Goal: Information Seeking & Learning: Learn about a topic

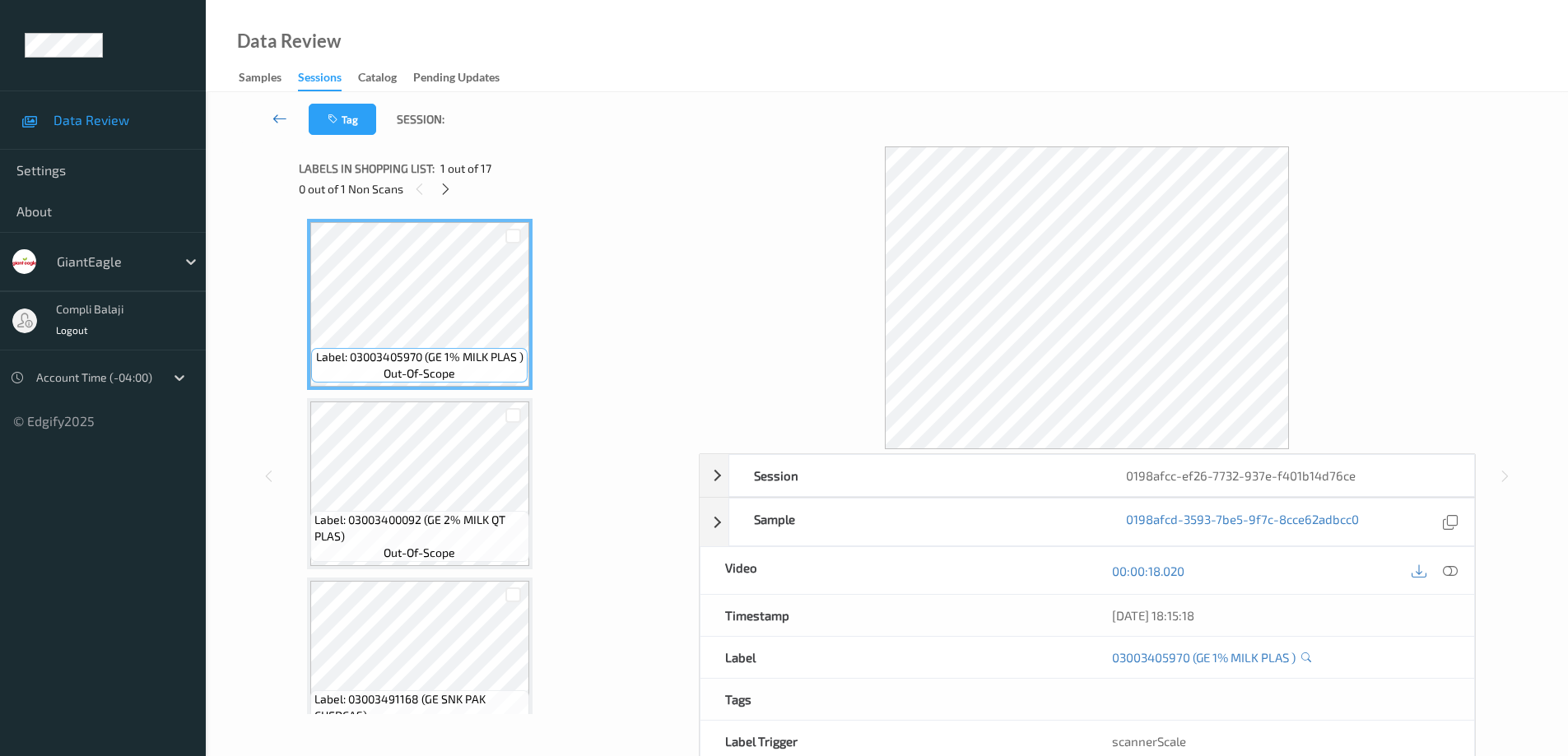
click at [274, 118] on icon at bounding box center [280, 119] width 15 height 17
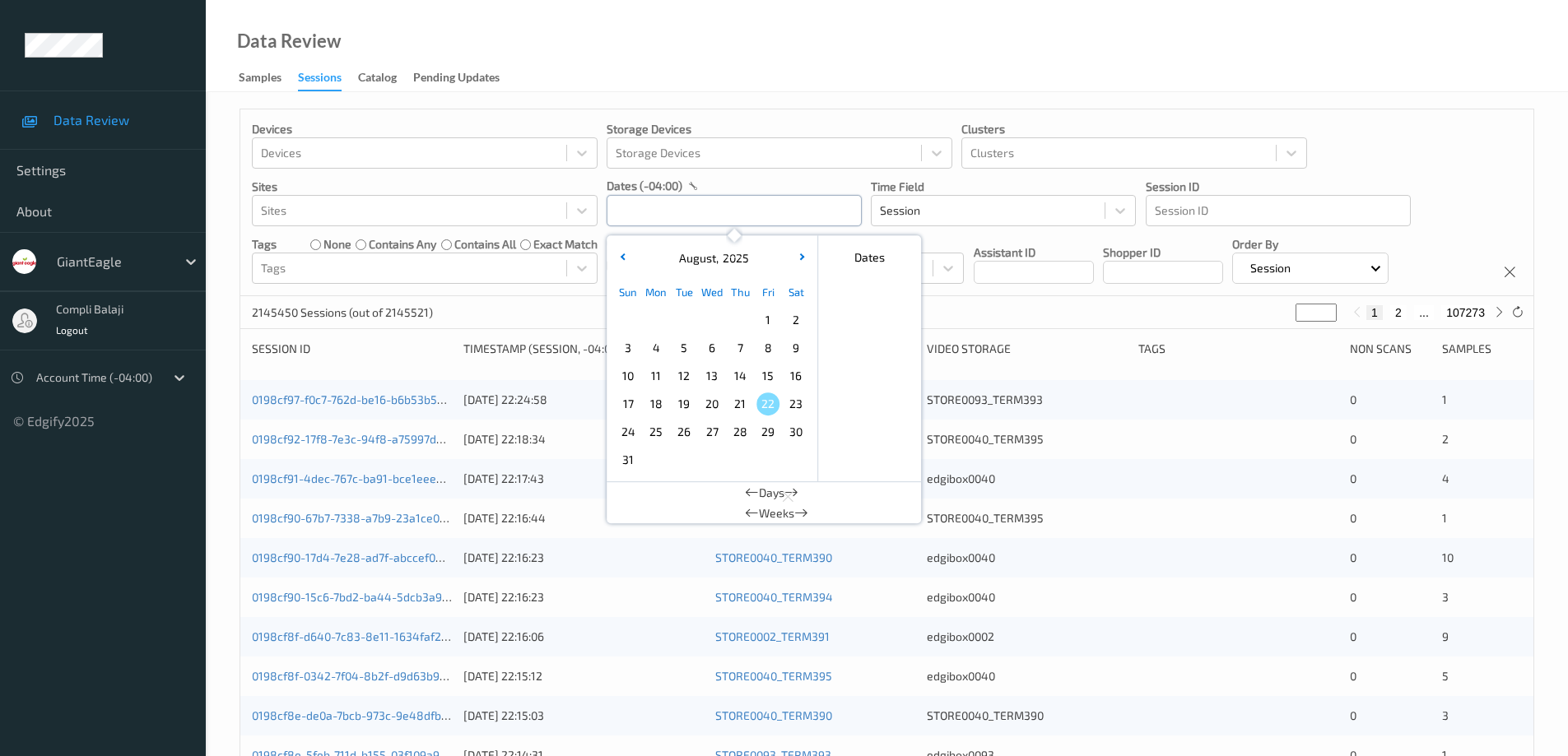
click at [666, 202] on input "text" at bounding box center [734, 210] width 255 height 32
click at [628, 404] on span "17" at bounding box center [627, 403] width 23 height 23
type input "[DATE] 00:00 -> [DATE] 23:59"
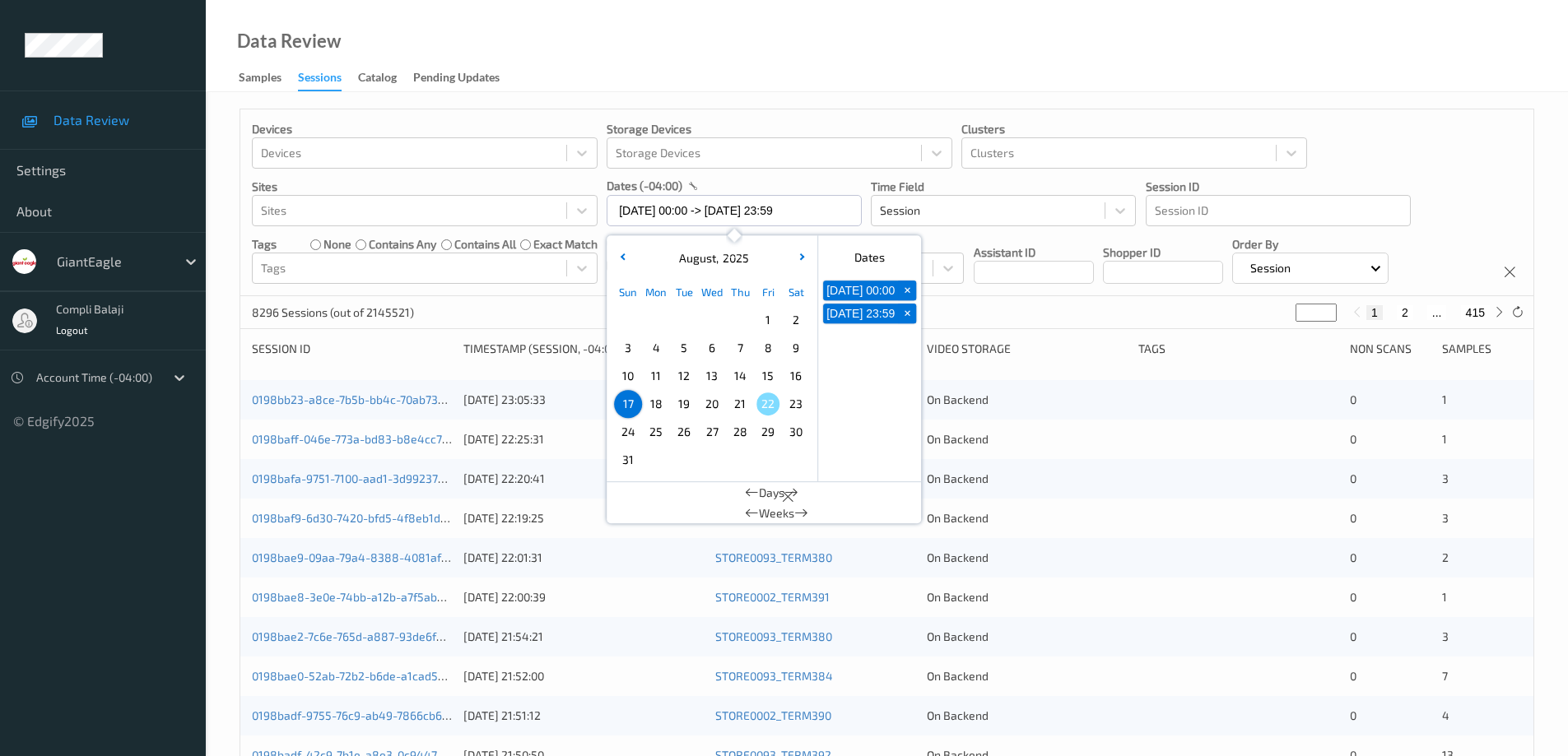
click at [1433, 157] on div "Devices Devices Storage Devices Storage Devices Clusters Clusters Sites Sites d…" at bounding box center [886, 203] width 1292 height 187
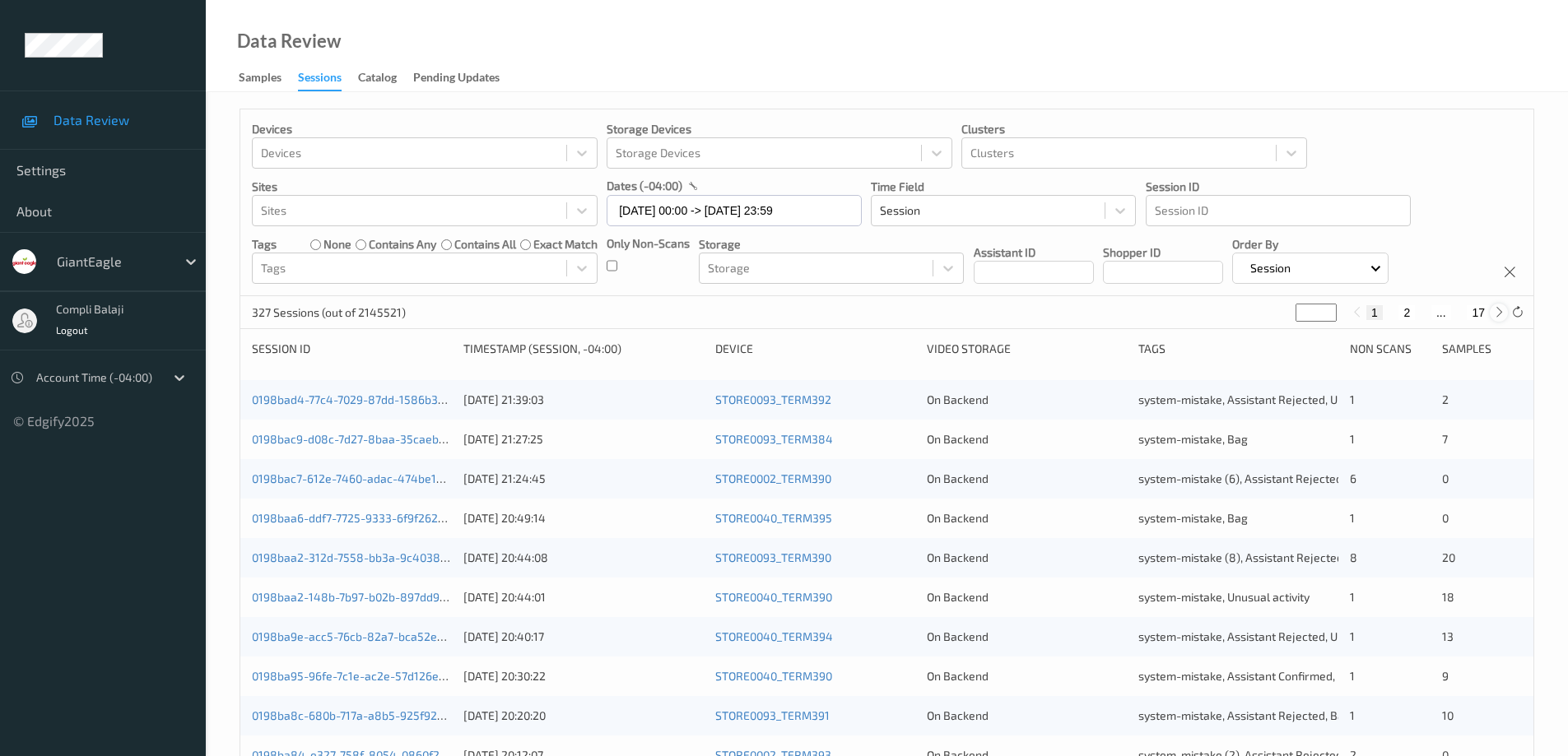
click at [1499, 312] on icon at bounding box center [1499, 312] width 12 height 12
type input "*"
click at [1499, 312] on icon at bounding box center [1499, 312] width 12 height 12
type input "*"
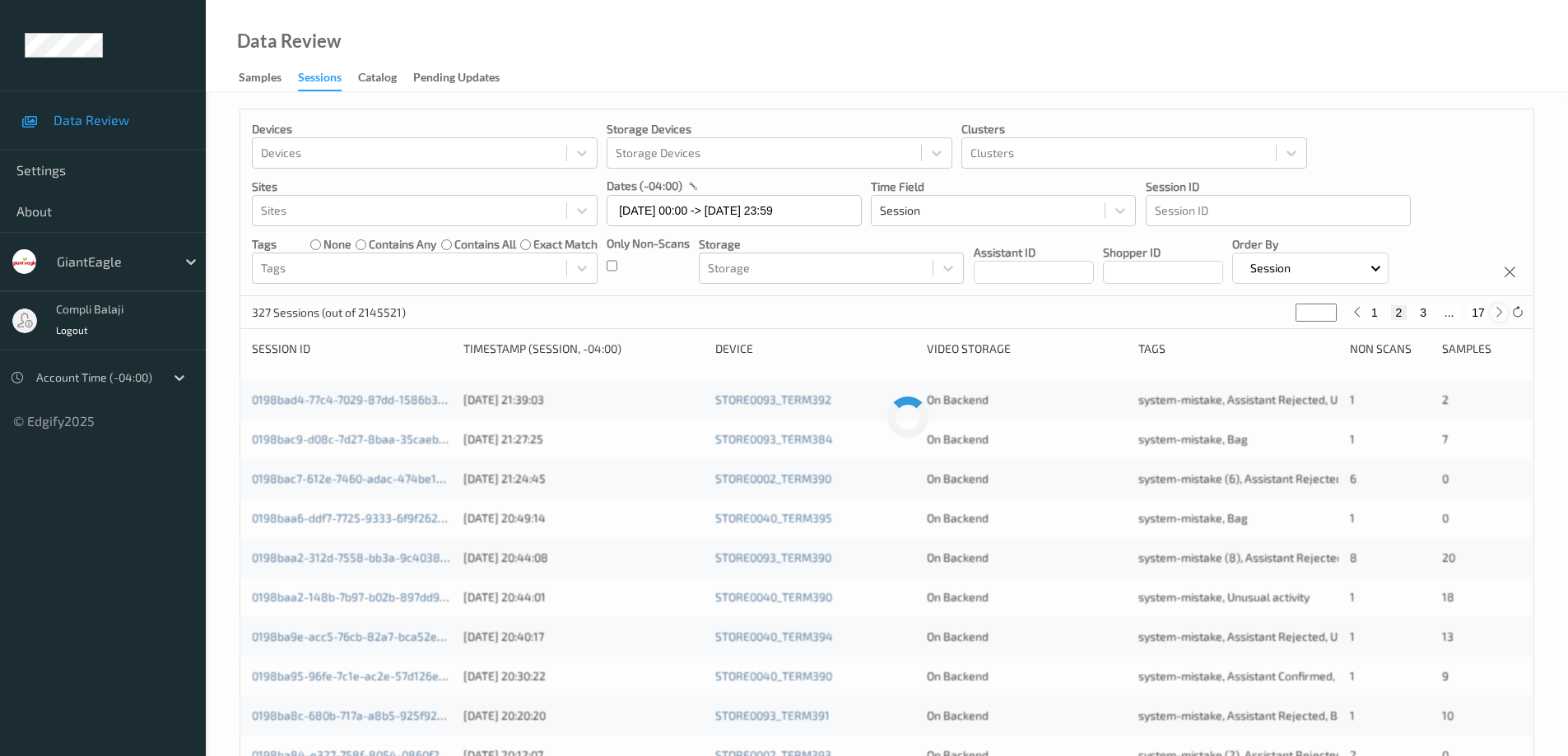
type input "*"
click at [1499, 312] on icon at bounding box center [1499, 312] width 12 height 12
type input "*"
click at [1499, 312] on icon at bounding box center [1499, 312] width 12 height 12
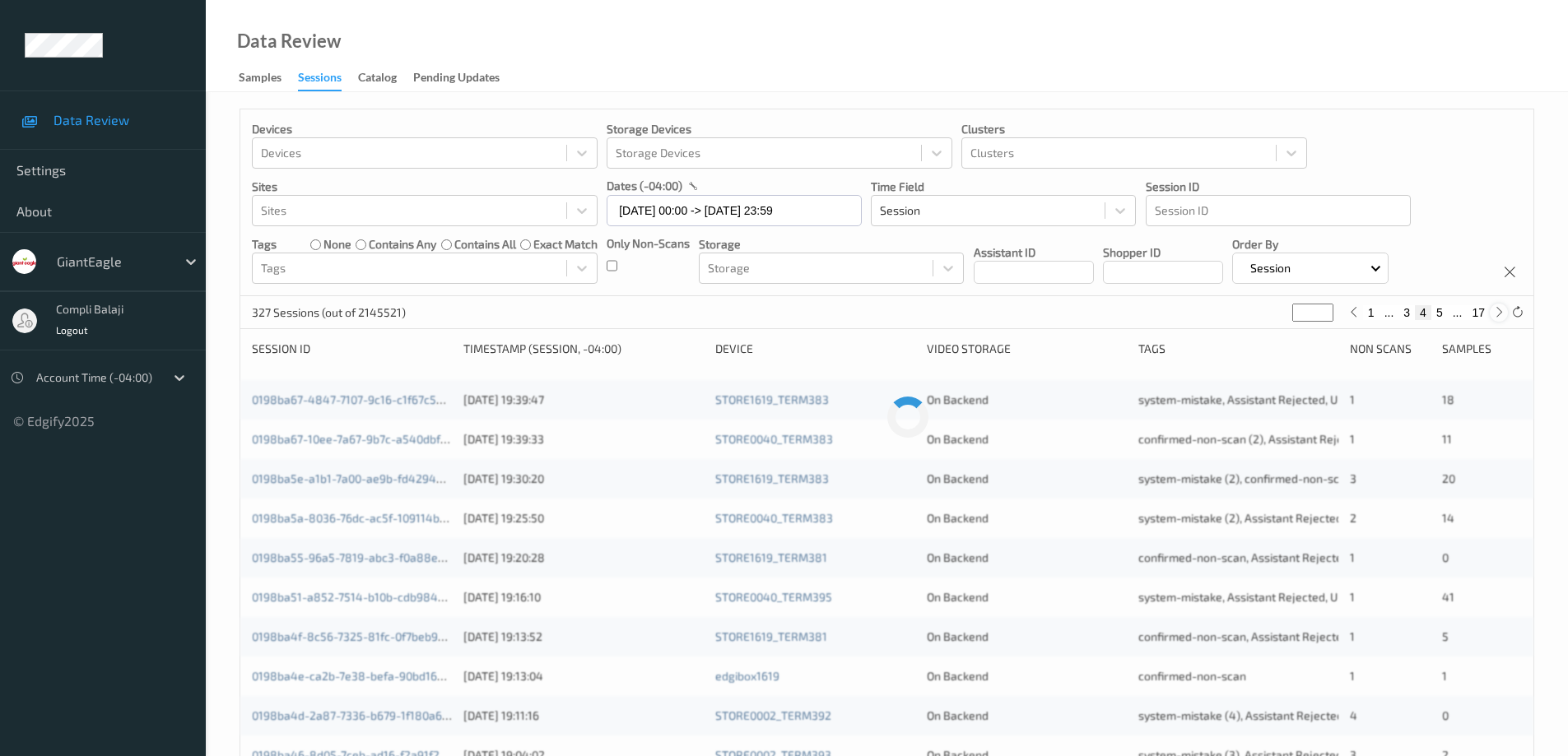
type input "*"
click at [1499, 312] on icon at bounding box center [1499, 312] width 12 height 12
type input "*"
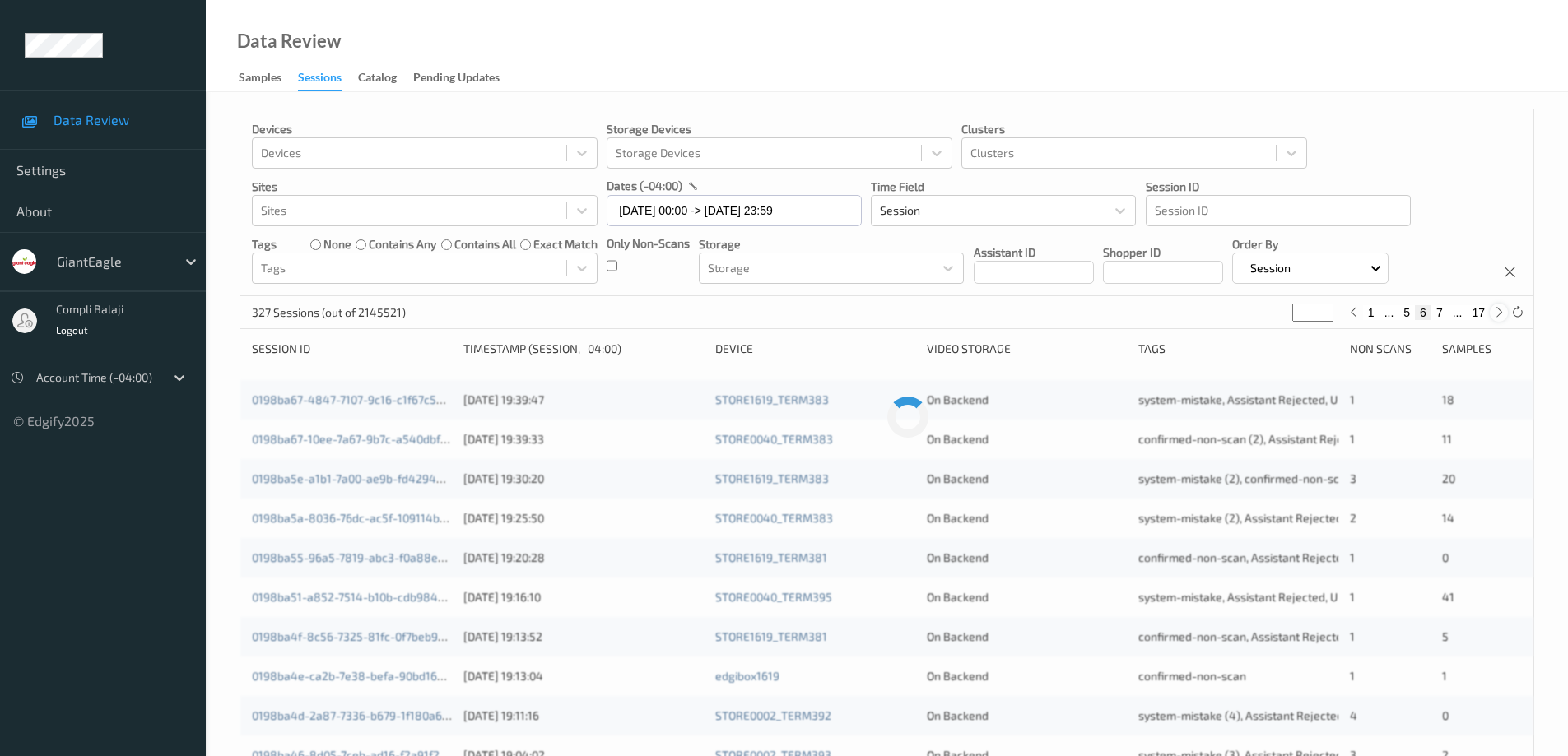
click at [1499, 312] on icon at bounding box center [1499, 312] width 12 height 12
type input "*"
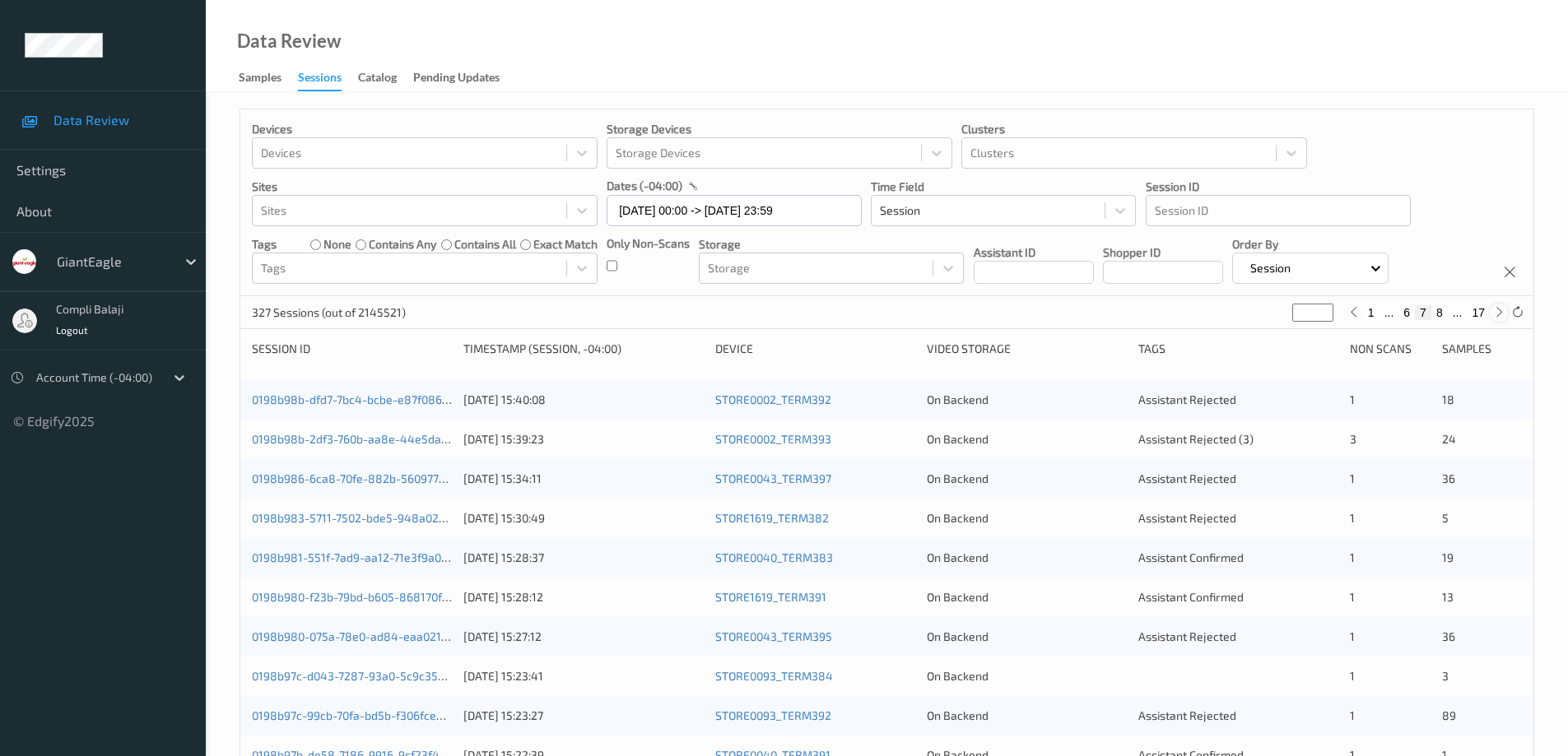
click at [1499, 312] on icon at bounding box center [1499, 312] width 12 height 12
type input "*"
click at [1423, 308] on button "8" at bounding box center [1423, 312] width 17 height 15
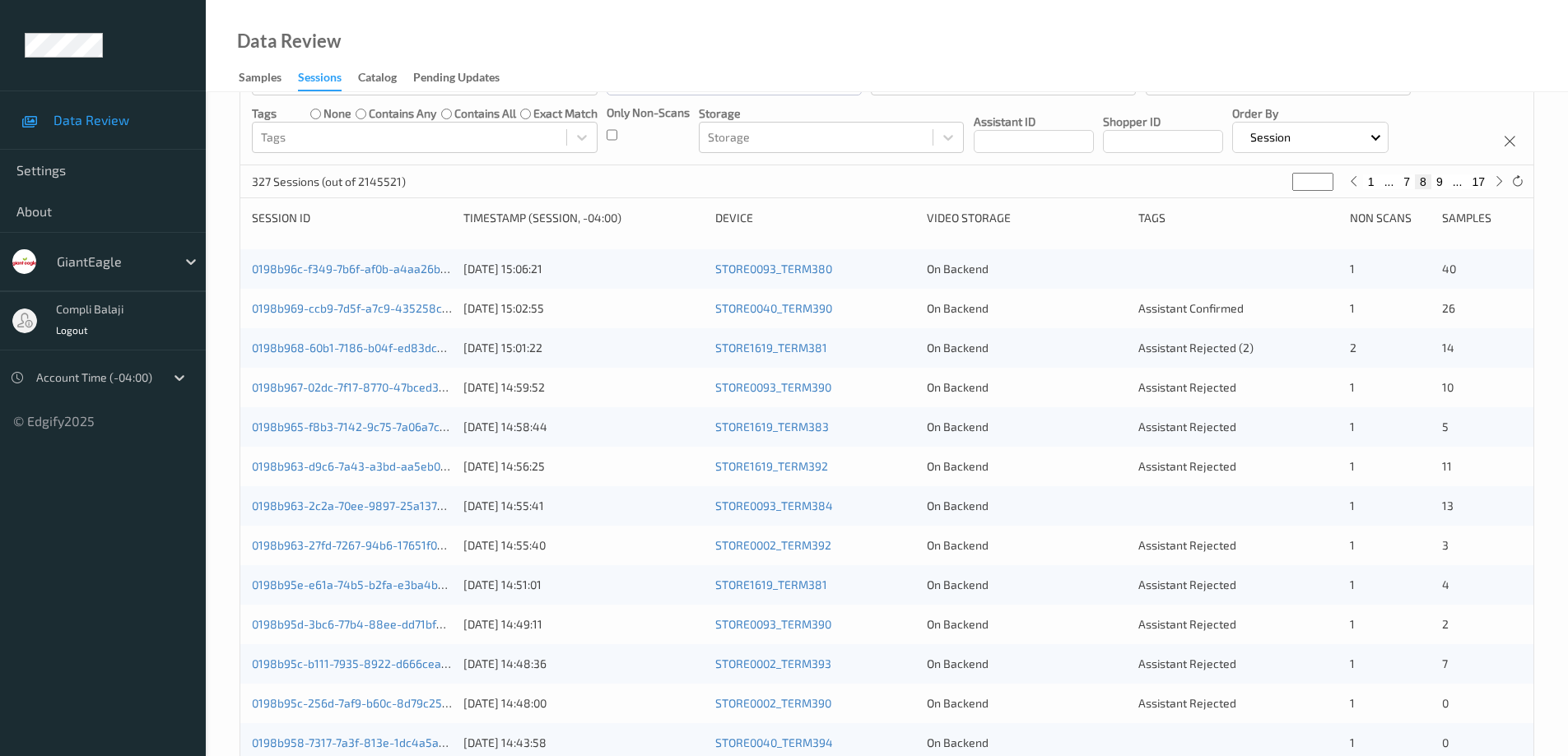
scroll to position [71, 0]
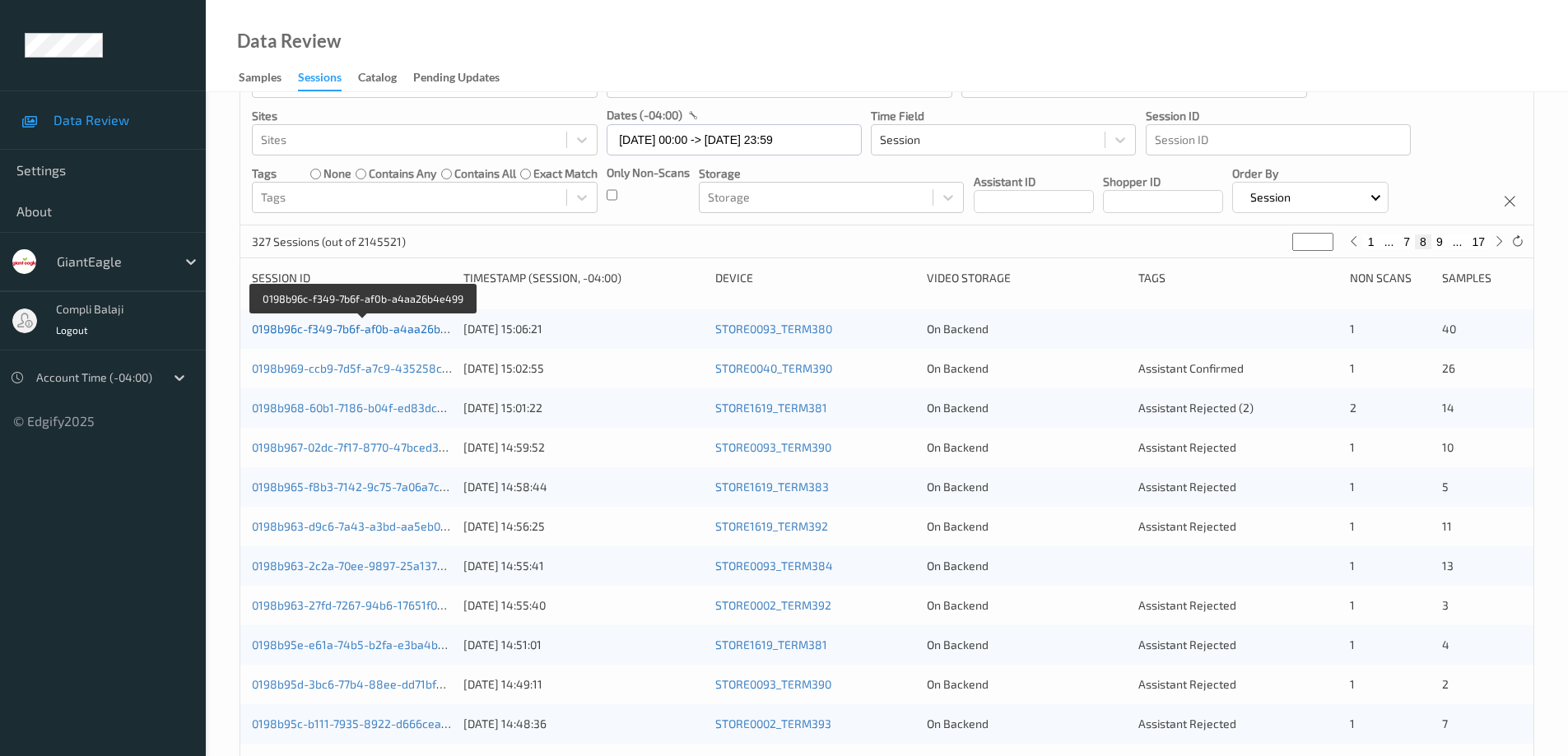
click at [381, 332] on link "0198b96c-f349-7b6f-af0b-a4aa26b4e499" at bounding box center [364, 329] width 223 height 14
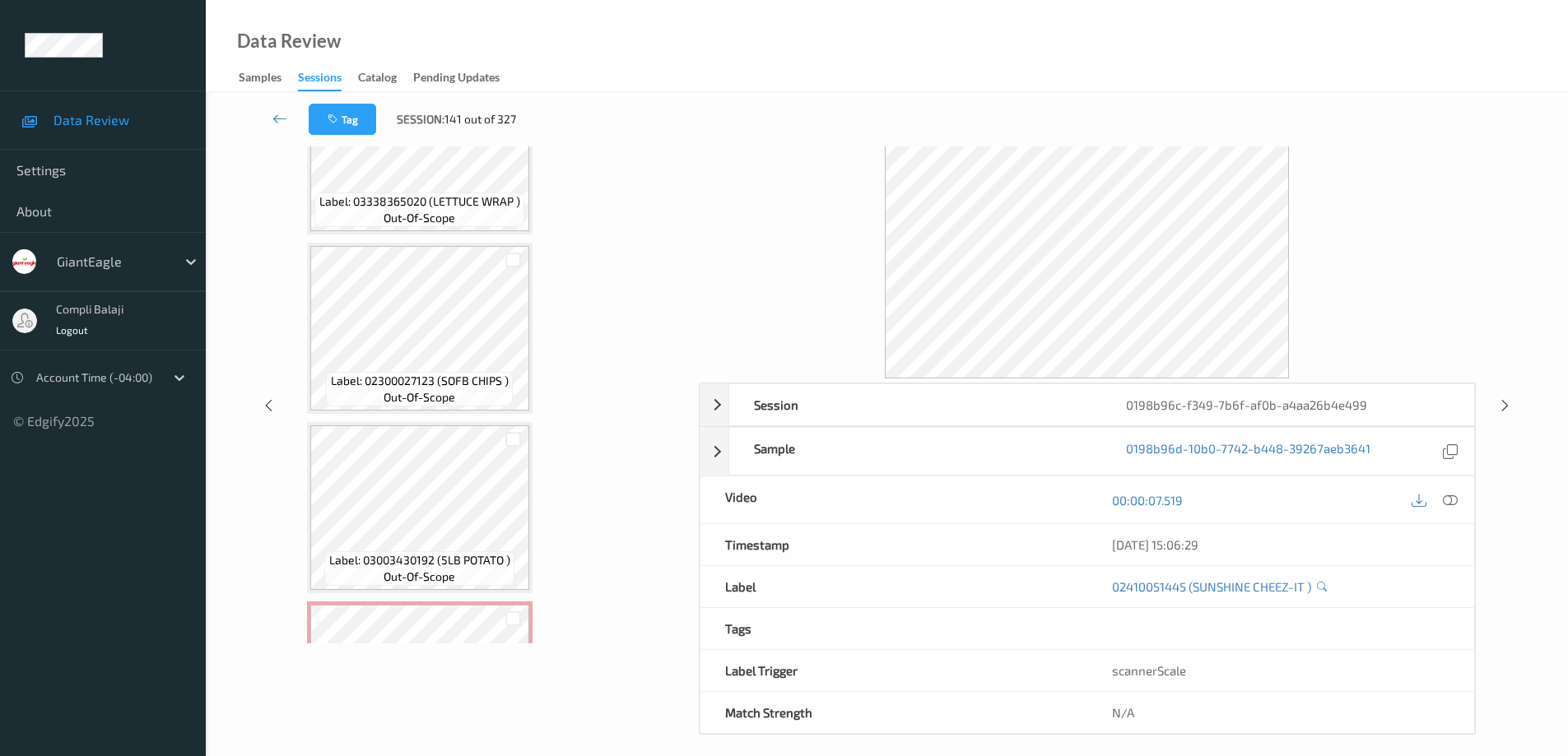
scroll to position [5983, 0]
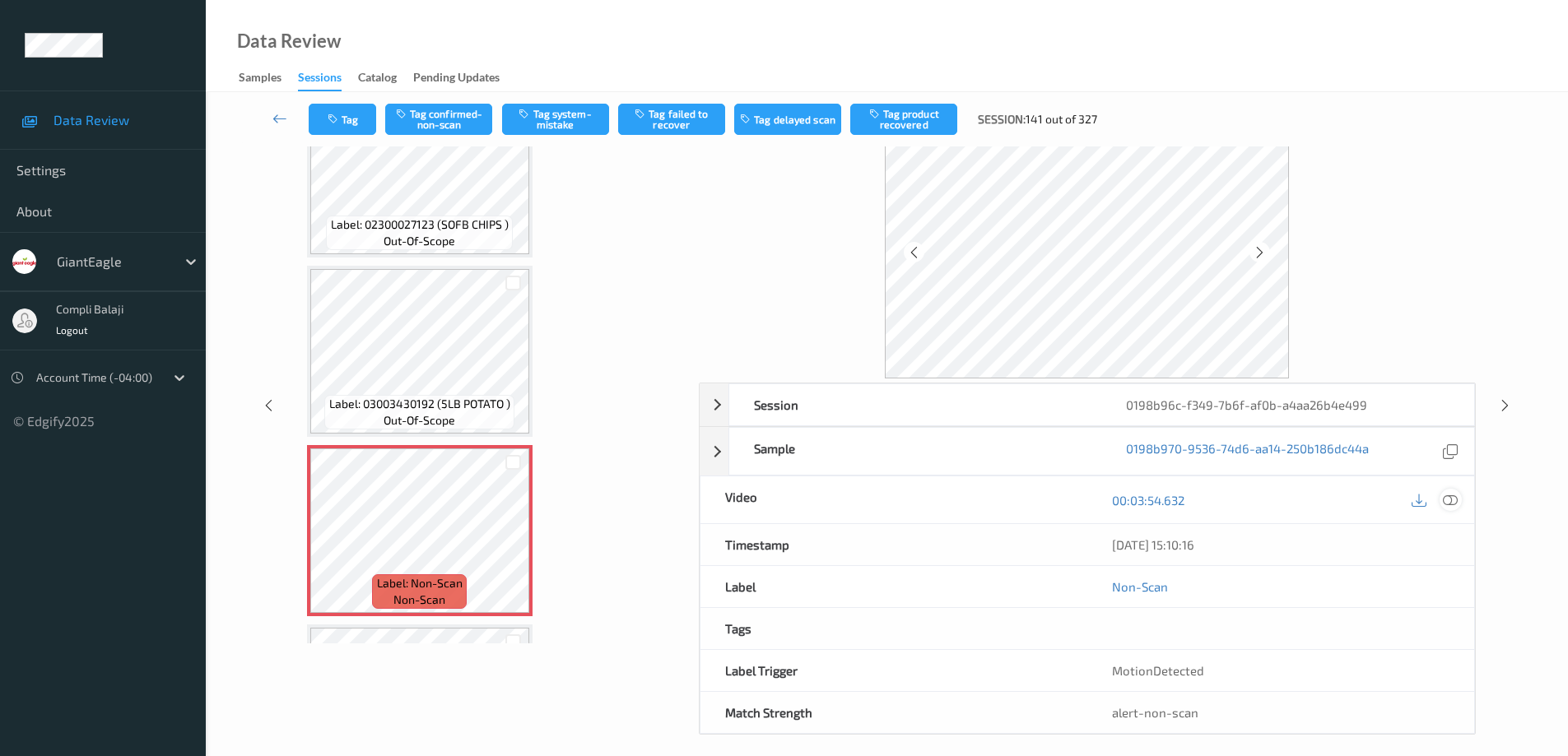
drag, startPoint x: 1445, startPoint y: 508, endPoint x: 1416, endPoint y: 511, distance: 29.2
click at [1444, 508] on div at bounding box center [1450, 500] width 22 height 22
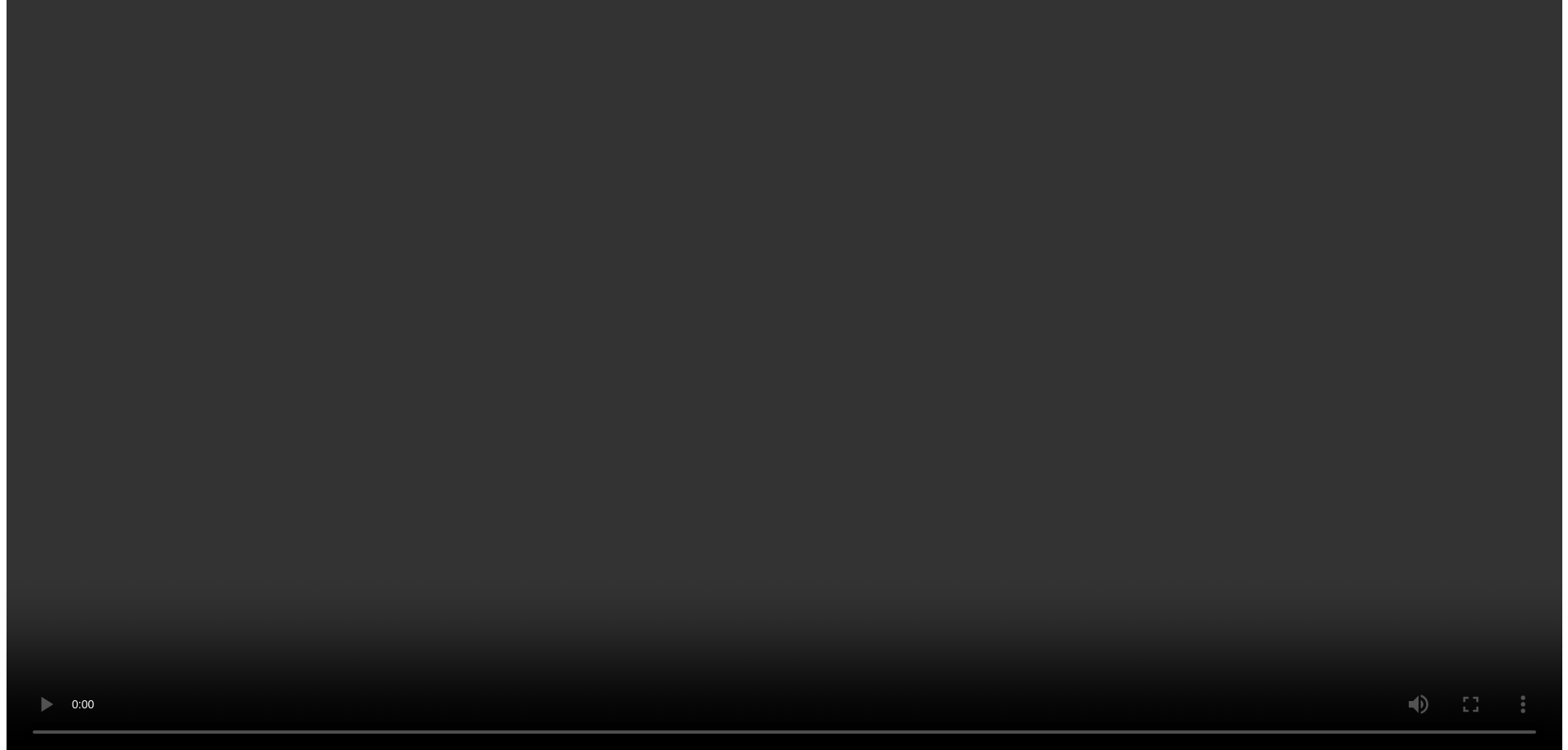
scroll to position [6017, 0]
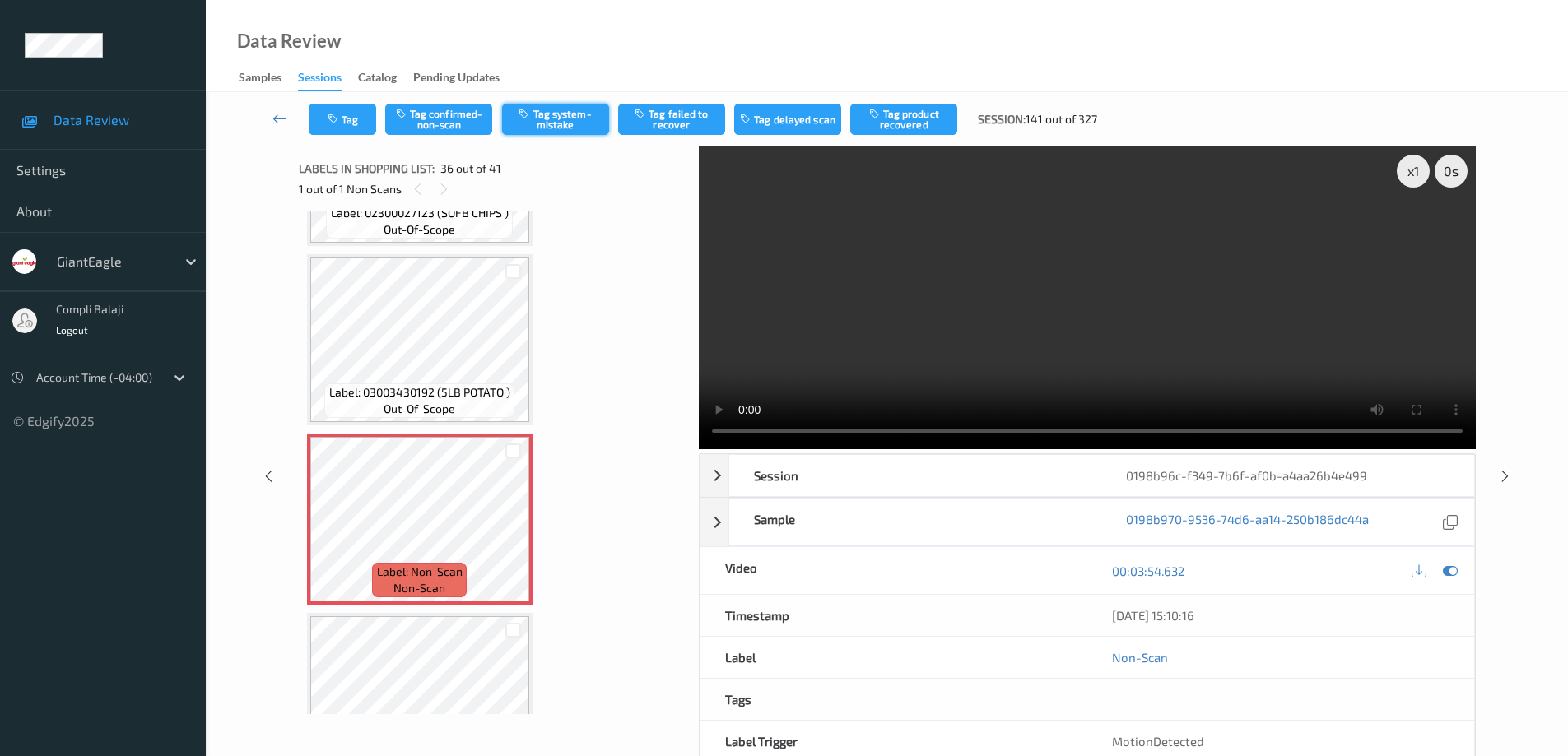
click at [570, 125] on button "Tag system-mistake" at bounding box center [555, 120] width 107 height 32
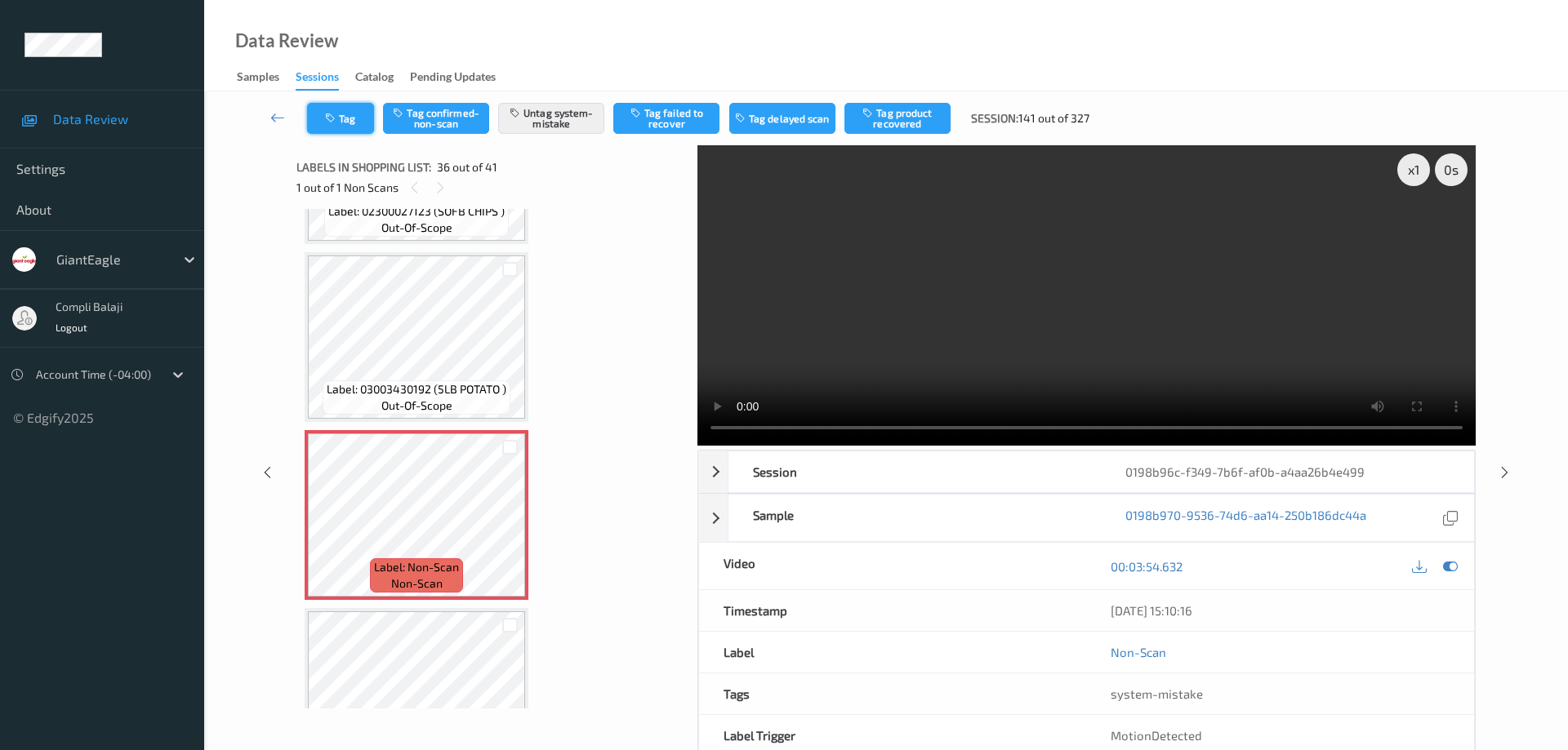
click at [349, 127] on button "Tag" at bounding box center [340, 119] width 67 height 31
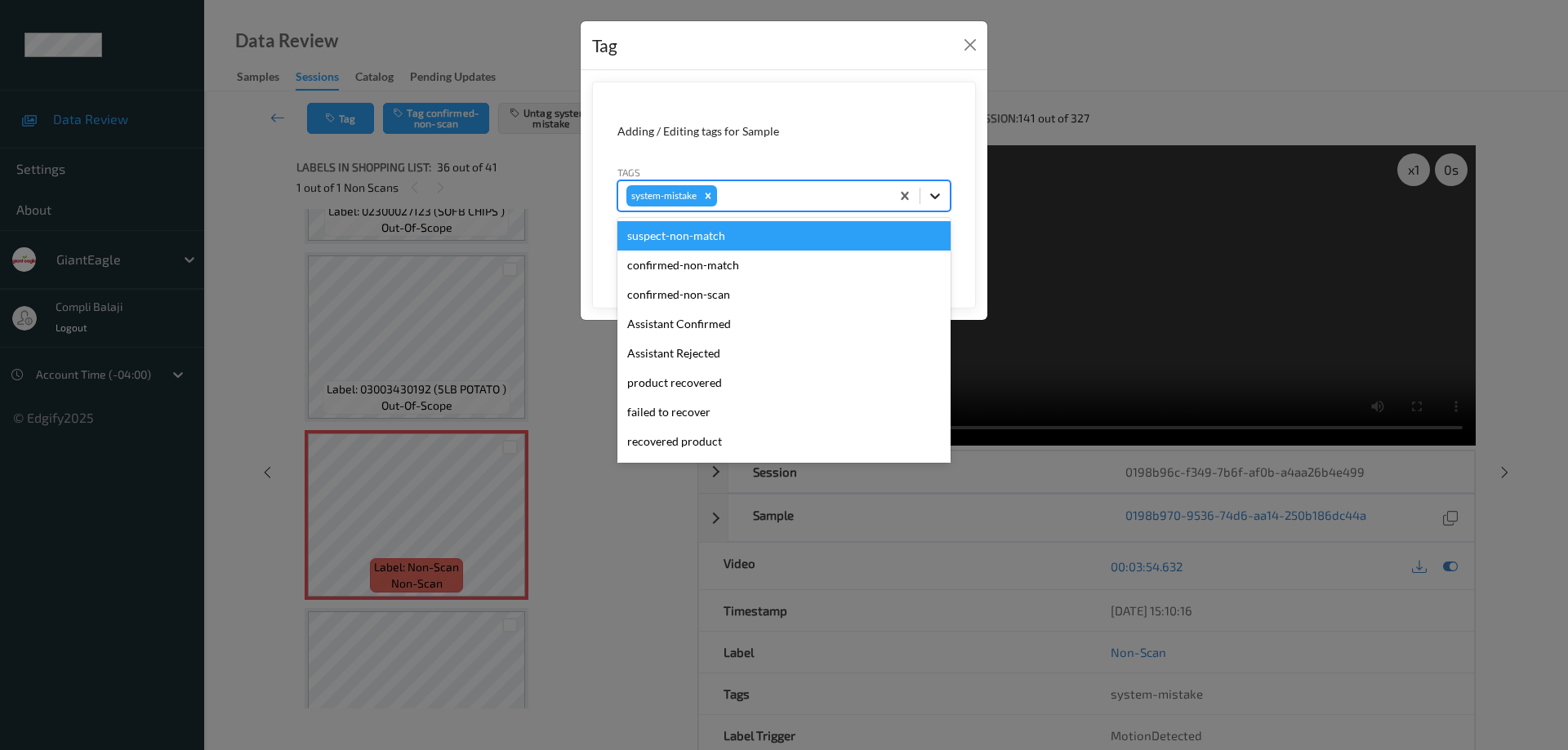
click at [936, 196] on icon at bounding box center [935, 196] width 17 height 17
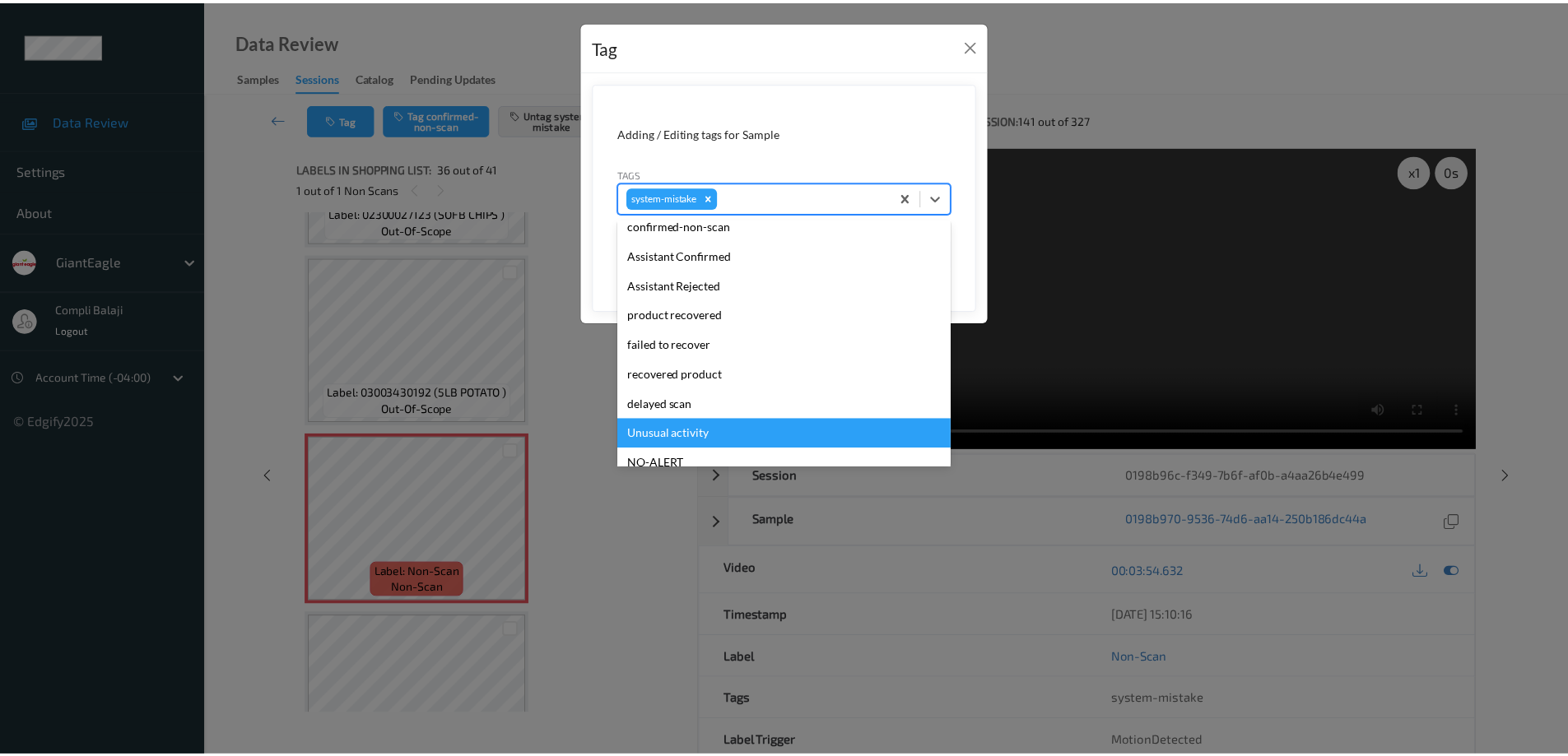
scroll to position [165, 0]
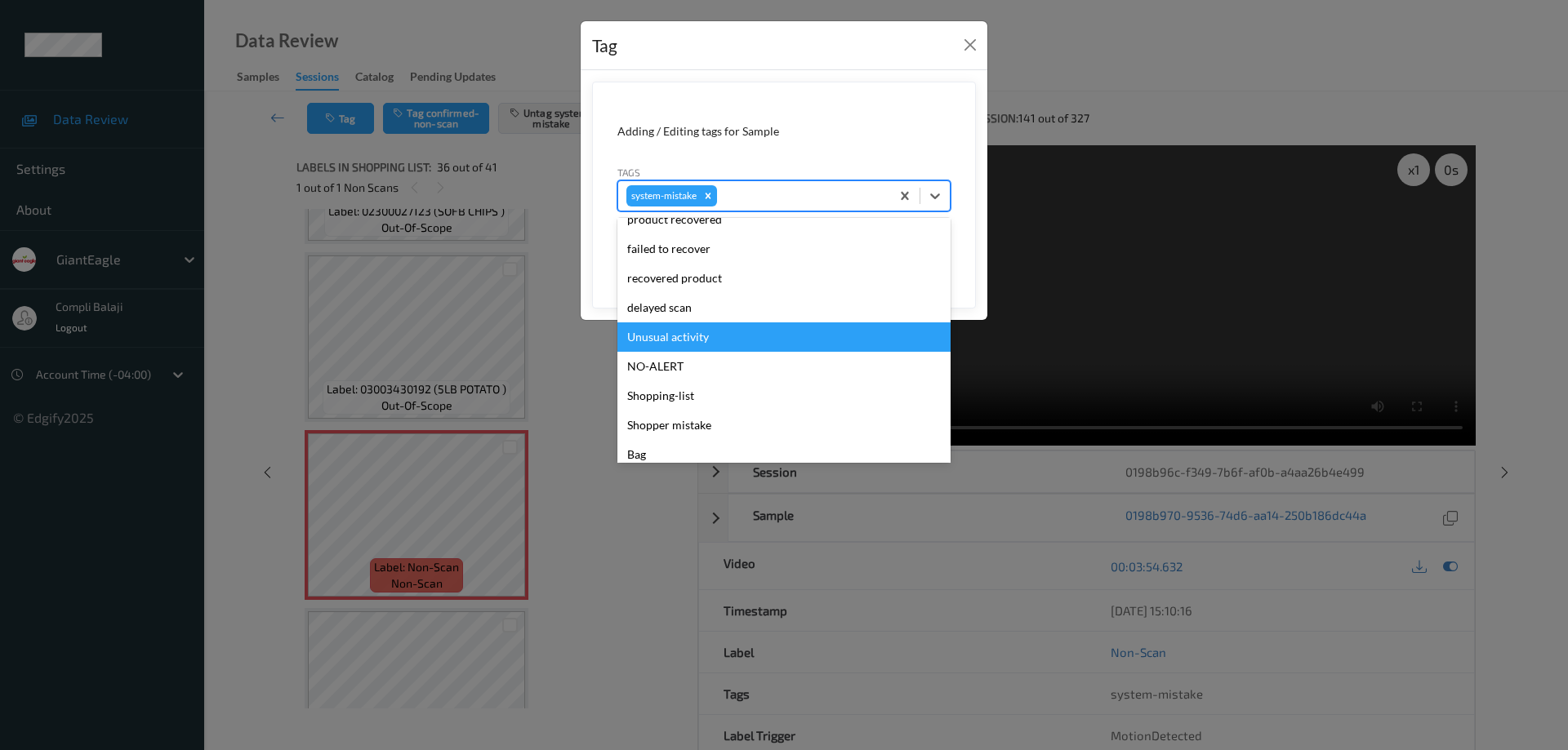
click at [681, 336] on div "Unusual activity" at bounding box center [784, 337] width 333 height 29
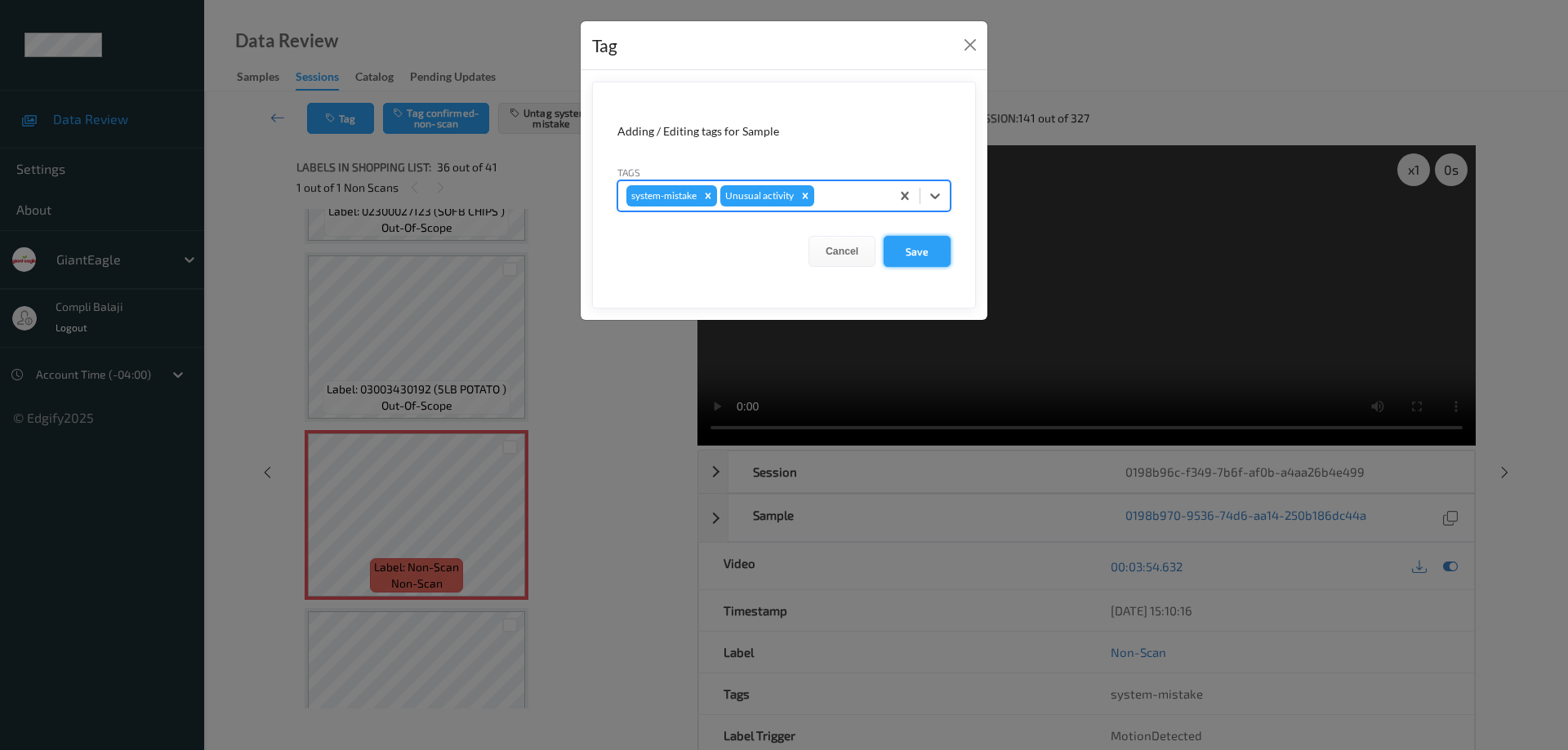
click at [916, 254] on button "Save" at bounding box center [917, 252] width 67 height 31
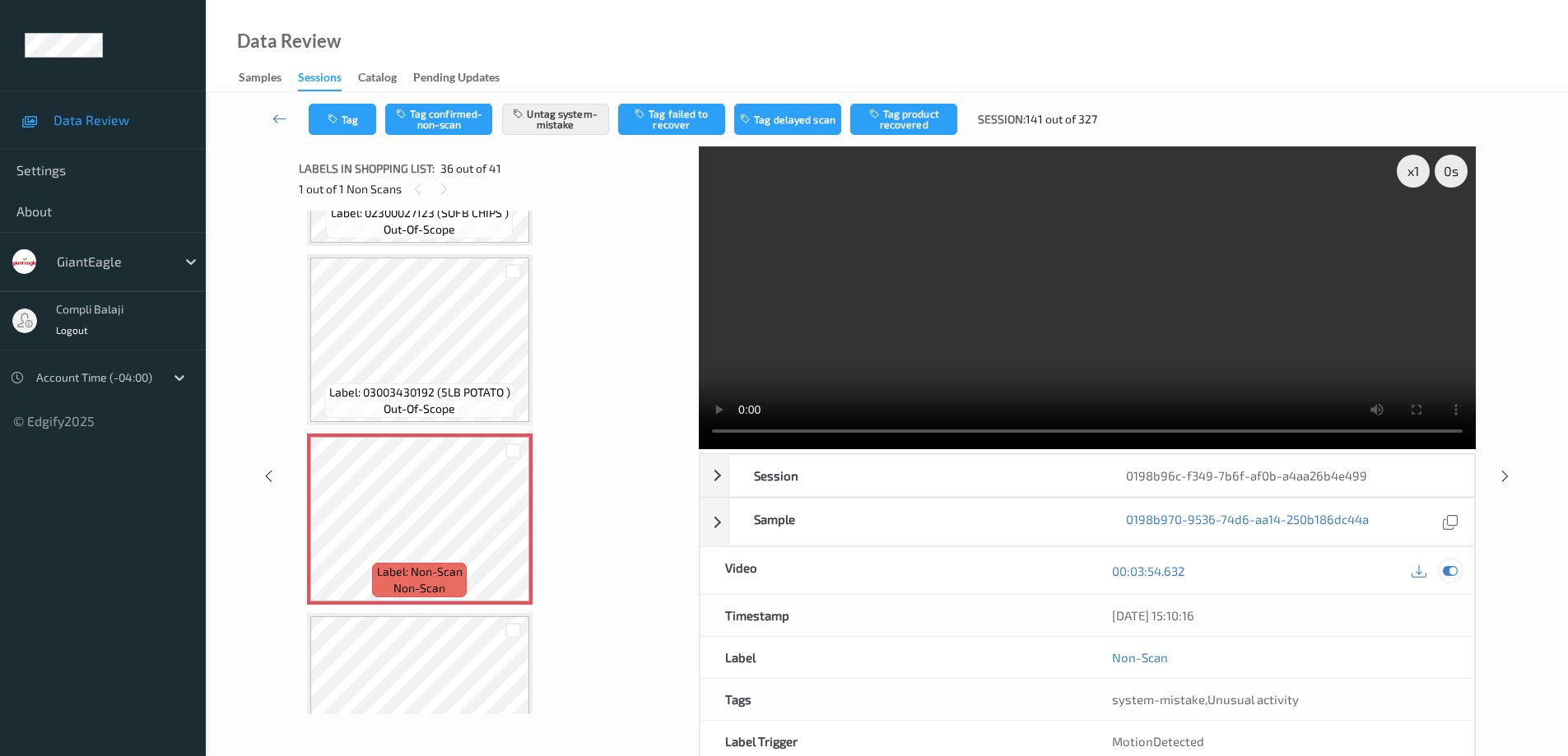
click at [1452, 572] on icon at bounding box center [1449, 570] width 15 height 15
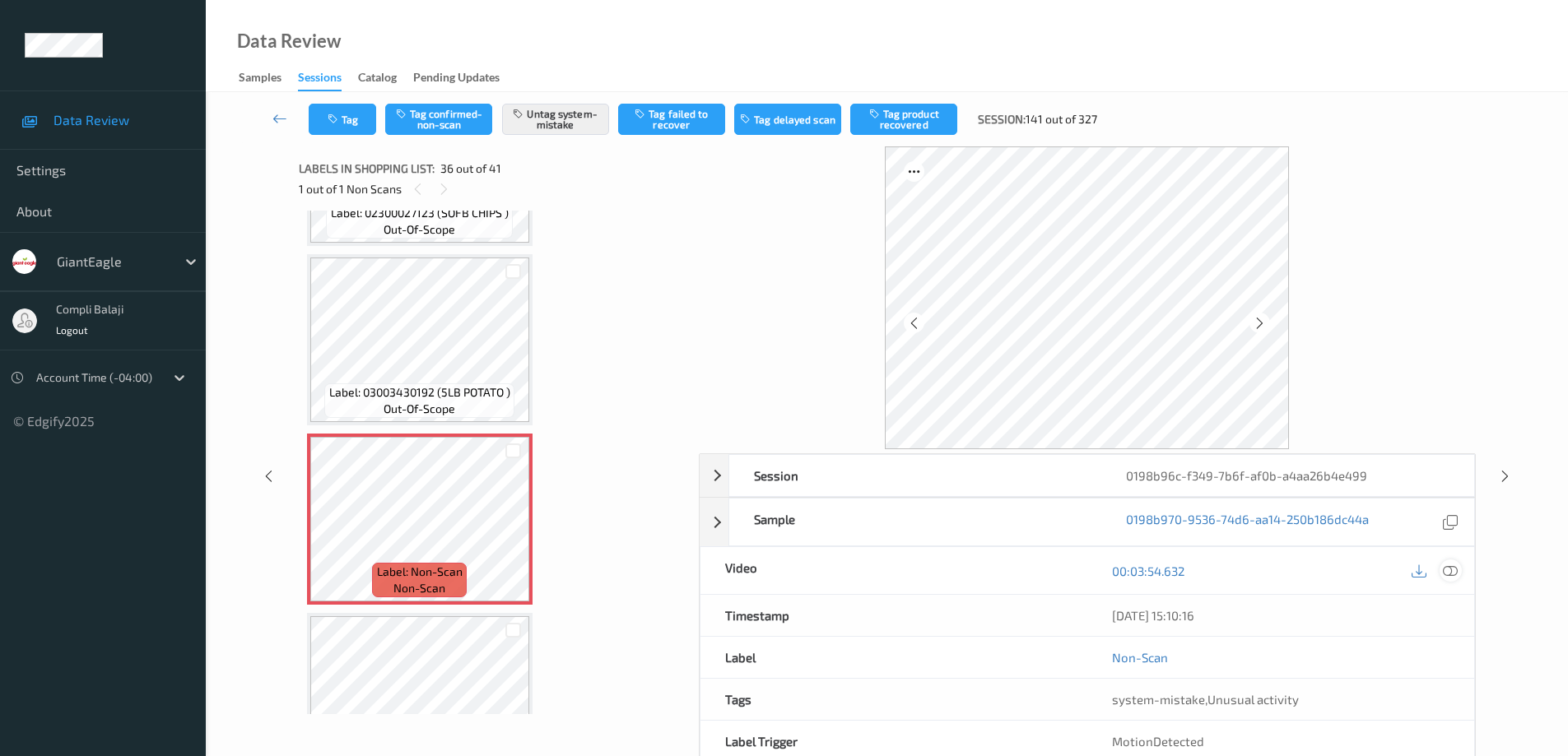
click at [1449, 572] on icon at bounding box center [1449, 570] width 15 height 15
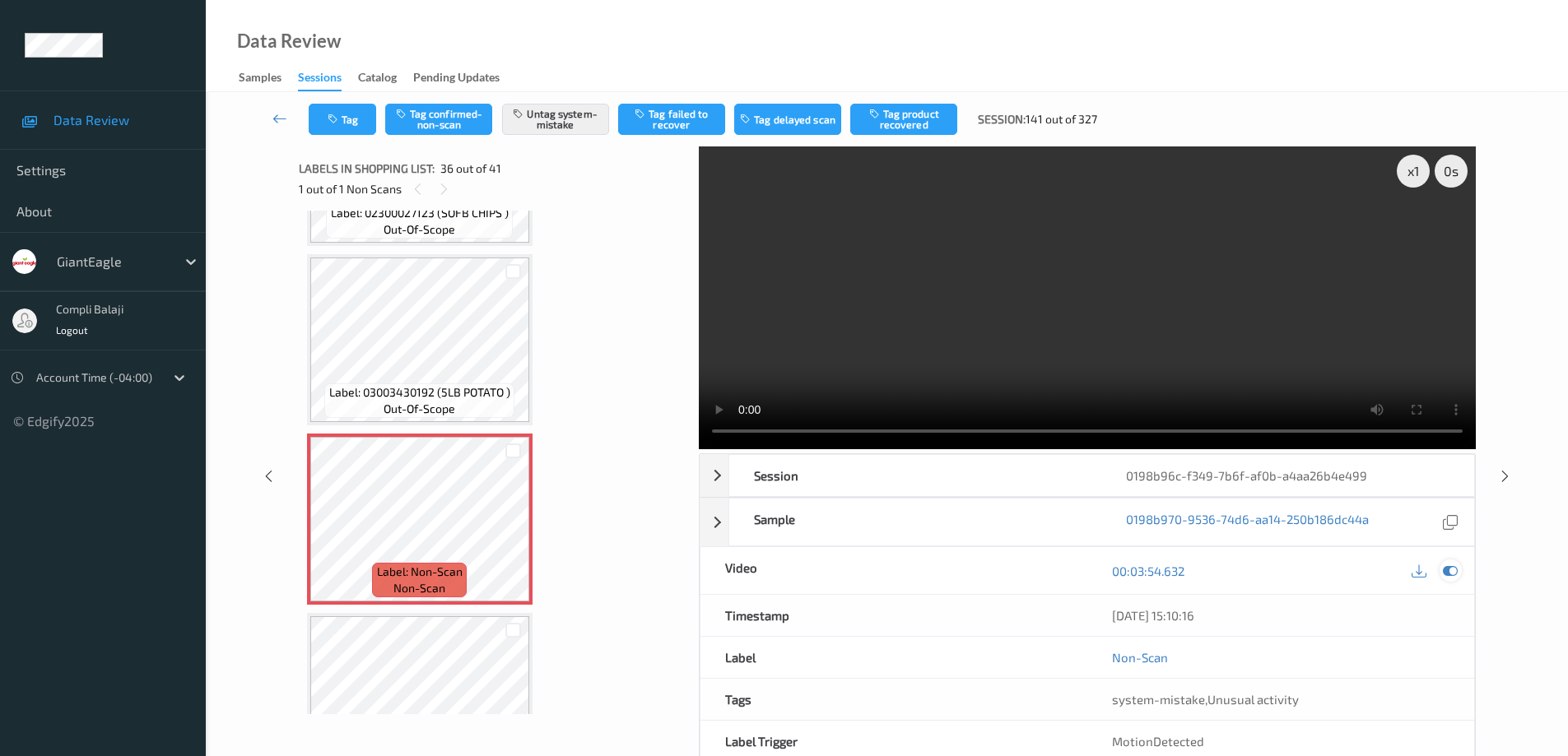
click at [1454, 571] on icon at bounding box center [1449, 570] width 15 height 15
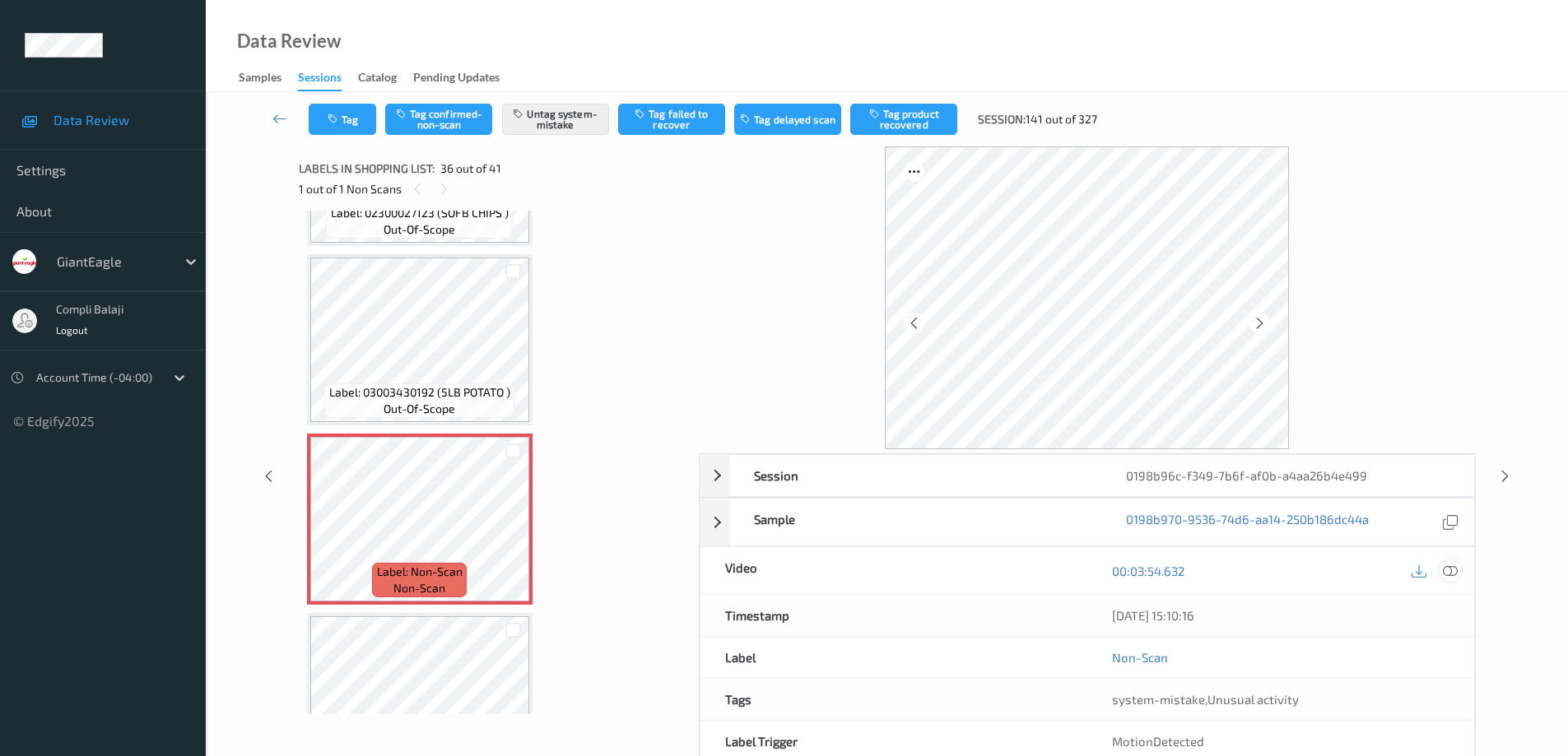
click at [1450, 573] on icon at bounding box center [1449, 570] width 15 height 15
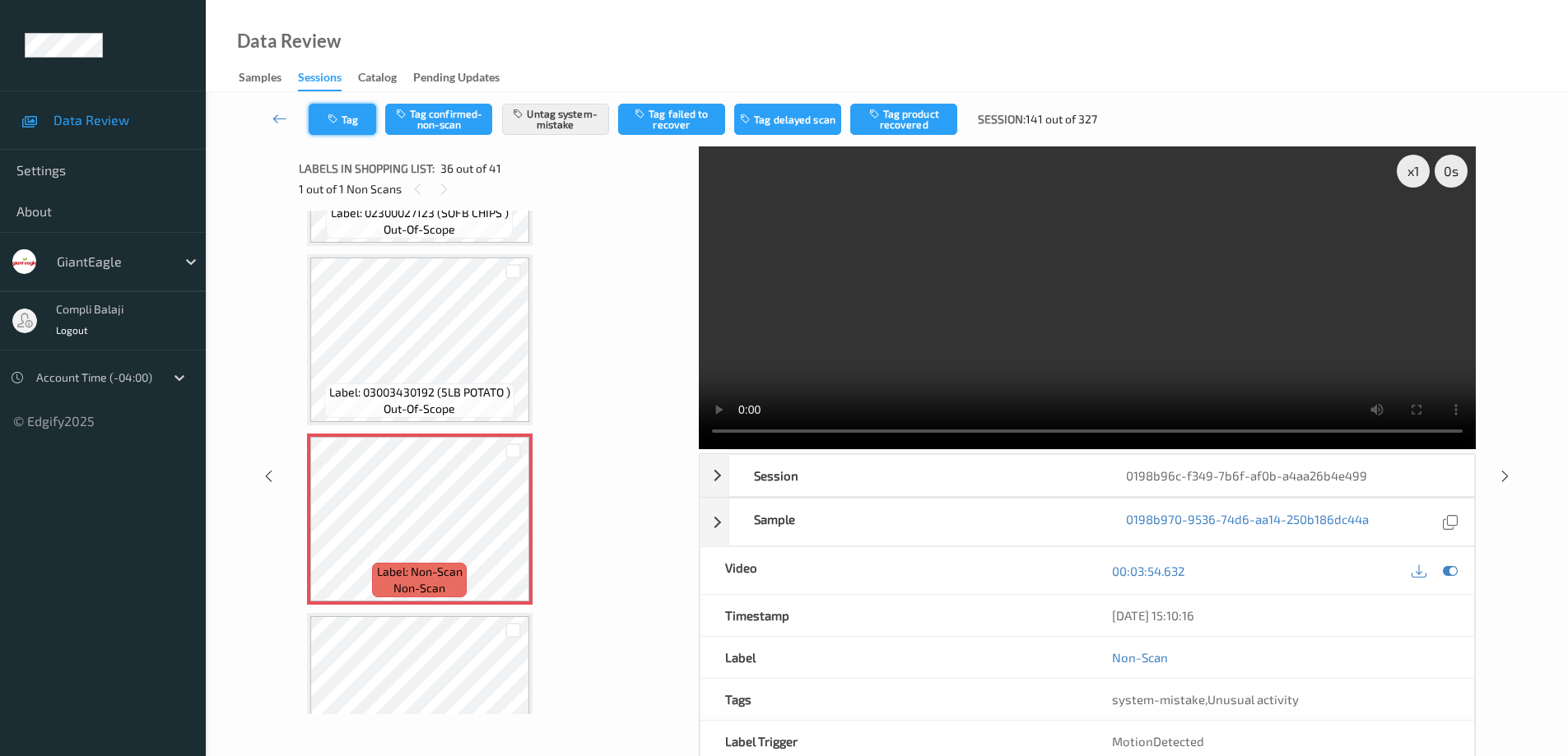
click at [360, 114] on button "Tag" at bounding box center [342, 120] width 67 height 32
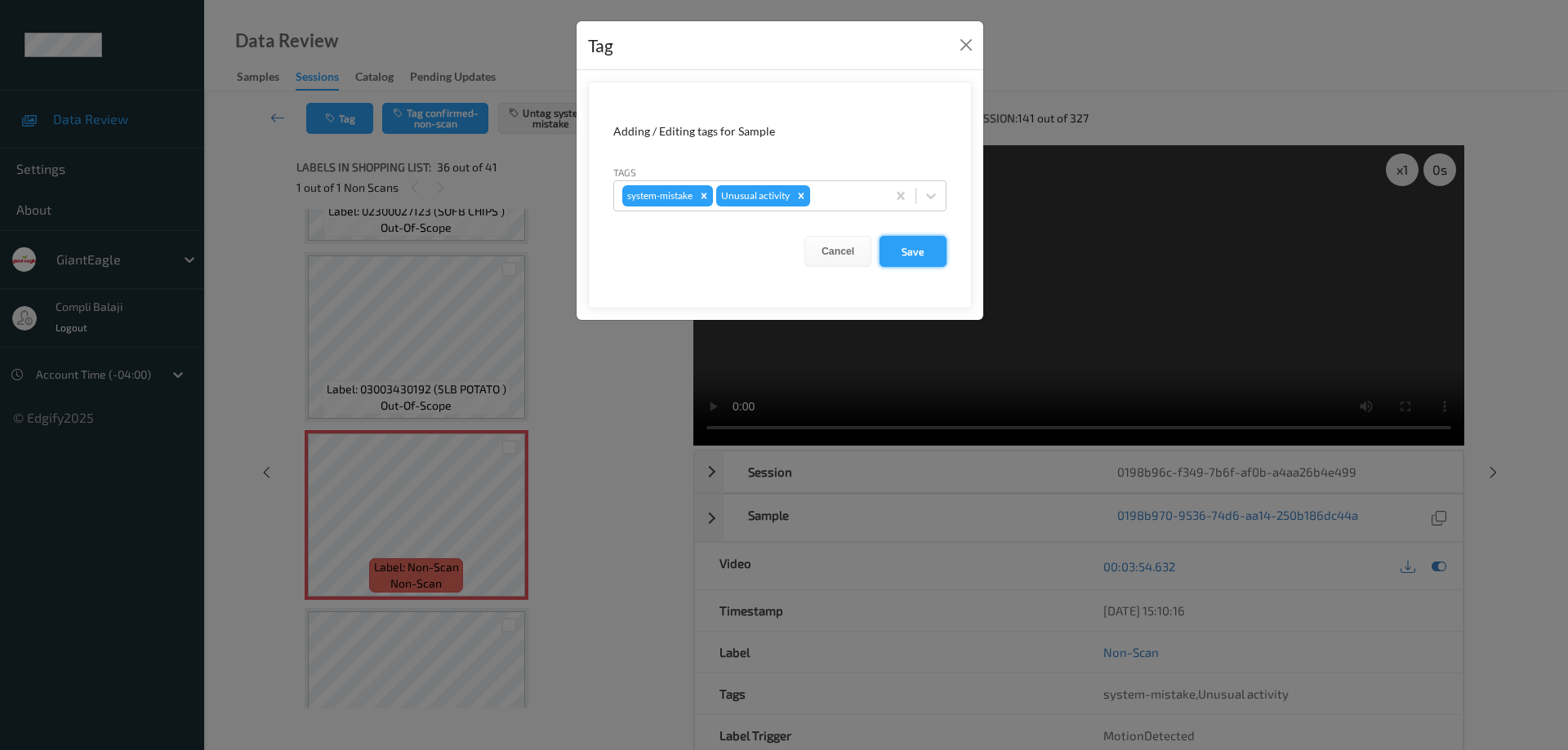
click at [915, 255] on button "Save" at bounding box center [913, 252] width 67 height 31
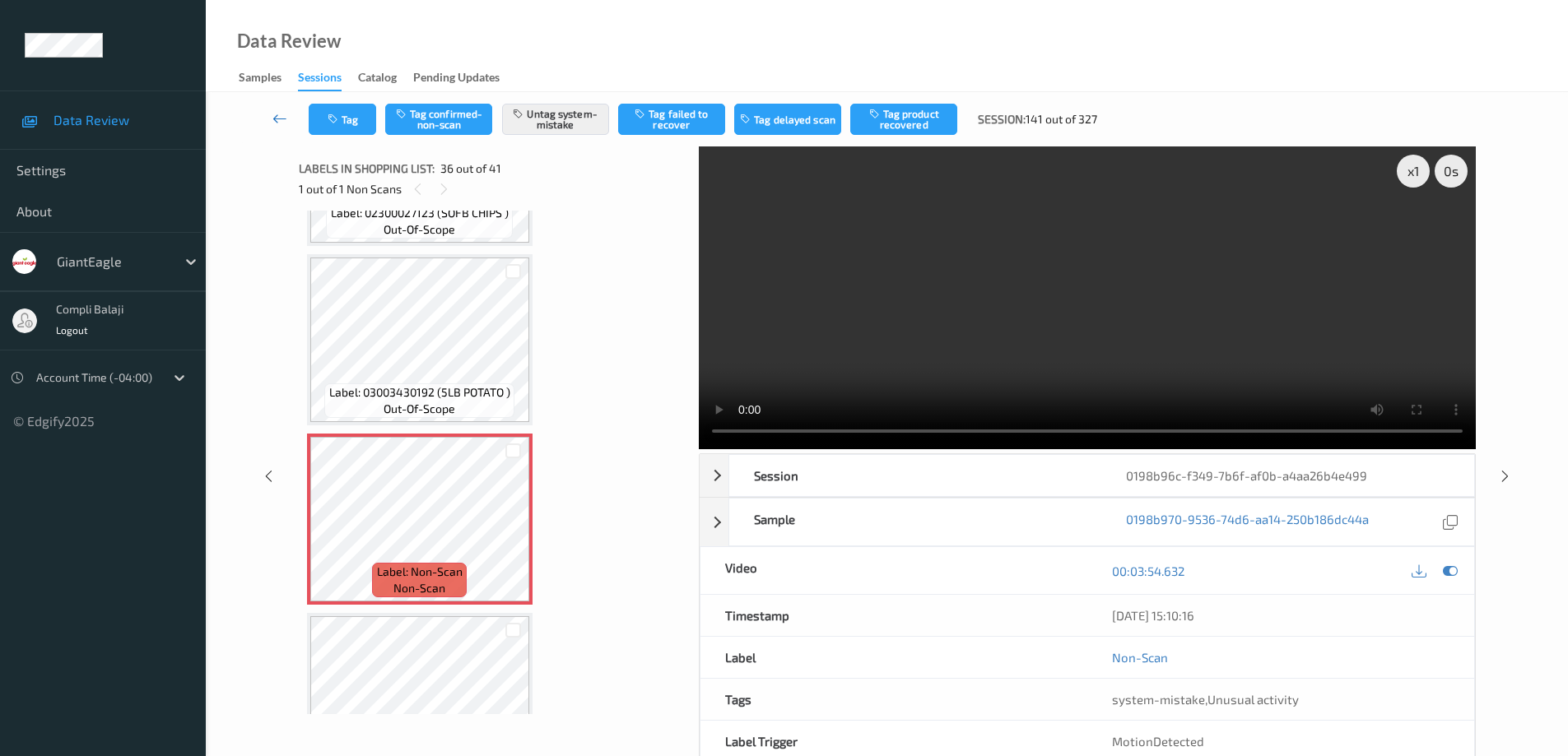
click at [274, 116] on icon at bounding box center [280, 119] width 15 height 17
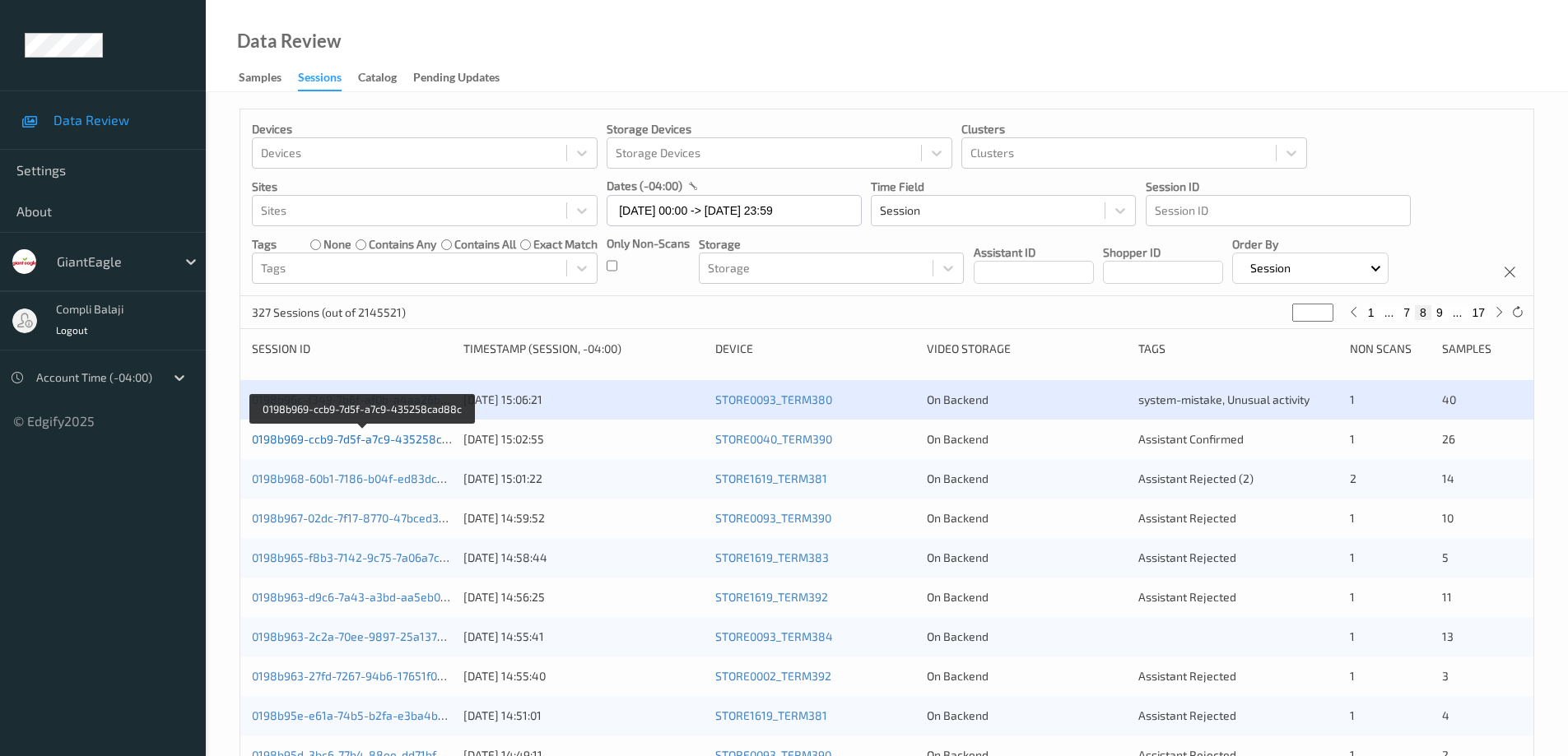
click at [380, 438] on link "0198b969-ccb9-7d5f-a7c9-435258cad88c" at bounding box center [364, 439] width 224 height 14
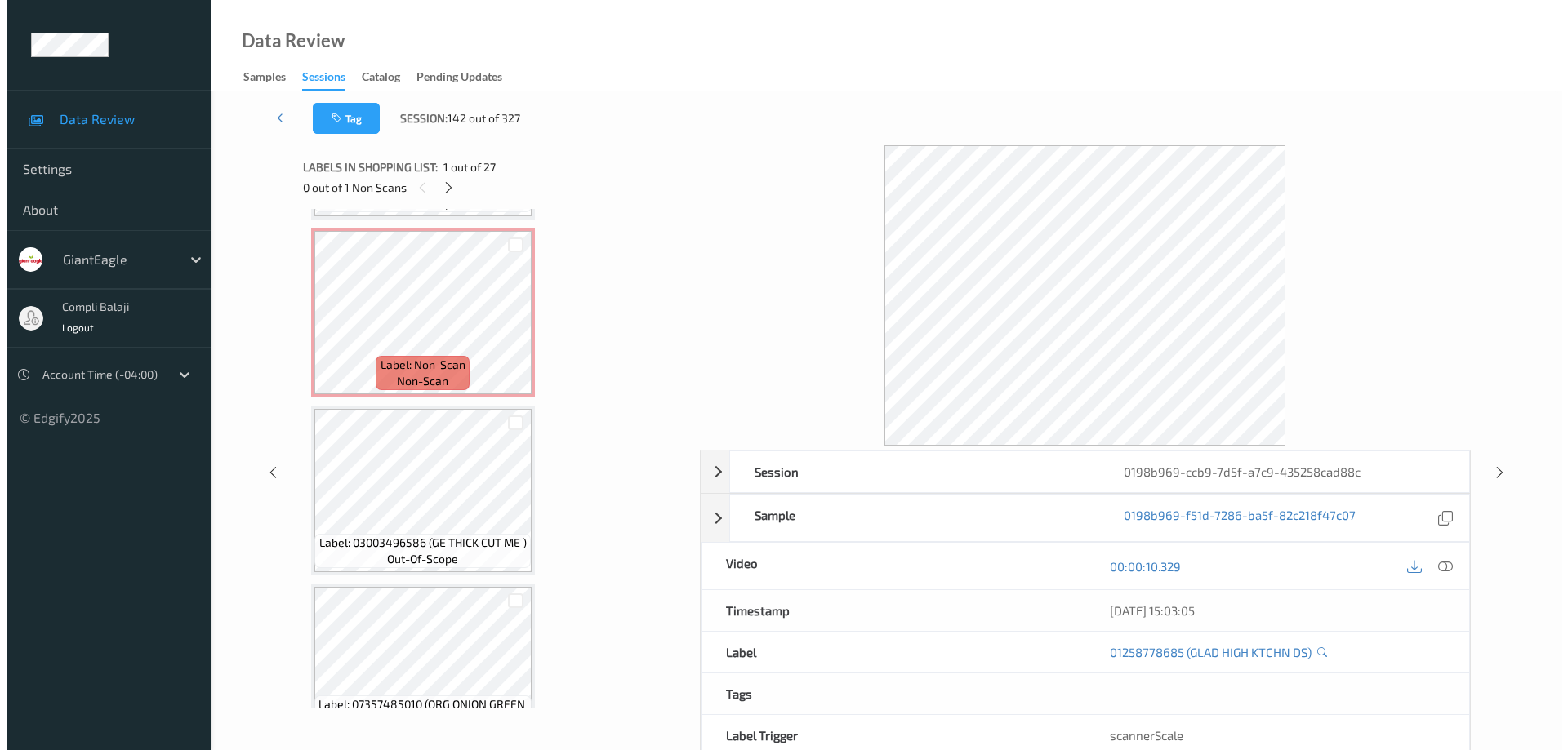
scroll to position [3079, 0]
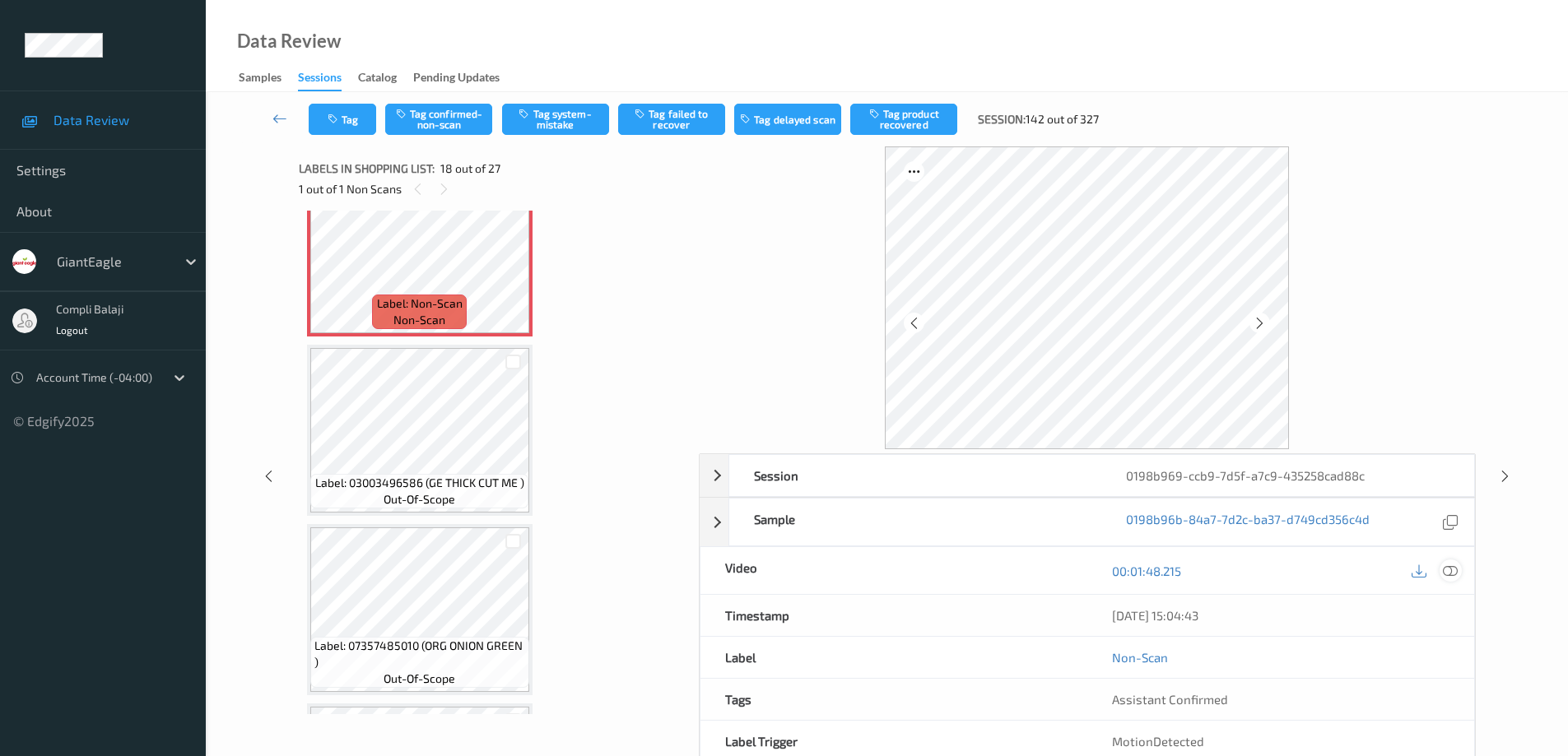
click at [1449, 573] on icon at bounding box center [1449, 570] width 15 height 15
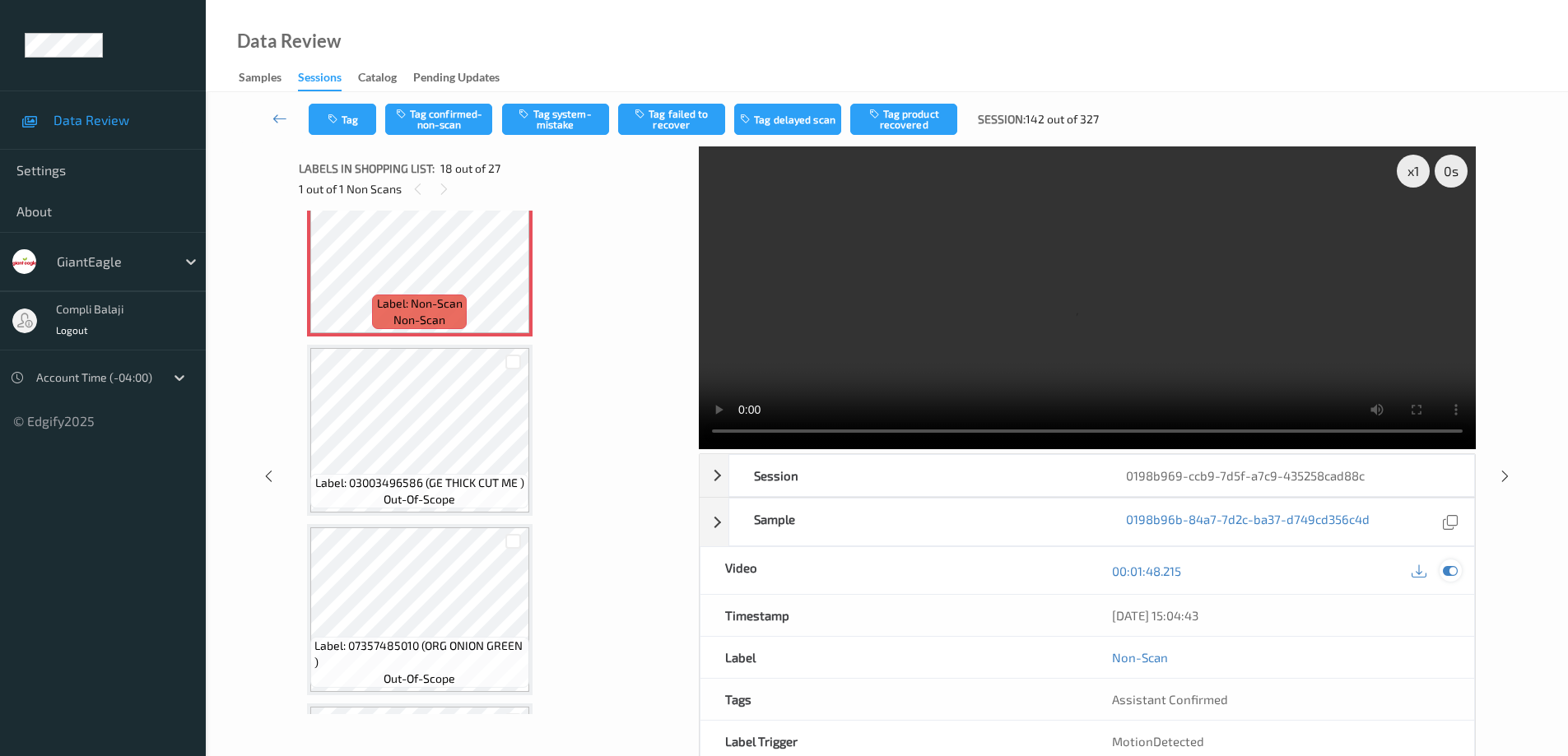
click at [1450, 570] on icon at bounding box center [1449, 570] width 15 height 15
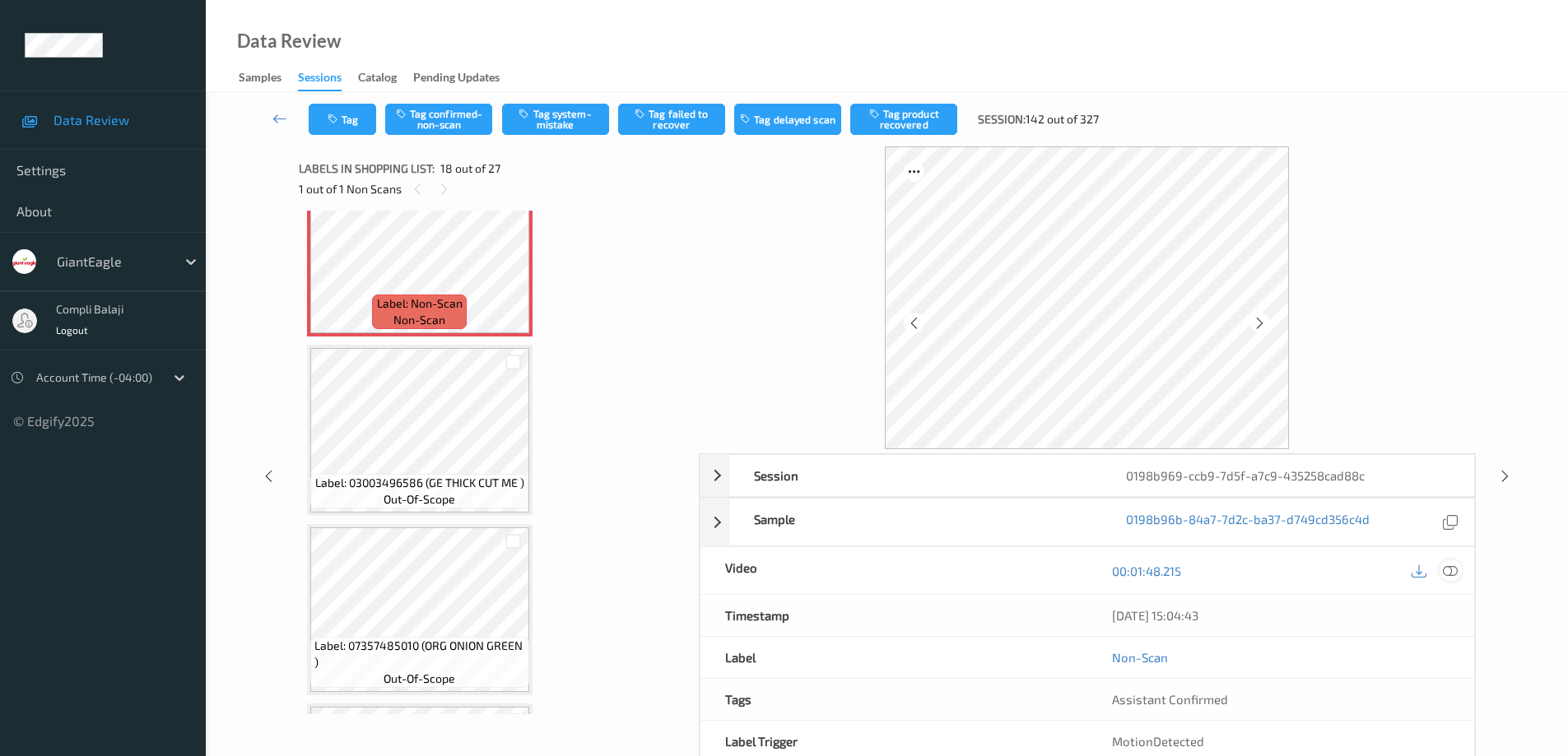
click at [1450, 570] on icon at bounding box center [1449, 570] width 15 height 15
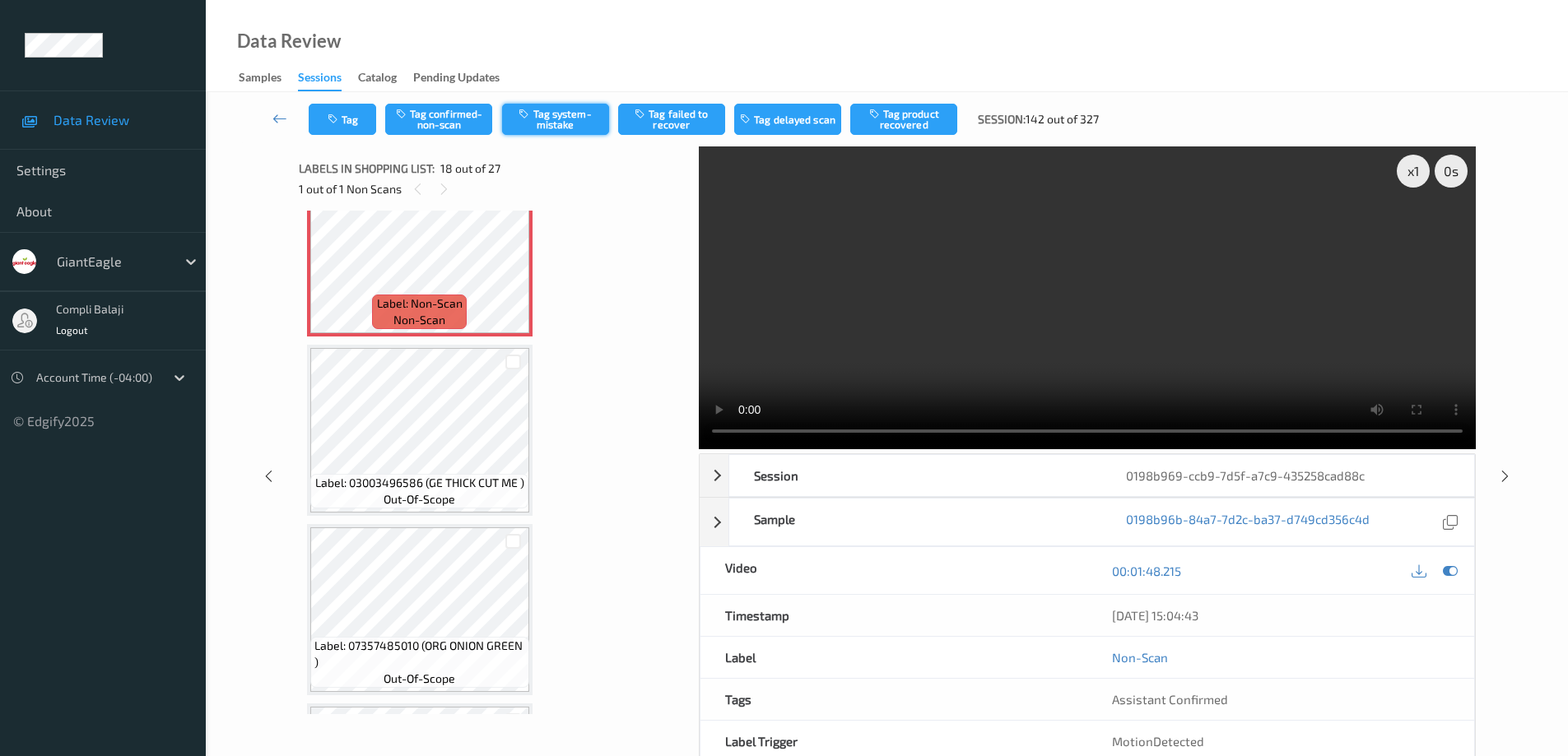
click at [572, 132] on button "Tag system-mistake" at bounding box center [555, 120] width 107 height 32
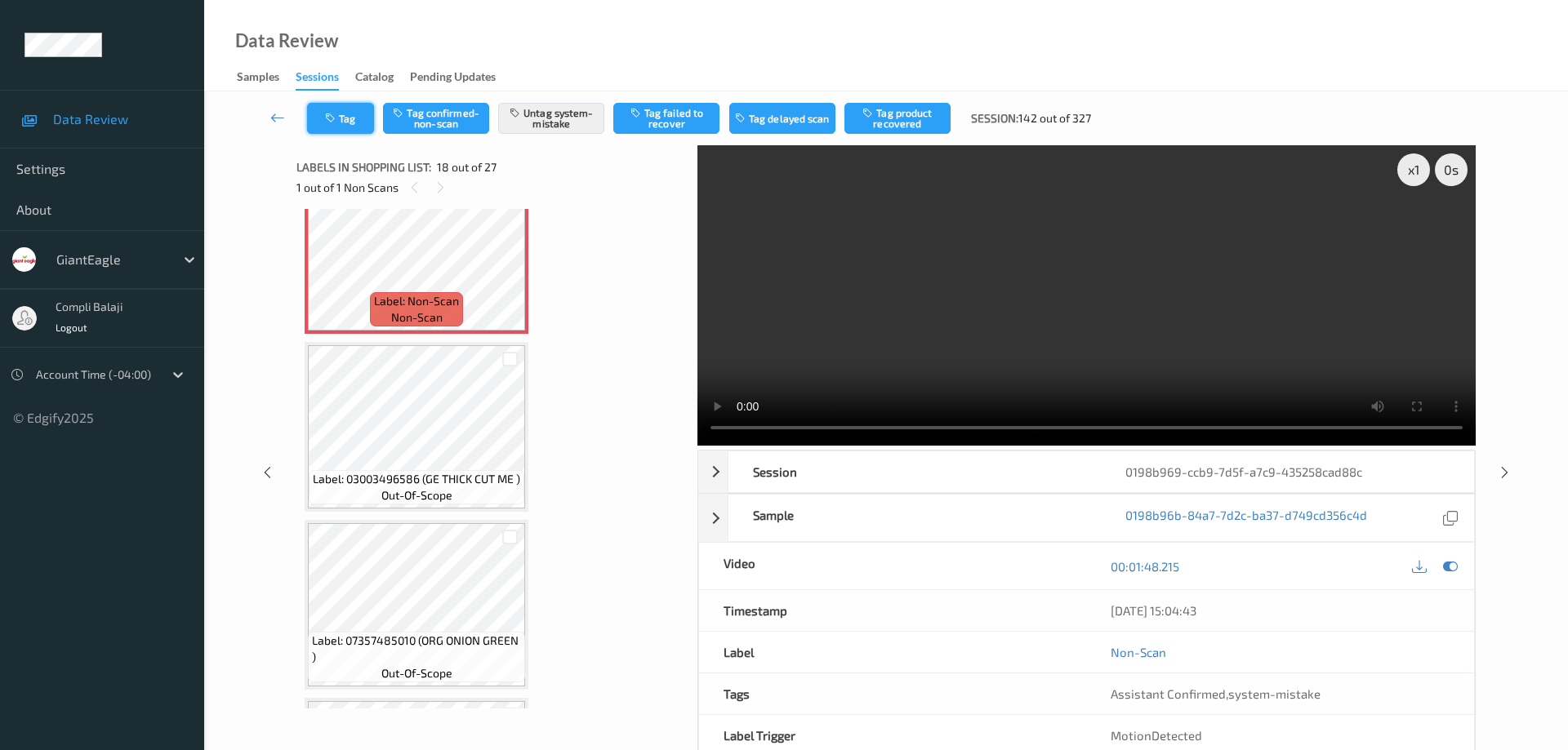
click at [354, 123] on button "Tag" at bounding box center [340, 119] width 67 height 31
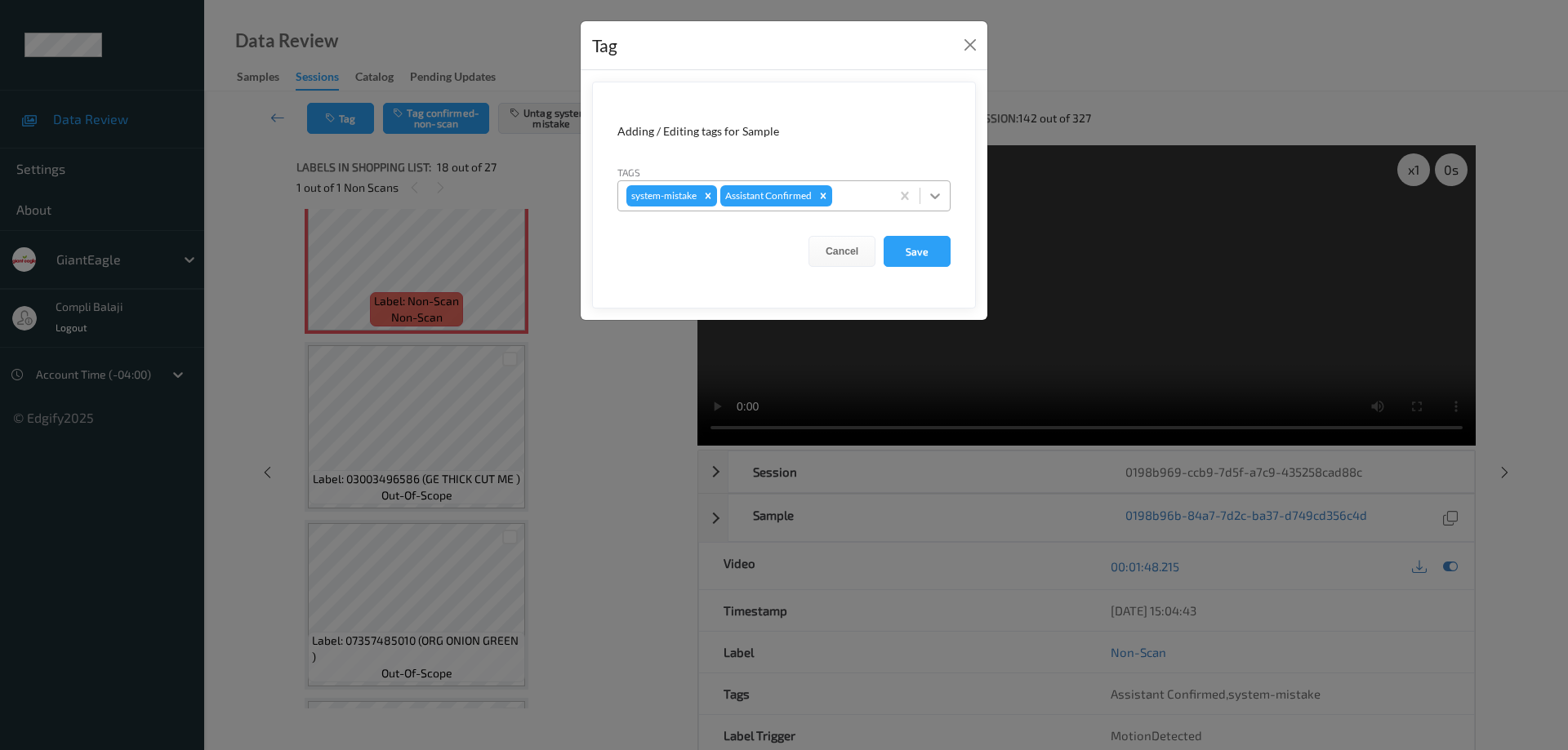
click at [933, 198] on icon at bounding box center [935, 196] width 17 height 17
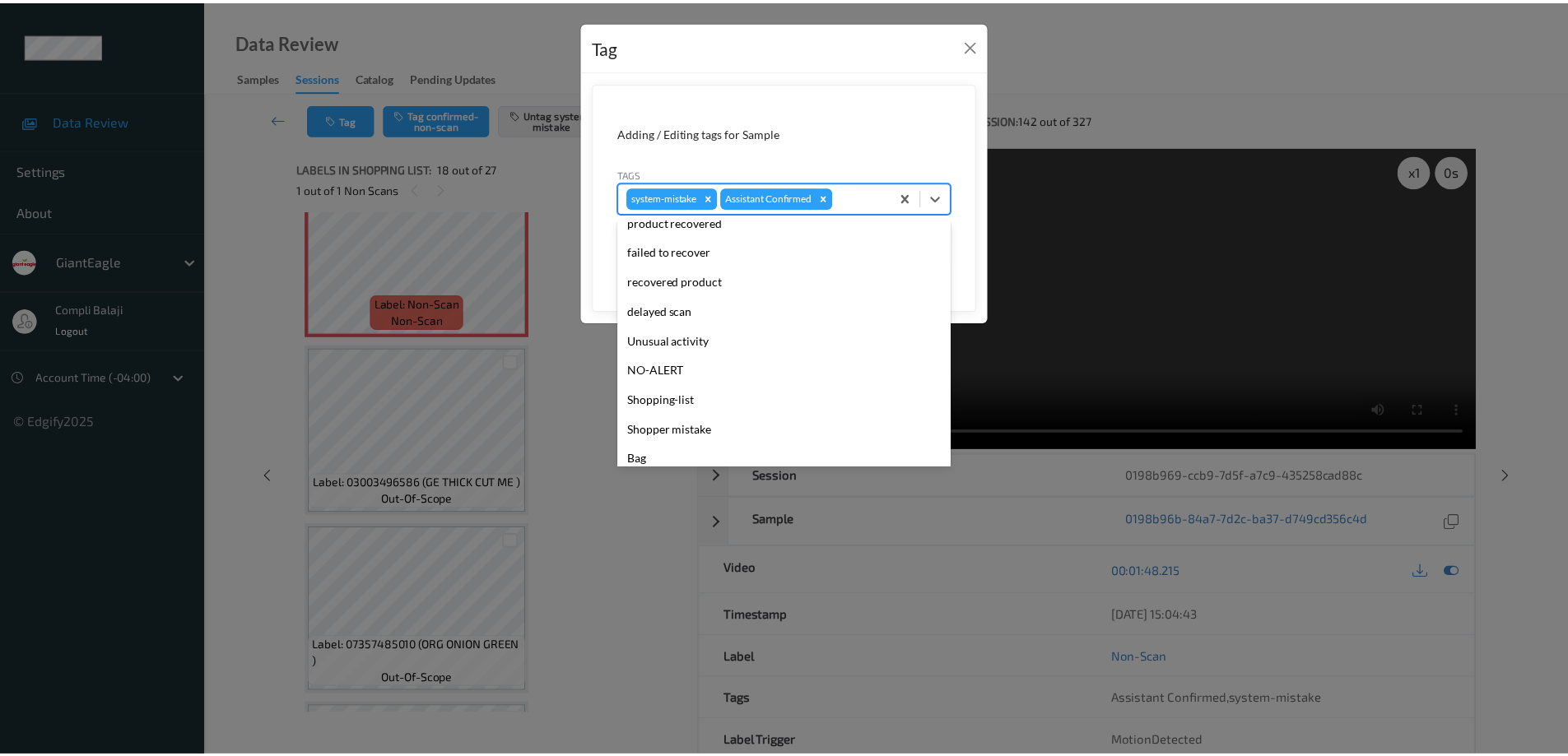
scroll to position [145, 0]
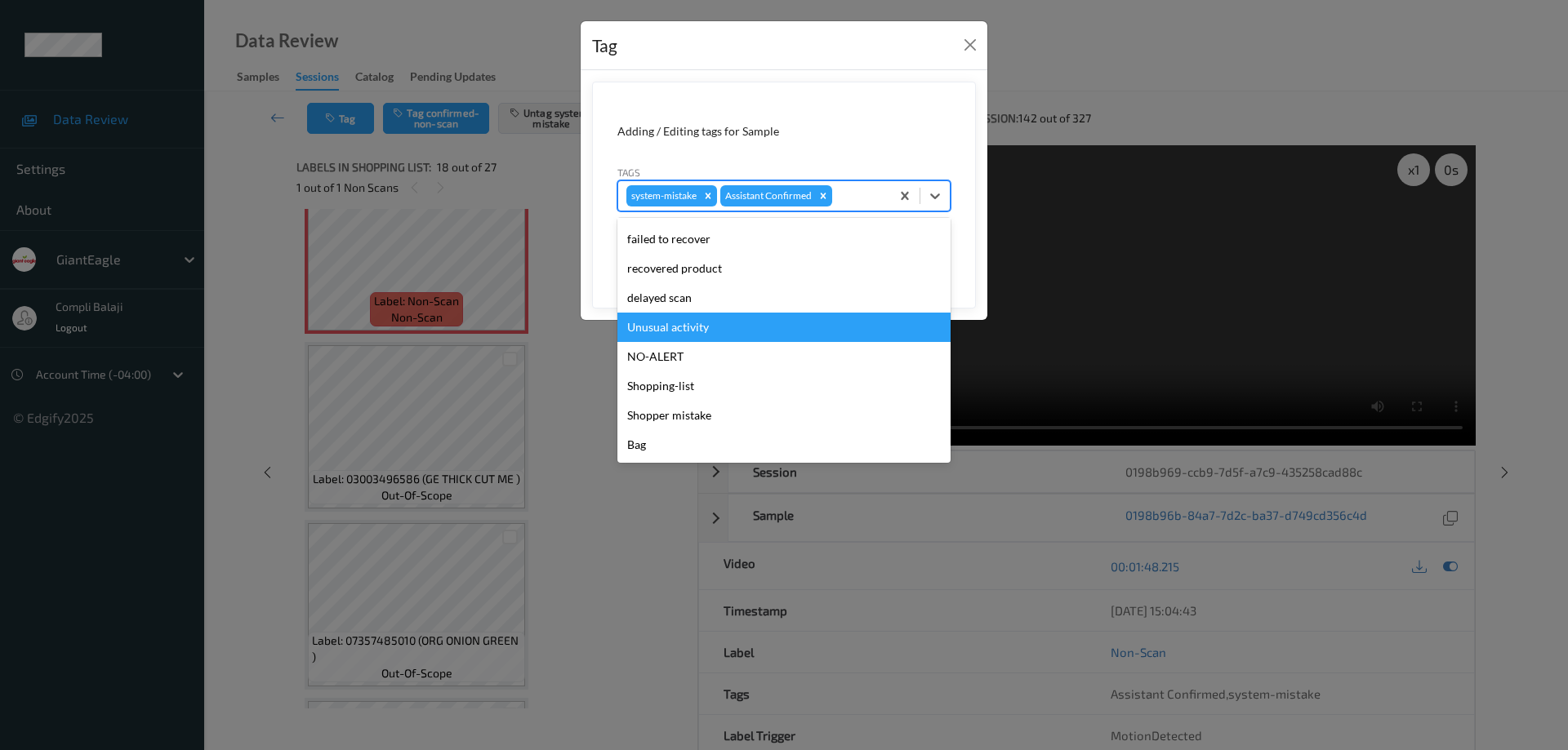
click at [697, 329] on div "Unusual activity" at bounding box center [784, 327] width 333 height 29
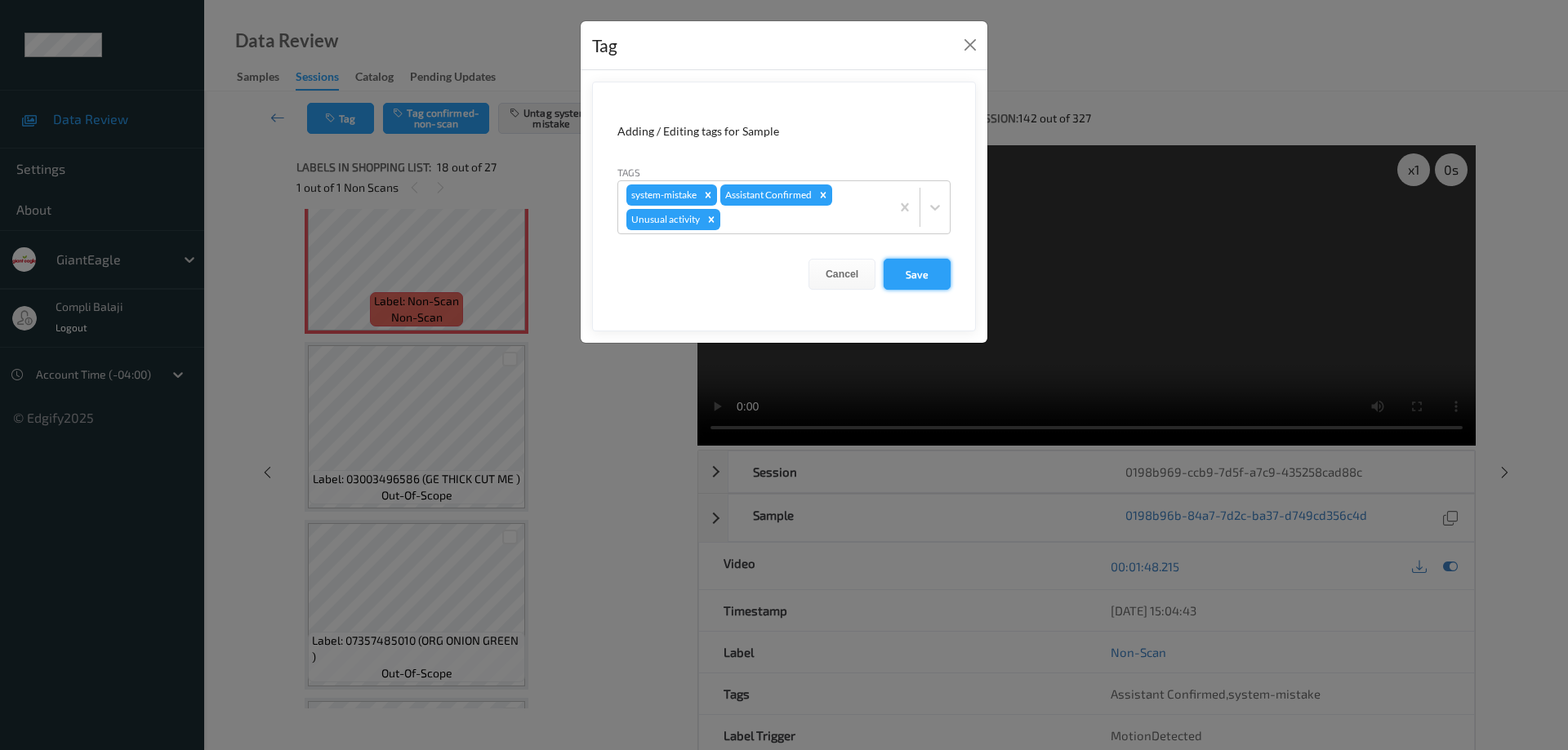
click at [914, 276] on button "Save" at bounding box center [917, 275] width 67 height 31
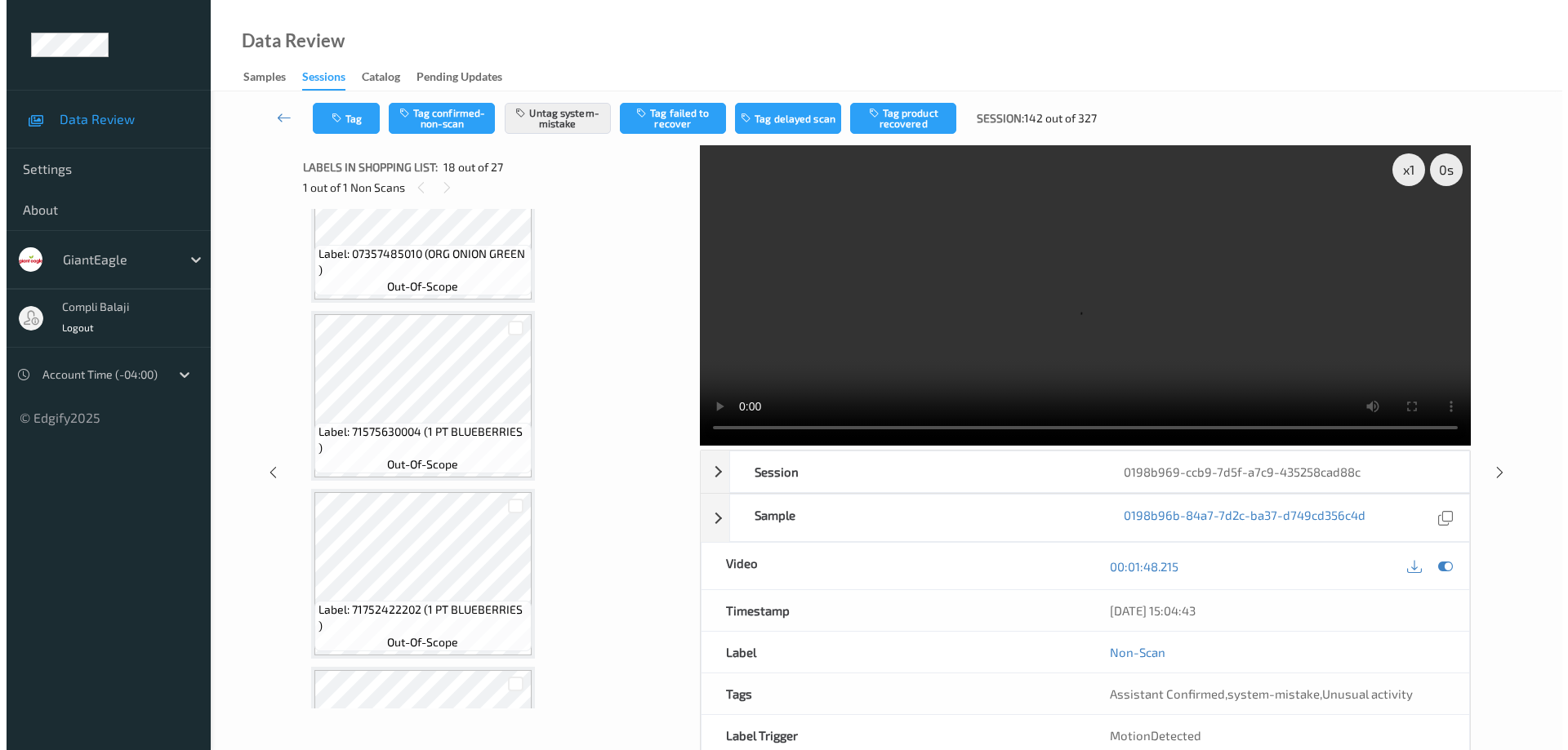
scroll to position [3406, 0]
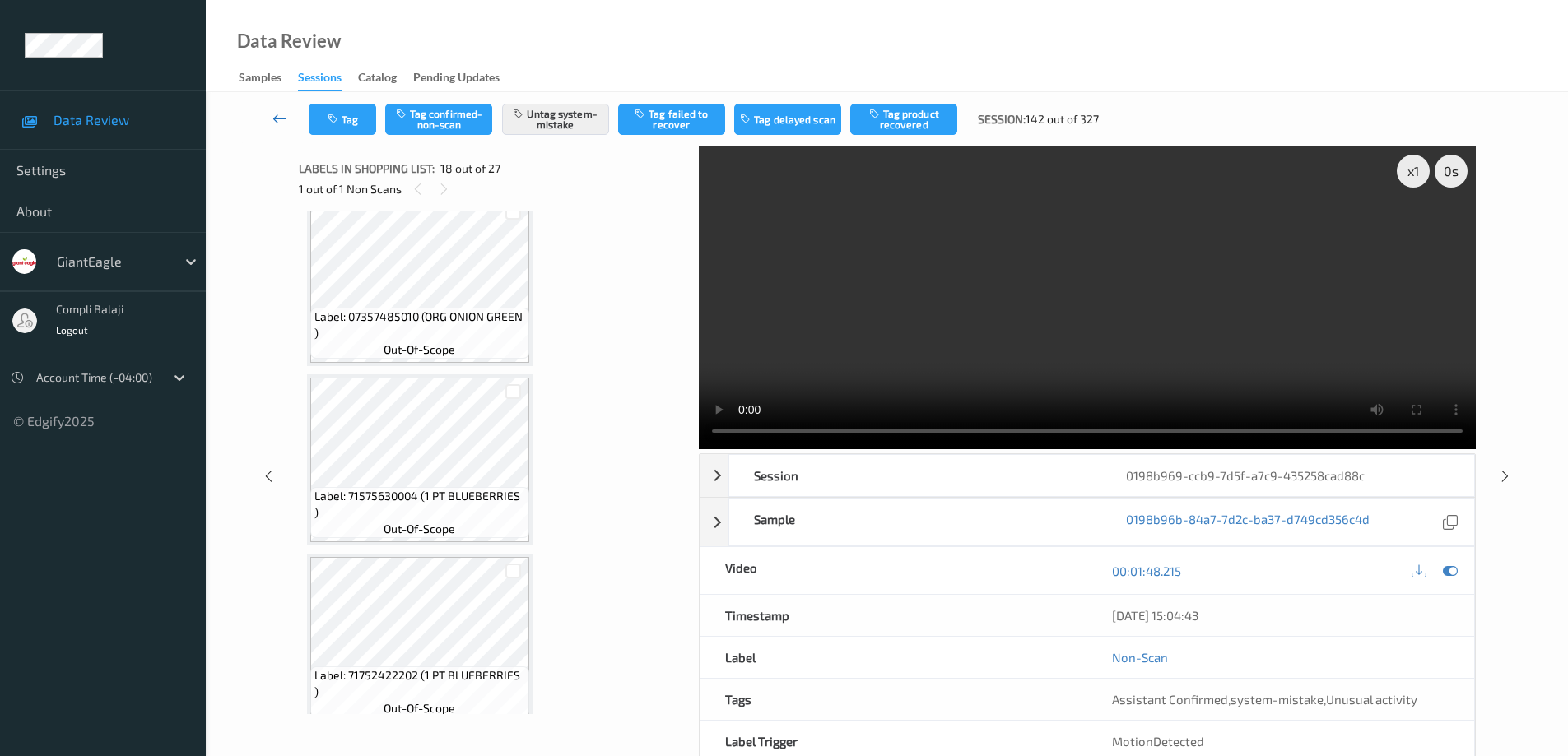
click at [274, 123] on icon at bounding box center [280, 119] width 15 height 17
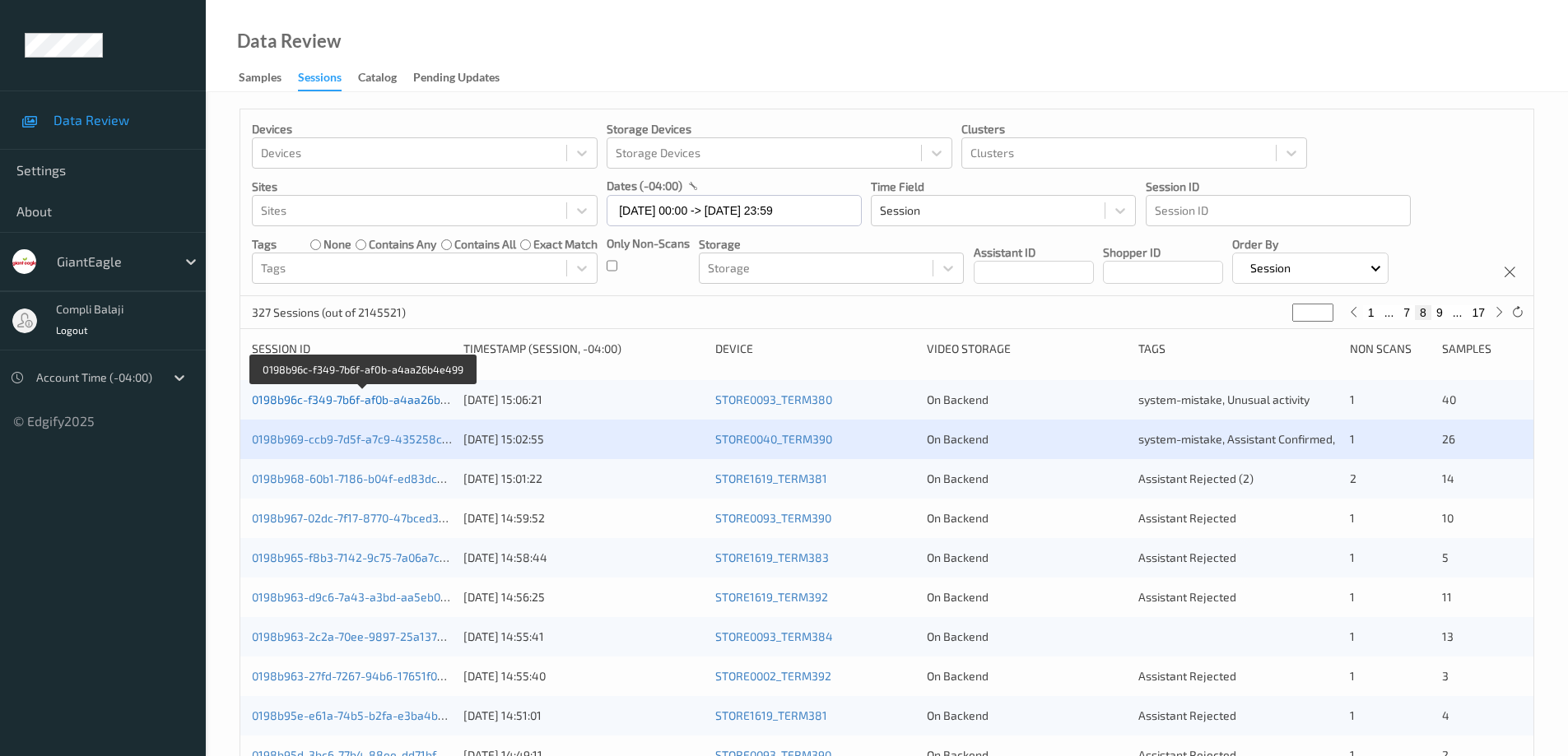
click at [397, 400] on link "0198b96c-f349-7b6f-af0b-a4aa26b4e499" at bounding box center [364, 399] width 223 height 14
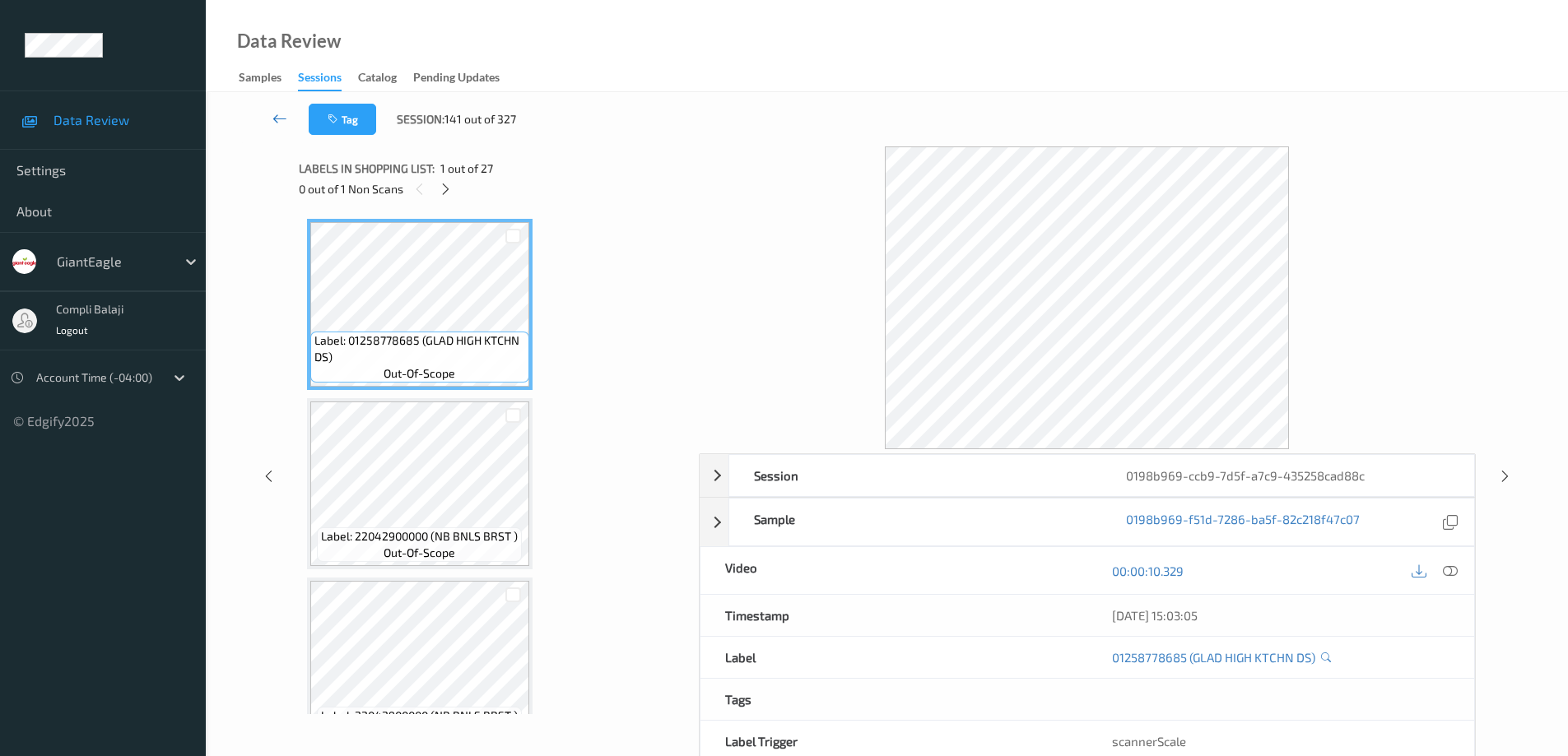
click at [275, 118] on icon at bounding box center [280, 119] width 15 height 17
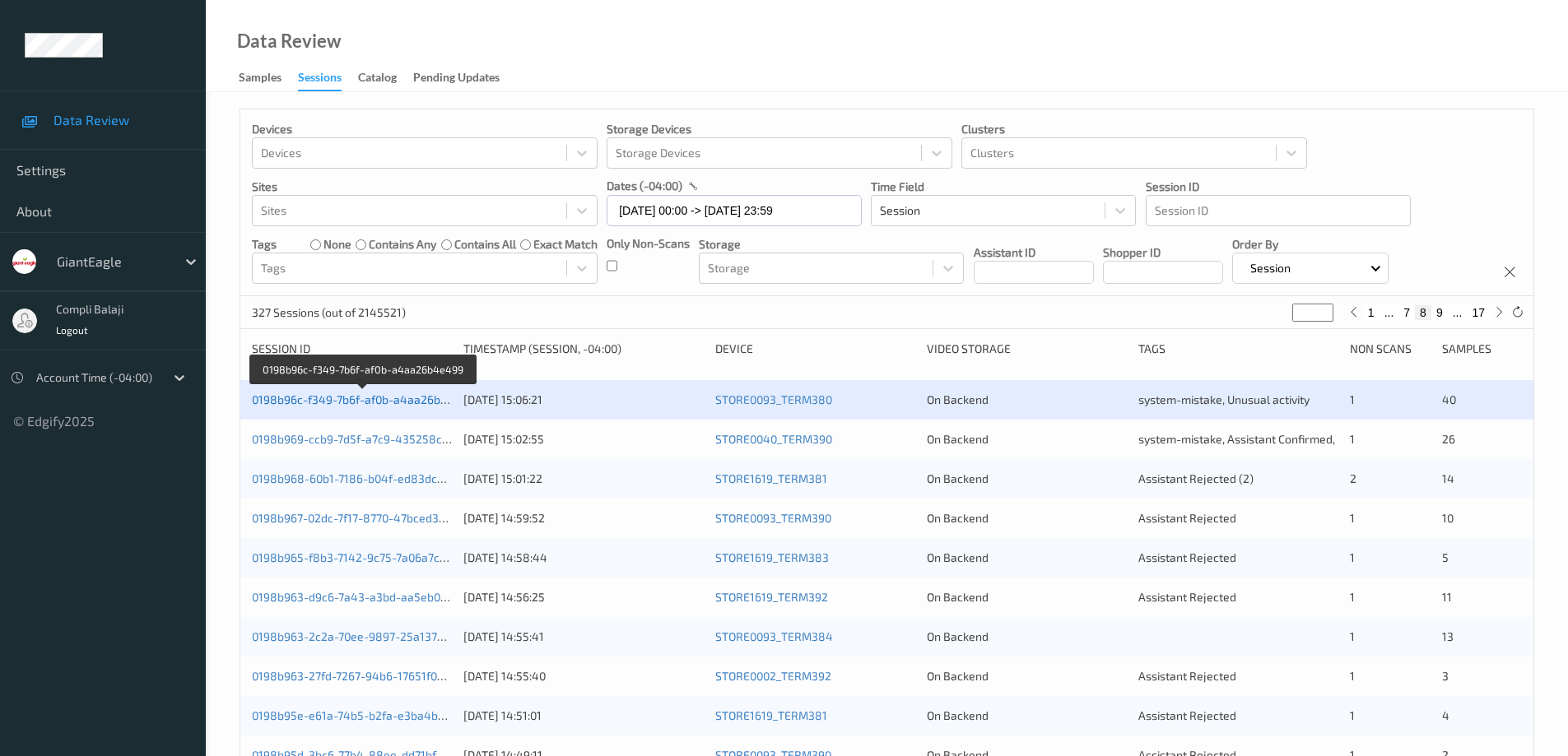
click at [383, 403] on link "0198b96c-f349-7b6f-af0b-a4aa26b4e499" at bounding box center [364, 399] width 223 height 14
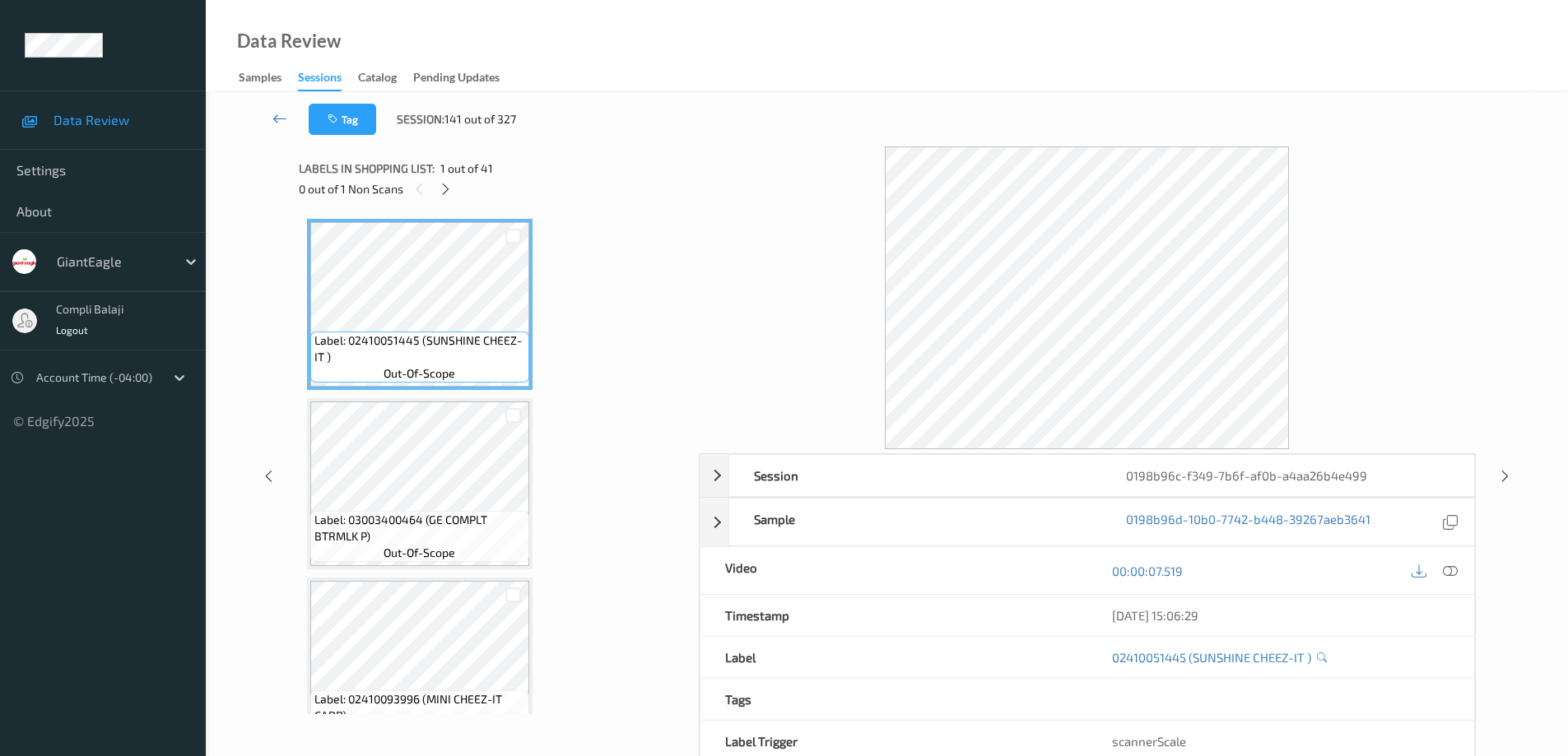
click at [278, 119] on icon at bounding box center [280, 119] width 15 height 17
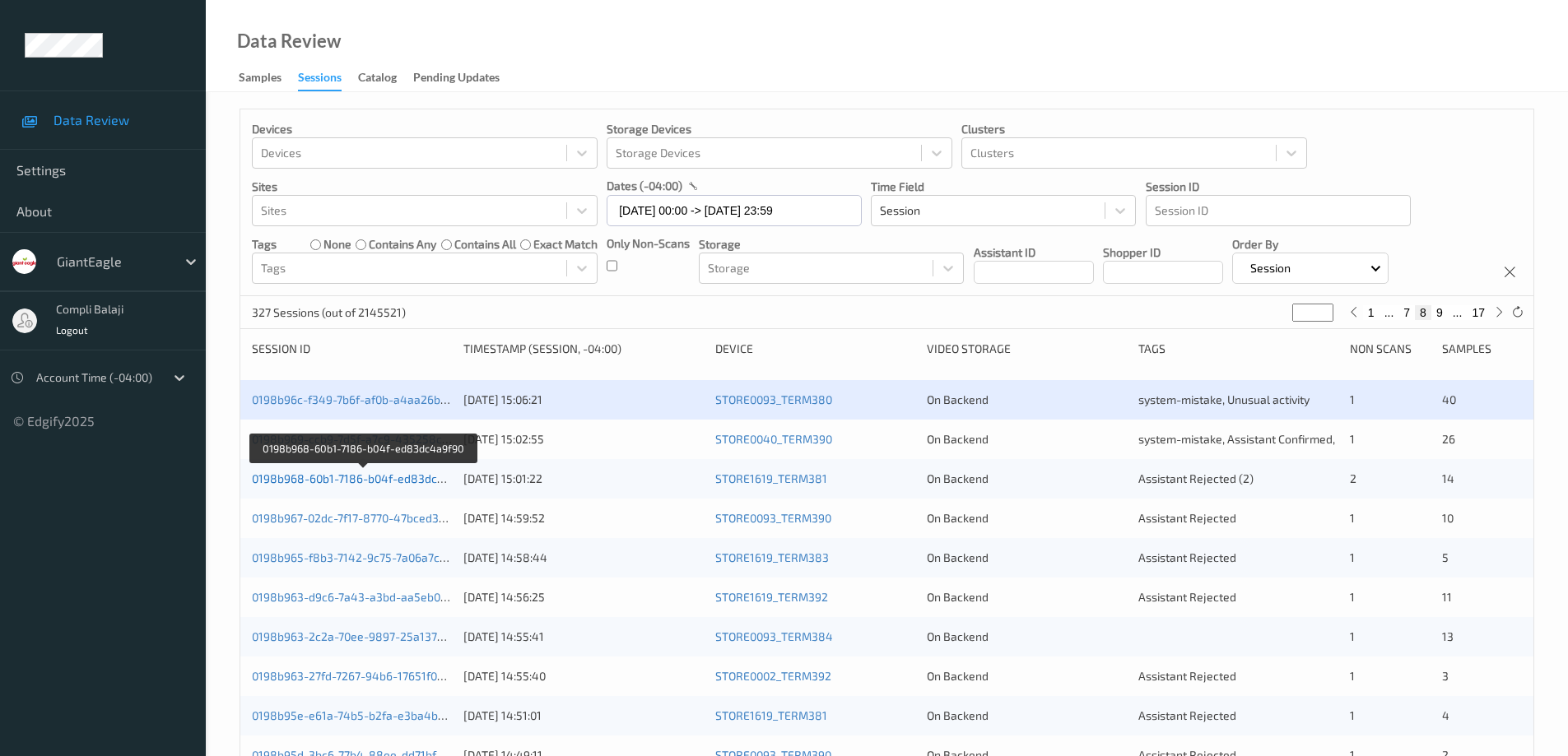
click at [385, 482] on link "0198b968-60b1-7186-b04f-ed83dc4a9f90" at bounding box center [364, 478] width 223 height 14
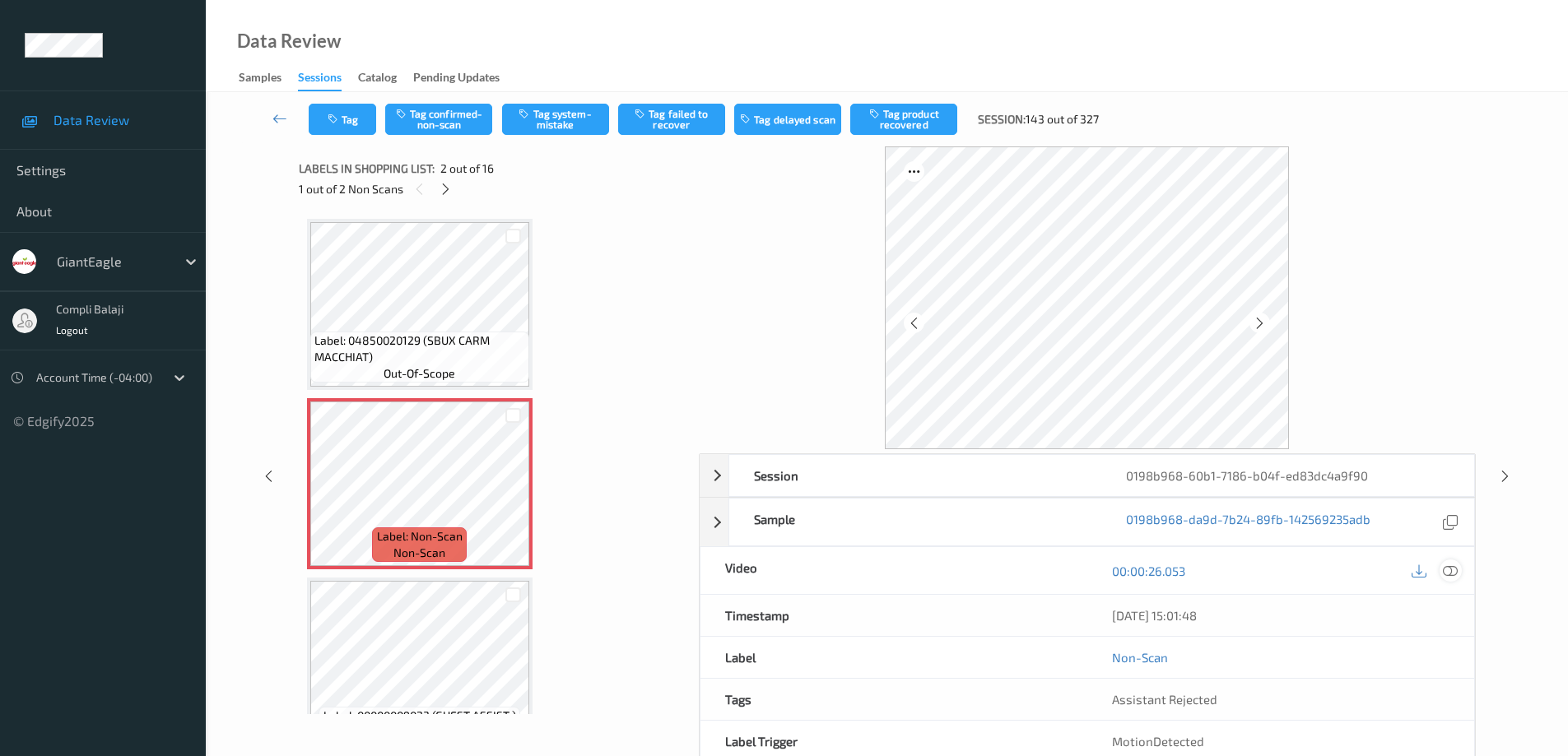
click at [1446, 572] on icon at bounding box center [1449, 570] width 15 height 15
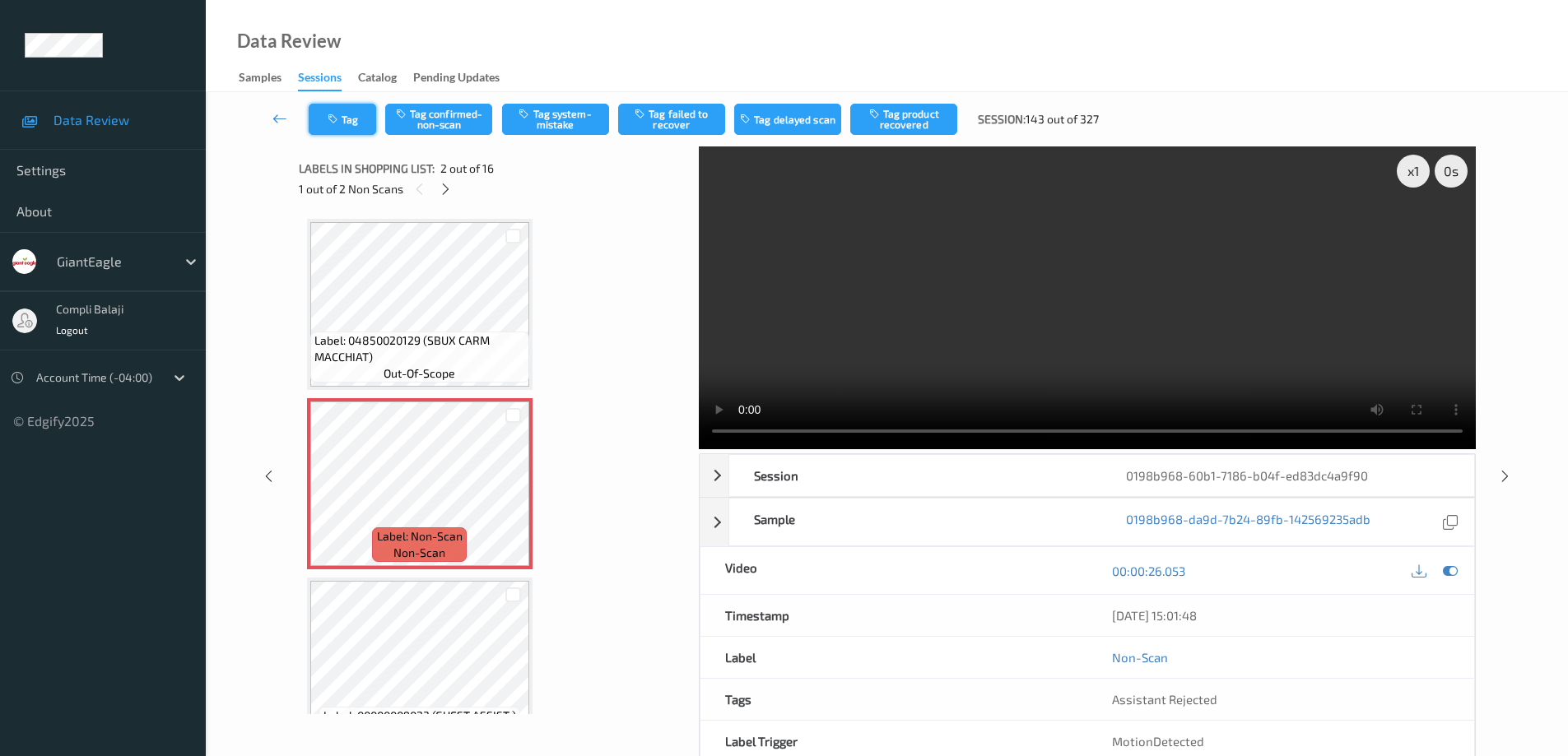
click at [358, 128] on button "Tag" at bounding box center [342, 120] width 67 height 32
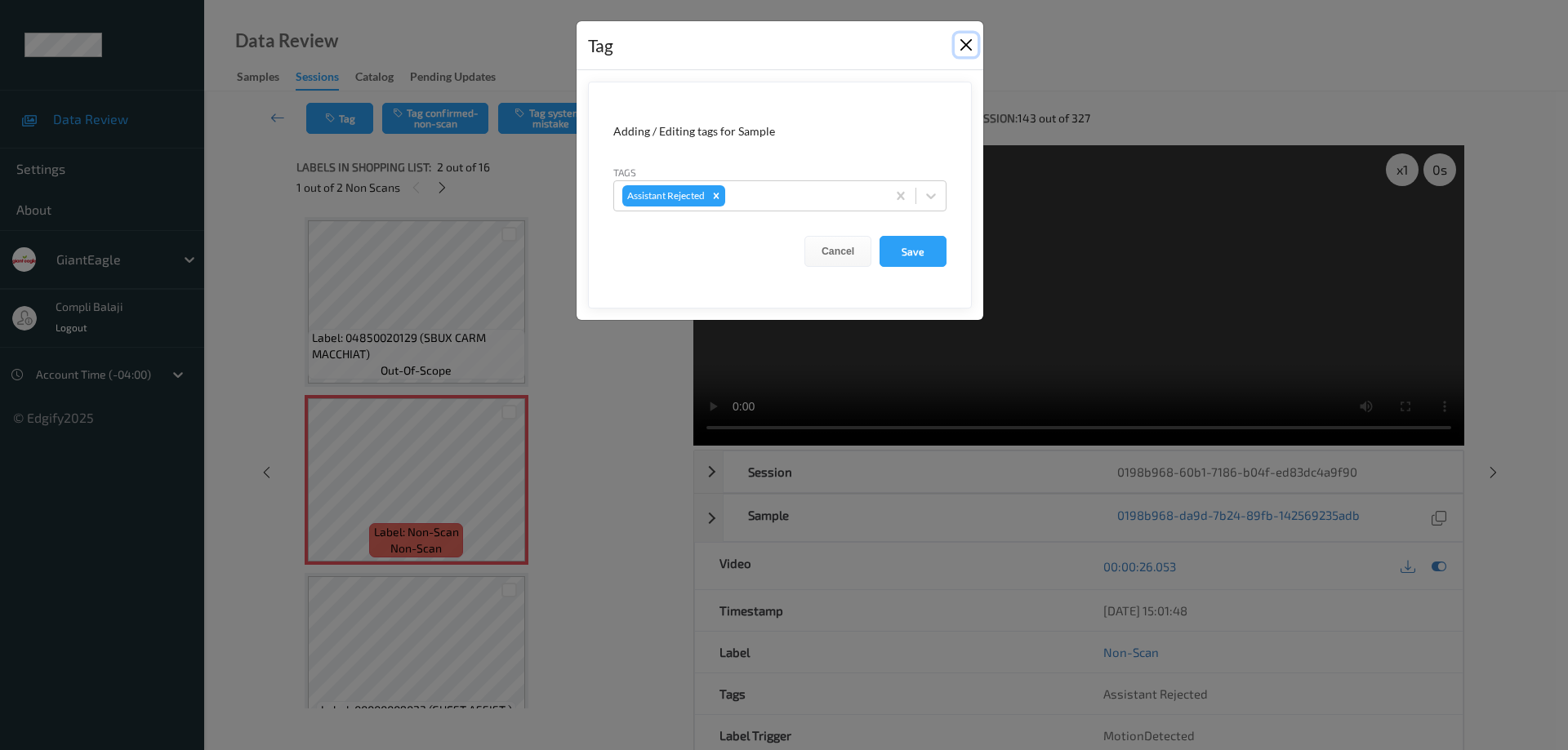
click at [968, 46] on button "Close" at bounding box center [966, 44] width 23 height 23
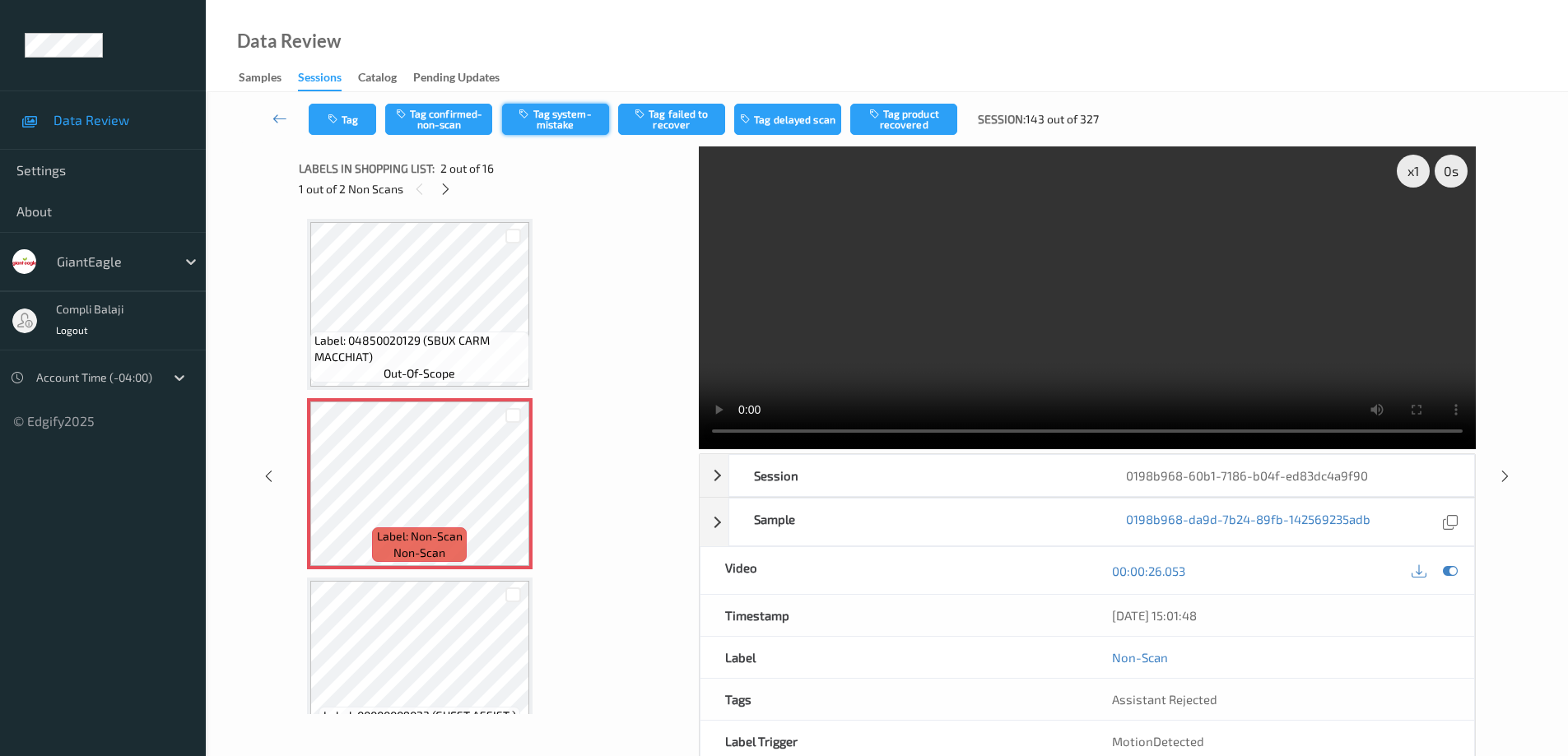
click at [547, 117] on button "Tag system-mistake" at bounding box center [555, 120] width 107 height 32
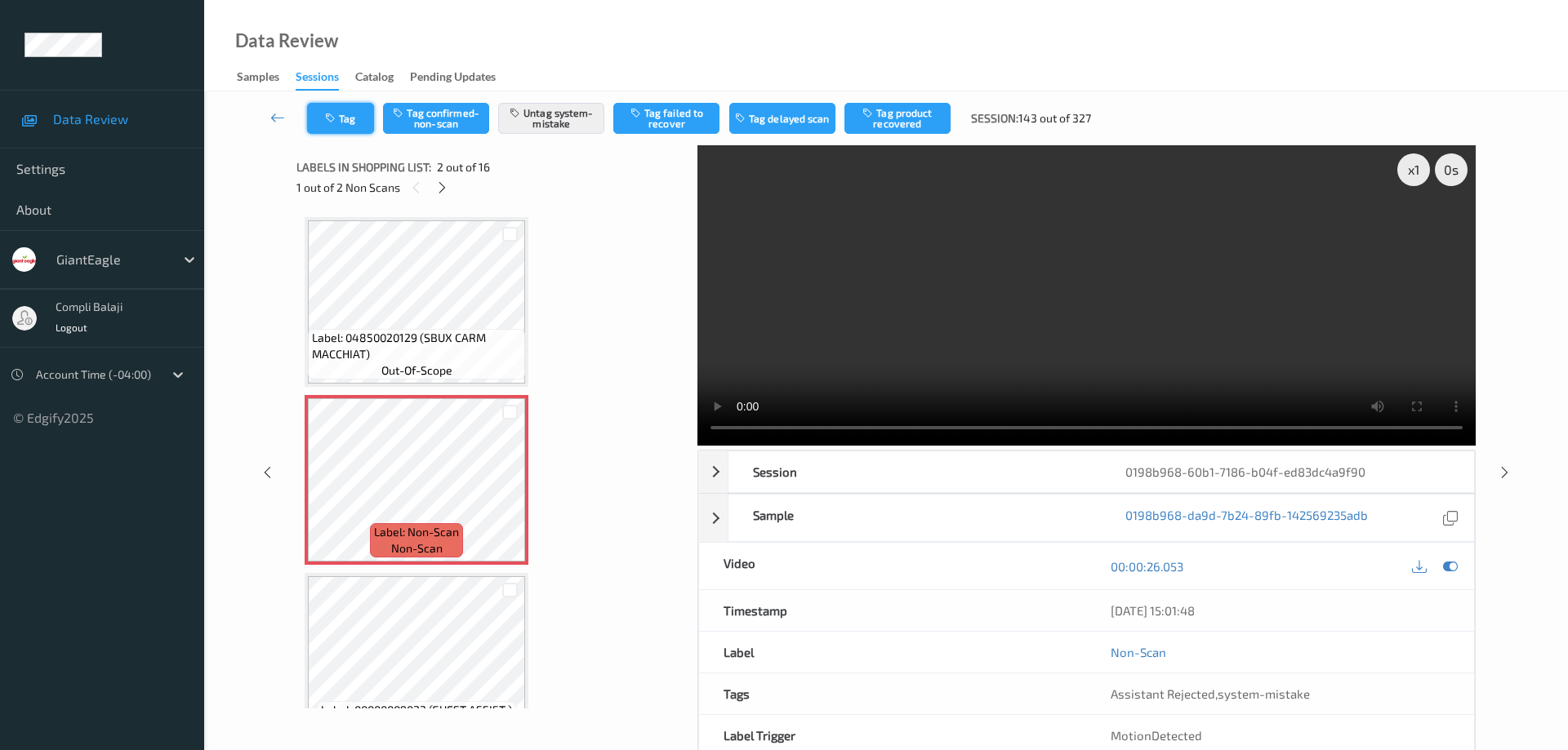
click at [349, 121] on button "Tag" at bounding box center [340, 119] width 67 height 31
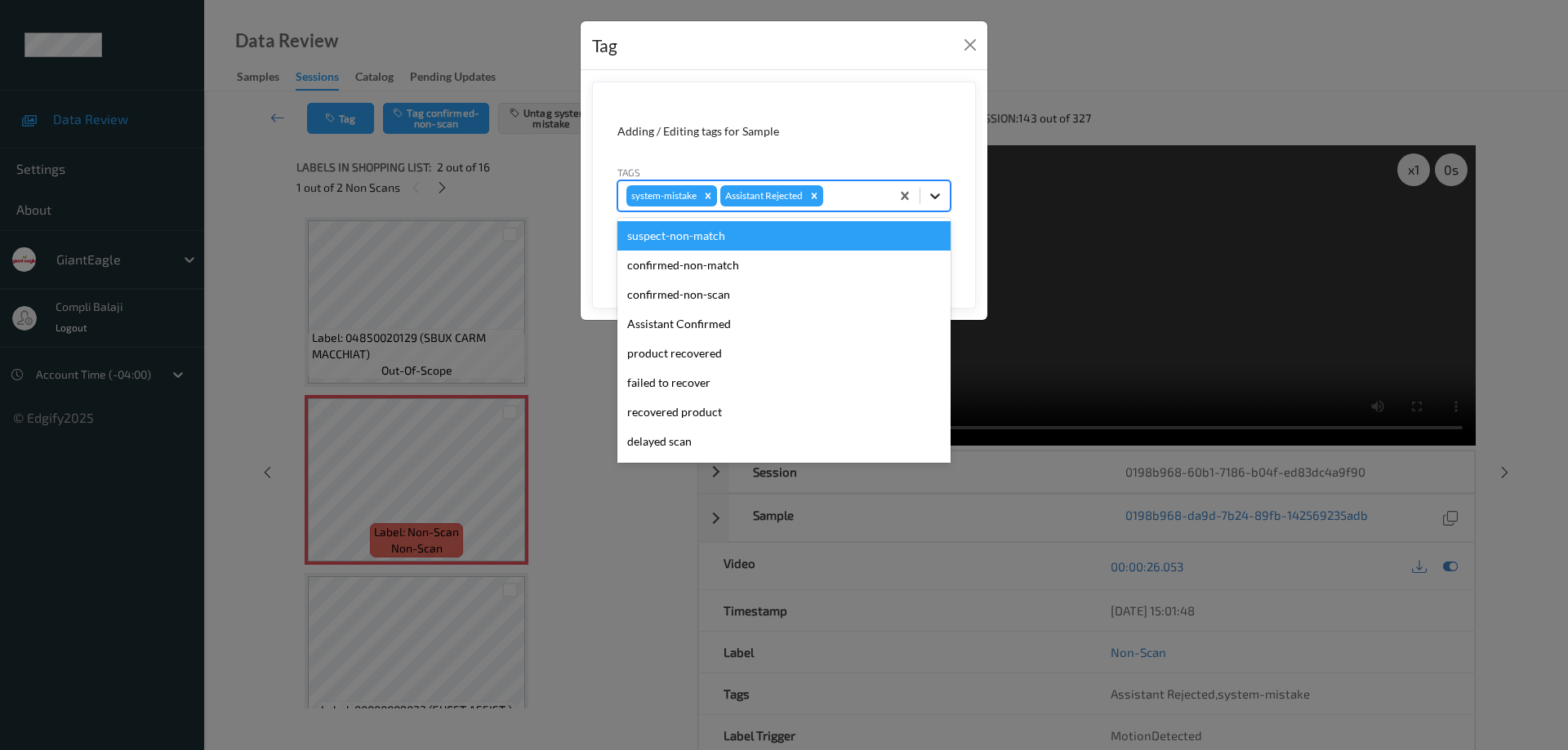
click at [938, 198] on icon at bounding box center [935, 196] width 17 height 17
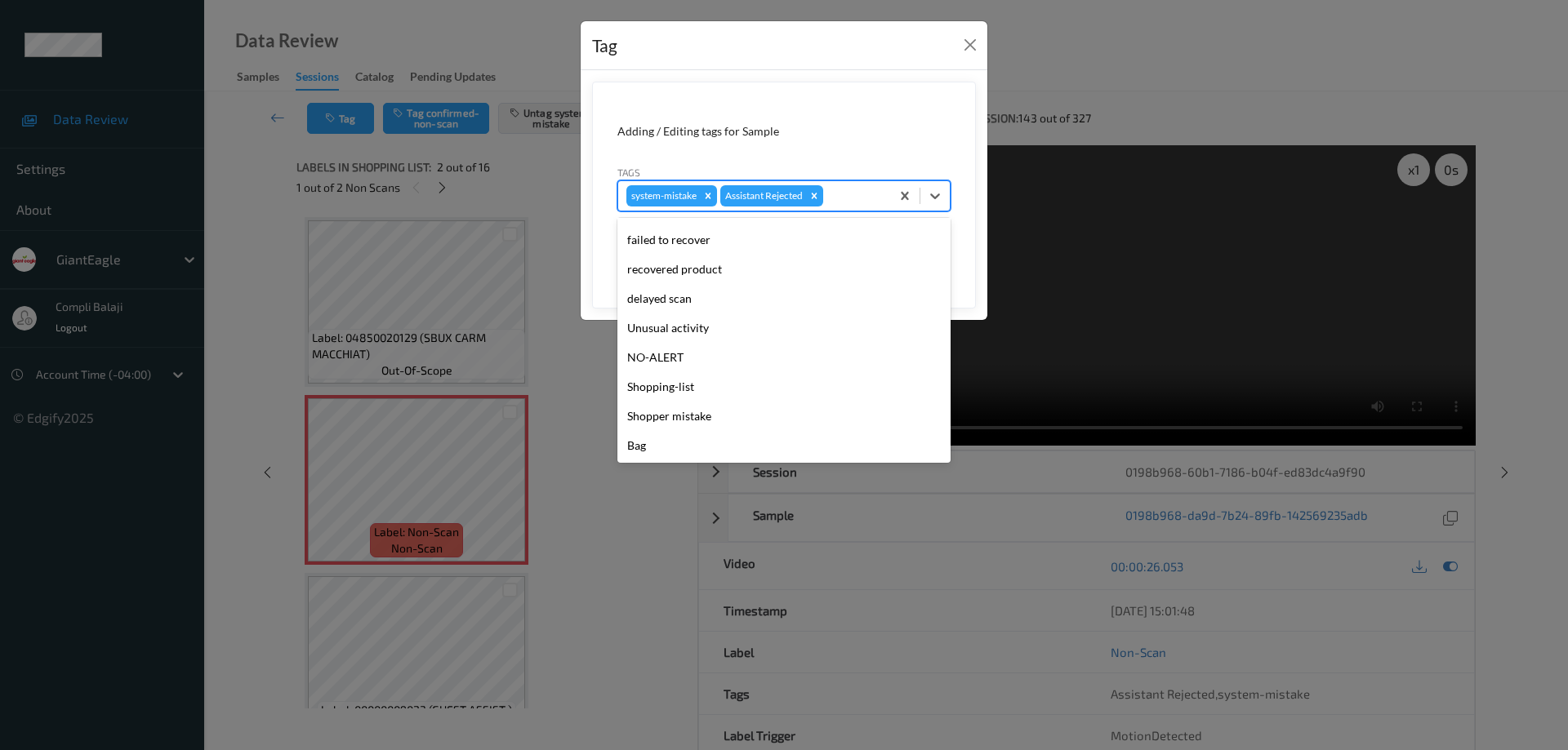
scroll to position [144, 0]
click at [643, 451] on div "Bag" at bounding box center [784, 445] width 333 height 29
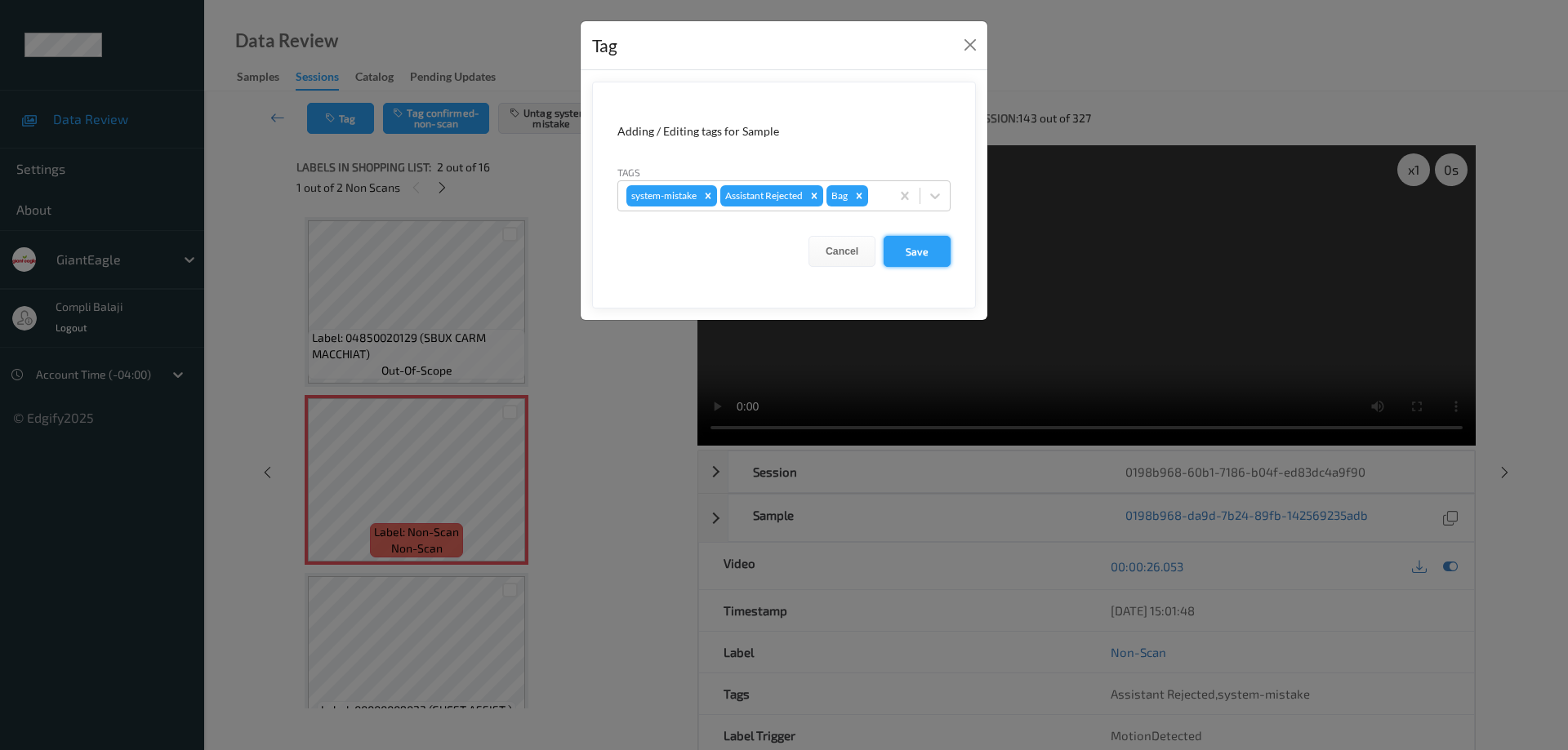
click at [929, 254] on button "Save" at bounding box center [917, 252] width 67 height 31
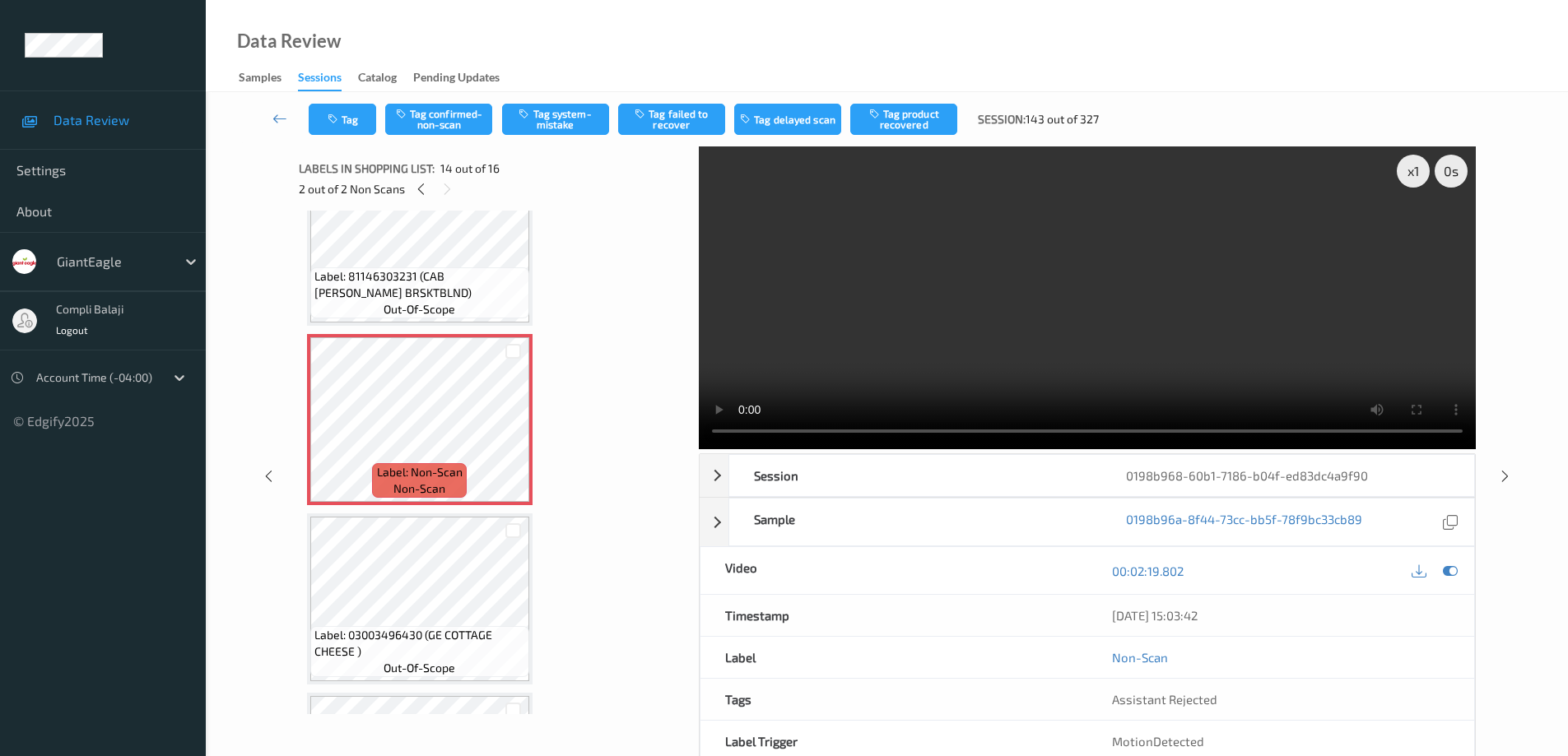
scroll to position [2211, 0]
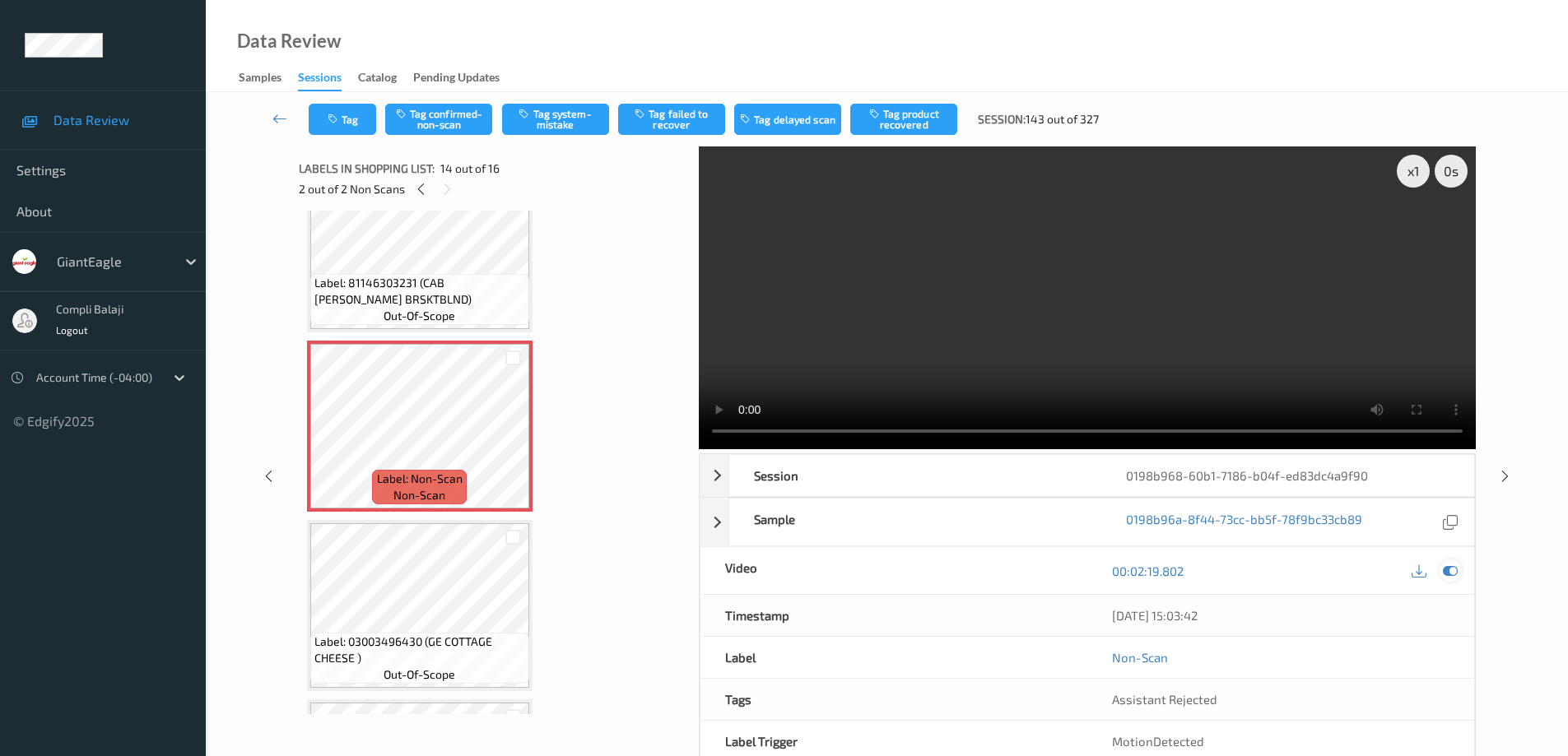
click at [1453, 575] on icon at bounding box center [1449, 570] width 15 height 15
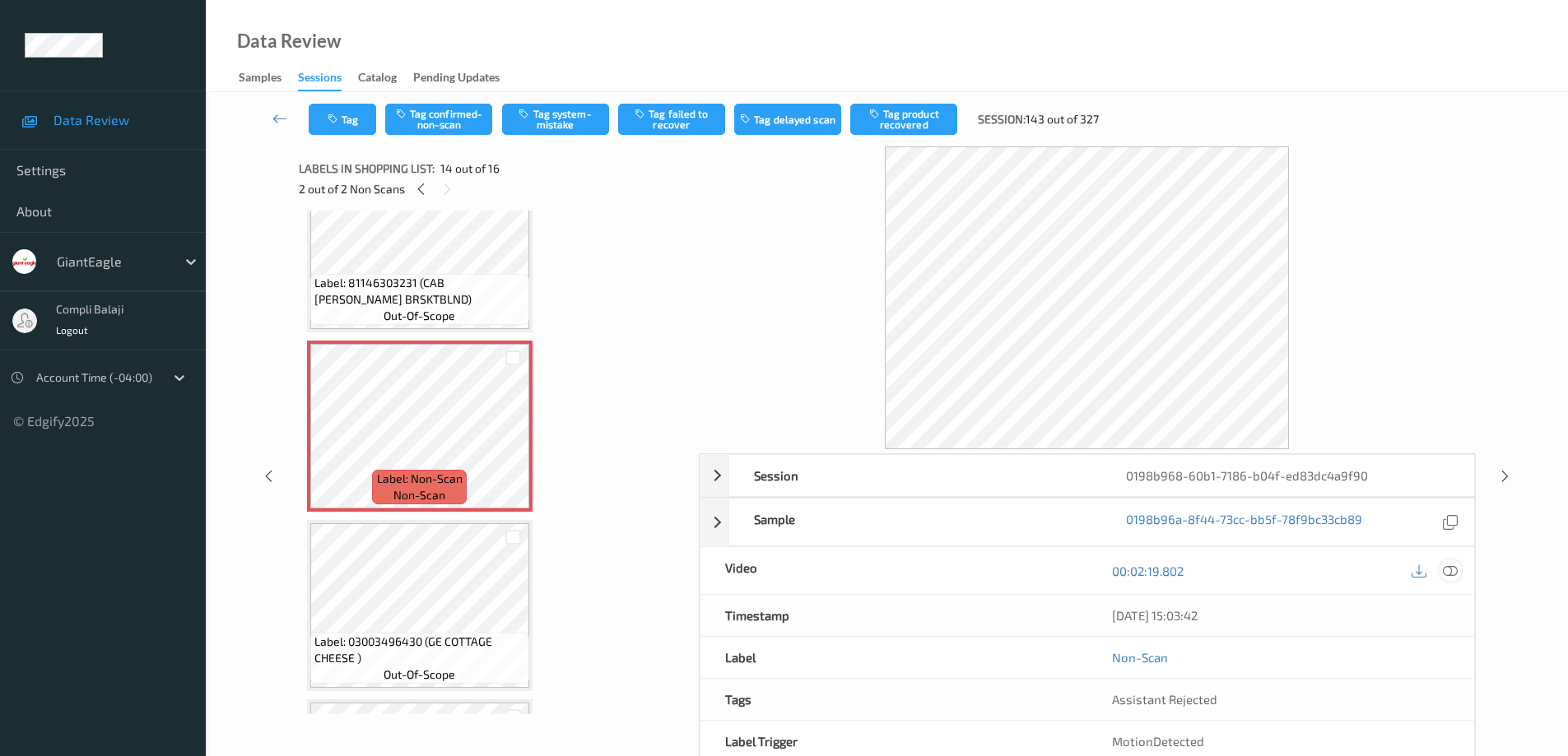
click at [1449, 568] on icon at bounding box center [1449, 570] width 15 height 15
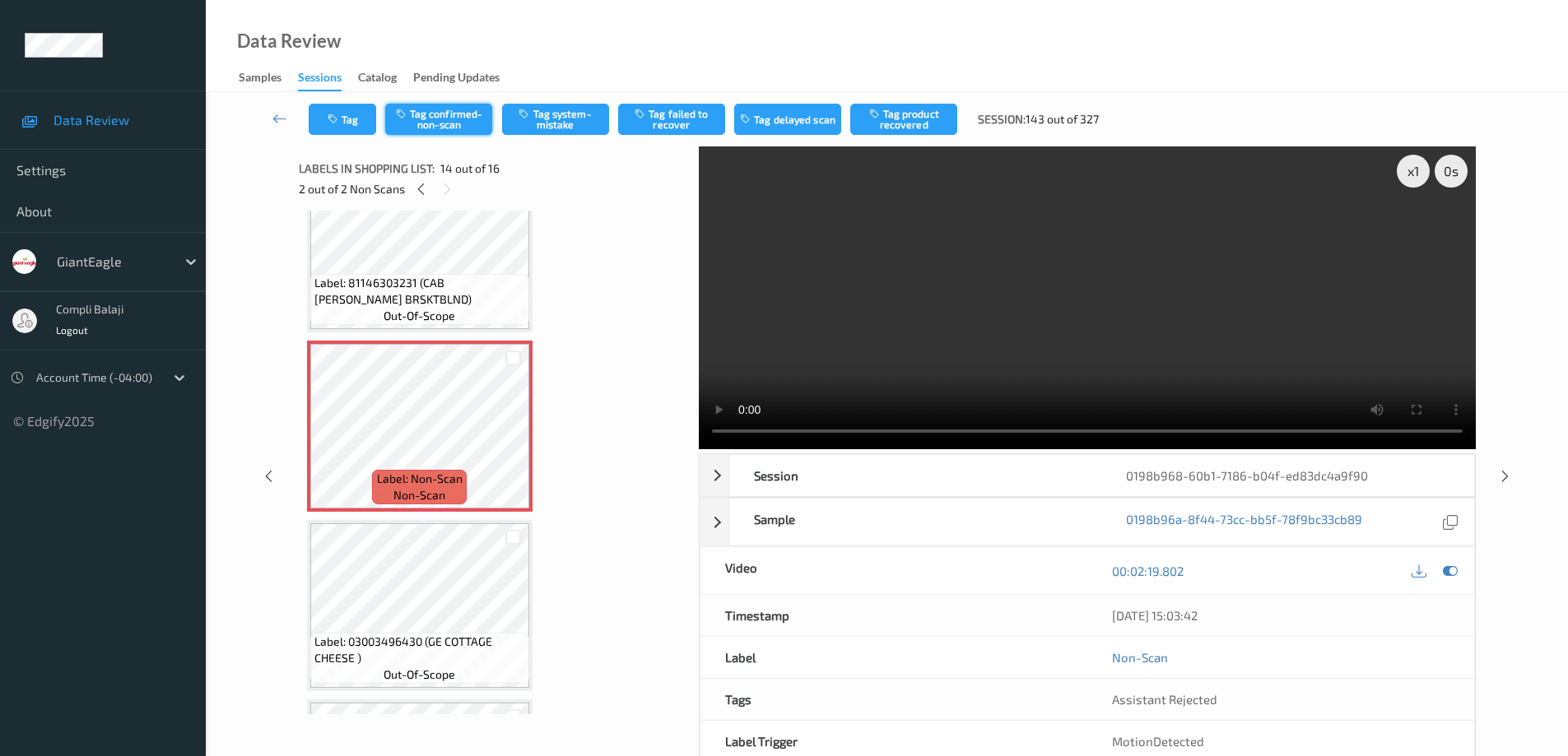
click at [469, 118] on button "Tag confirmed-non-scan" at bounding box center [439, 120] width 107 height 32
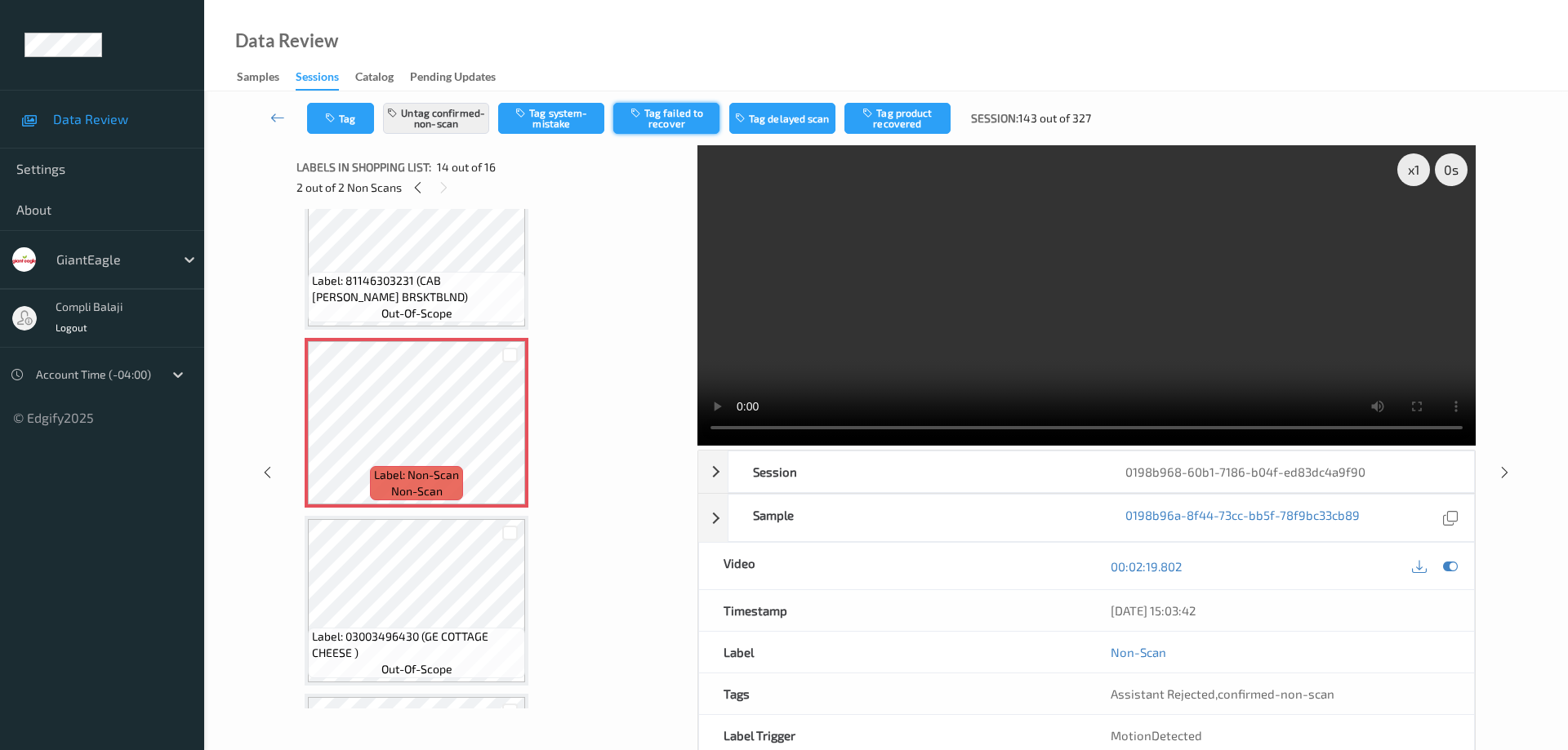
click at [687, 120] on button "Tag failed to recover" at bounding box center [666, 119] width 106 height 31
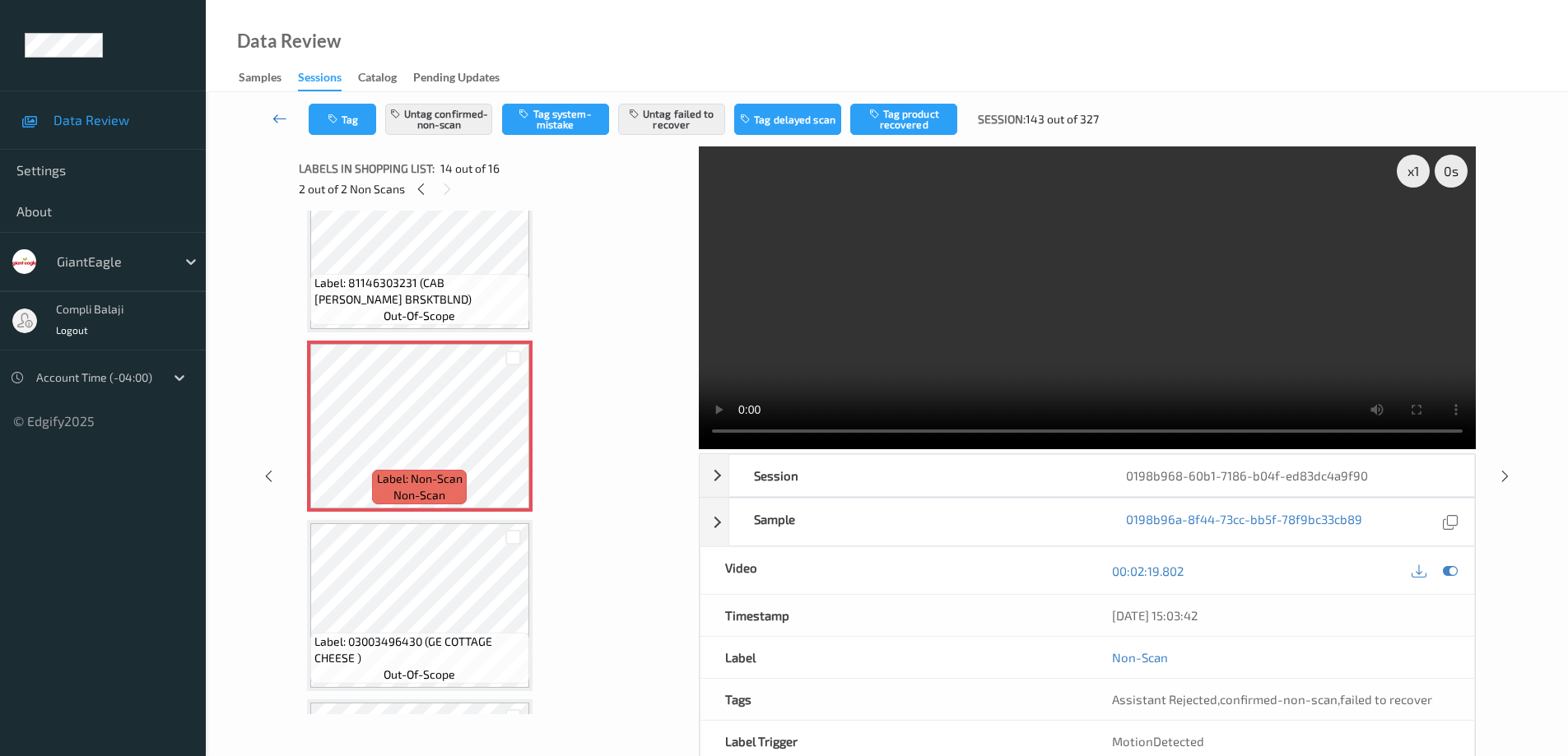
click at [276, 125] on icon at bounding box center [280, 119] width 15 height 17
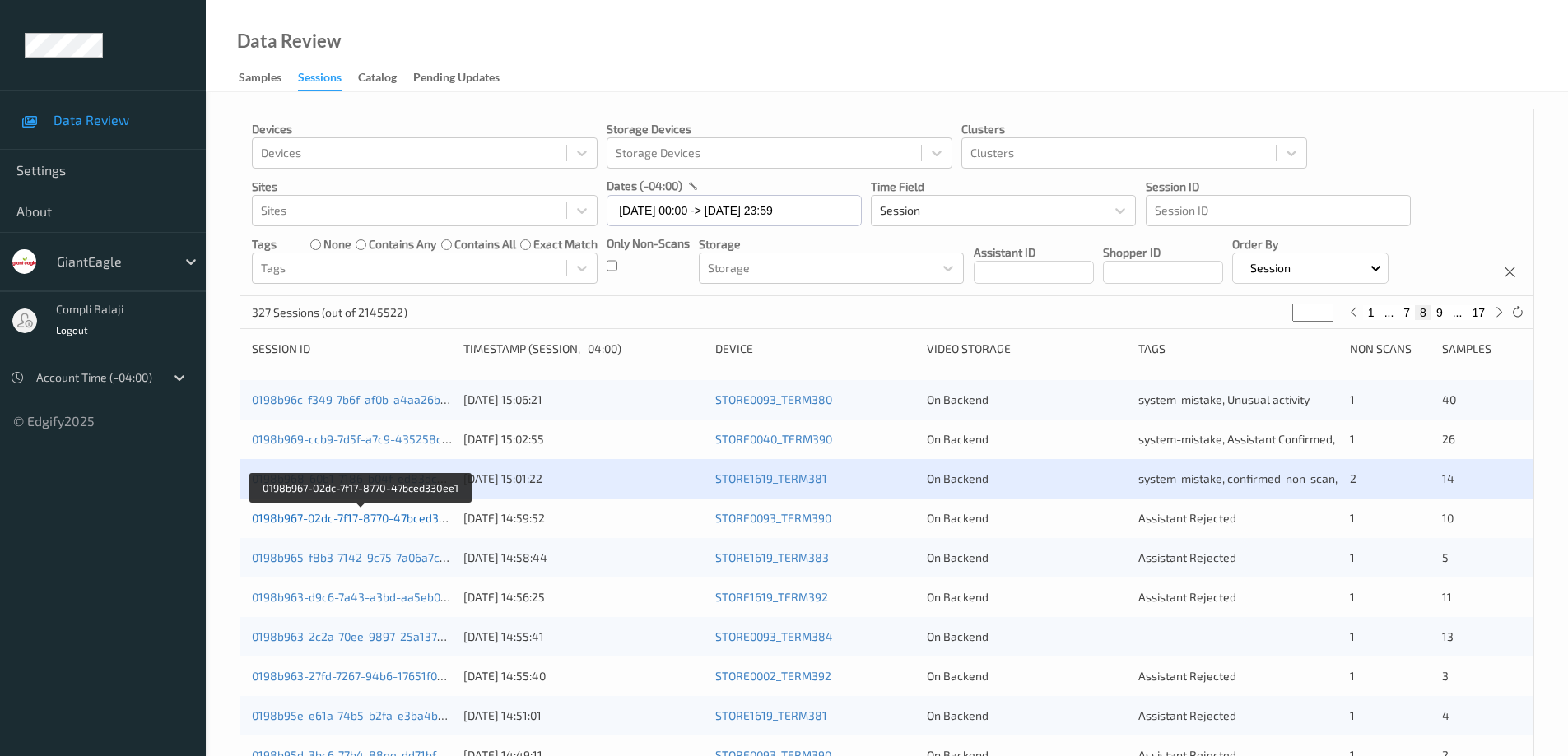
click at [392, 520] on link "0198b967-02dc-7f17-8770-47bced330ee1" at bounding box center [361, 518] width 218 height 14
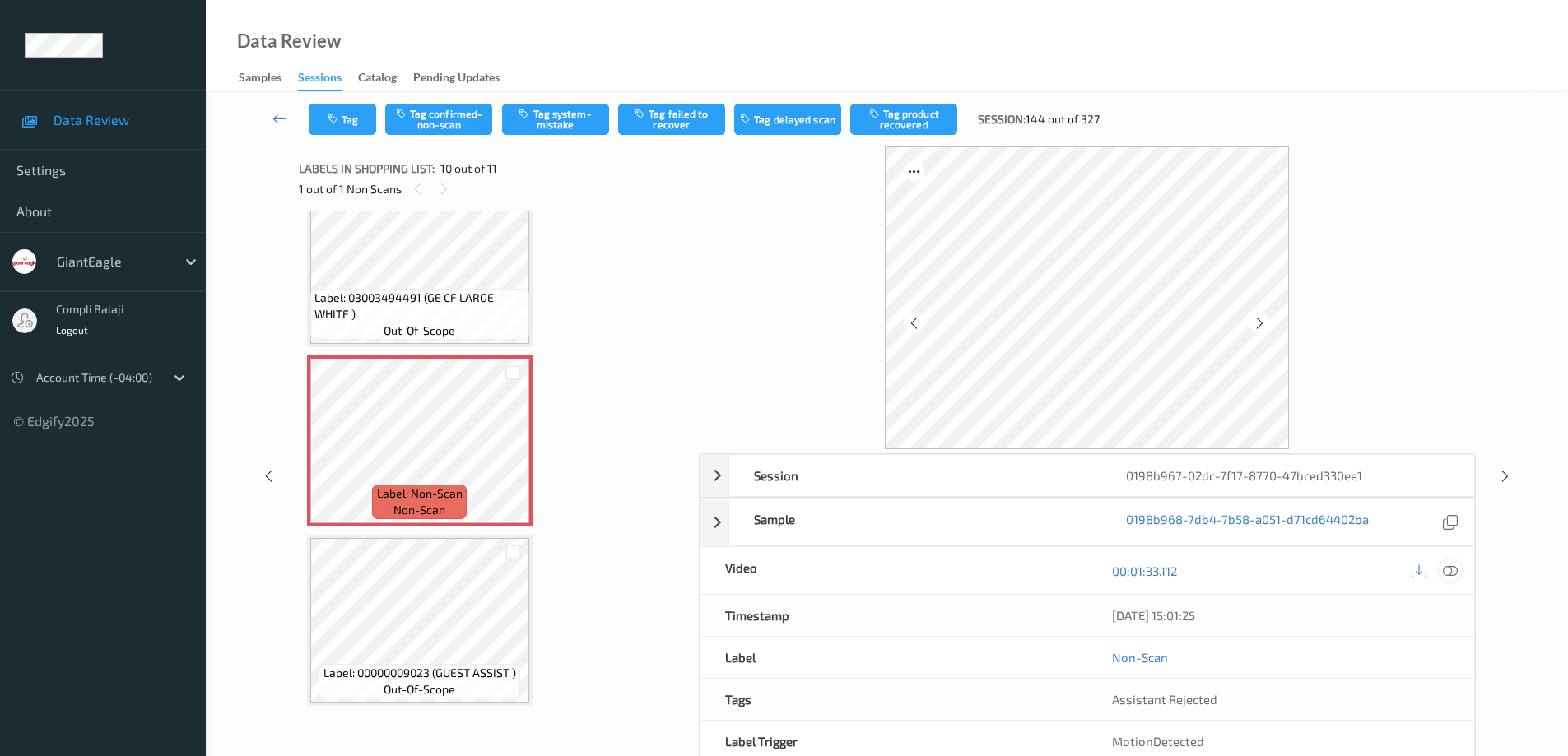
click at [1453, 572] on icon at bounding box center [1449, 570] width 15 height 15
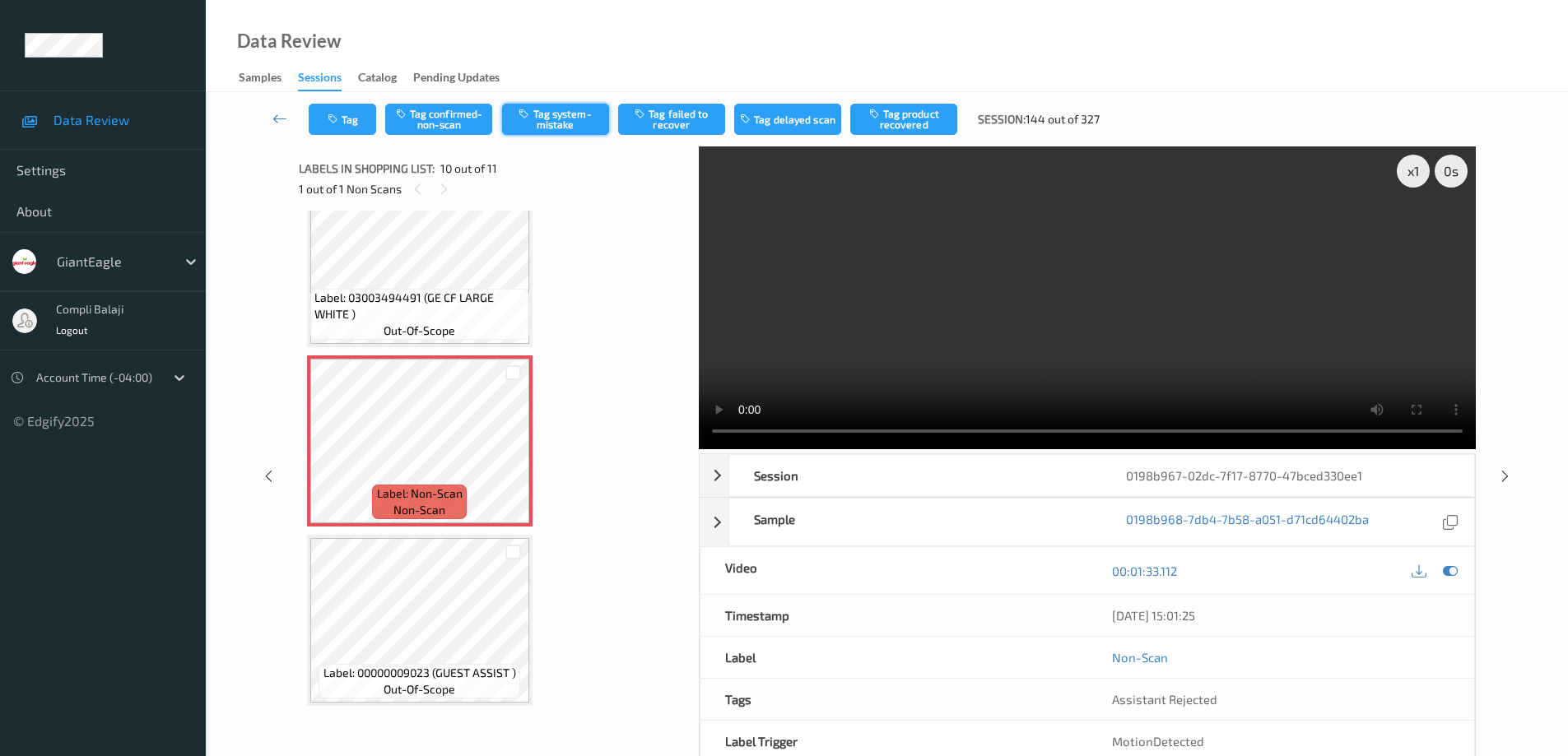
click at [550, 116] on button "Tag system-mistake" at bounding box center [555, 120] width 107 height 32
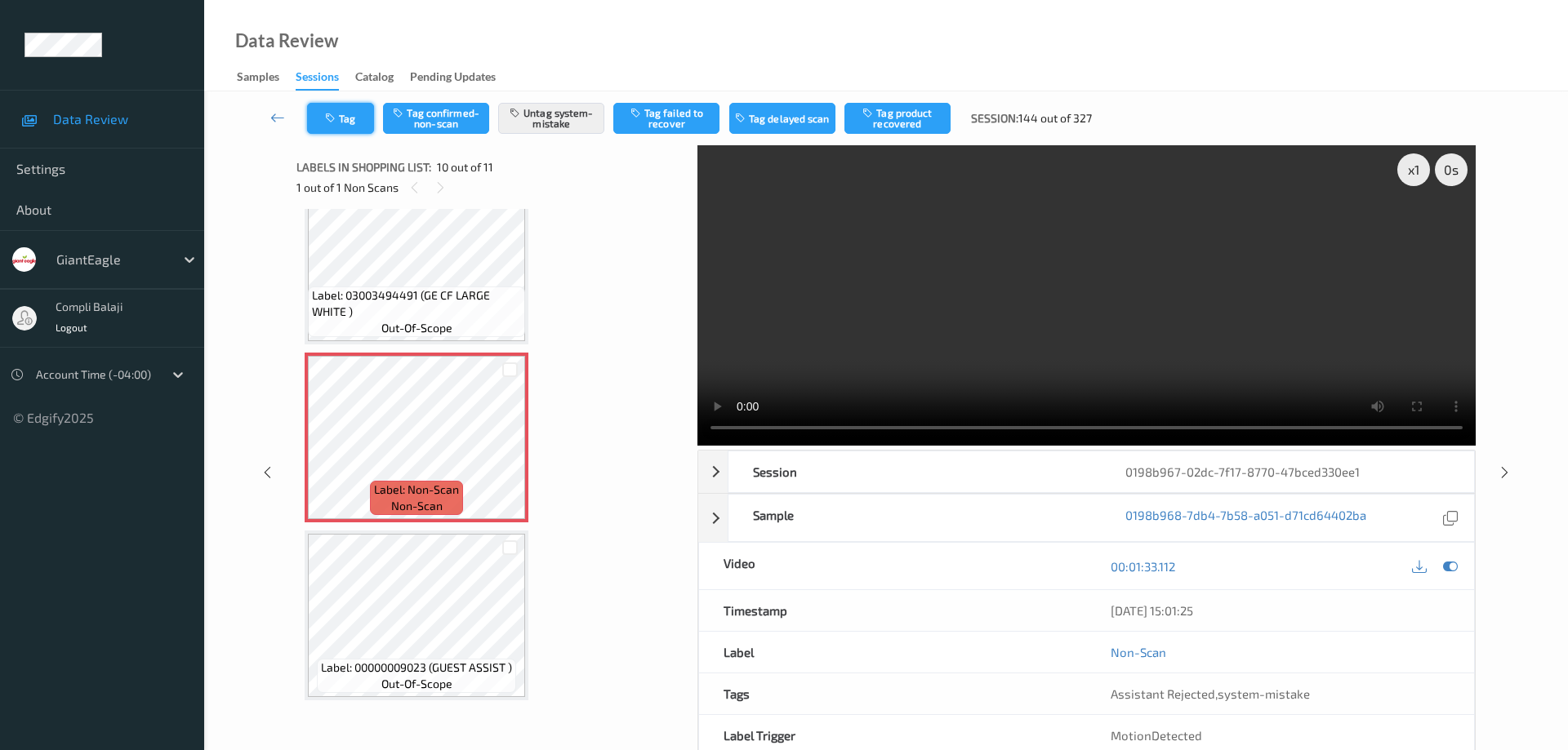
click at [356, 122] on button "Tag" at bounding box center [340, 119] width 67 height 31
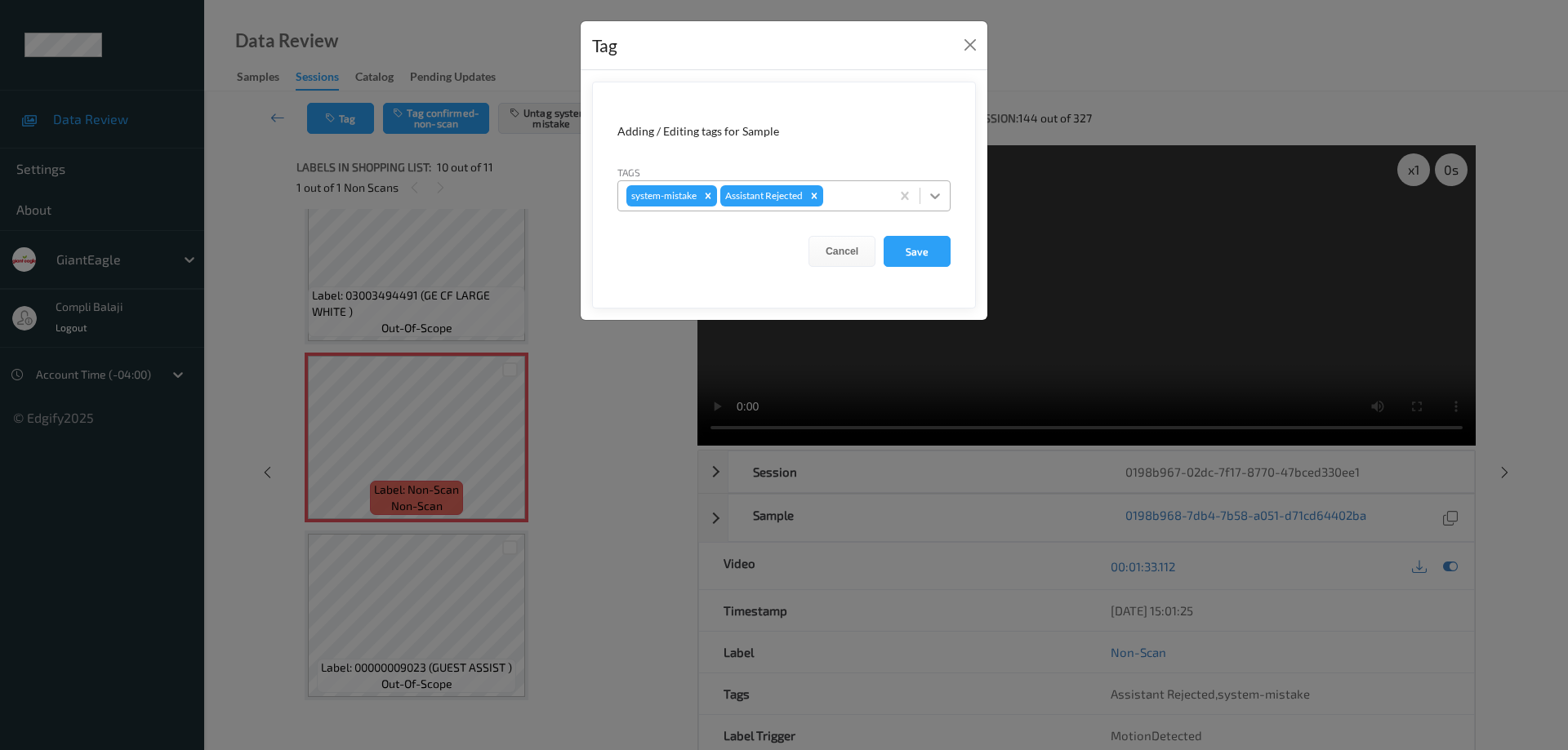
click at [932, 196] on icon at bounding box center [936, 196] width 10 height 6
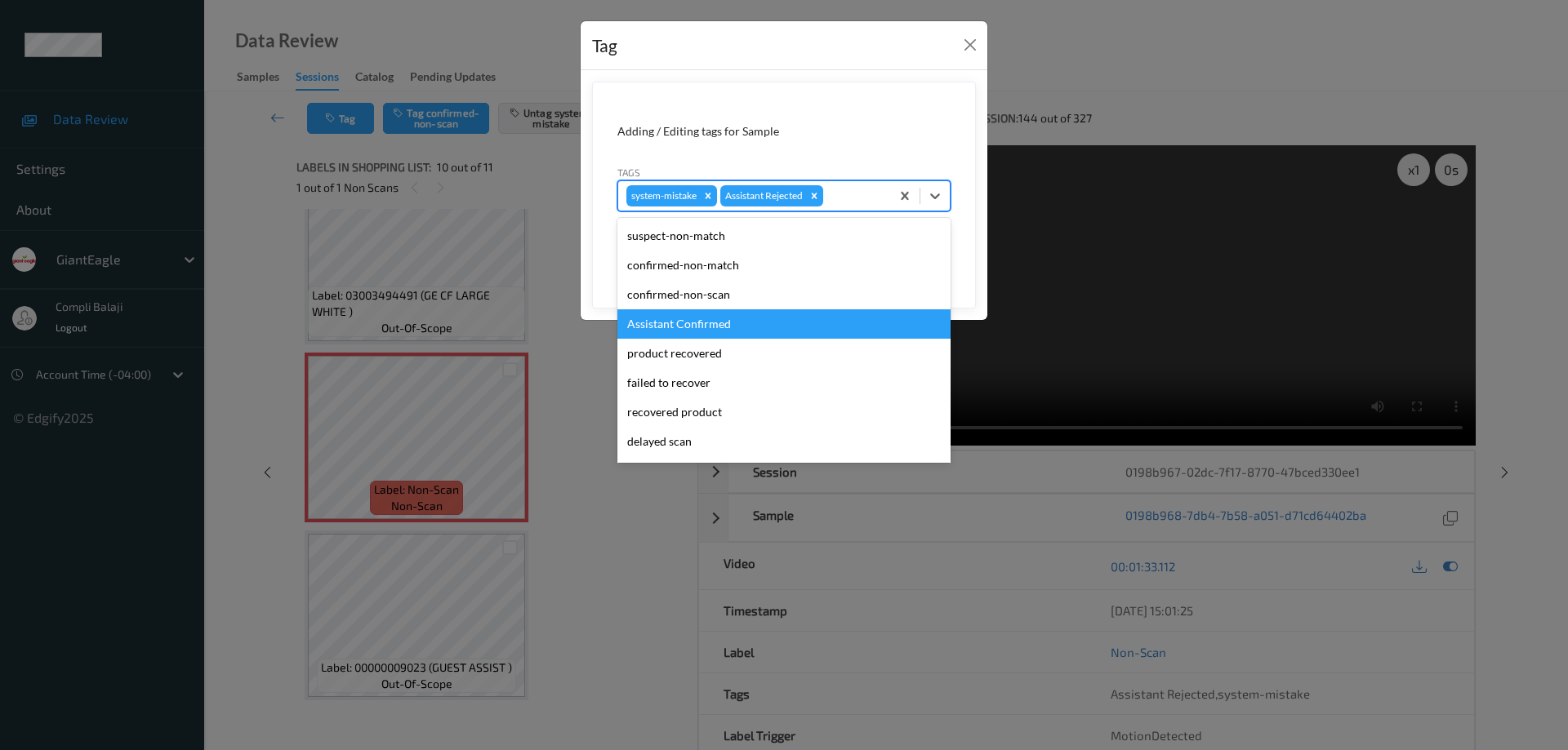
scroll to position [144, 0]
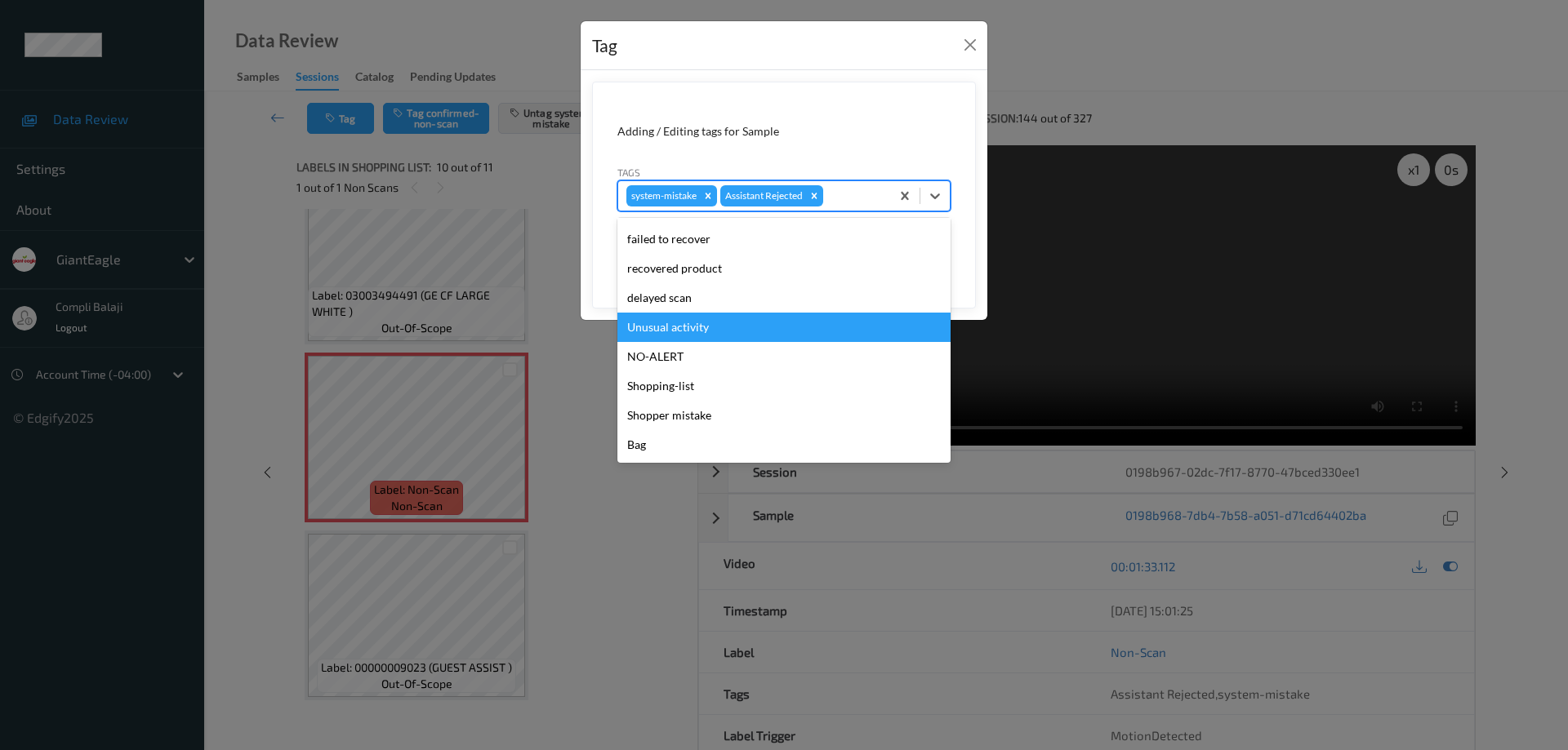
click at [686, 330] on div "Unusual activity" at bounding box center [784, 327] width 333 height 29
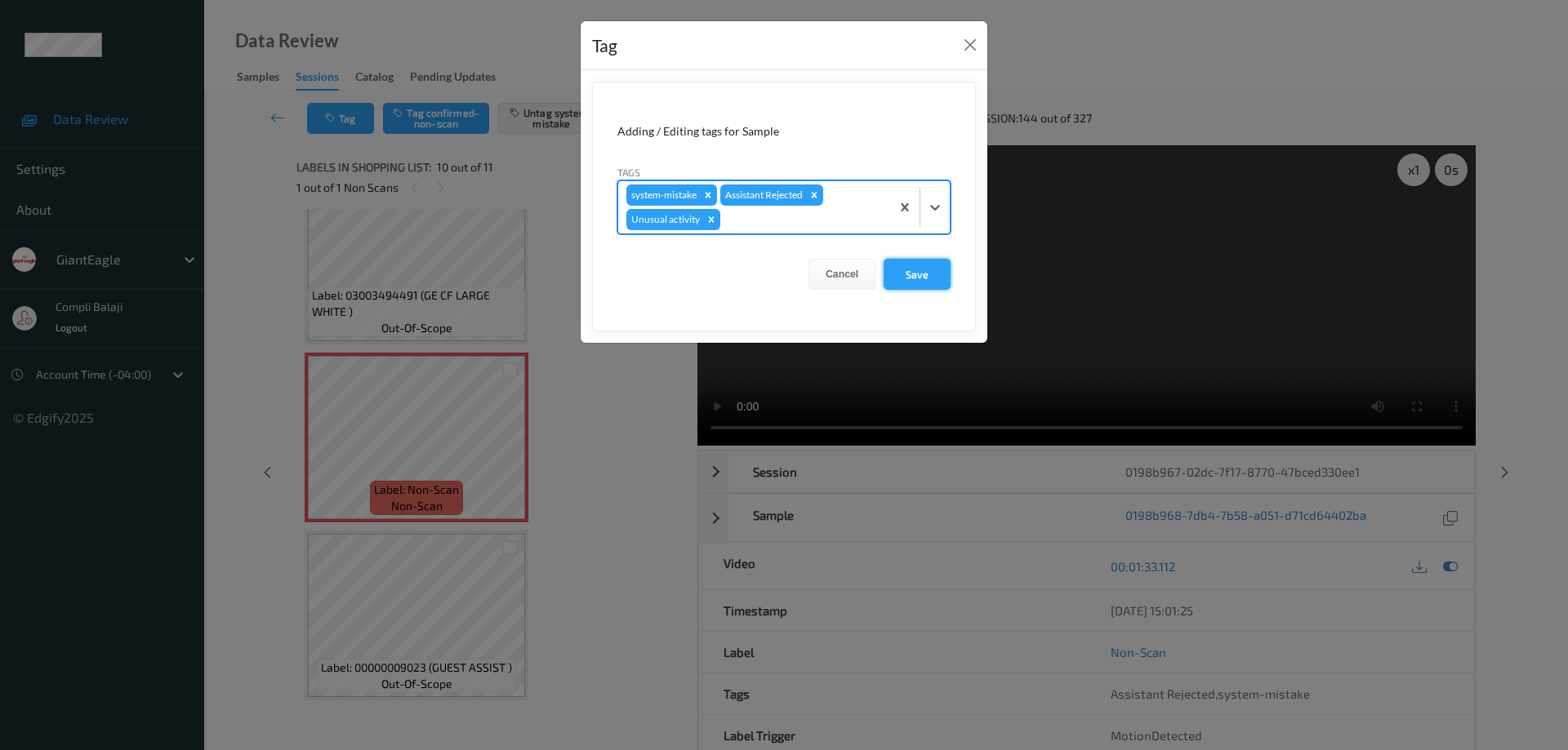
click at [922, 280] on button "Save" at bounding box center [917, 275] width 67 height 31
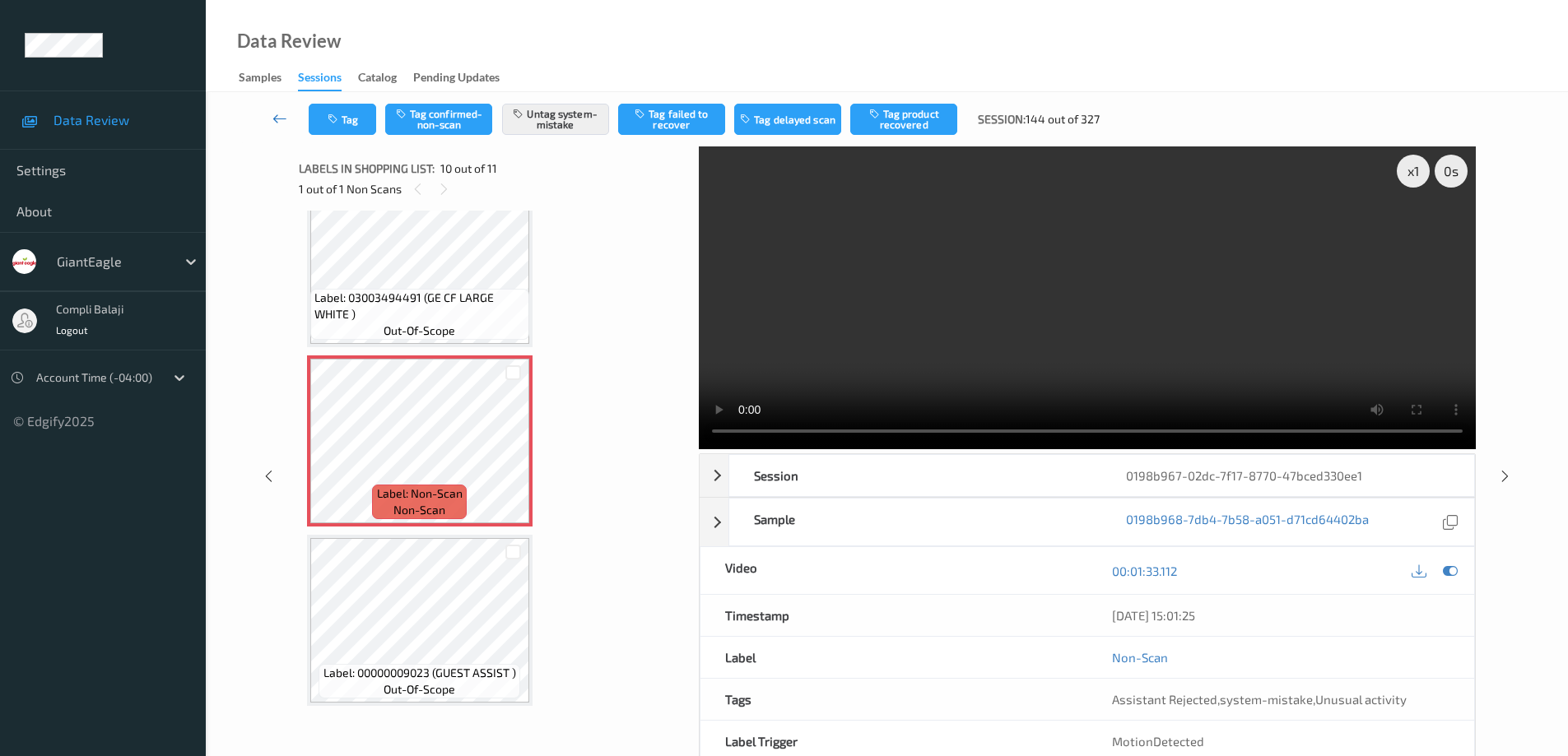
click at [278, 119] on icon at bounding box center [280, 119] width 15 height 17
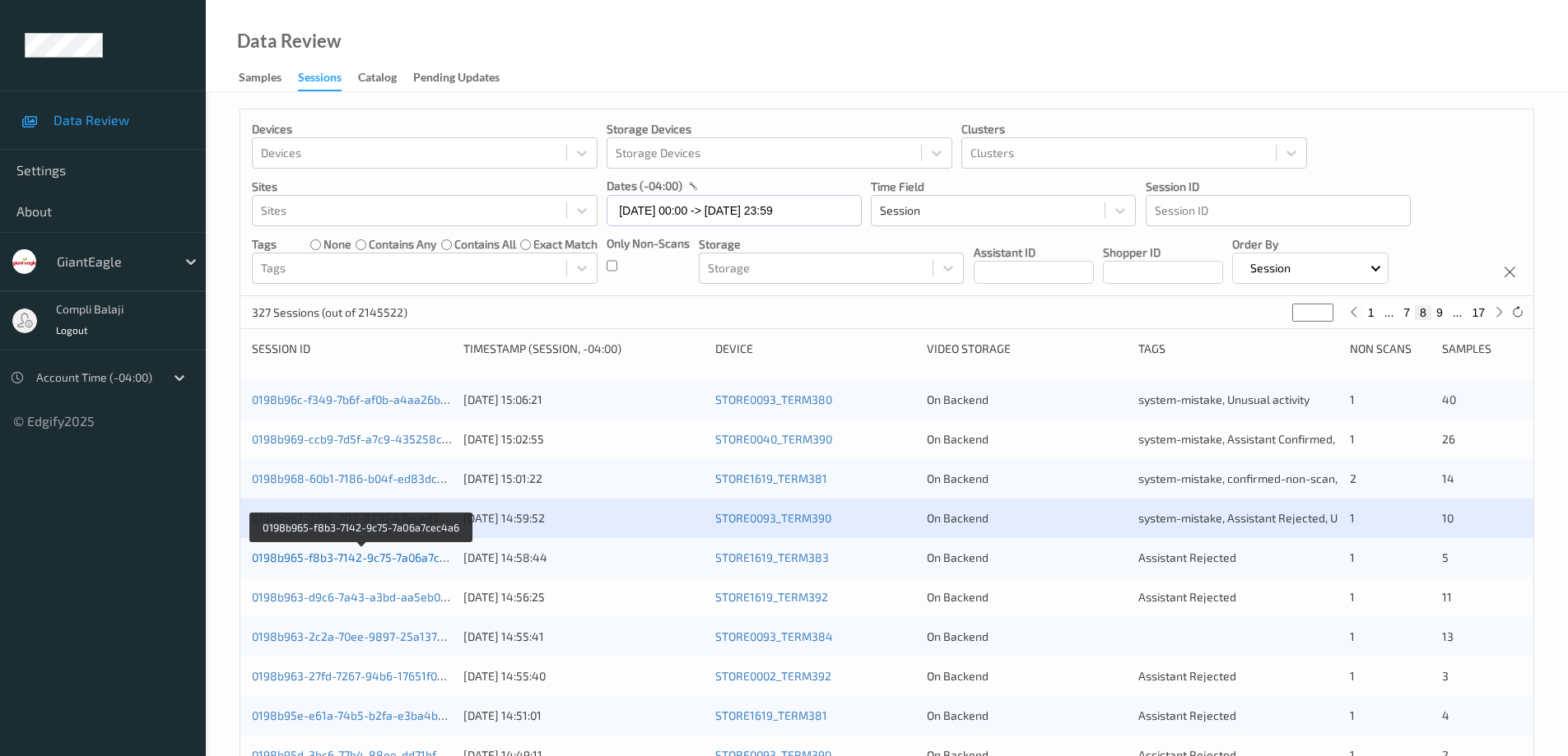
click at [380, 563] on link "0198b965-f8b3-7142-9c75-7a06a7cec4a6" at bounding box center [362, 557] width 220 height 14
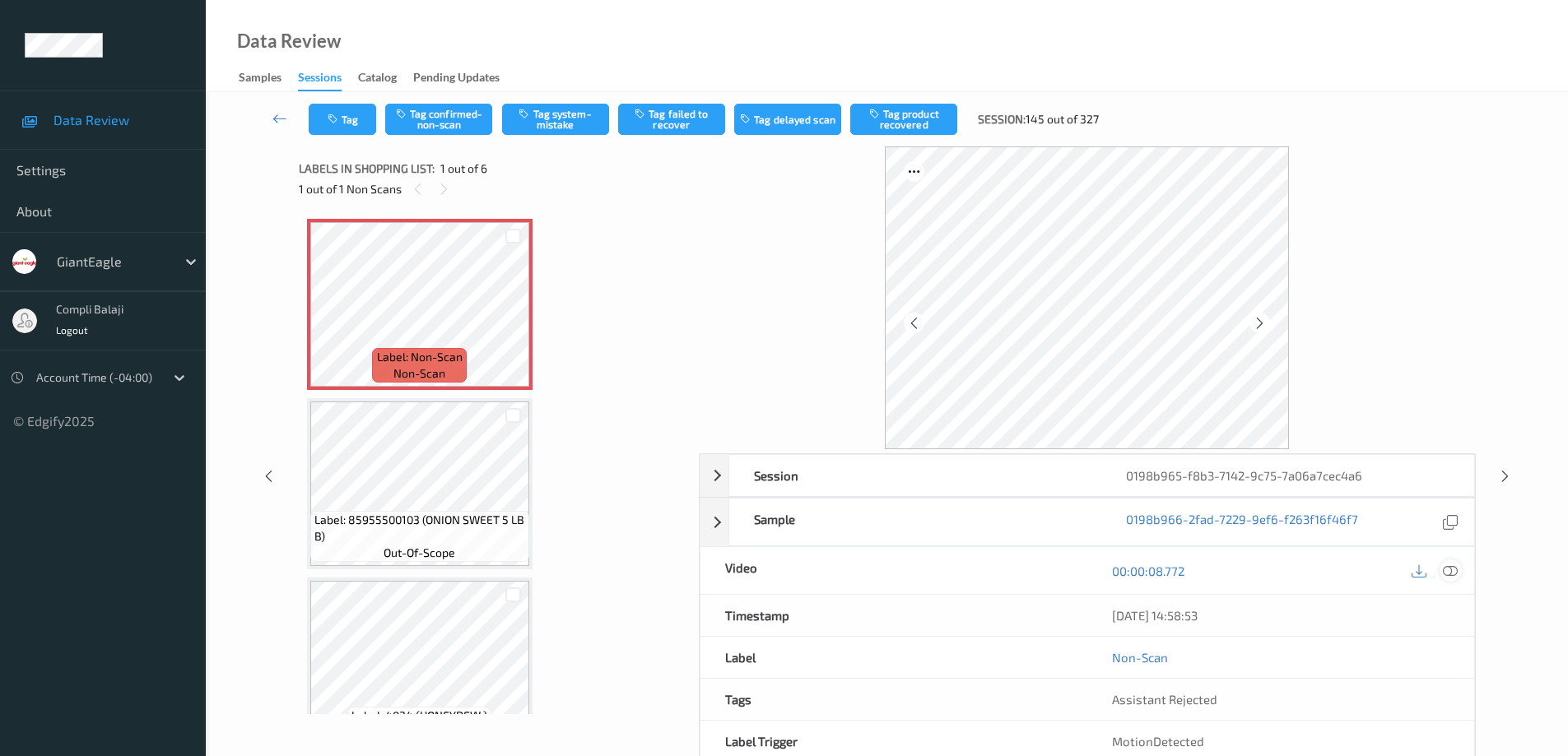
click at [1449, 574] on icon at bounding box center [1449, 570] width 15 height 15
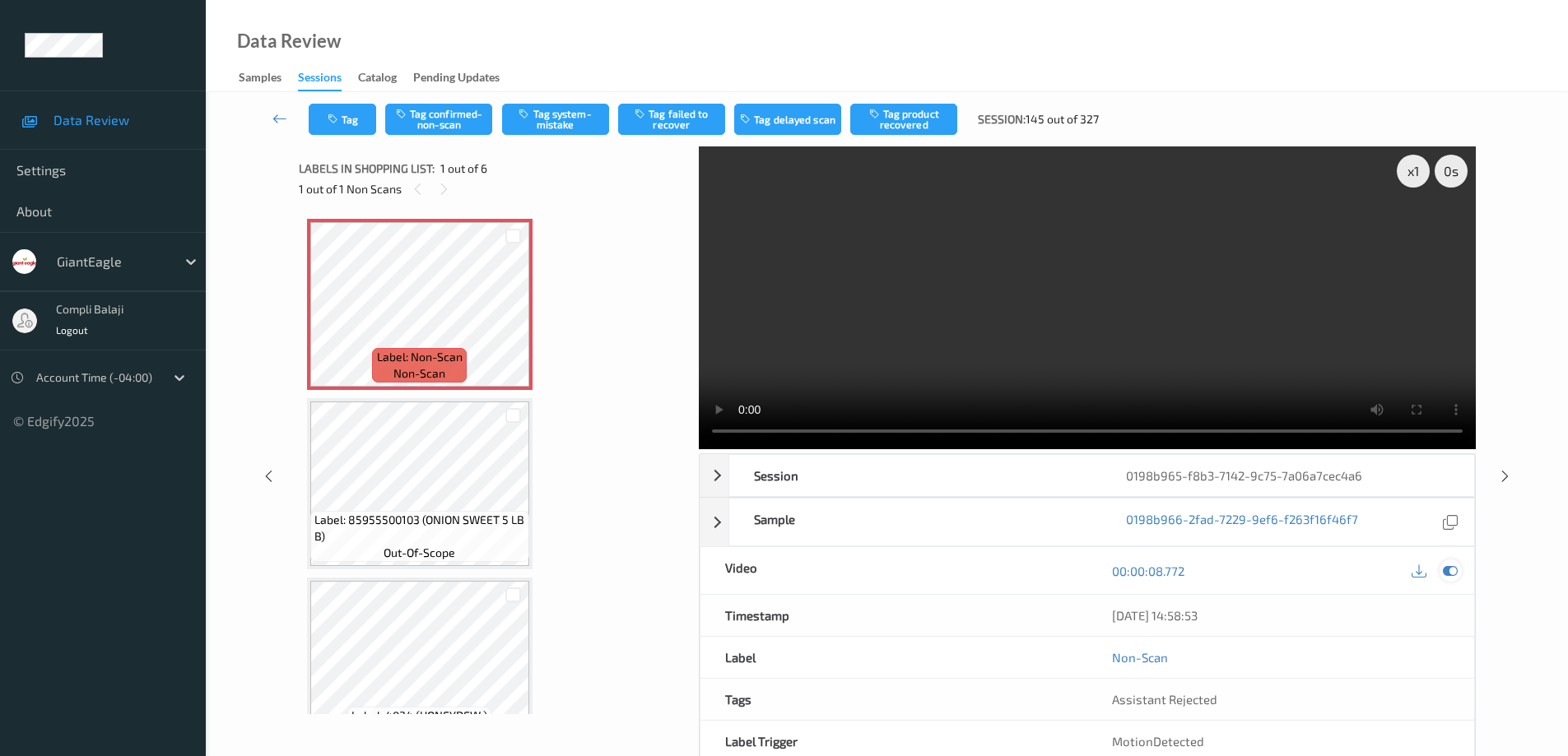
click at [1451, 569] on icon at bounding box center [1449, 570] width 15 height 15
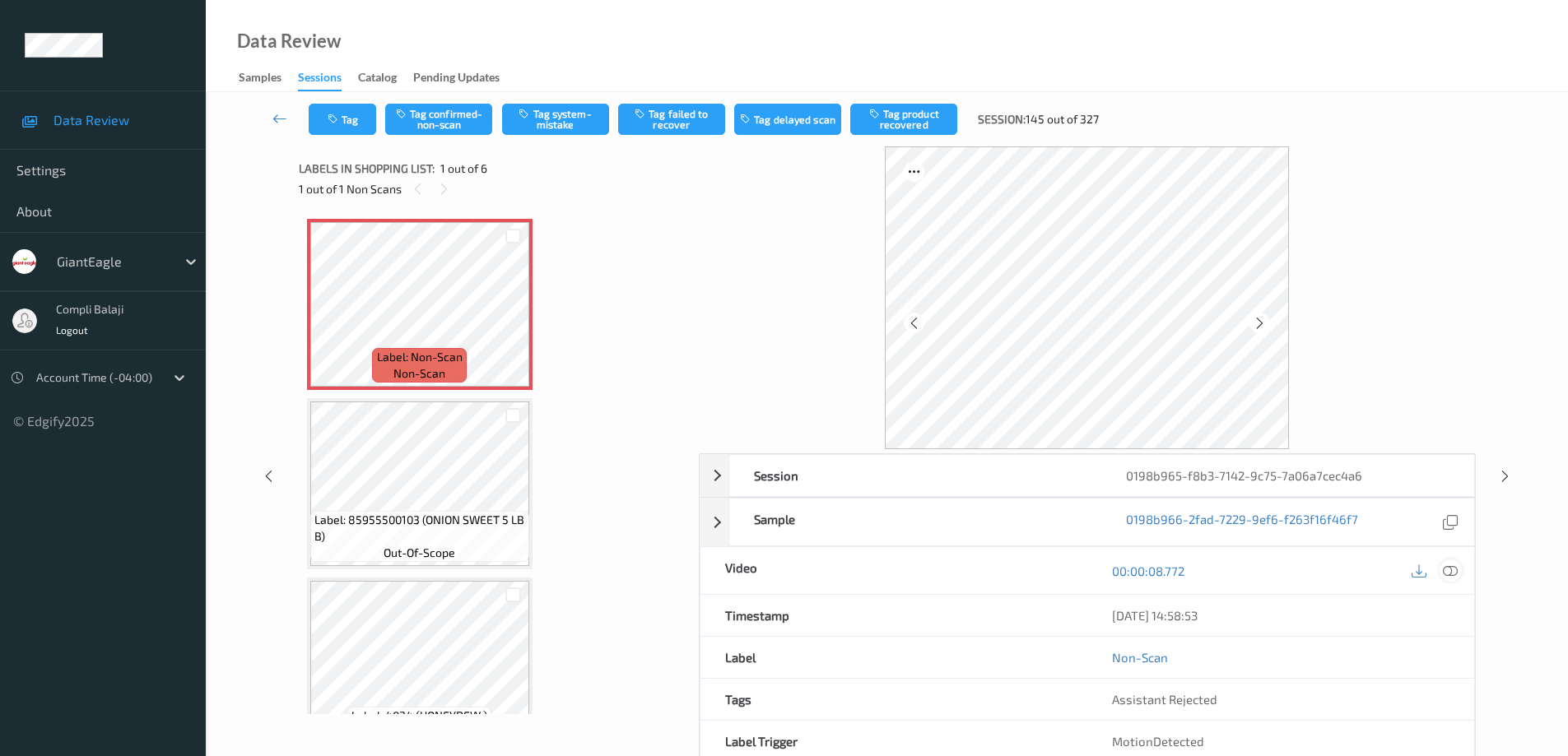
click at [1449, 573] on icon at bounding box center [1449, 570] width 15 height 15
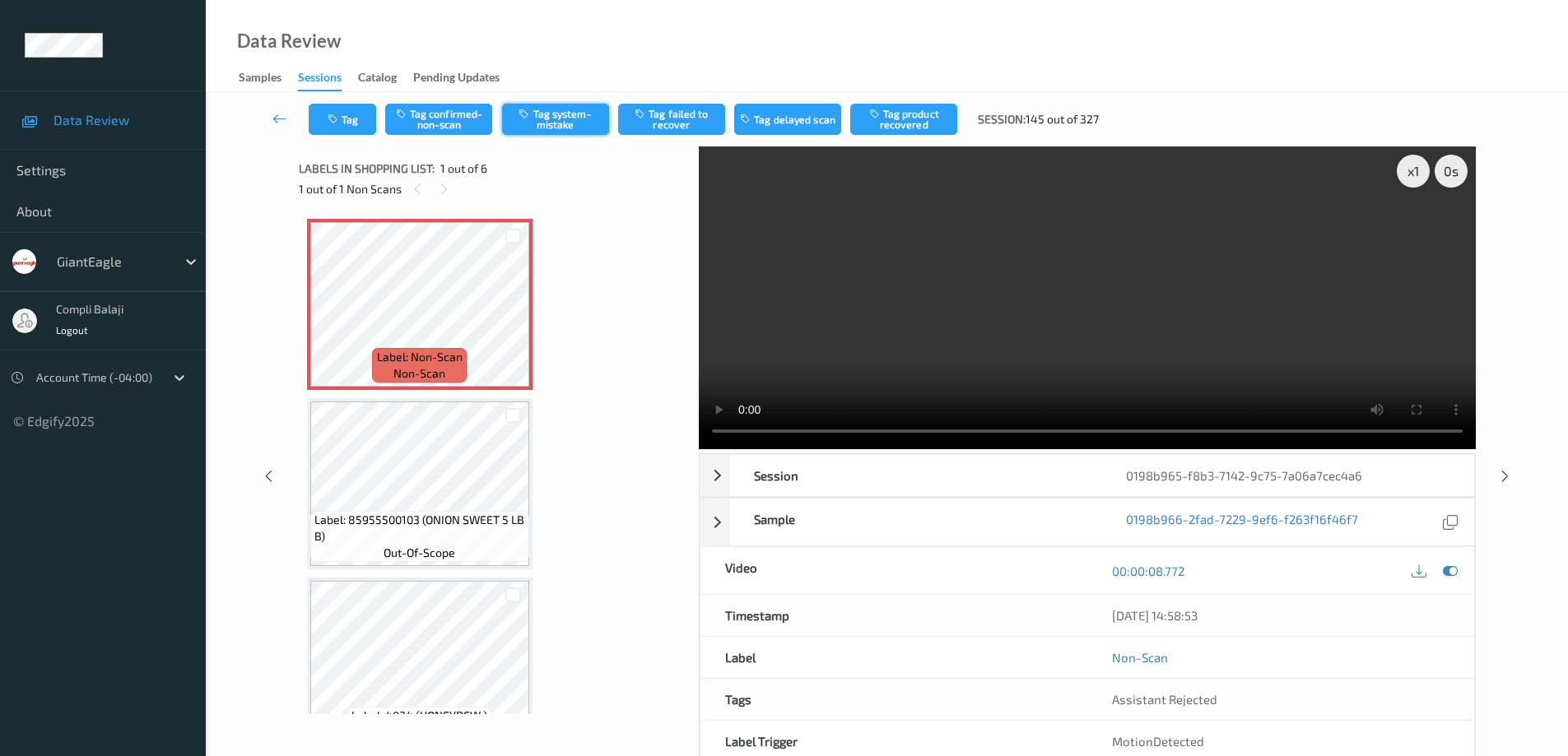
click at [578, 120] on button "Tag system-mistake" at bounding box center [555, 120] width 107 height 32
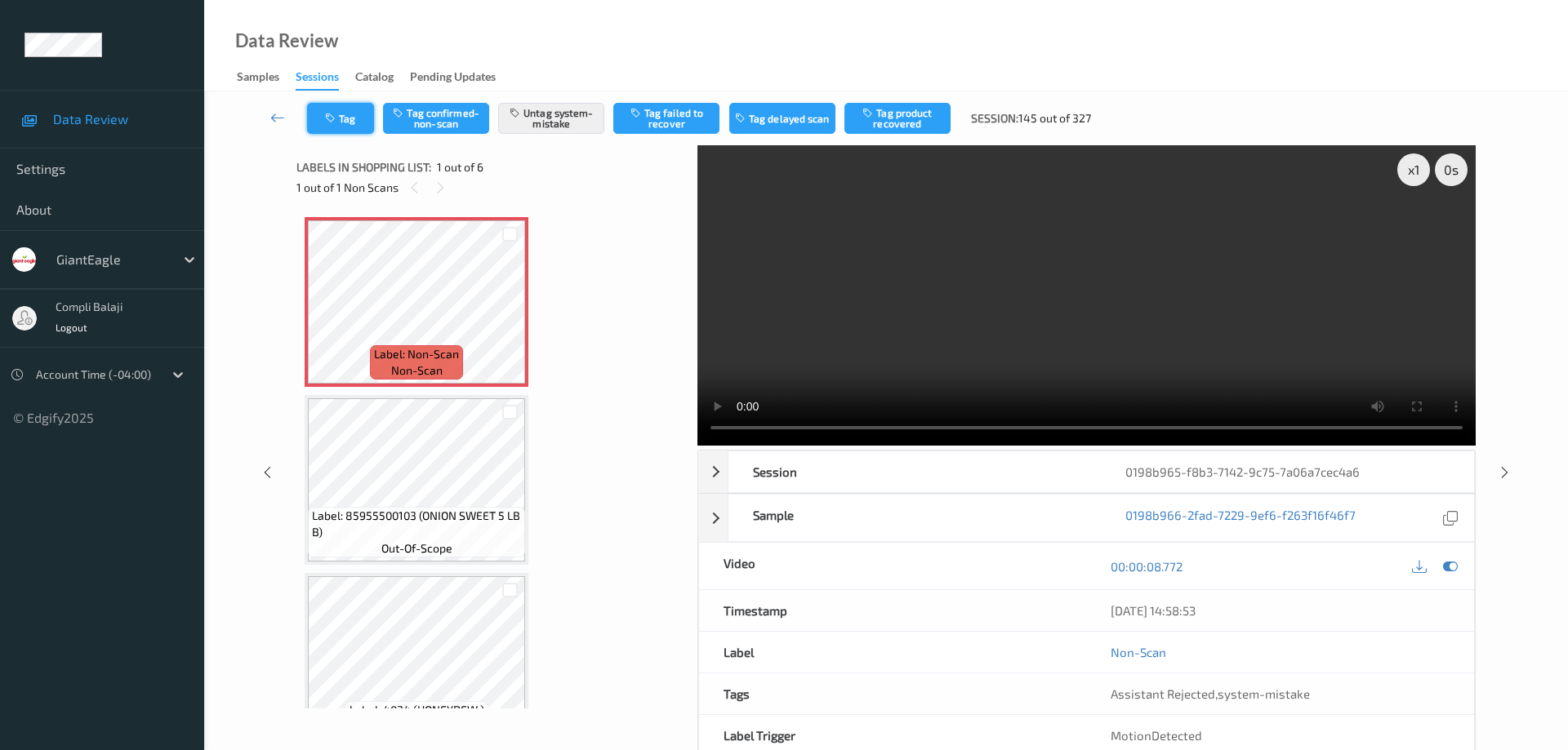
click at [352, 122] on button "Tag" at bounding box center [340, 119] width 67 height 31
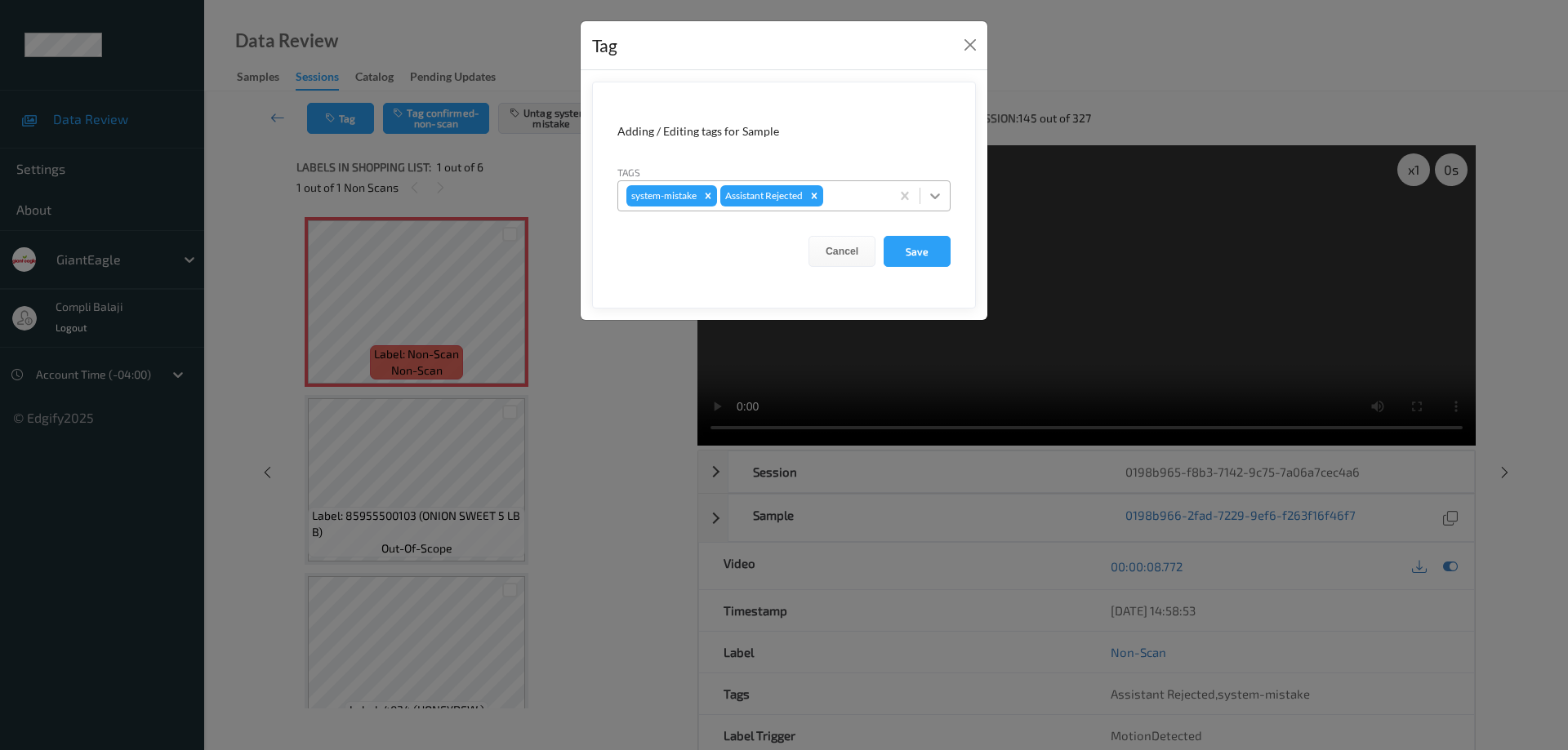
click at [936, 203] on icon at bounding box center [935, 196] width 17 height 17
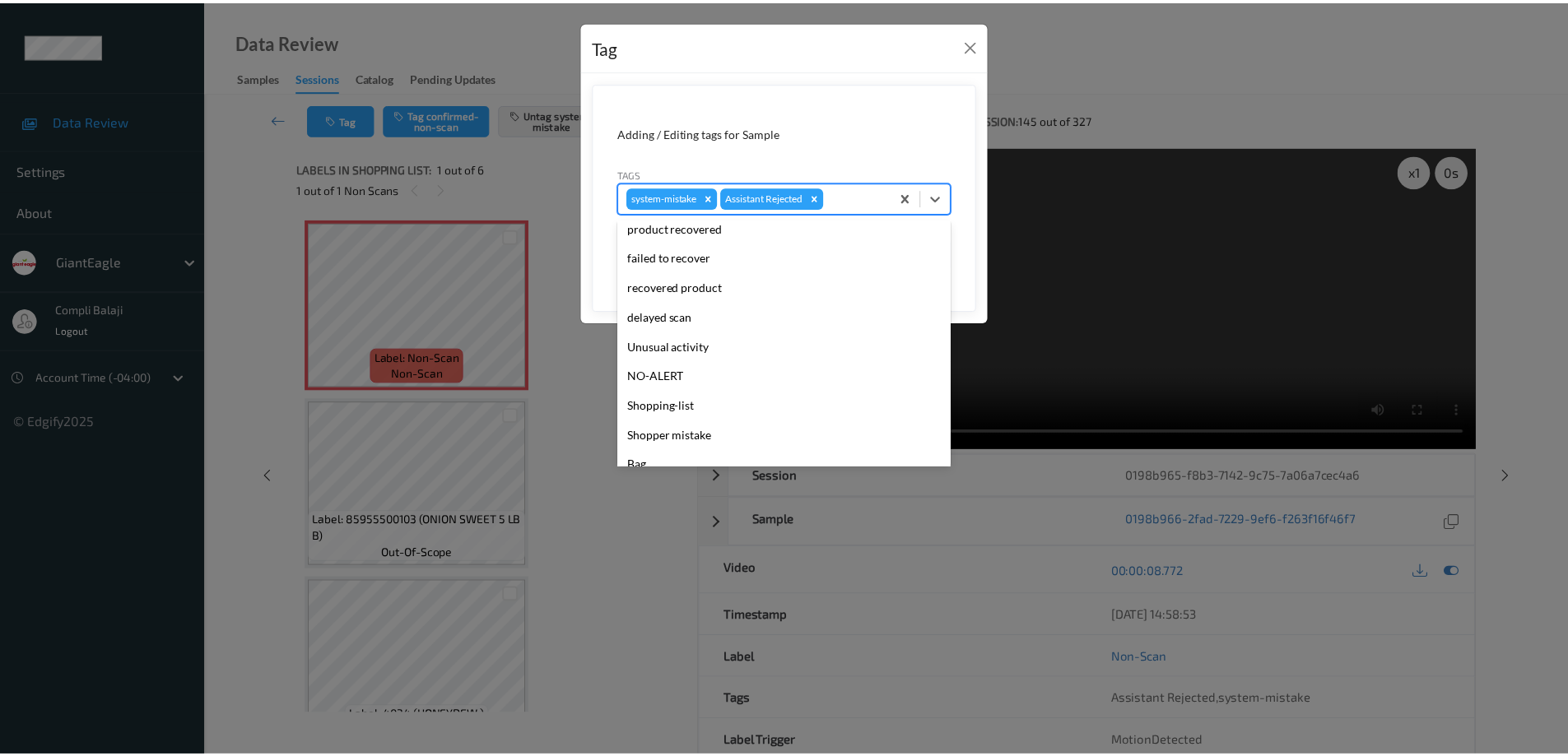
scroll to position [62, 0]
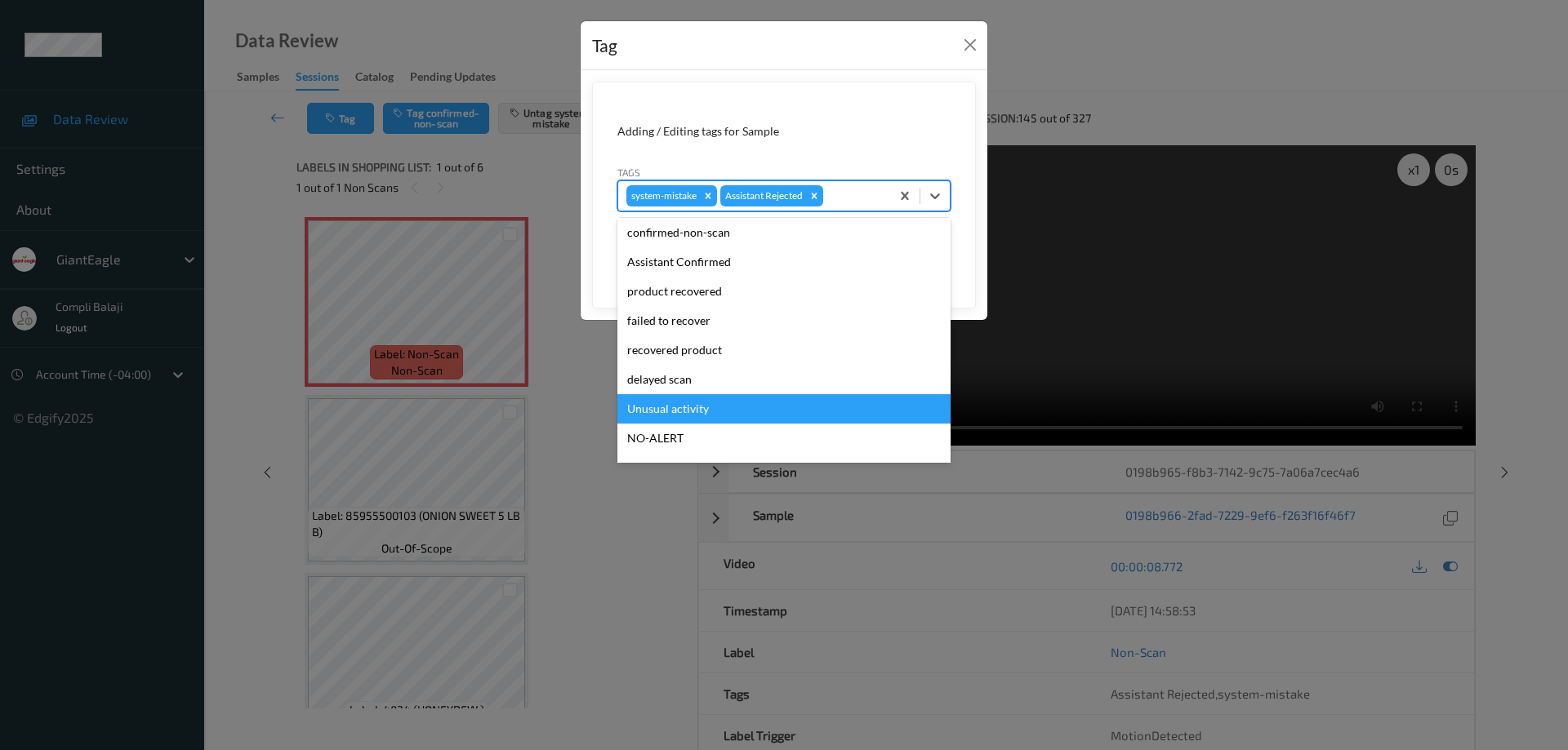
click at [692, 407] on div "Unusual activity" at bounding box center [784, 409] width 333 height 29
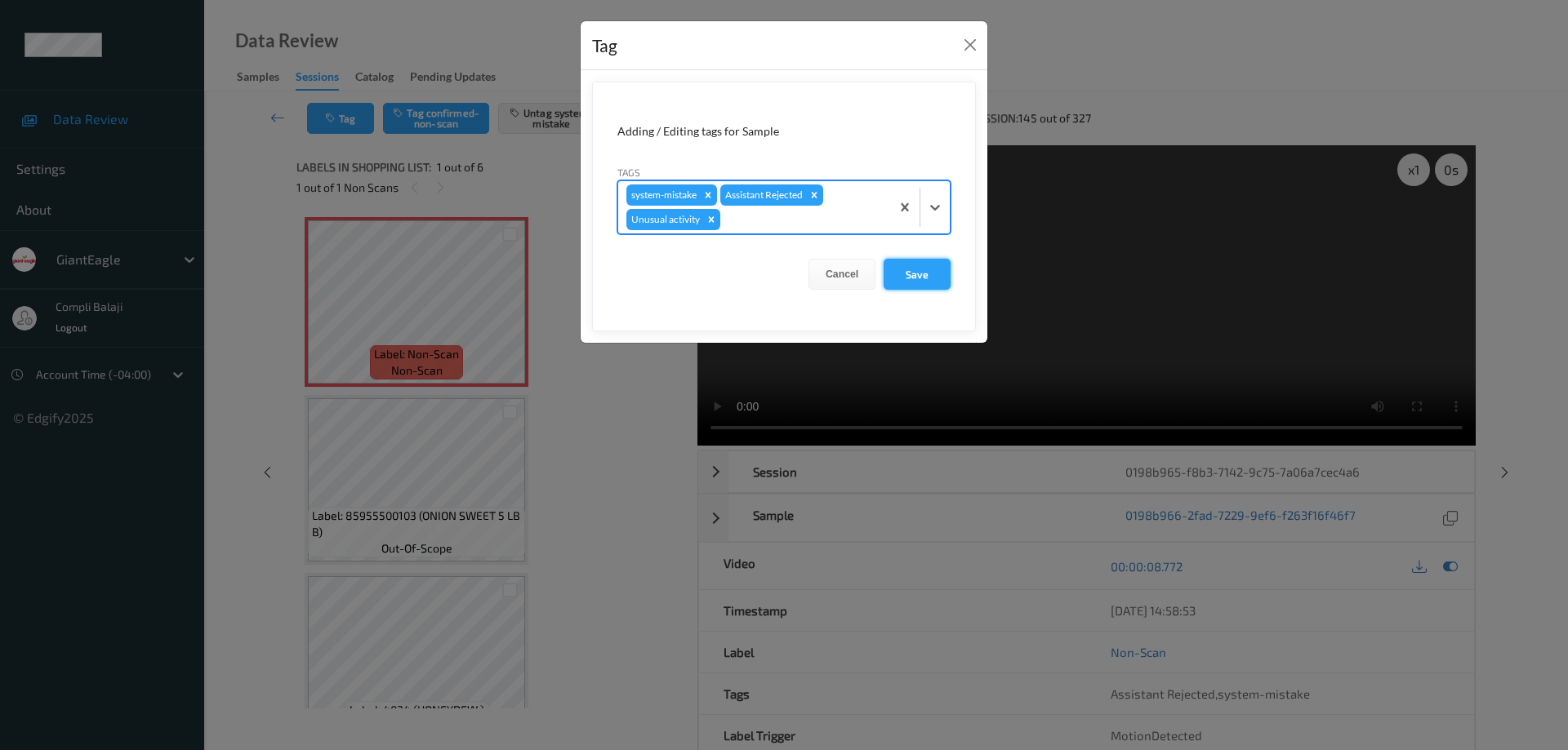
click at [913, 275] on button "Save" at bounding box center [917, 275] width 67 height 31
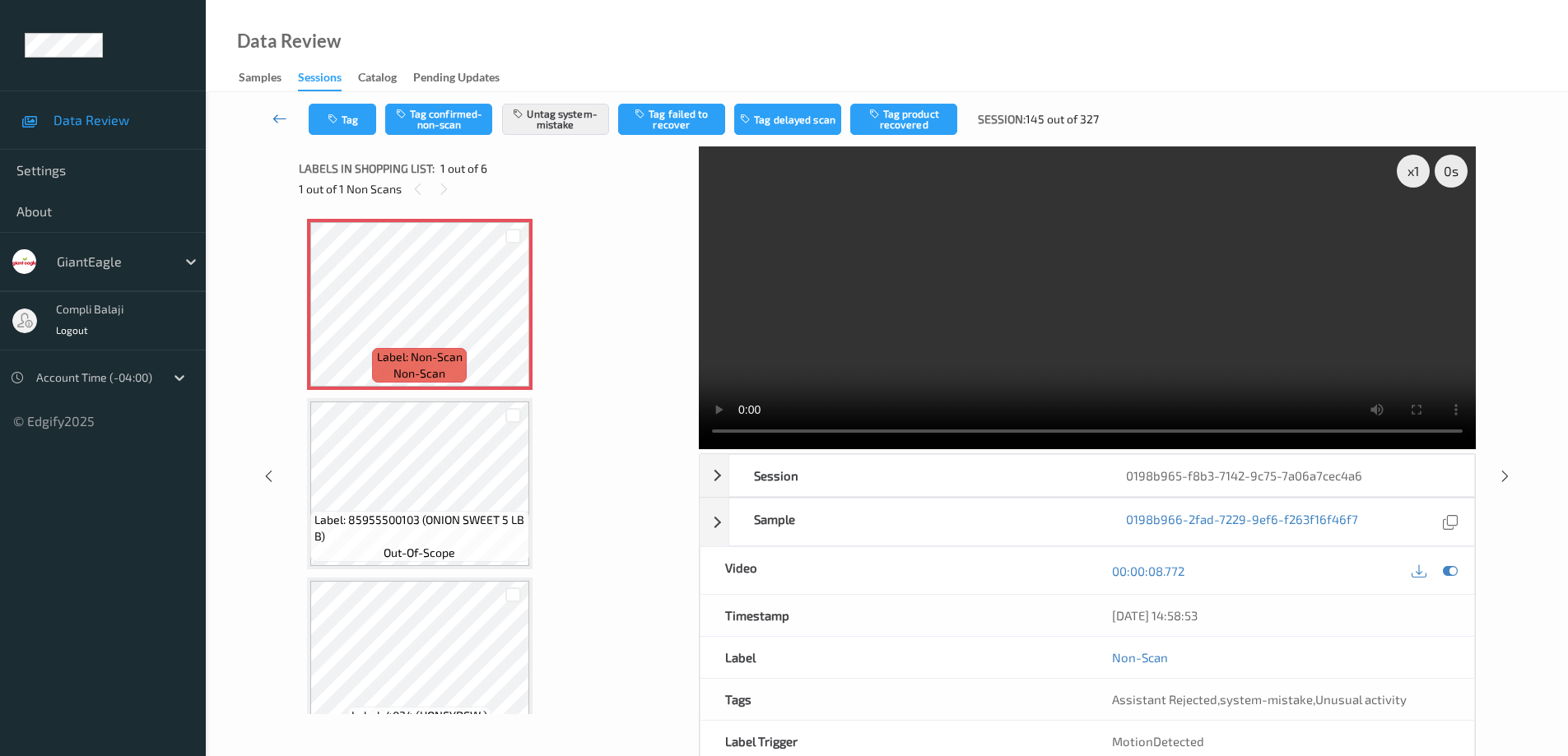
click at [278, 118] on icon at bounding box center [280, 119] width 15 height 17
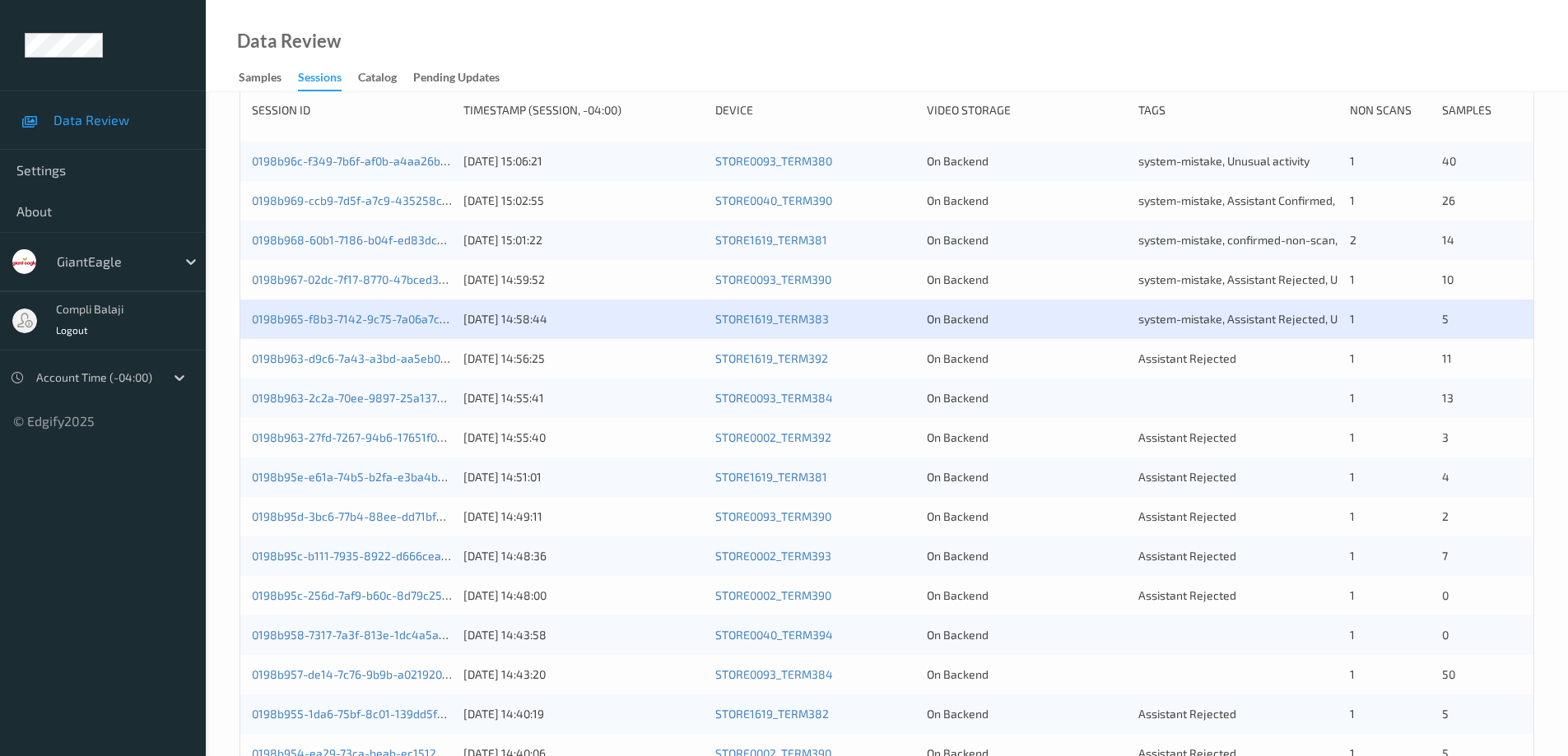
scroll to position [247, 0]
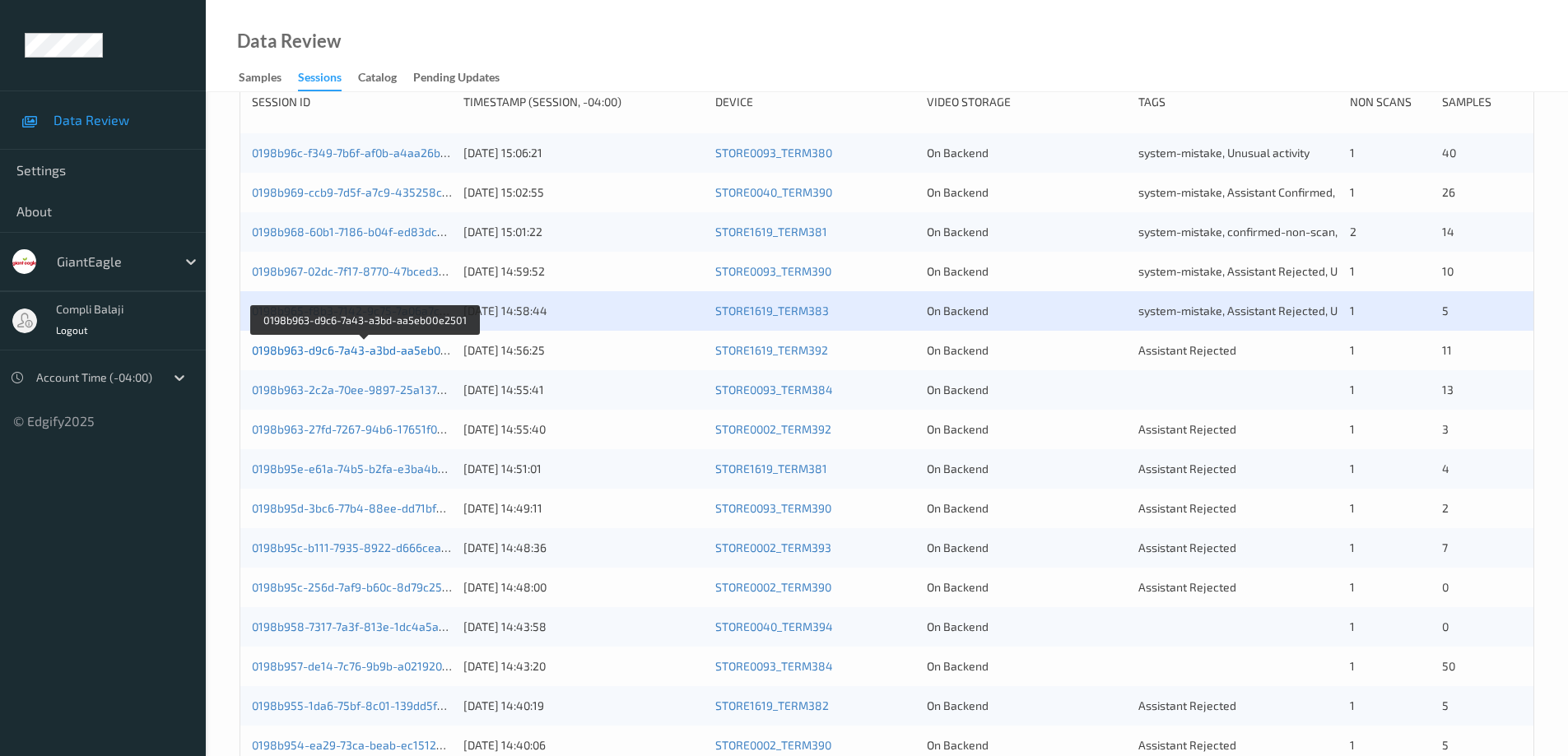
click at [428, 353] on link "0198b963-d9c6-7a43-a3bd-aa5eb00e2501" at bounding box center [365, 350] width 226 height 14
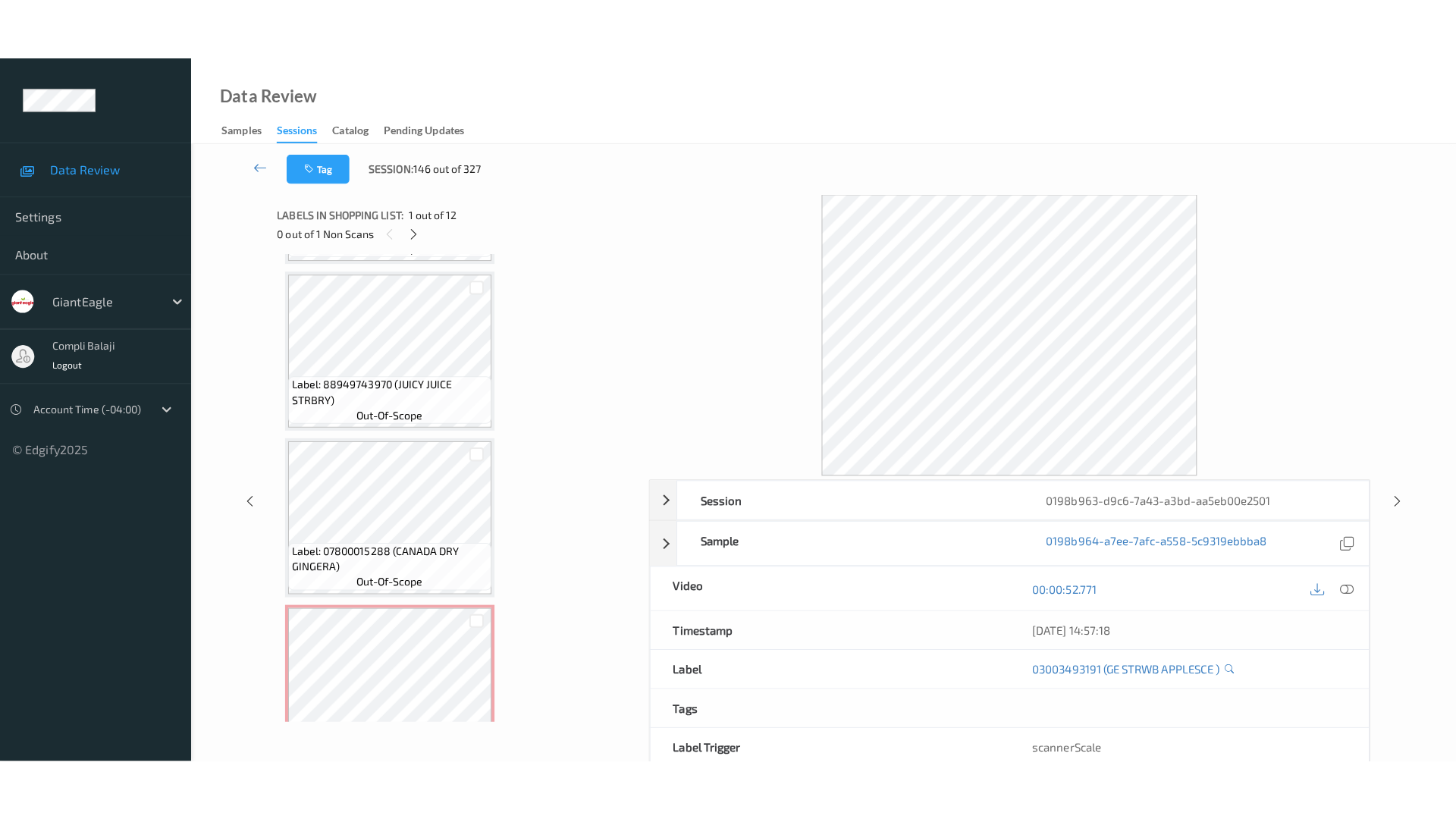
scroll to position [1528, 0]
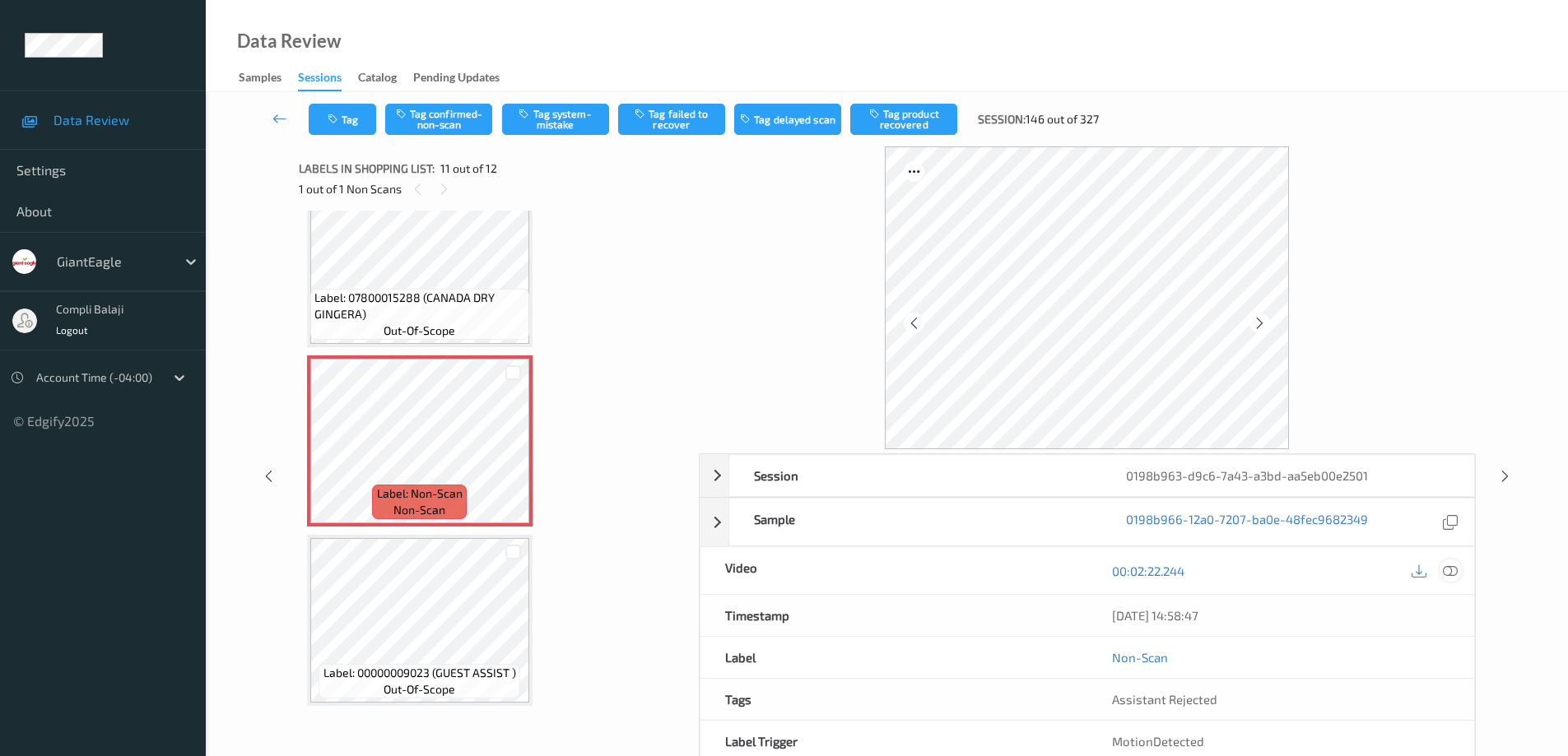
click at [1455, 569] on icon at bounding box center [1449, 570] width 15 height 15
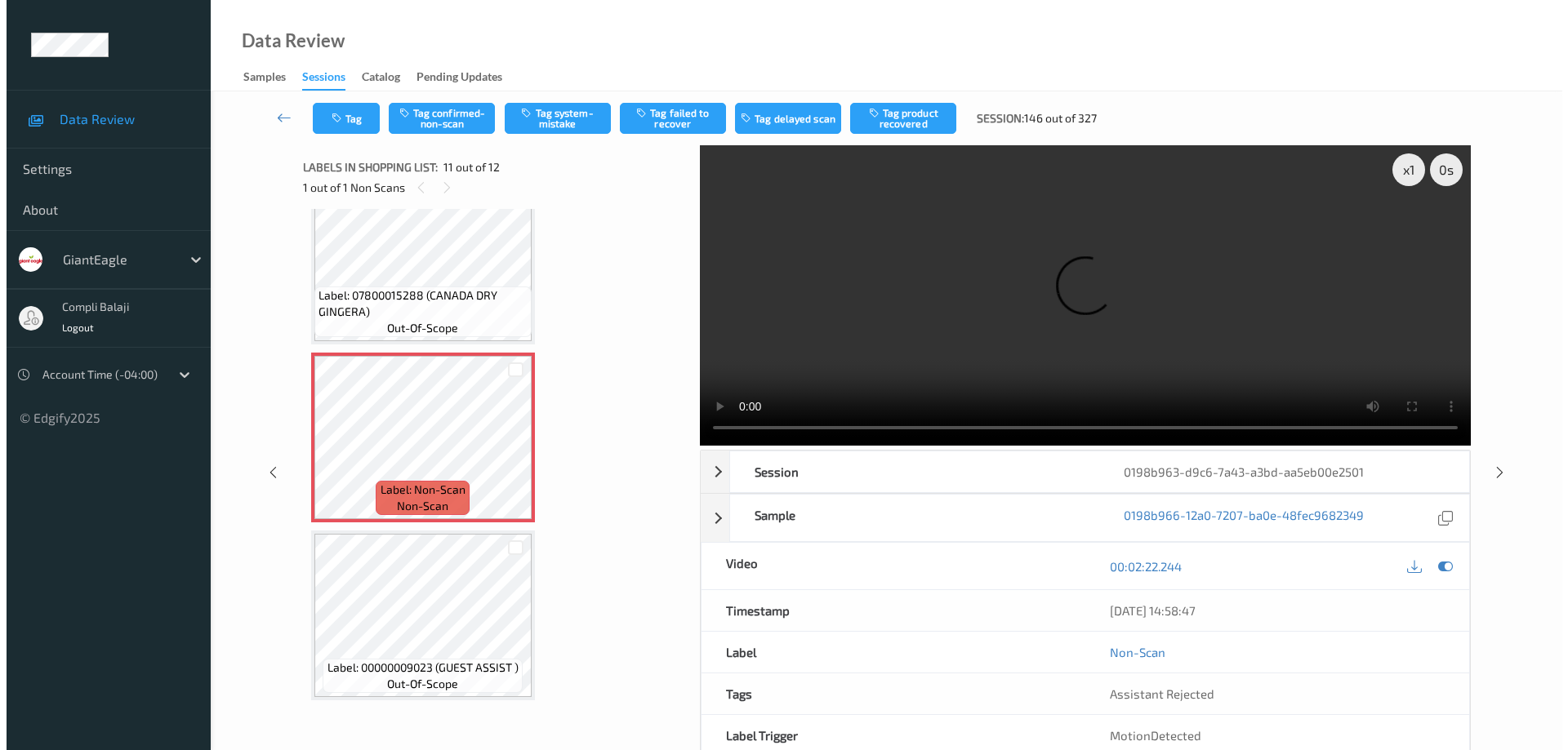
scroll to position [1513, 0]
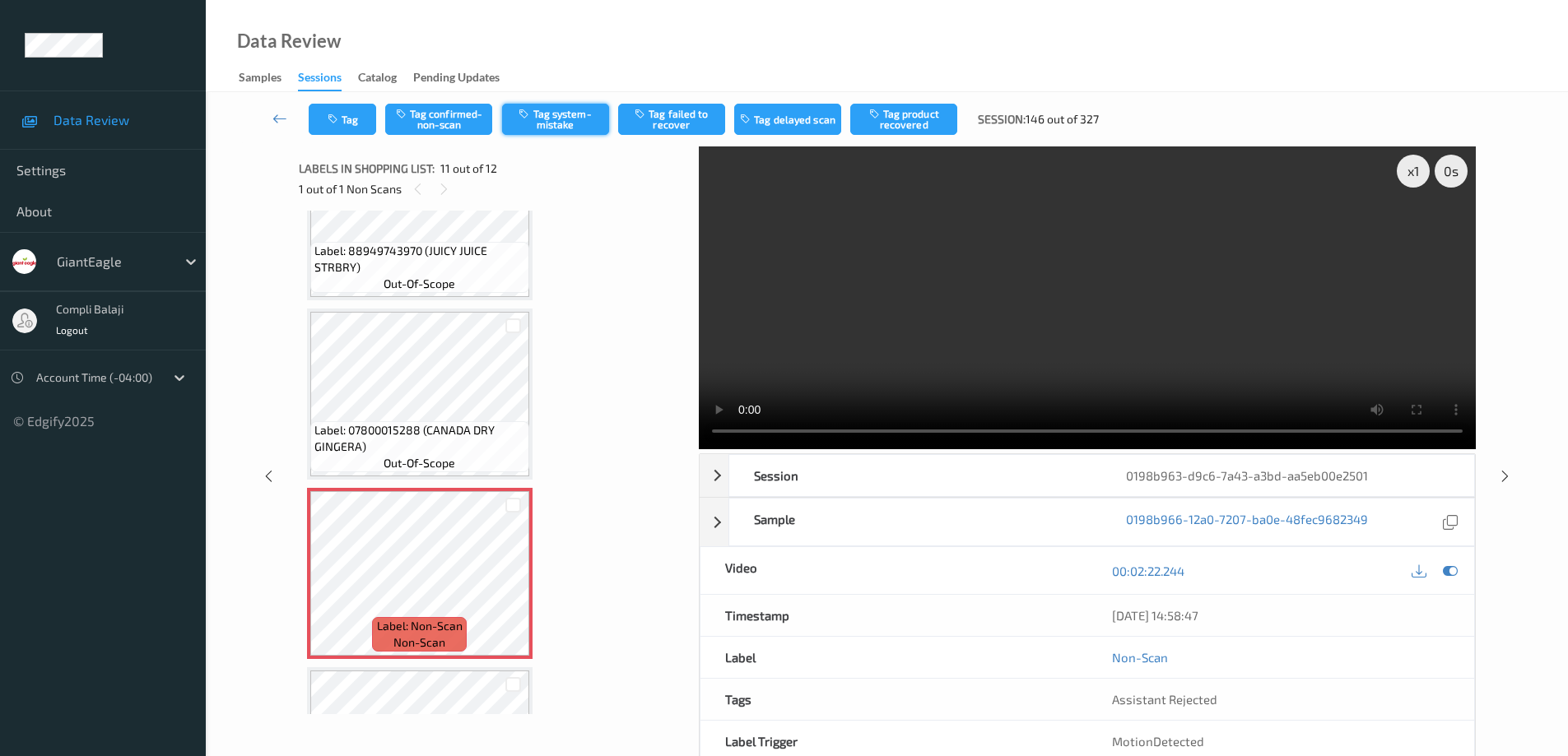
click at [583, 129] on button "Tag system-mistake" at bounding box center [555, 120] width 107 height 32
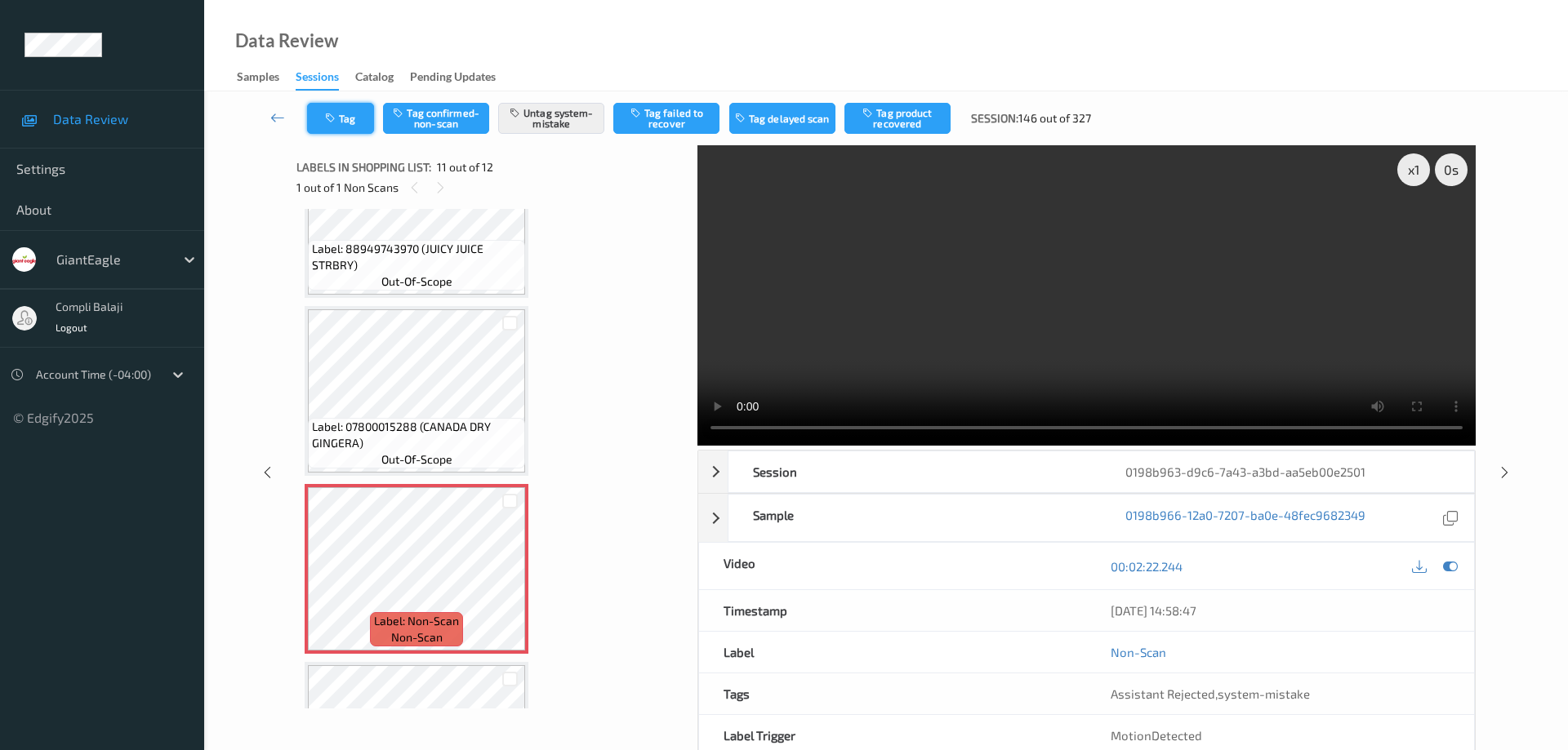
click at [359, 125] on button "Tag" at bounding box center [340, 119] width 67 height 31
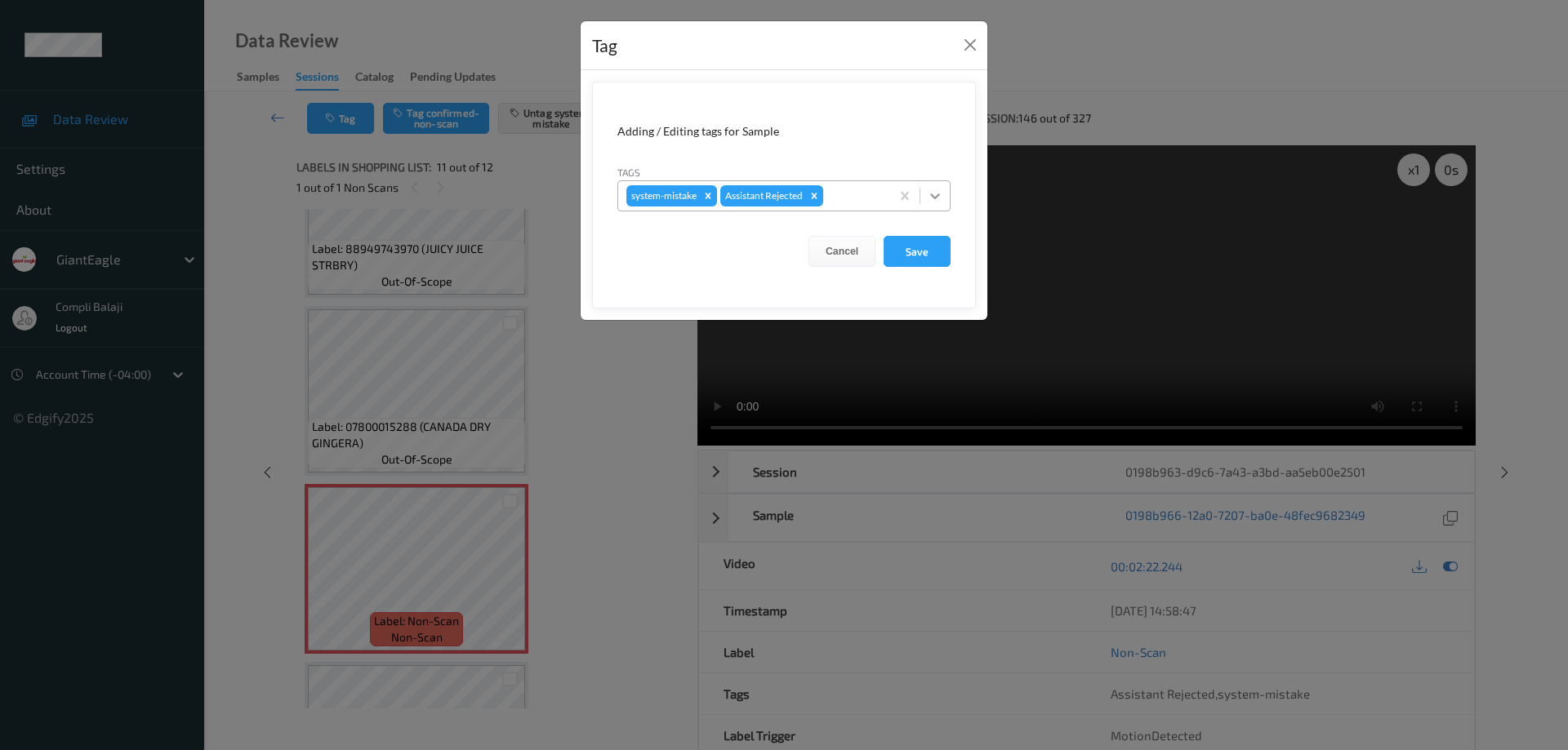
click at [938, 205] on div at bounding box center [936, 196] width 29 height 29
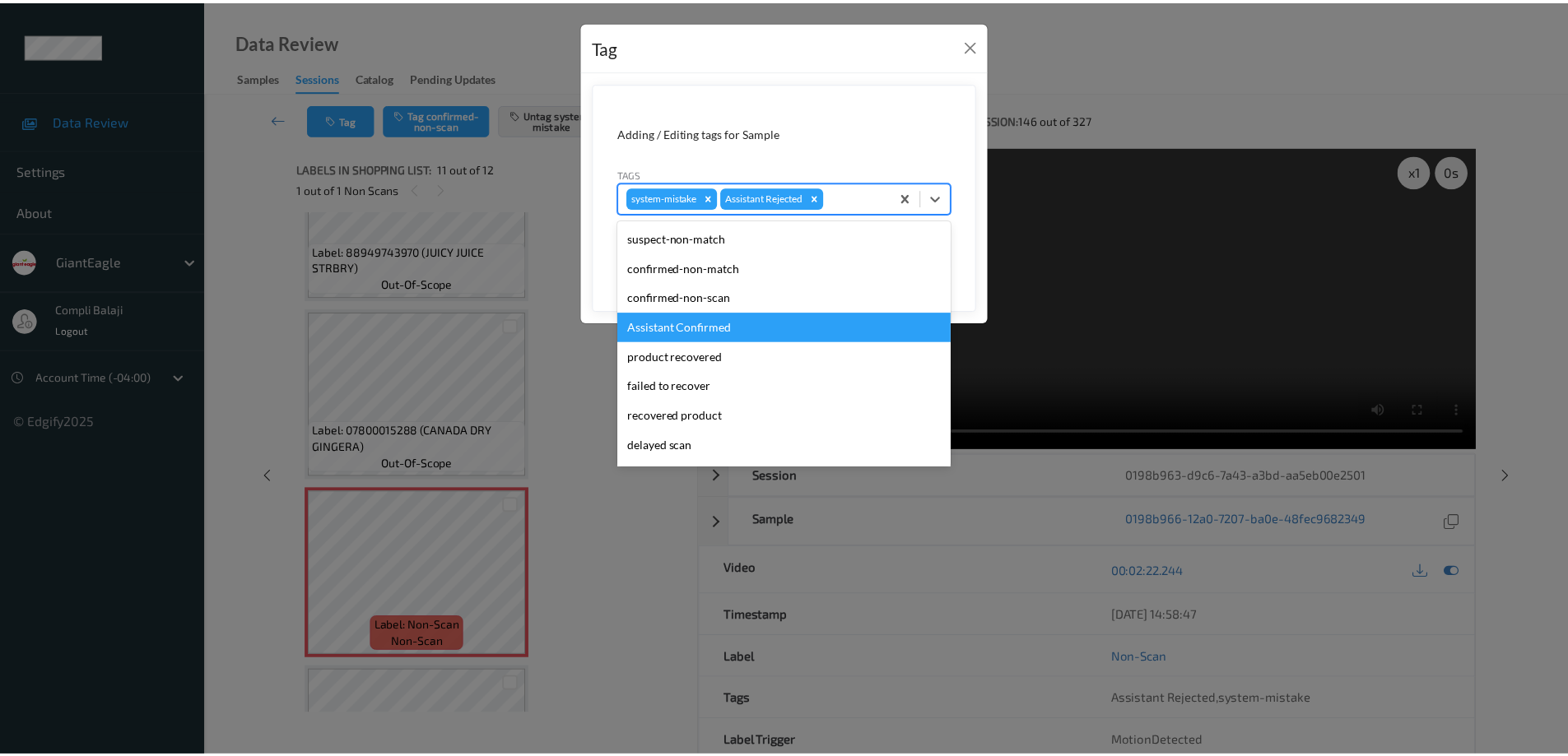
scroll to position [145, 0]
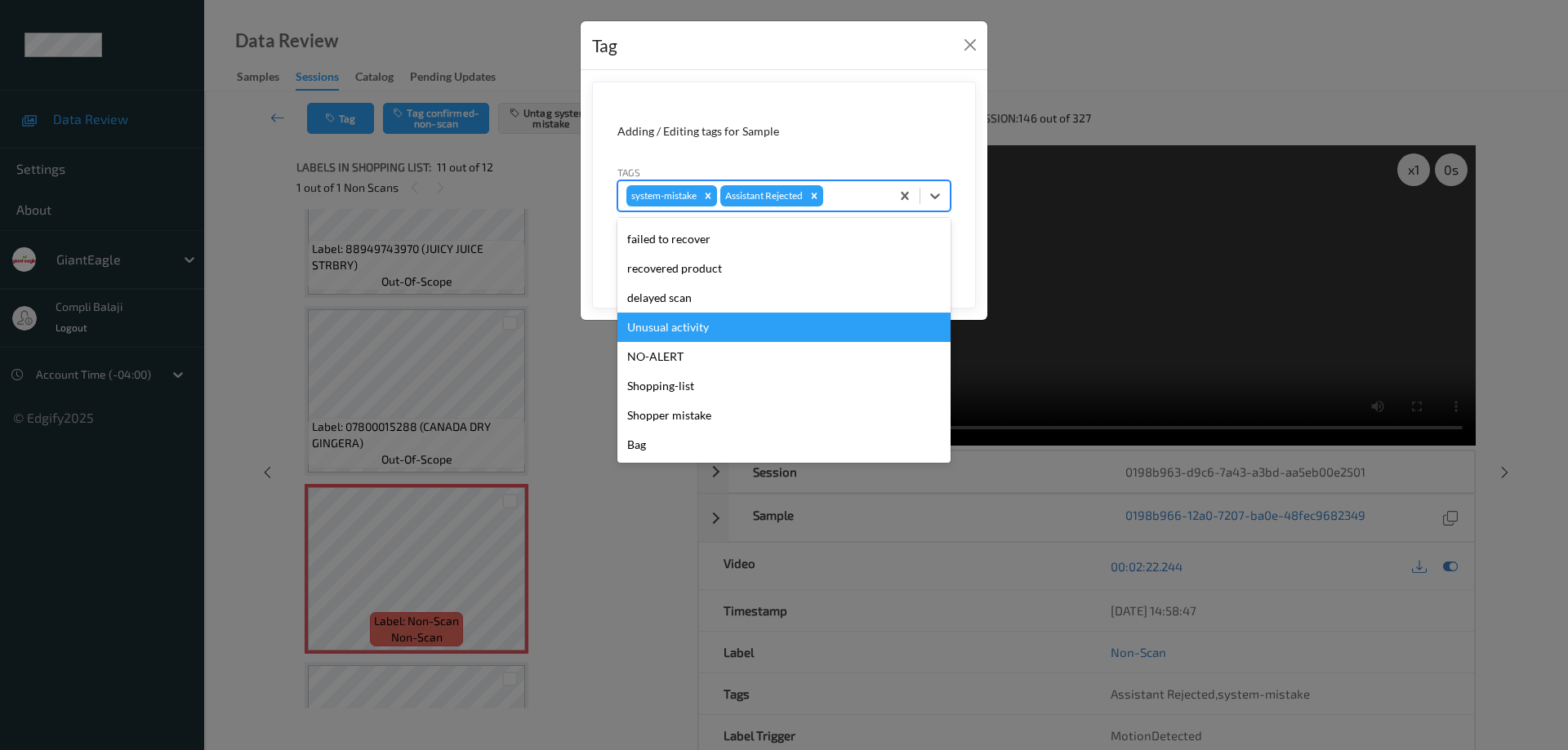
click at [703, 331] on div "Unusual activity" at bounding box center [784, 327] width 333 height 29
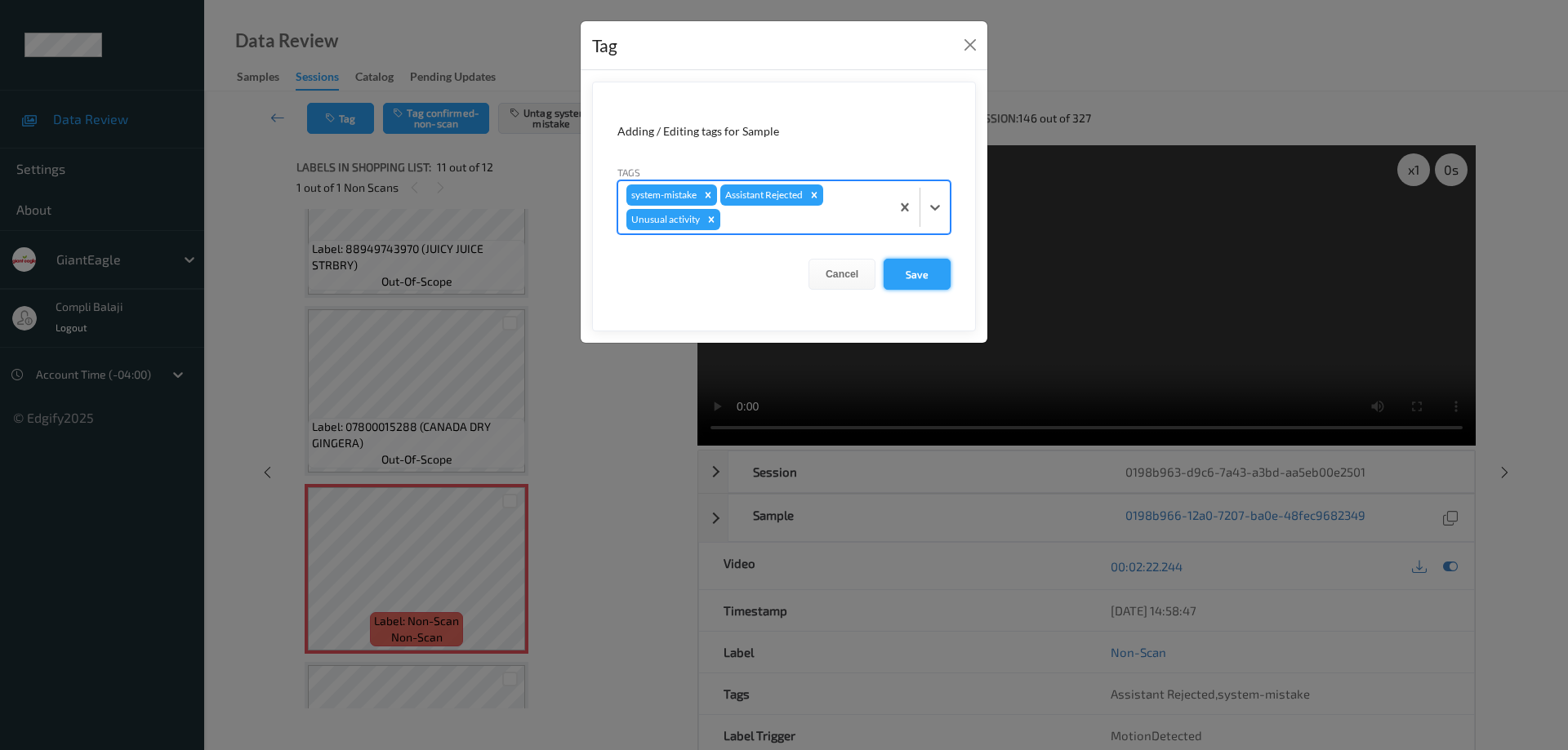
click at [931, 275] on button "Save" at bounding box center [917, 275] width 67 height 31
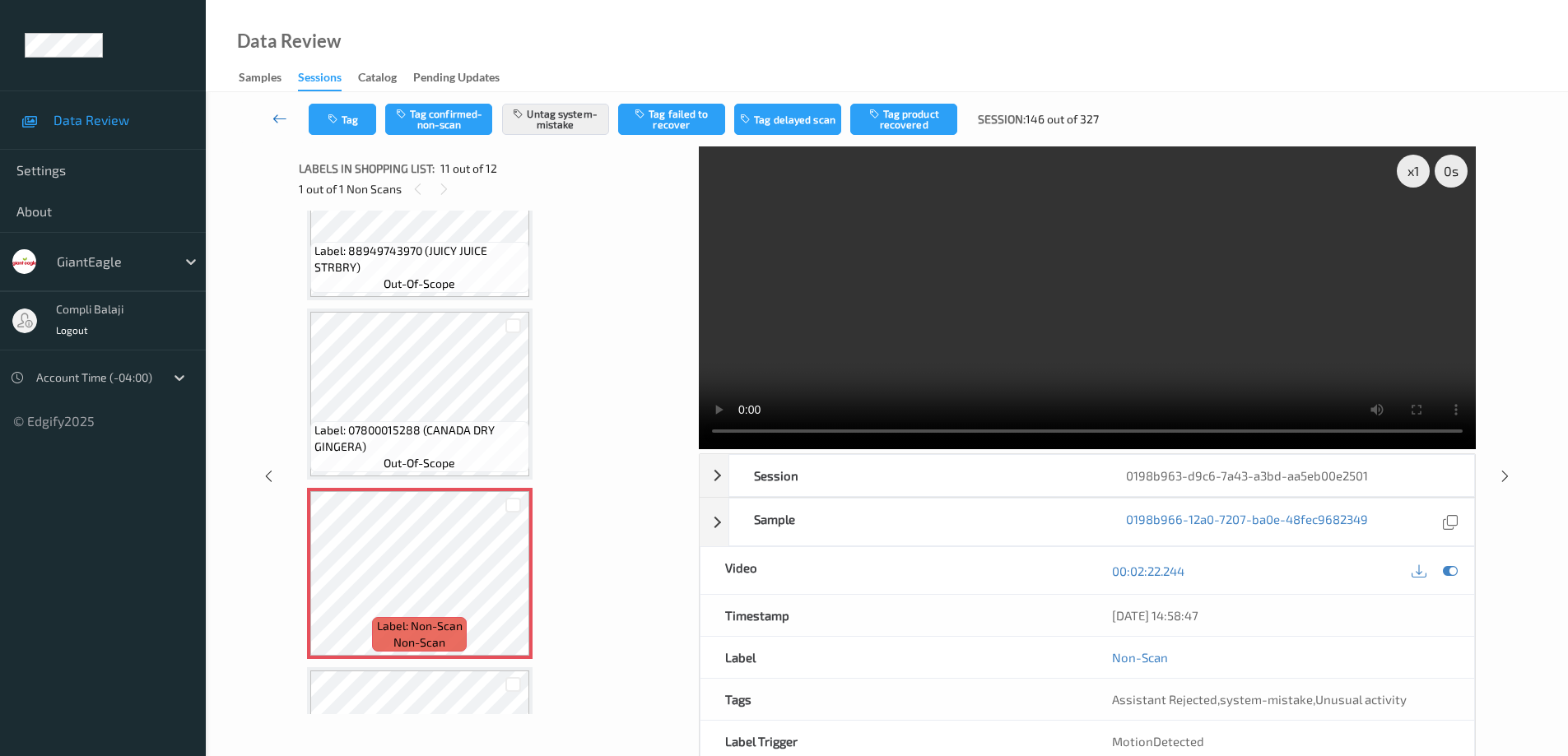
click at [275, 121] on icon at bounding box center [280, 119] width 15 height 17
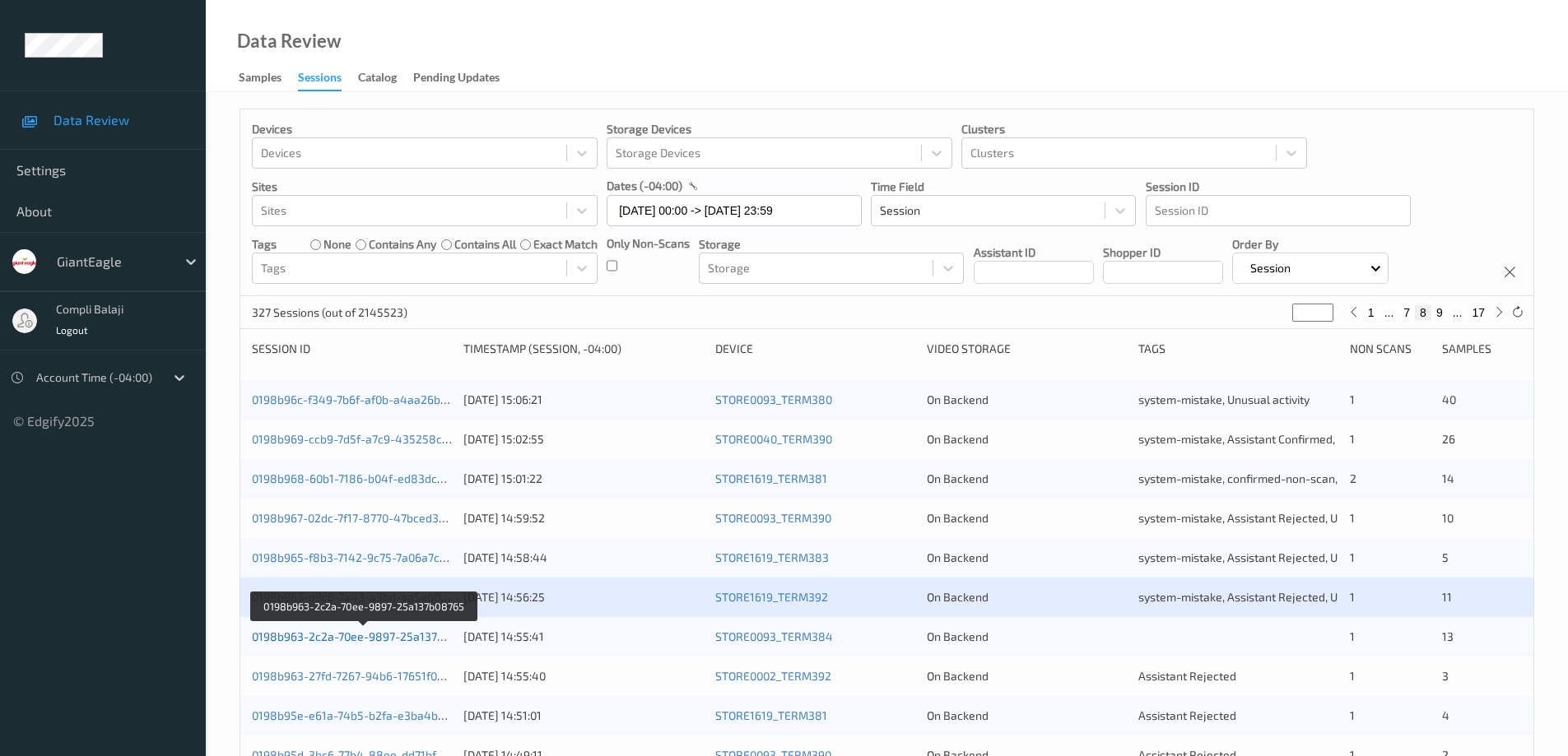
click at [383, 634] on link "0198b963-2c2a-70ee-9897-25a137b08765" at bounding box center [364, 636] width 224 height 14
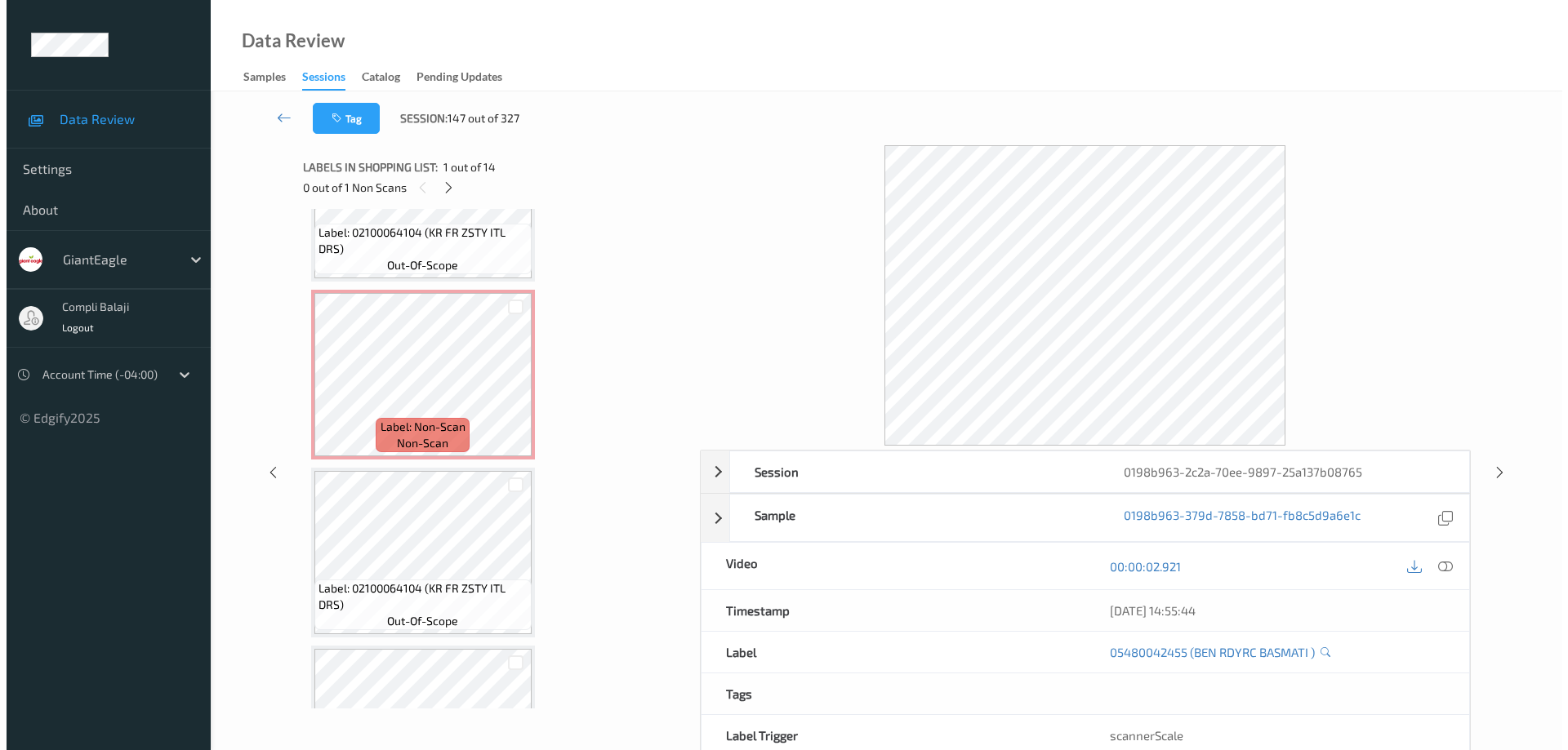
scroll to position [481, 0]
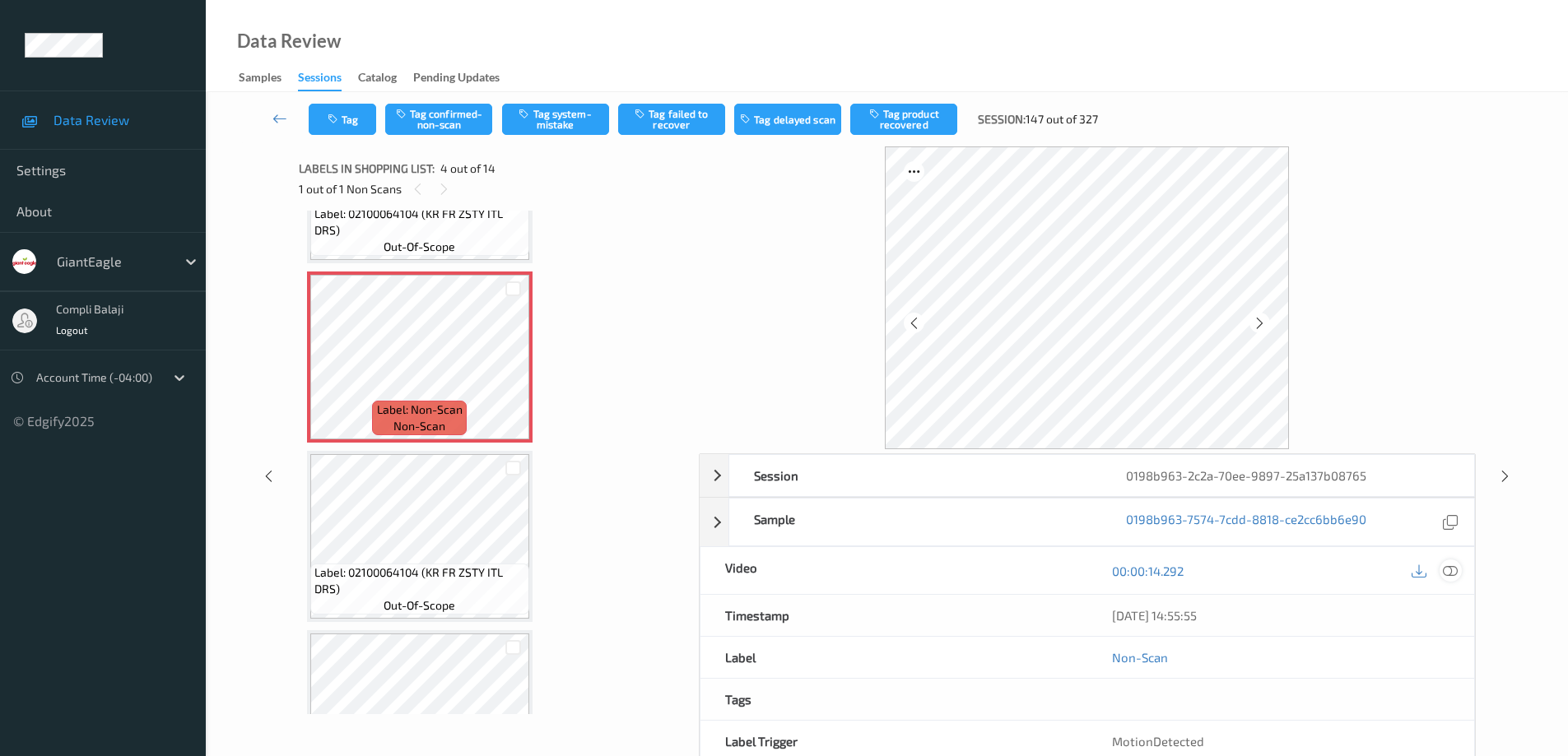
click at [1450, 568] on icon at bounding box center [1449, 570] width 15 height 15
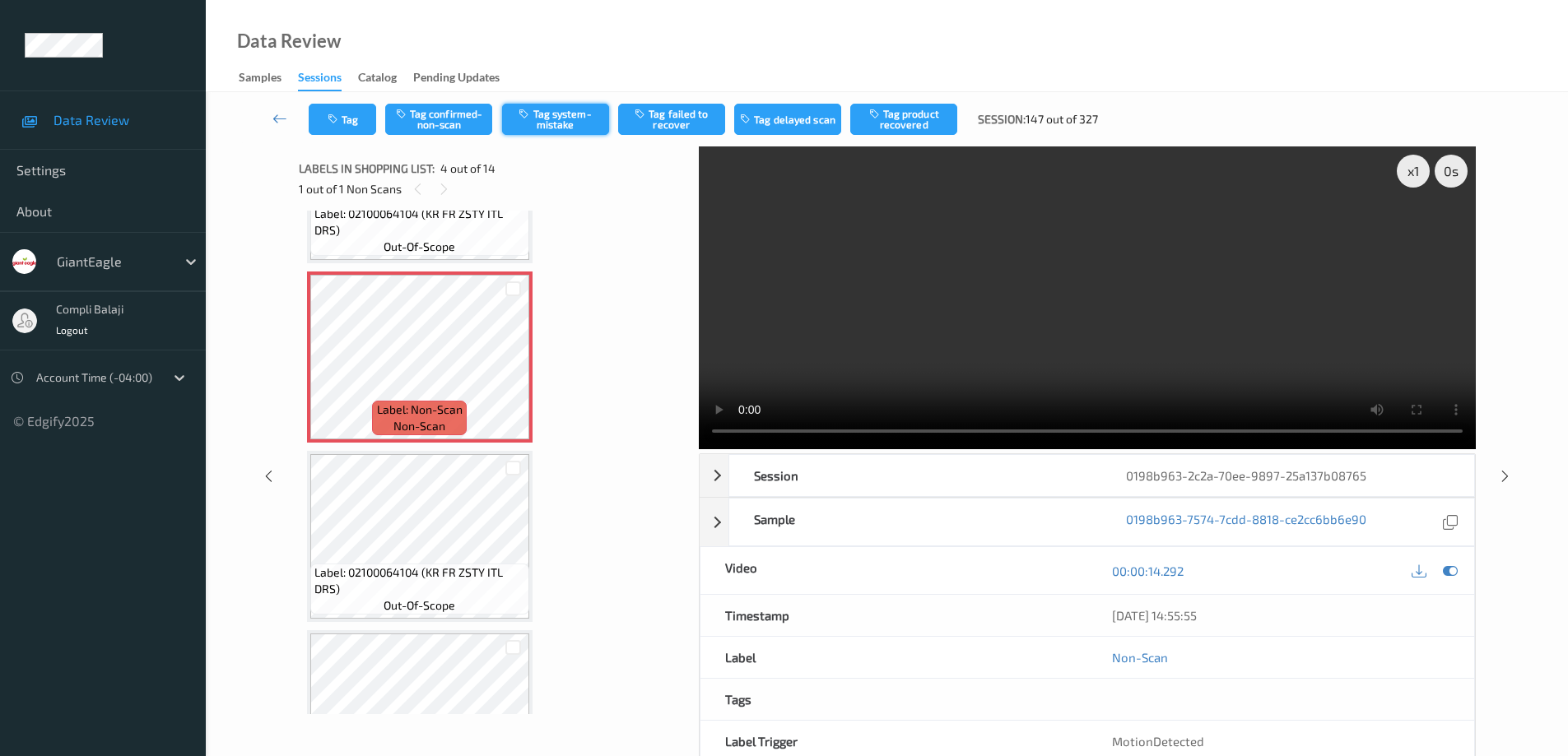
click at [579, 121] on button "Tag system-mistake" at bounding box center [555, 120] width 107 height 32
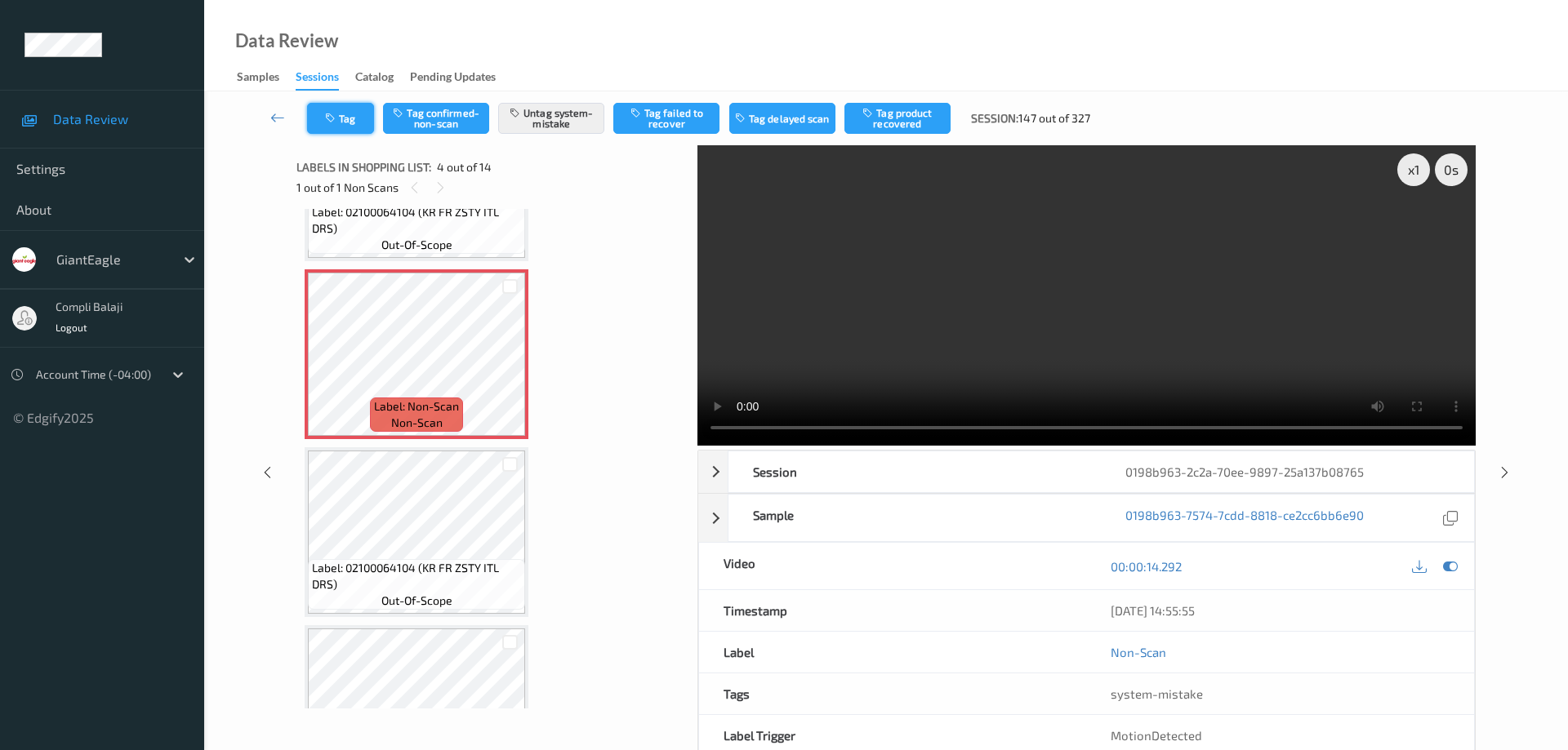
click at [350, 120] on button "Tag" at bounding box center [340, 119] width 67 height 31
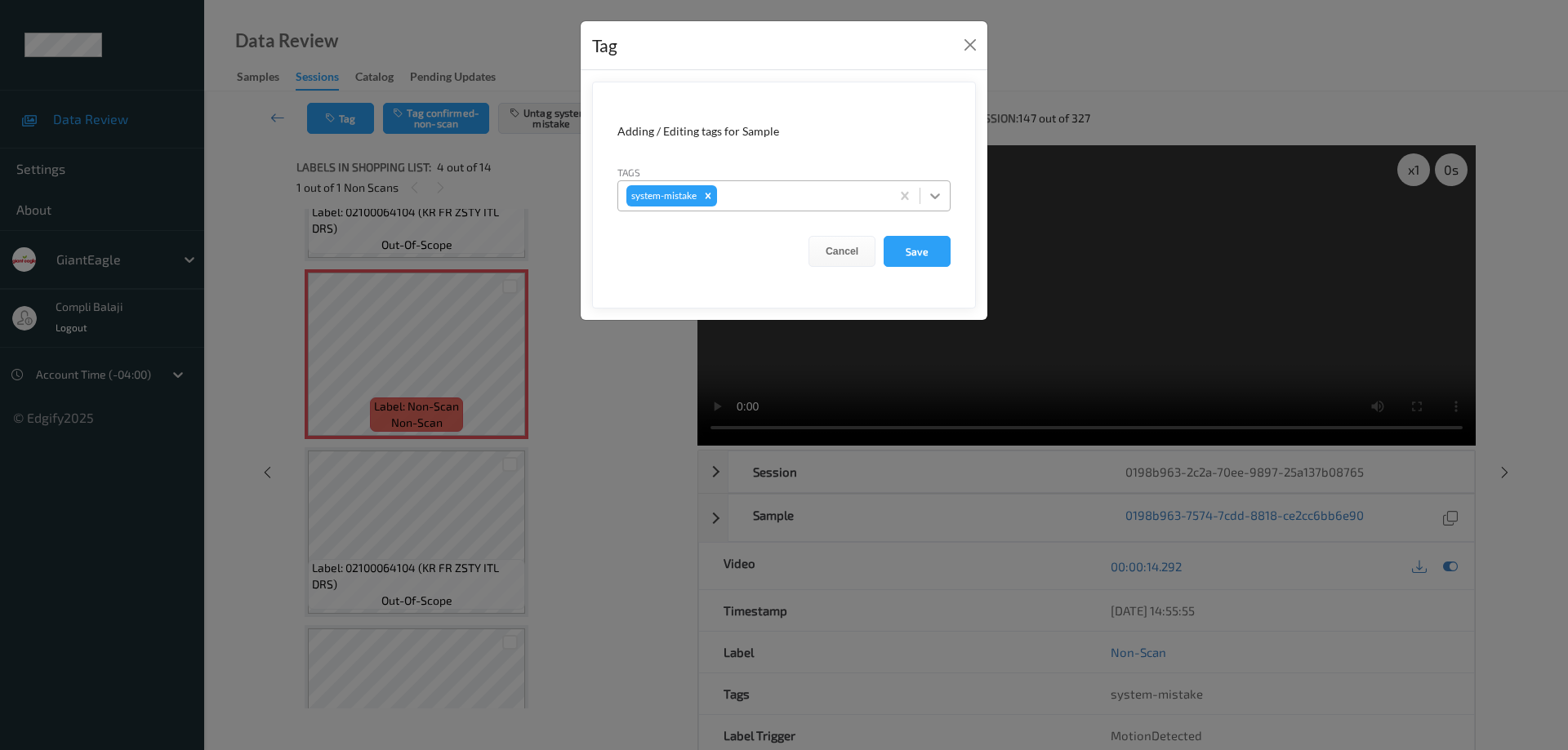
click at [937, 196] on icon at bounding box center [936, 196] width 10 height 6
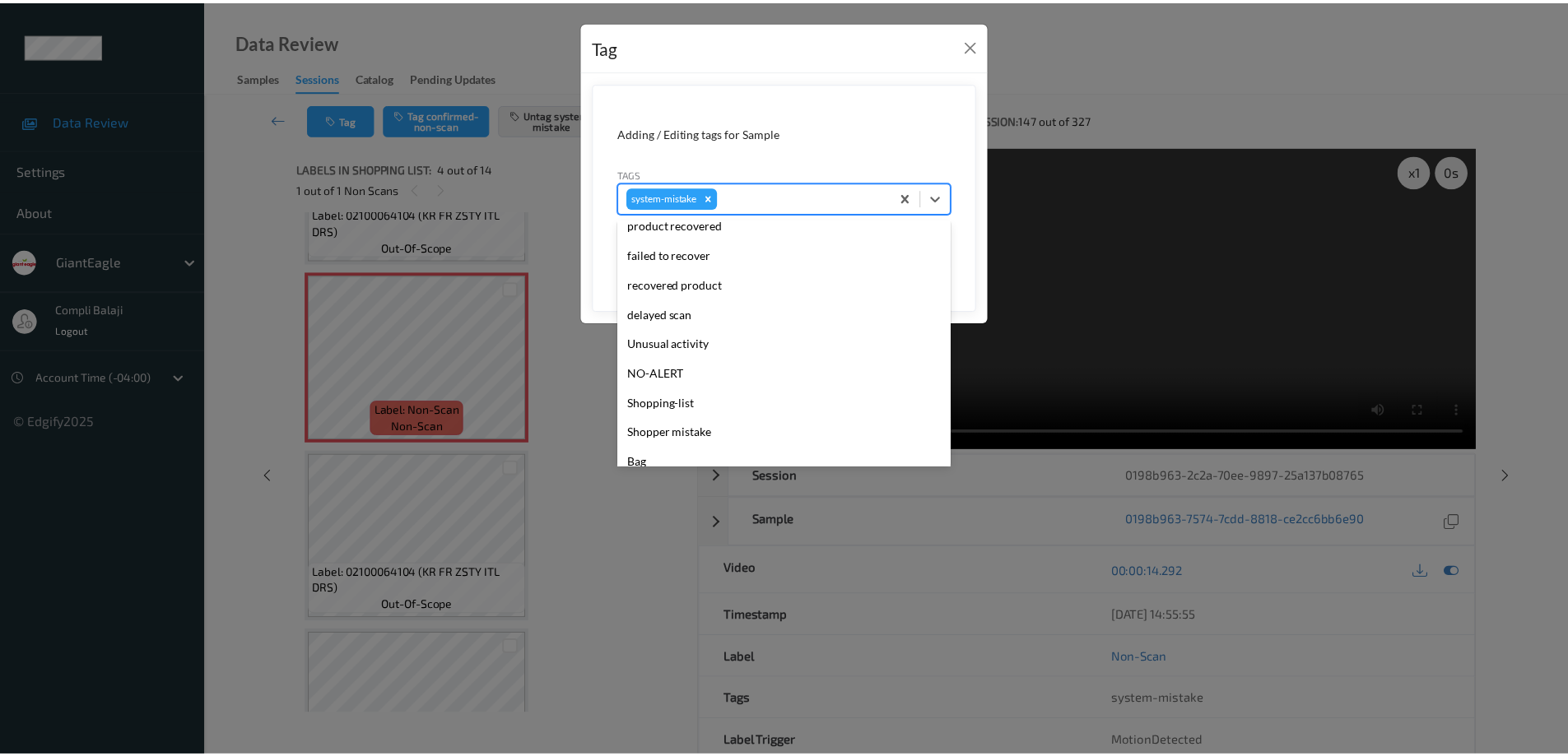
scroll to position [165, 0]
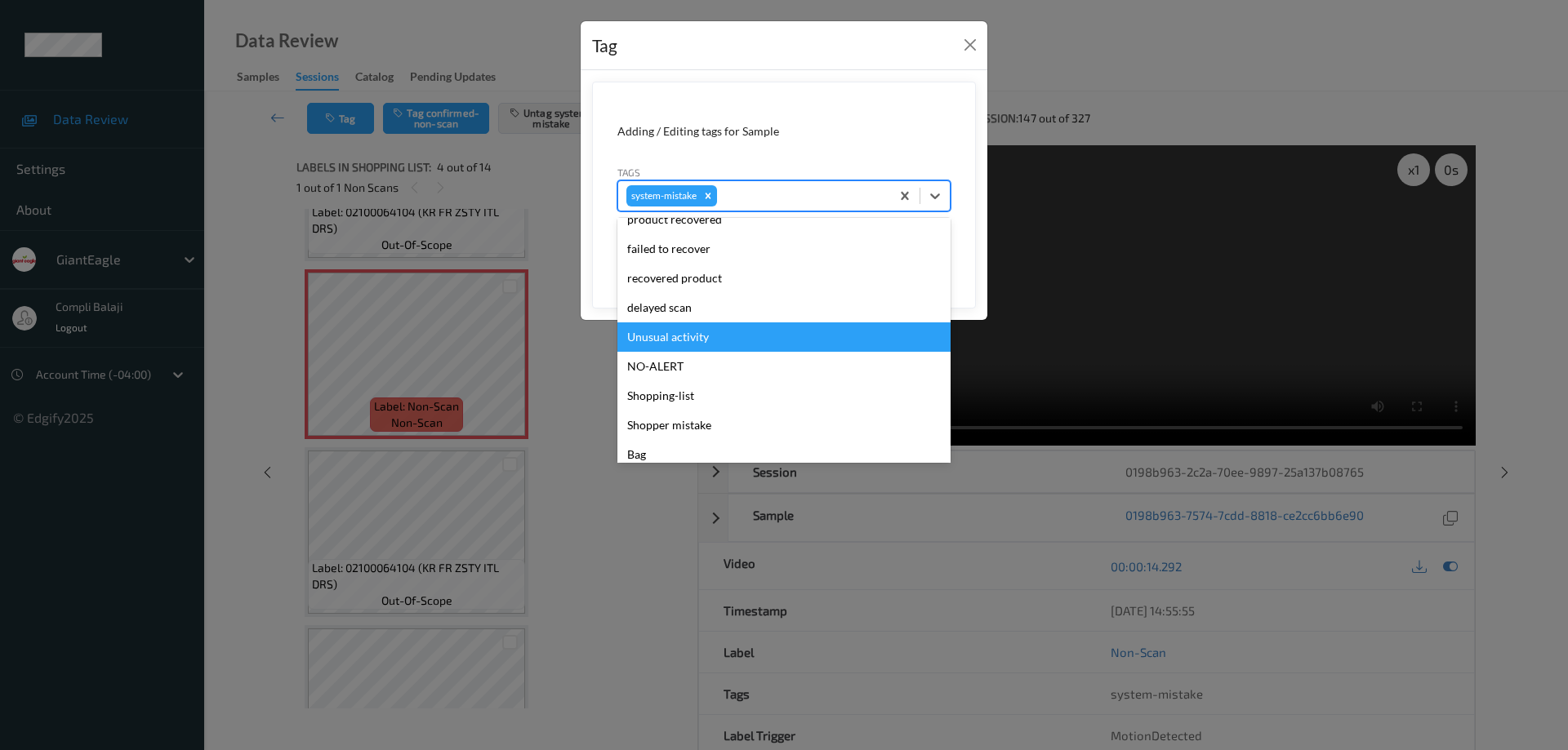
click at [706, 338] on div "Unusual activity" at bounding box center [784, 337] width 333 height 29
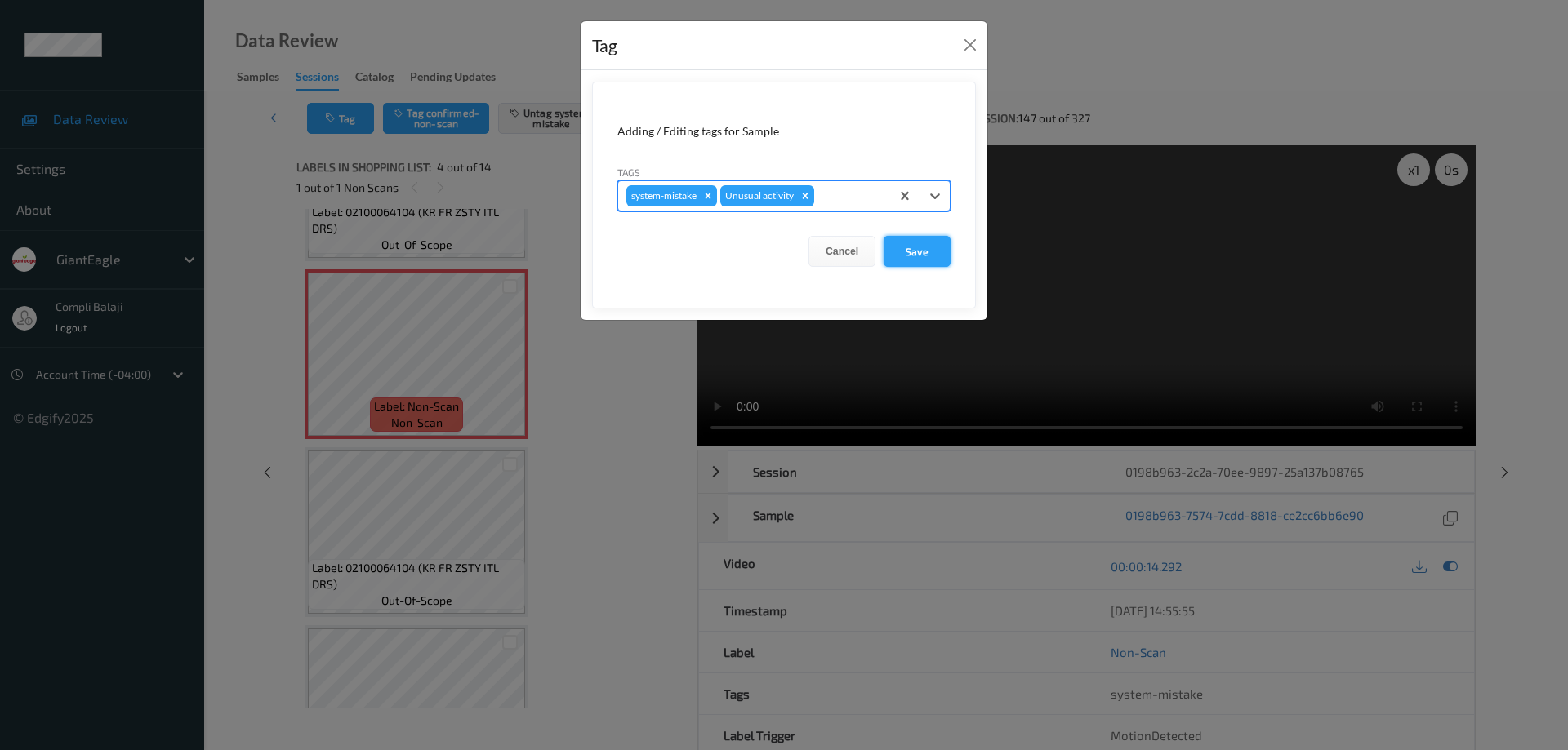
click at [925, 252] on button "Save" at bounding box center [917, 252] width 67 height 31
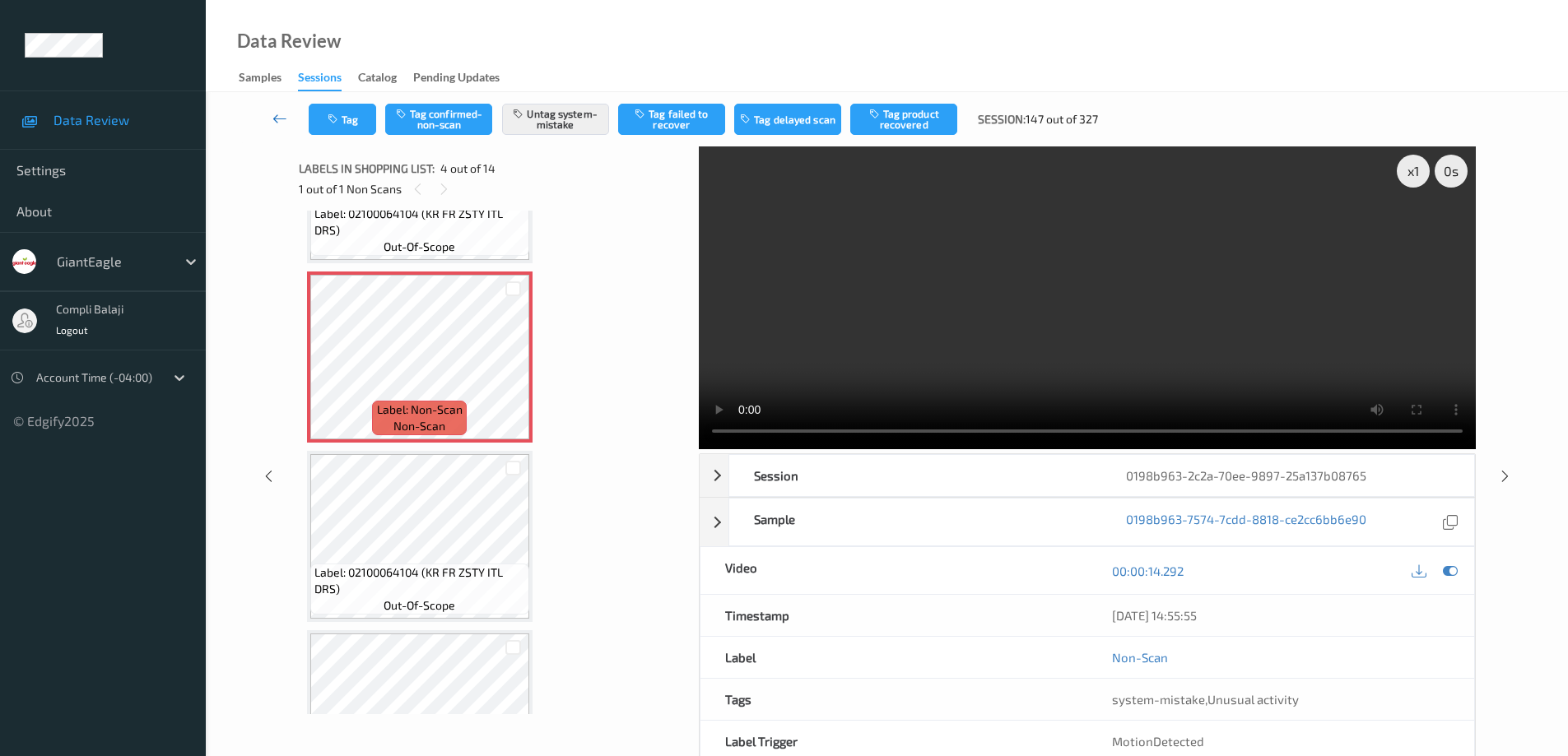
click at [276, 116] on icon at bounding box center [280, 119] width 15 height 17
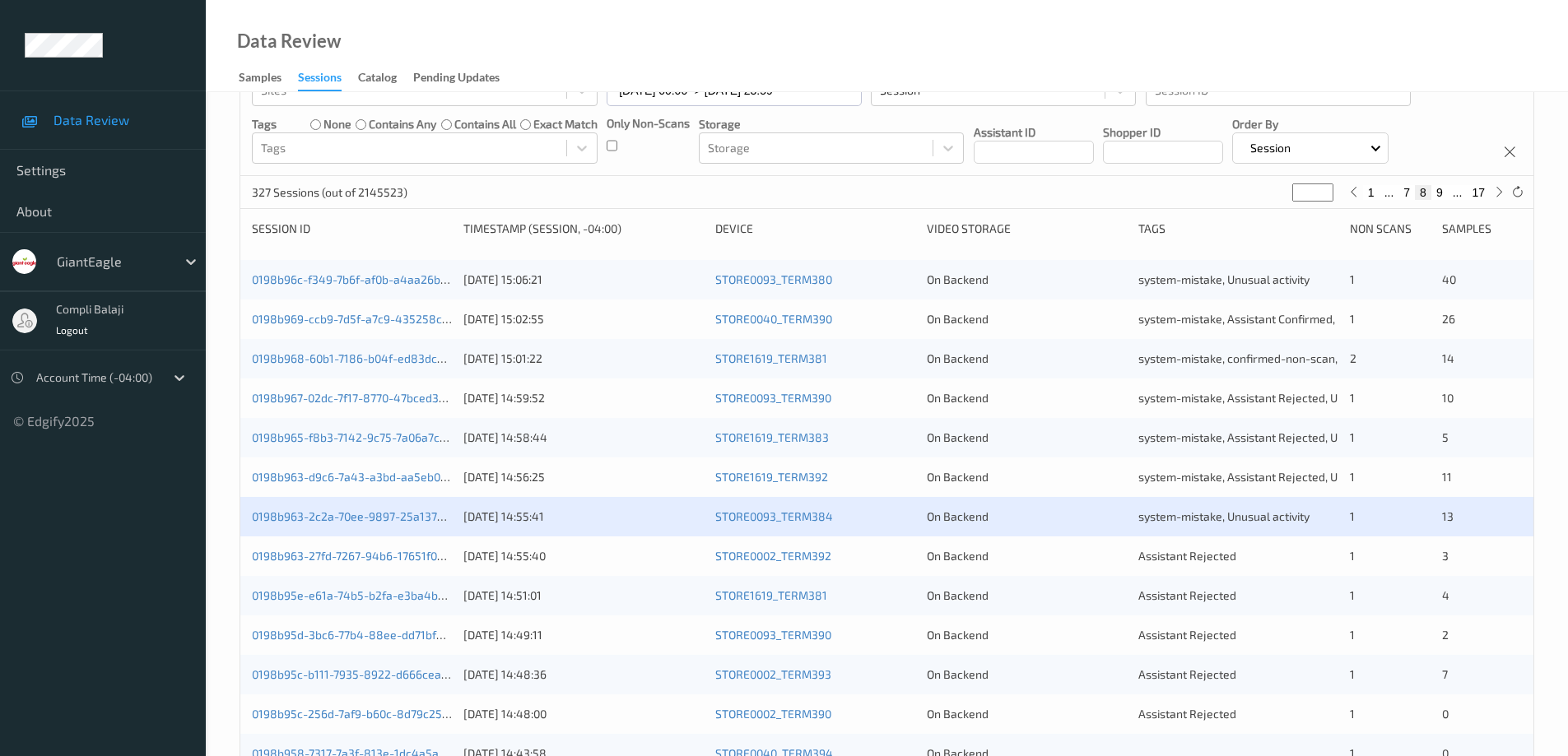
scroll to position [165, 0]
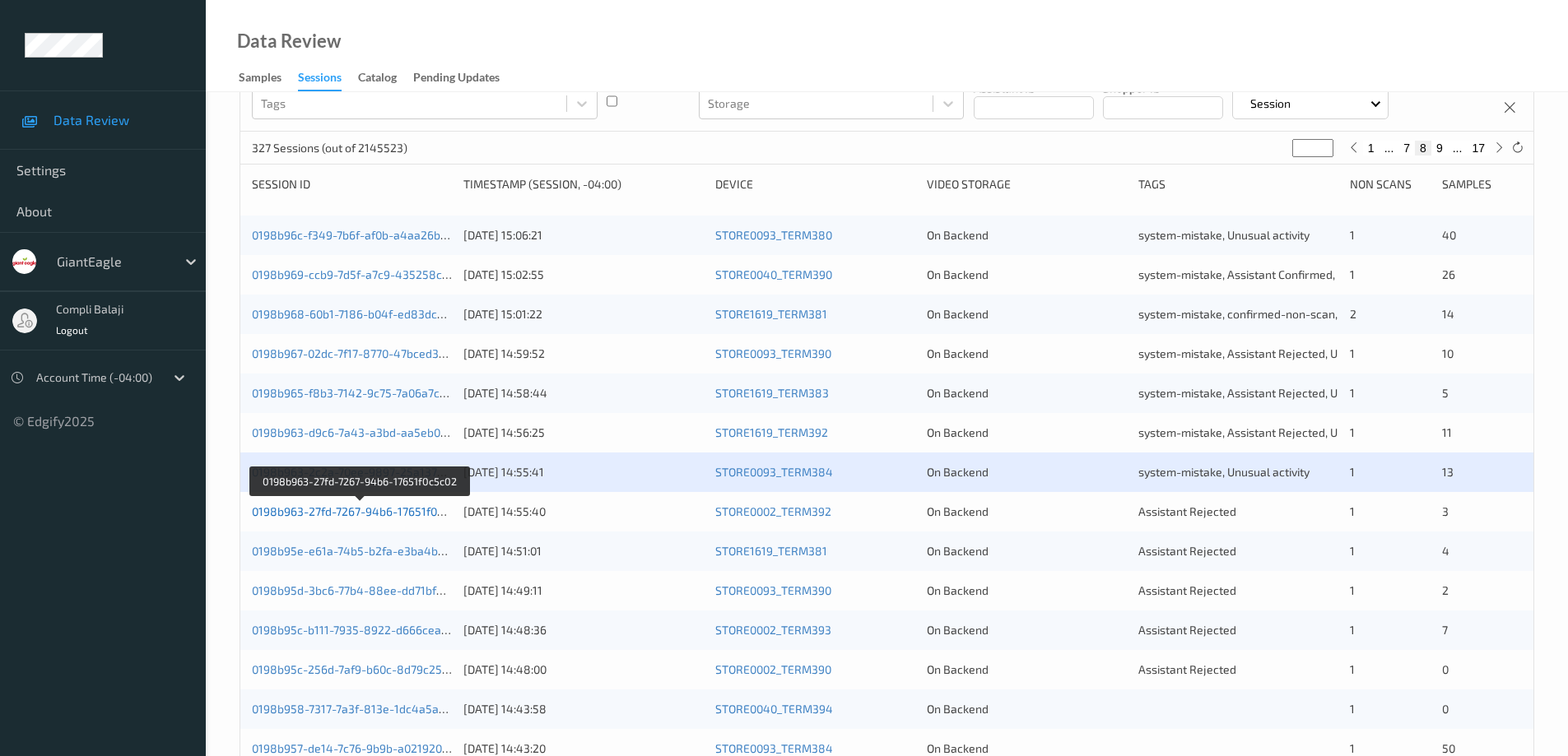
click at [348, 511] on link "0198b963-27fd-7267-94b6-17651f0c5c02" at bounding box center [360, 512] width 216 height 14
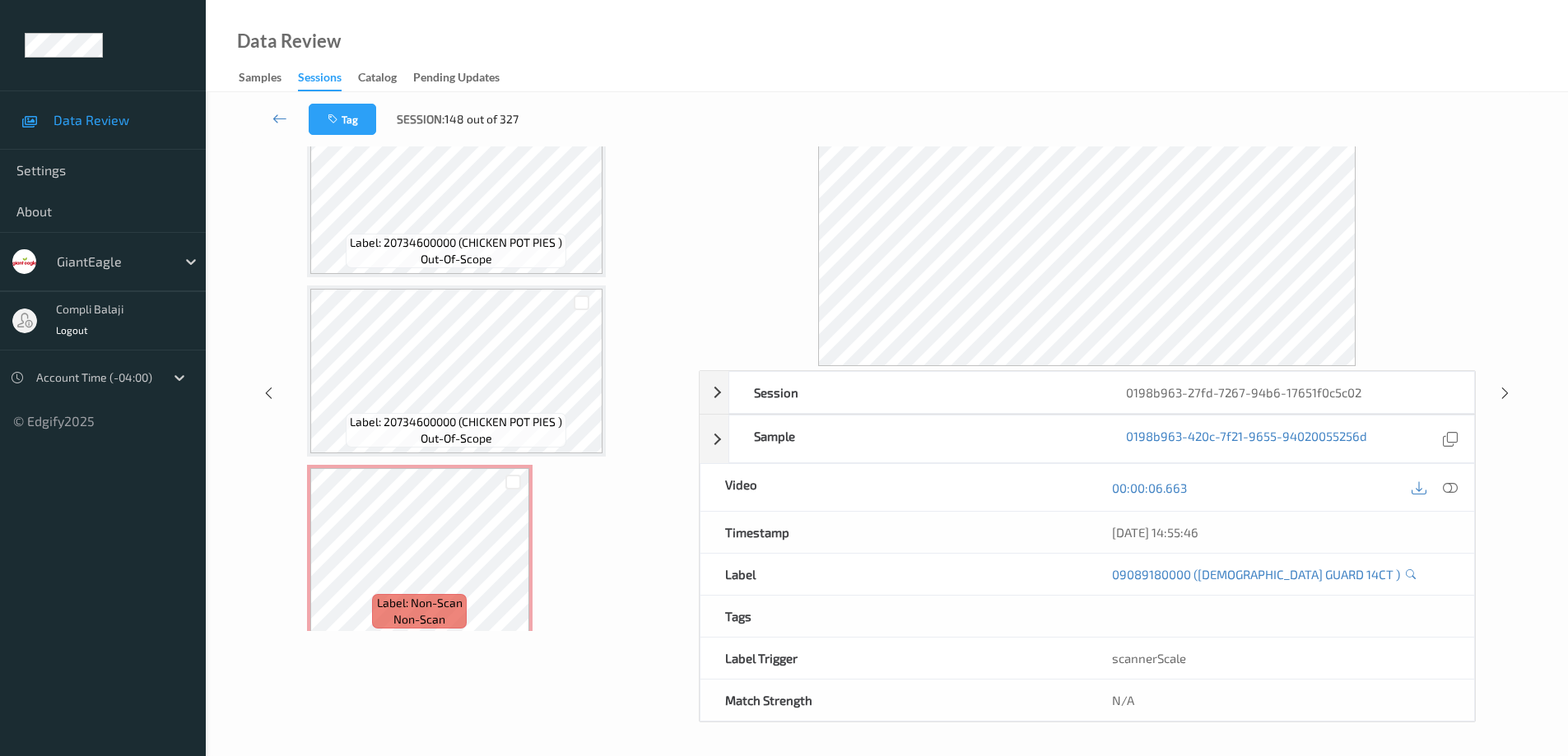
scroll to position [222, 0]
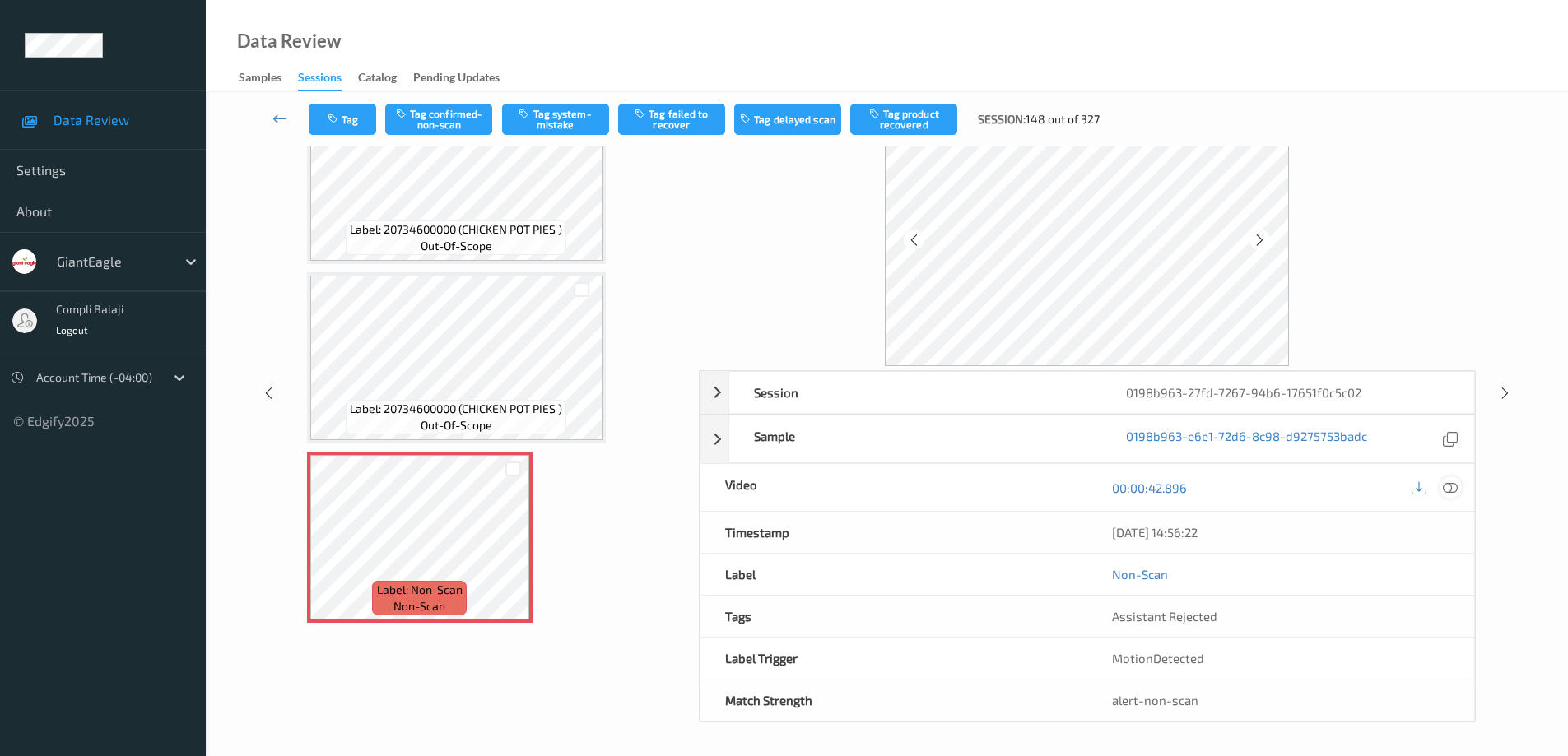
click at [1449, 486] on icon at bounding box center [1449, 487] width 15 height 15
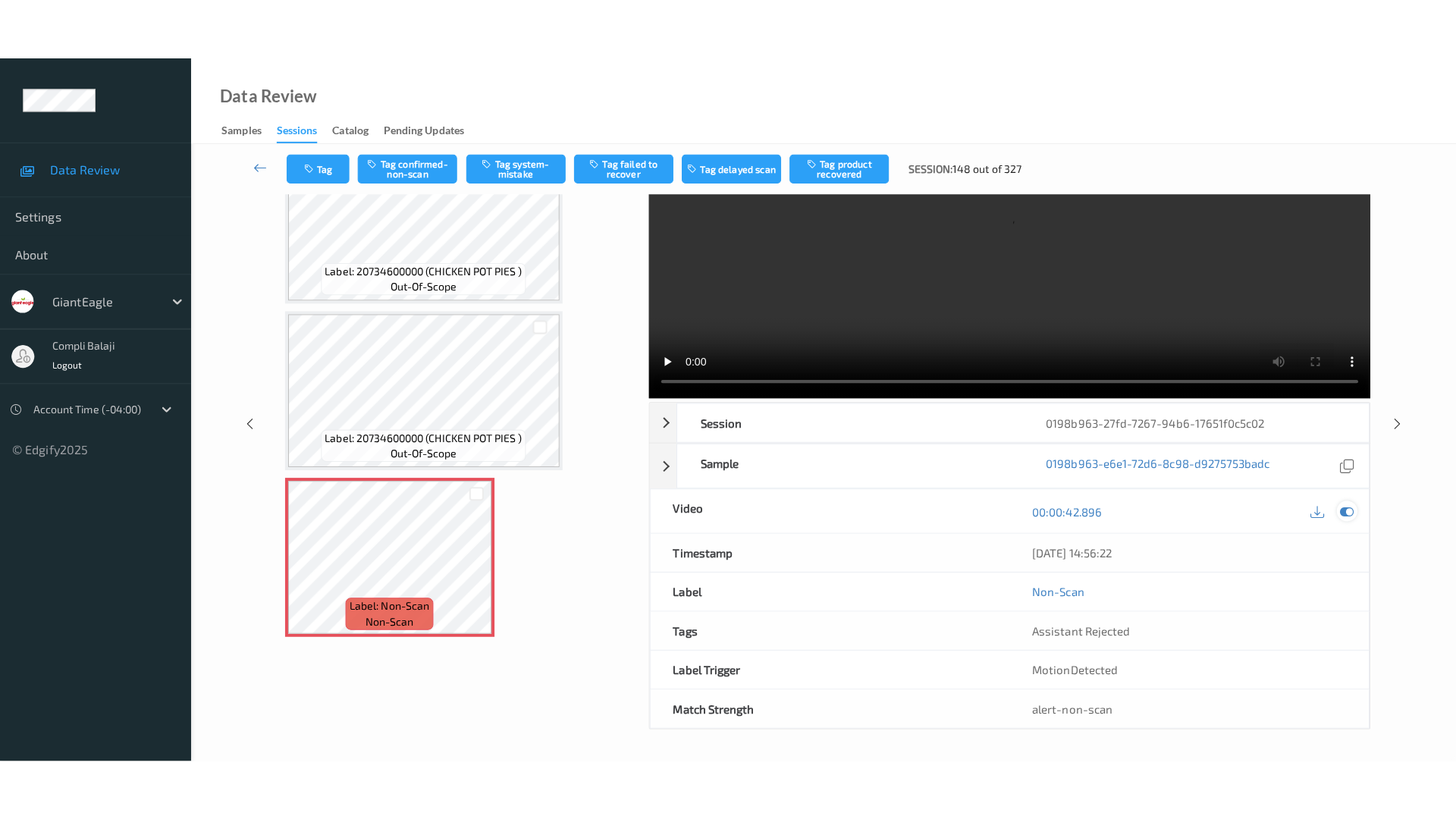
scroll to position [0, 0]
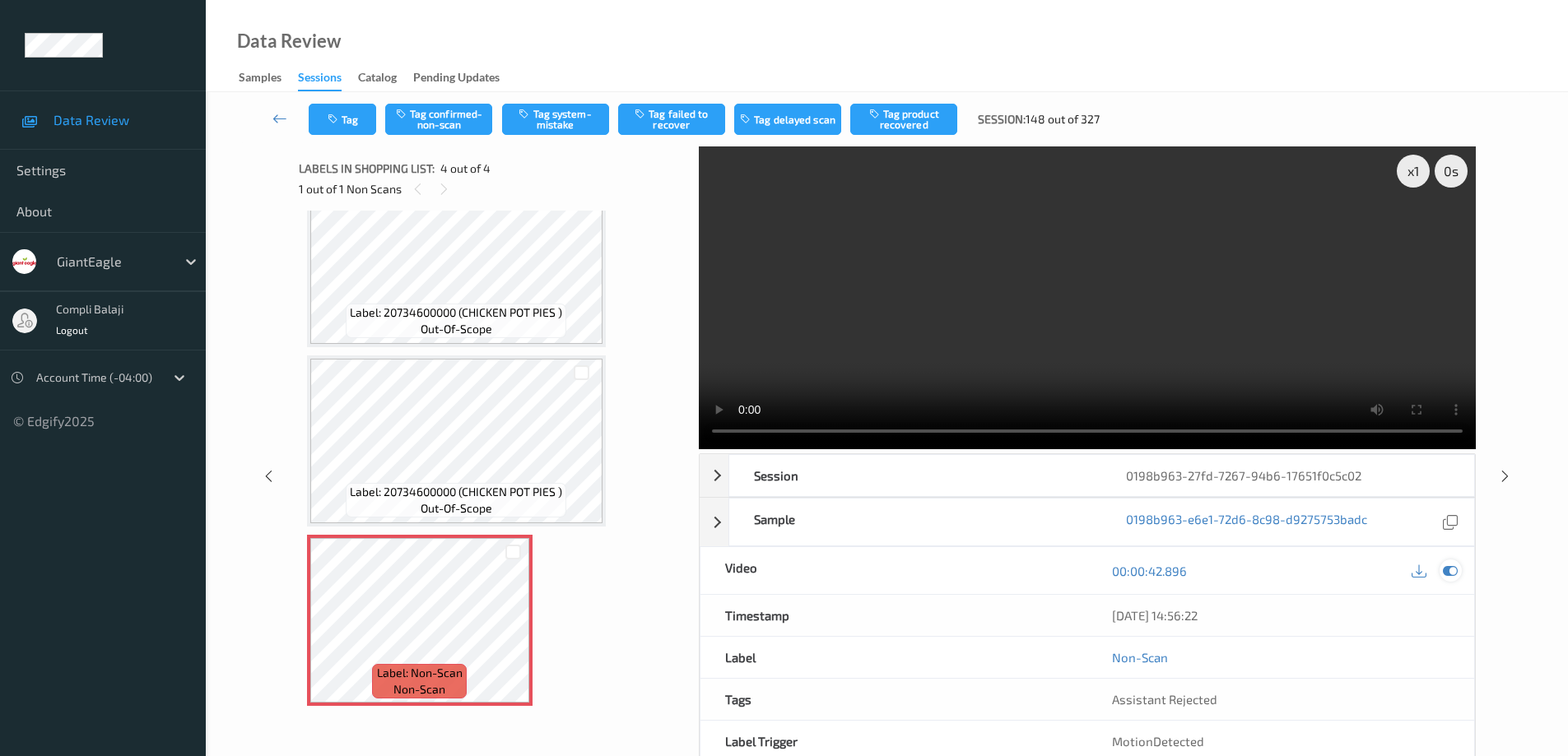
click at [1454, 569] on icon at bounding box center [1449, 570] width 15 height 15
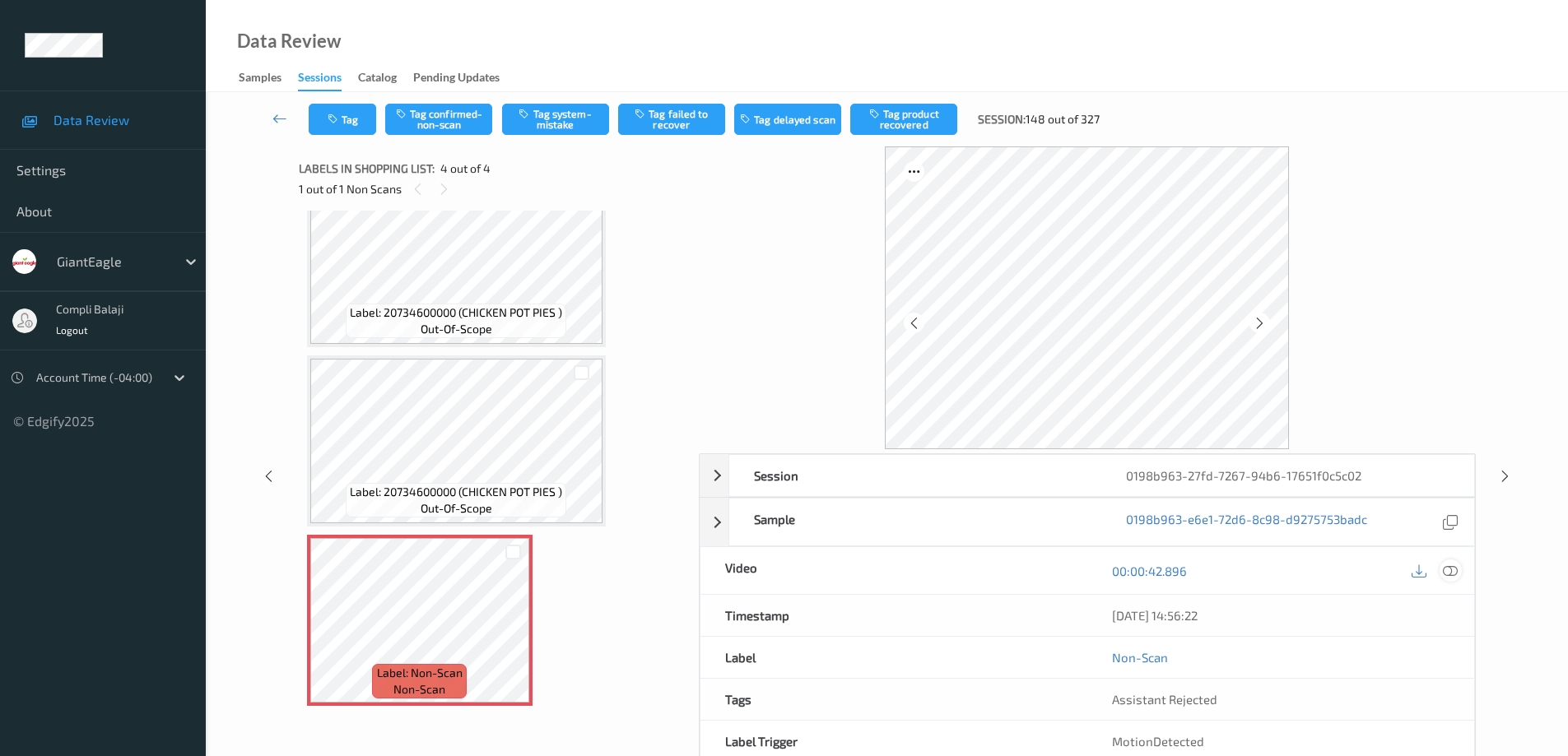
click at [1448, 565] on icon at bounding box center [1449, 570] width 15 height 15
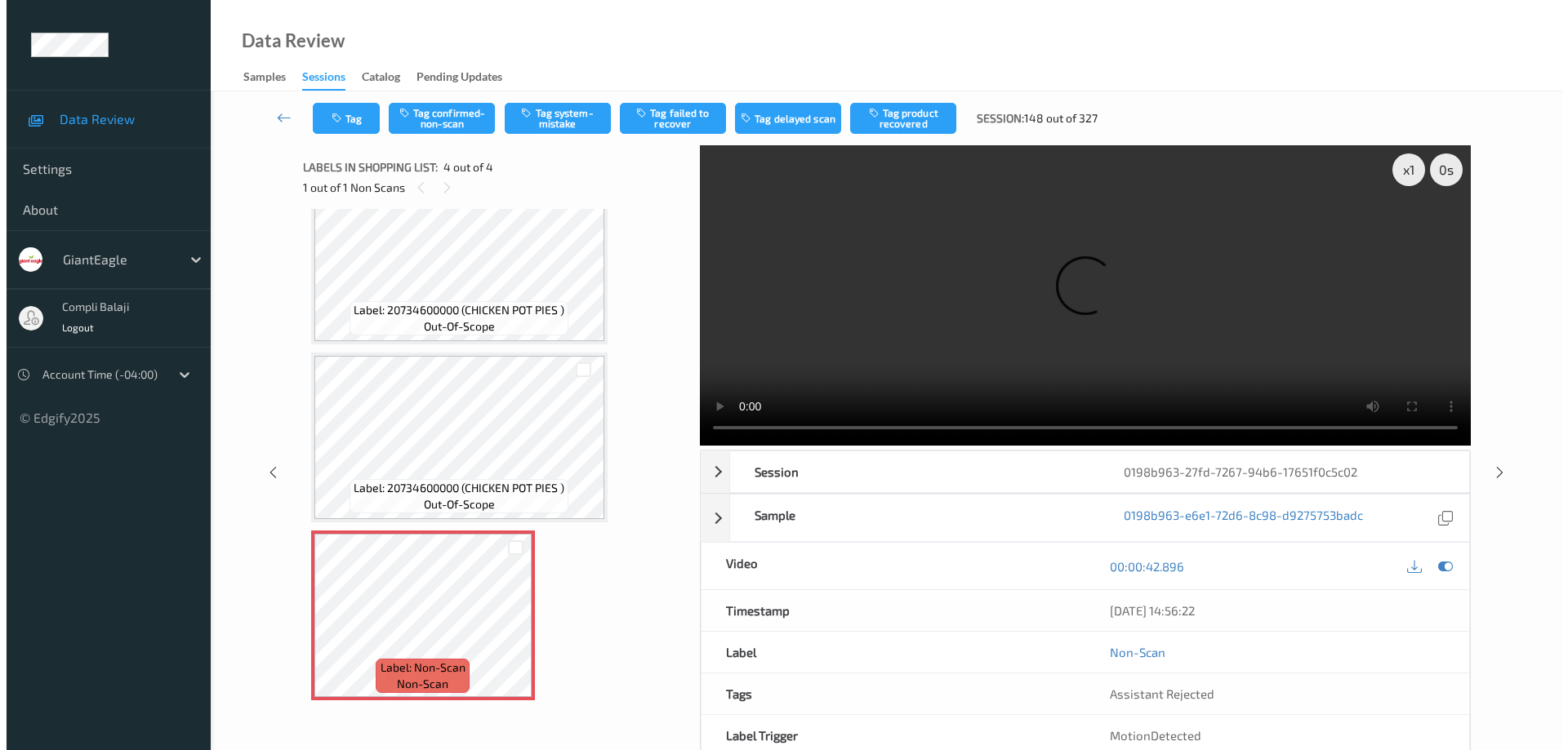
scroll to position [89, 0]
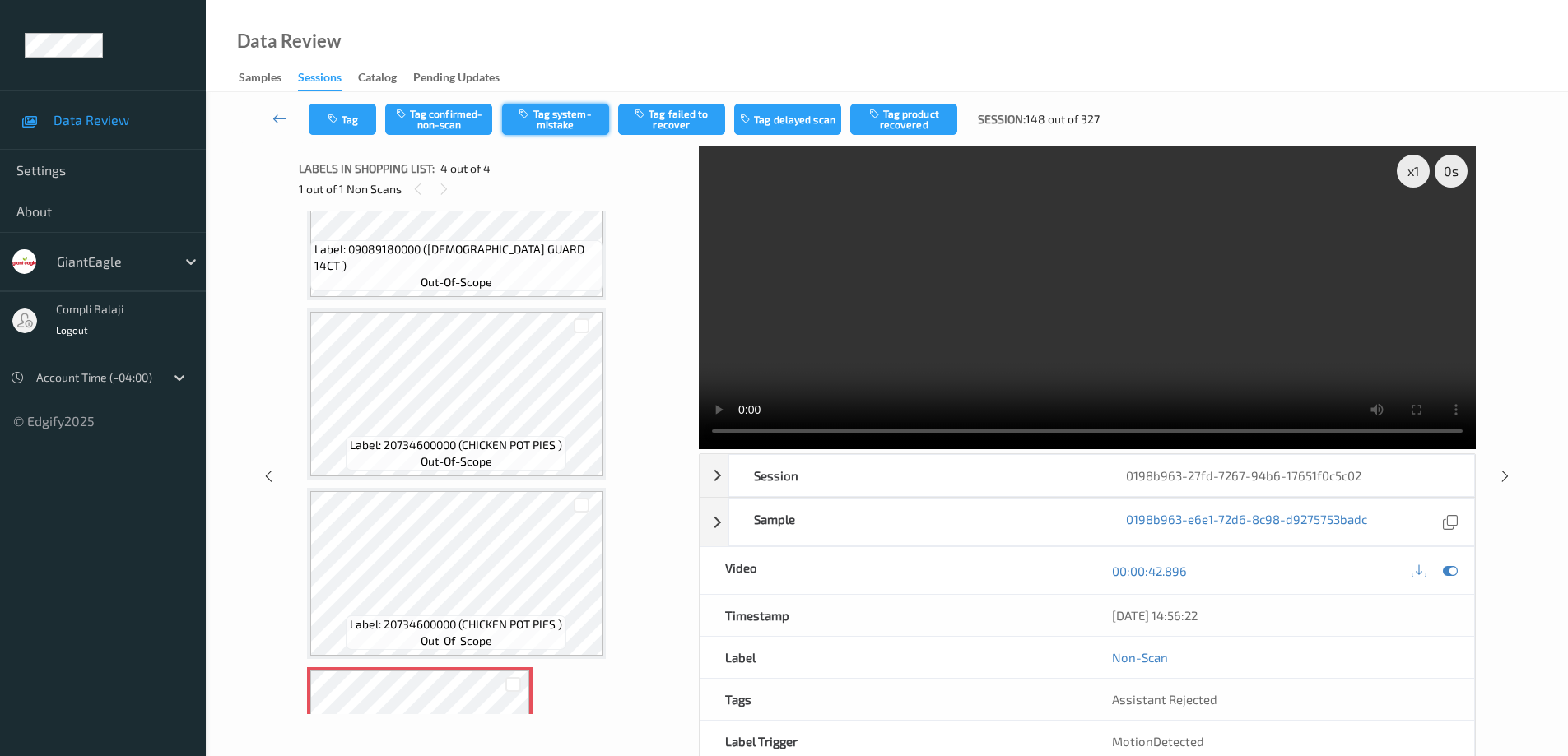
click at [573, 123] on button "Tag system-mistake" at bounding box center [555, 120] width 107 height 32
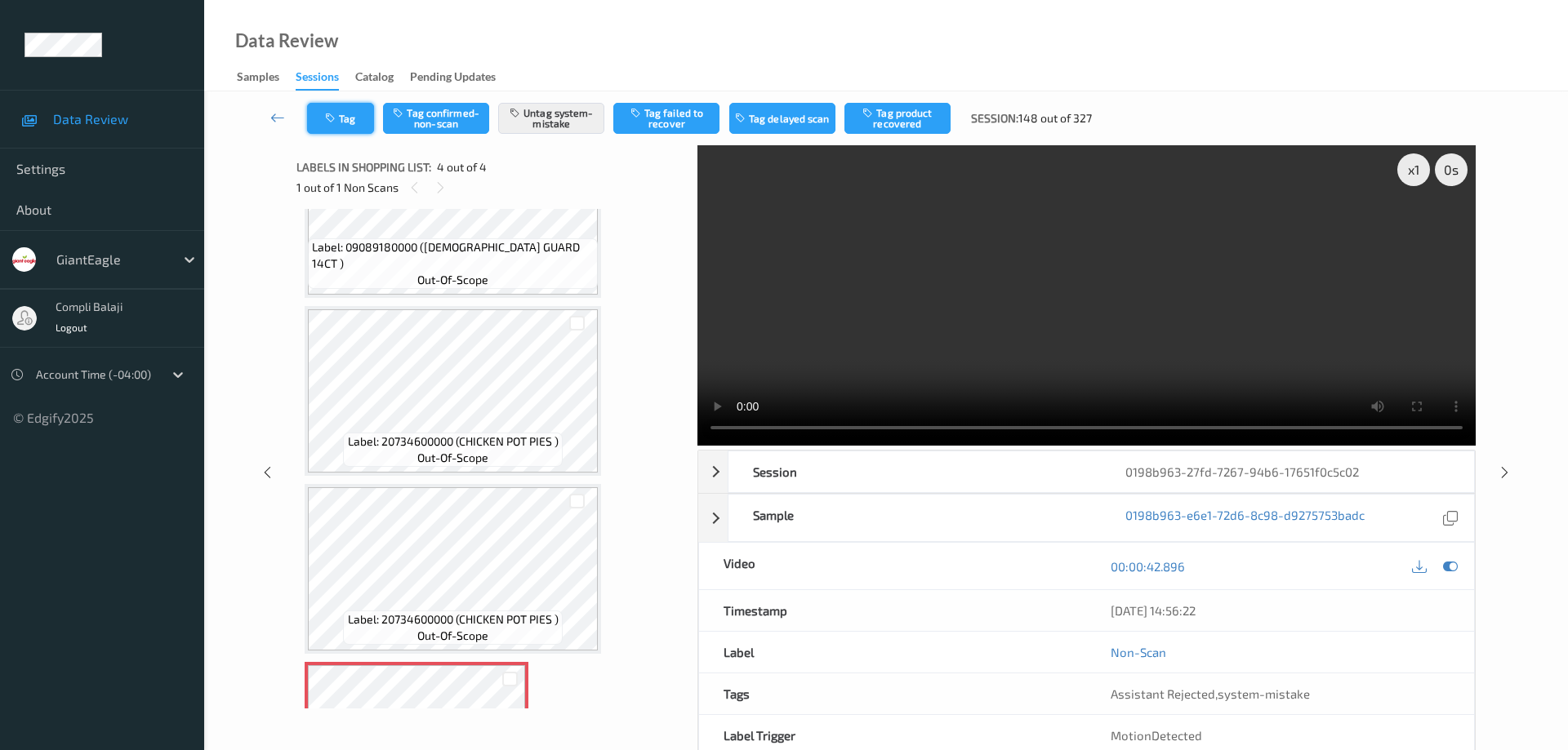
click at [355, 118] on button "Tag" at bounding box center [340, 119] width 67 height 31
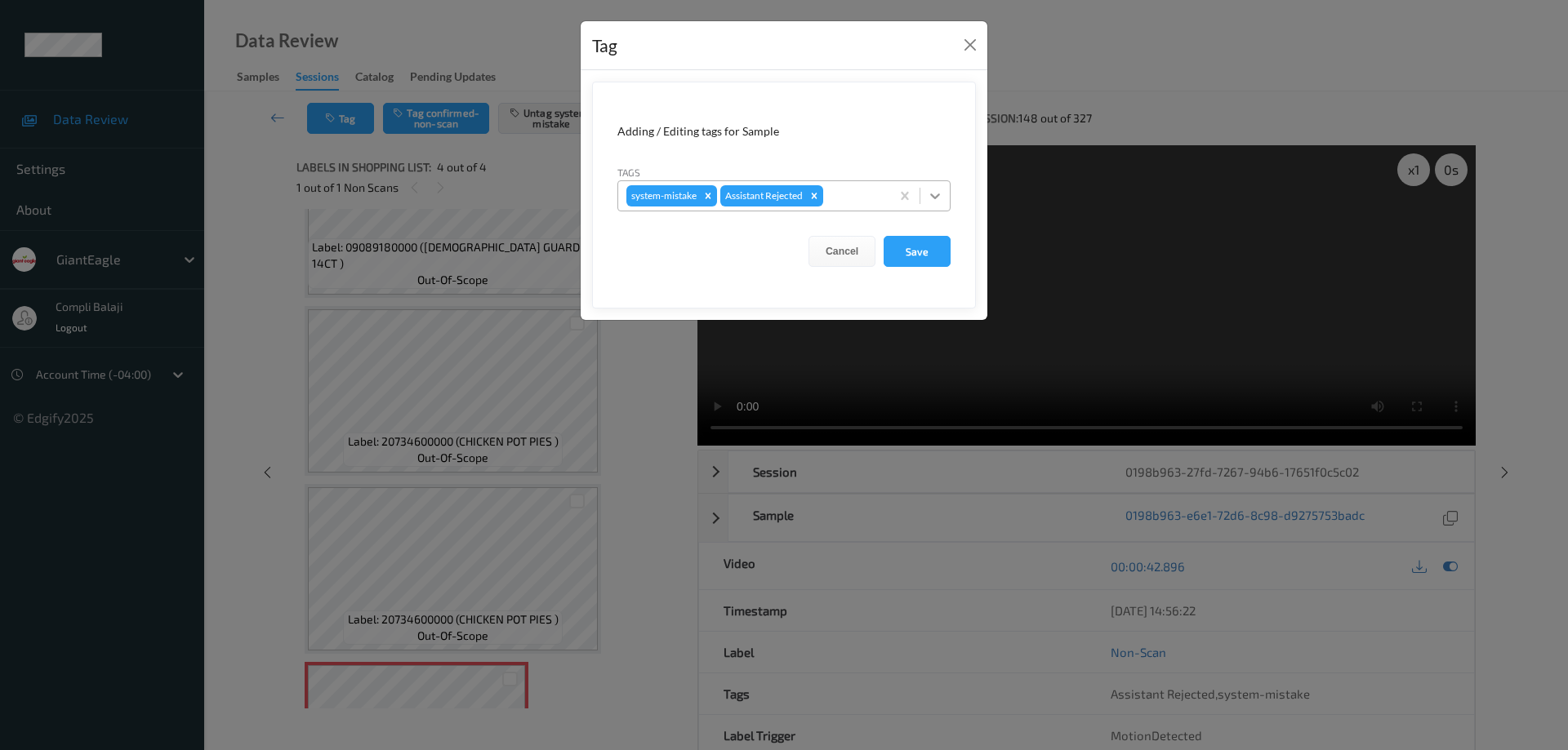
click at [936, 189] on icon at bounding box center [935, 196] width 17 height 17
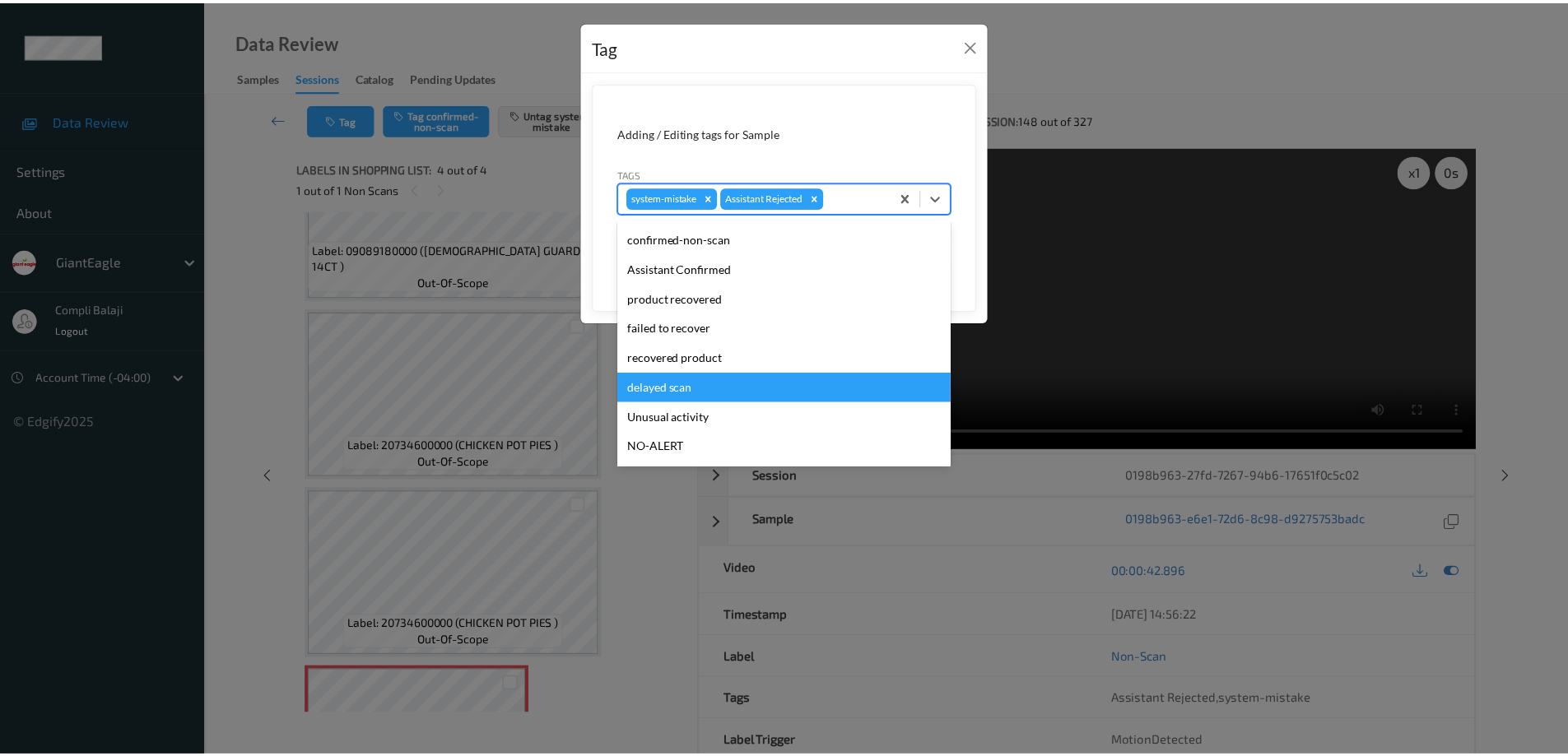
scroll to position [145, 0]
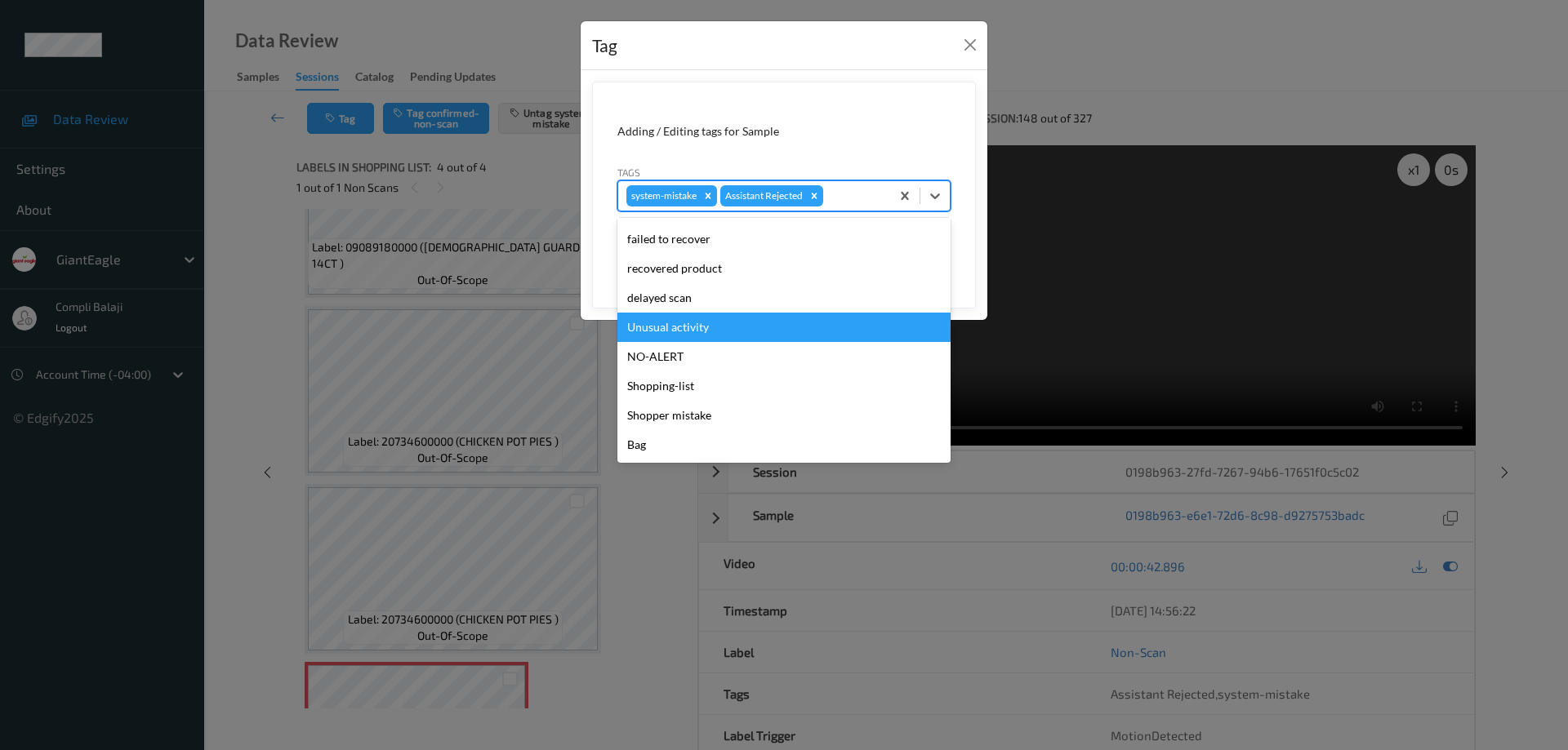
click at [706, 330] on div "Unusual activity" at bounding box center [784, 327] width 333 height 29
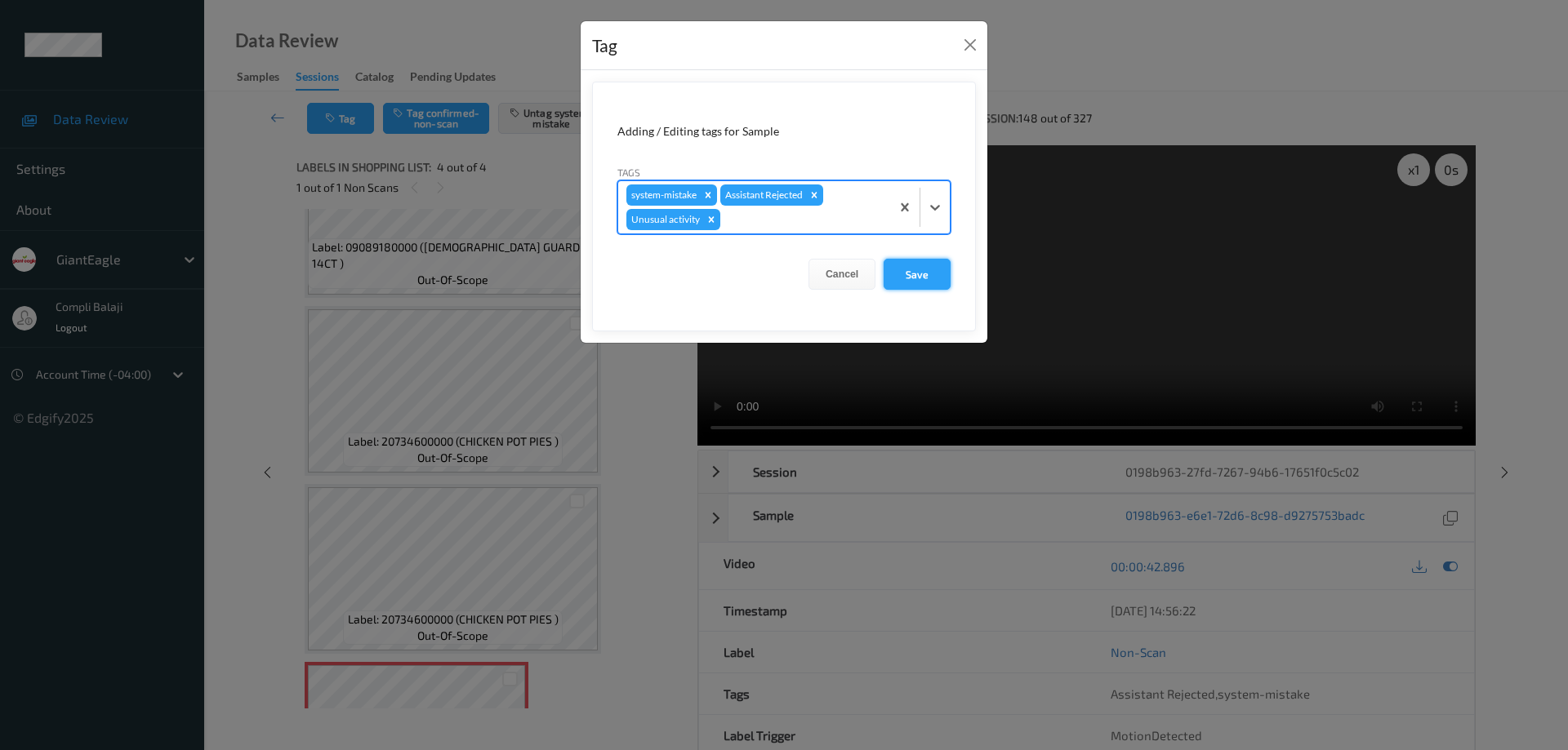
click at [930, 275] on button "Save" at bounding box center [917, 275] width 67 height 31
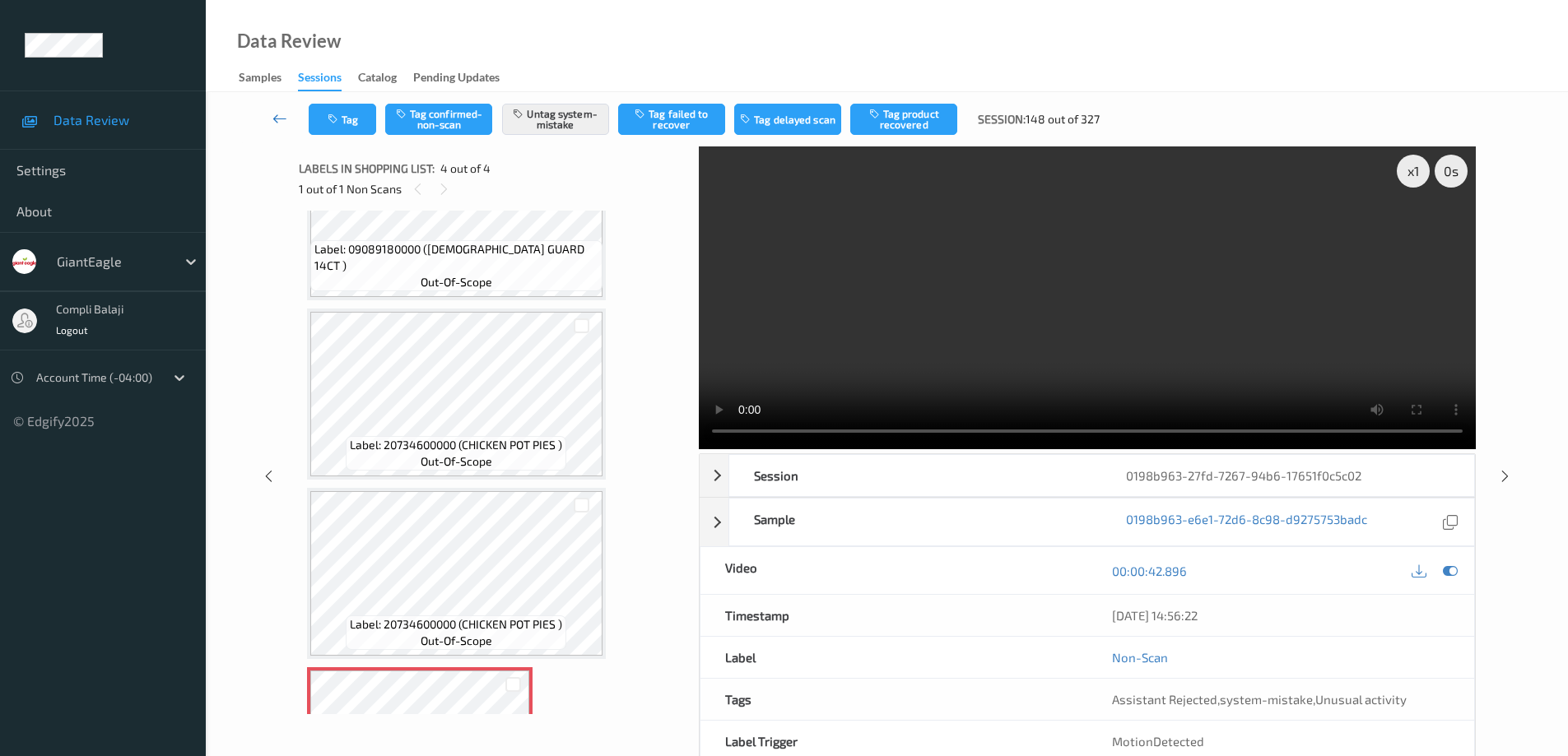
click at [277, 124] on icon at bounding box center [280, 119] width 15 height 17
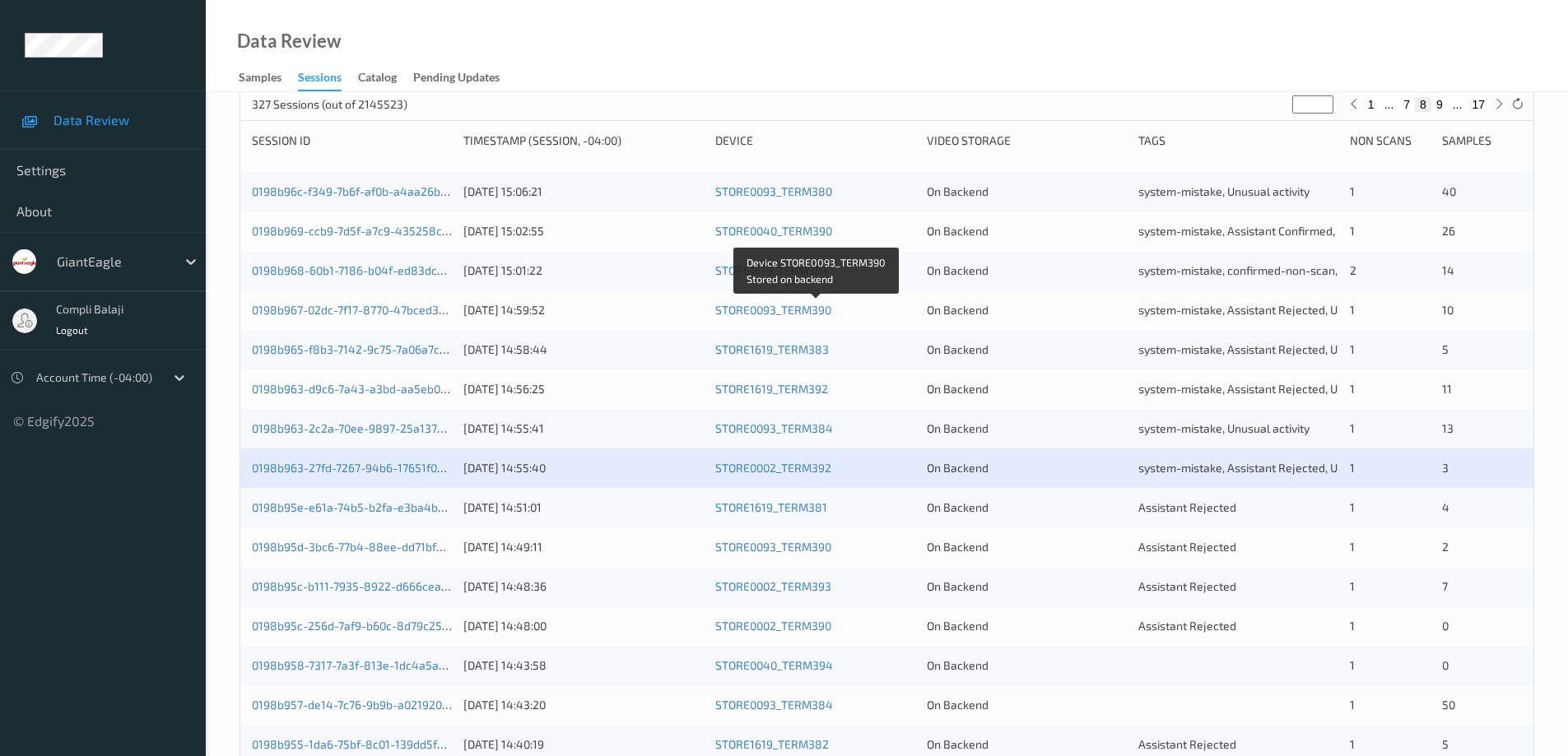
scroll to position [329, 0]
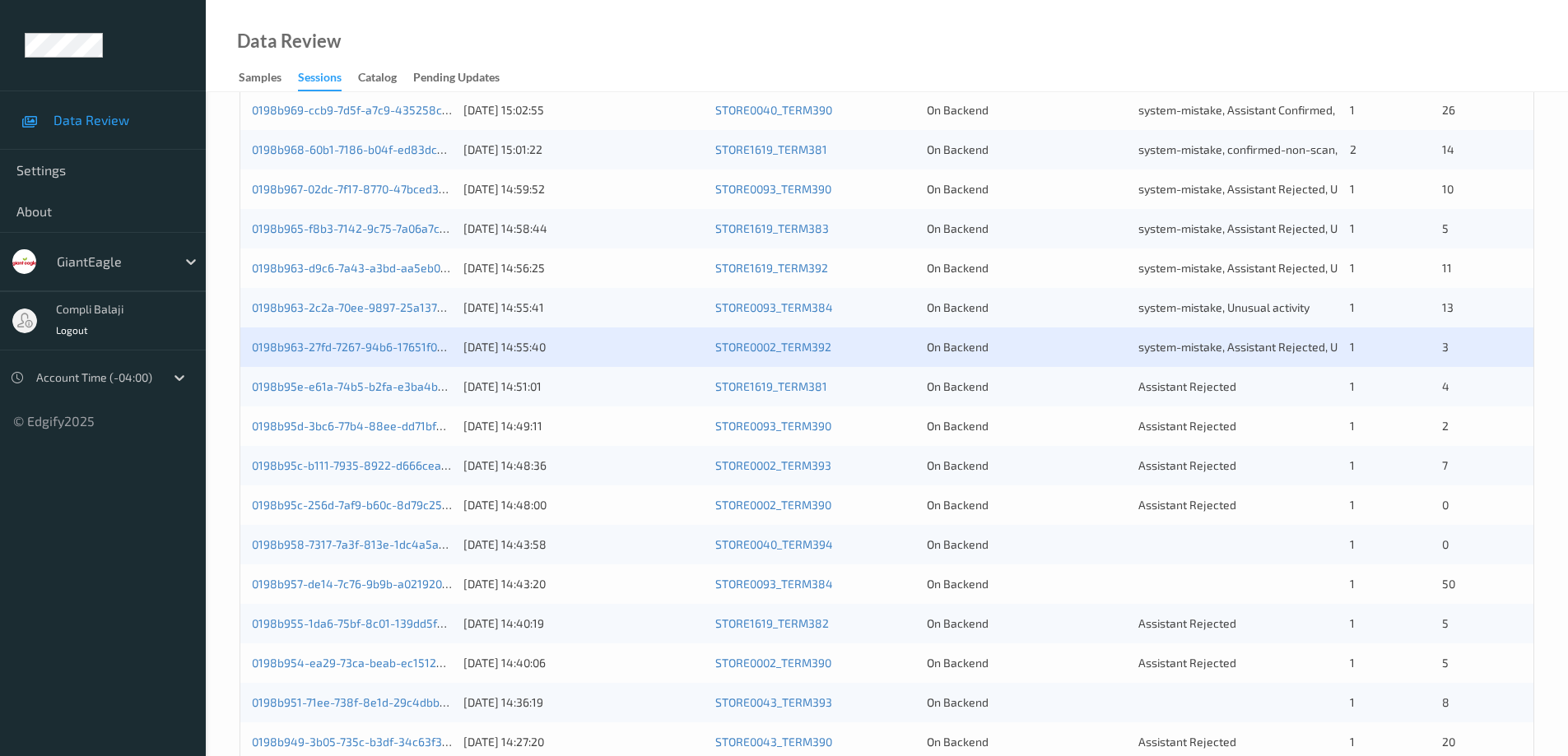
click at [406, 395] on div "0198b95e-e61a-74b5-b2fa-e3ba4b03e61d" at bounding box center [352, 386] width 200 height 17
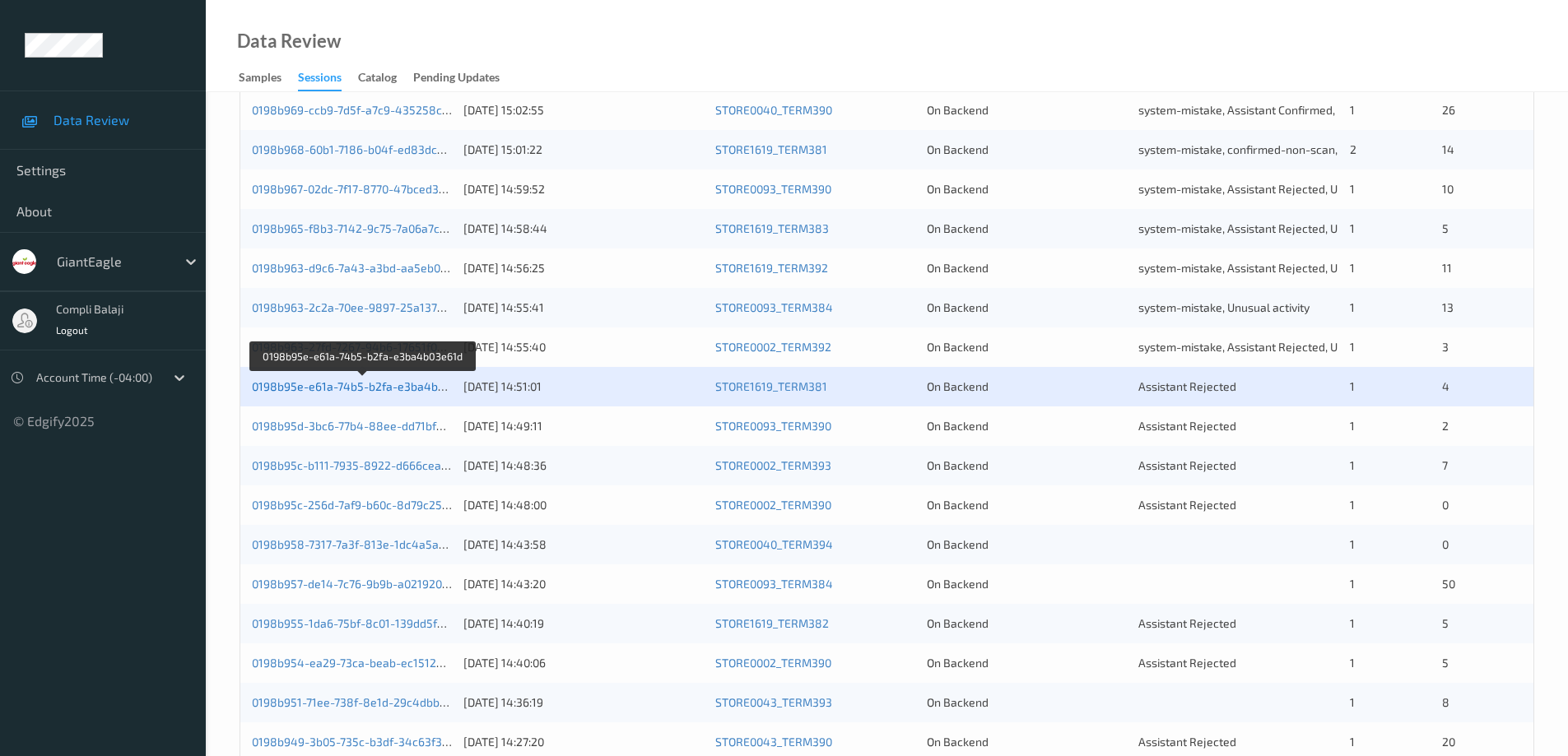
click at [427, 389] on link "0198b95e-e61a-74b5-b2fa-e3ba4b03e61d" at bounding box center [364, 386] width 224 height 14
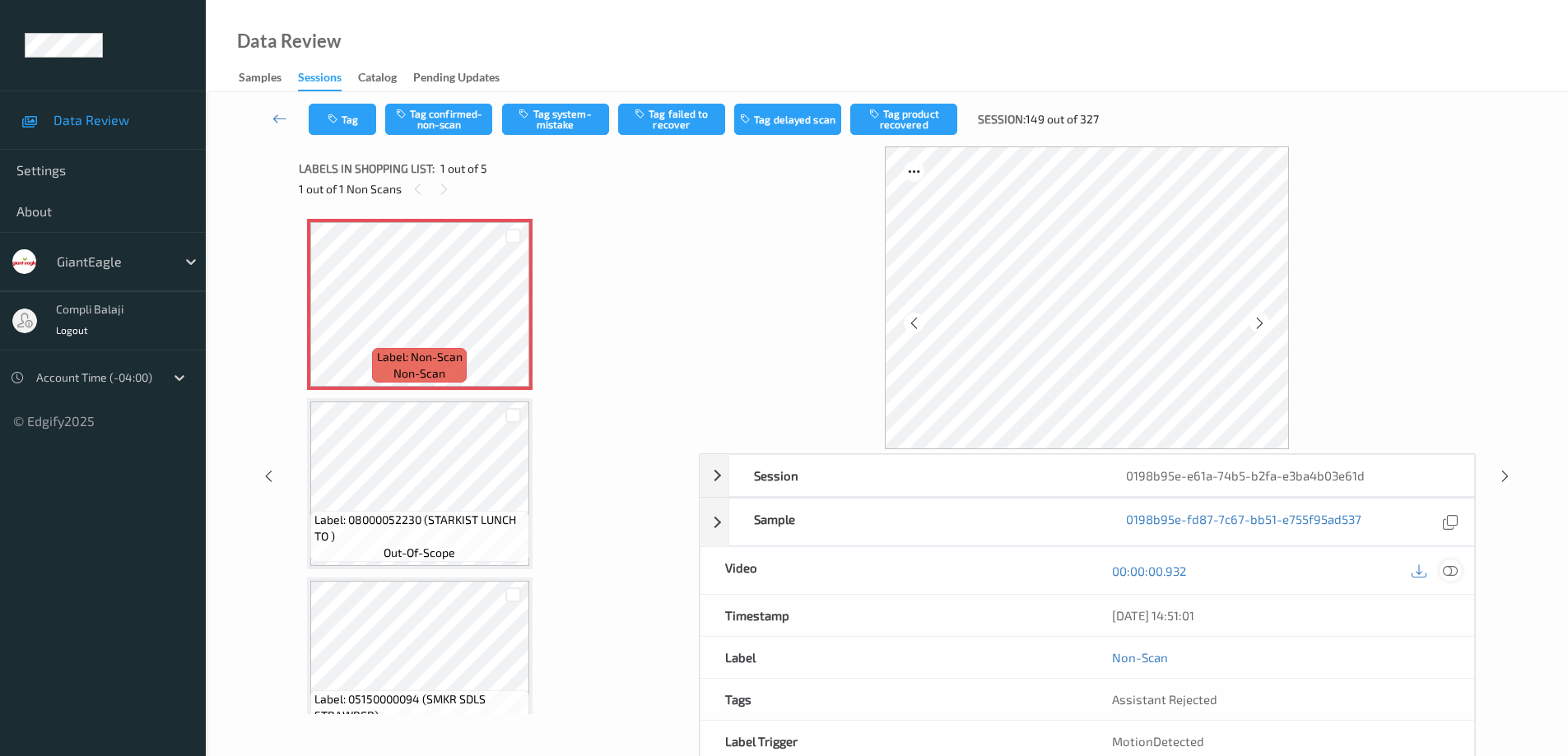
click at [1454, 574] on icon at bounding box center [1449, 570] width 15 height 15
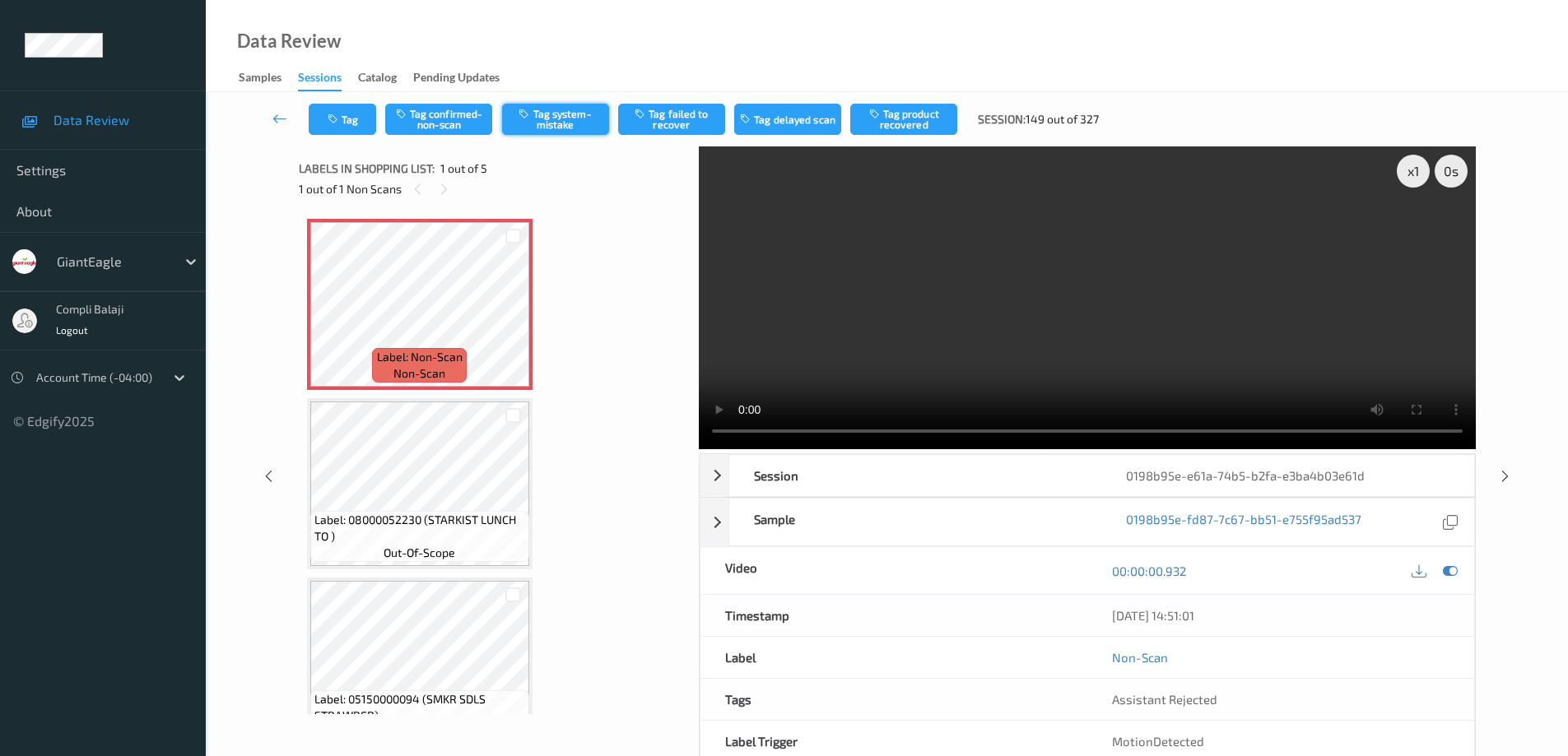
click at [566, 122] on button "Tag system-mistake" at bounding box center [555, 120] width 107 height 32
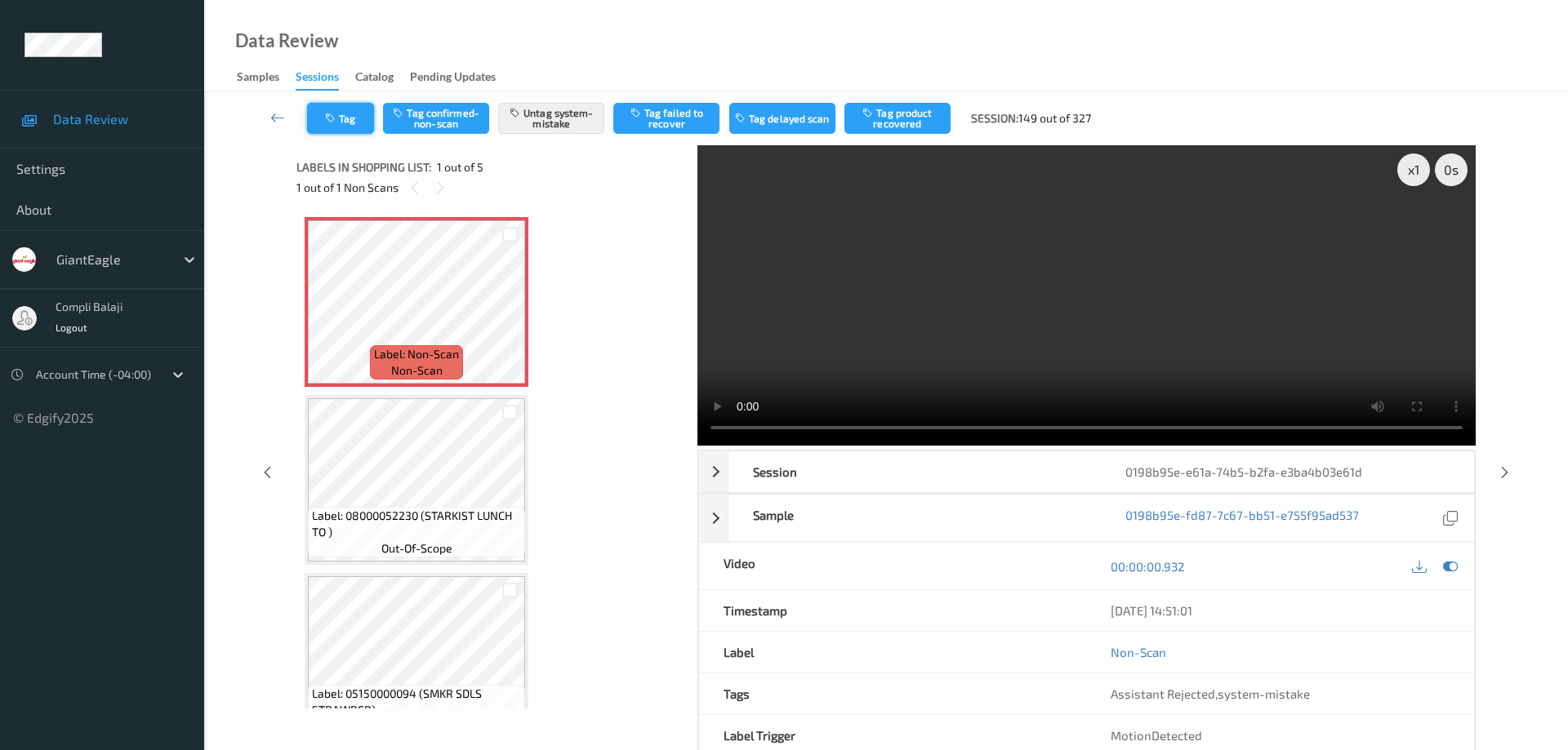
click at [351, 122] on button "Tag" at bounding box center [340, 119] width 67 height 31
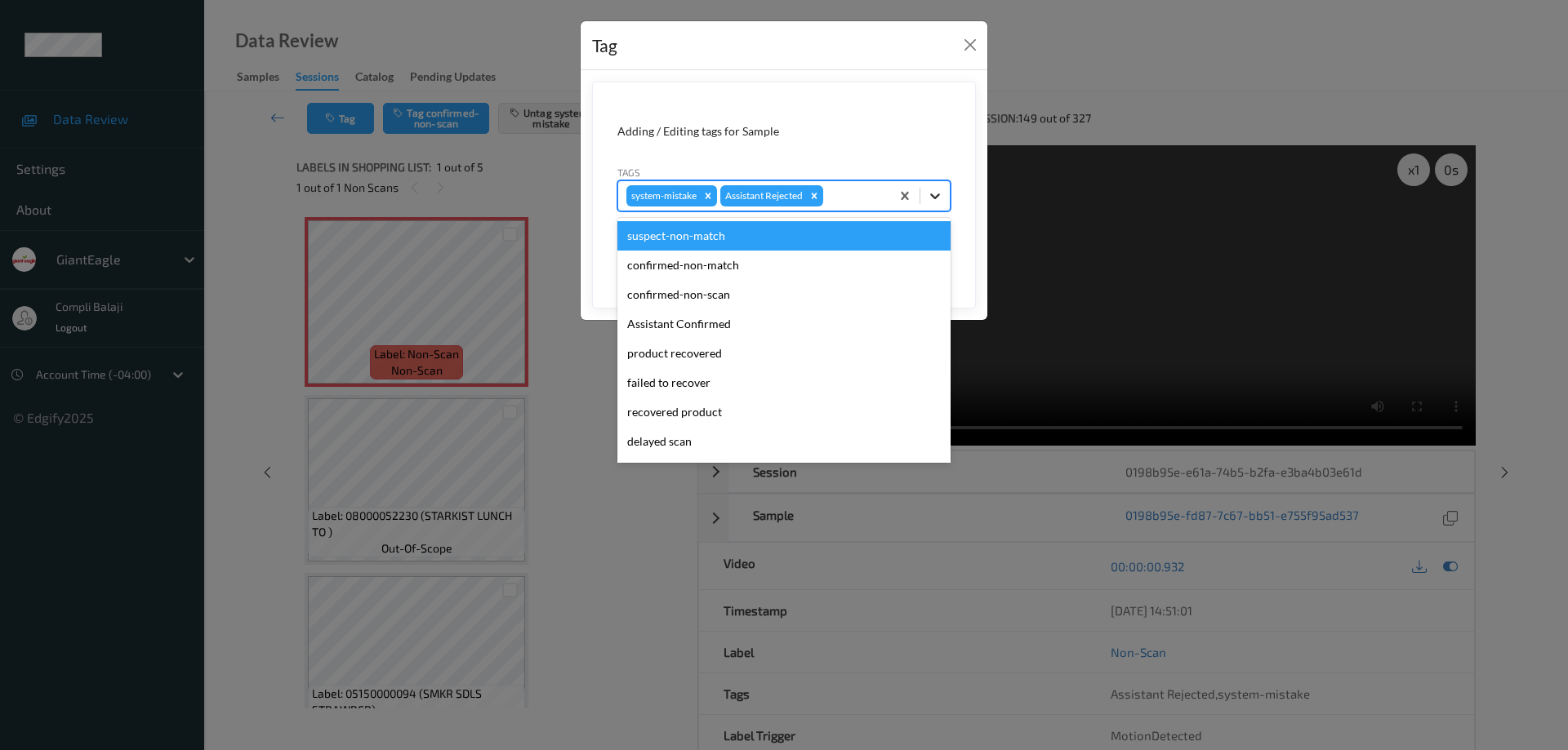
click at [940, 195] on icon at bounding box center [935, 196] width 17 height 17
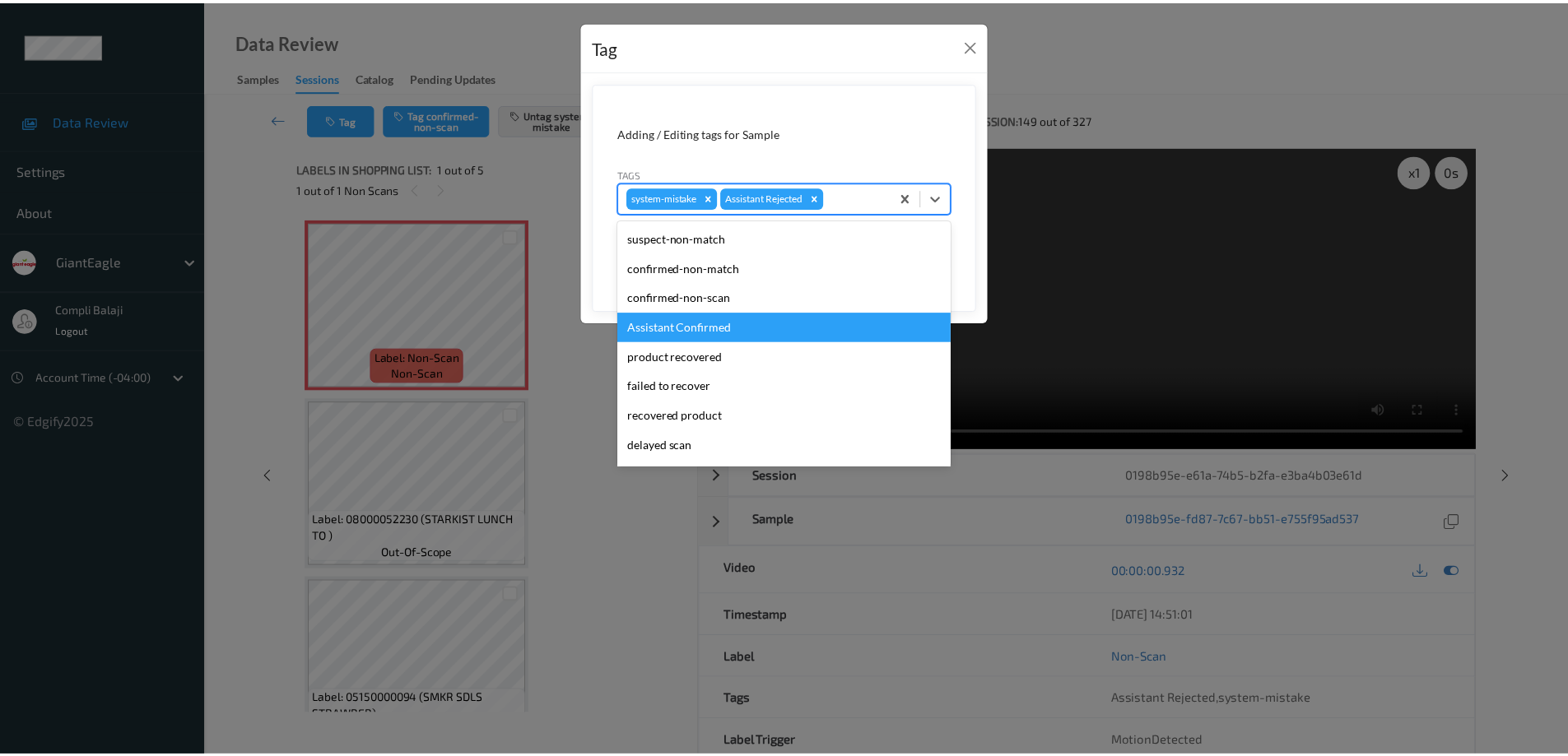
scroll to position [145, 0]
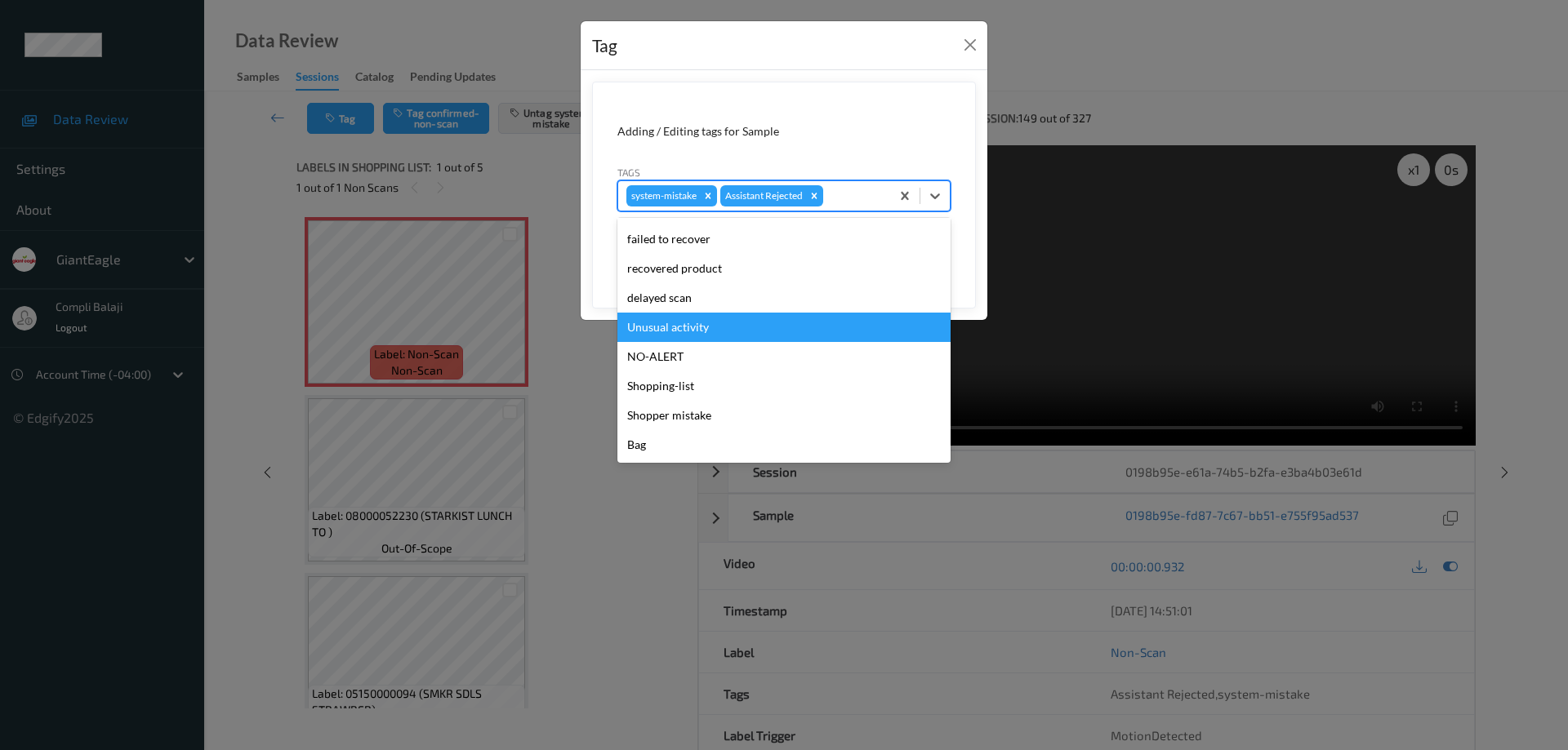
click at [709, 330] on div "Unusual activity" at bounding box center [784, 327] width 333 height 29
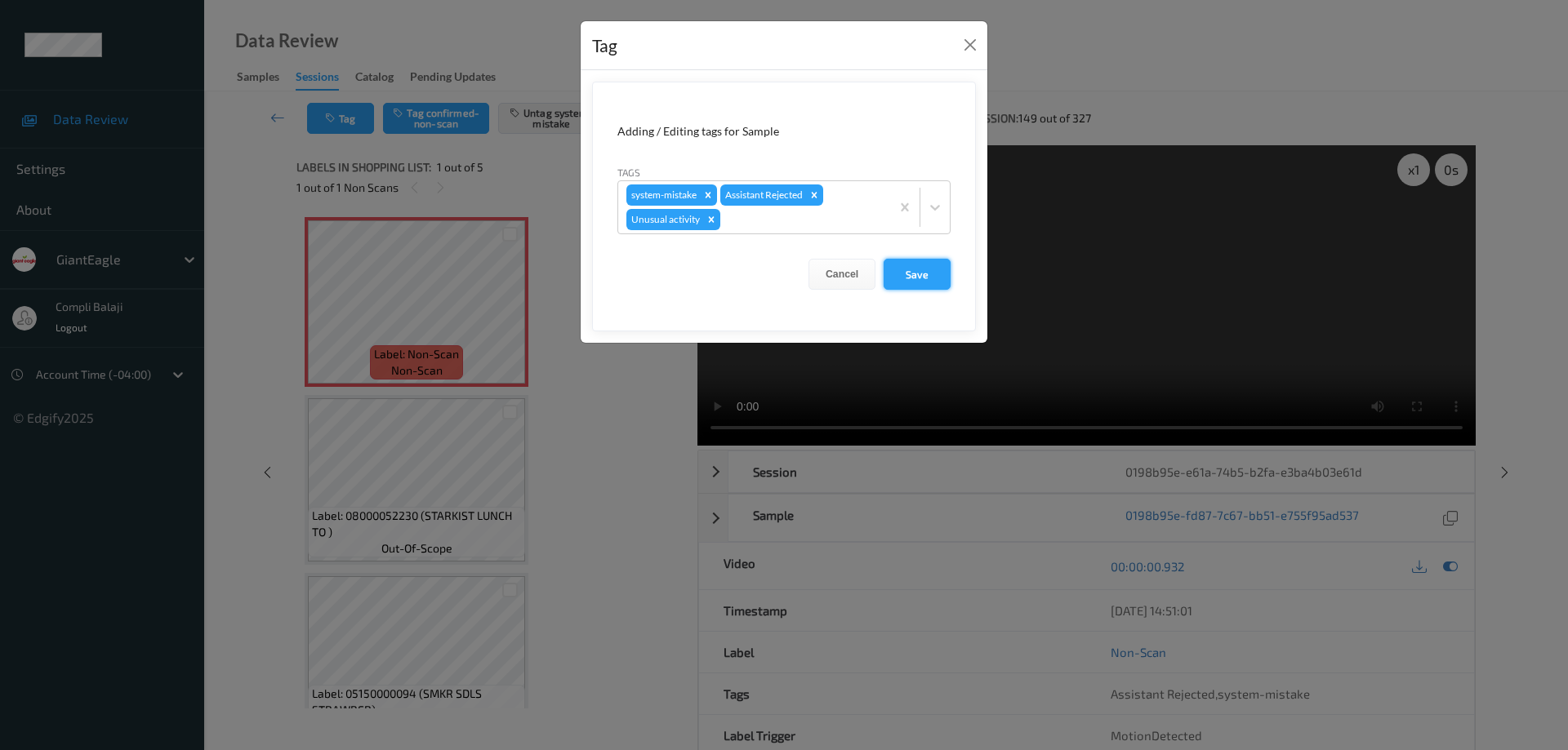
click at [936, 276] on button "Save" at bounding box center [917, 275] width 67 height 31
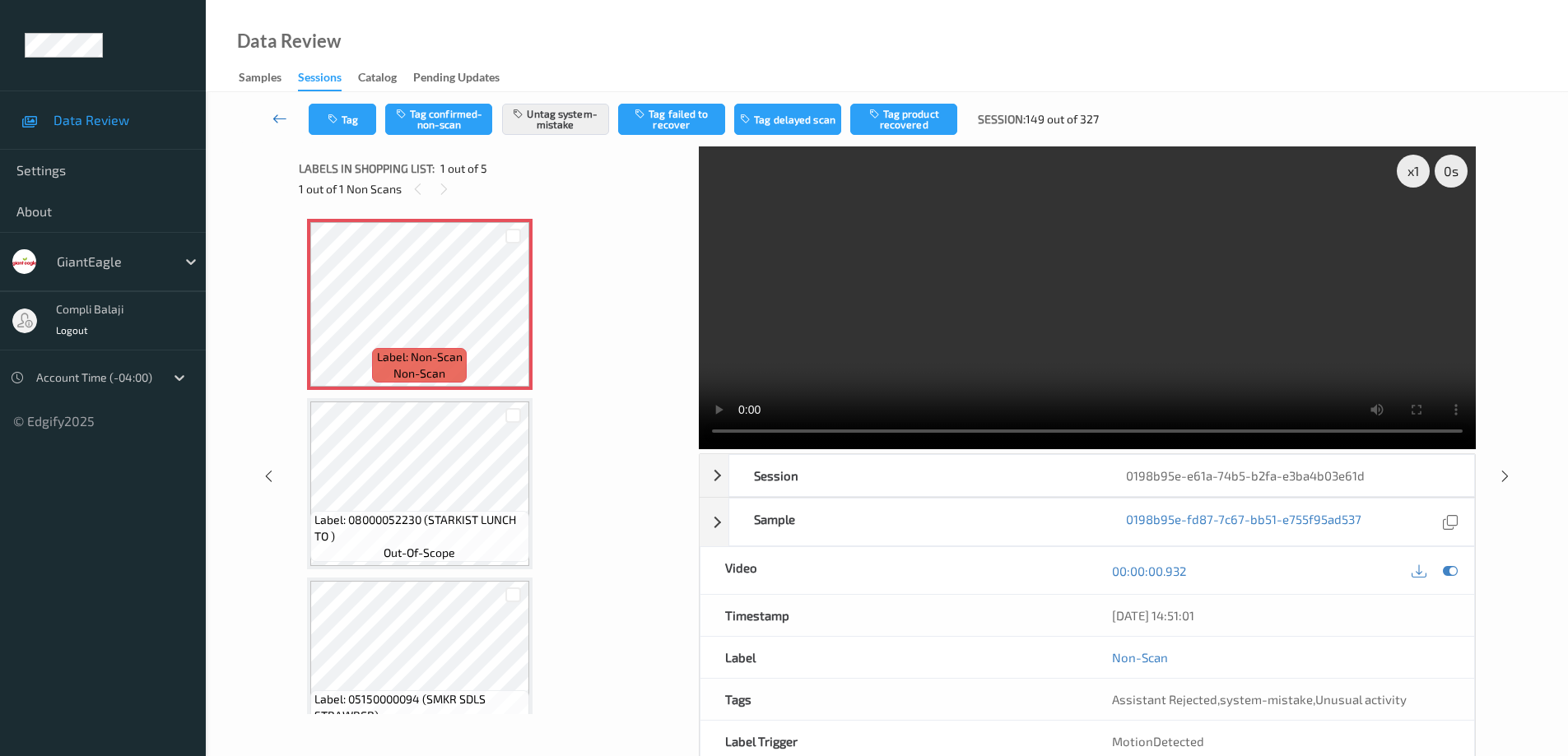
click at [275, 121] on icon at bounding box center [280, 119] width 15 height 17
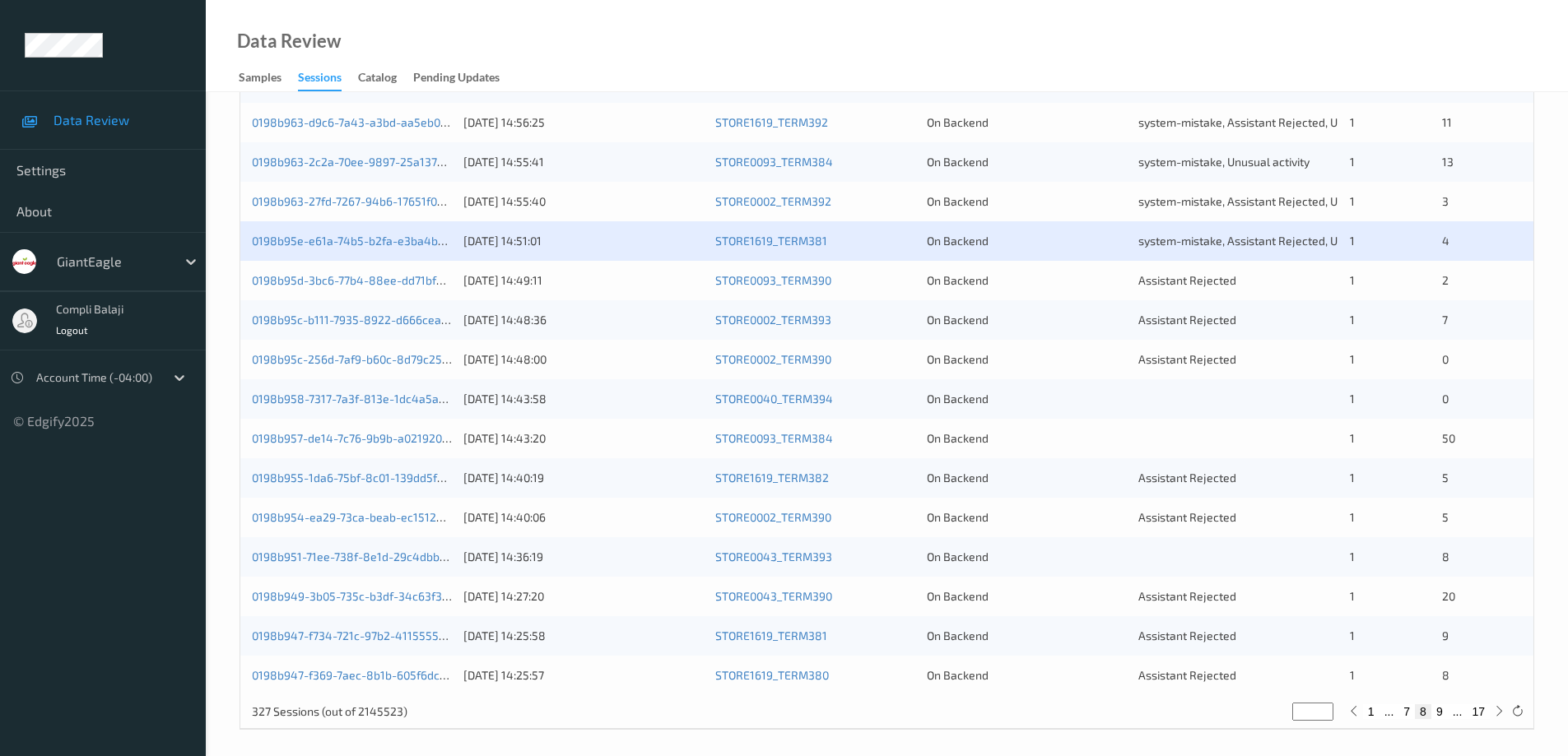
scroll to position [482, 0]
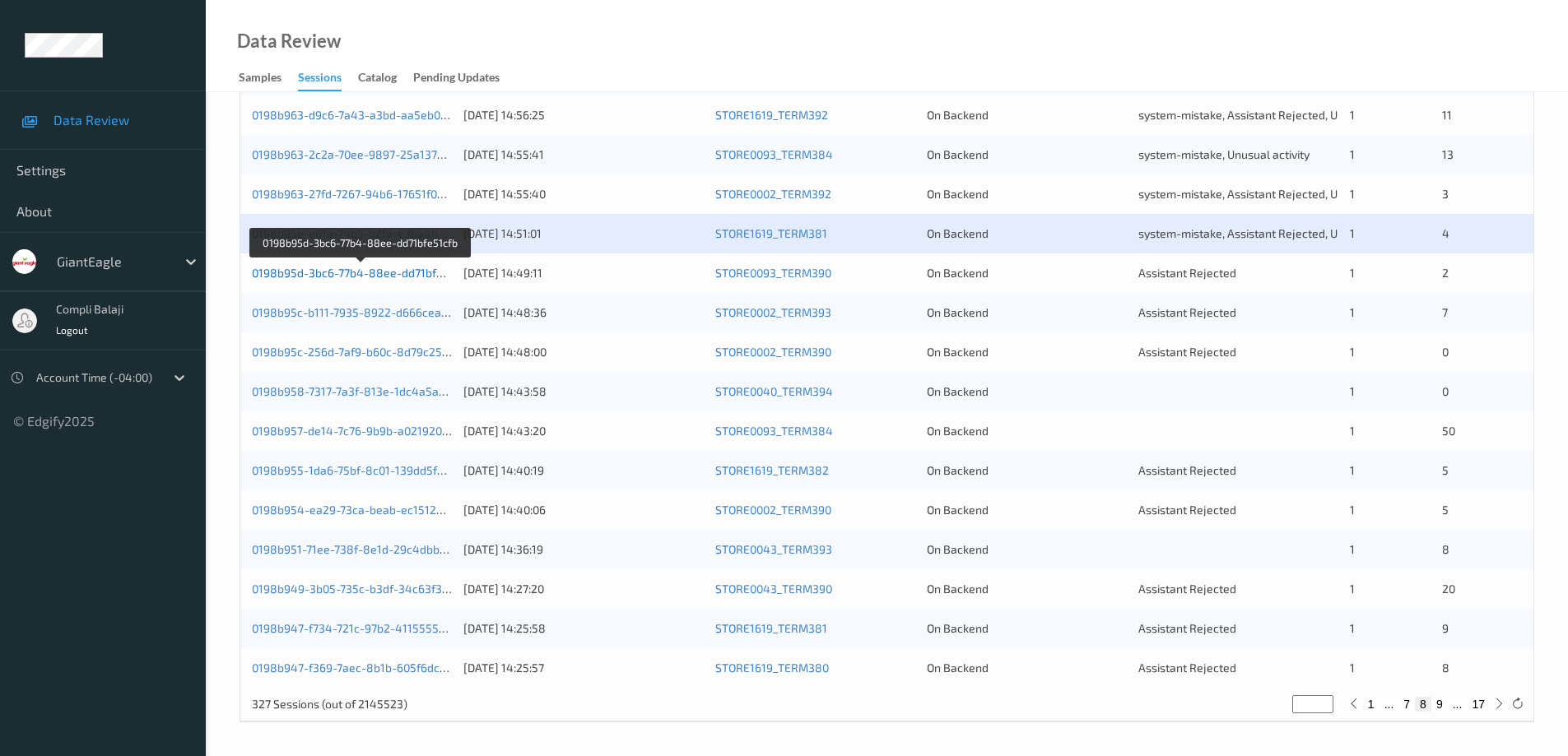
click at [334, 274] on link "0198b95d-3bc6-77b4-88ee-dd71bfe51cfb" at bounding box center [362, 273] width 219 height 14
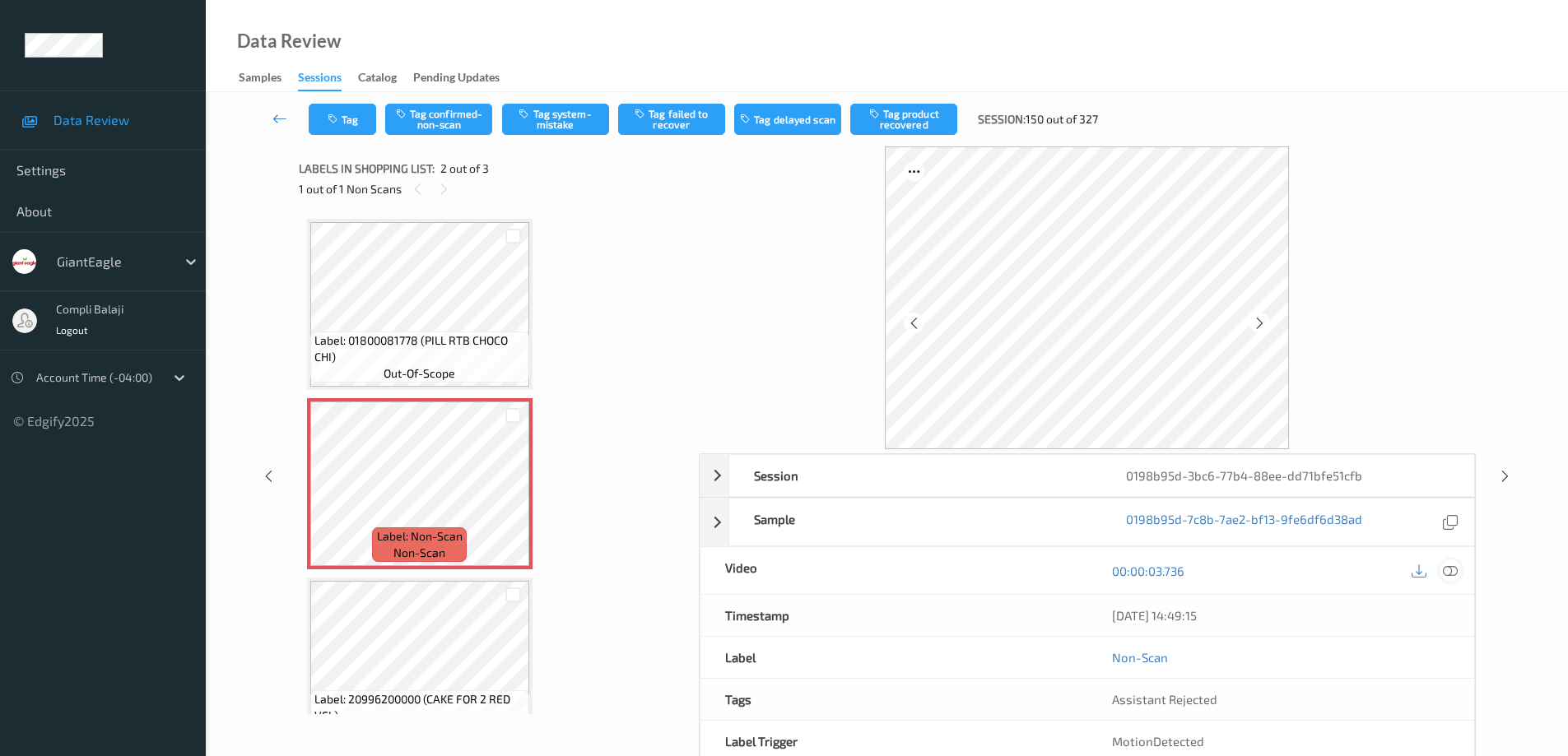
click at [1452, 577] on icon at bounding box center [1449, 570] width 15 height 15
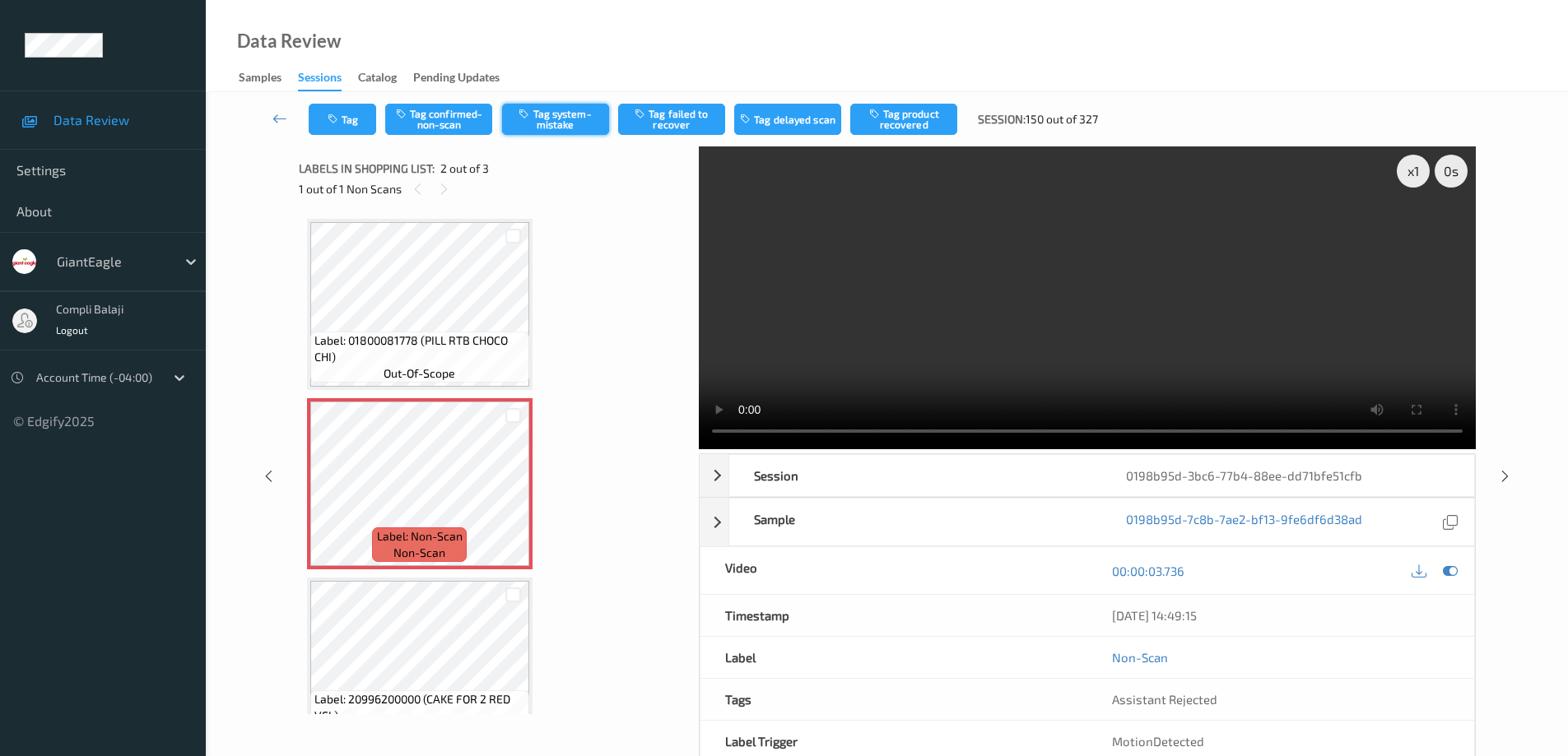
click at [565, 117] on button "Tag system-mistake" at bounding box center [555, 120] width 107 height 32
click at [342, 118] on button "Tag" at bounding box center [342, 120] width 67 height 32
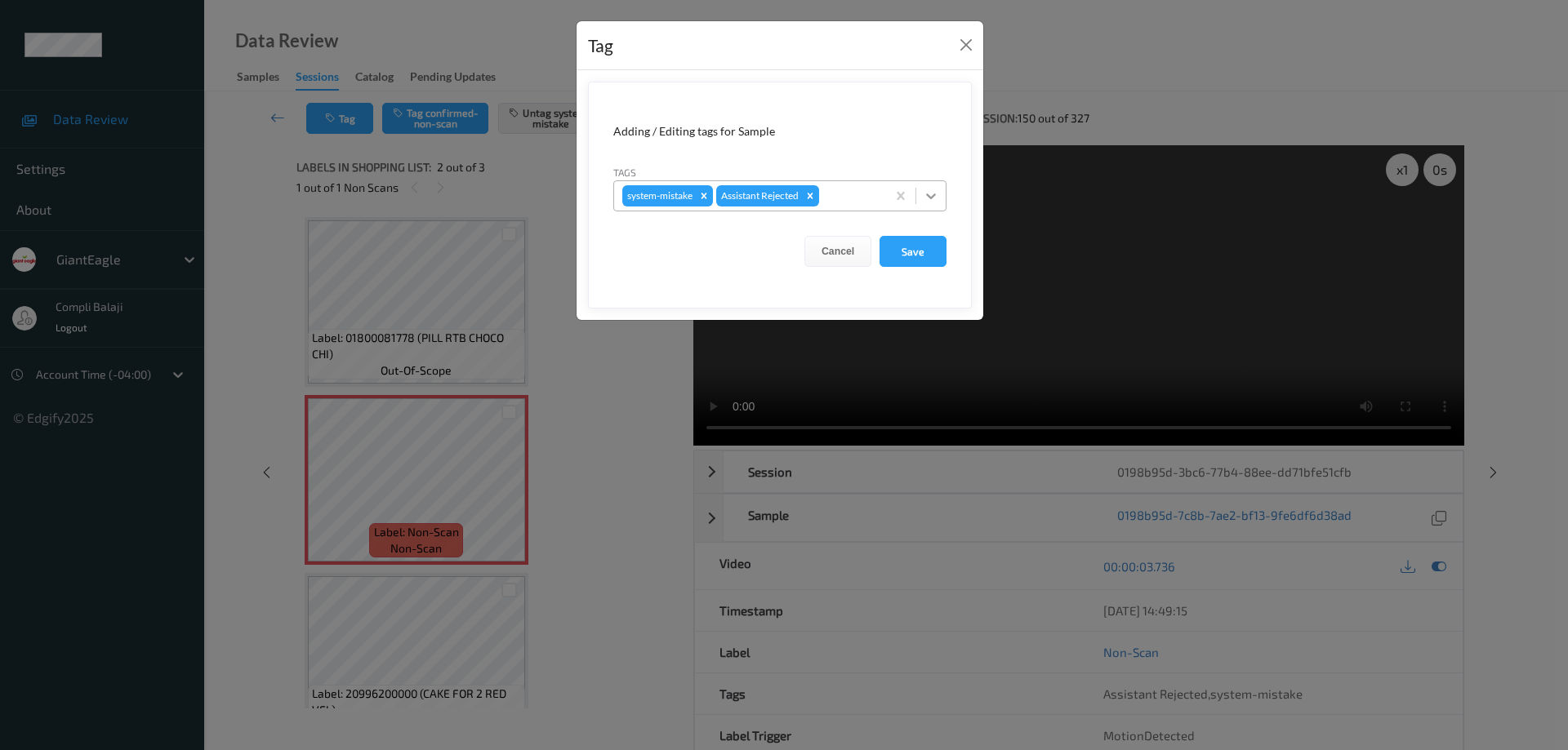
click at [933, 199] on icon at bounding box center [931, 196] width 17 height 17
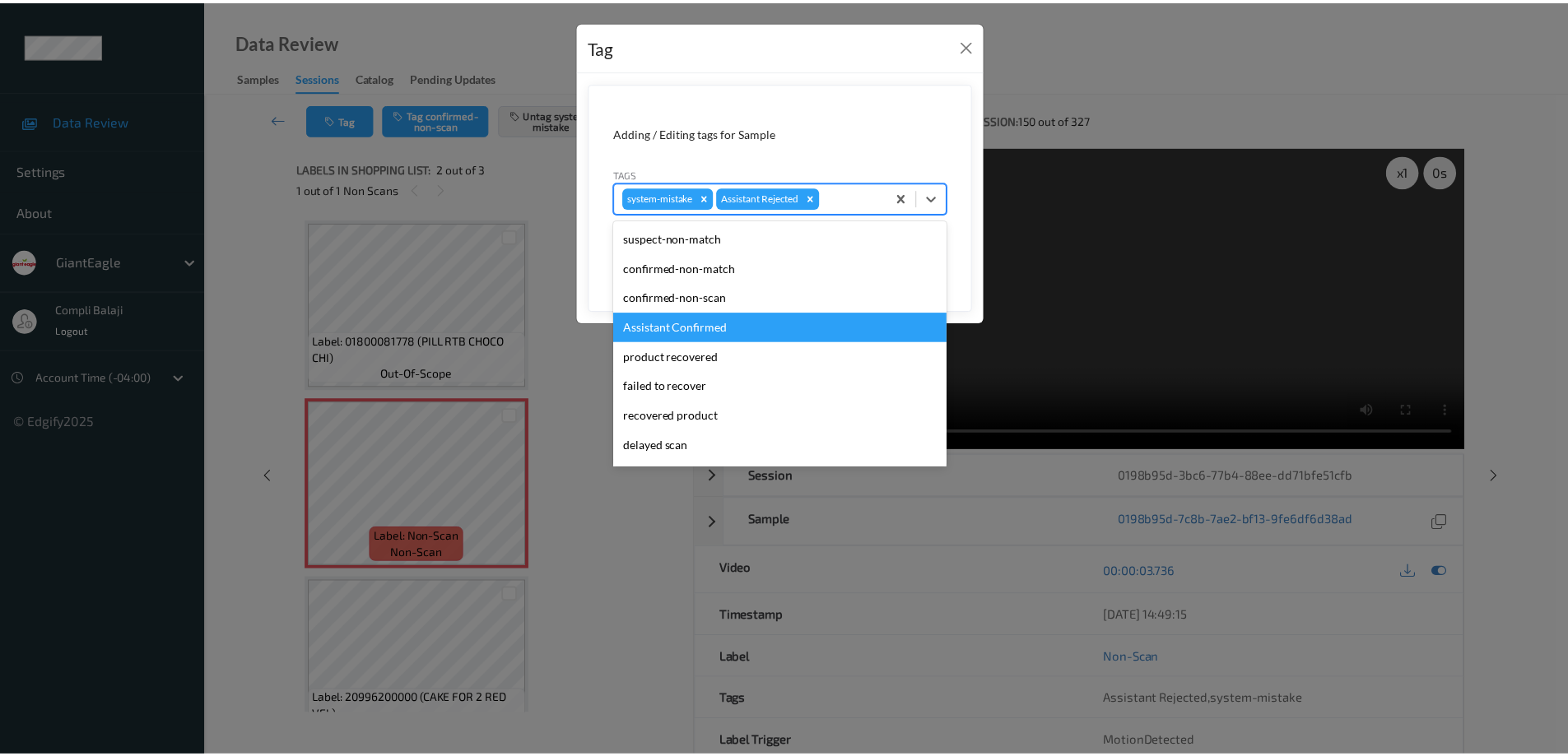
scroll to position [145, 0]
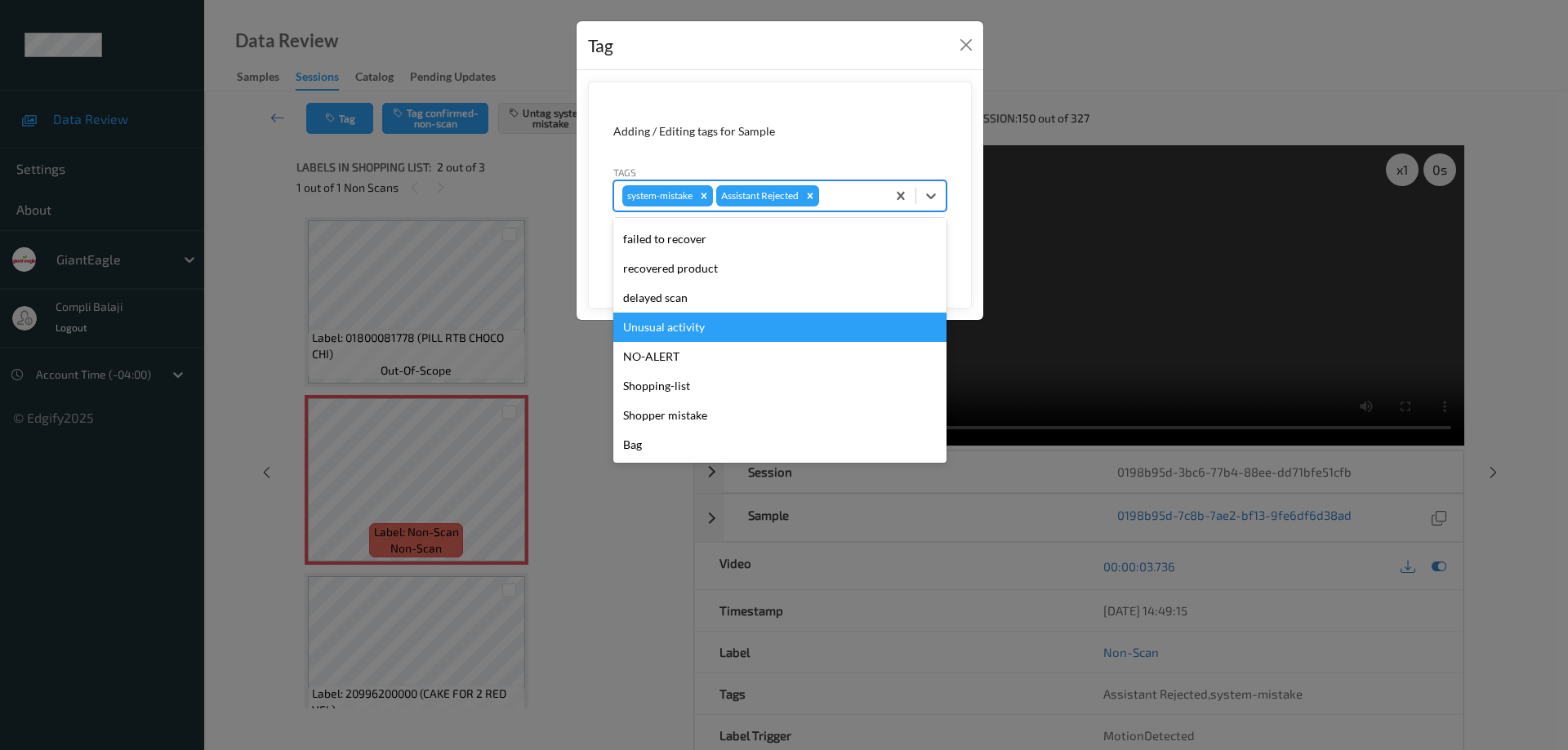
click at [713, 334] on div "Unusual activity" at bounding box center [780, 327] width 333 height 29
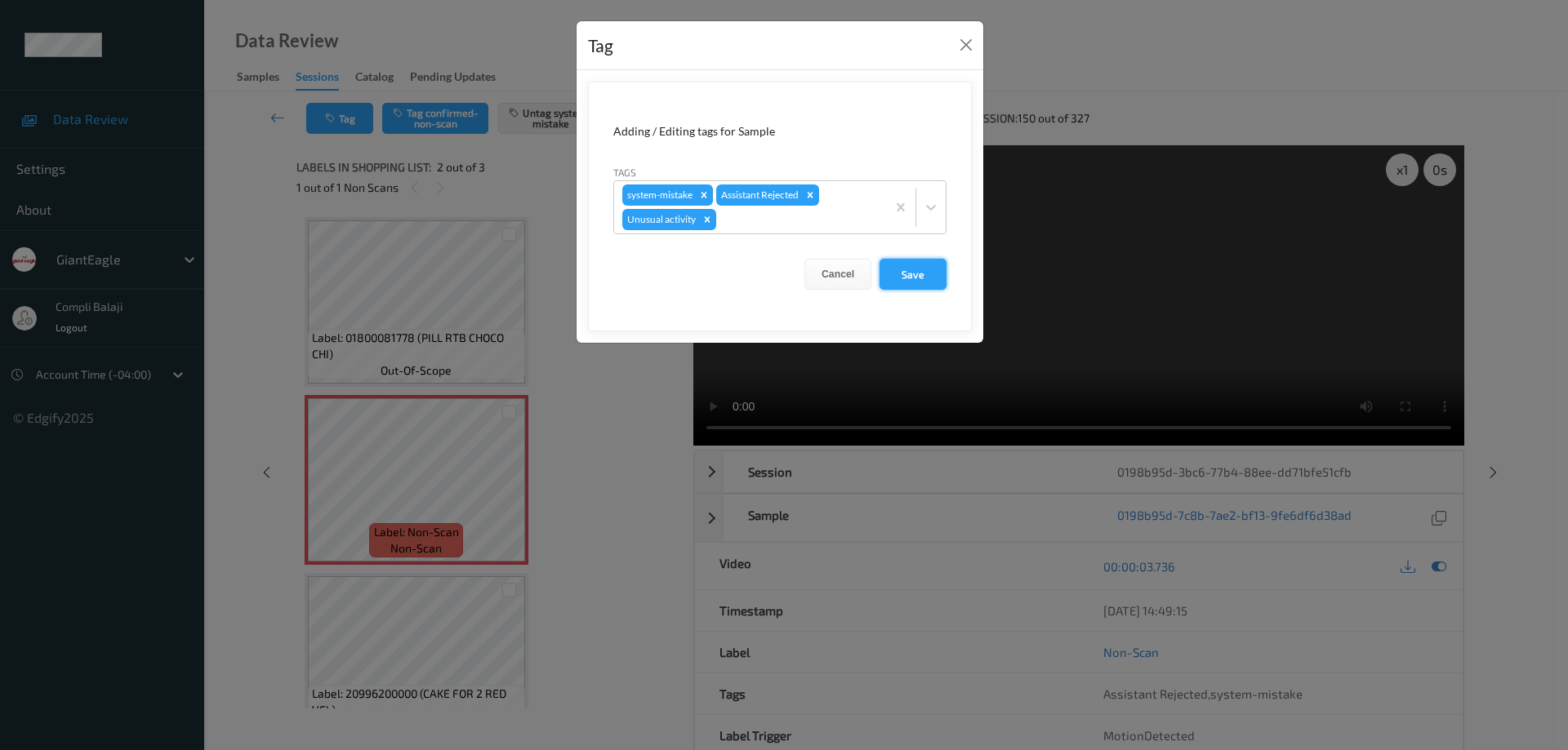
click at [923, 274] on button "Save" at bounding box center [913, 275] width 67 height 31
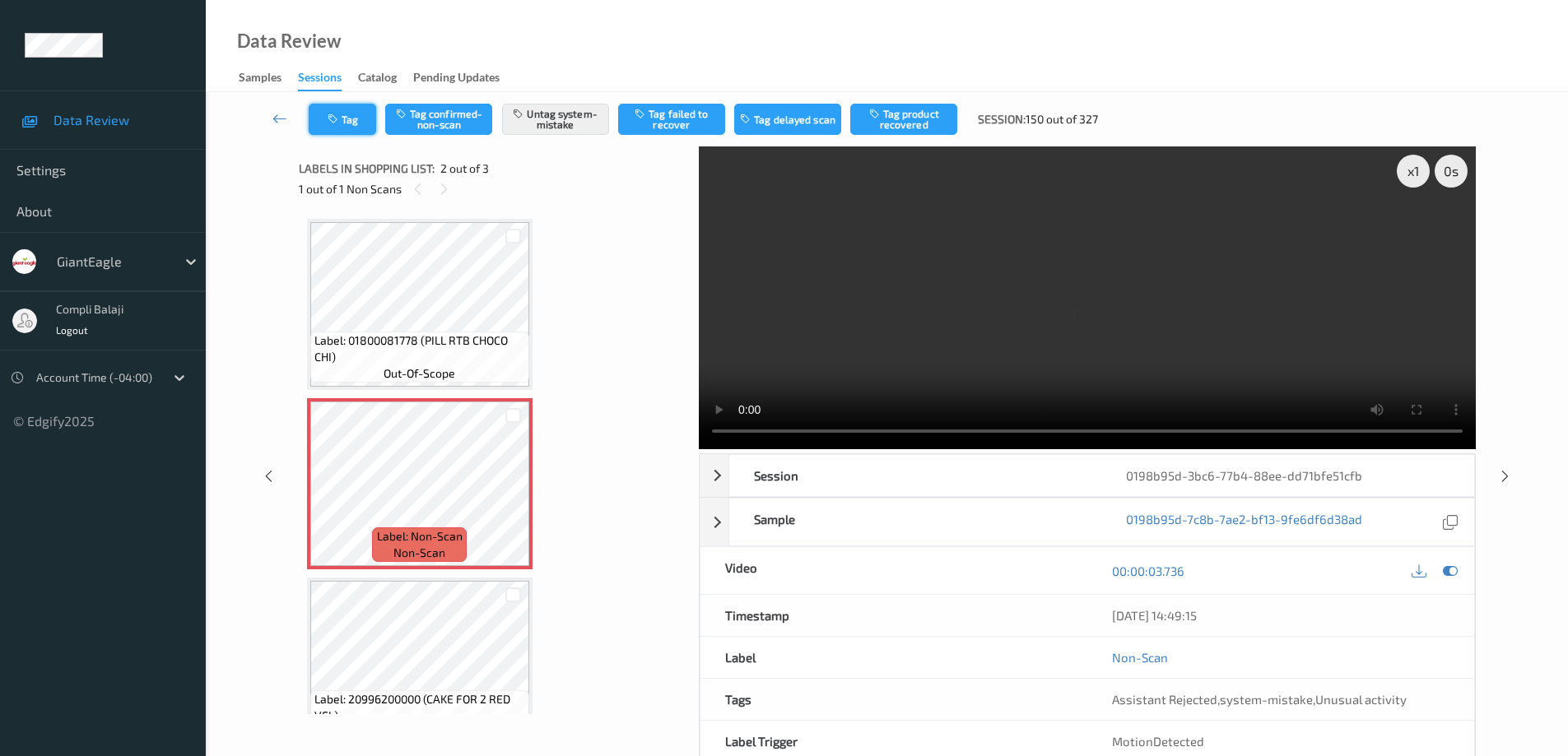
click at [358, 126] on button "Tag" at bounding box center [342, 120] width 67 height 32
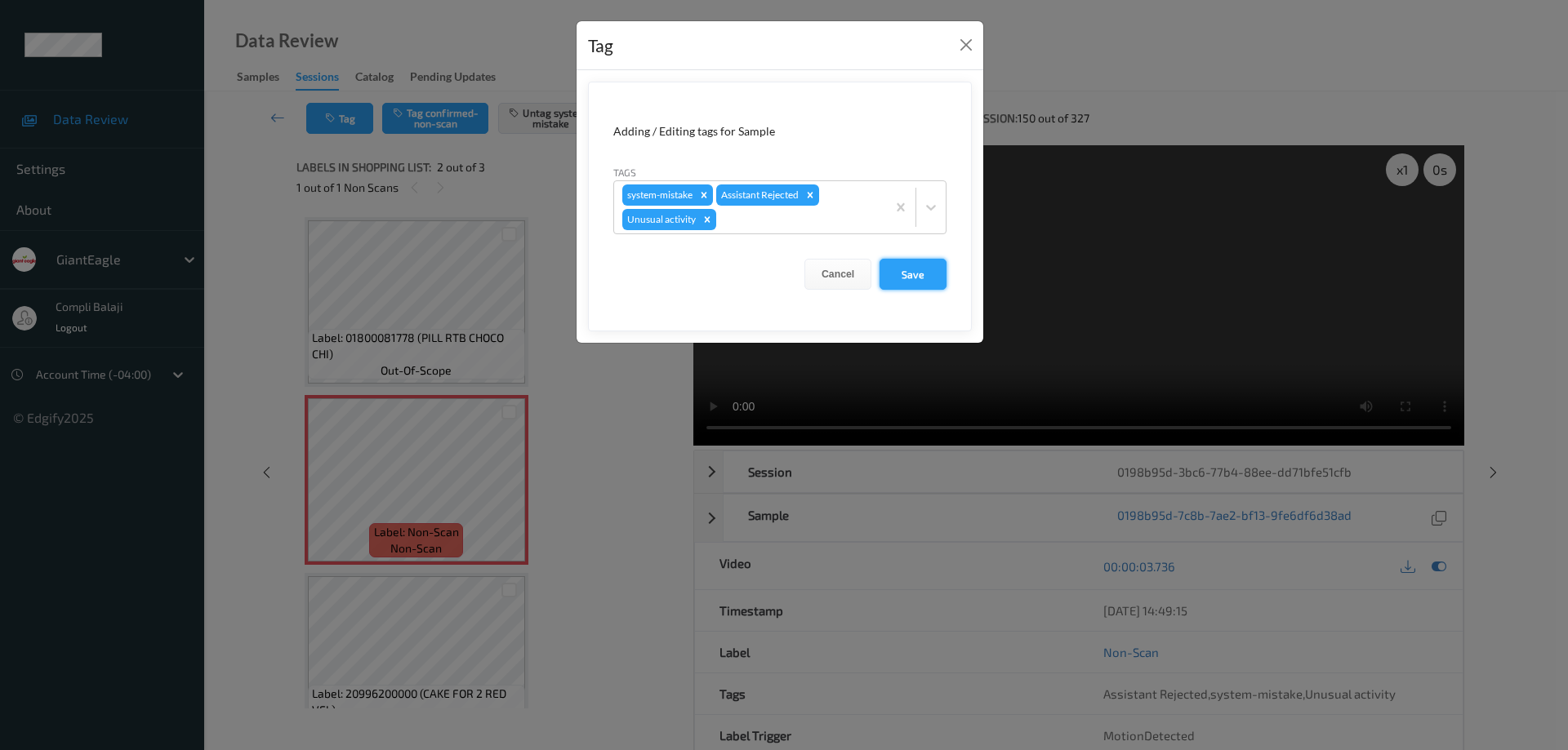
click at [917, 278] on button "Save" at bounding box center [913, 275] width 67 height 31
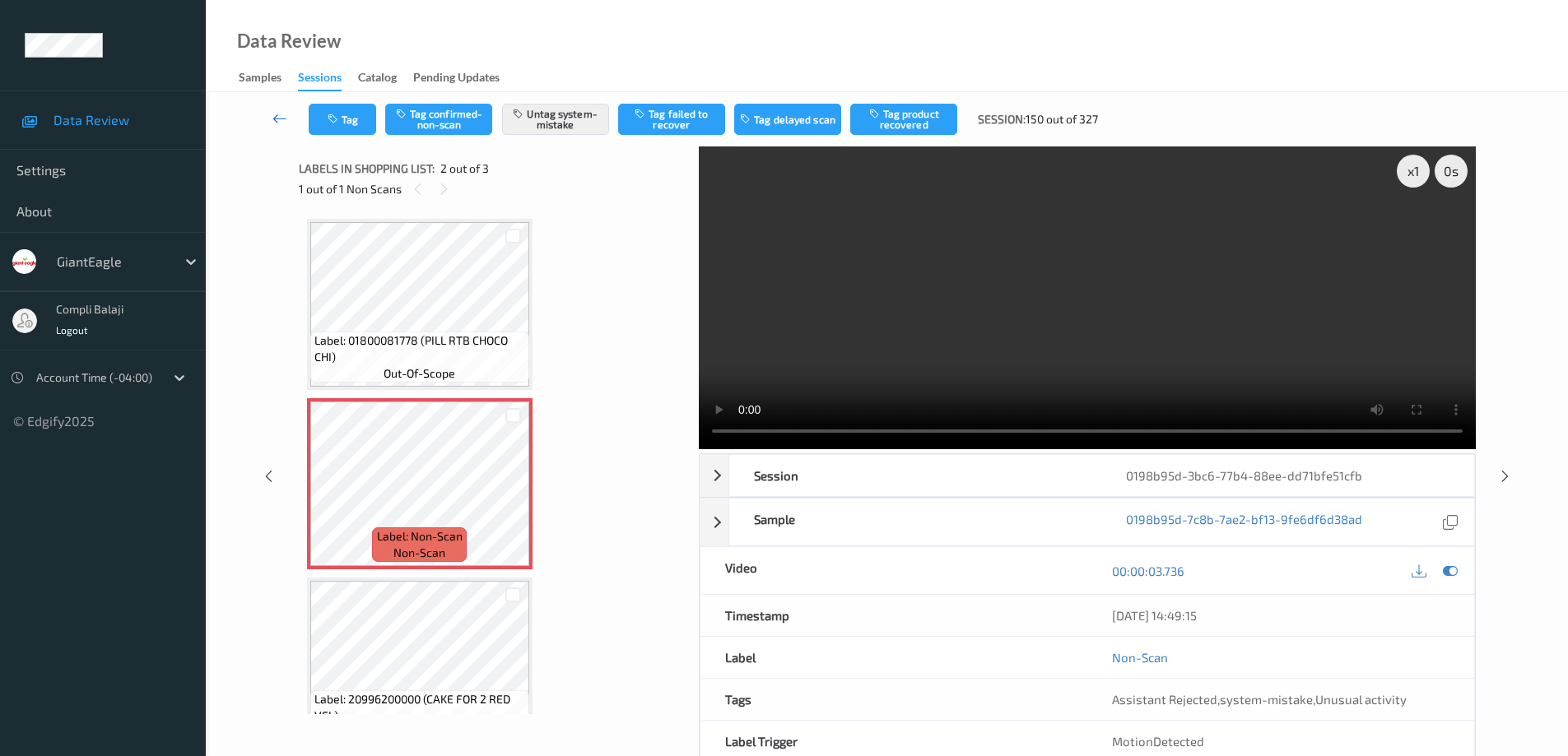
click at [279, 121] on icon at bounding box center [280, 119] width 15 height 17
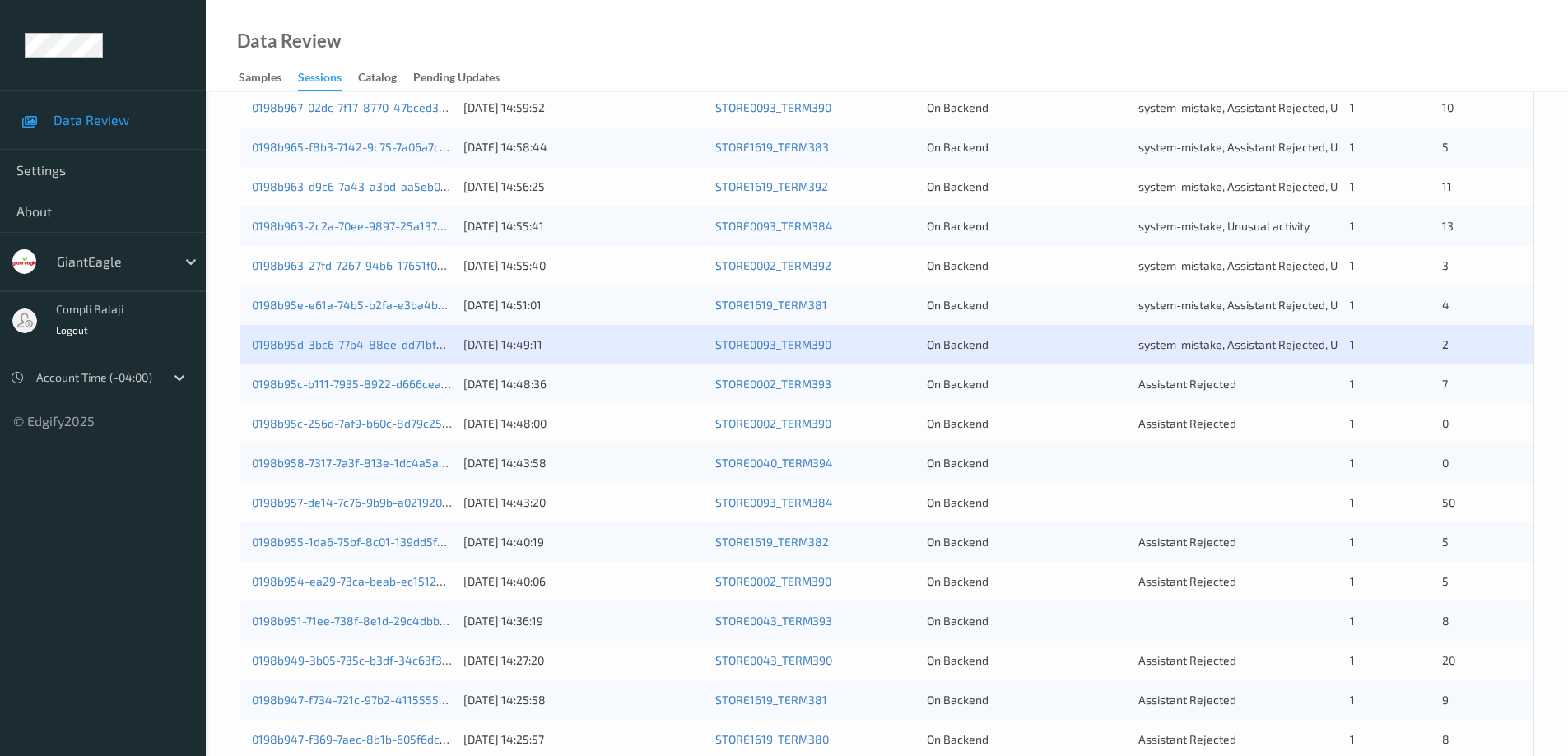
scroll to position [482, 0]
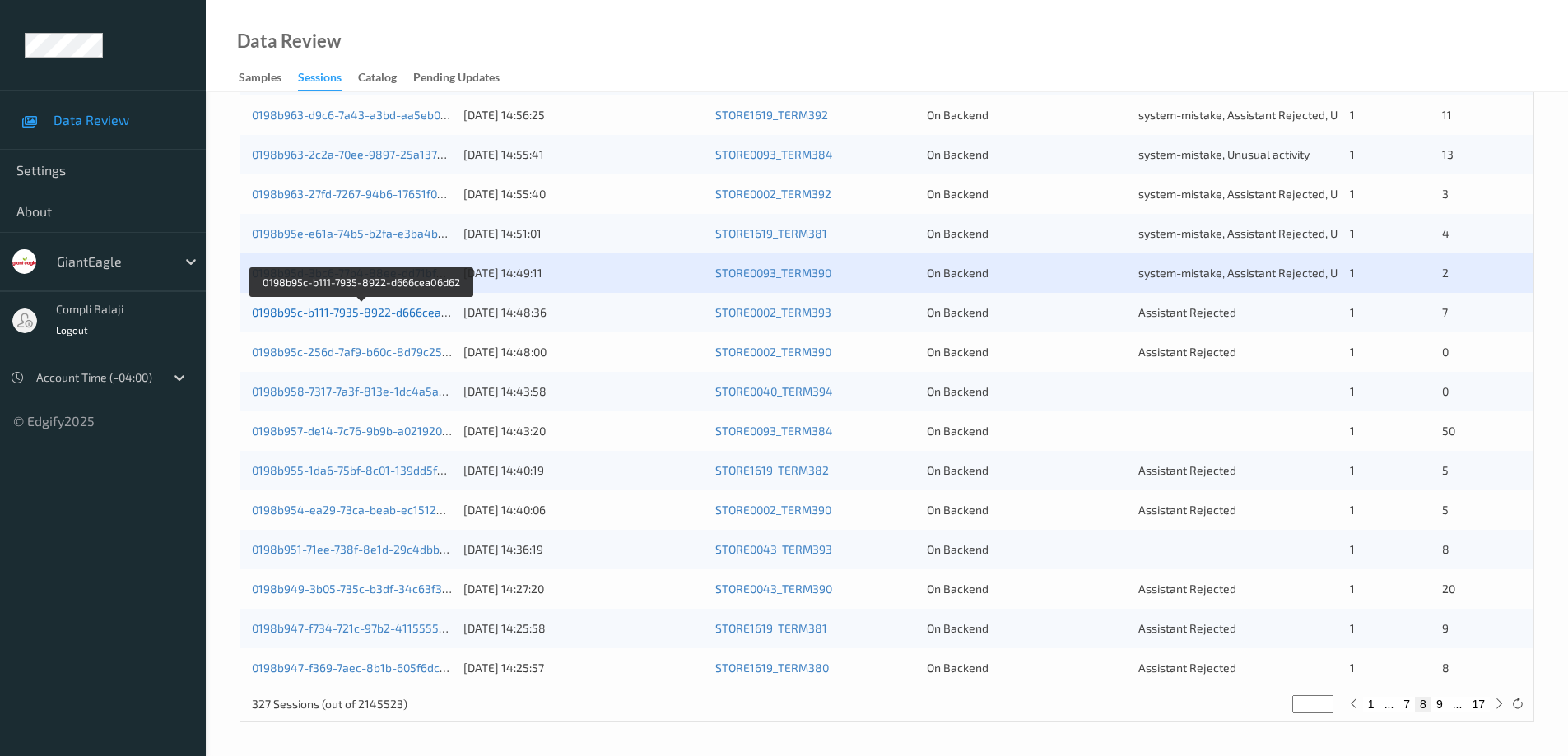
click at [387, 315] on link "0198b95c-b111-7935-8922-d666cea06d62" at bounding box center [363, 312] width 222 height 14
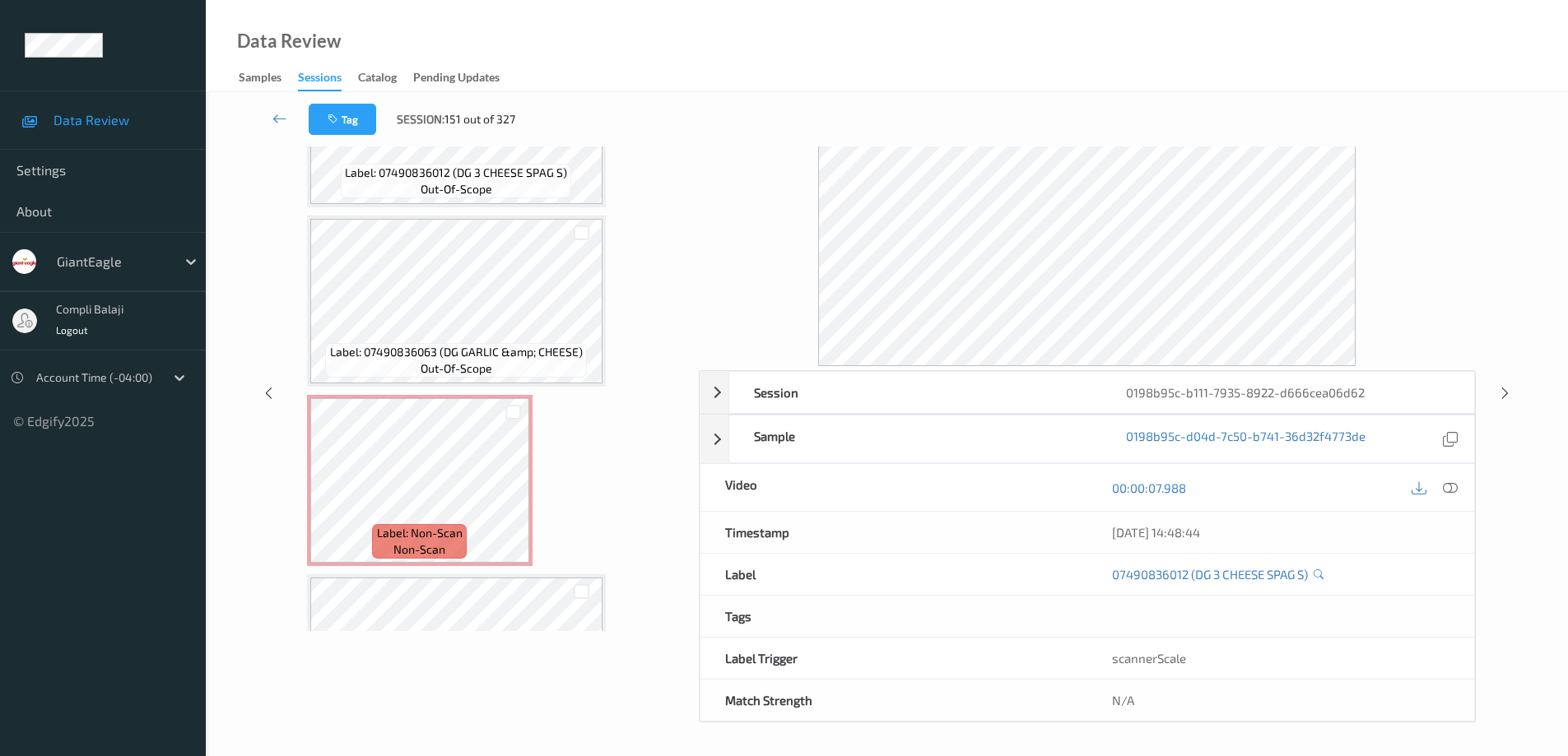
scroll to position [318, 0]
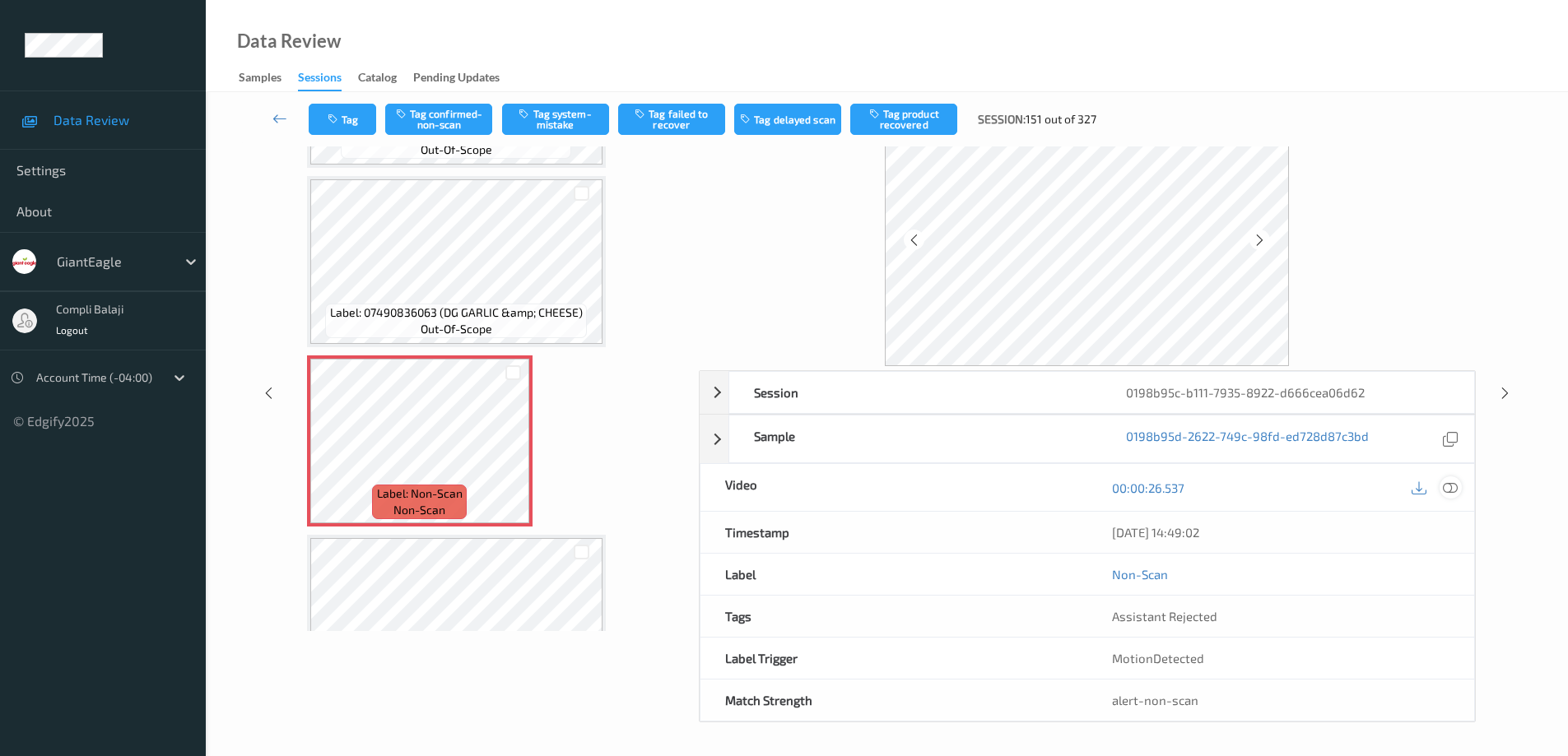
click at [1454, 493] on icon at bounding box center [1449, 487] width 15 height 15
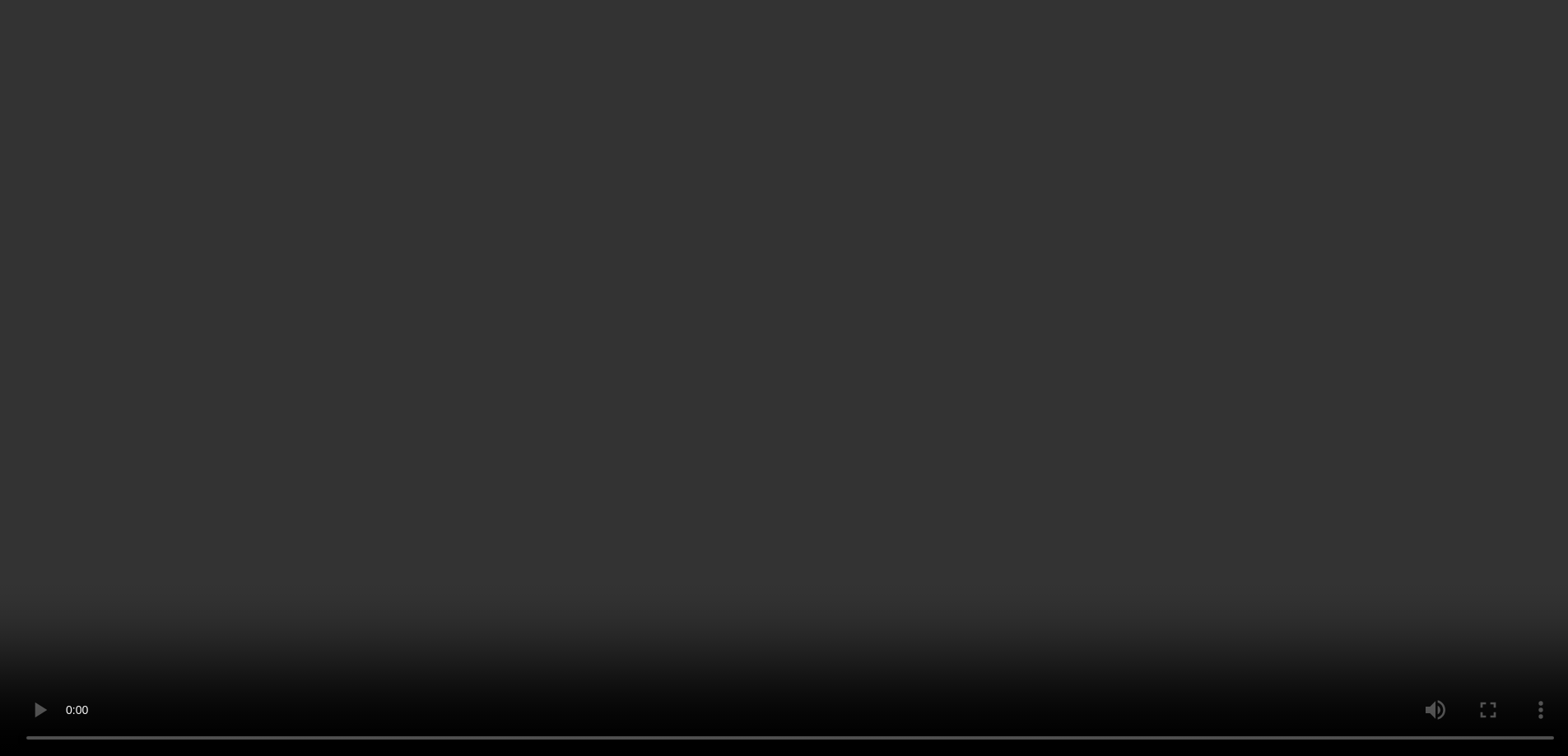
scroll to position [565, 0]
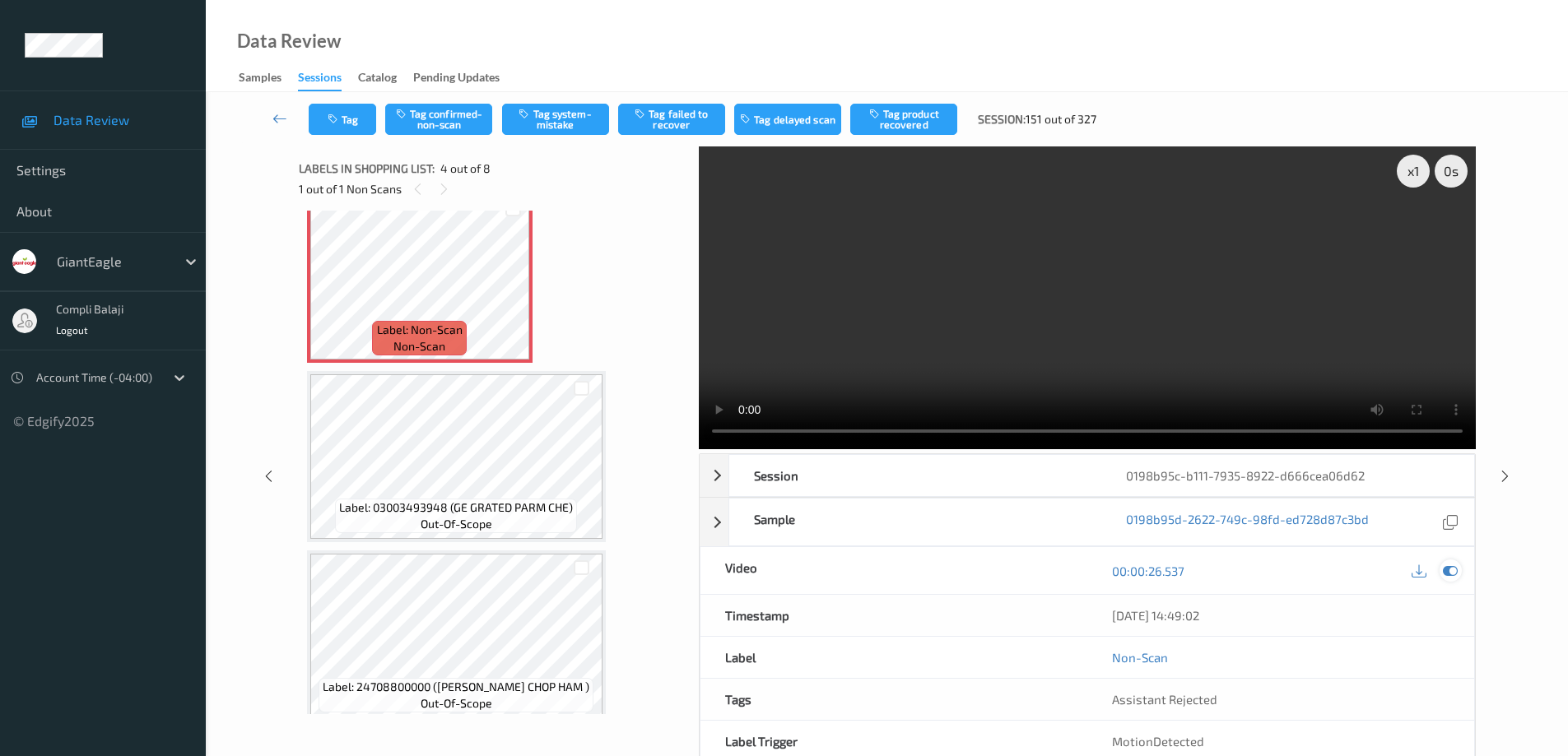
click at [1452, 573] on icon at bounding box center [1449, 570] width 15 height 15
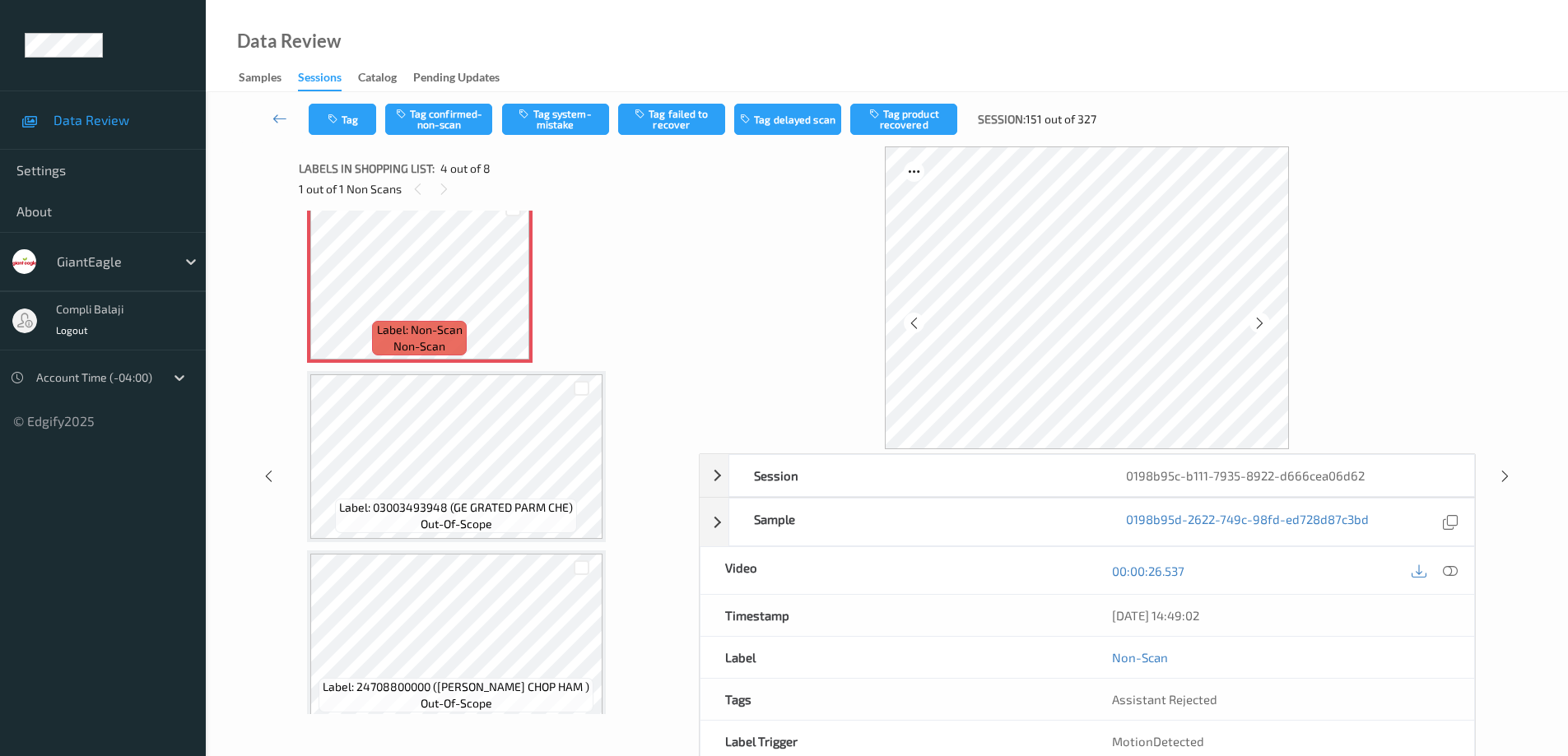
click at [1454, 567] on icon at bounding box center [1449, 570] width 15 height 15
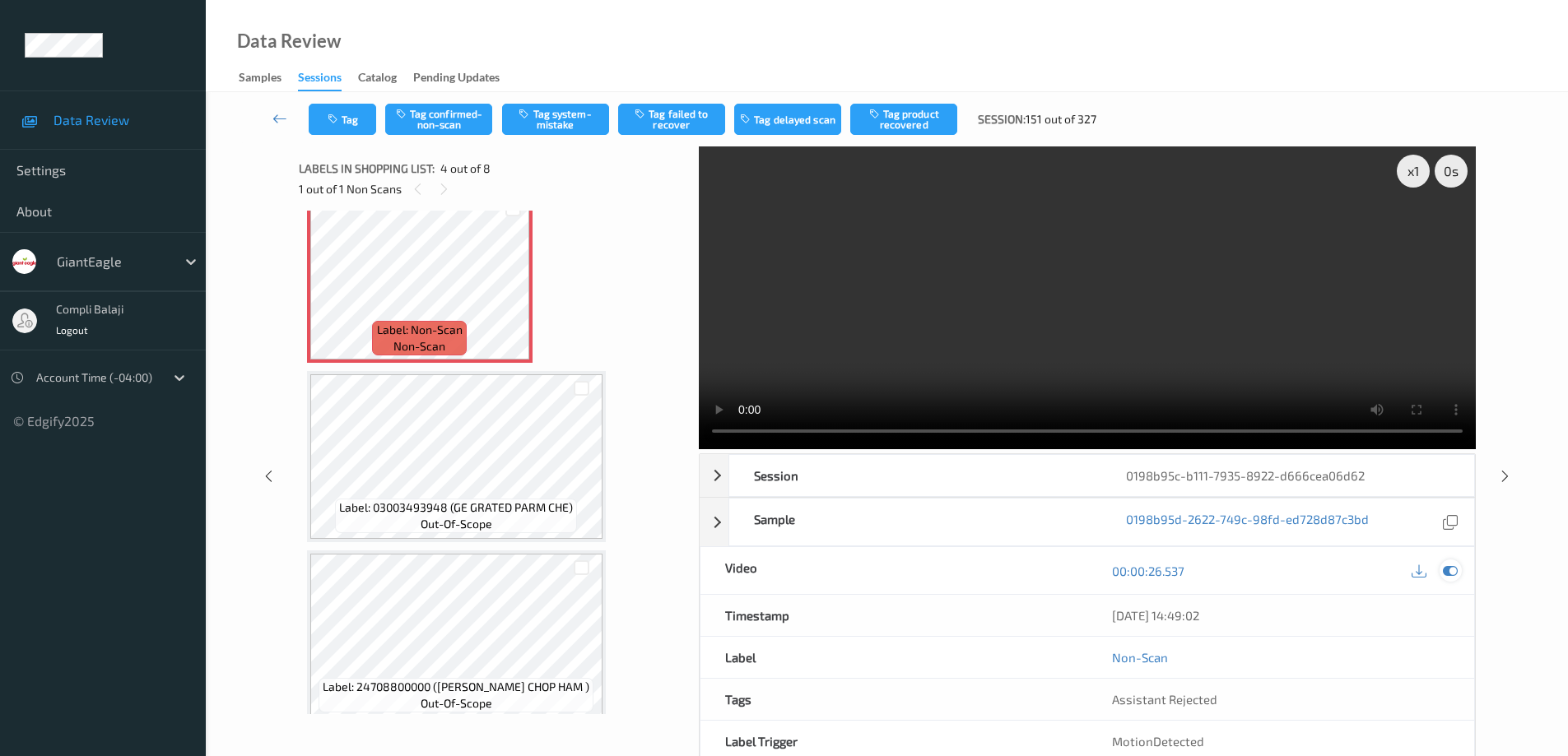
click at [1449, 568] on icon at bounding box center [1449, 570] width 15 height 15
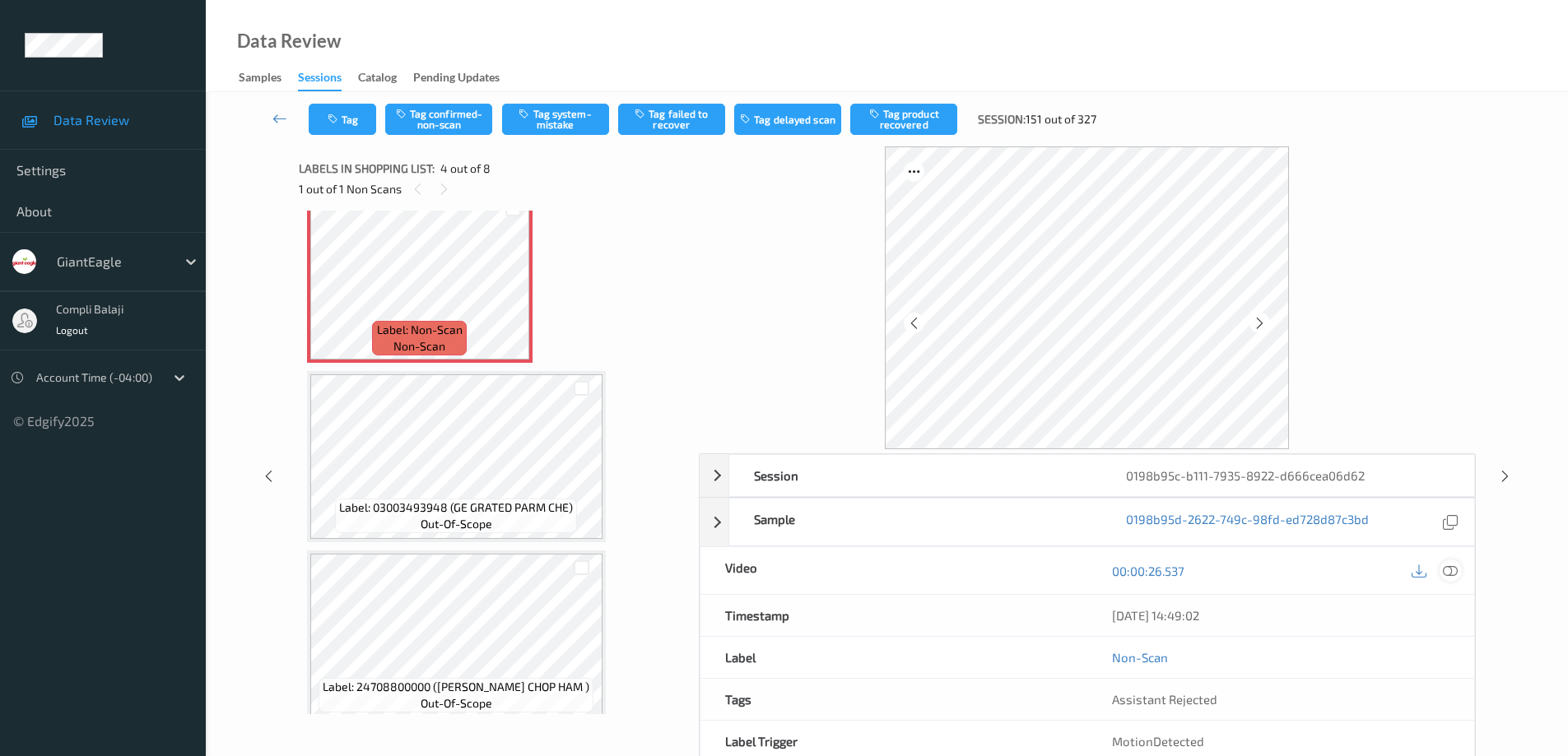
click at [1451, 569] on icon at bounding box center [1449, 570] width 15 height 15
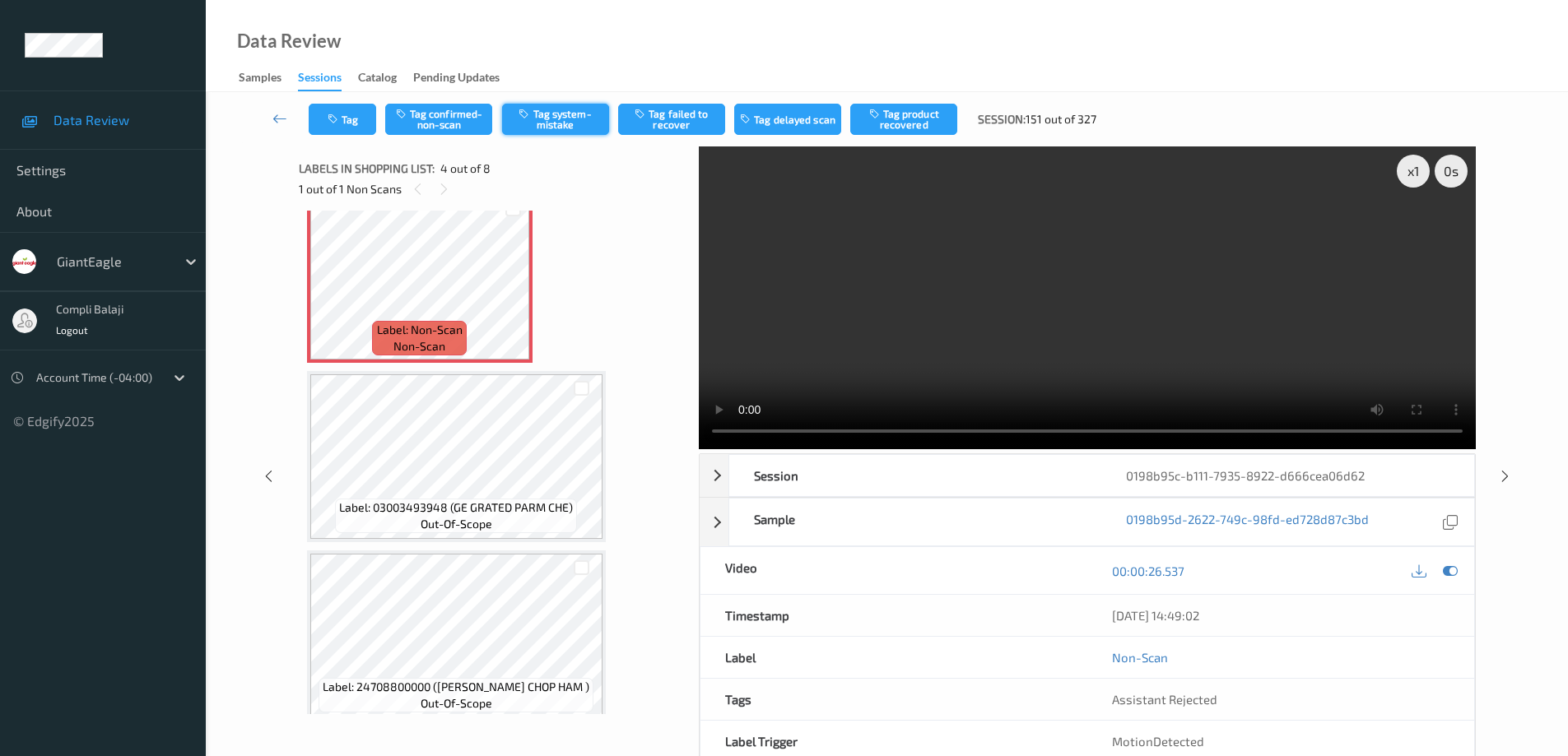
drag, startPoint x: 553, startPoint y: 123, endPoint x: 686, endPoint y: 145, distance: 134.8
click at [553, 123] on button "Tag system-mistake" at bounding box center [555, 120] width 107 height 32
click at [274, 120] on icon at bounding box center [280, 119] width 15 height 17
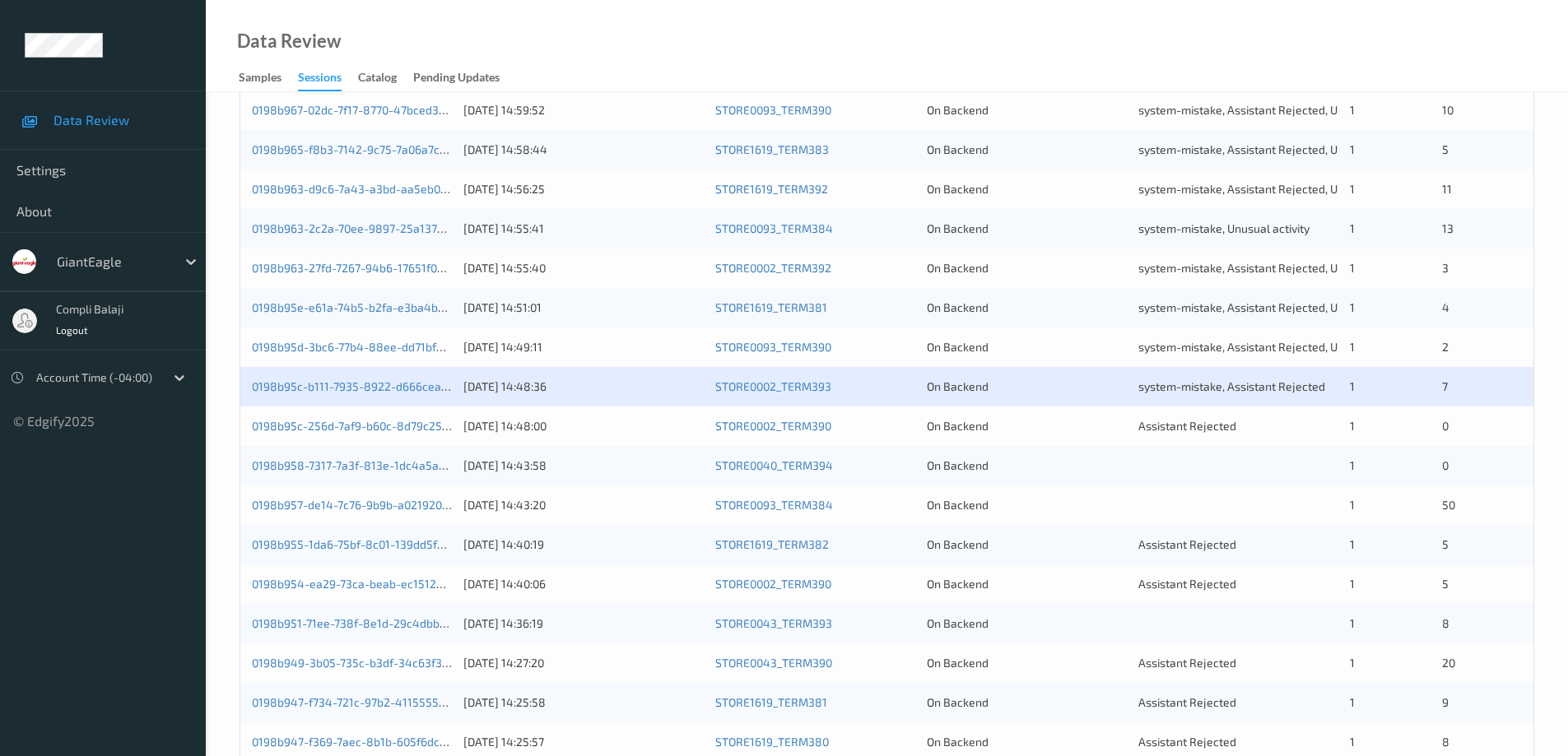
scroll to position [411, 0]
click at [380, 422] on link "0198b95c-256d-7af9-b60c-8d79c25d2875" at bounding box center [364, 423] width 223 height 14
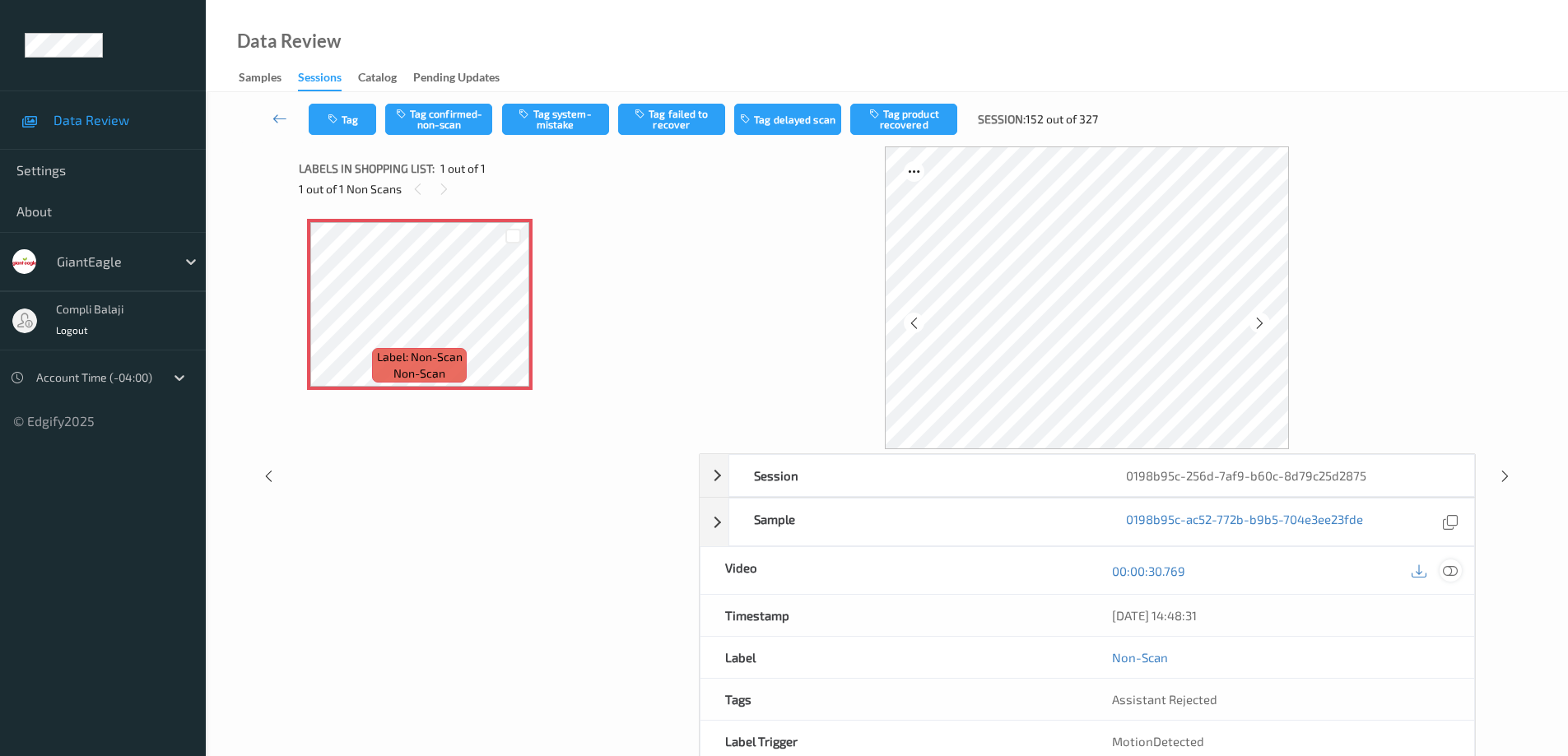
click at [1449, 573] on icon at bounding box center [1449, 570] width 15 height 15
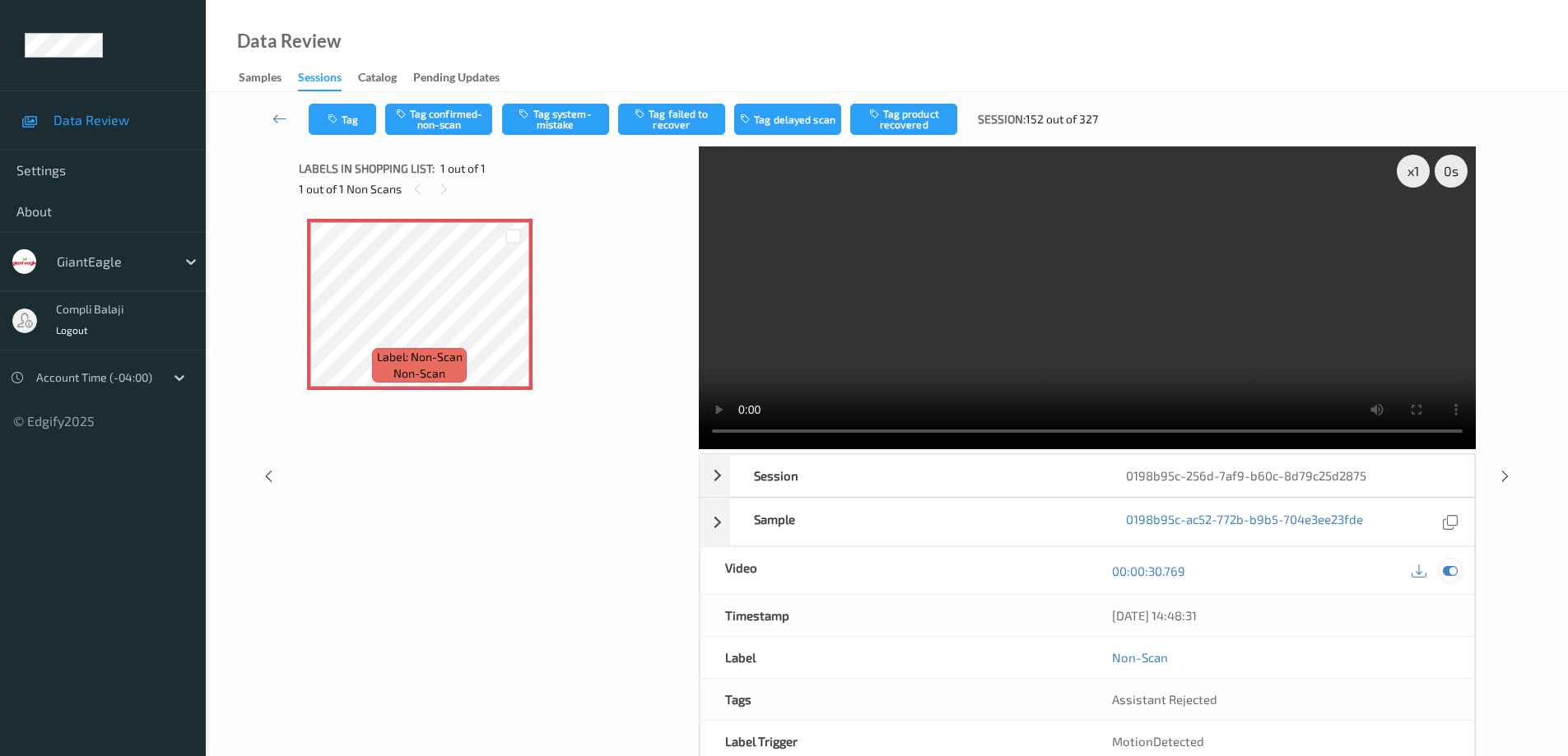
click at [1452, 569] on icon at bounding box center [1449, 570] width 15 height 15
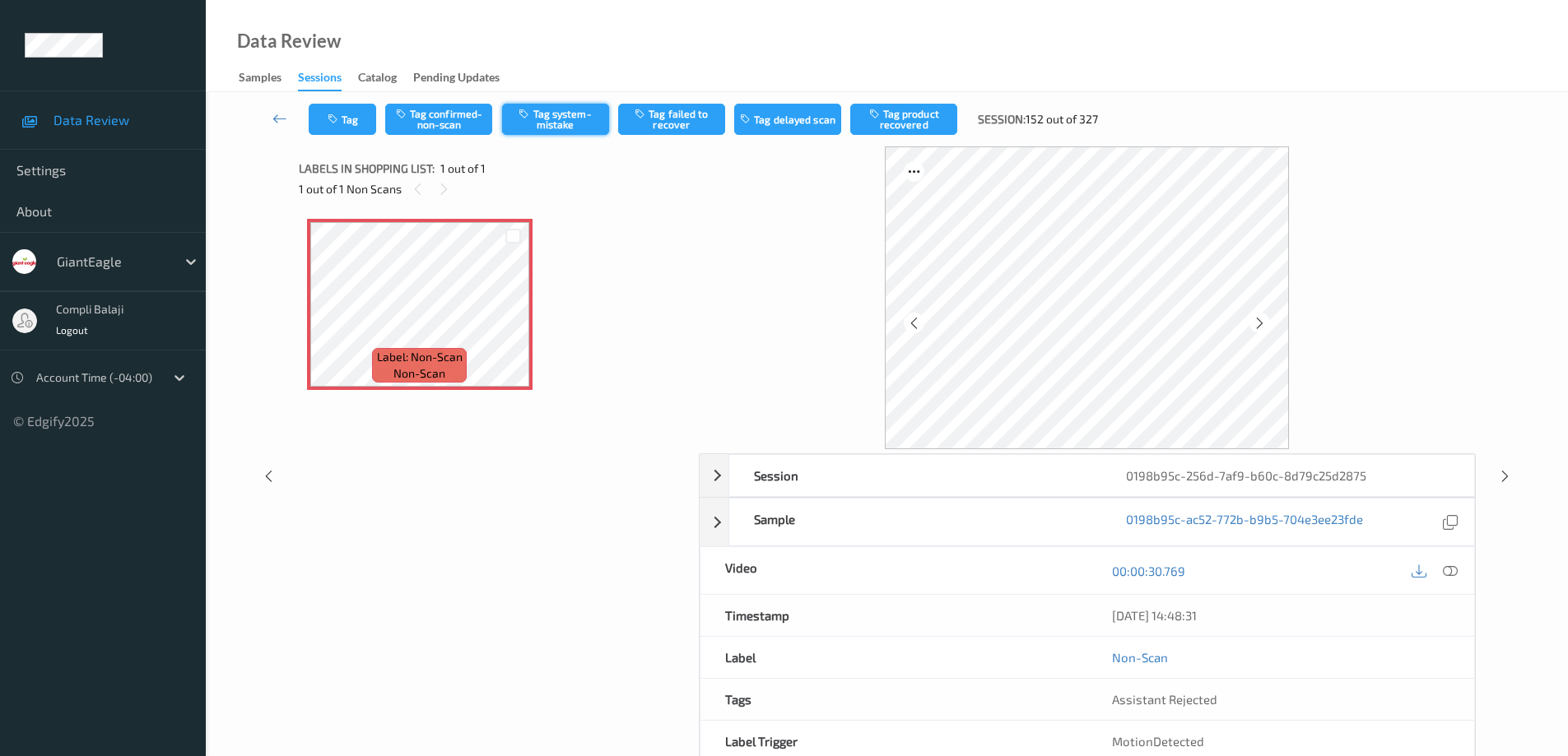
click at [564, 121] on button "Tag system-mistake" at bounding box center [555, 120] width 107 height 32
click at [1446, 573] on icon at bounding box center [1449, 570] width 15 height 15
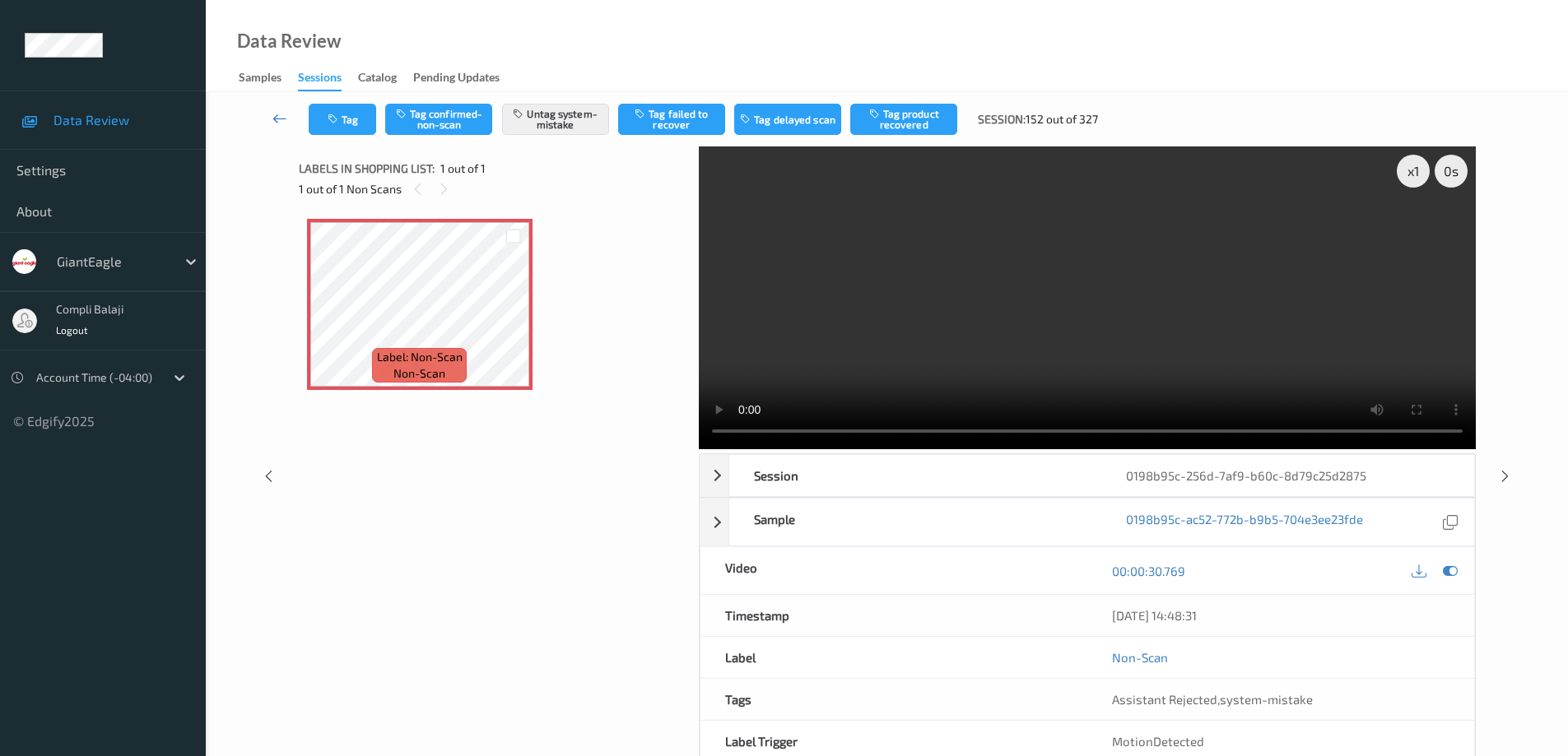
click at [278, 122] on icon at bounding box center [280, 119] width 15 height 17
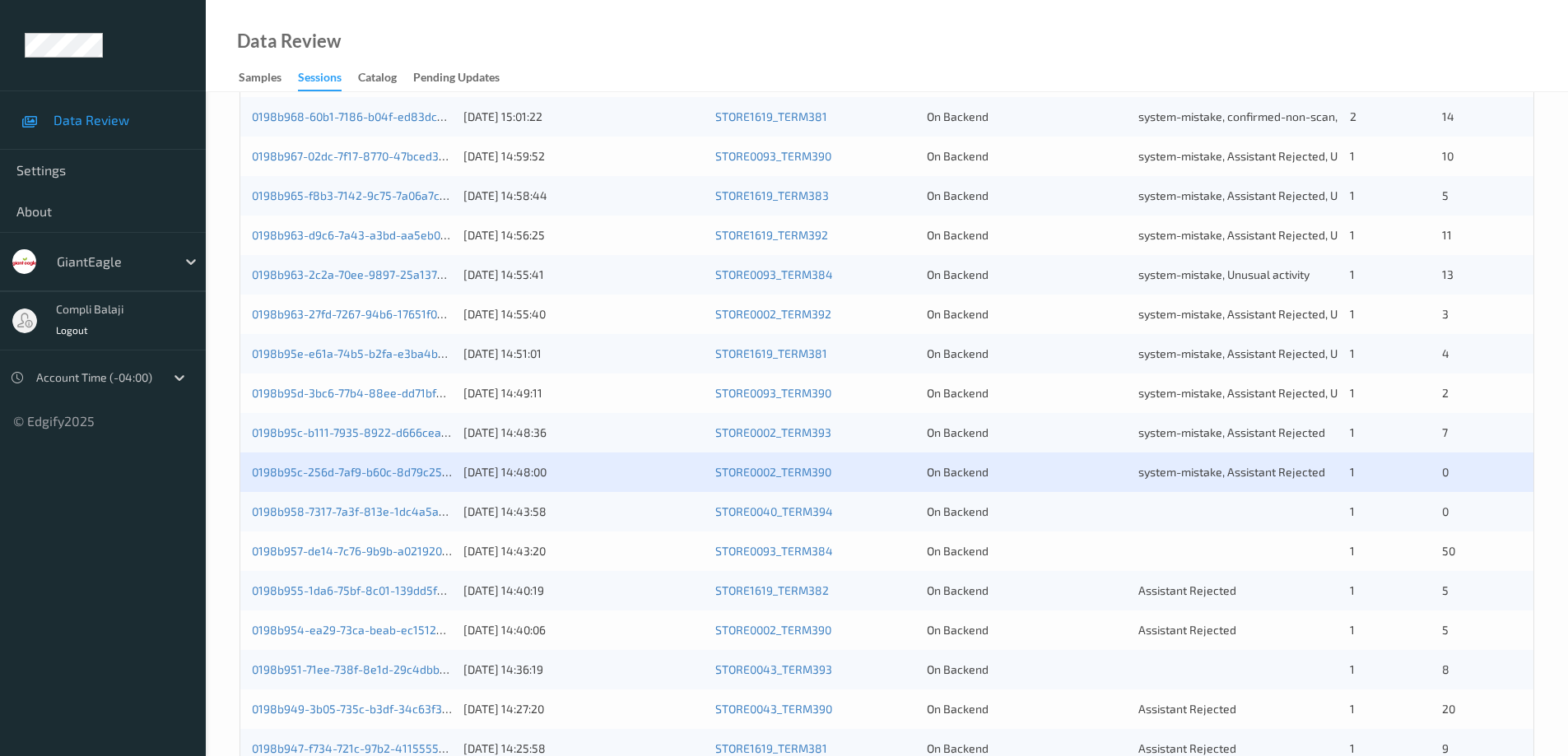
scroll to position [329, 0]
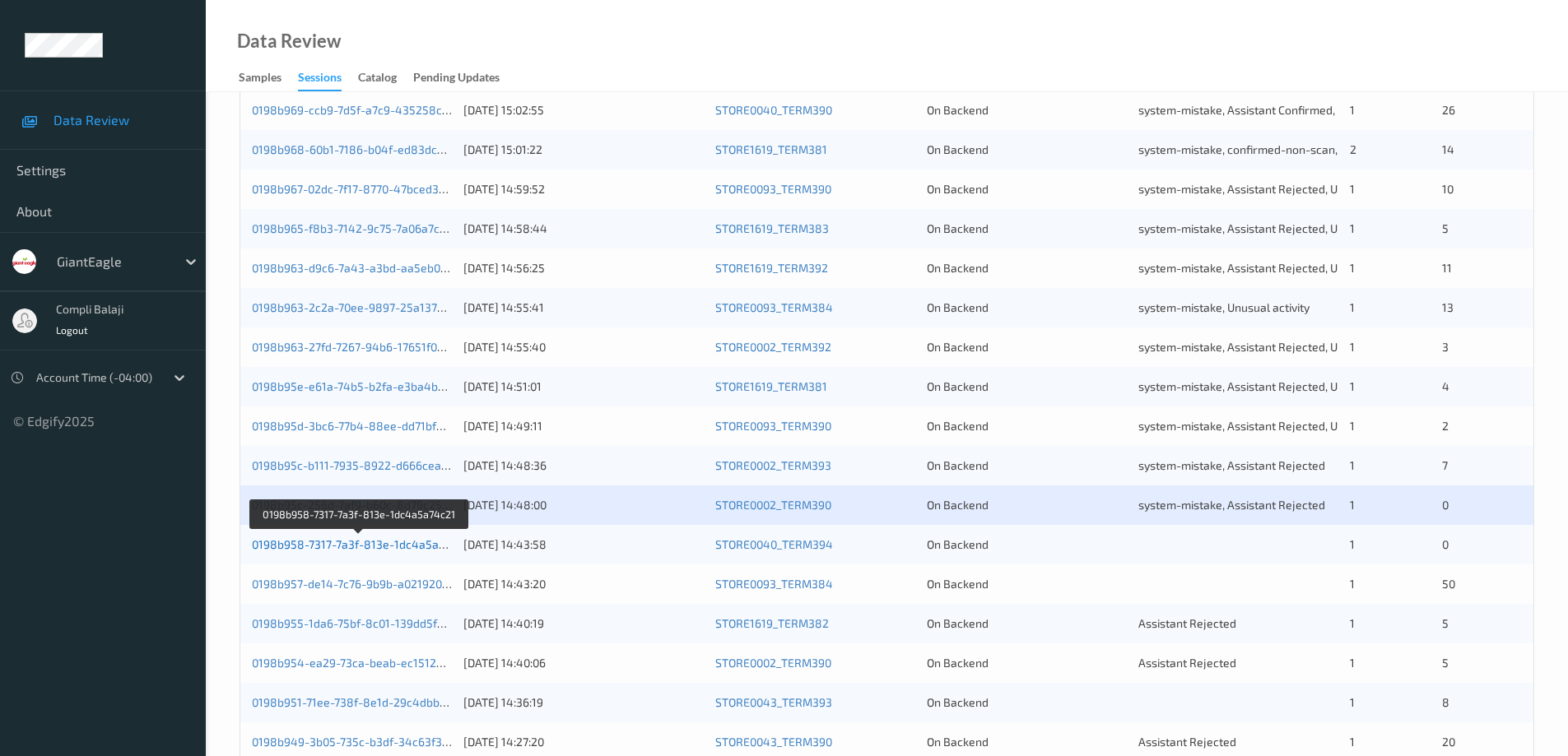
click at [379, 547] on link "0198b958-7317-7a3f-813e-1dc4a5a74c21" at bounding box center [361, 545] width 217 height 14
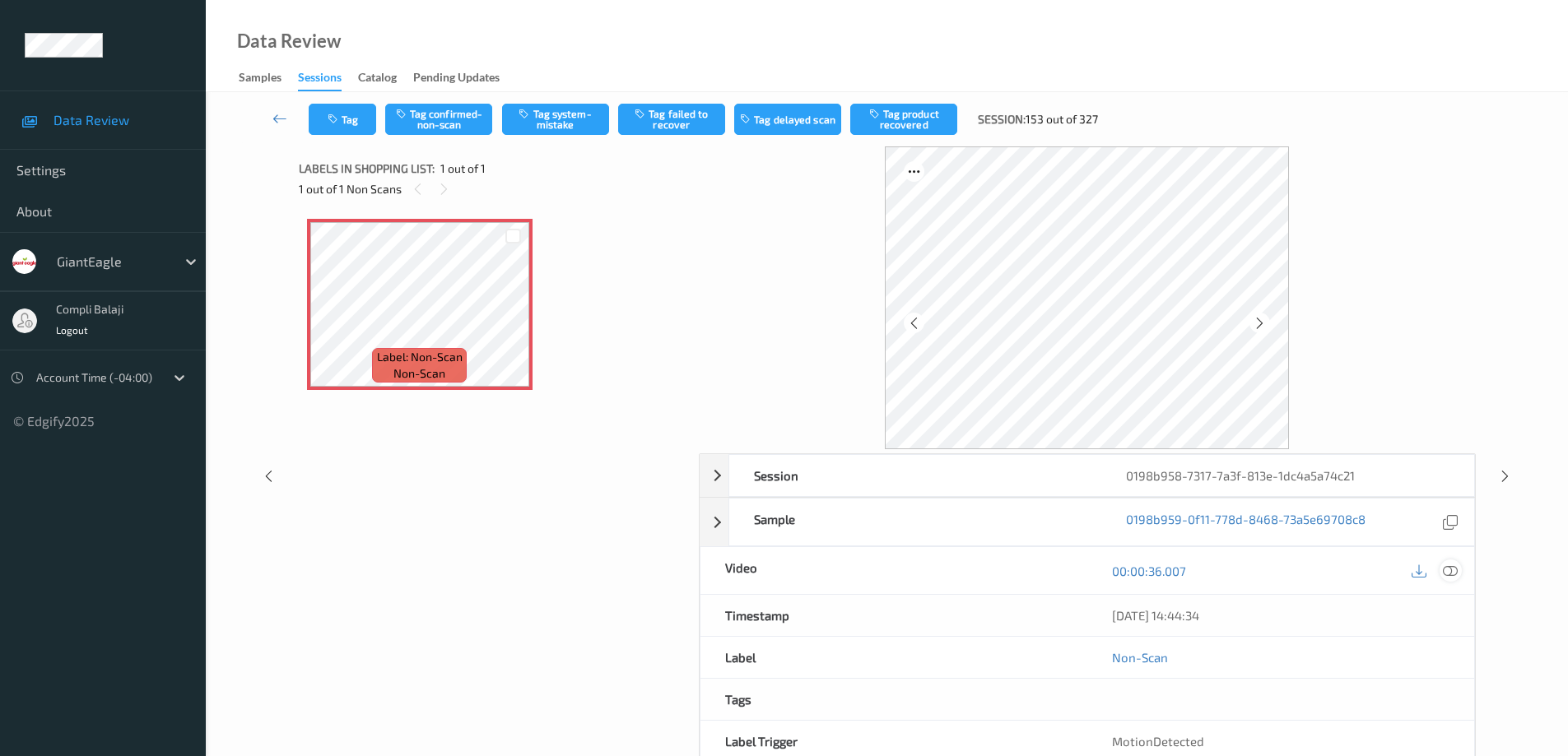
click at [1448, 573] on icon at bounding box center [1449, 570] width 15 height 15
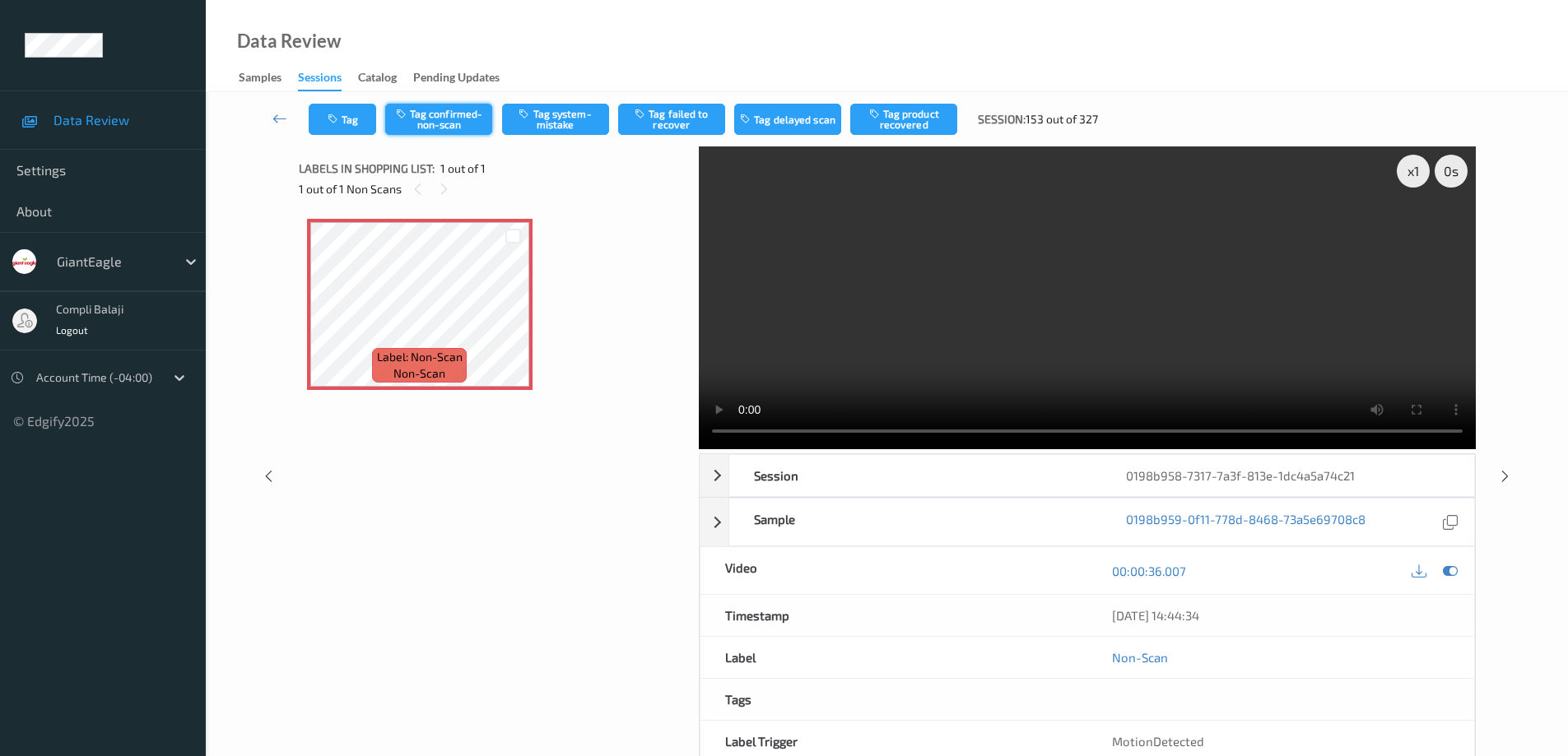
click at [449, 121] on button "Tag confirmed-non-scan" at bounding box center [439, 120] width 107 height 32
click at [279, 122] on icon at bounding box center [280, 119] width 15 height 17
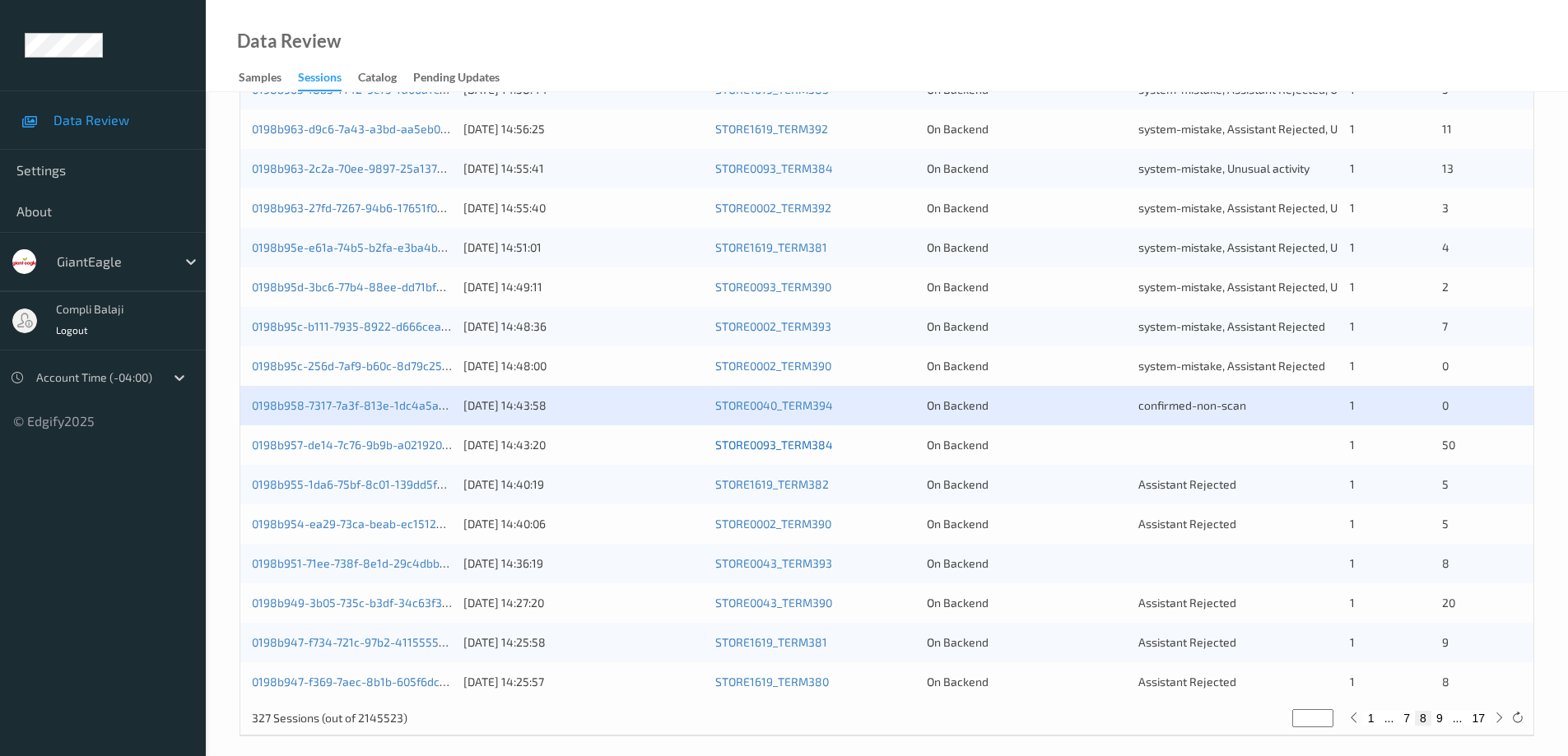
scroll to position [482, 0]
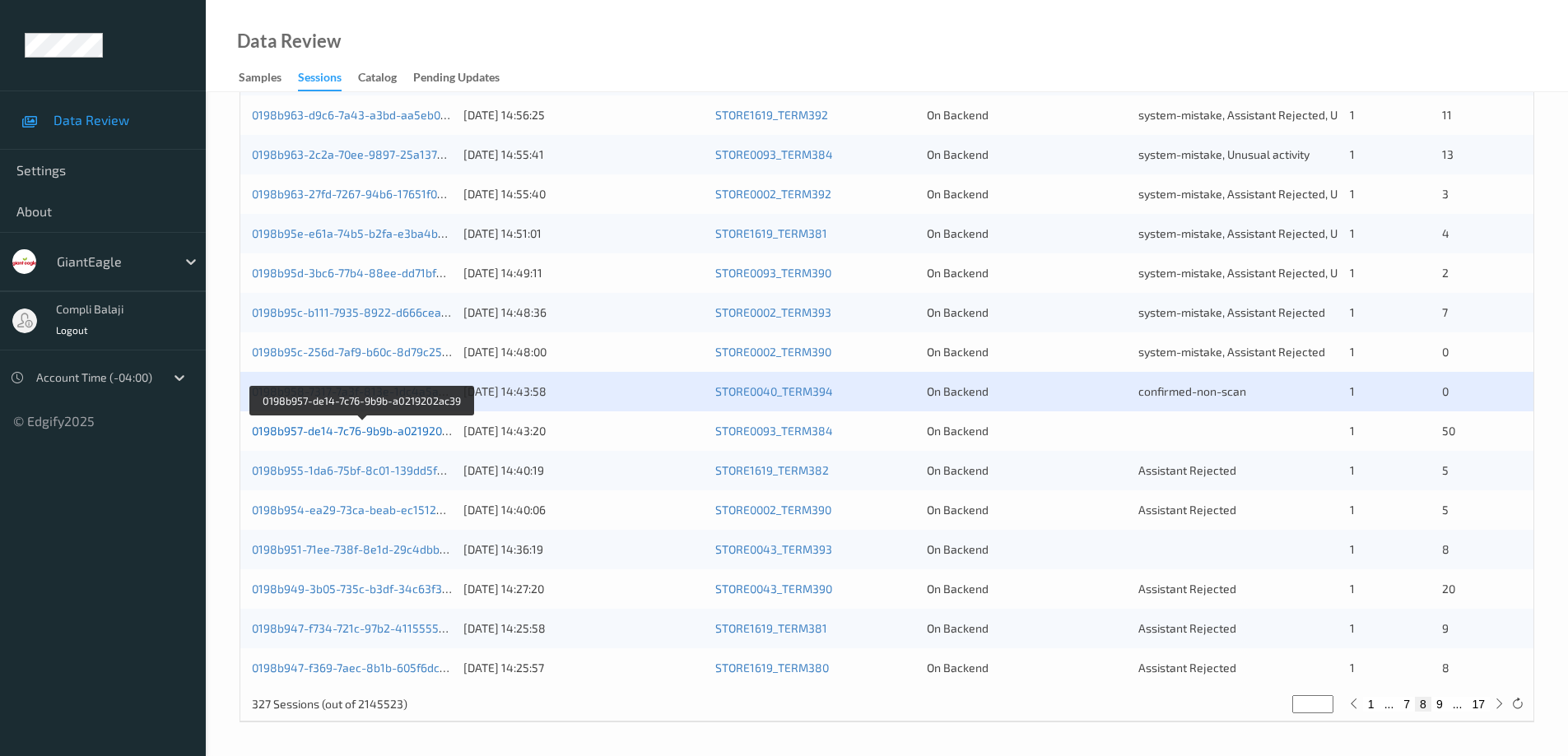
click at [381, 434] on link "0198b957-de14-7c76-9b9b-a0219202ac39" at bounding box center [363, 431] width 222 height 14
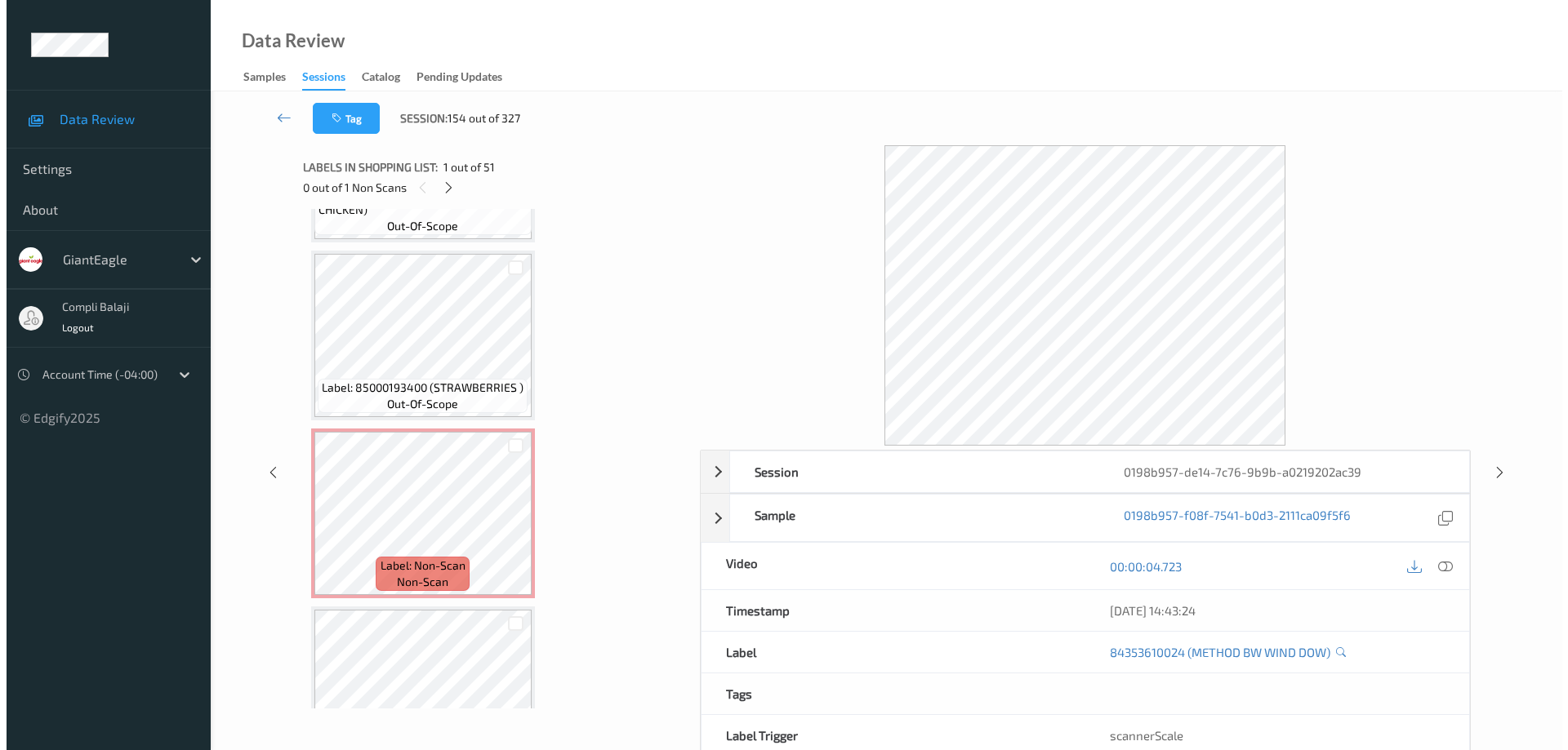
scroll to position [7783, 0]
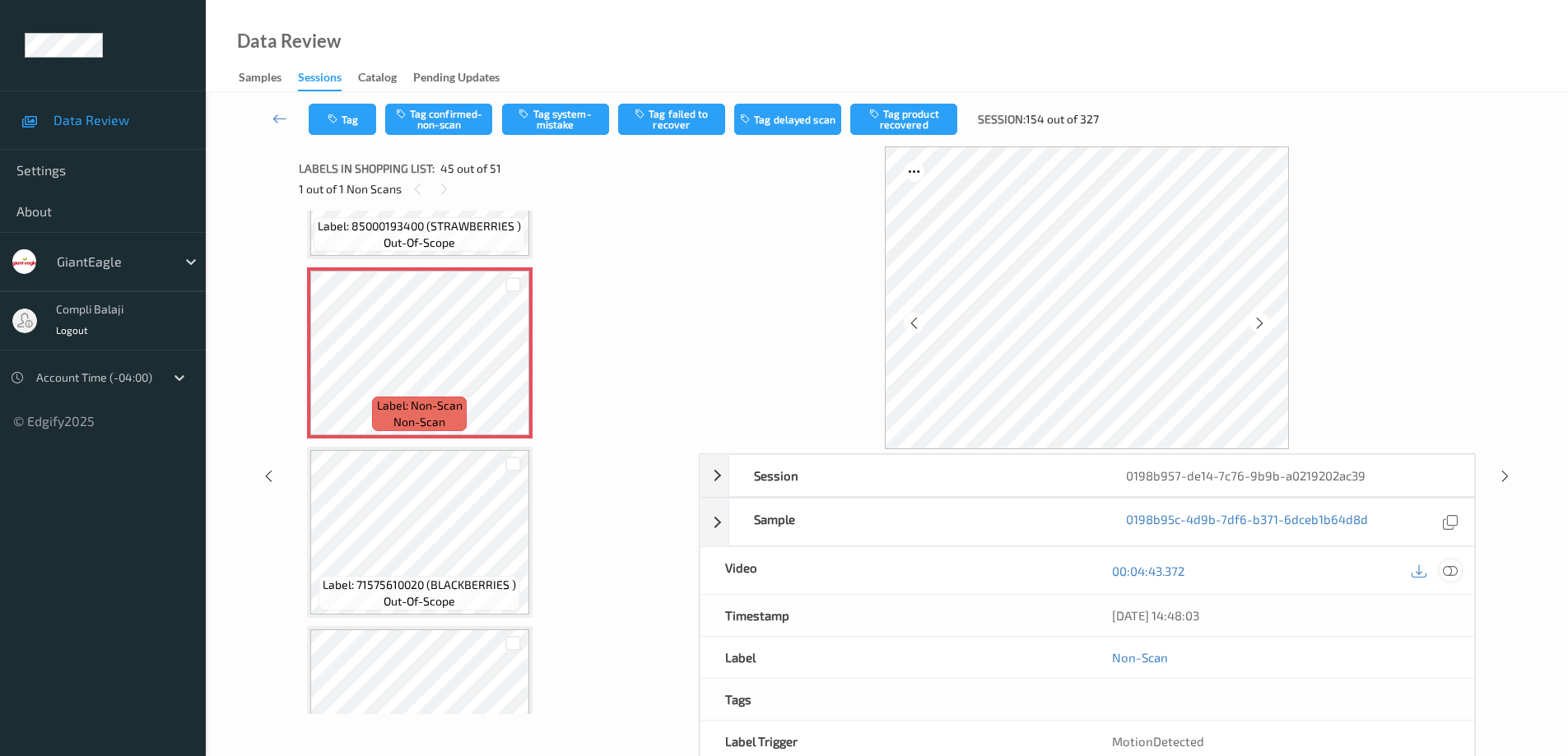
click at [1449, 573] on icon at bounding box center [1449, 570] width 15 height 15
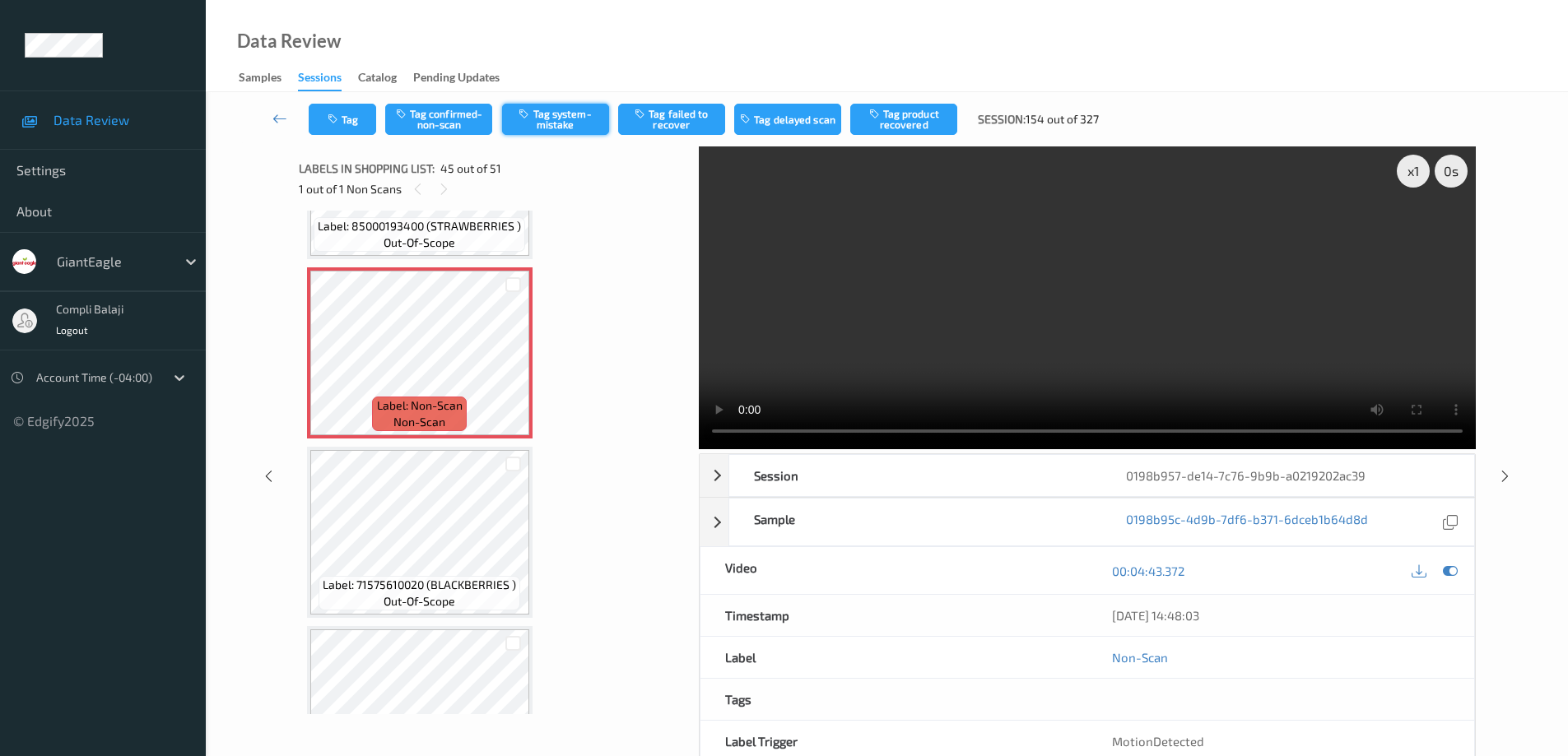
click at [558, 123] on button "Tag system-mistake" at bounding box center [555, 120] width 107 height 32
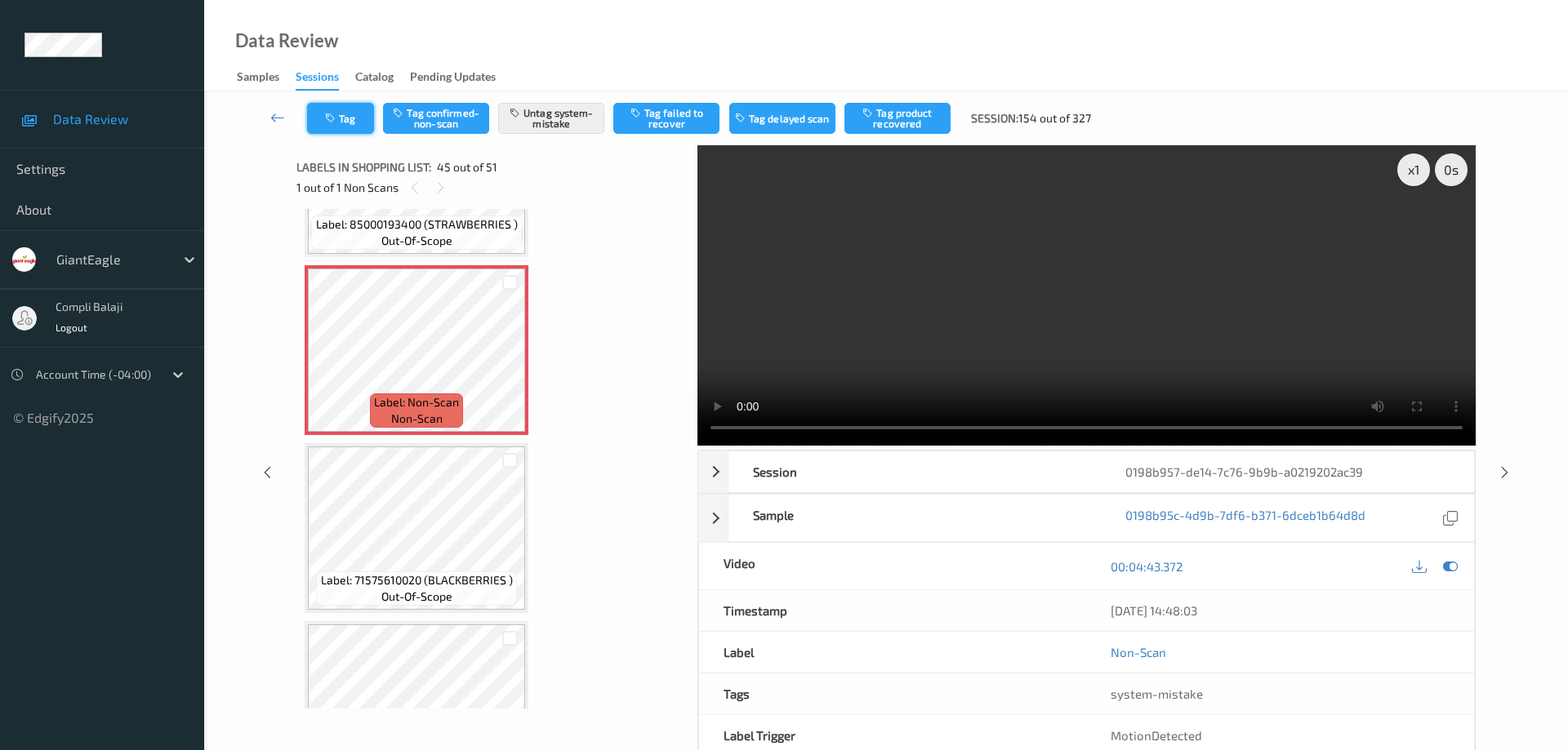
click at [354, 117] on button "Tag" at bounding box center [340, 119] width 67 height 31
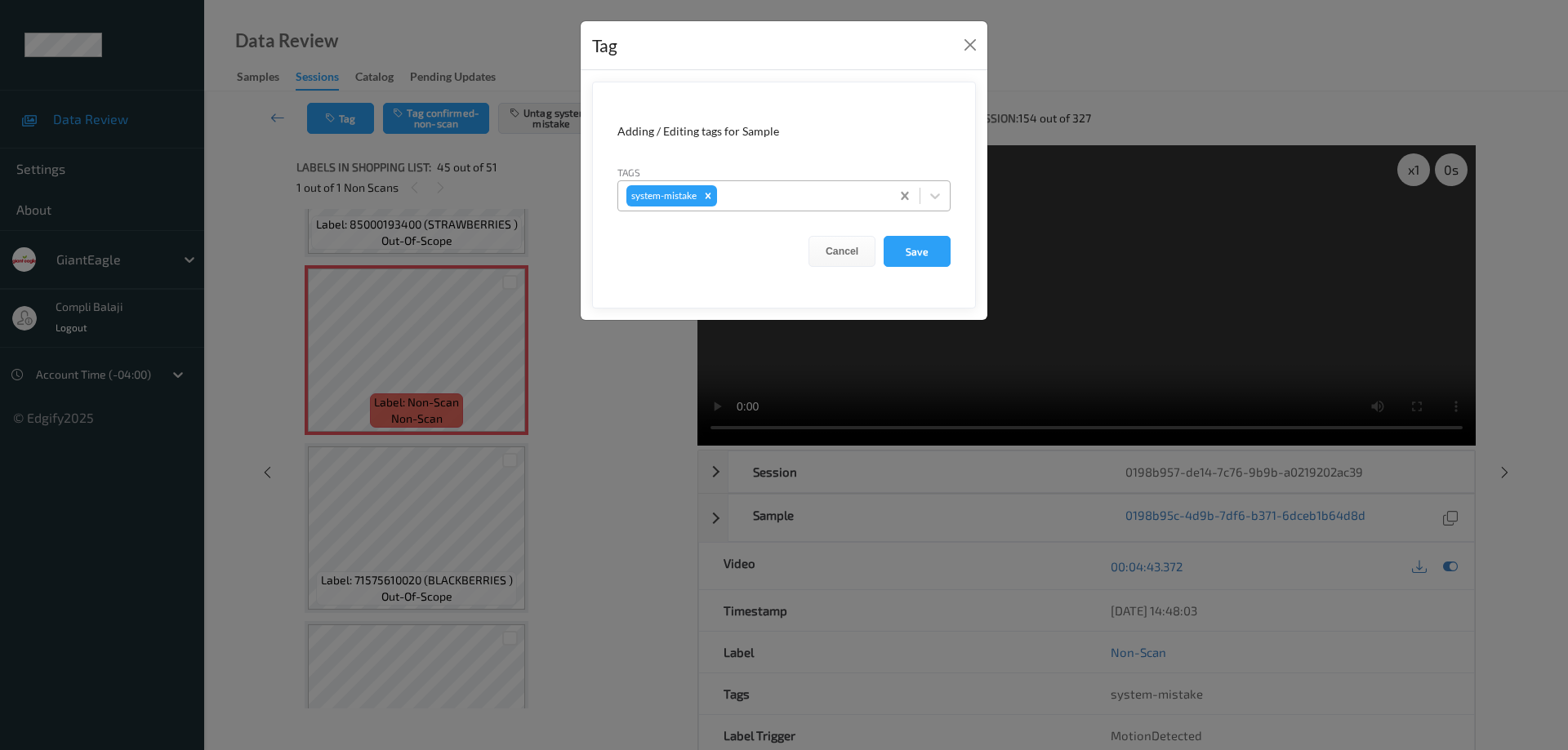
click at [941, 188] on icon at bounding box center [935, 196] width 17 height 17
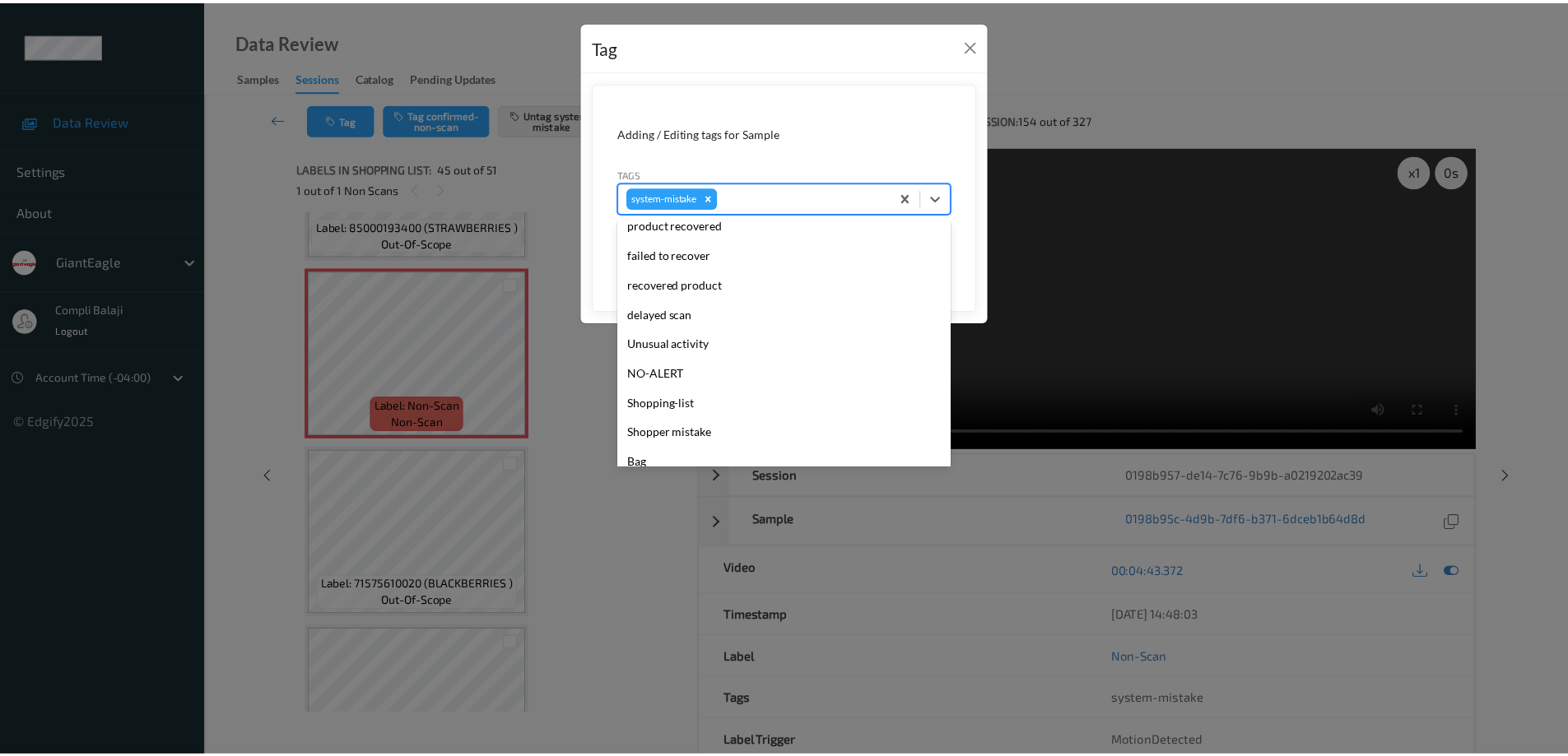
scroll to position [165, 0]
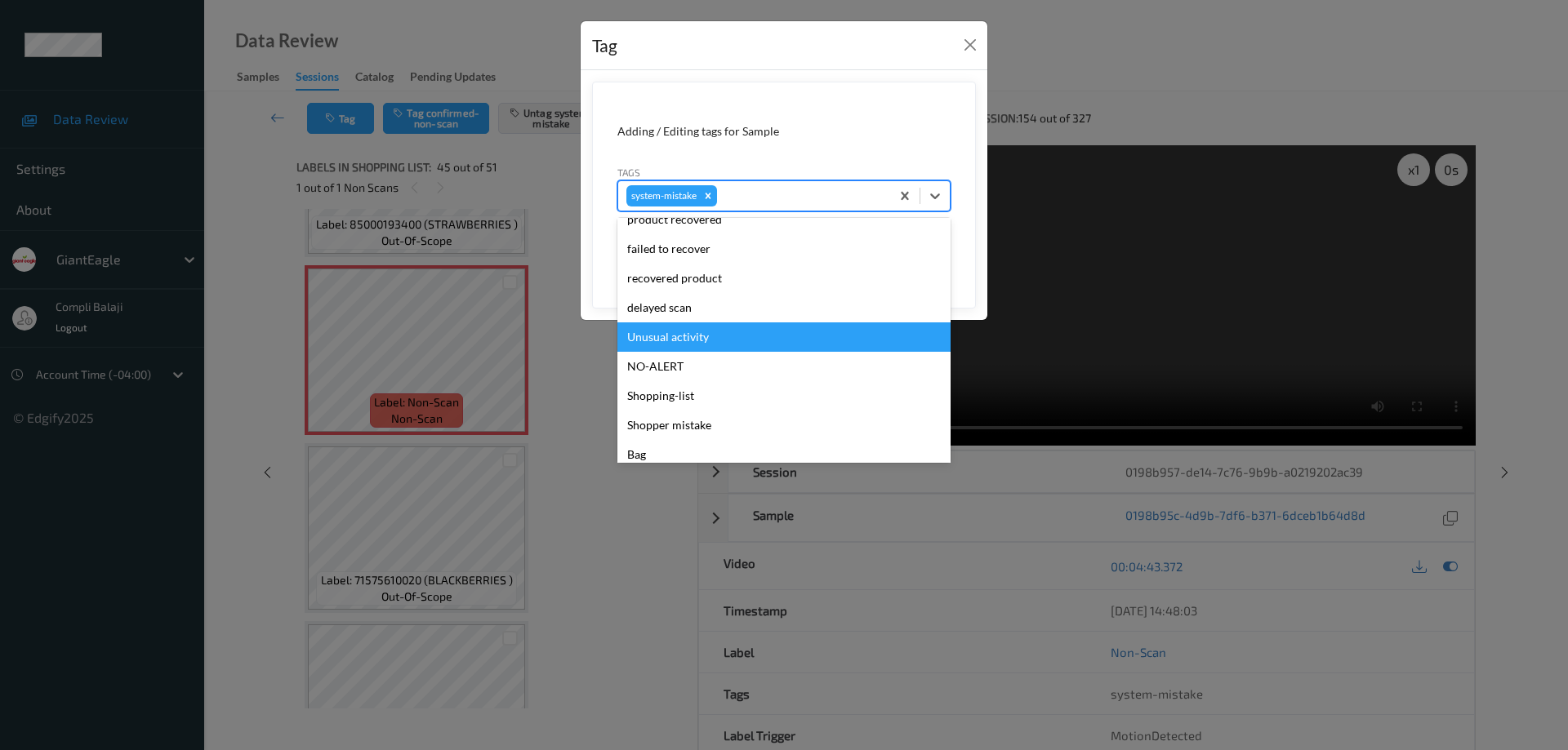
drag, startPoint x: 711, startPoint y: 344, endPoint x: 804, endPoint y: 345, distance: 93.0
click at [711, 344] on div "Unusual activity" at bounding box center [784, 337] width 333 height 29
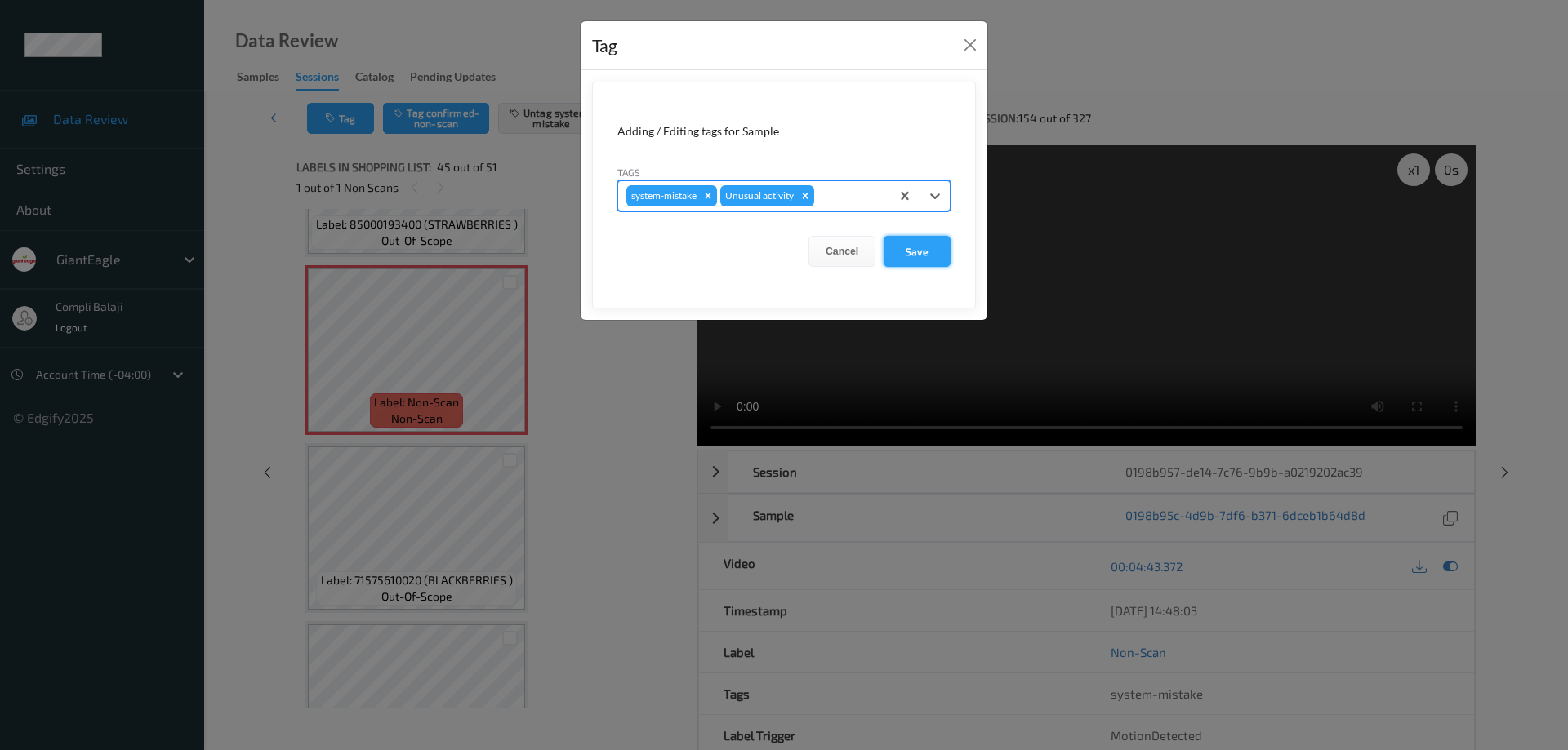
click at [918, 255] on button "Save" at bounding box center [917, 252] width 67 height 31
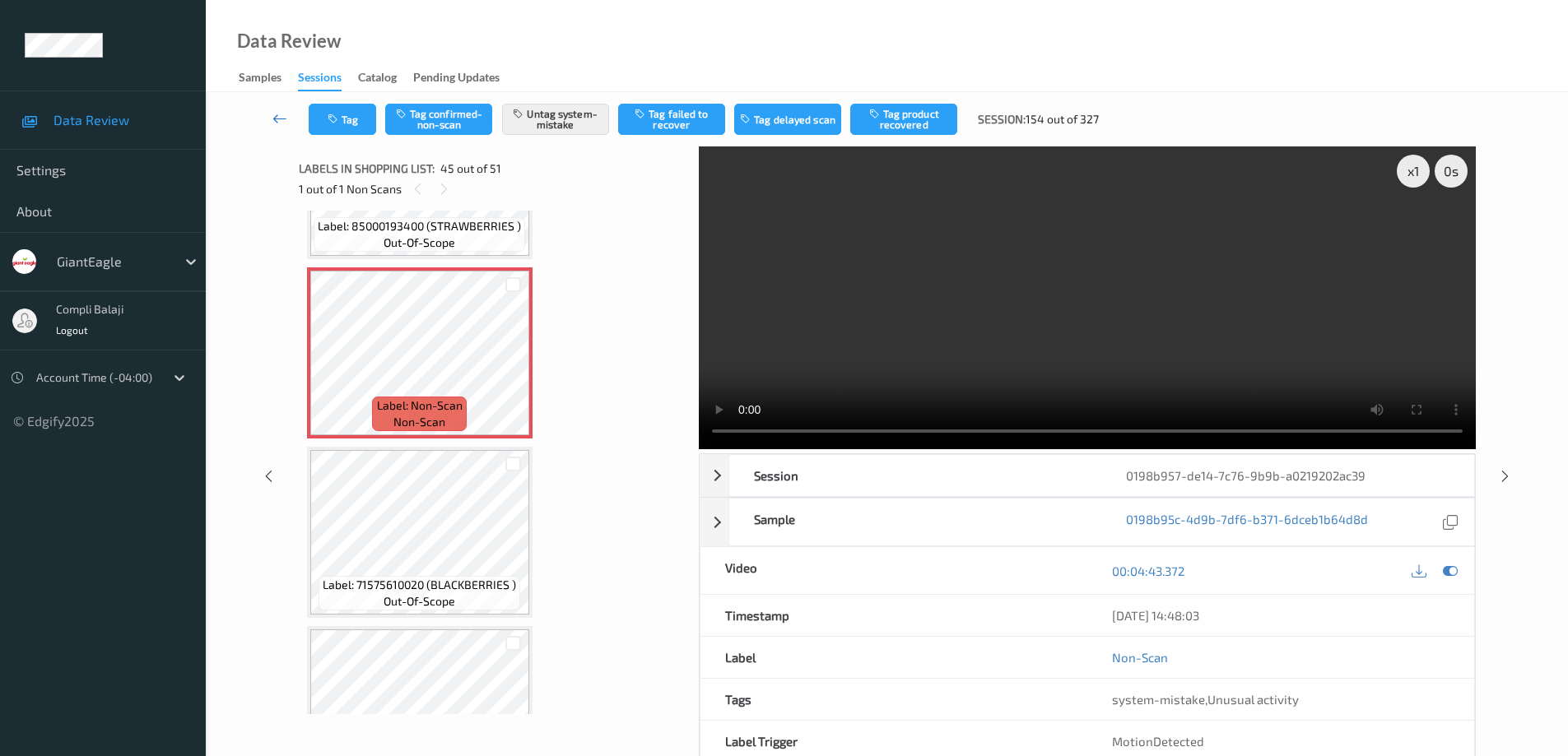
click at [276, 118] on icon at bounding box center [280, 119] width 15 height 17
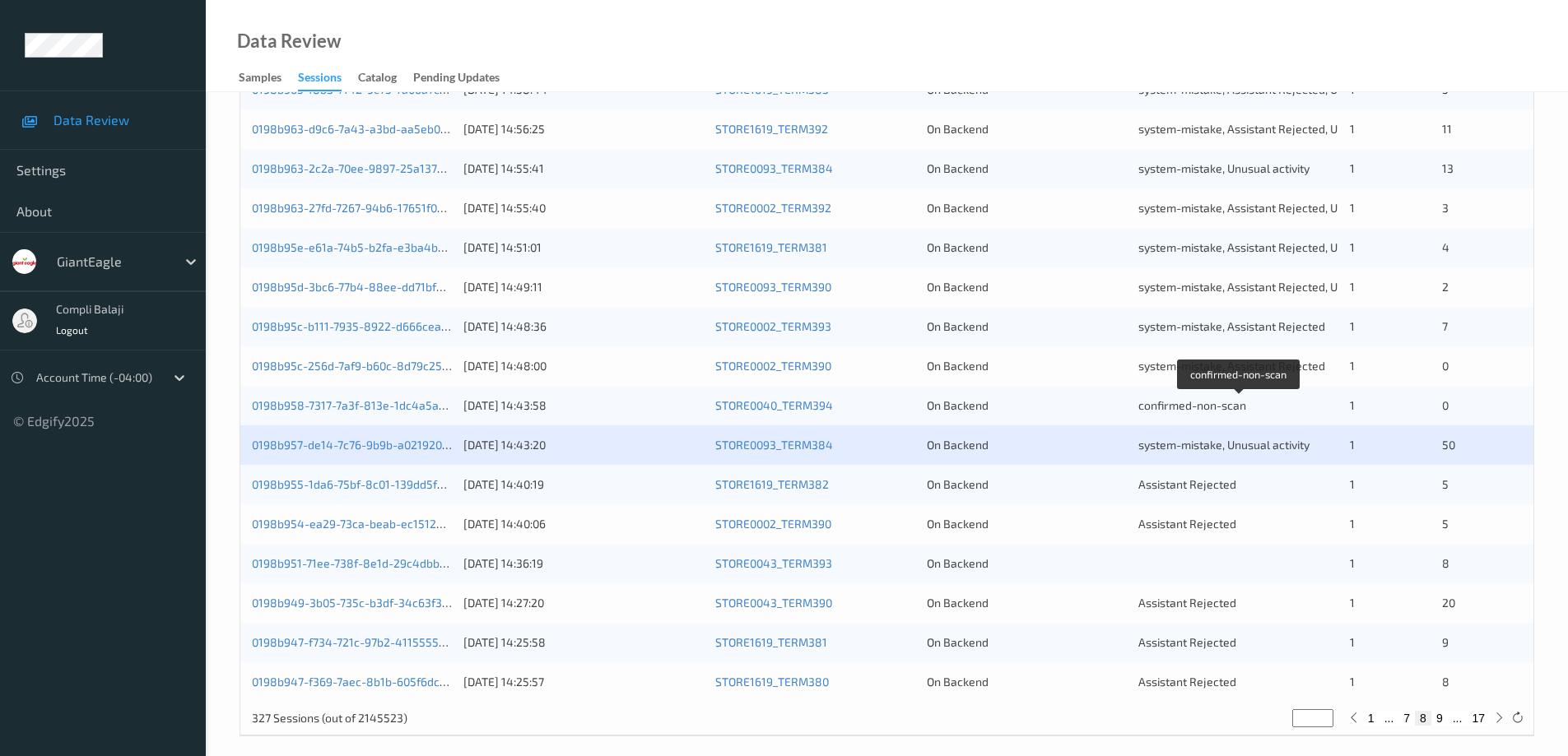
scroll to position [482, 0]
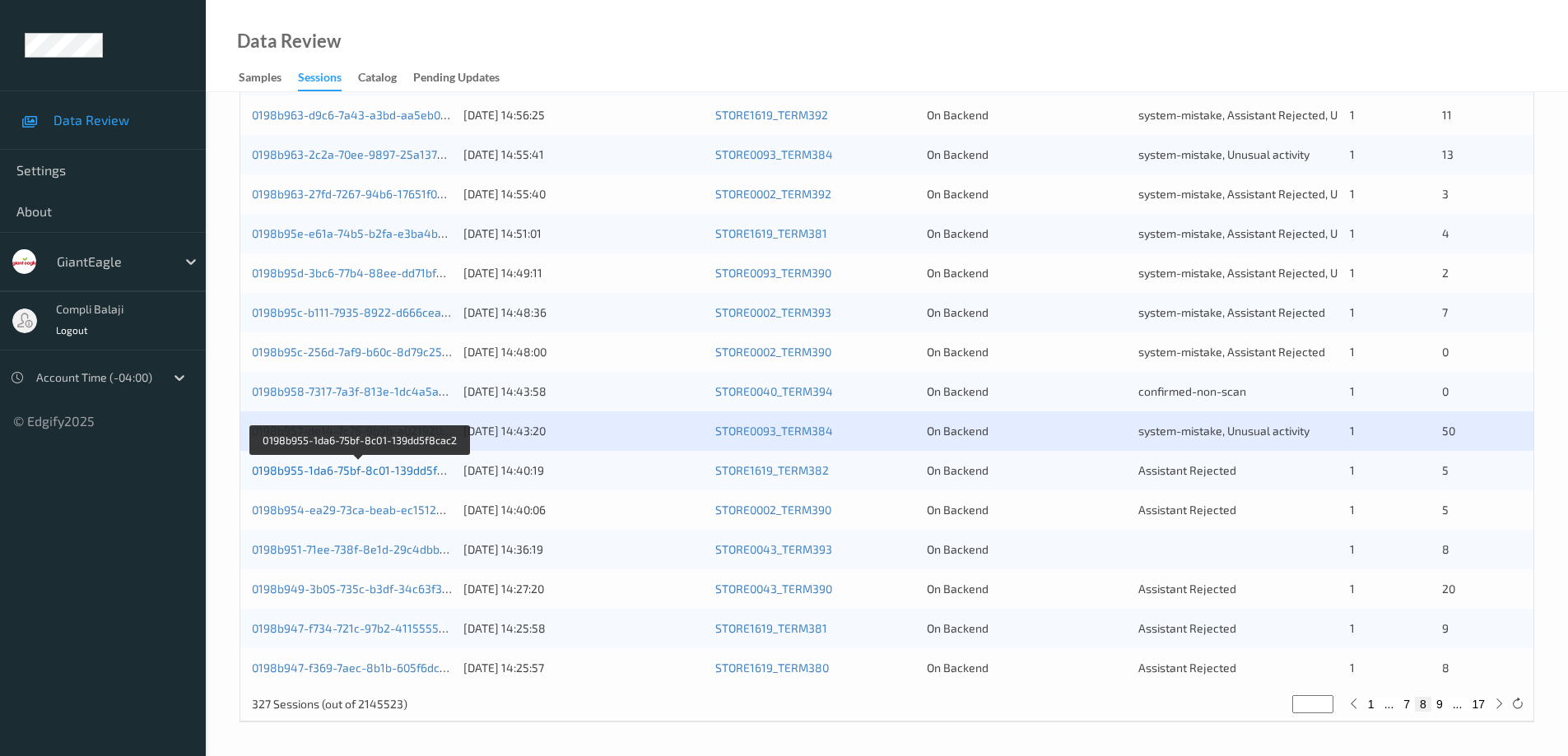
click at [403, 468] on link "0198b955-1da6-75bf-8c01-139dd5f8cac2" at bounding box center [361, 470] width 217 height 14
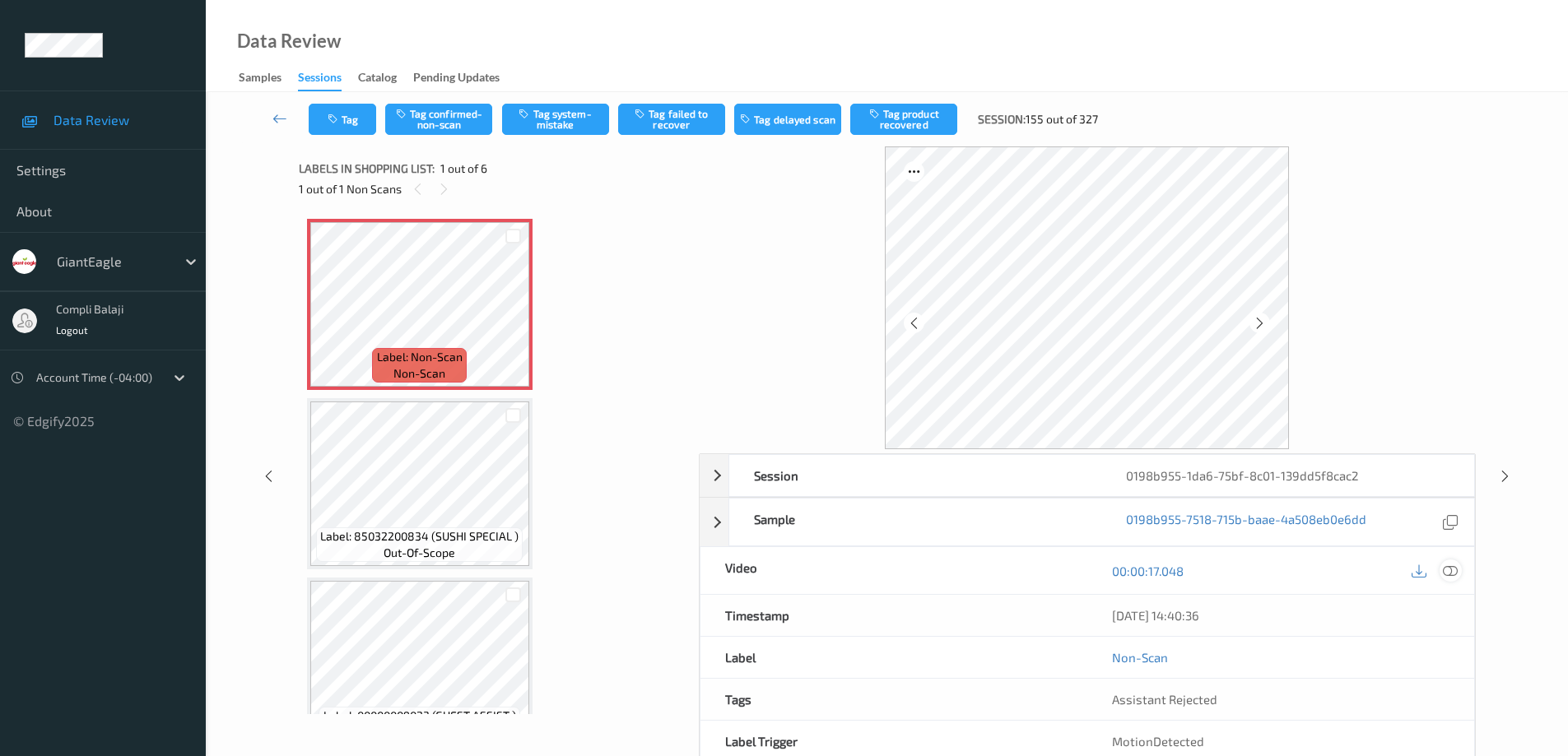
click at [1451, 573] on icon at bounding box center [1449, 570] width 15 height 15
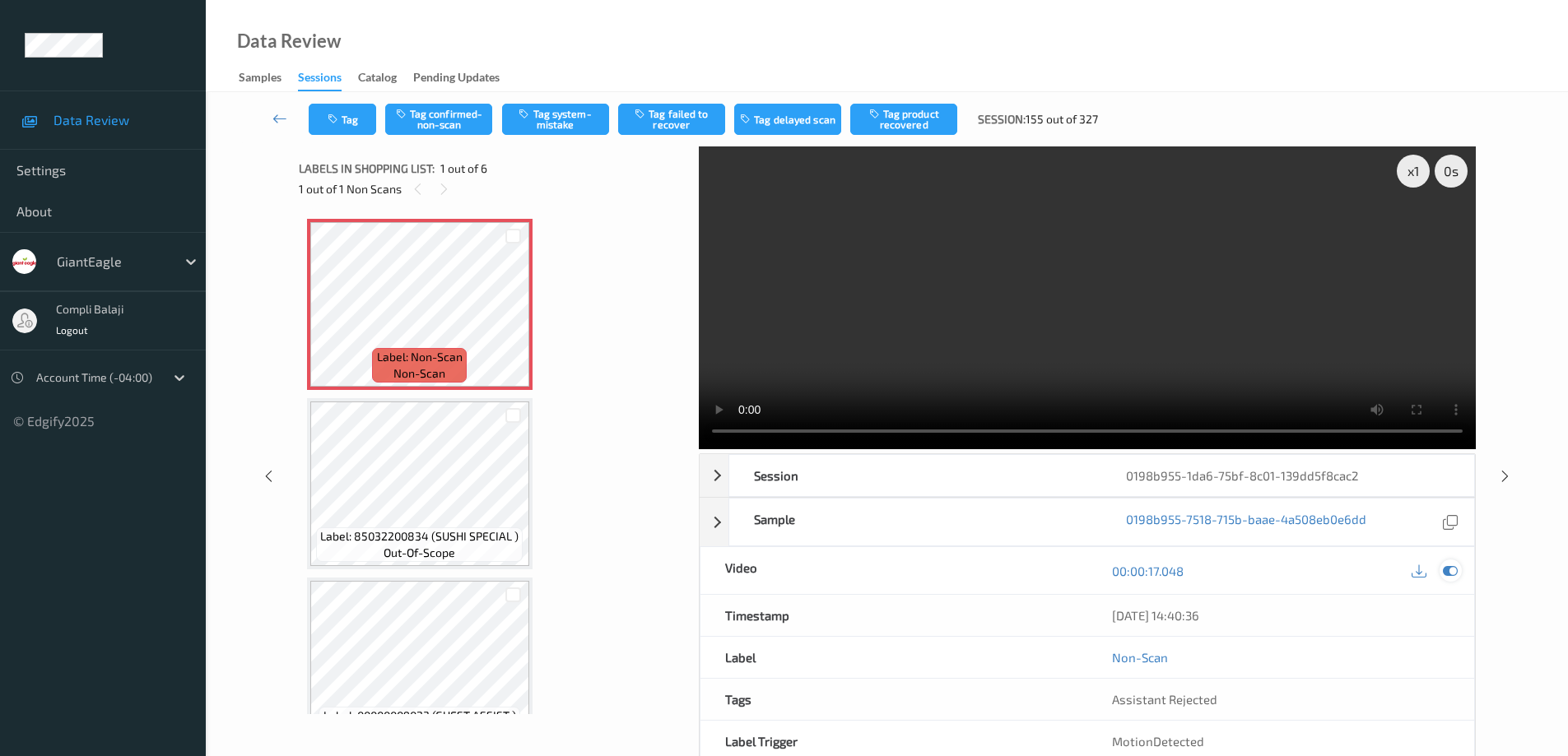
click at [1452, 573] on icon at bounding box center [1449, 570] width 15 height 15
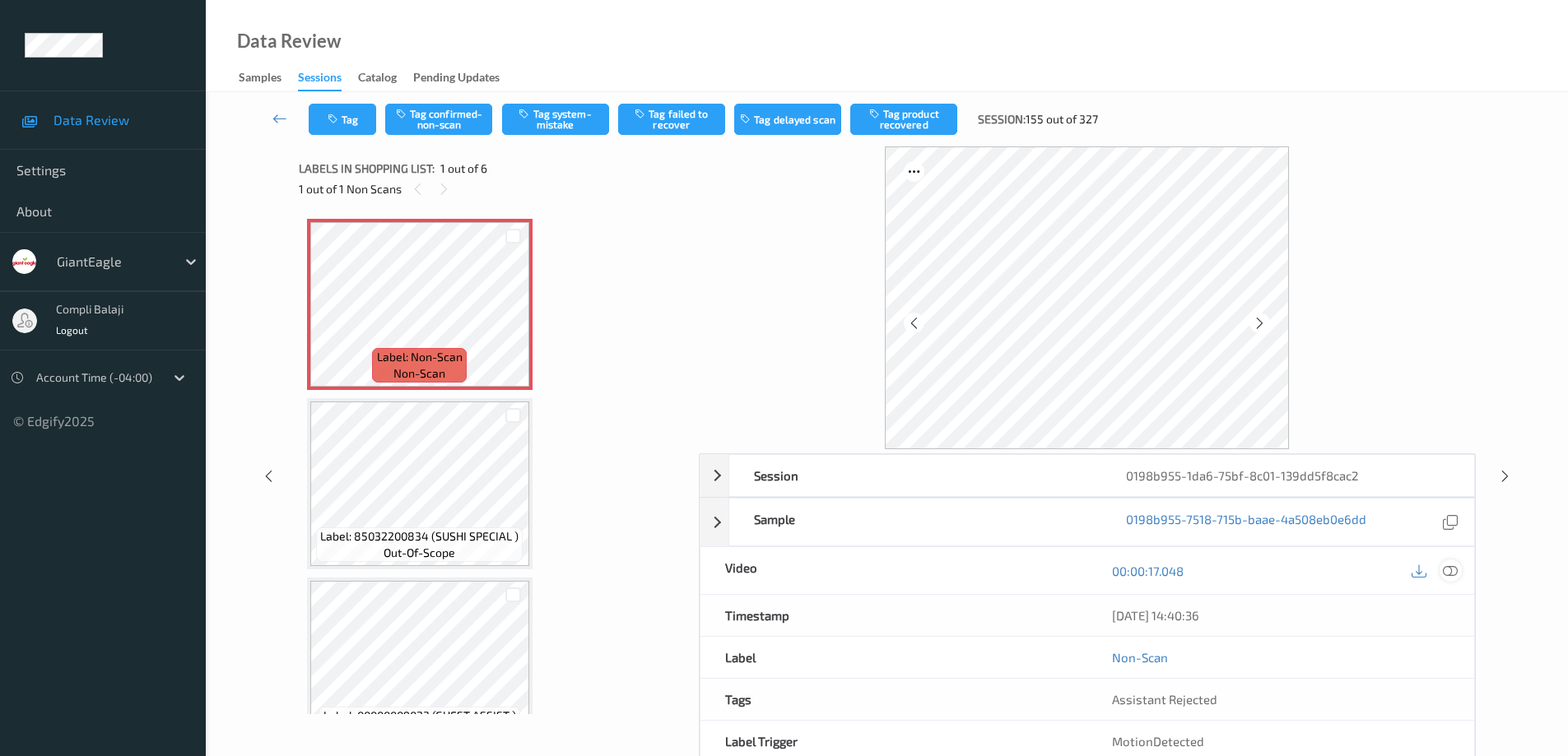
click at [1452, 573] on icon at bounding box center [1449, 570] width 15 height 15
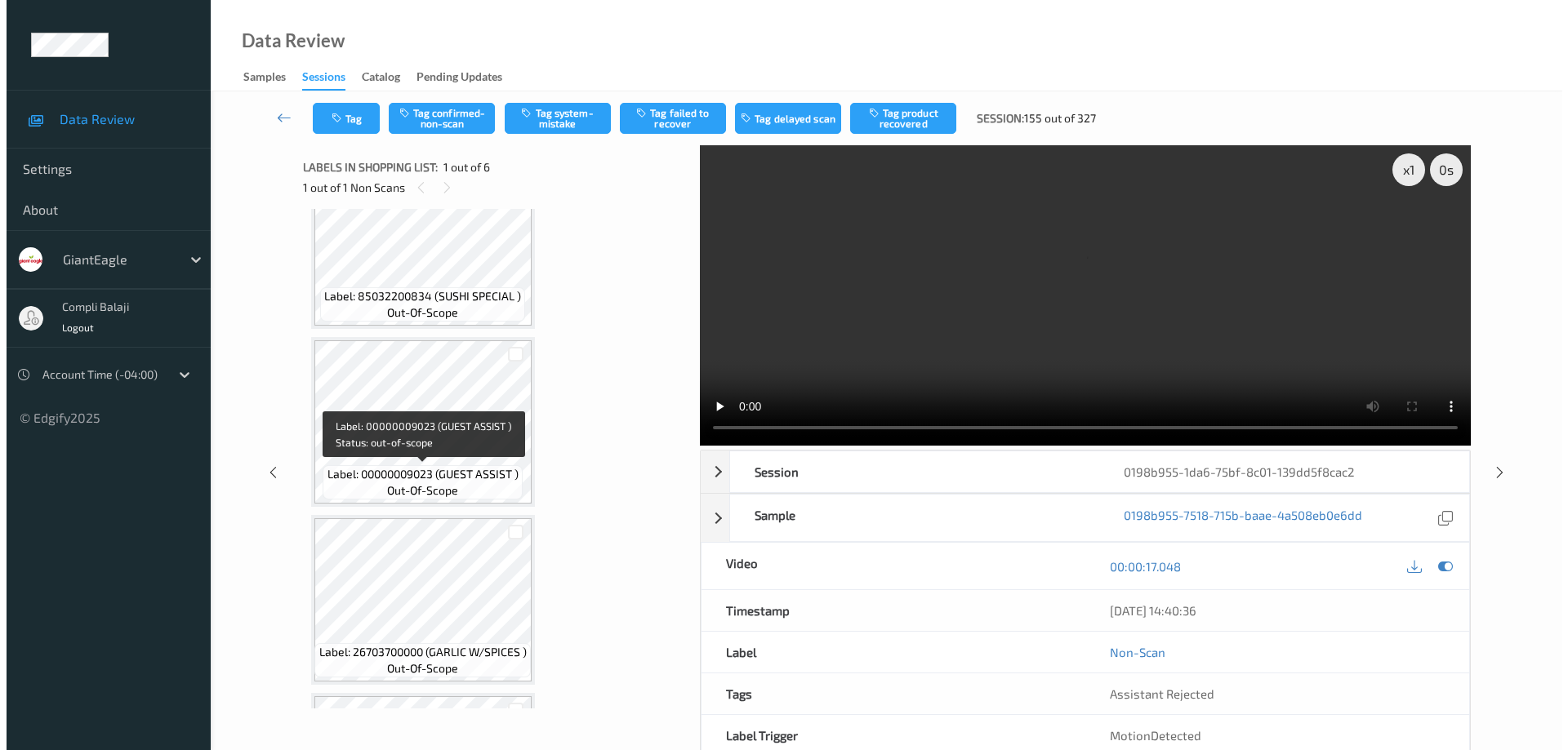
scroll to position [245, 0]
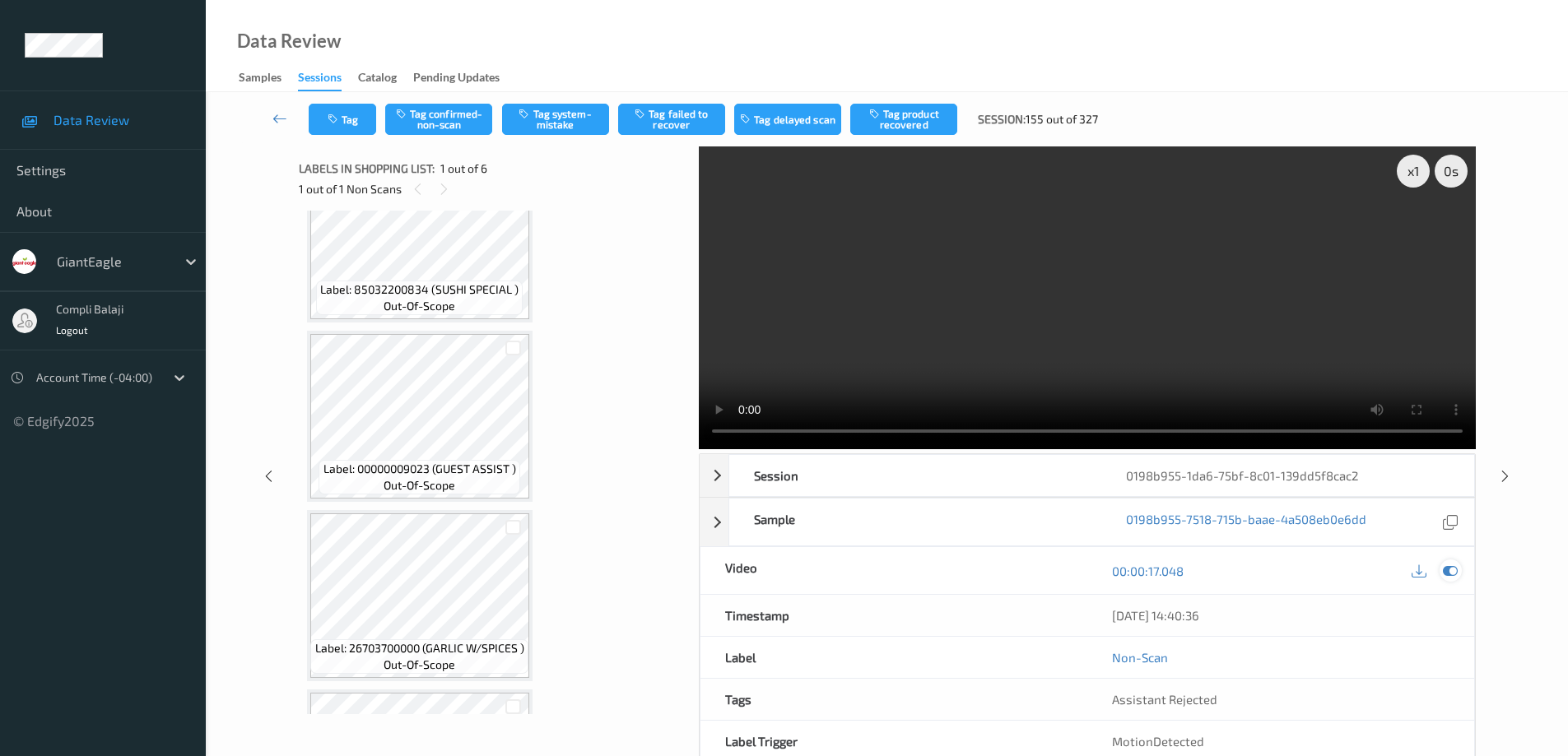
click at [1451, 571] on icon at bounding box center [1449, 570] width 15 height 15
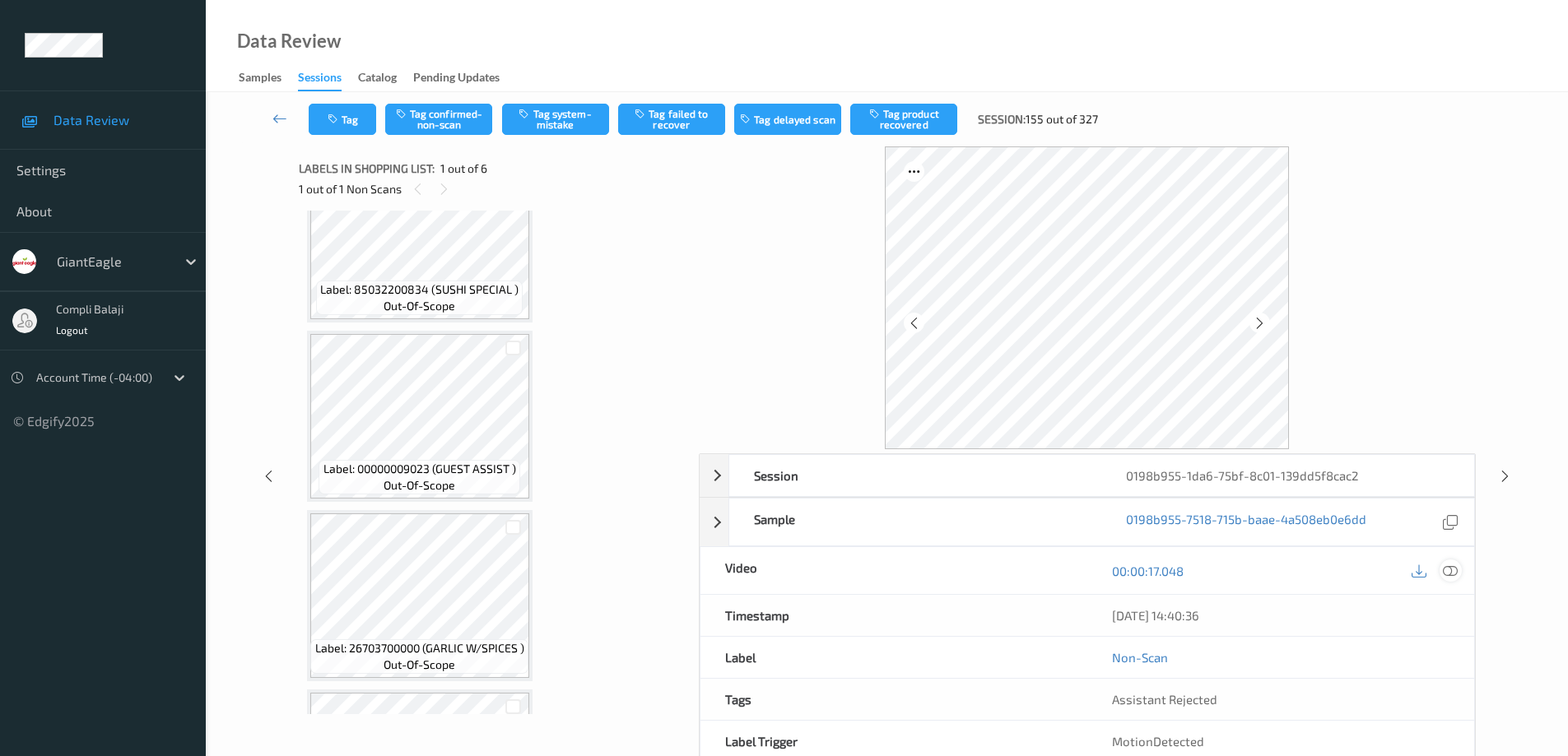
click at [1451, 571] on icon at bounding box center [1449, 570] width 15 height 15
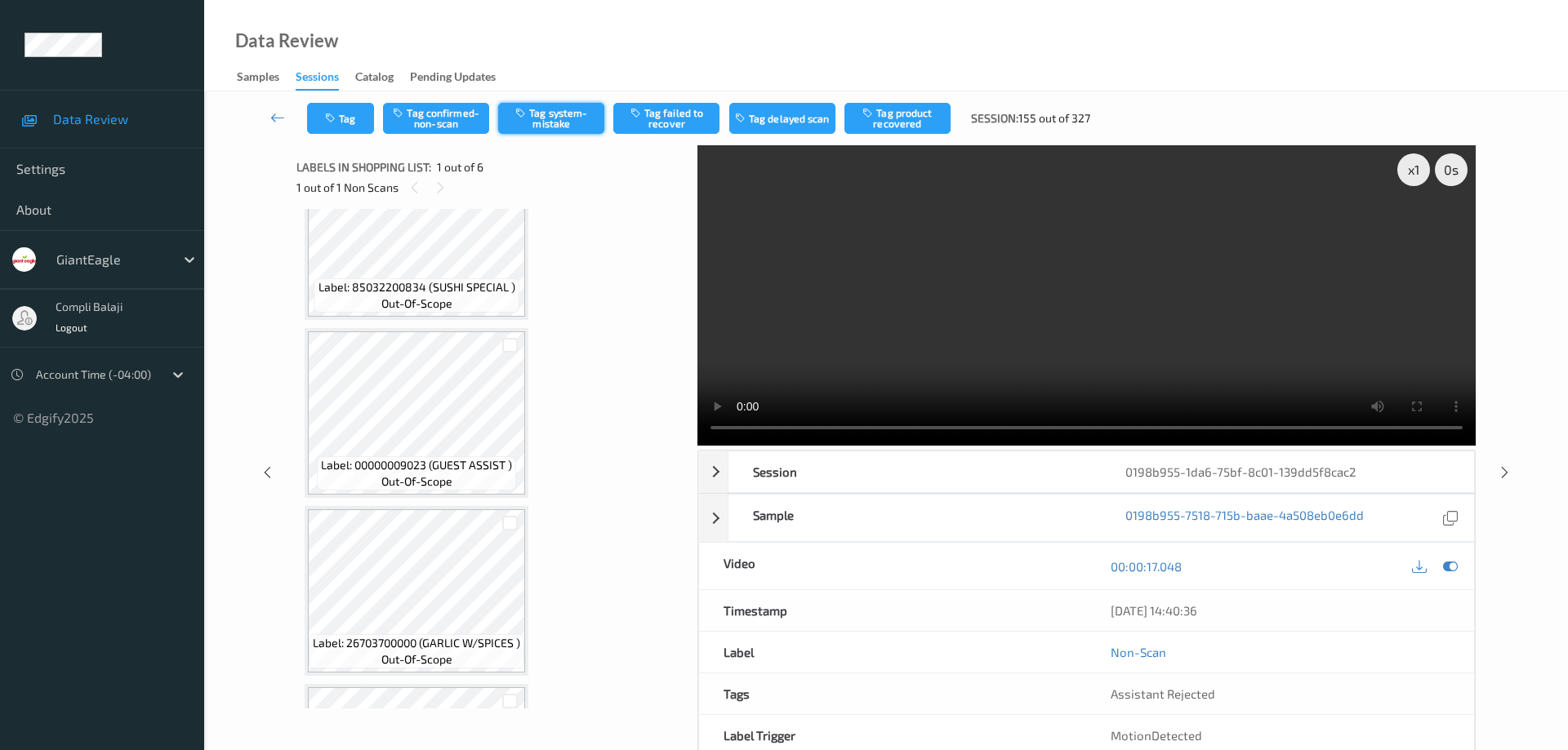
click at [550, 113] on button "Tag system-mistake" at bounding box center [551, 119] width 106 height 31
click at [353, 118] on button "Tag" at bounding box center [340, 119] width 67 height 31
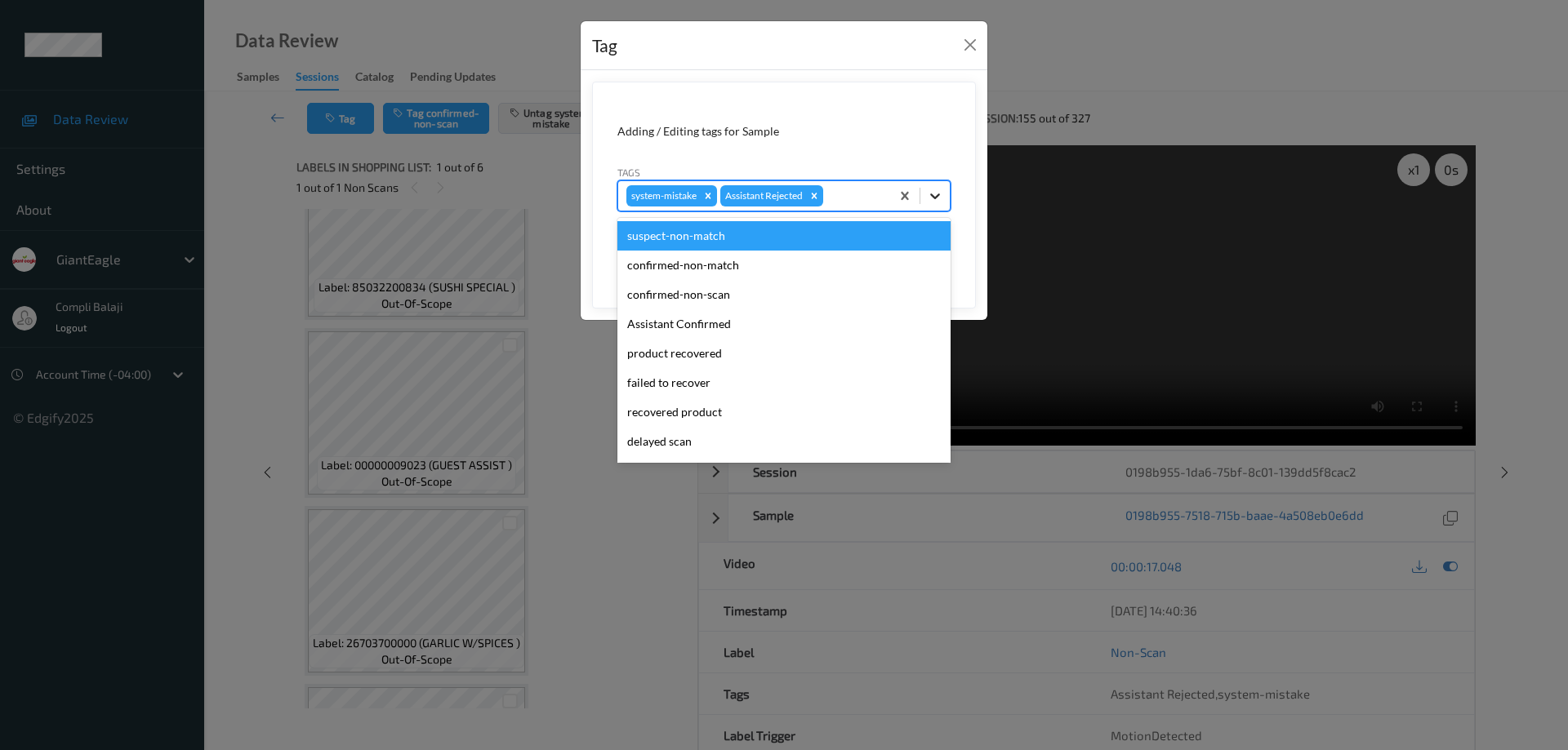
click at [936, 199] on icon at bounding box center [935, 196] width 17 height 17
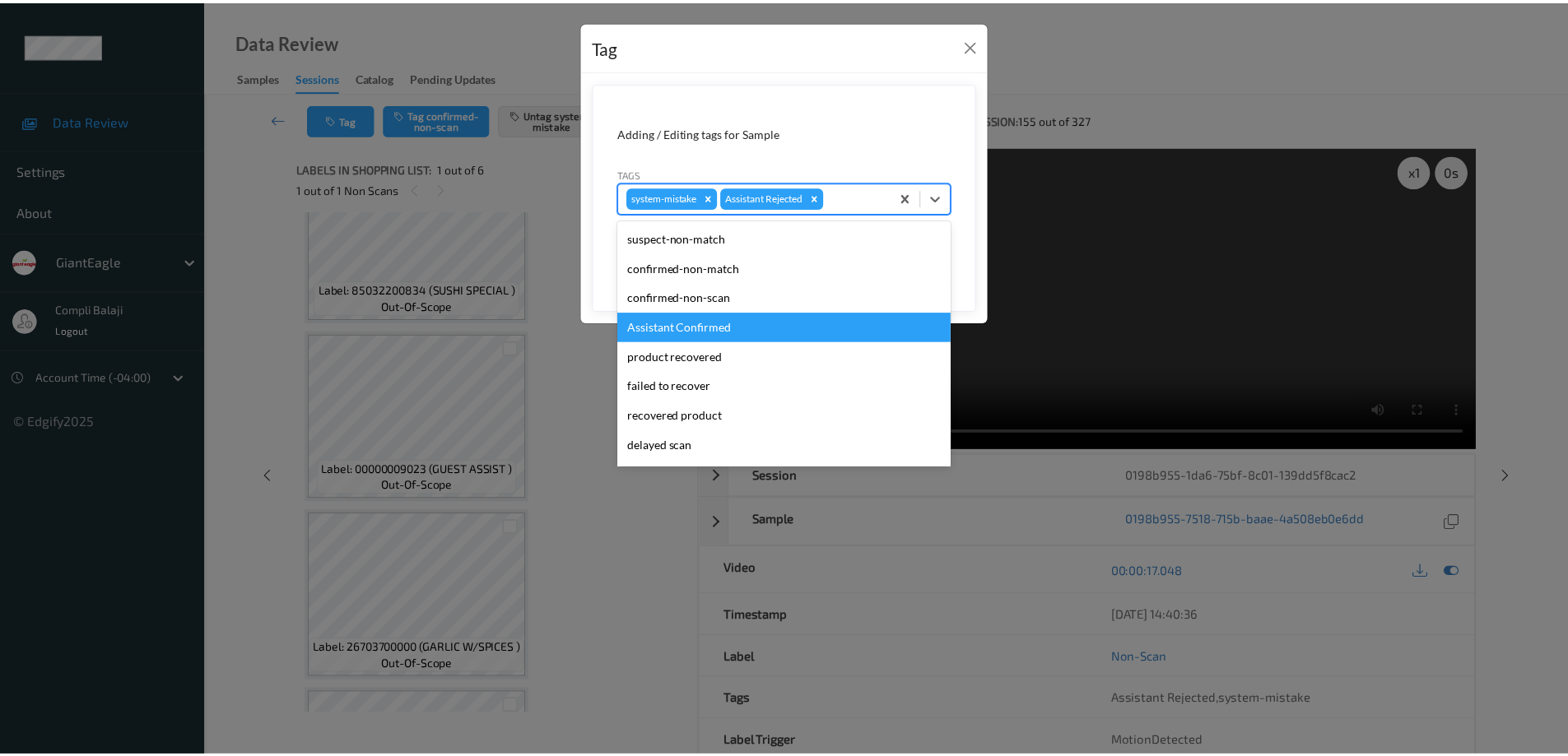
scroll to position [145, 0]
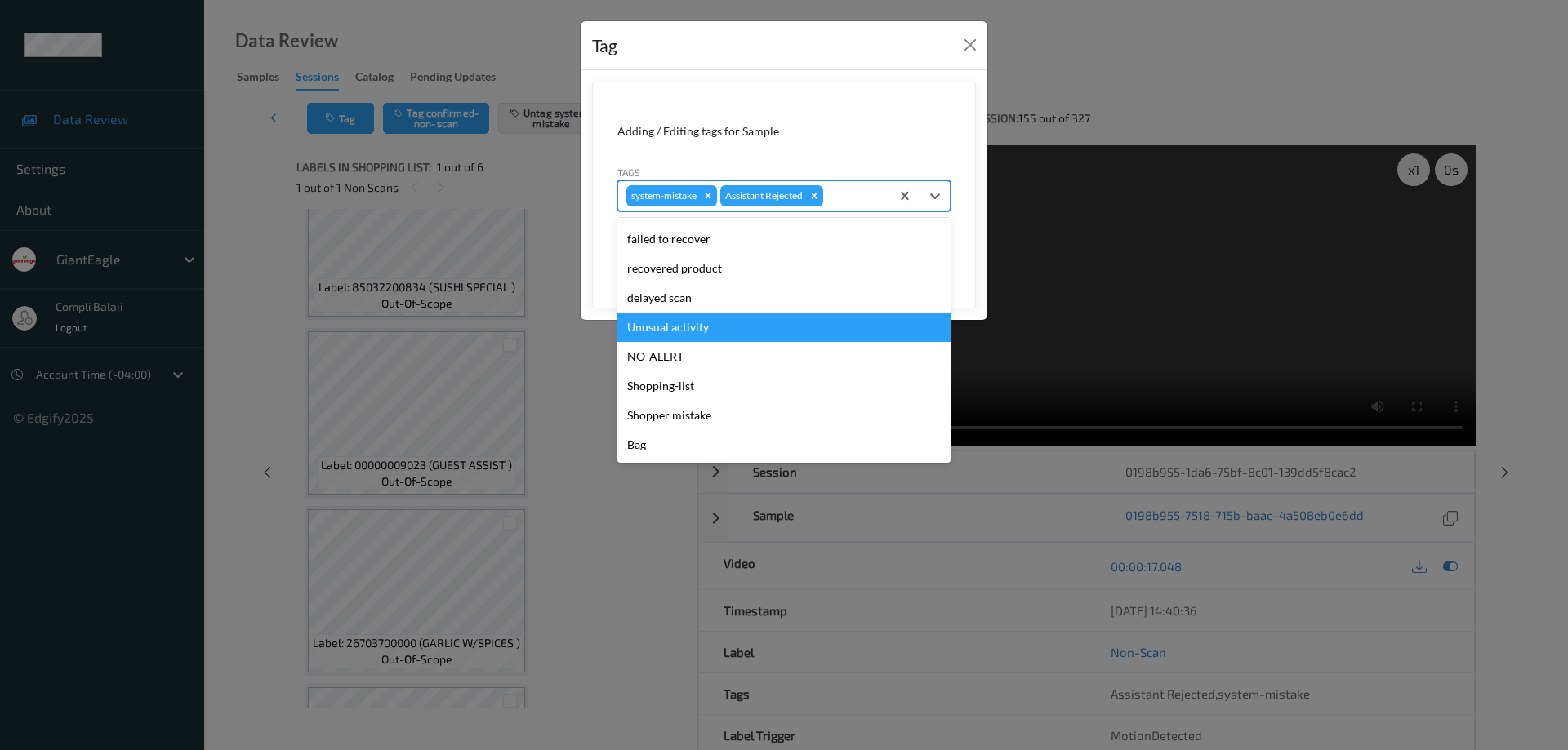
click at [709, 329] on div "Unusual activity" at bounding box center [784, 327] width 333 height 29
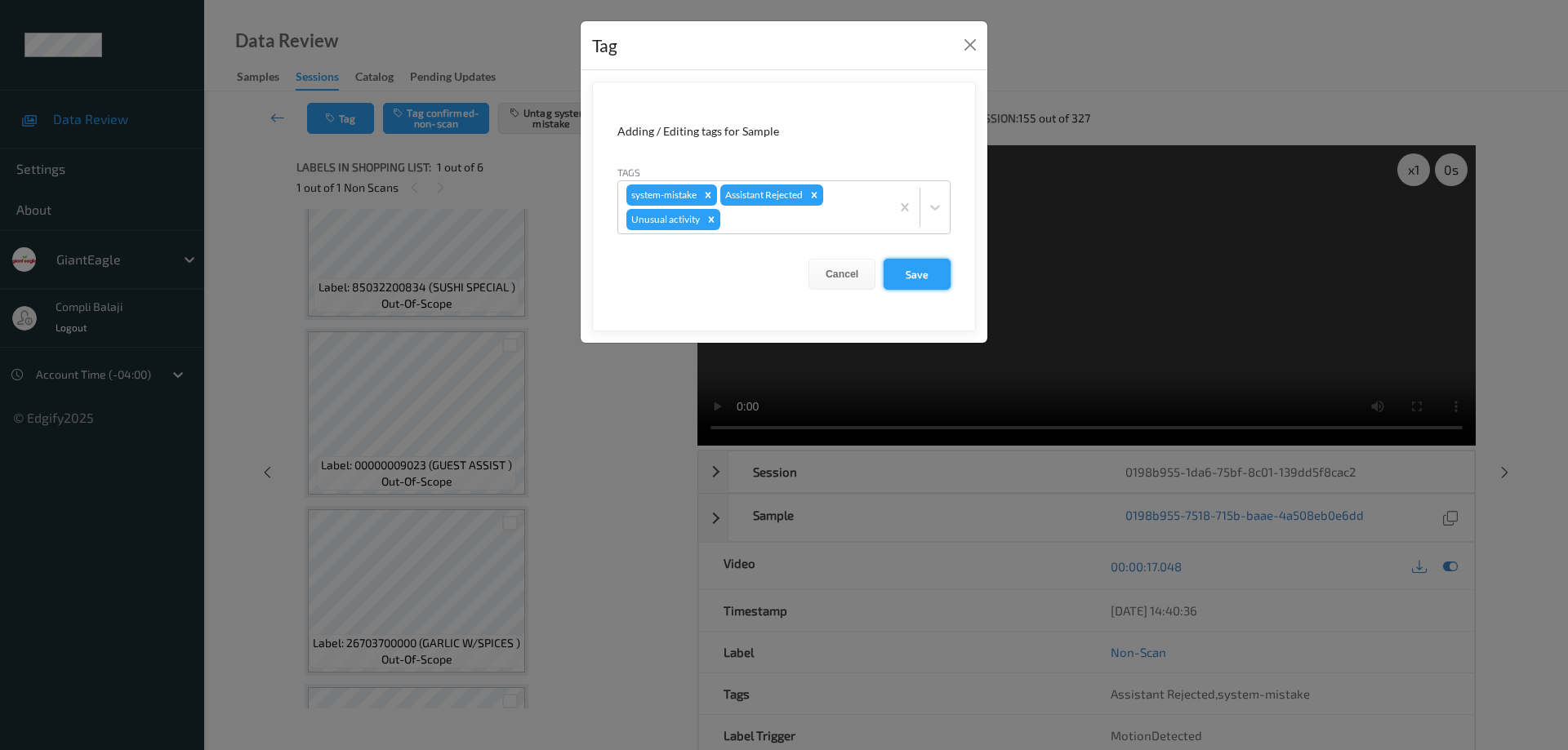
click at [926, 280] on button "Save" at bounding box center [917, 275] width 67 height 31
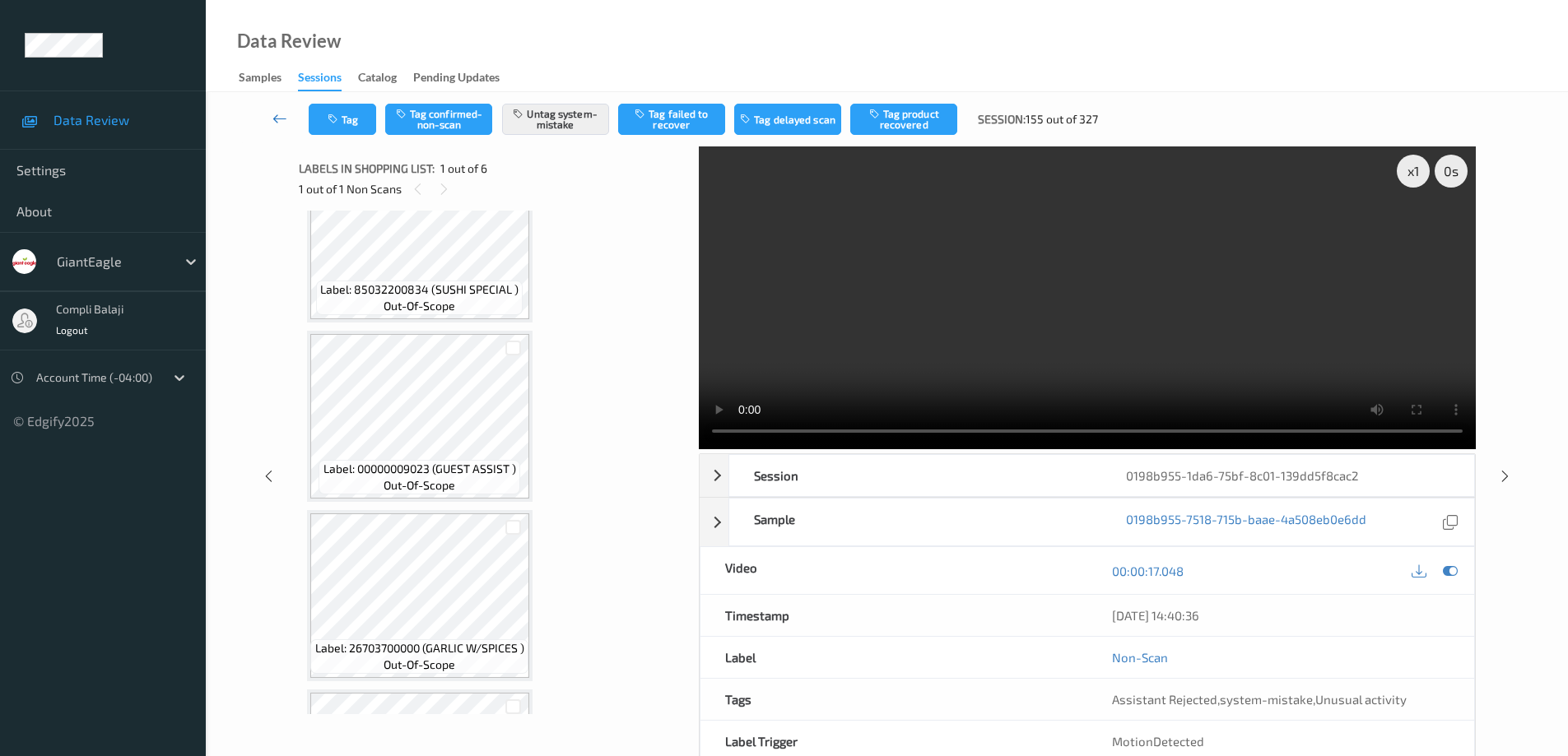
click at [276, 116] on icon at bounding box center [280, 119] width 15 height 17
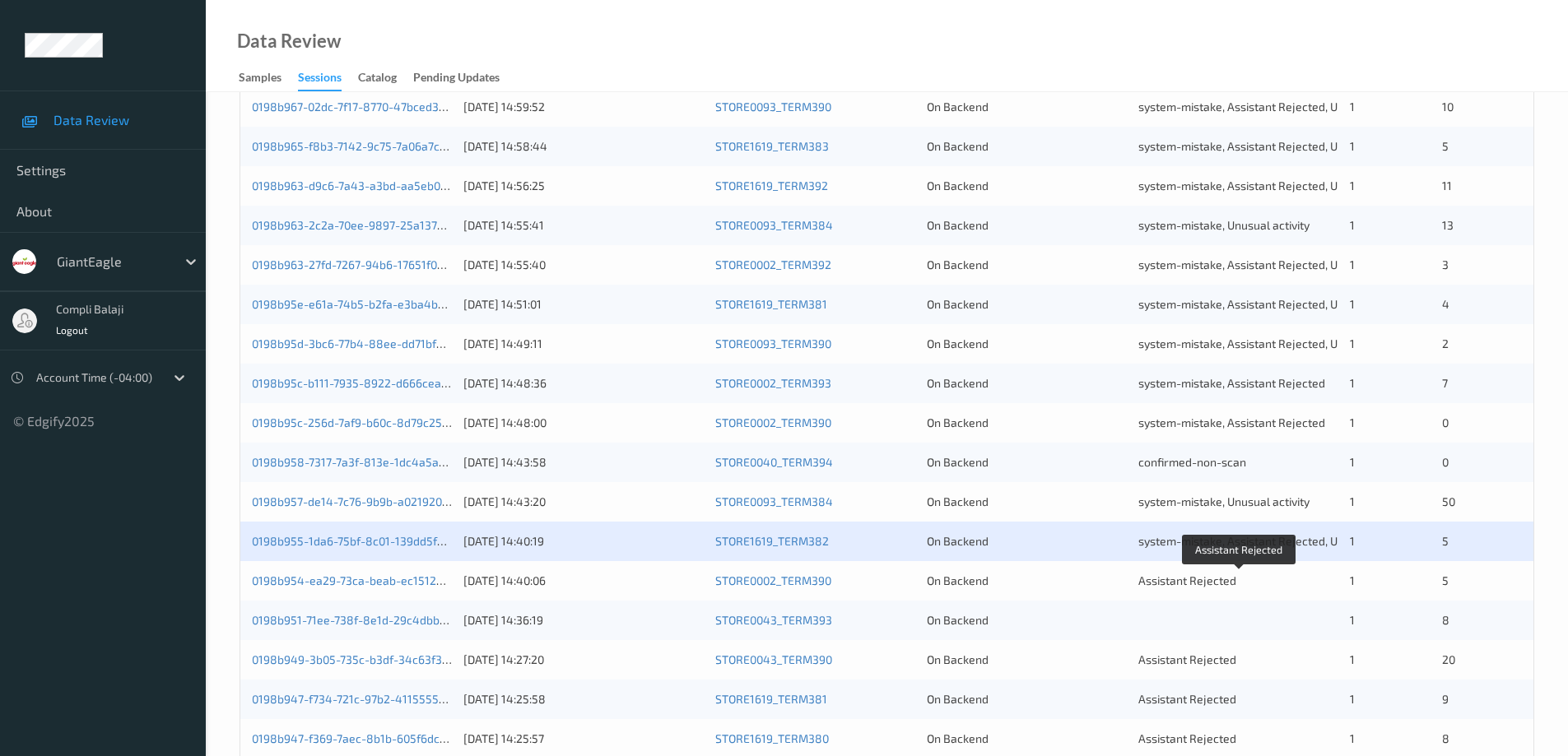
scroll to position [482, 0]
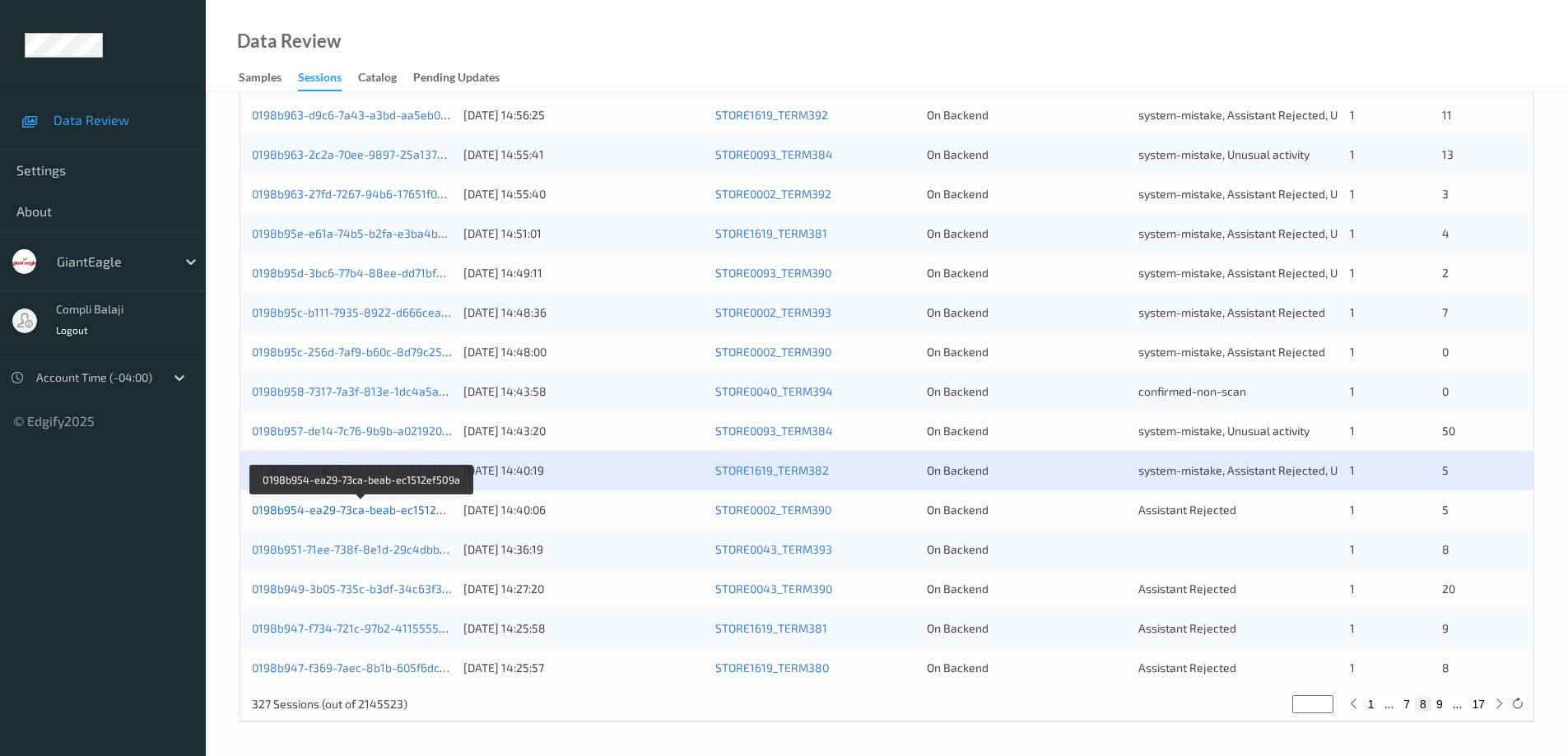
click at [358, 515] on link "0198b954-ea29-73ca-beab-ec1512ef509a" at bounding box center [363, 510] width 221 height 14
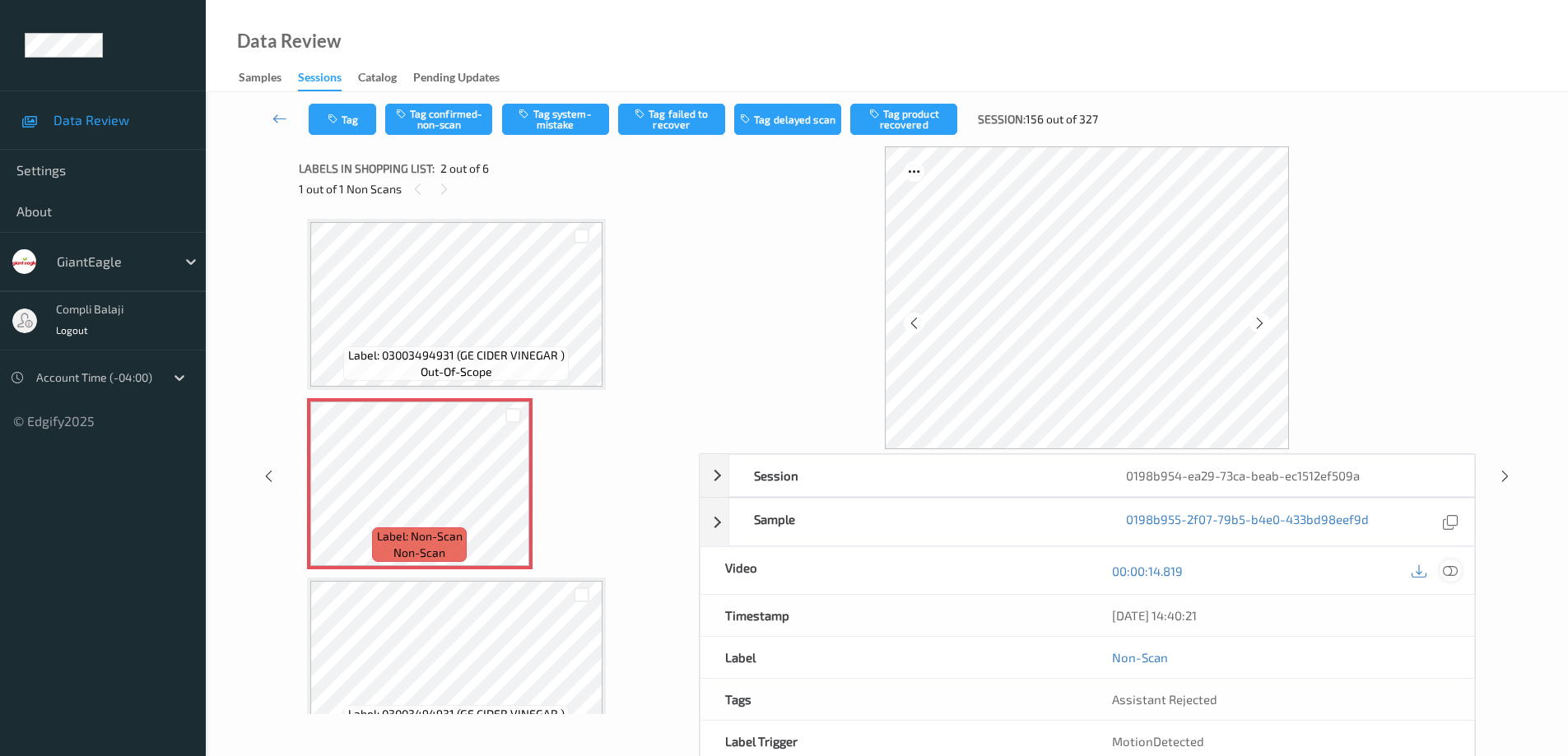
click at [1456, 575] on icon at bounding box center [1449, 570] width 15 height 15
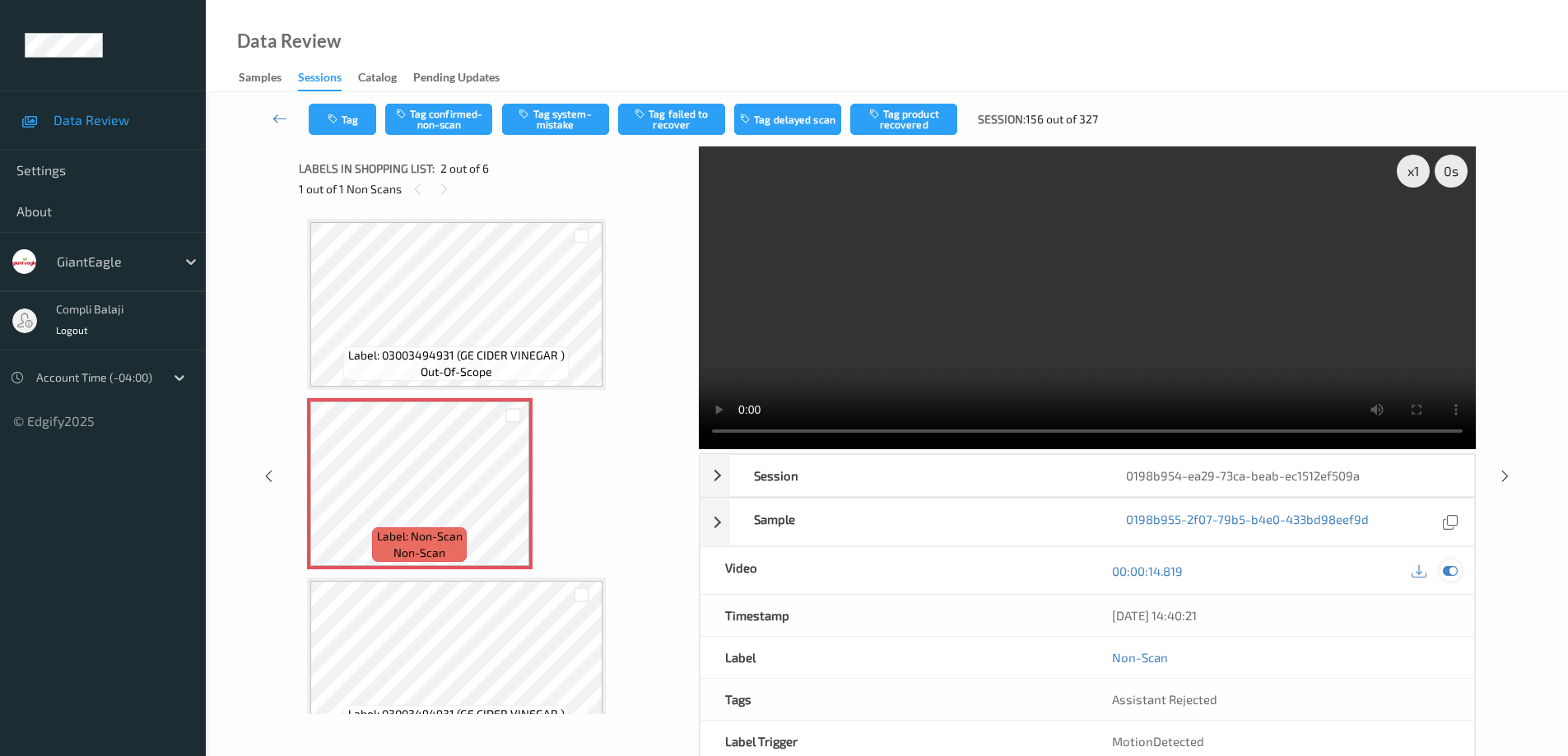
click at [1448, 568] on icon at bounding box center [1449, 570] width 15 height 15
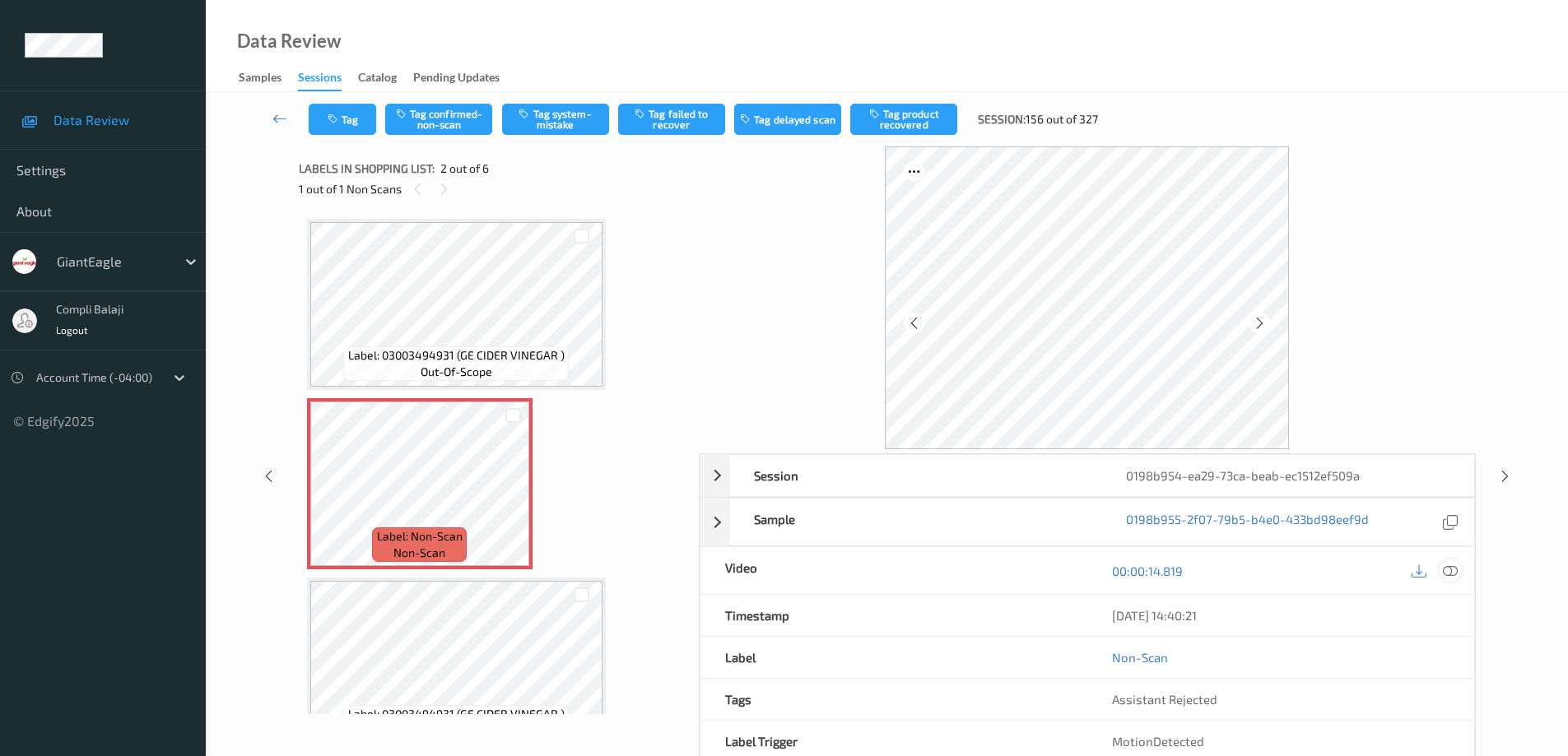
click at [1449, 573] on icon at bounding box center [1449, 570] width 15 height 15
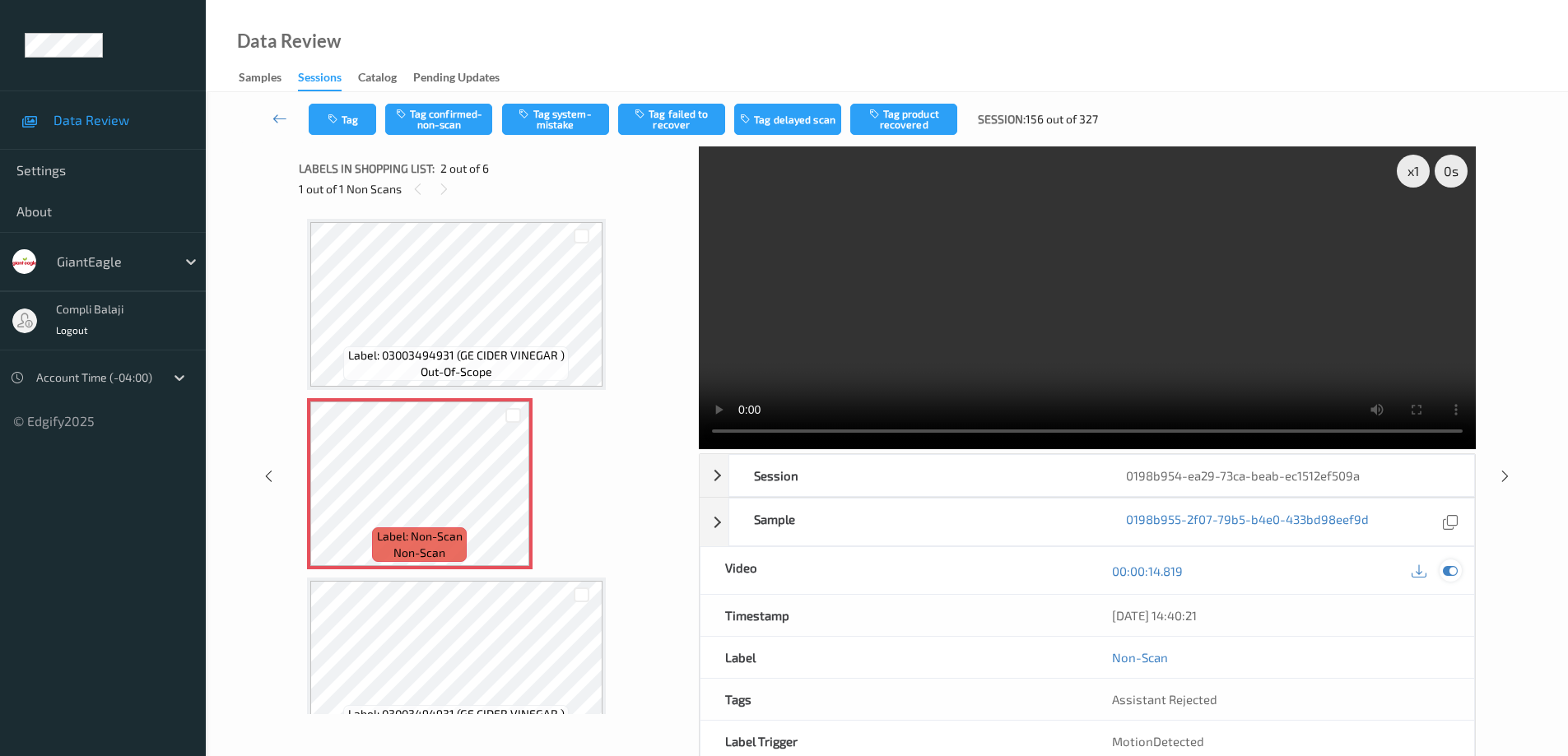
click at [1451, 575] on icon at bounding box center [1449, 570] width 15 height 15
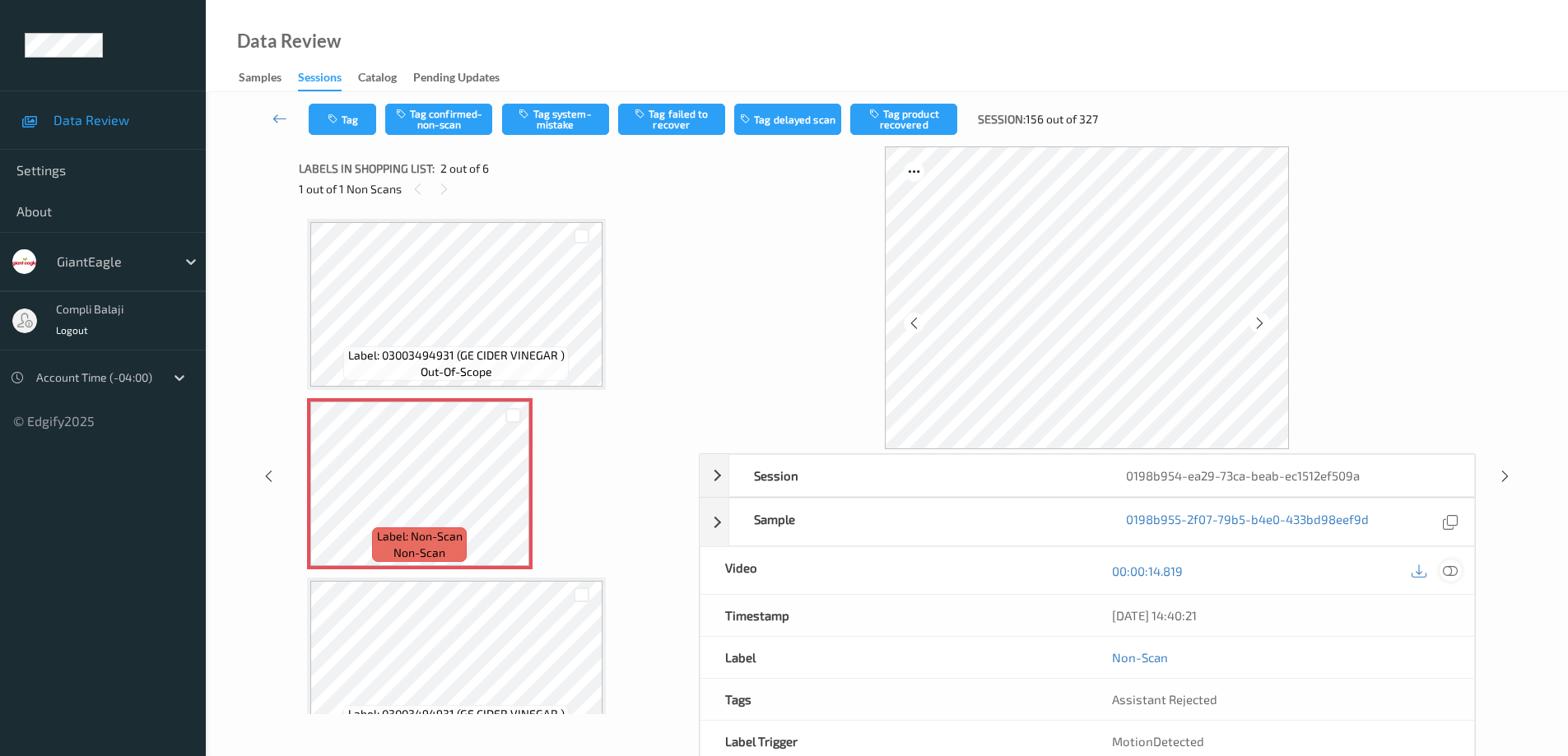
click at [1449, 570] on icon at bounding box center [1449, 570] width 15 height 15
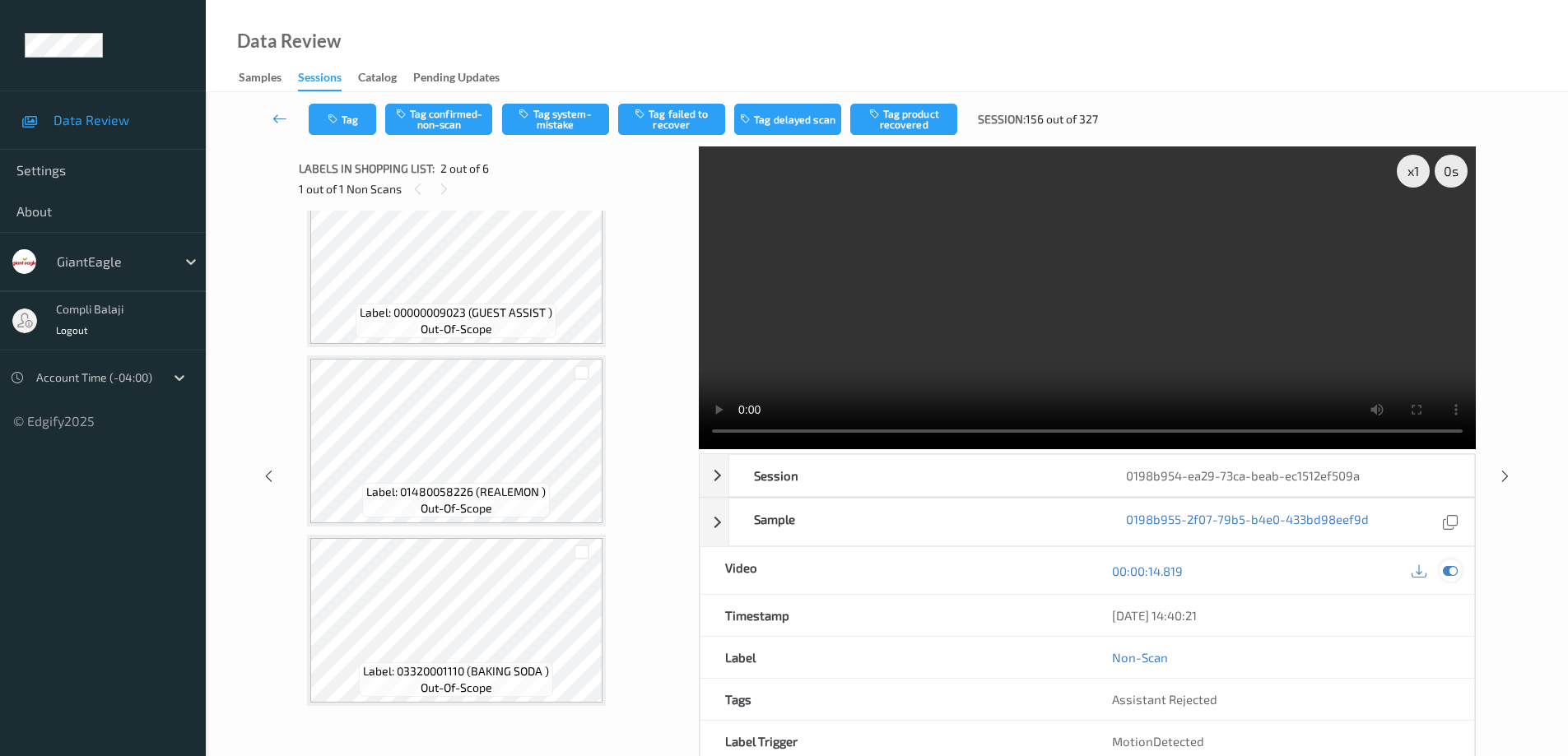
click at [1444, 573] on icon at bounding box center [1449, 570] width 15 height 15
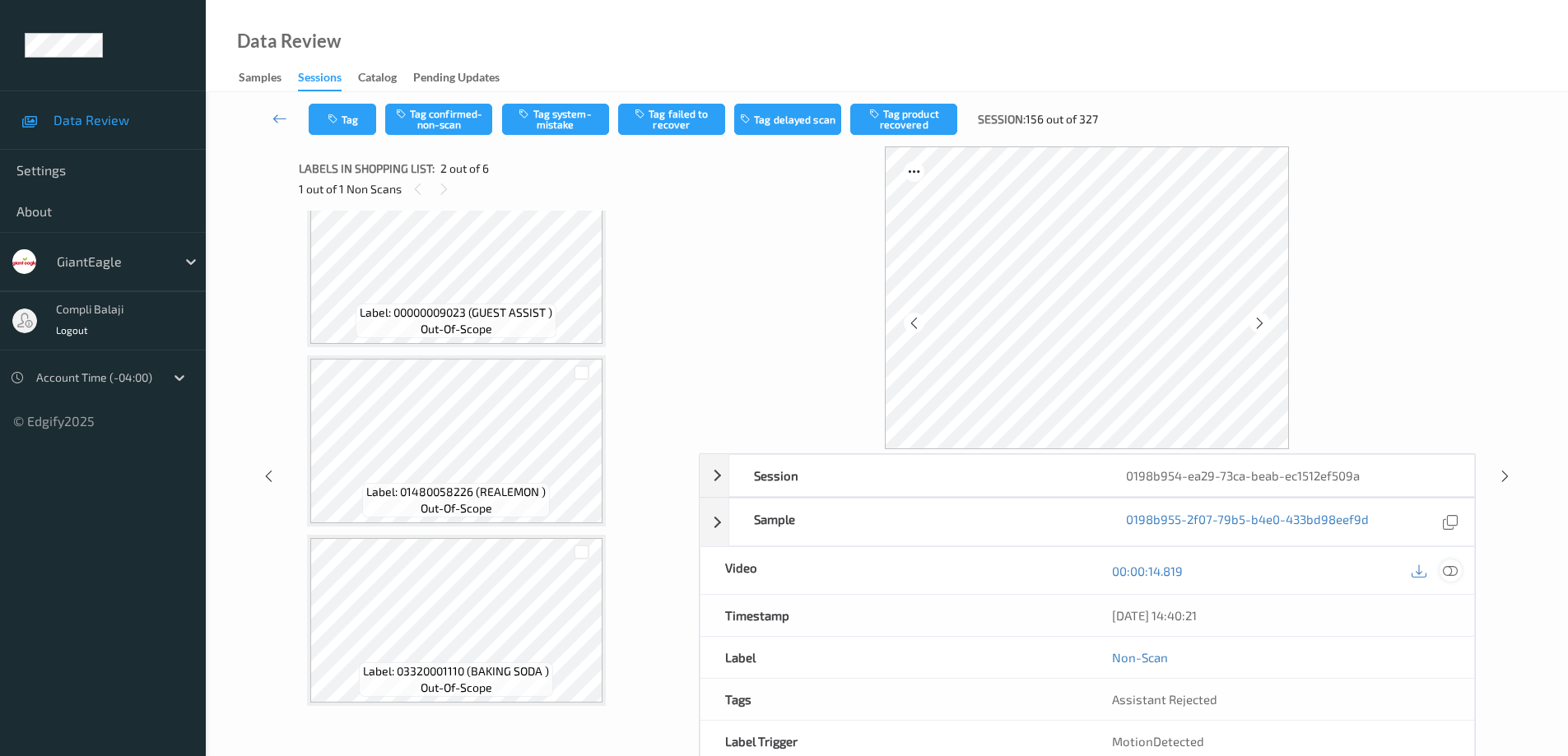
click at [1455, 574] on icon at bounding box center [1449, 570] width 15 height 15
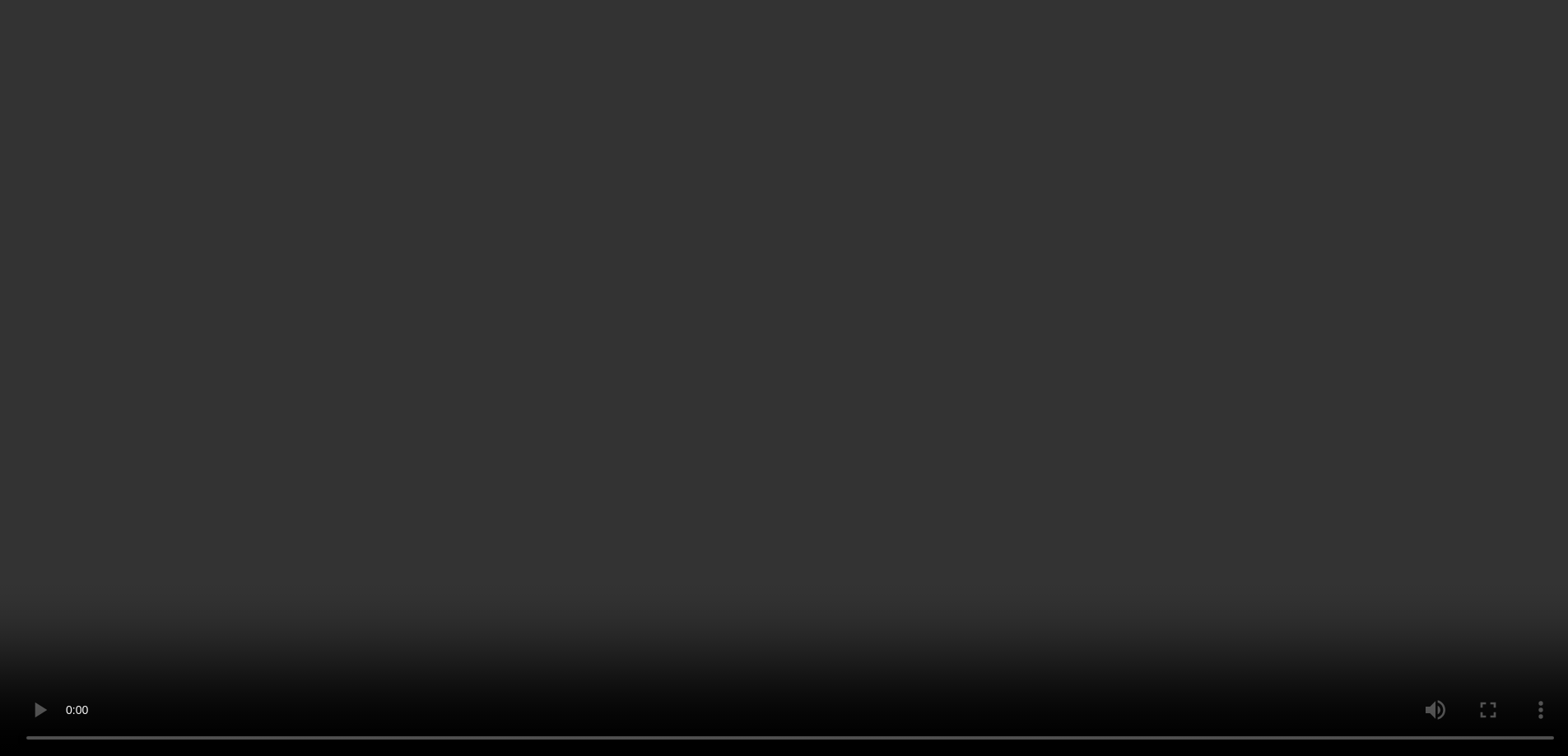
scroll to position [165, 0]
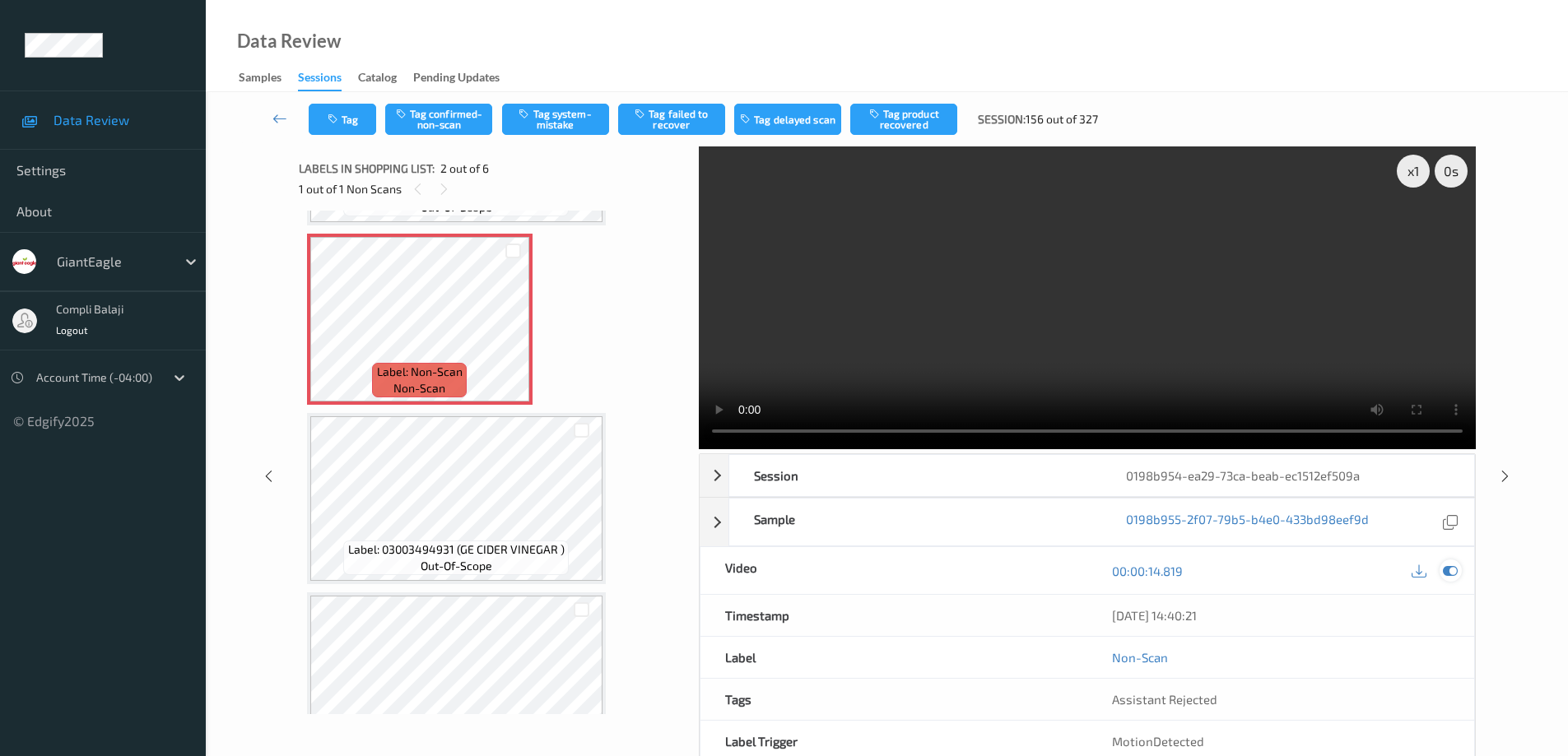
click at [1454, 572] on icon at bounding box center [1449, 570] width 15 height 15
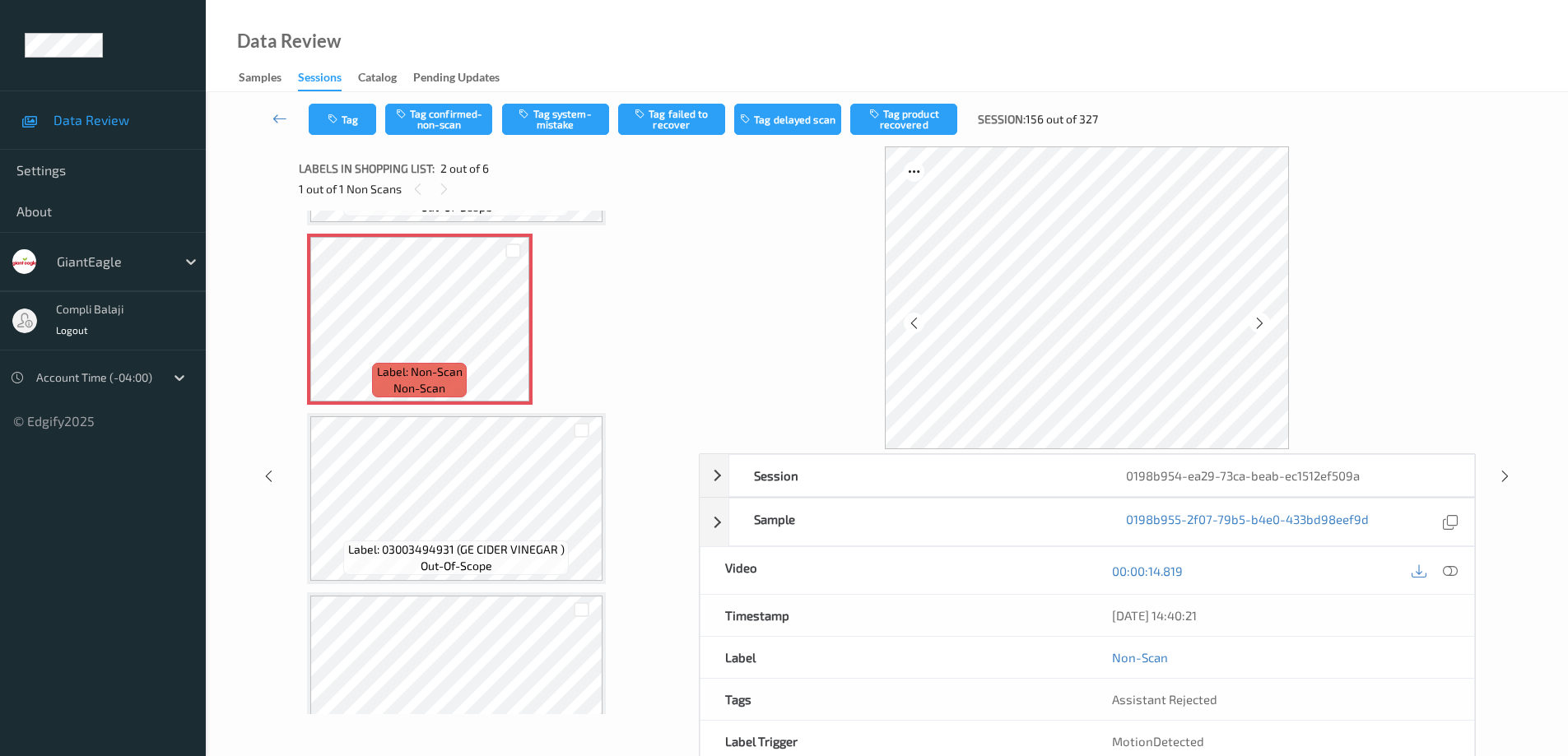
drag, startPoint x: 1449, startPoint y: 572, endPoint x: 1432, endPoint y: 564, distance: 18.8
click at [1447, 571] on icon at bounding box center [1449, 570] width 15 height 15
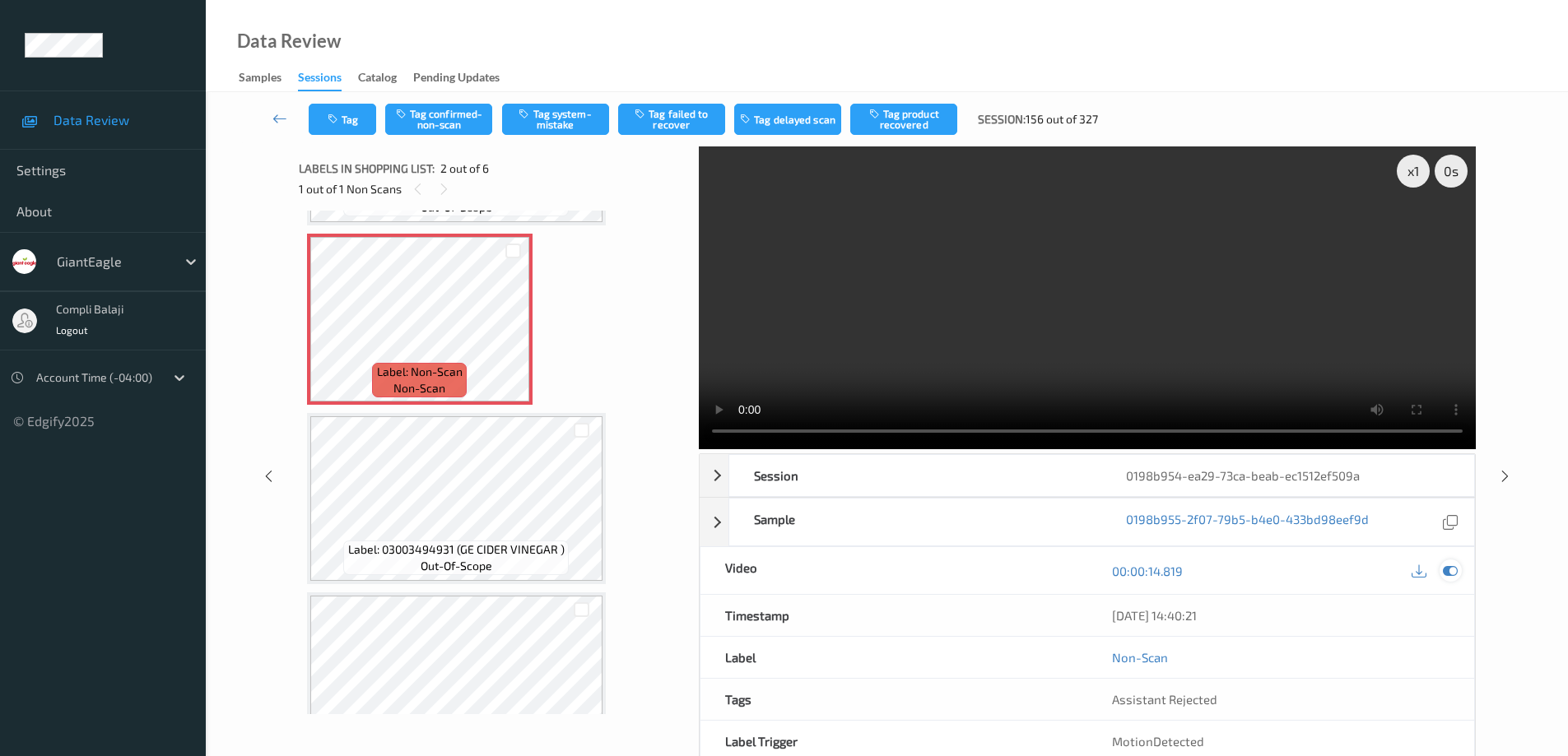
click at [1446, 571] on icon at bounding box center [1449, 570] width 15 height 15
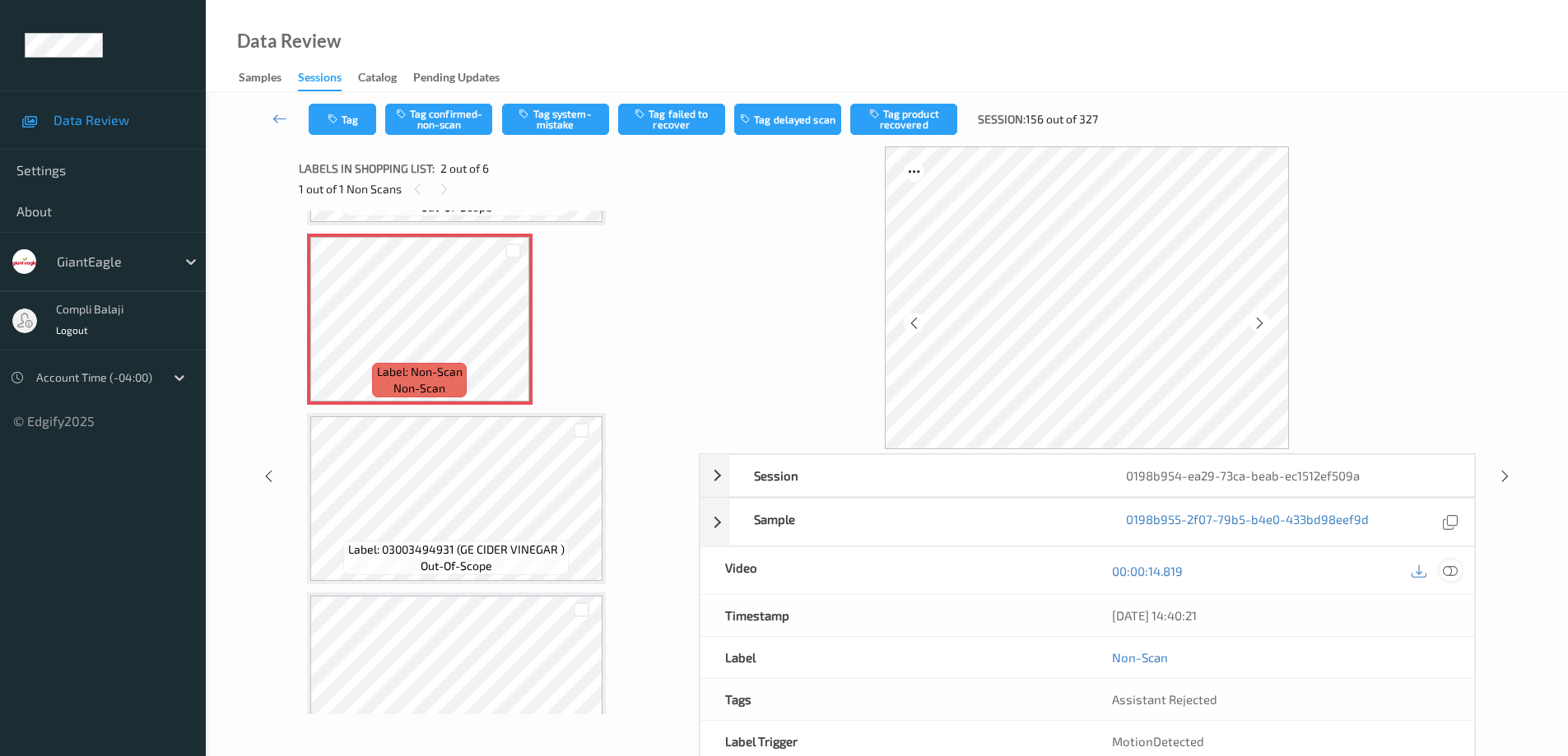
click at [1449, 567] on icon at bounding box center [1449, 570] width 15 height 15
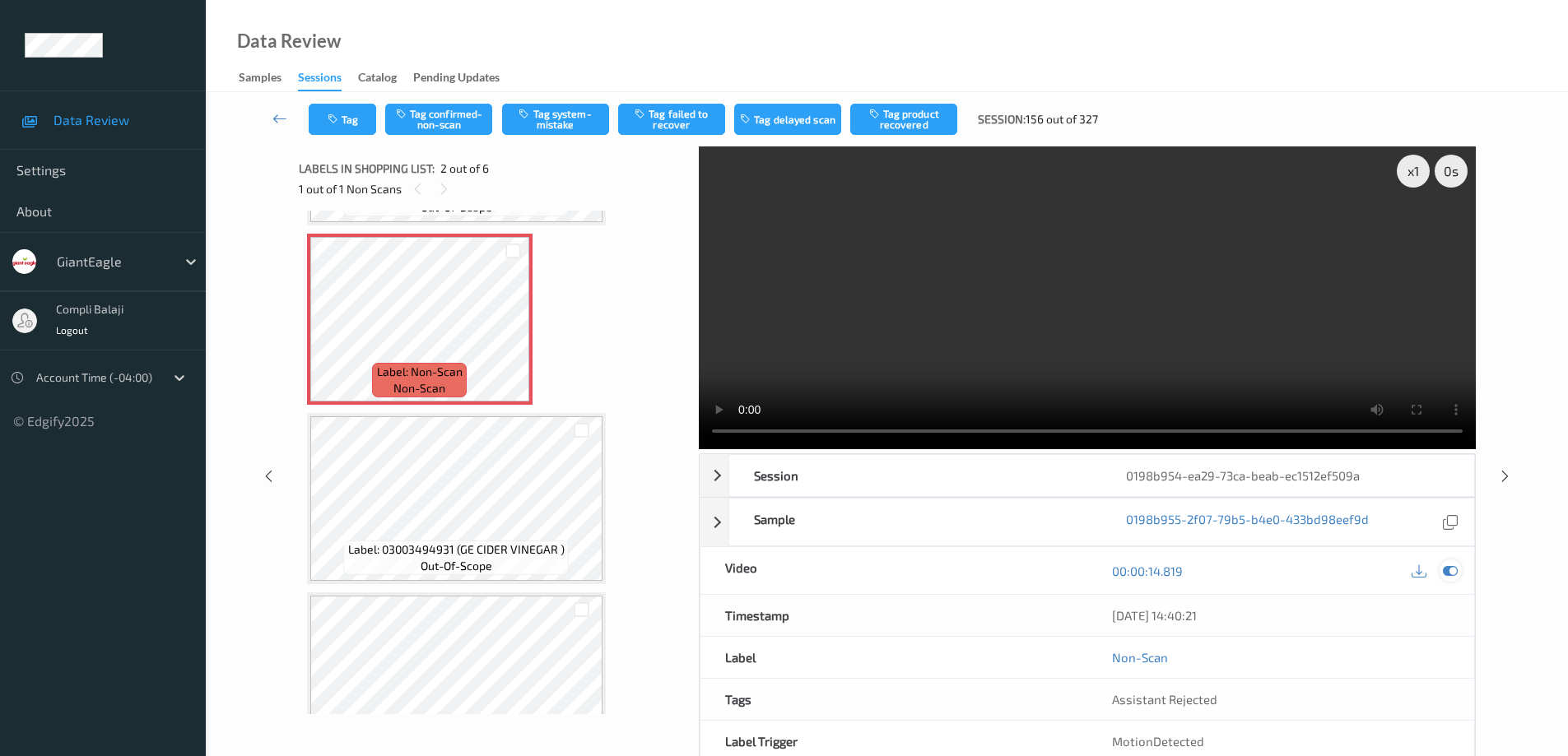
click at [1454, 570] on icon at bounding box center [1449, 570] width 15 height 15
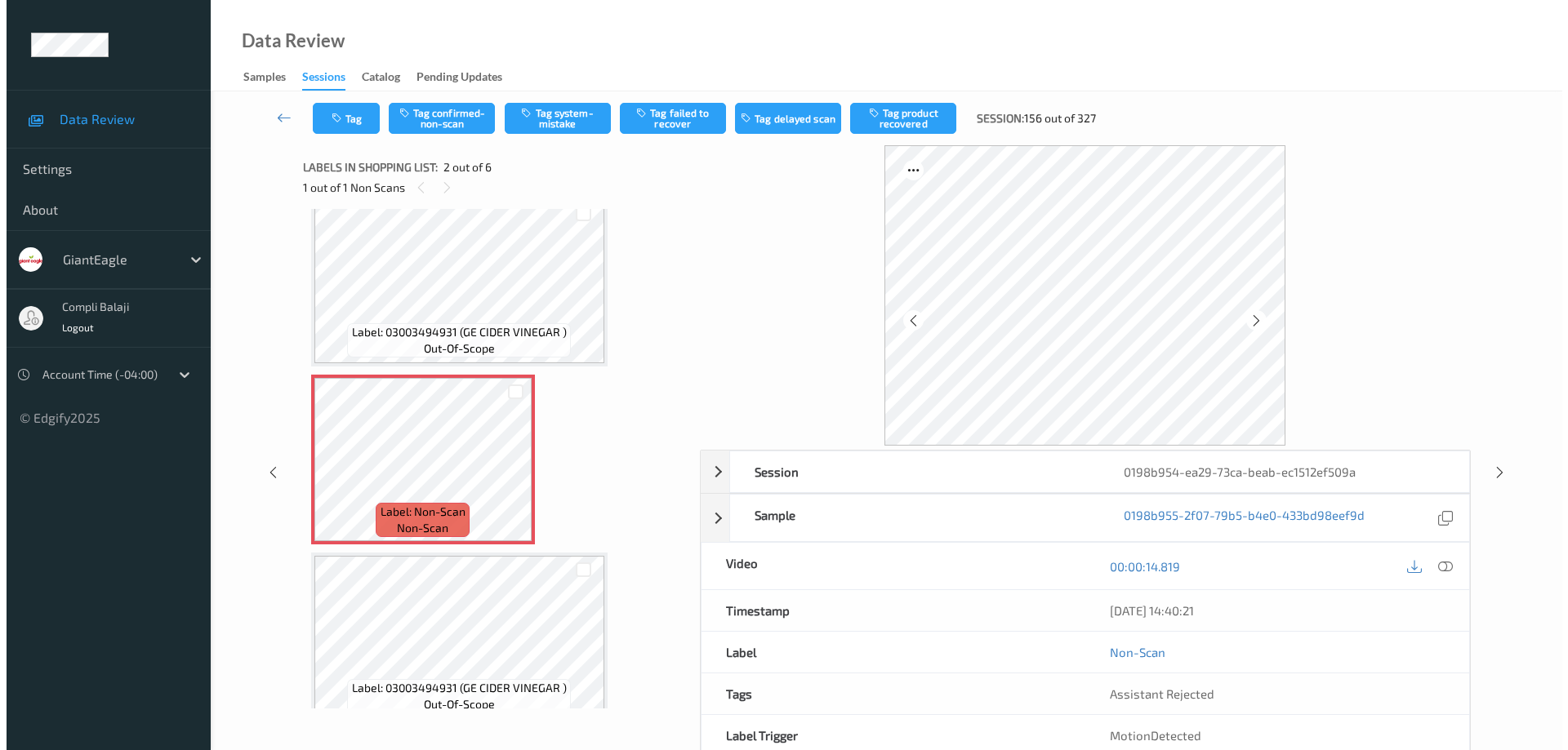
scroll to position [0, 0]
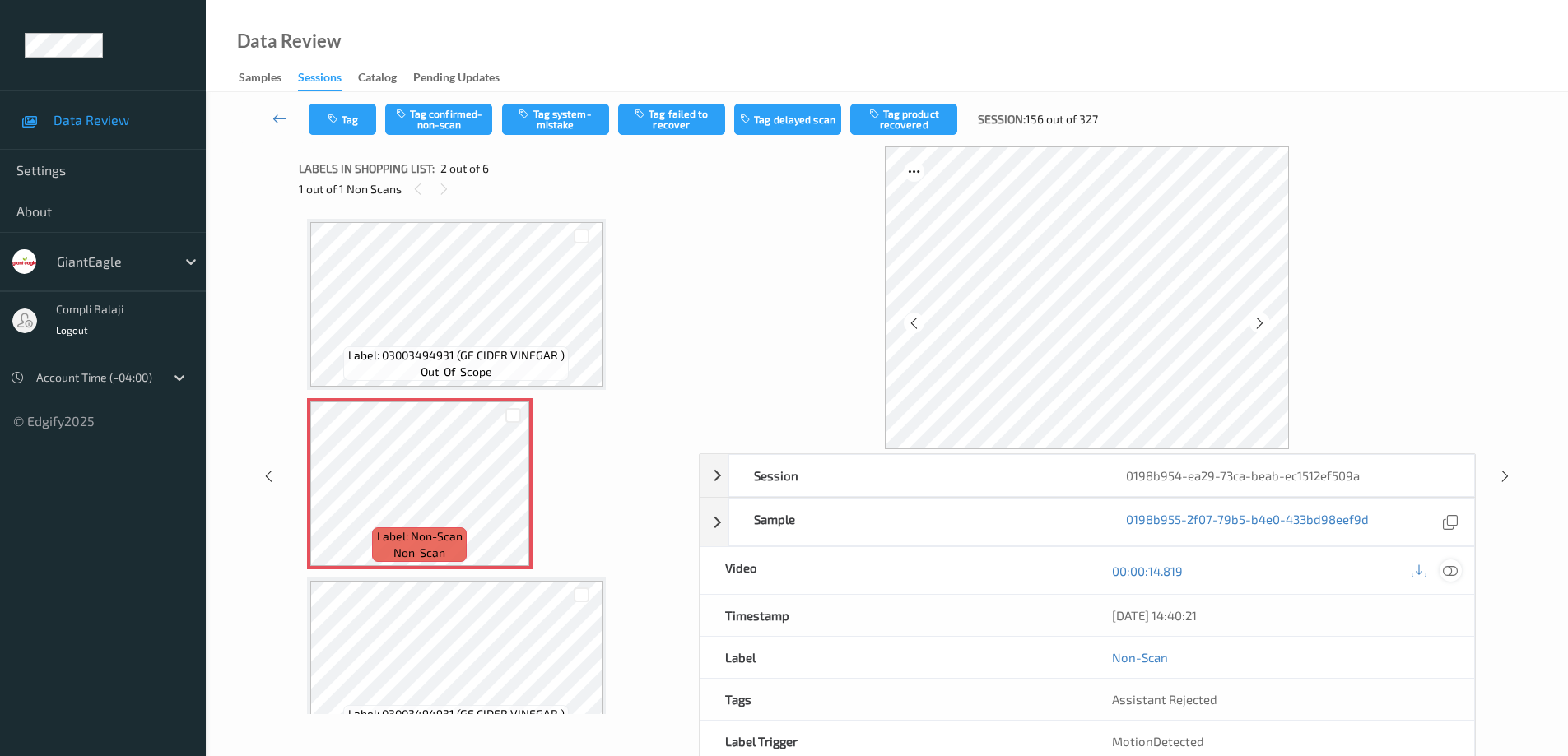
click at [1450, 573] on icon at bounding box center [1449, 570] width 15 height 15
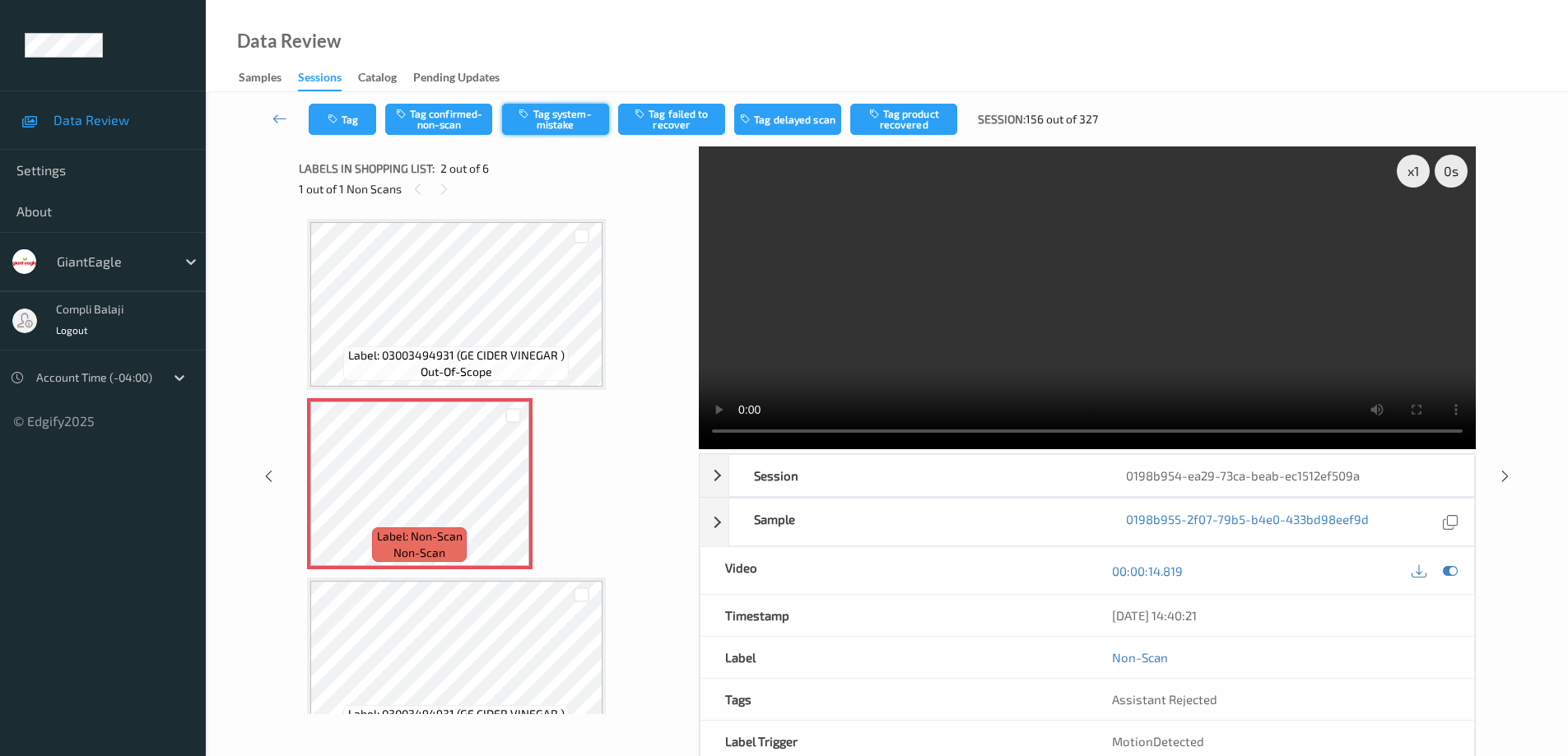
click at [578, 117] on button "Tag system-mistake" at bounding box center [555, 120] width 107 height 32
click at [354, 121] on button "Tag" at bounding box center [342, 120] width 67 height 32
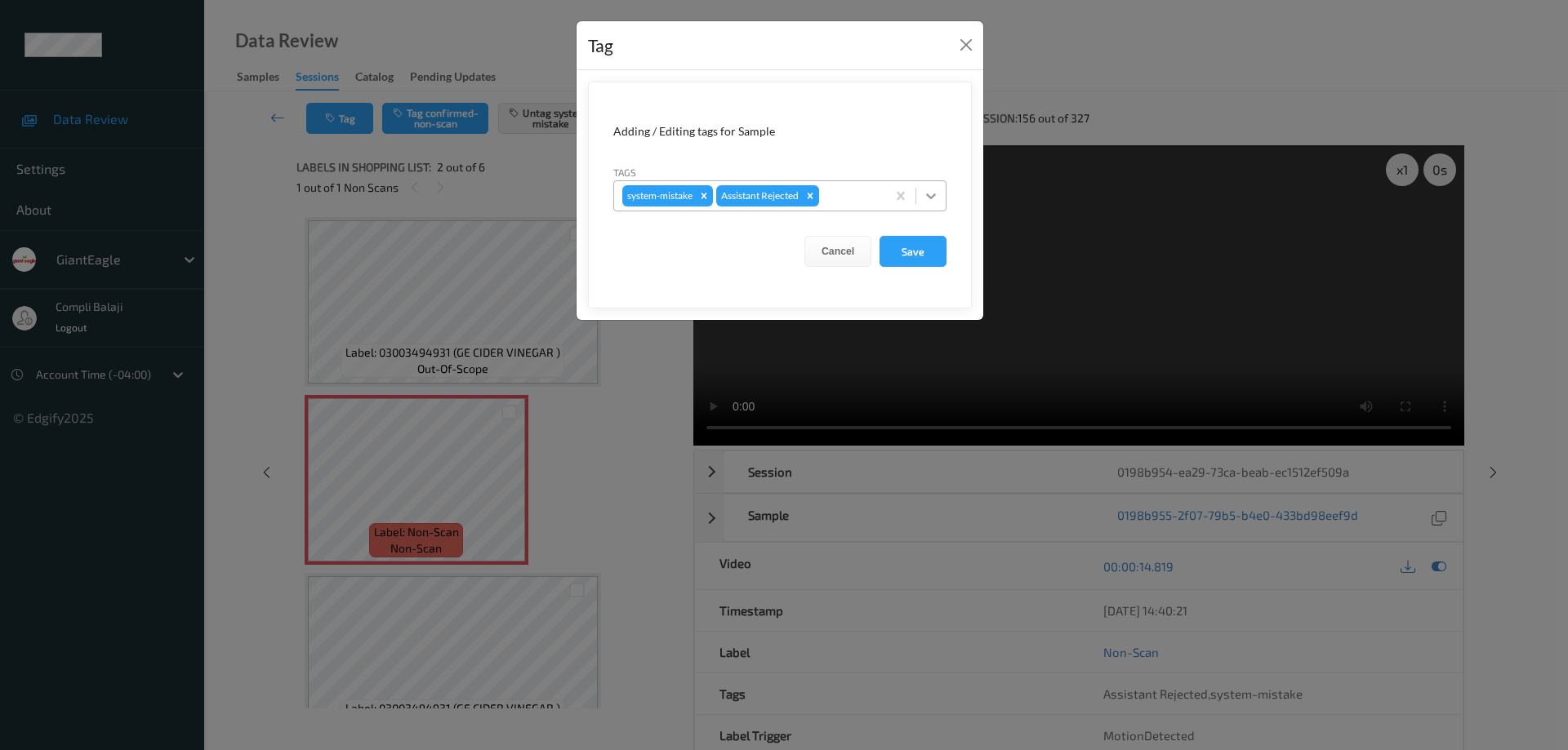
click at [930, 205] on div at bounding box center [931, 196] width 29 height 29
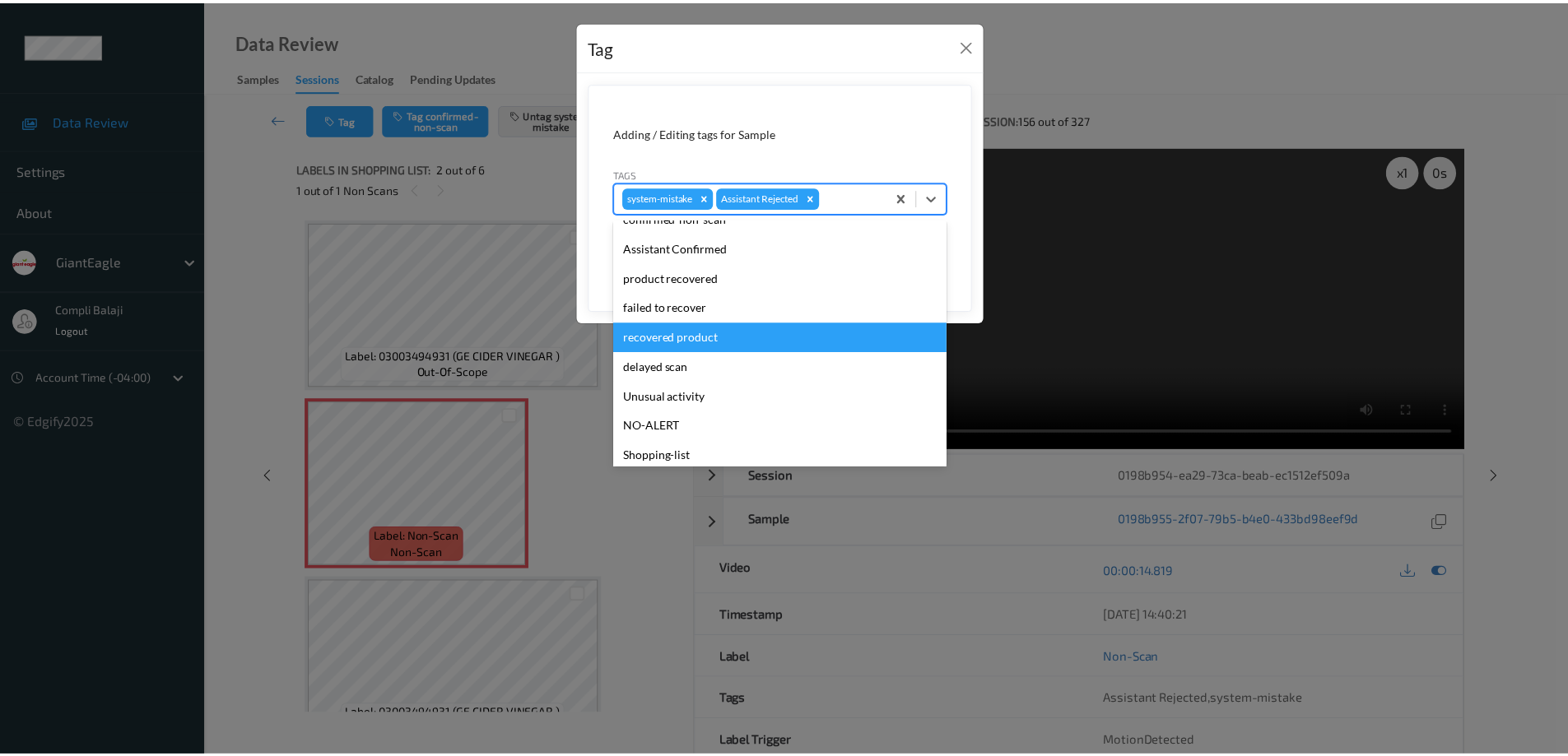
scroll to position [145, 0]
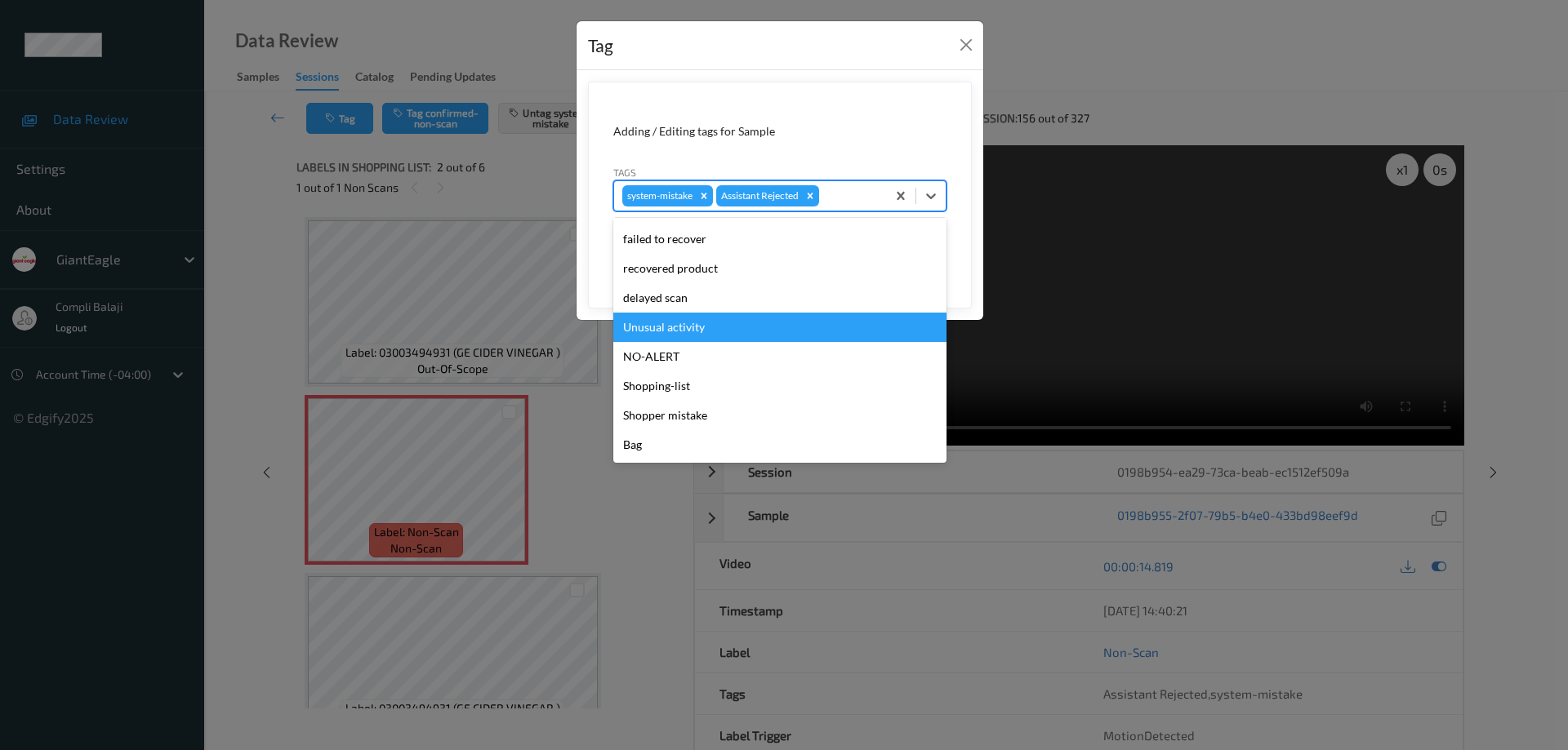
click at [676, 329] on div "Unusual activity" at bounding box center [780, 327] width 333 height 29
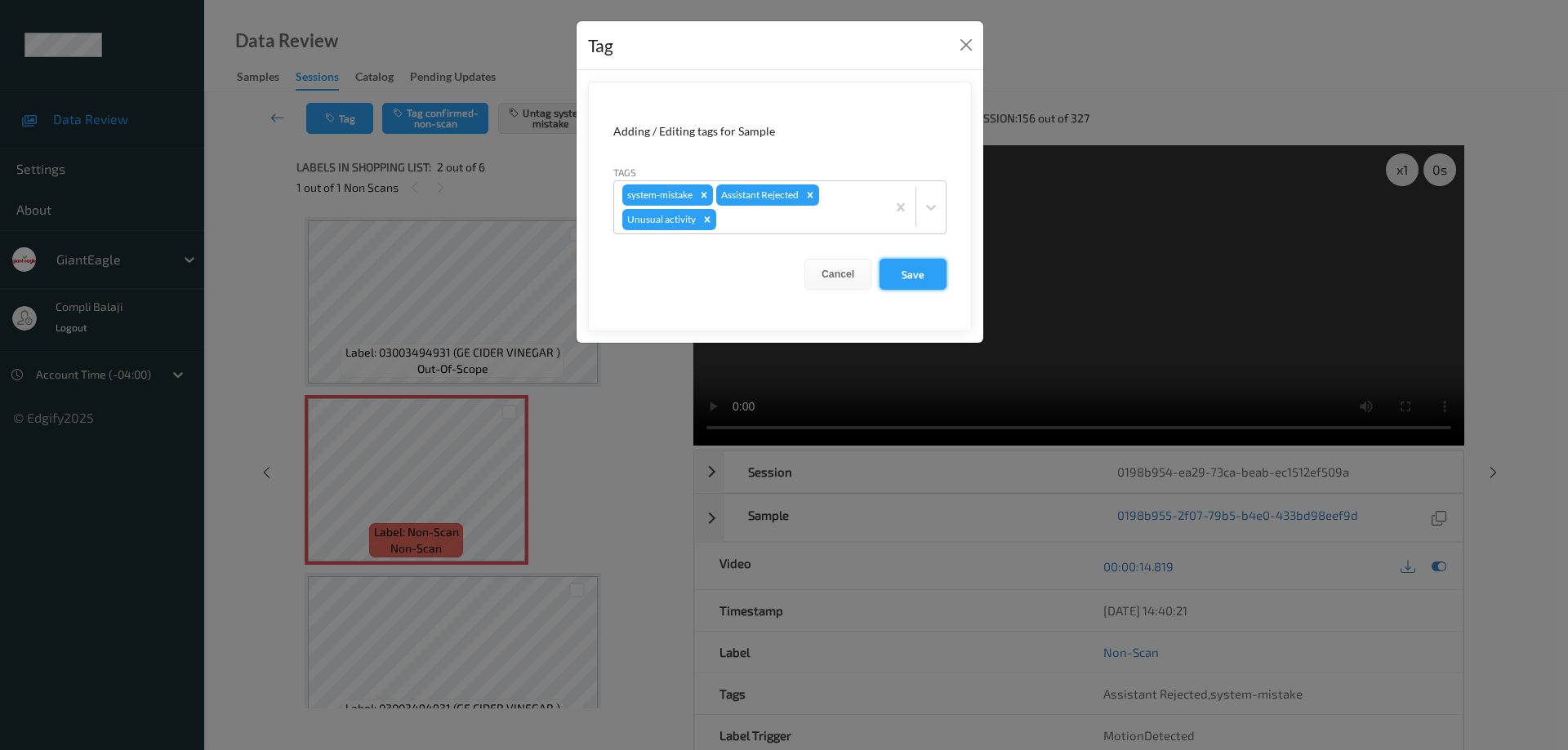
click at [916, 278] on button "Save" at bounding box center [913, 275] width 67 height 31
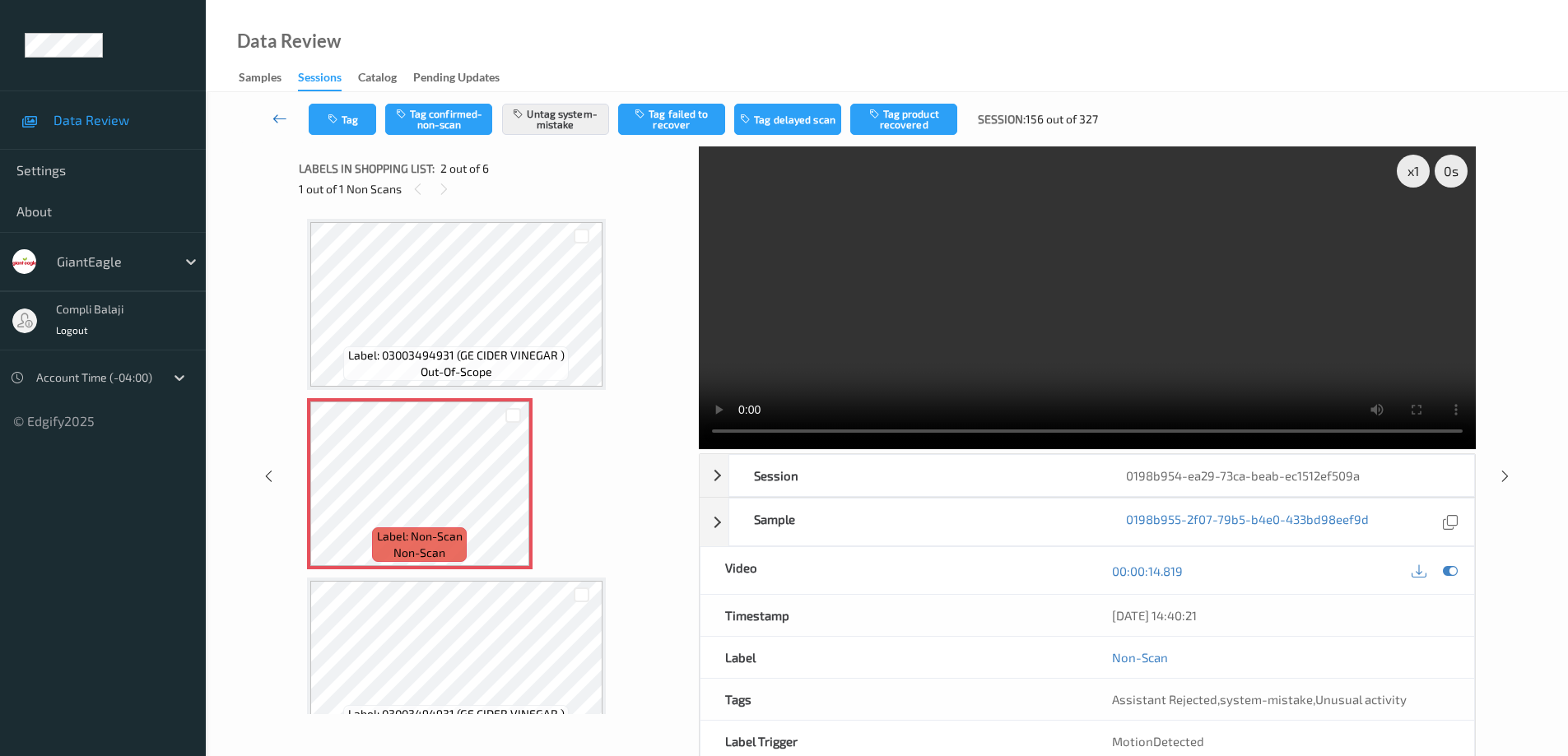
click at [273, 113] on icon at bounding box center [280, 119] width 15 height 17
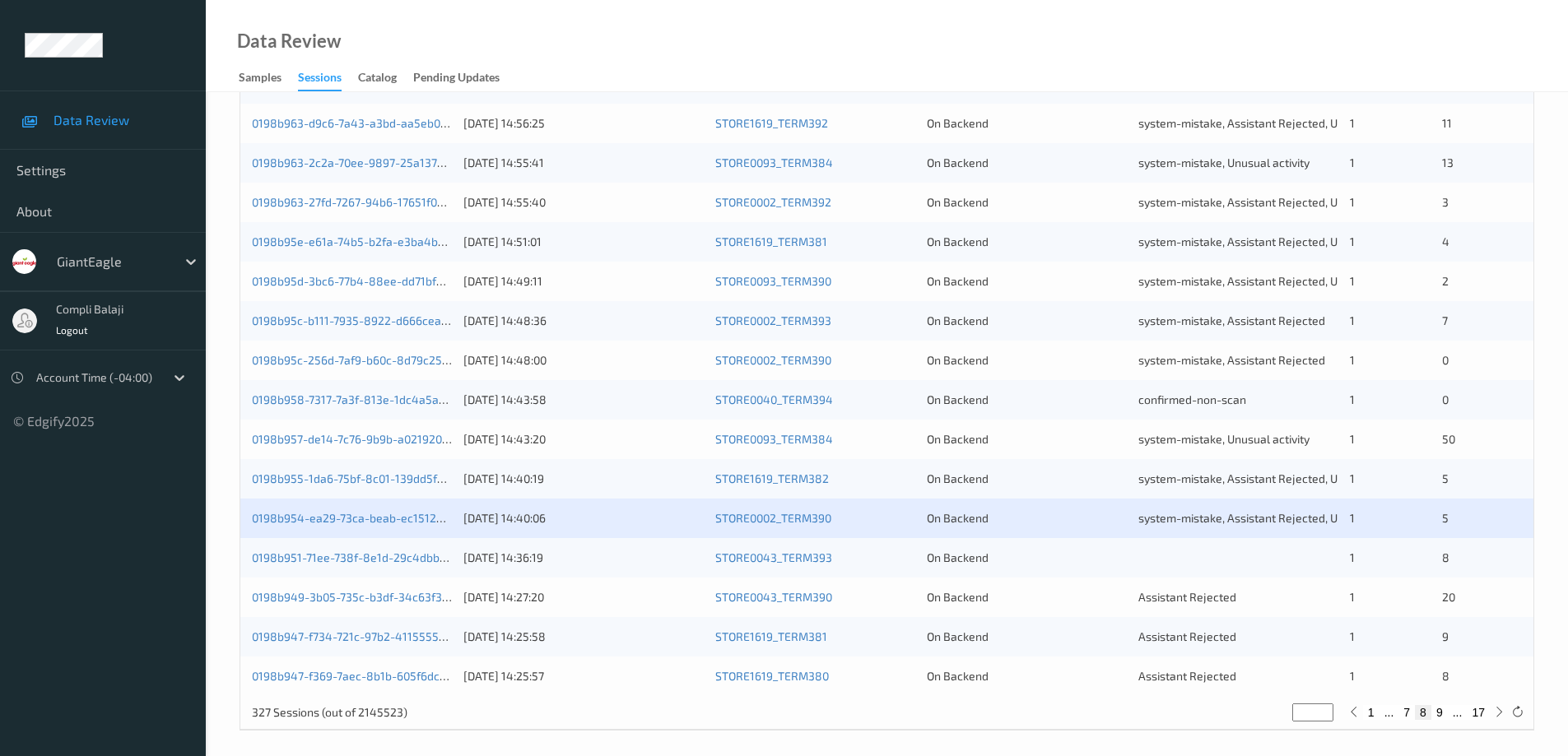
scroll to position [482, 0]
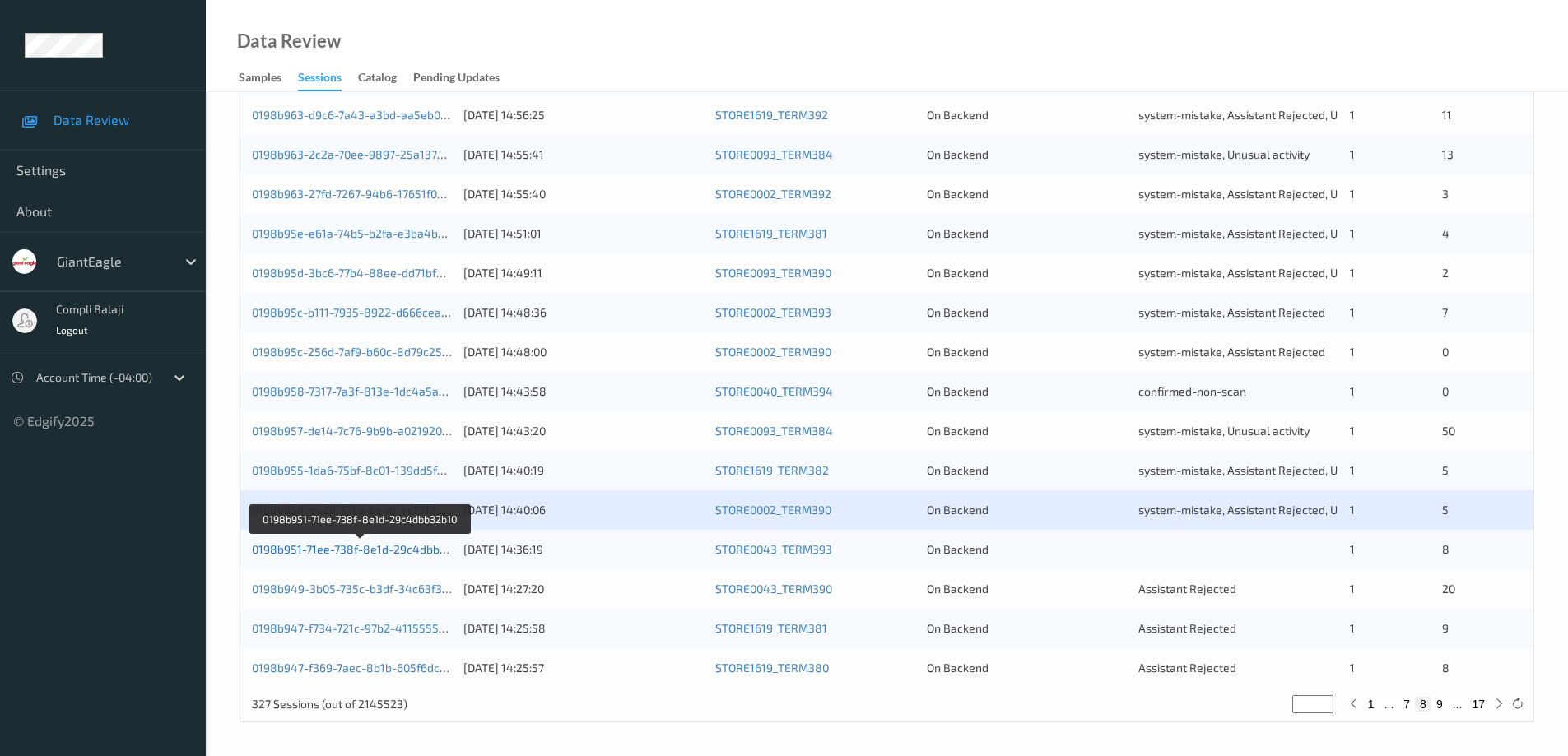
click at [403, 551] on link "0198b951-71ee-738f-8e1d-29c4dbb32b10" at bounding box center [362, 549] width 219 height 14
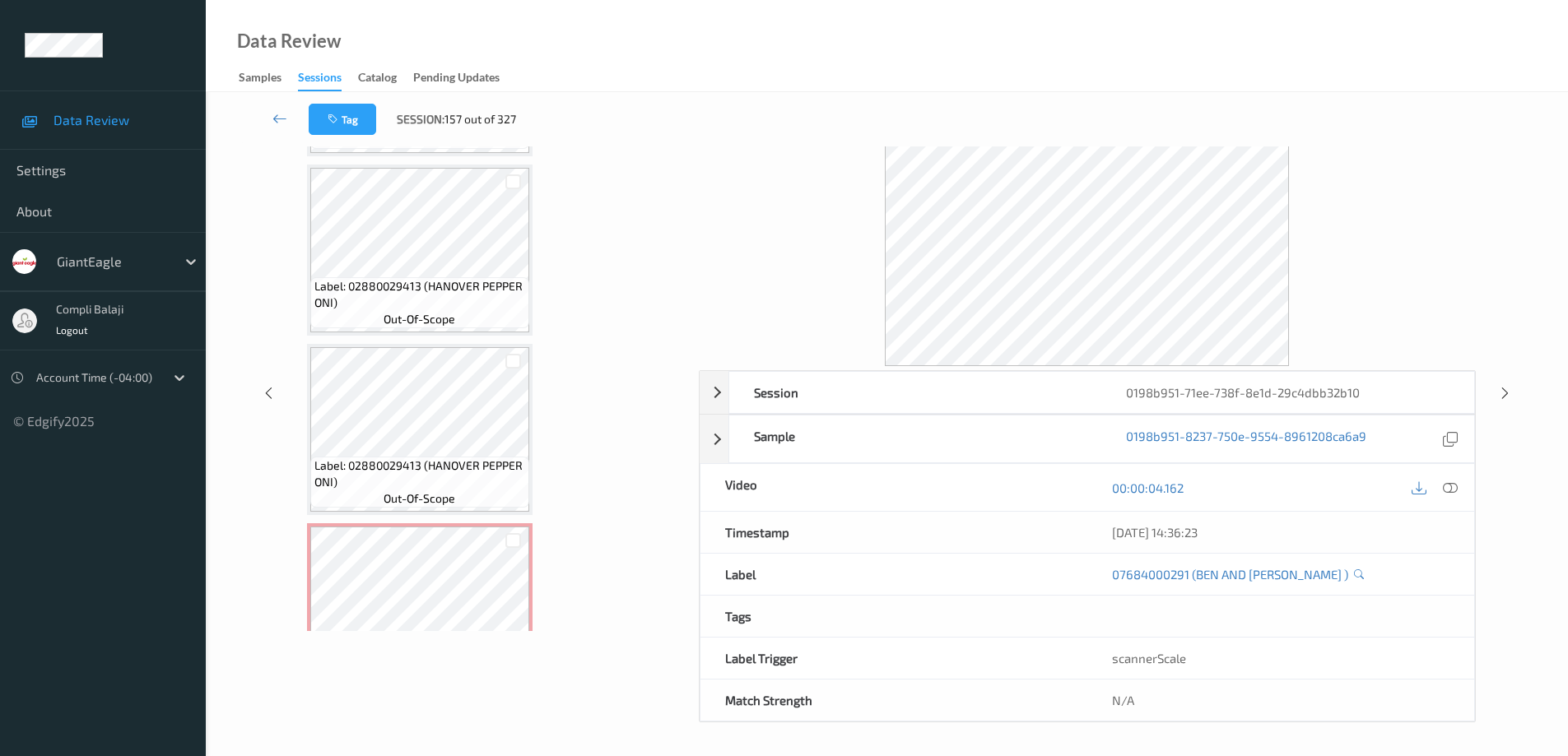
scroll to position [1120, 0]
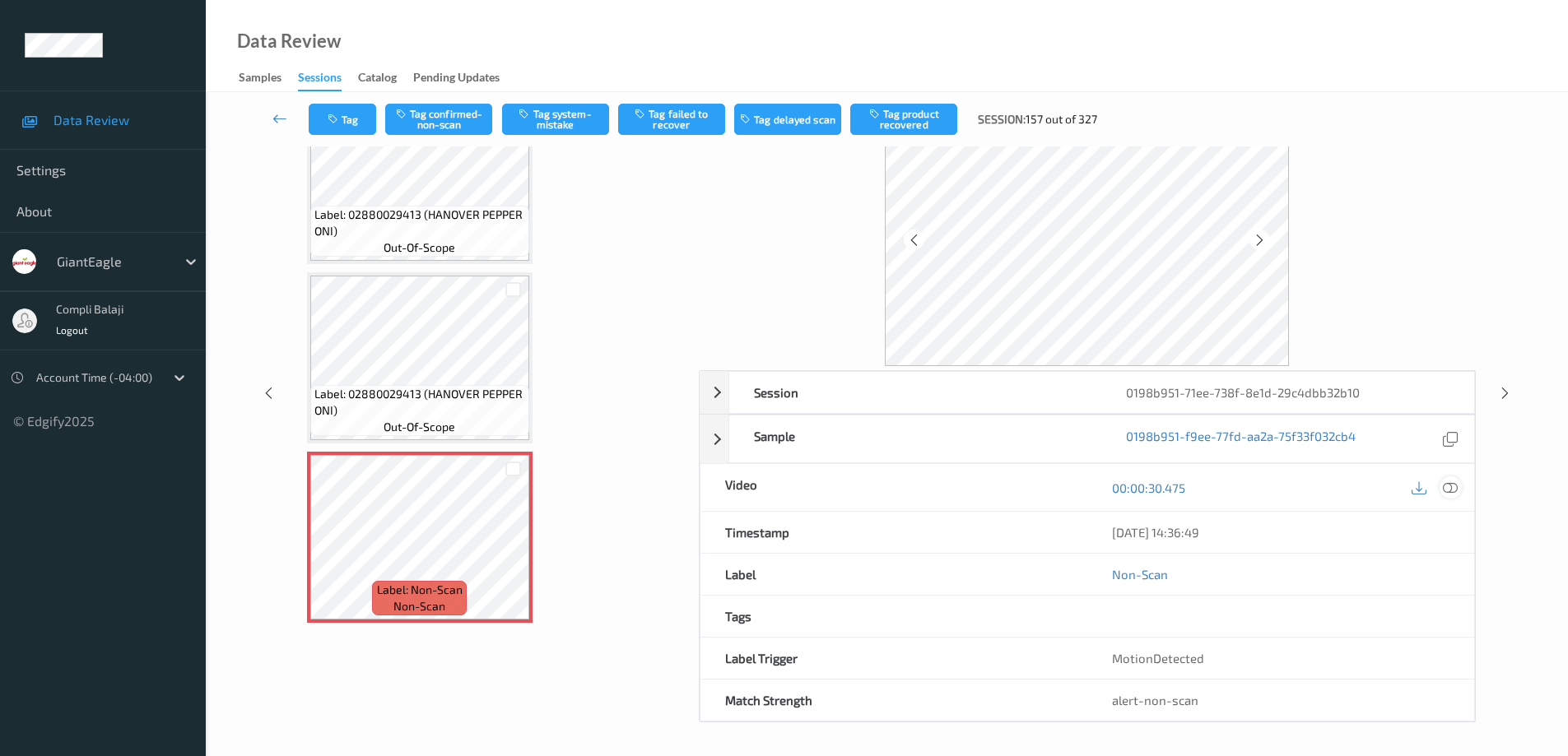
click at [1454, 491] on icon at bounding box center [1449, 487] width 15 height 15
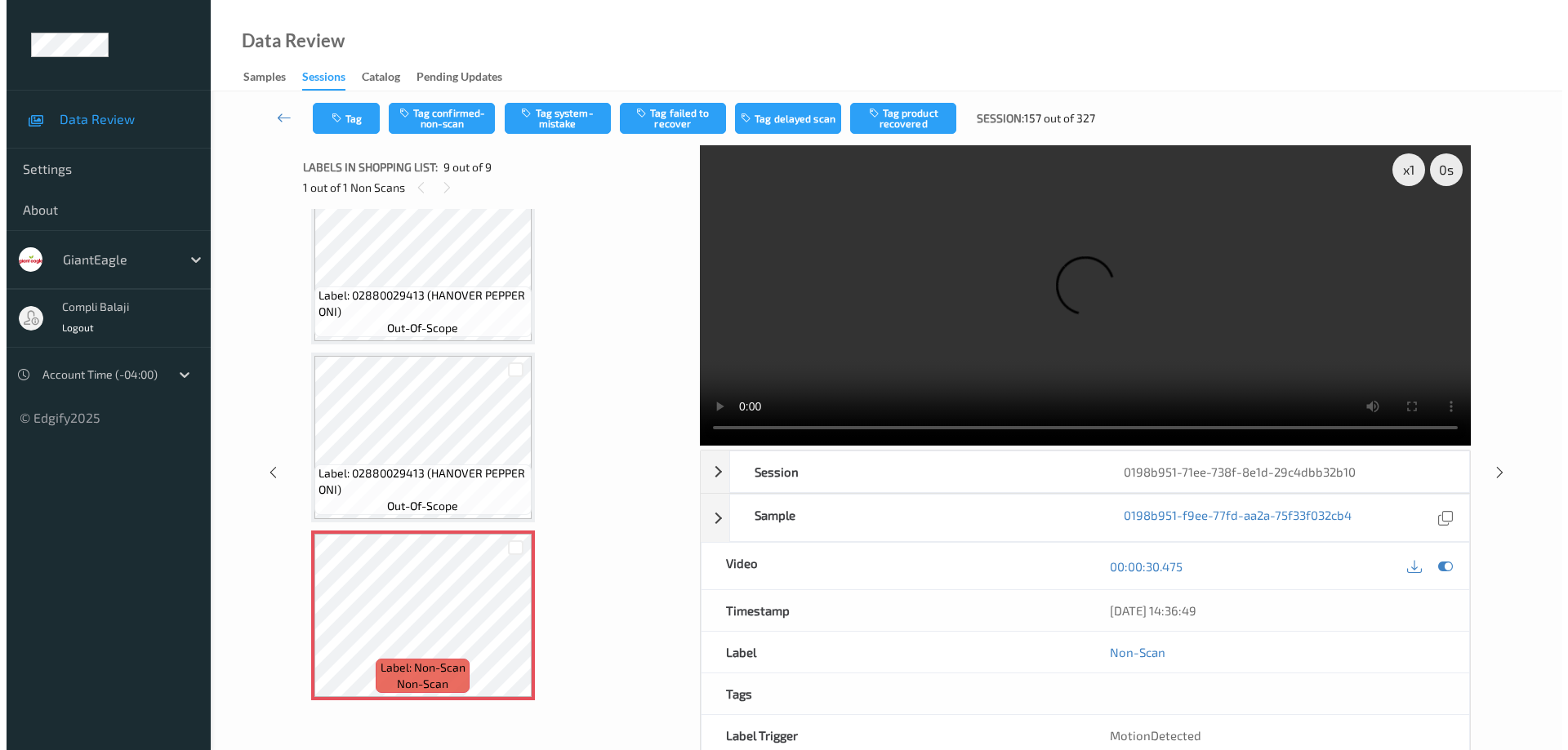
scroll to position [979, 0]
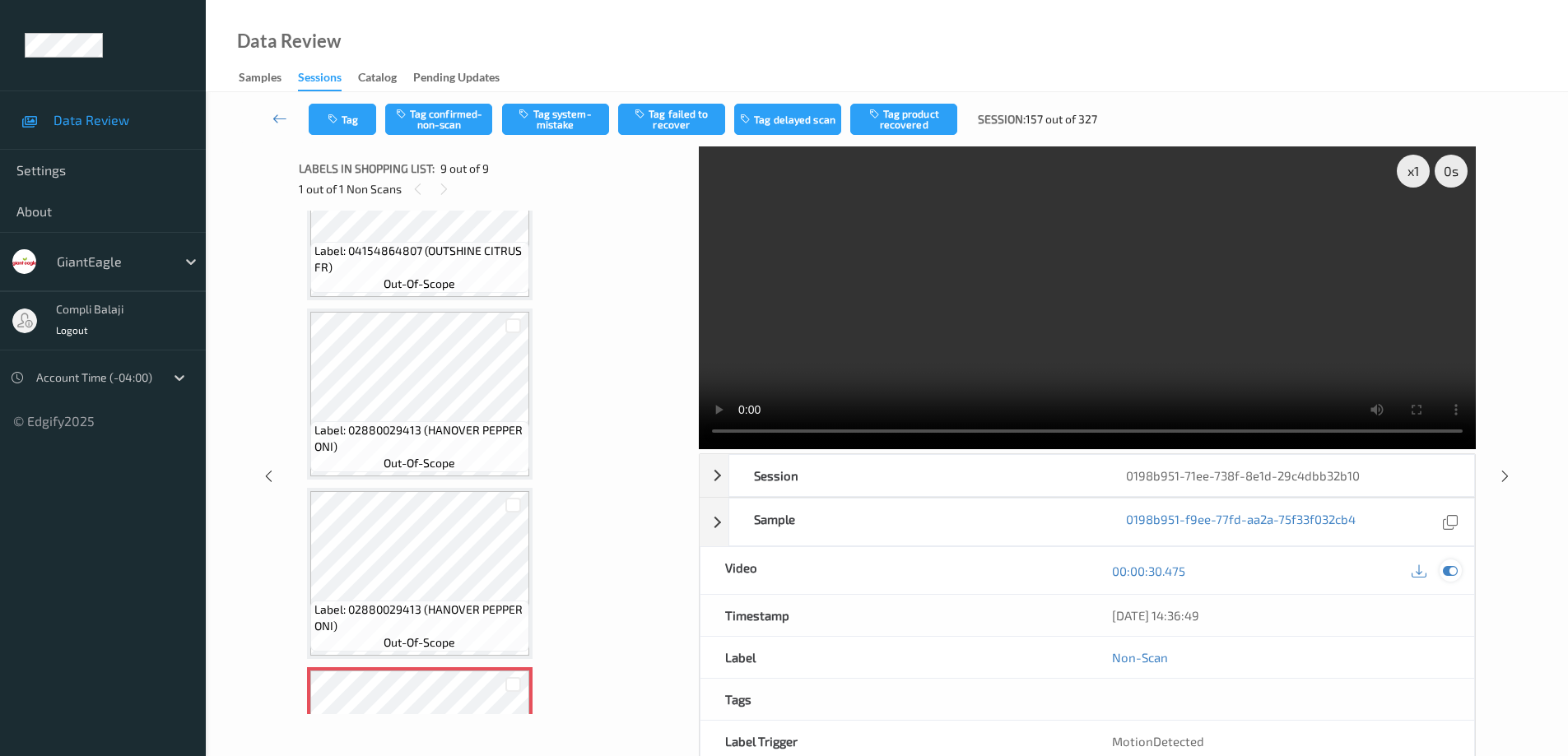
click at [1453, 570] on icon at bounding box center [1449, 570] width 15 height 15
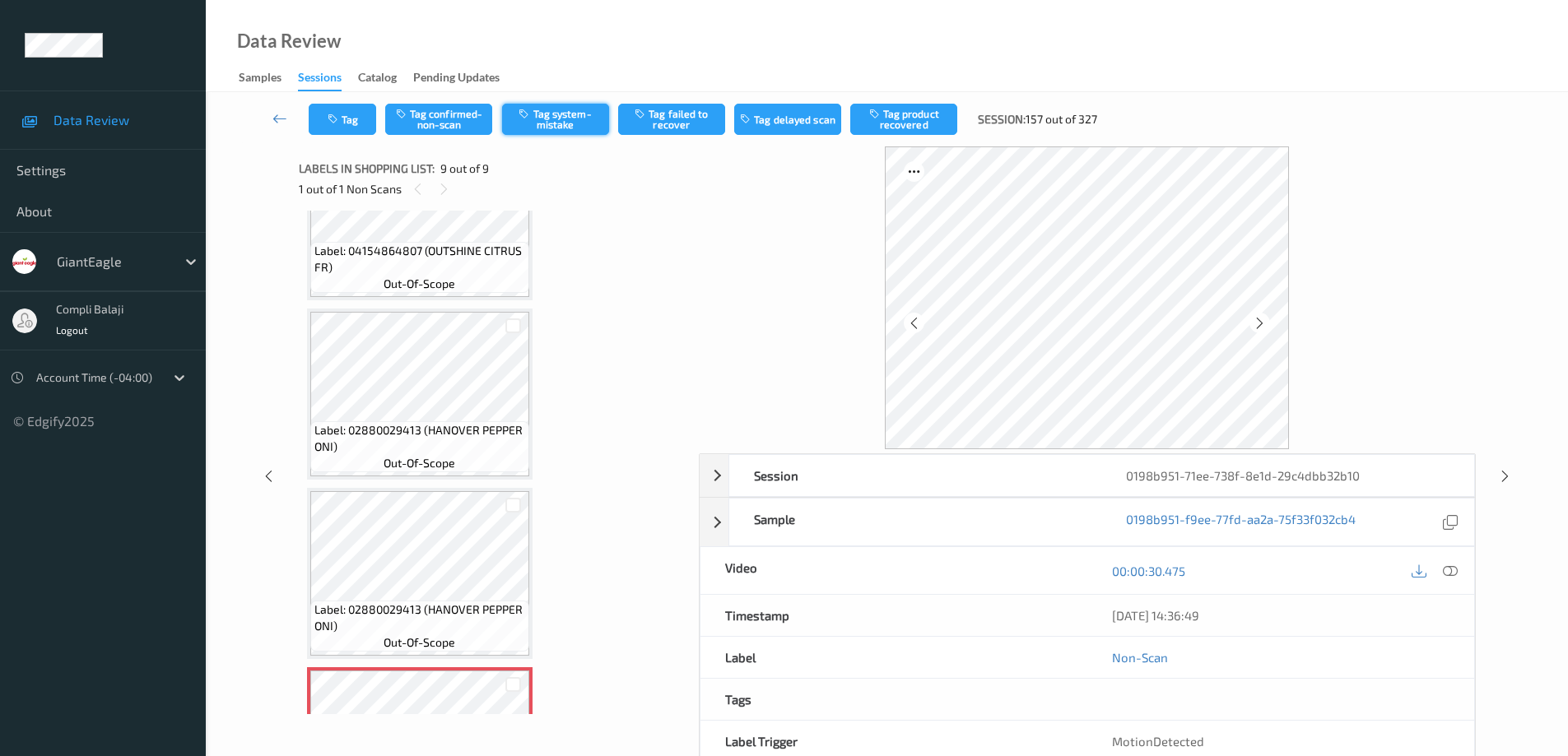
click at [571, 120] on button "Tag system-mistake" at bounding box center [555, 120] width 107 height 32
click at [354, 121] on button "Tag" at bounding box center [342, 120] width 67 height 32
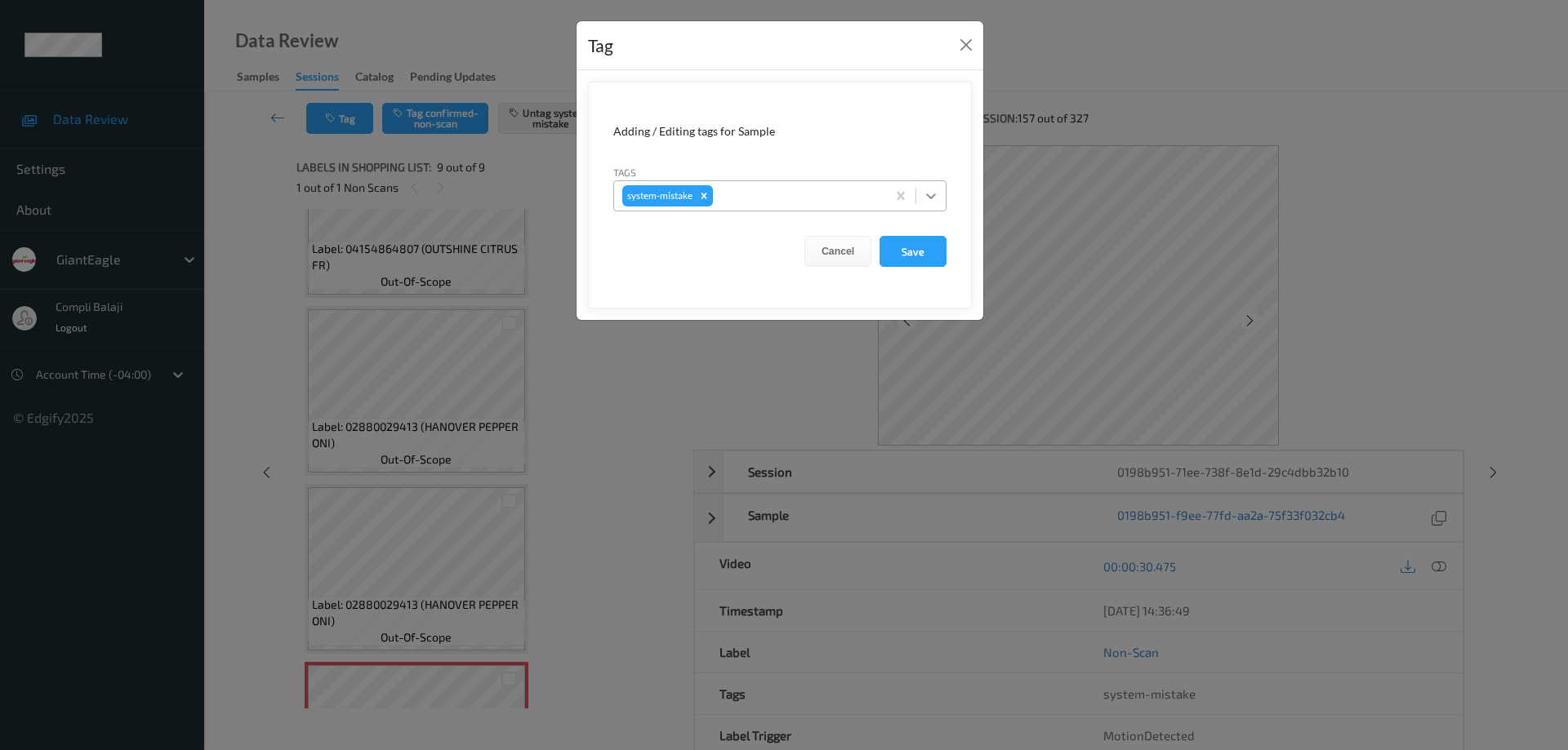
click at [931, 197] on icon at bounding box center [931, 196] width 10 height 6
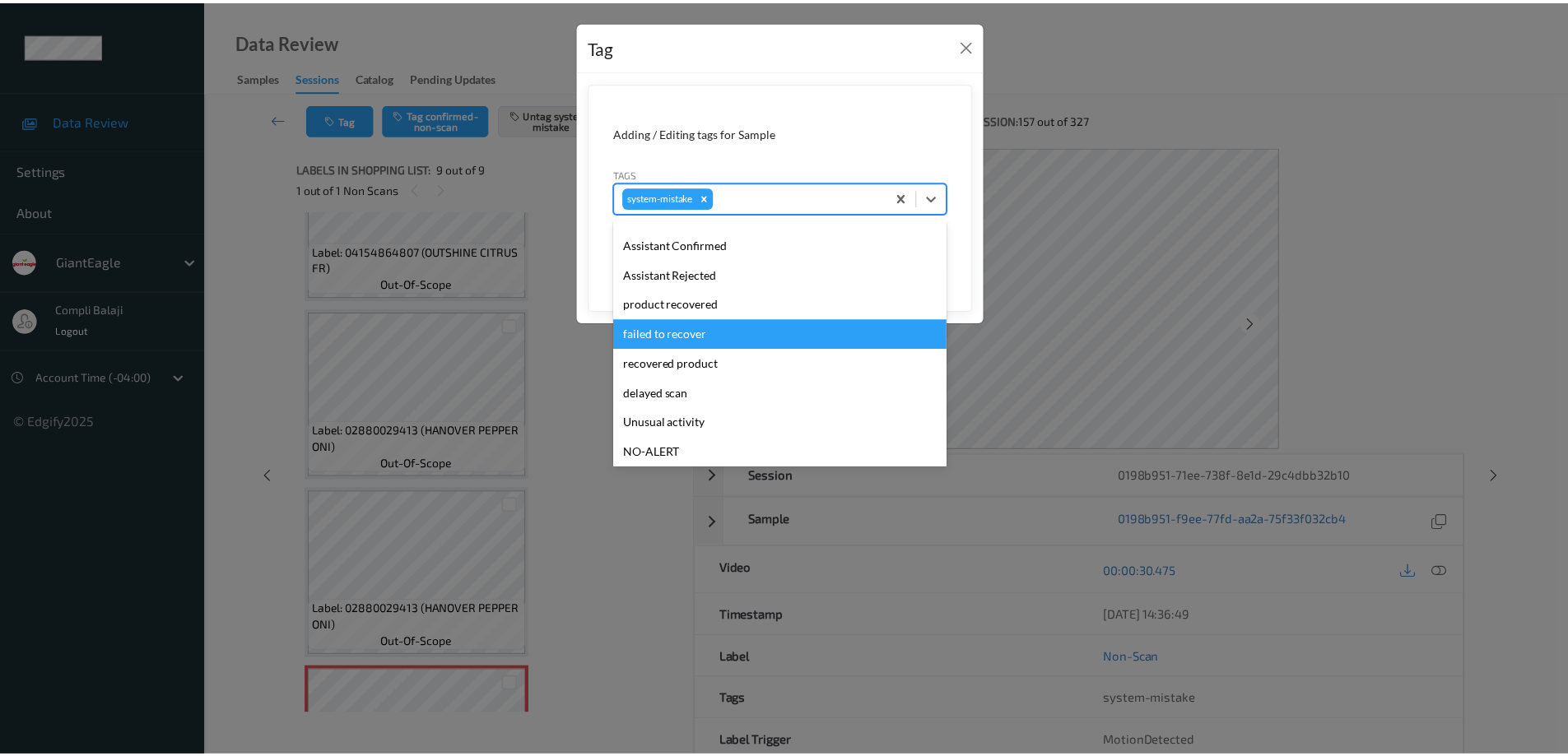
scroll to position [175, 0]
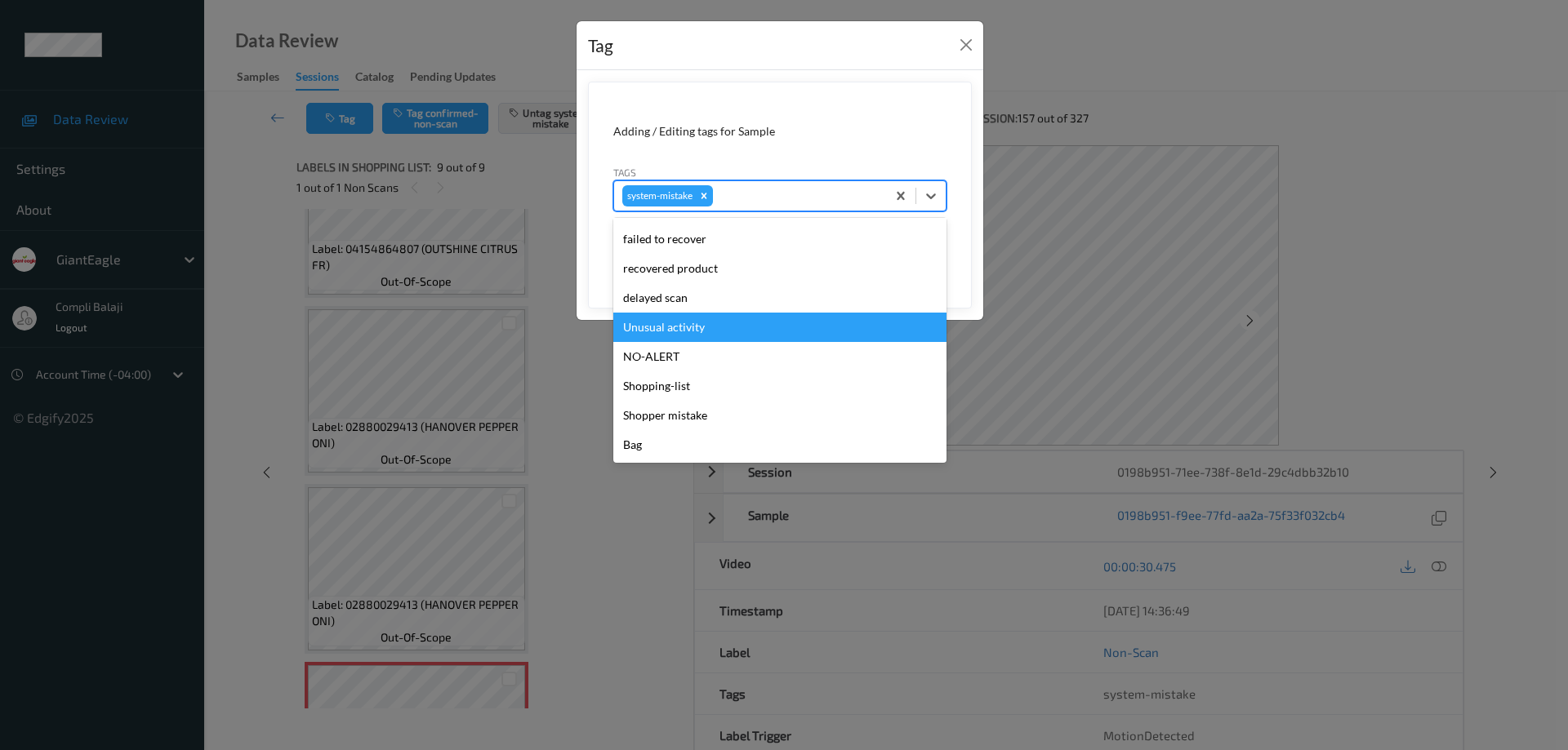
click at [691, 333] on div "Unusual activity" at bounding box center [780, 327] width 333 height 29
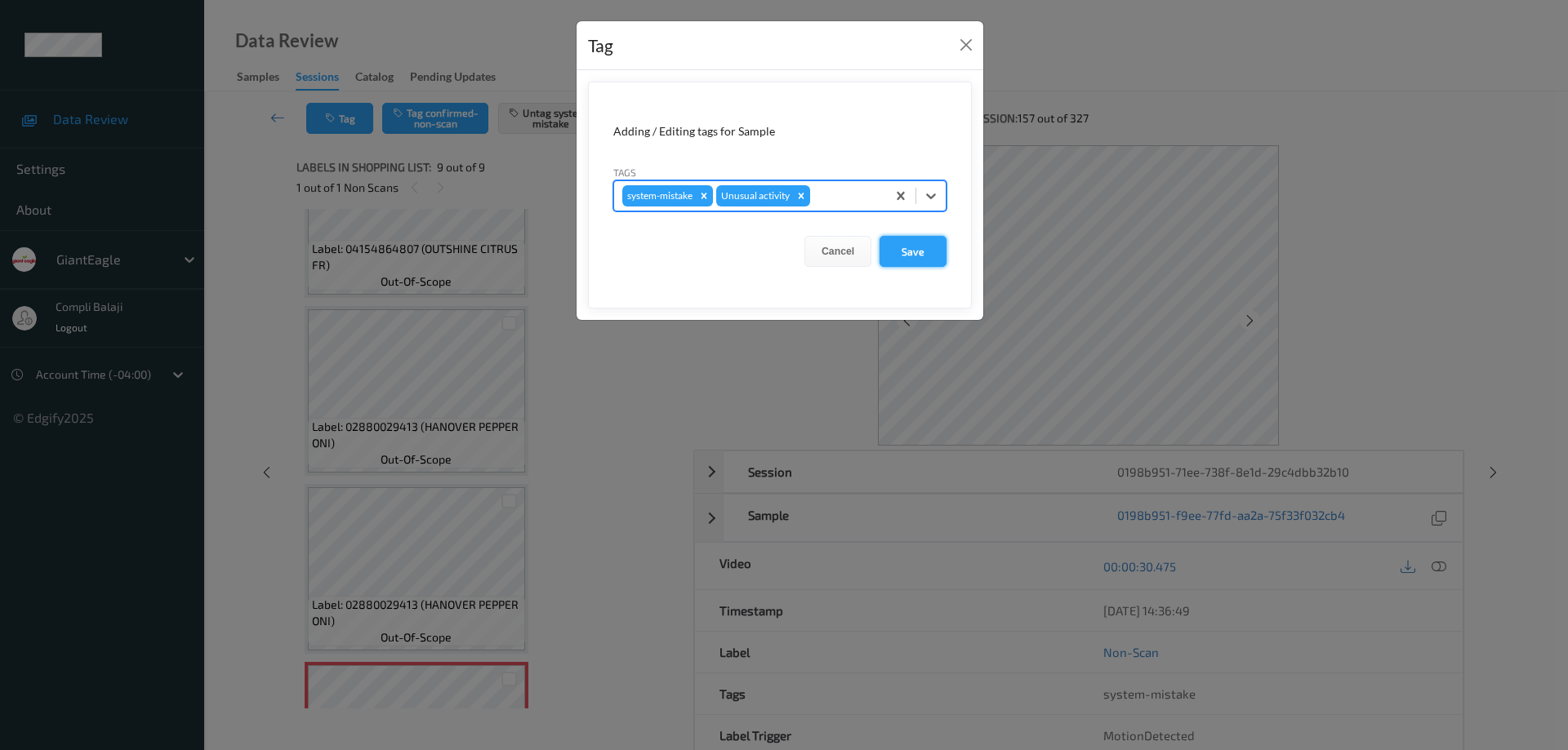
click at [931, 262] on button "Save" at bounding box center [913, 252] width 67 height 31
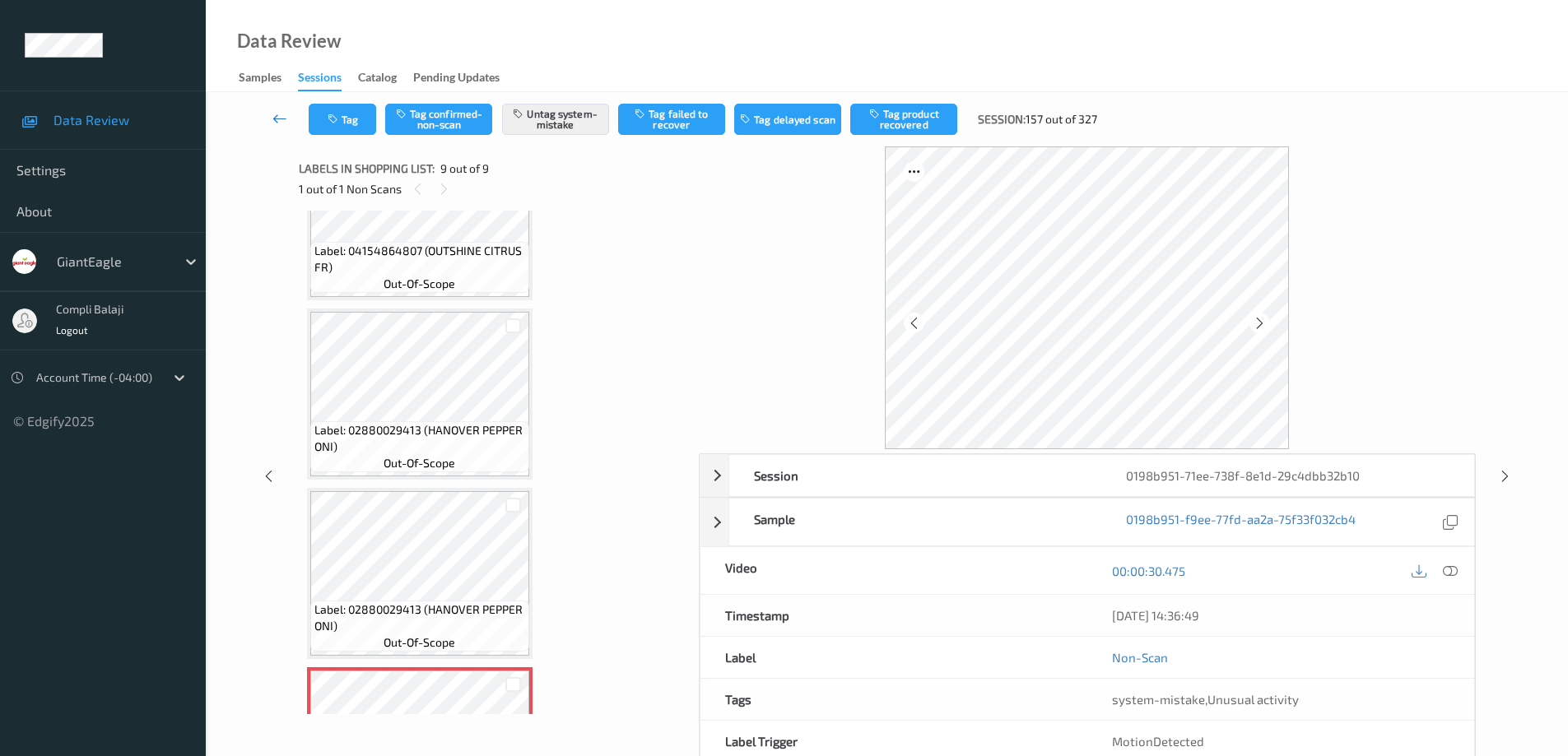
click at [275, 119] on icon at bounding box center [280, 119] width 15 height 17
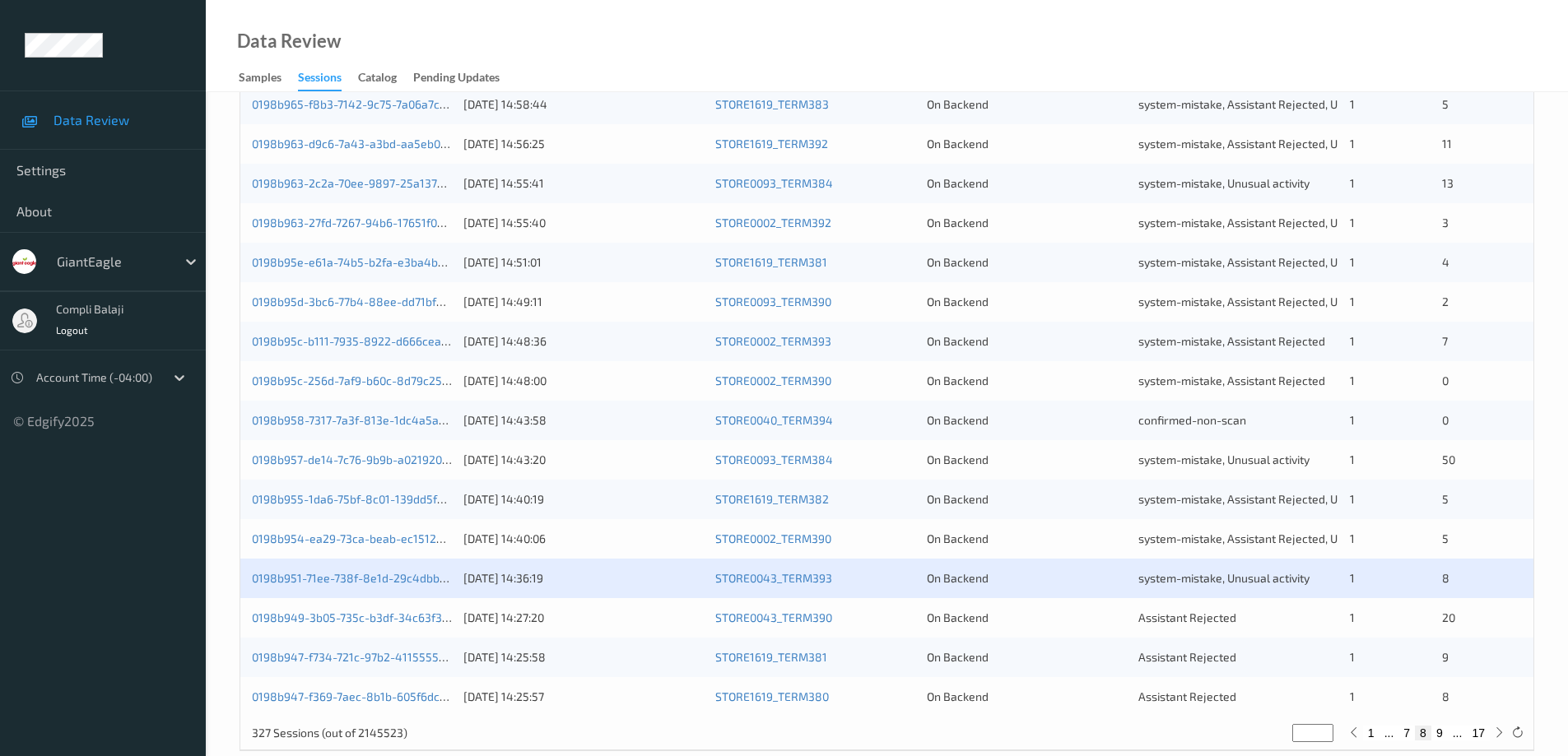
scroll to position [482, 0]
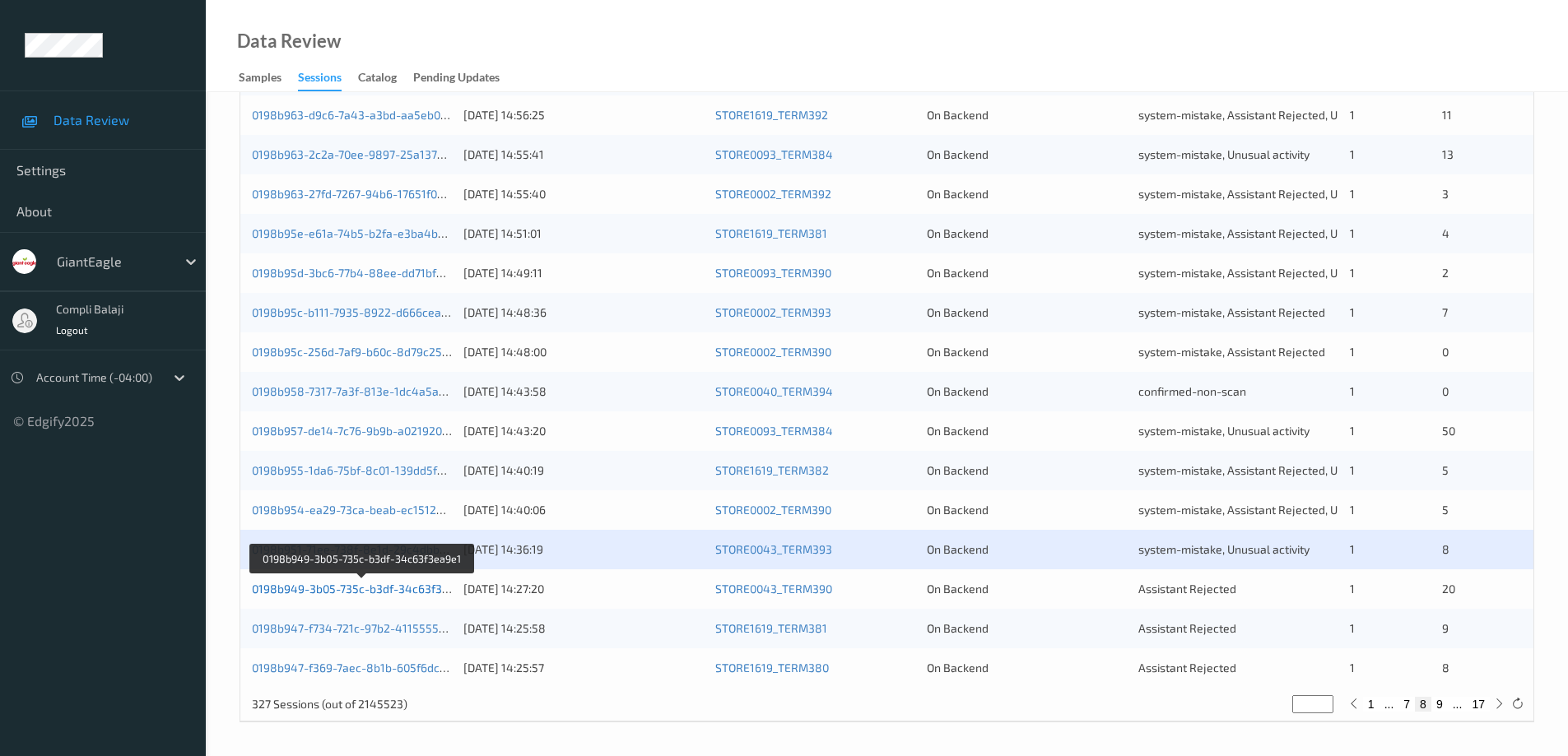
click at [390, 592] on link "0198b949-3b05-735c-b3df-34c63f3ea9e1" at bounding box center [363, 589] width 221 height 14
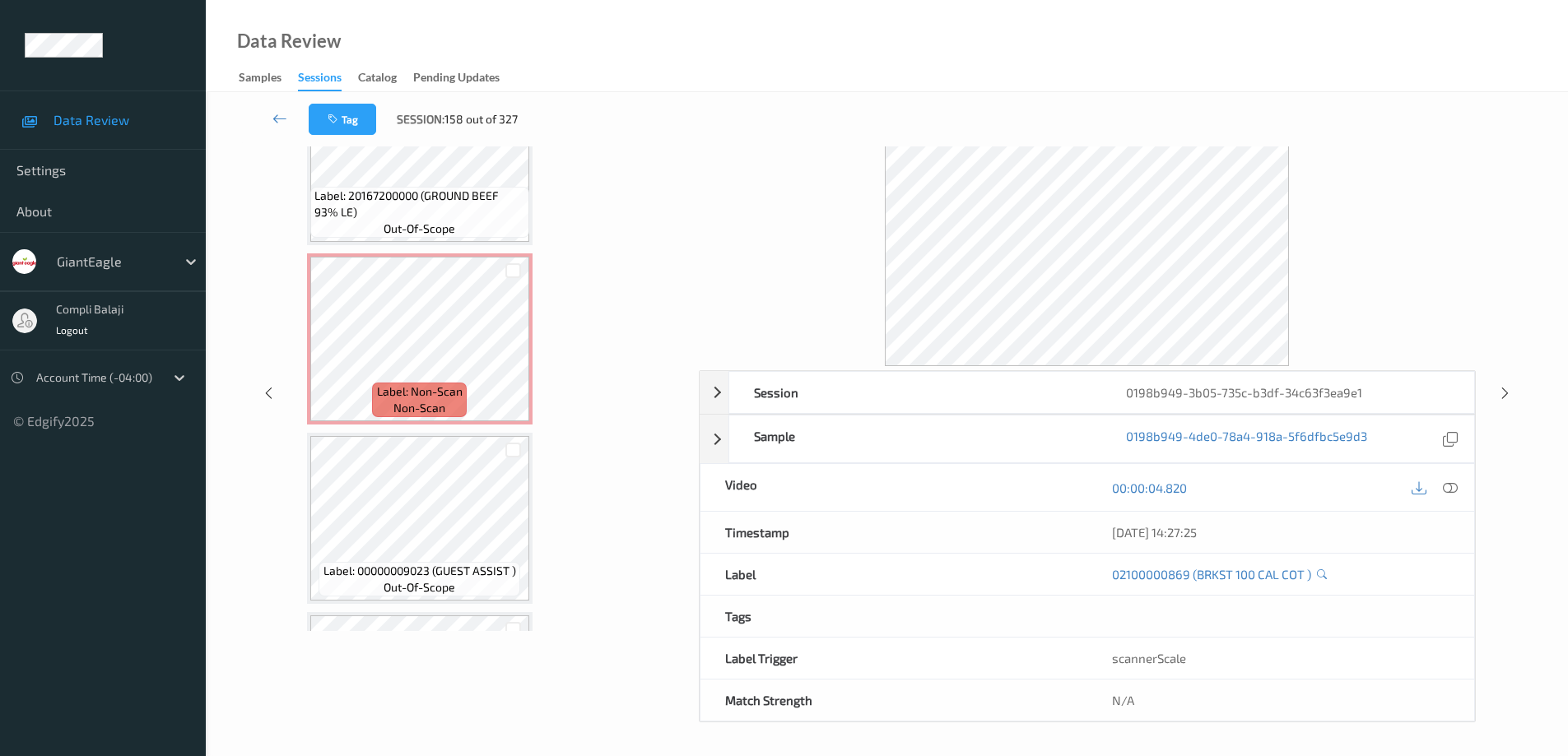
scroll to position [2902, 0]
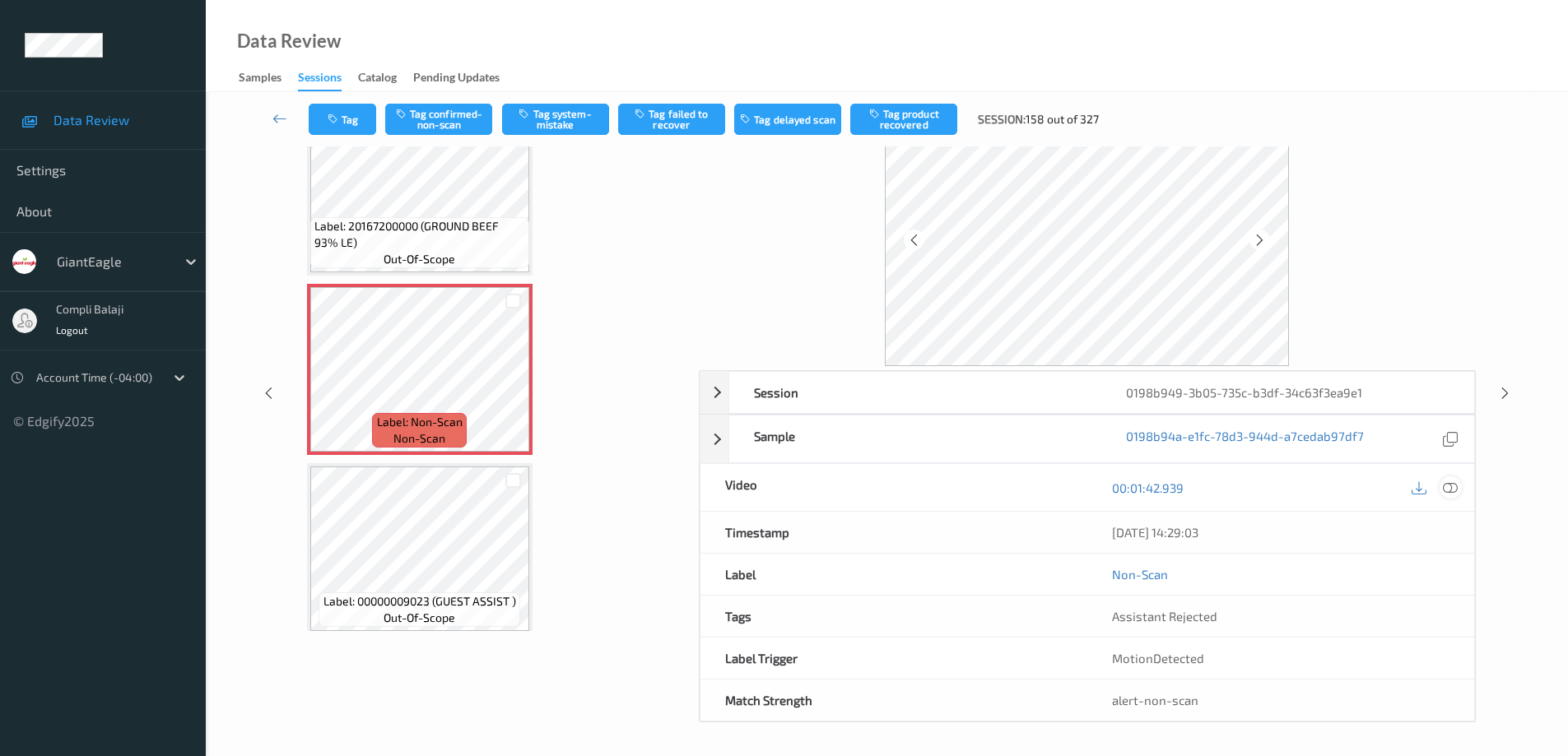
click at [1449, 488] on icon at bounding box center [1449, 487] width 15 height 15
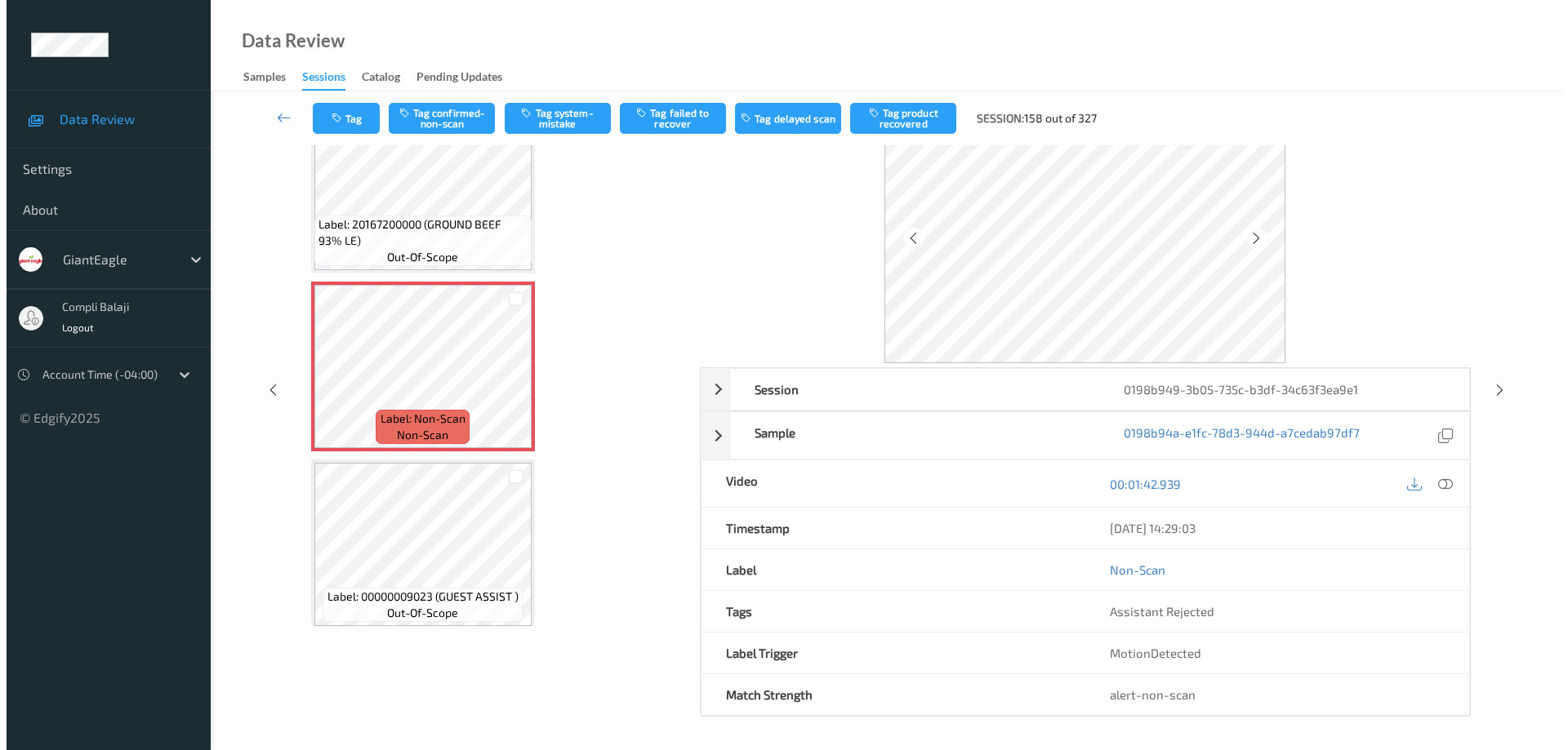
scroll to position [0, 0]
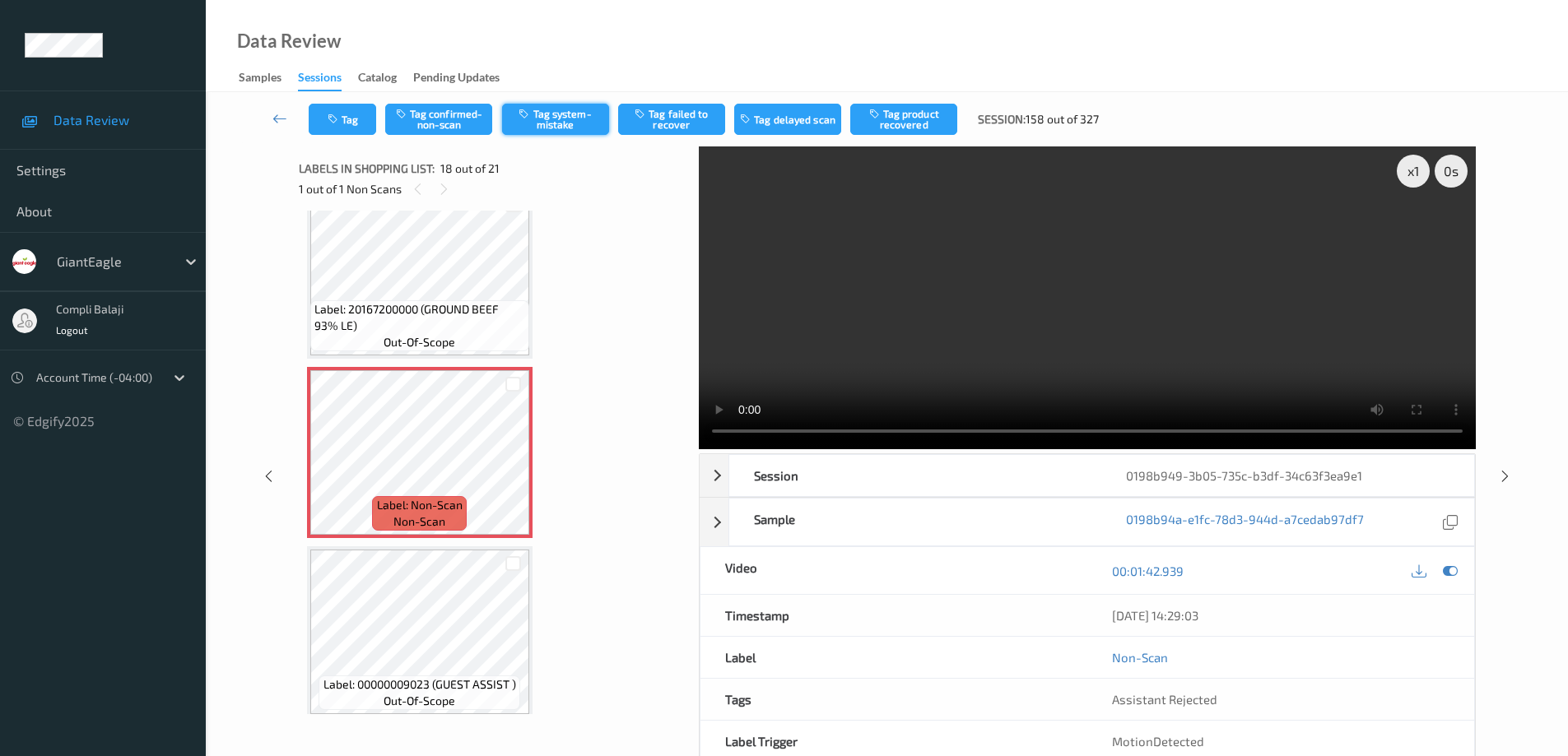
click at [573, 122] on button "Tag system-mistake" at bounding box center [555, 120] width 107 height 32
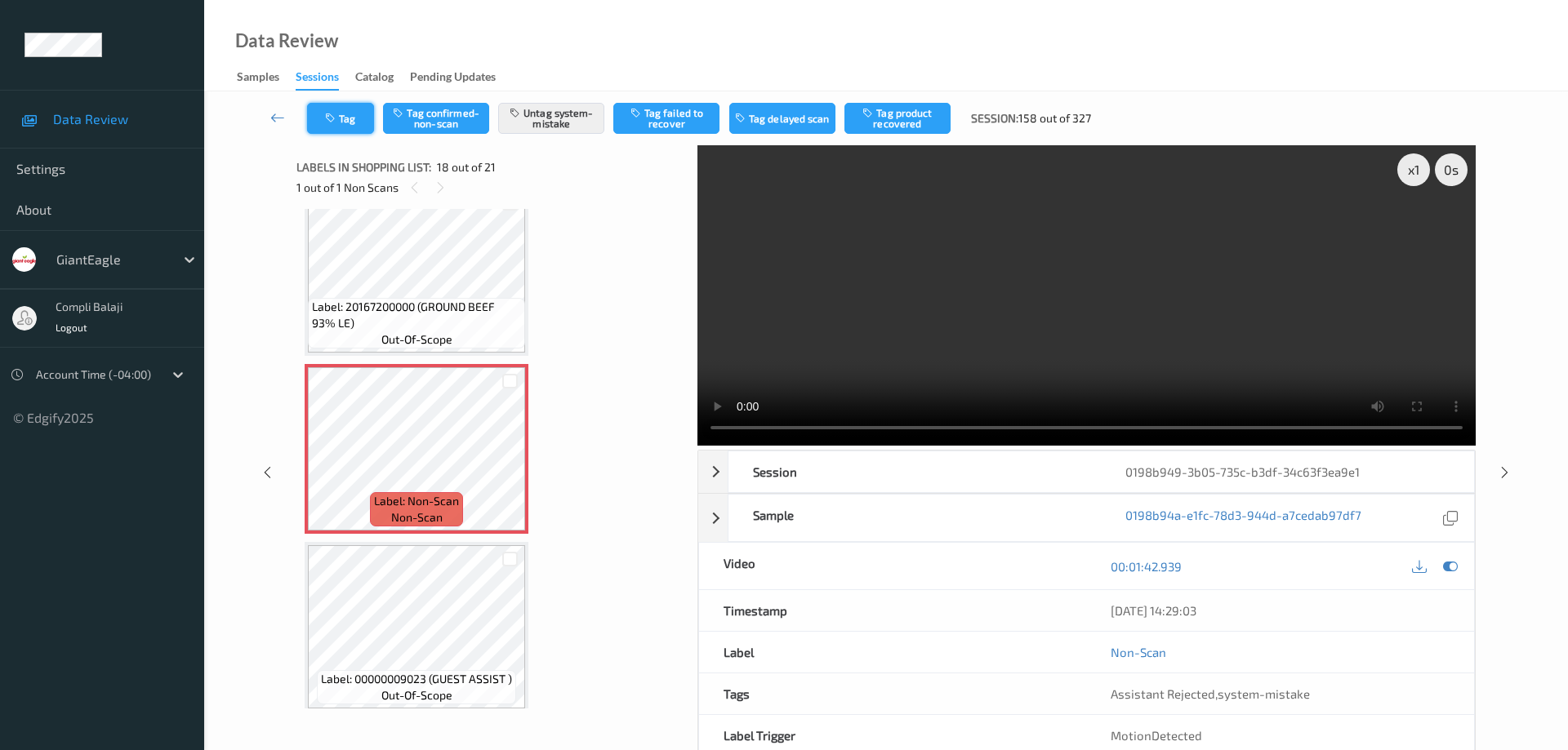
click at [361, 123] on button "Tag" at bounding box center [340, 119] width 67 height 31
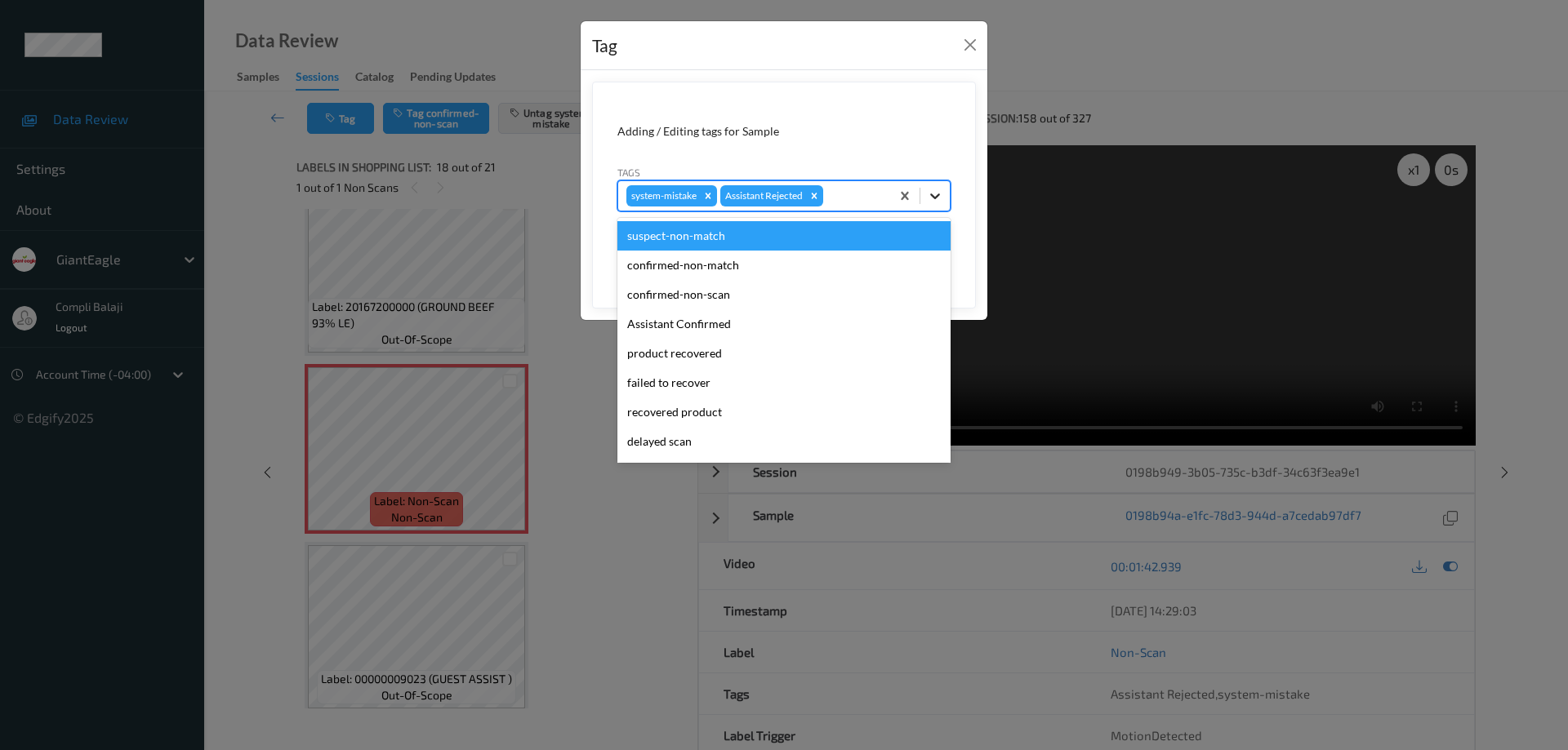
click at [938, 197] on icon at bounding box center [935, 196] width 17 height 17
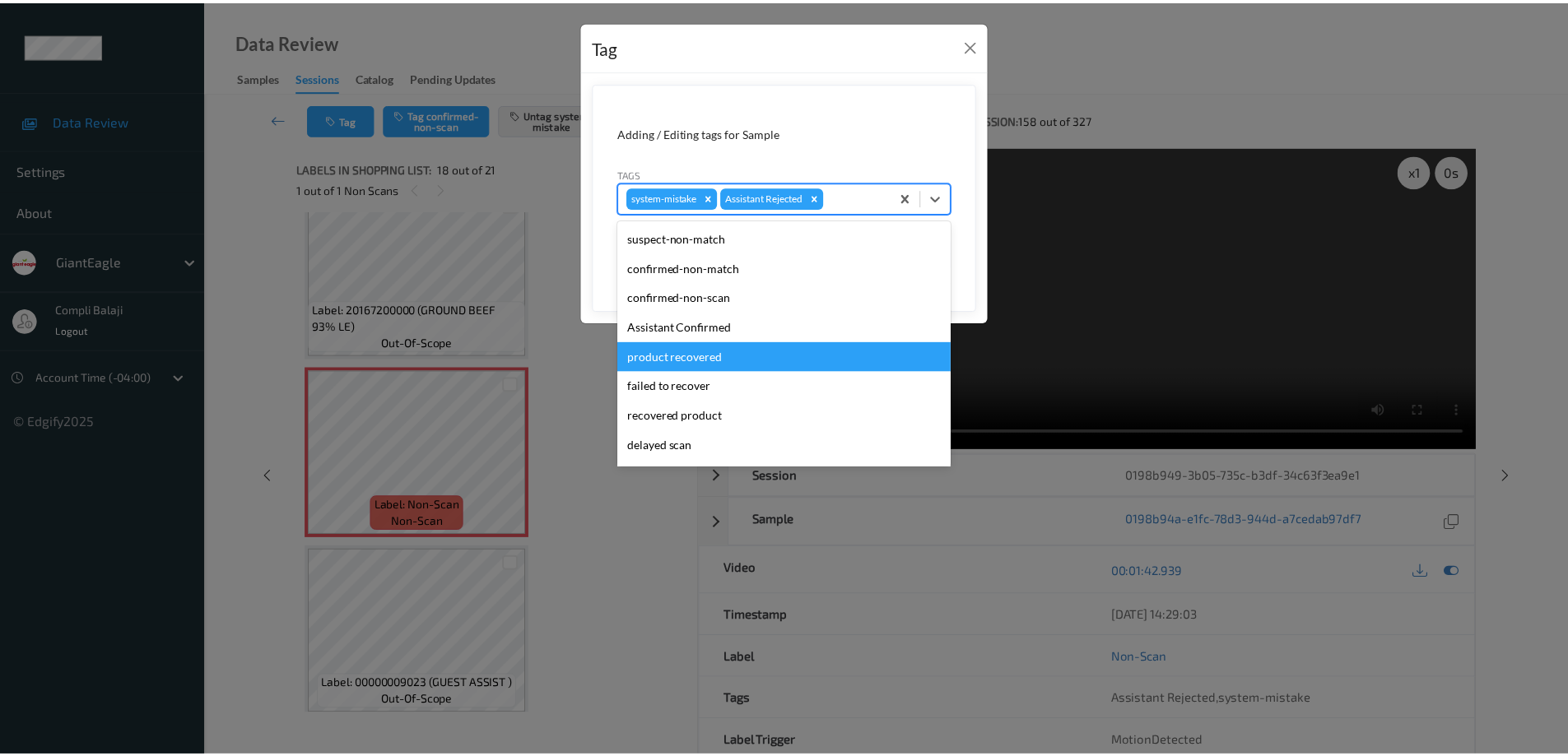
scroll to position [39, 0]
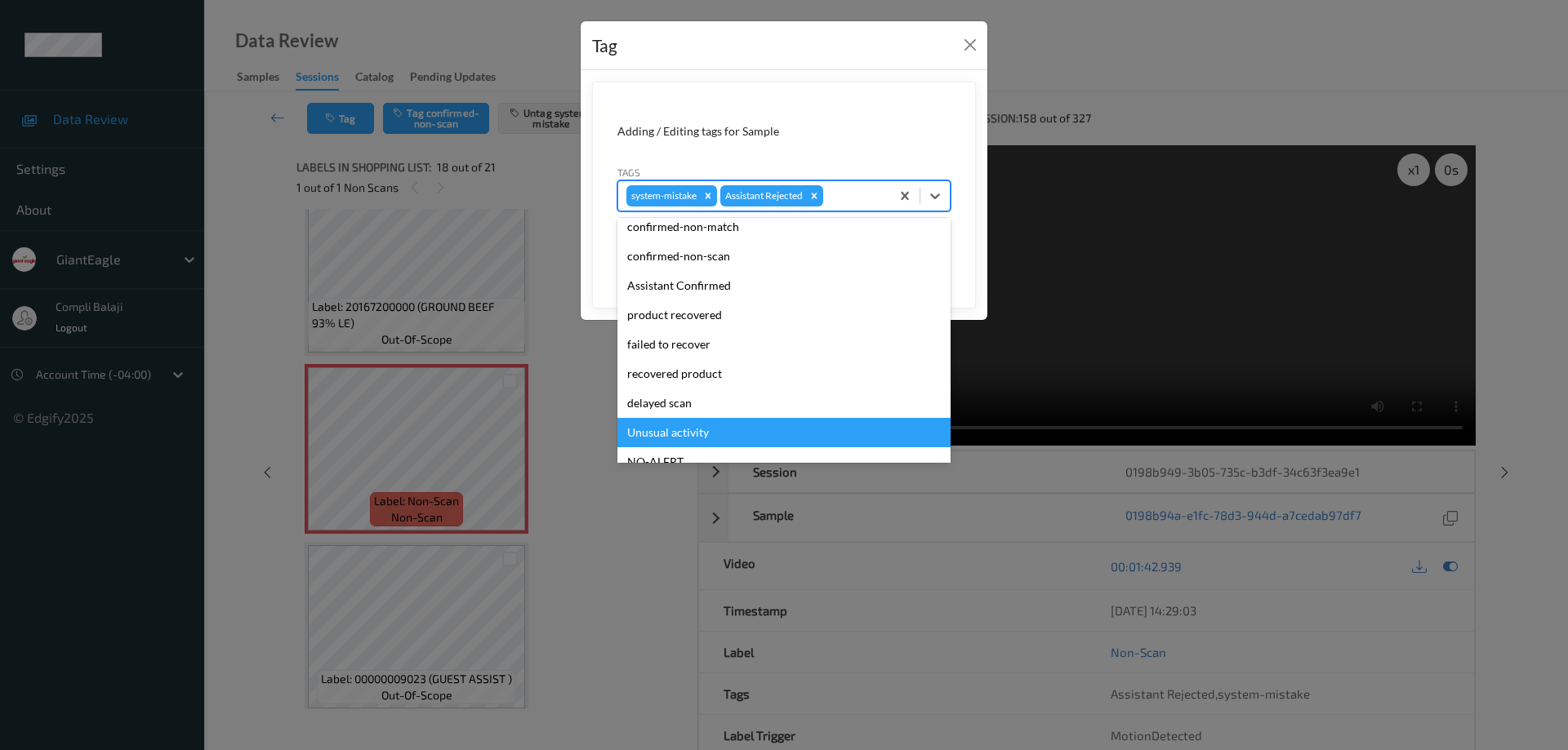
click at [688, 432] on div "Unusual activity" at bounding box center [784, 432] width 333 height 29
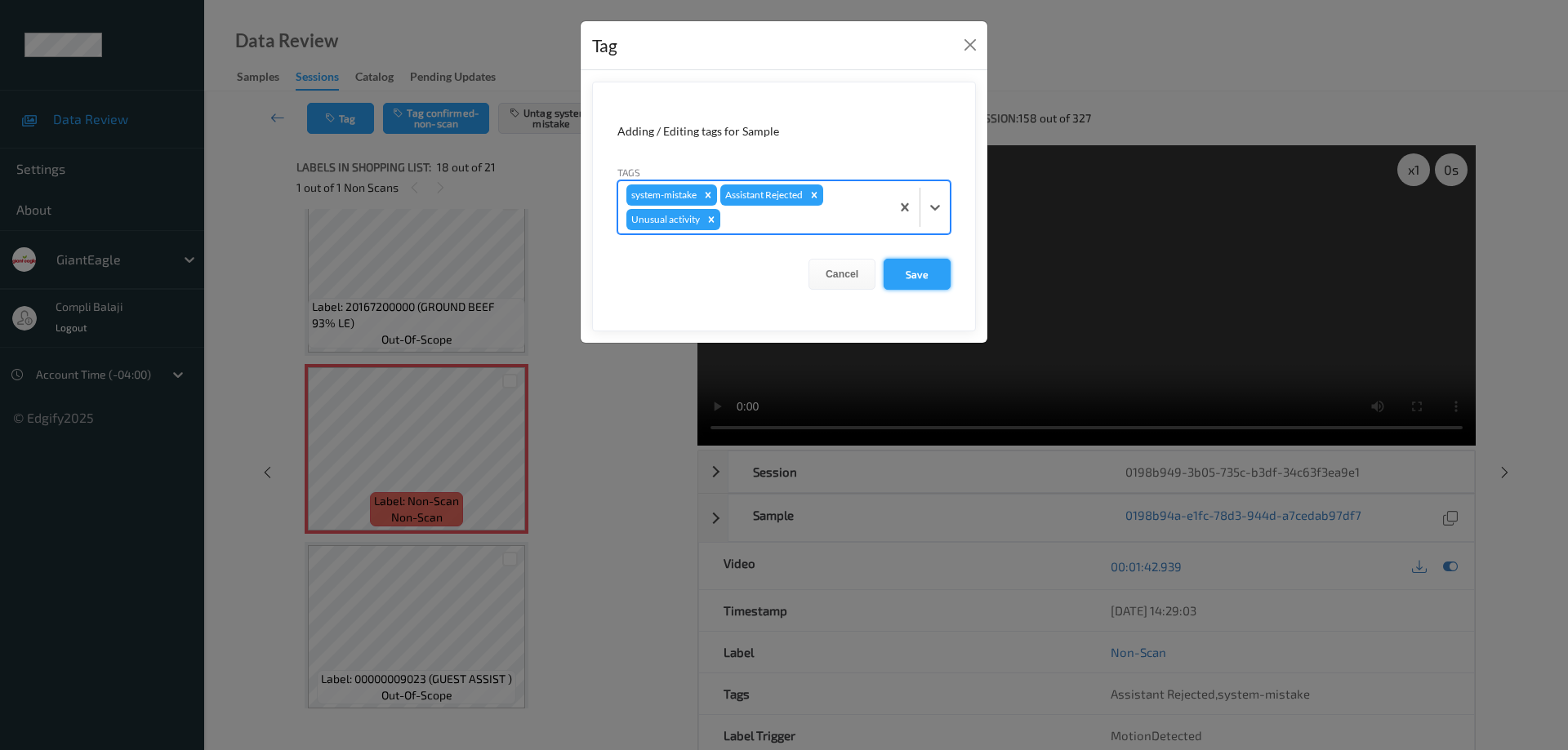
click at [924, 279] on button "Save" at bounding box center [917, 275] width 67 height 31
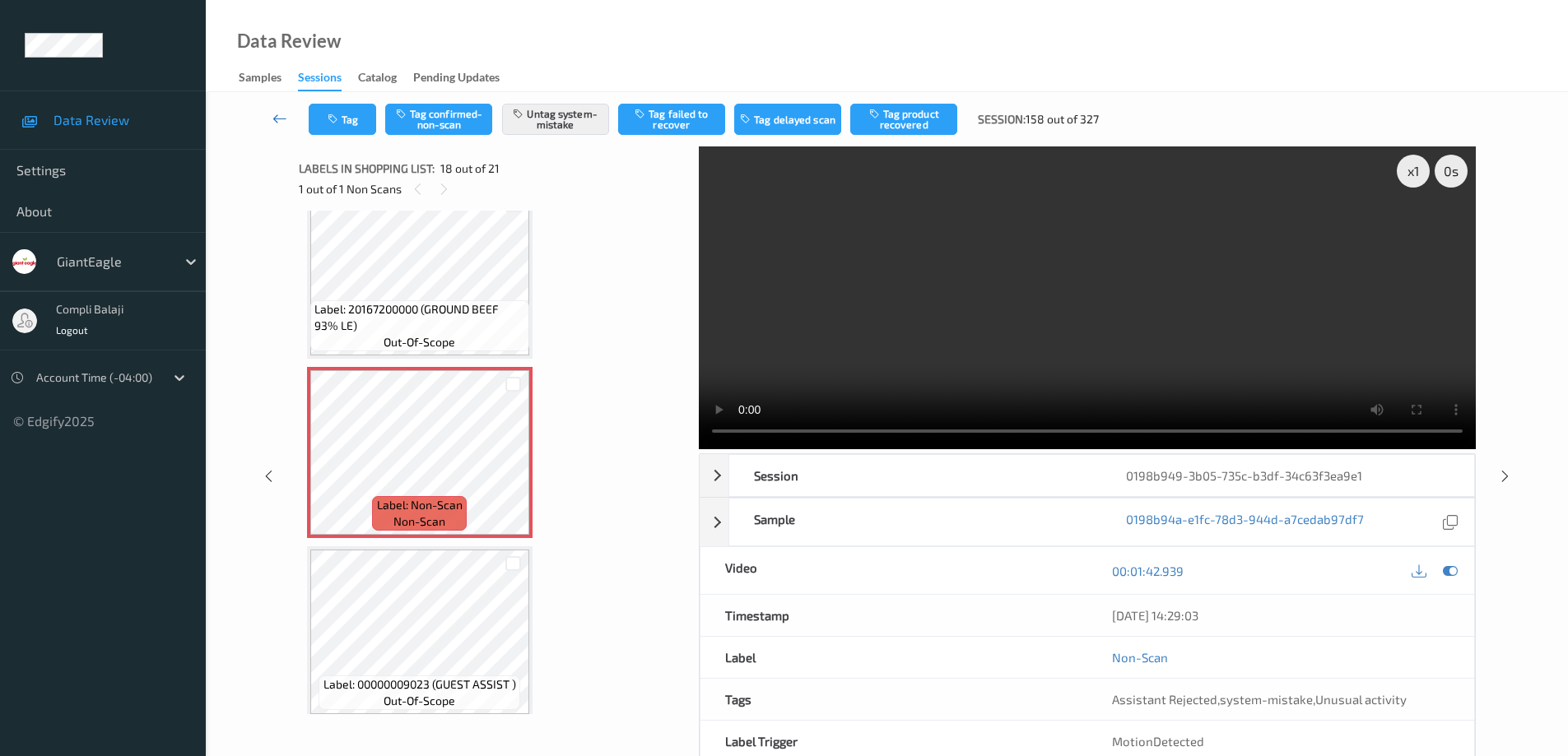
click at [273, 116] on icon at bounding box center [280, 119] width 15 height 17
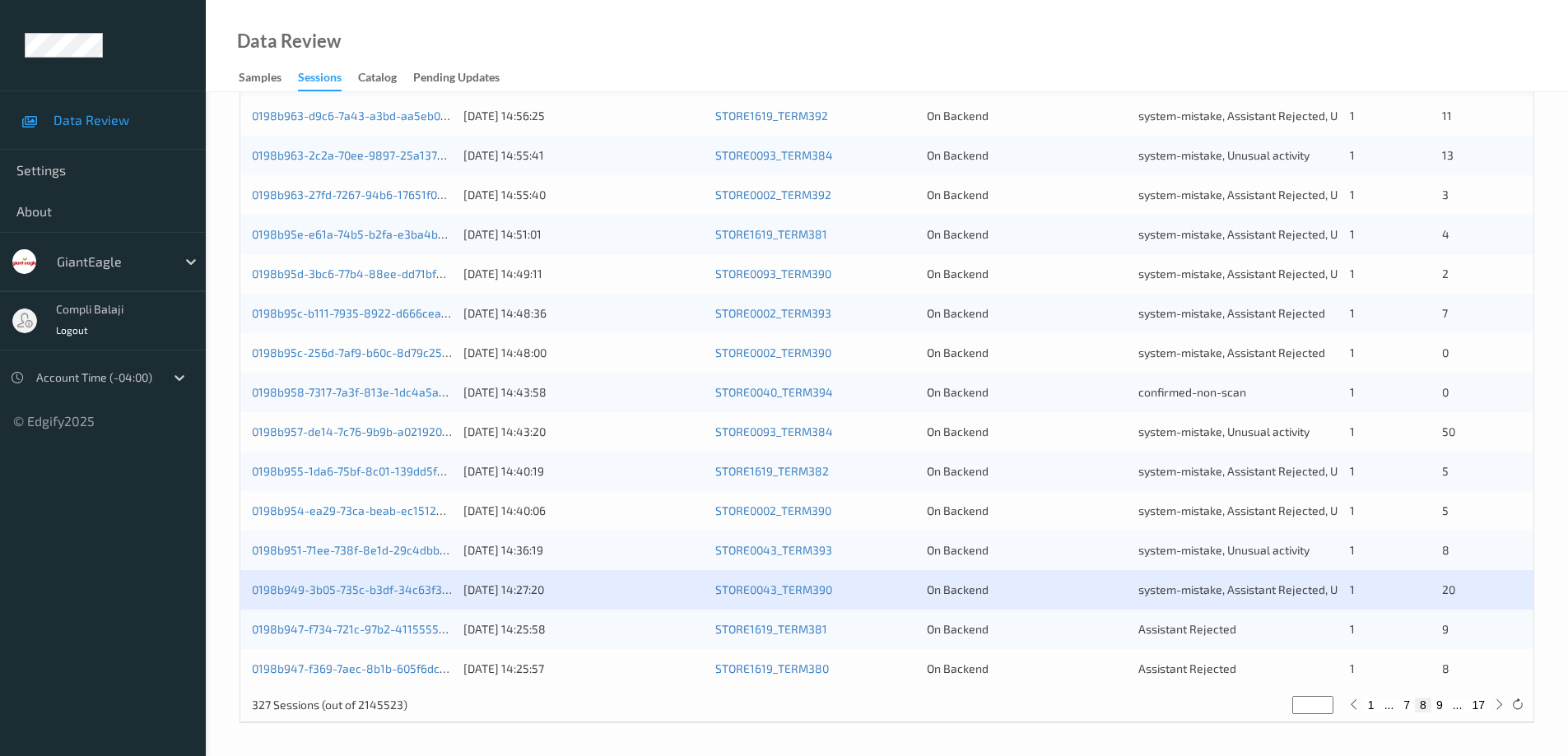
scroll to position [482, 0]
click at [416, 626] on link "0198b947-f734-721c-97b2-41155555ad1c" at bounding box center [361, 629] width 217 height 14
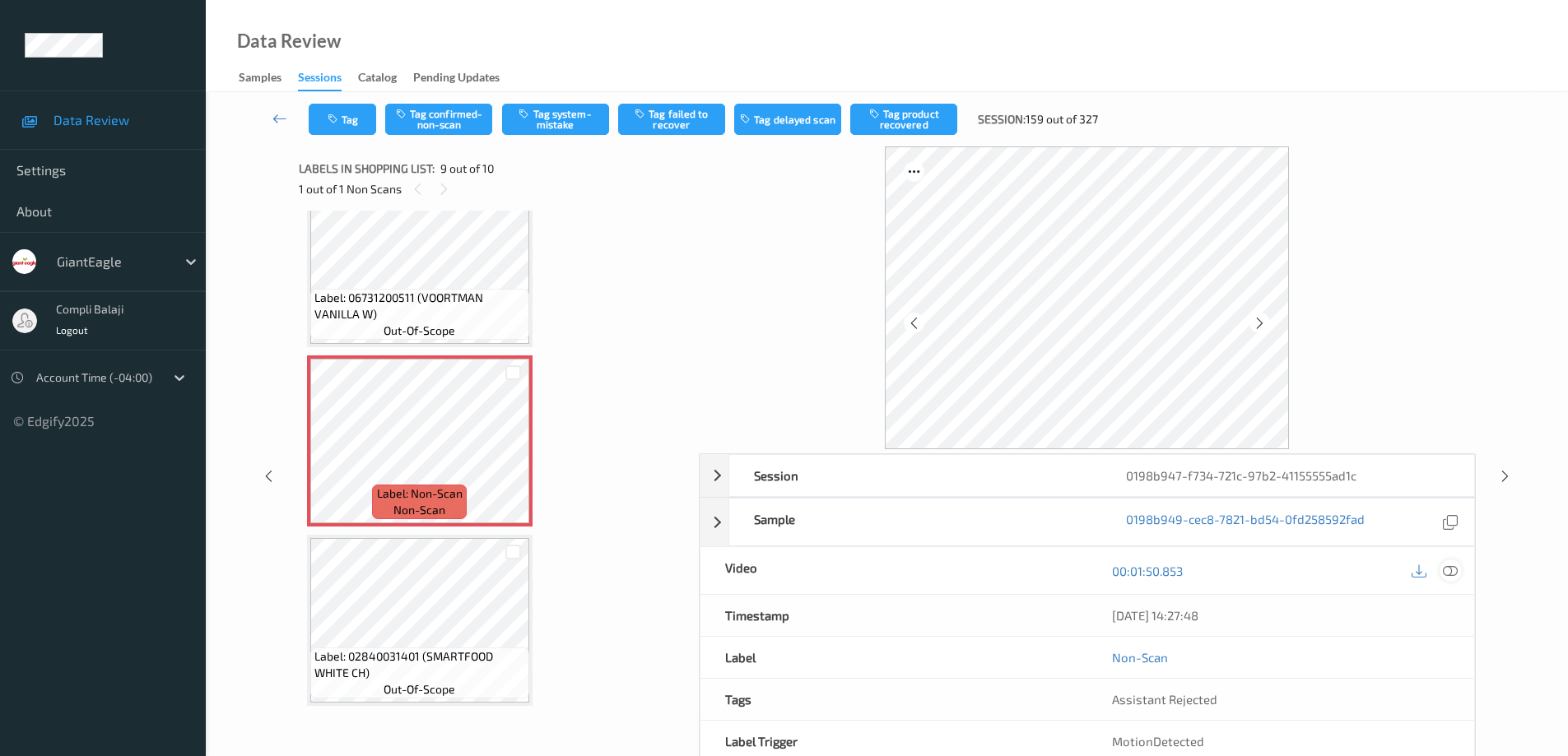
click at [1449, 573] on icon at bounding box center [1449, 570] width 15 height 15
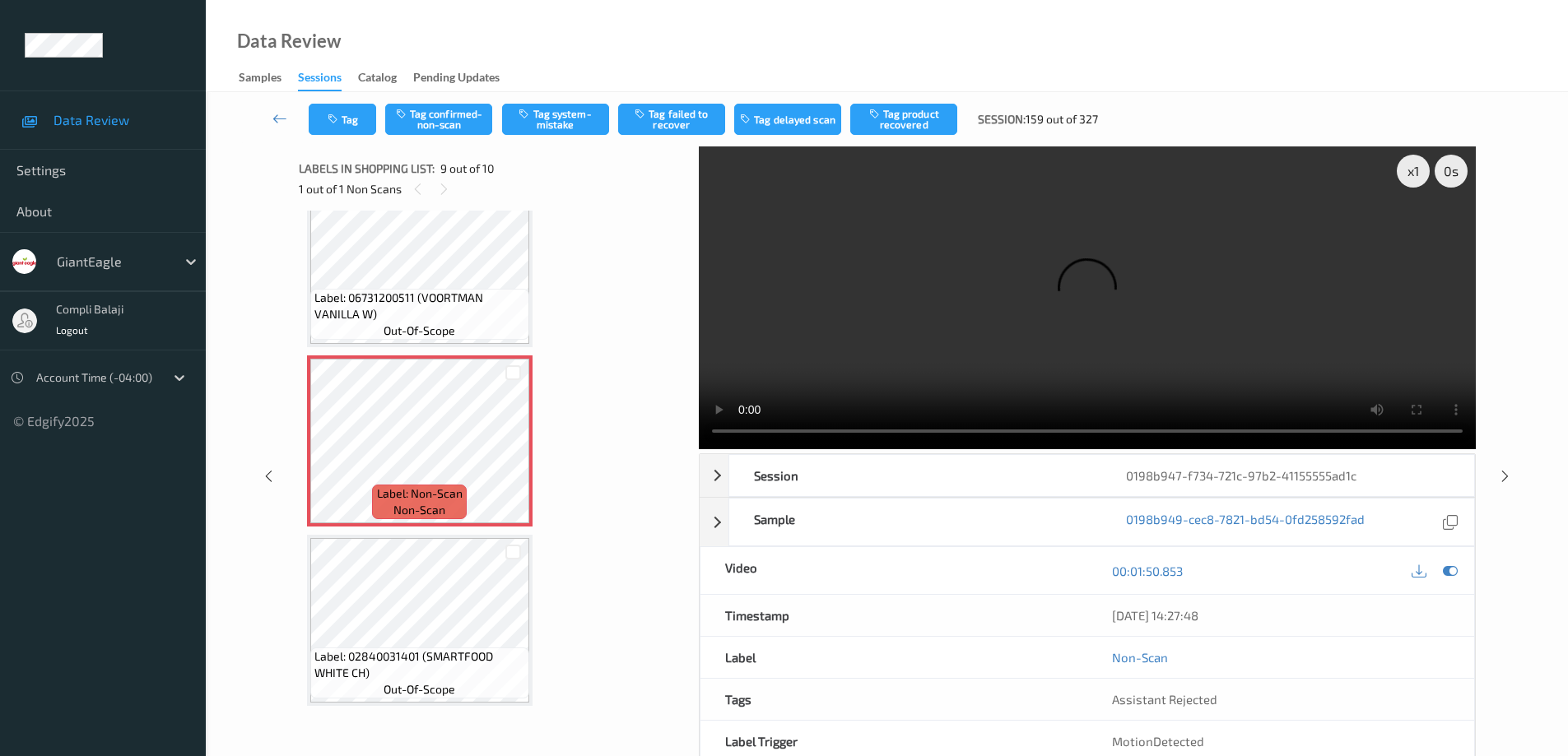
scroll to position [1166, 0]
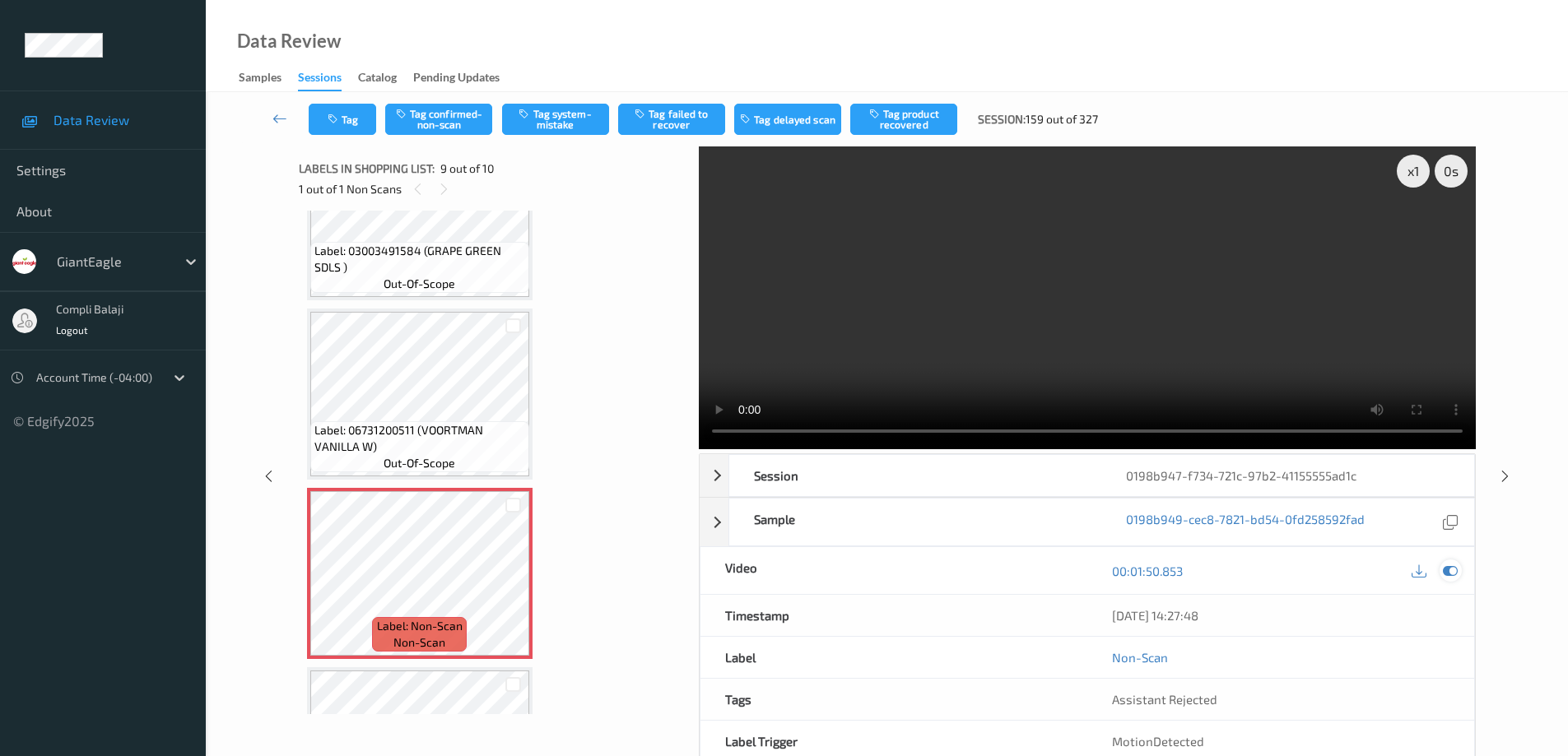
click at [1448, 568] on icon at bounding box center [1449, 570] width 15 height 15
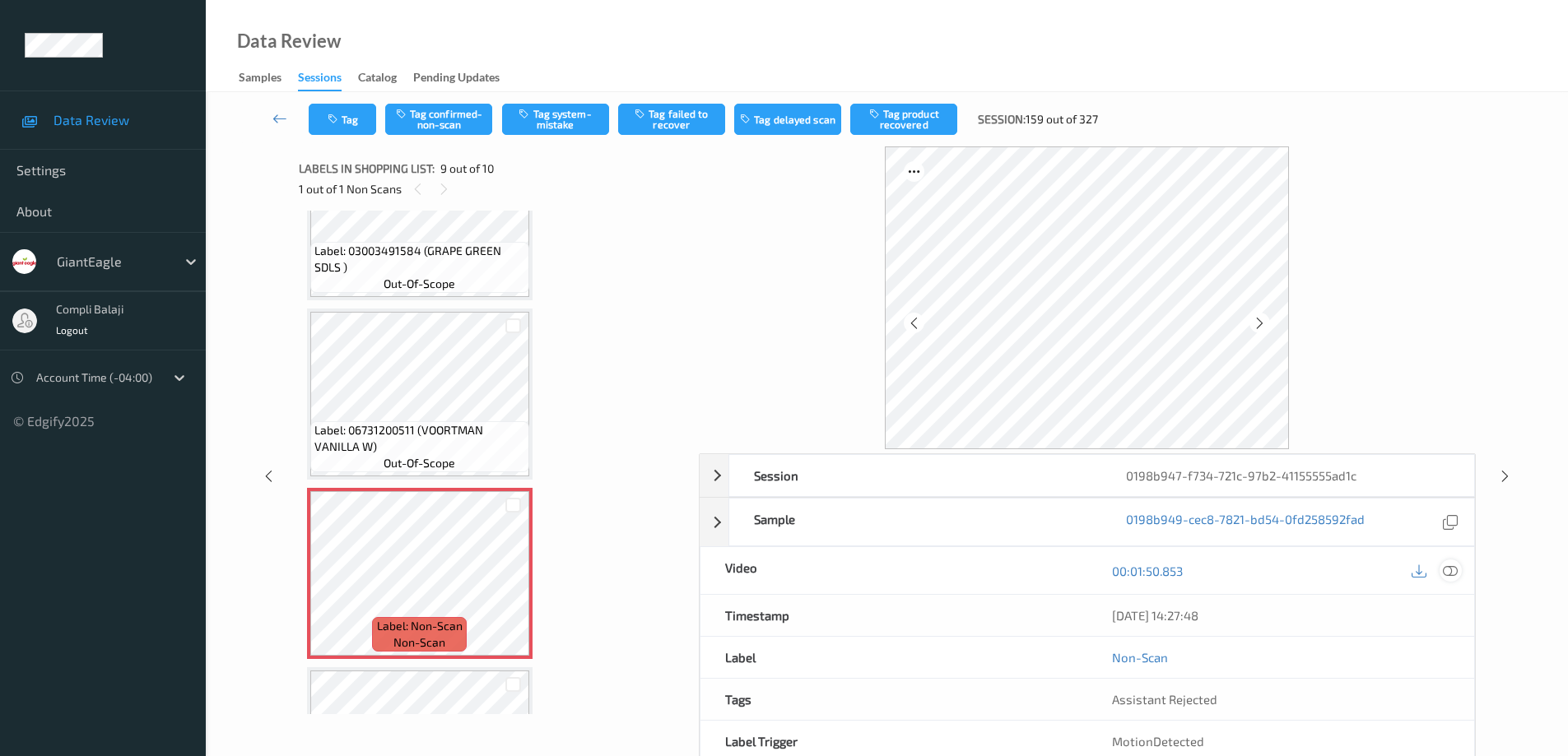
click at [1449, 571] on icon at bounding box center [1449, 570] width 15 height 15
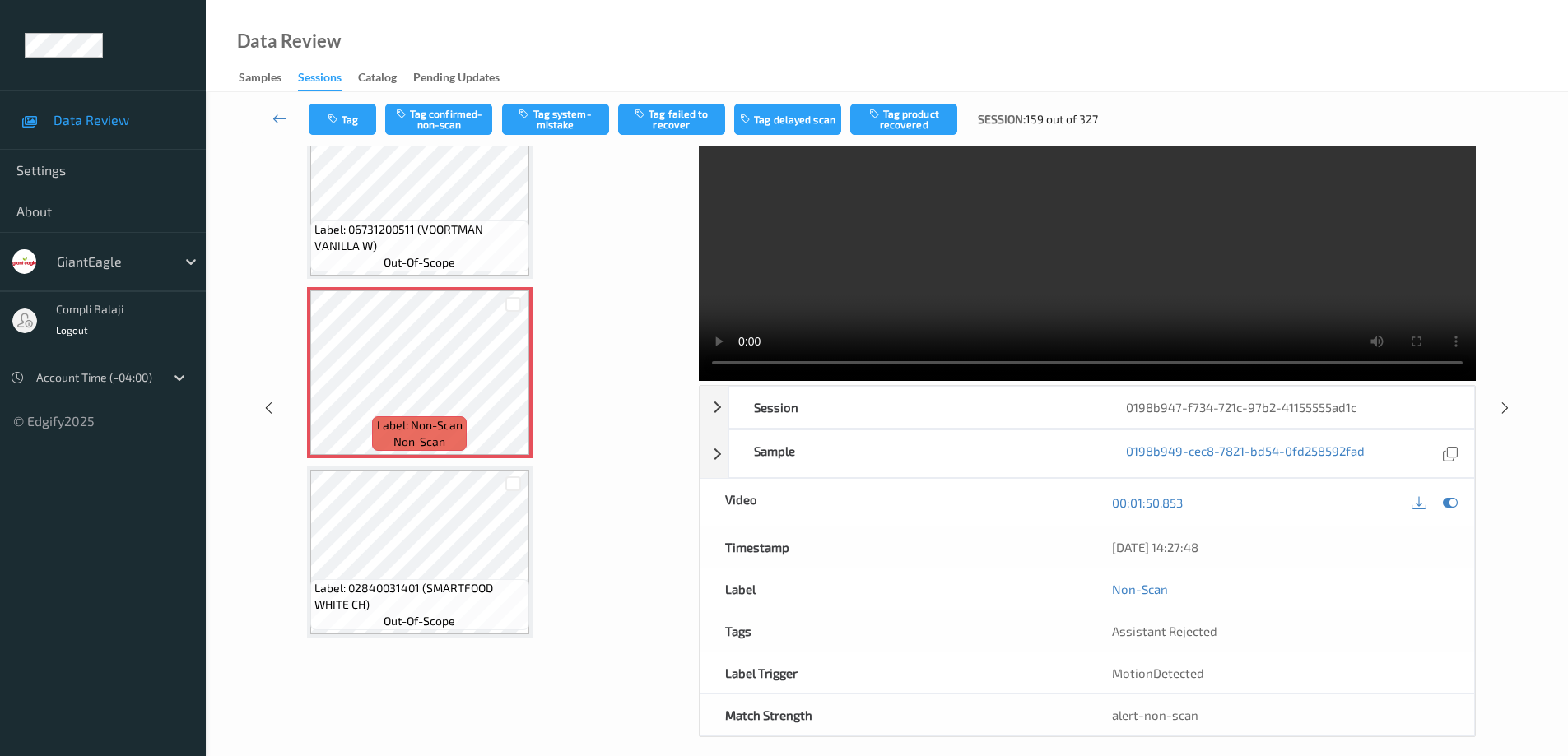
scroll to position [83, 0]
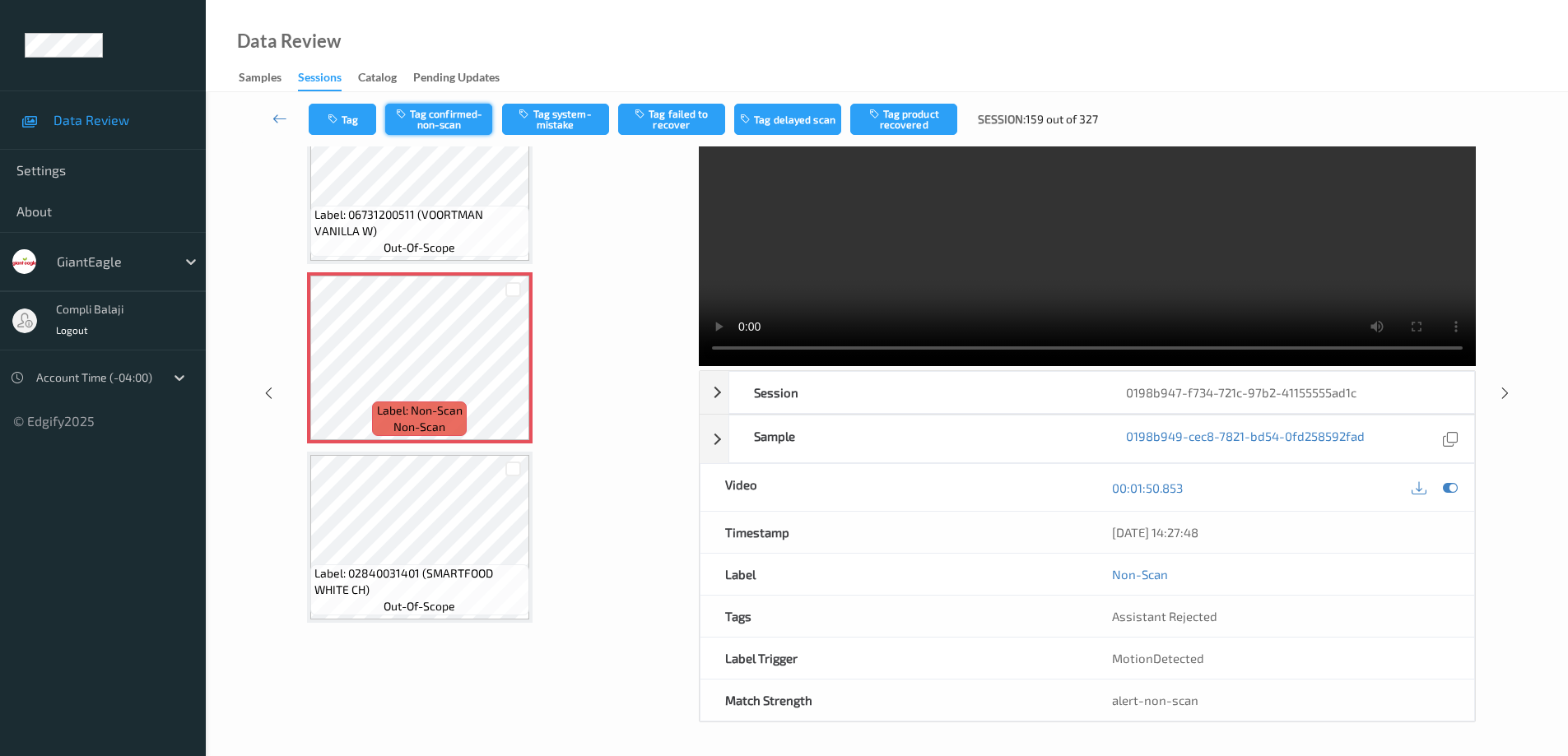
click at [465, 123] on button "Tag confirmed-non-scan" at bounding box center [439, 120] width 107 height 32
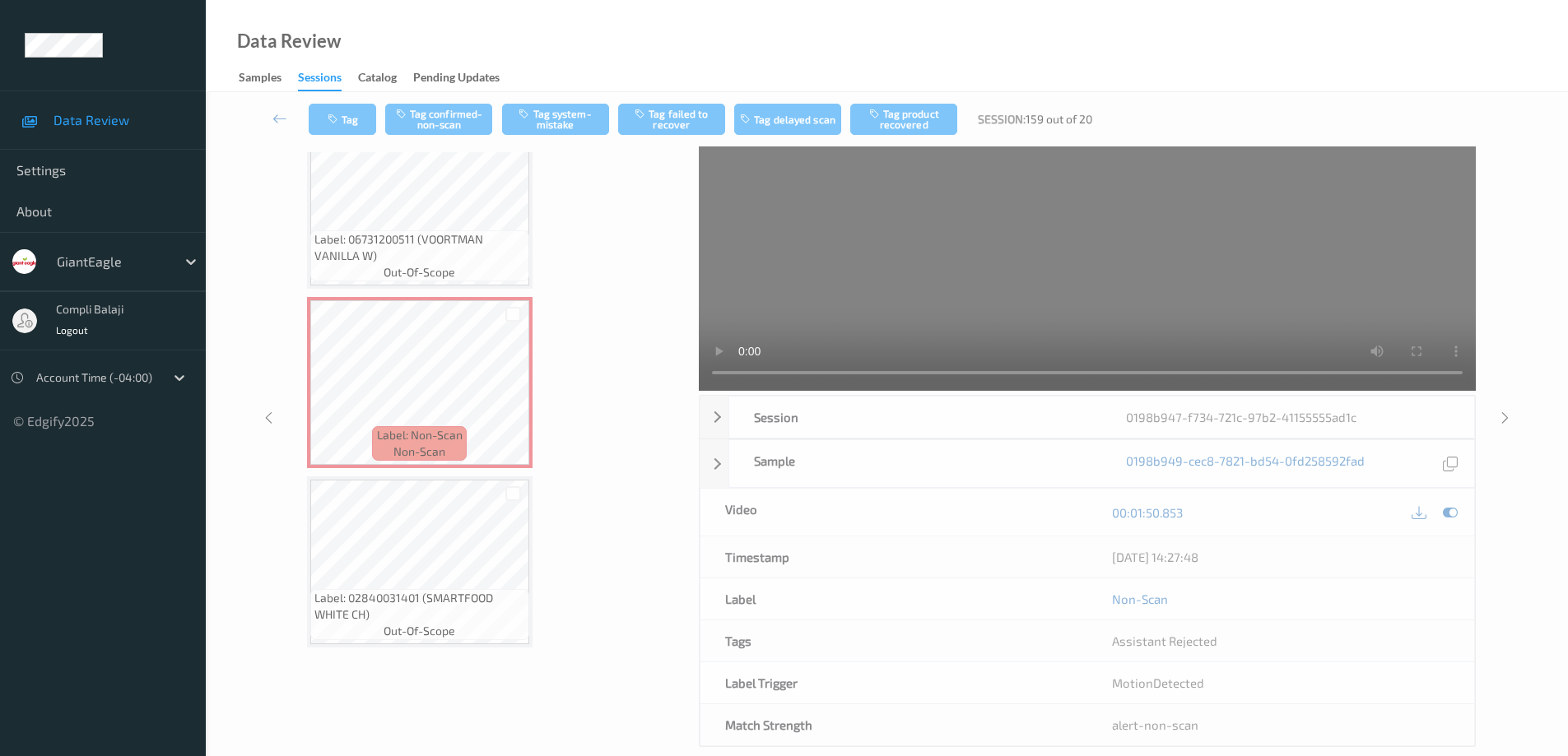
scroll to position [0, 0]
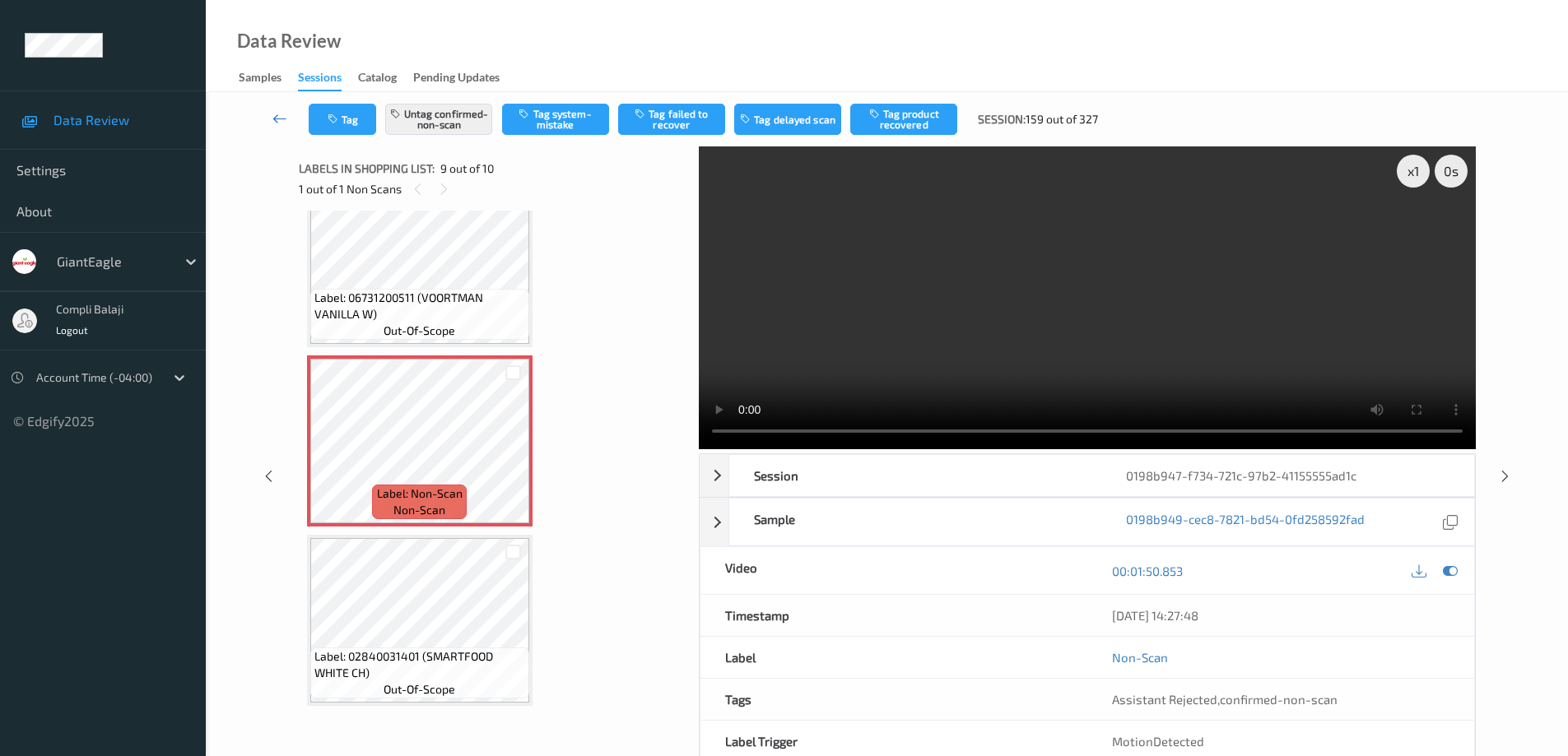
click at [272, 121] on link at bounding box center [280, 120] width 57 height 32
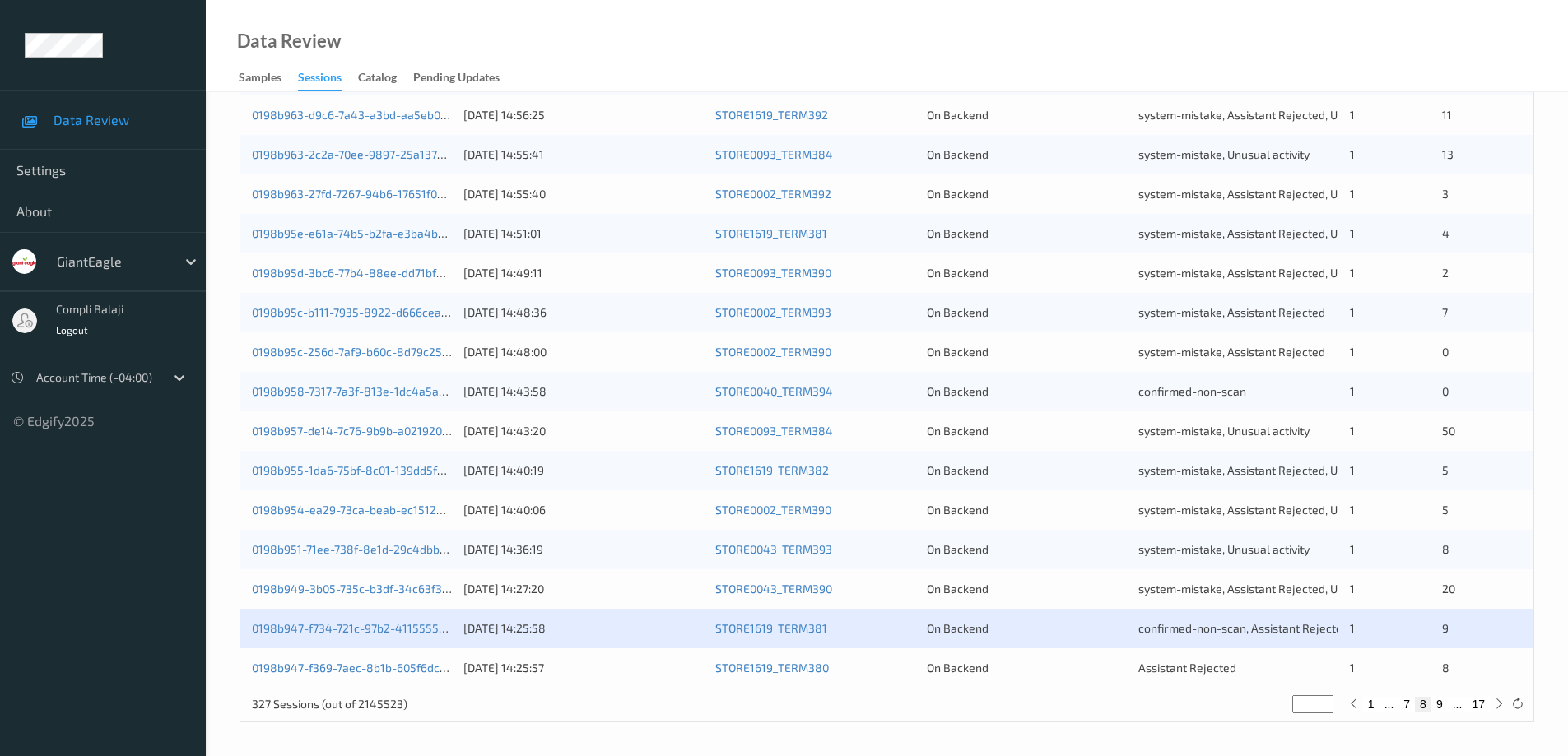
scroll to position [482, 0]
click at [406, 668] on link "0198b947-f369-7aec-8b1b-605f6dc7f2a1" at bounding box center [360, 668] width 215 height 14
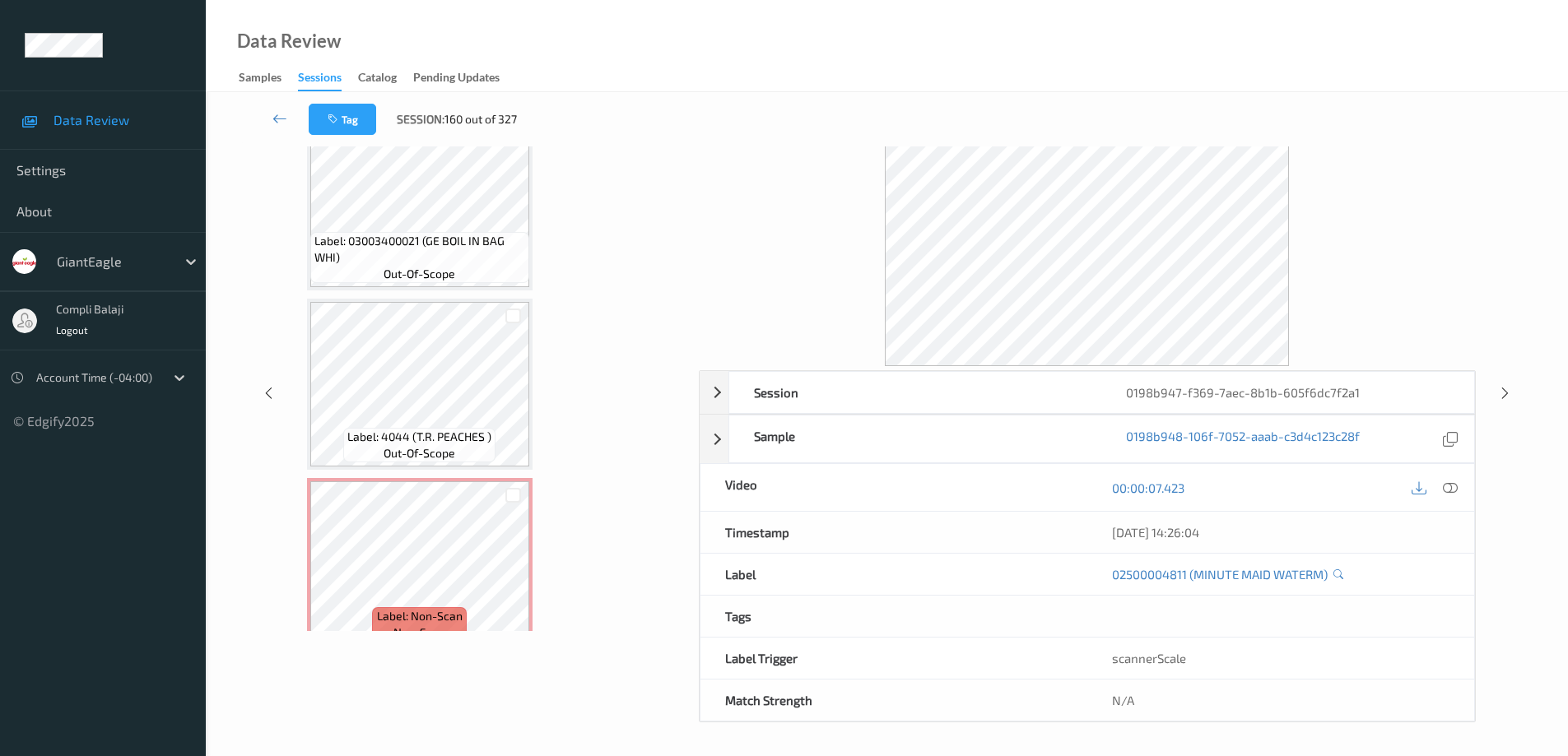
scroll to position [1120, 0]
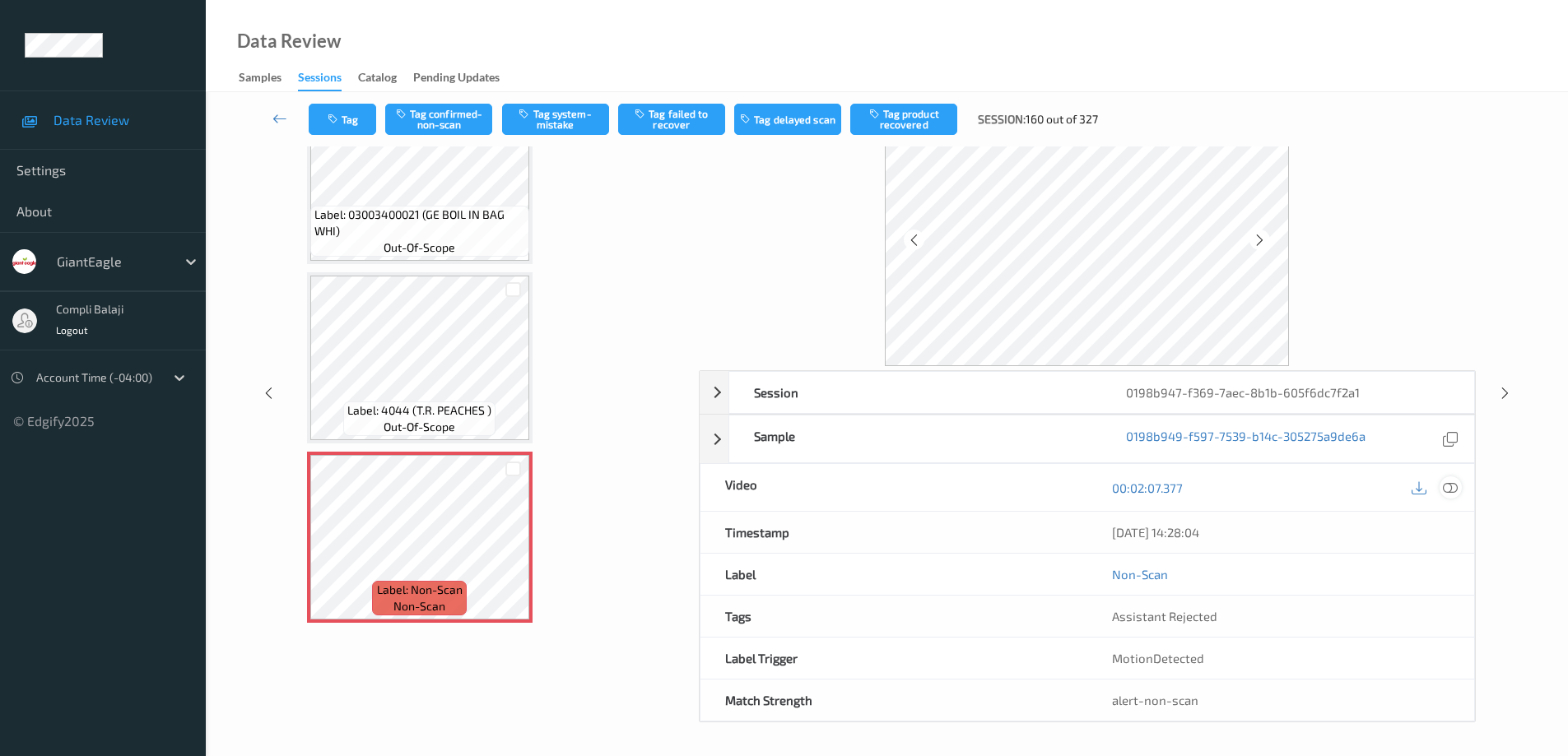
click at [1451, 488] on icon at bounding box center [1449, 487] width 15 height 15
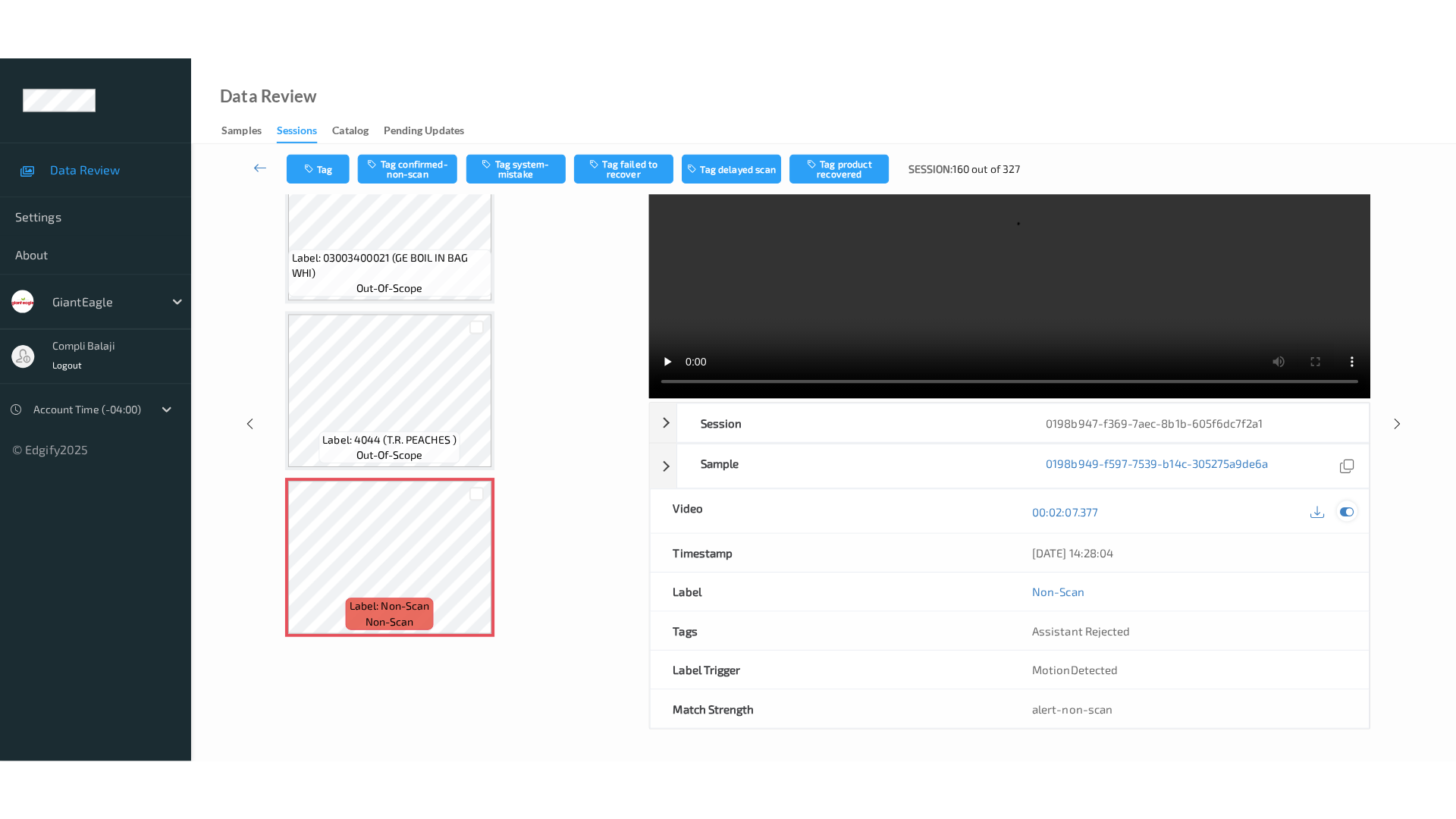
scroll to position [0, 0]
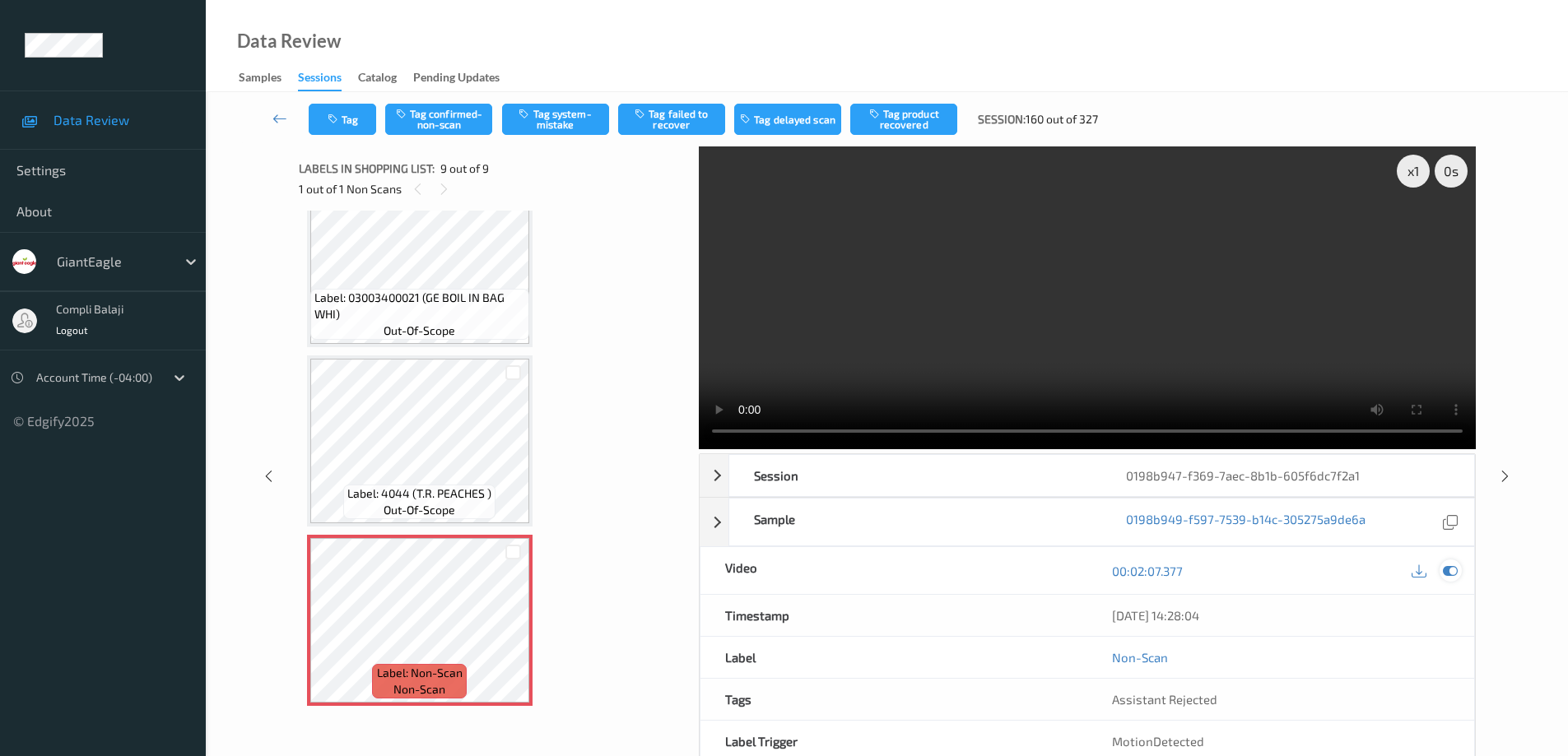
click at [1448, 569] on icon at bounding box center [1449, 570] width 15 height 15
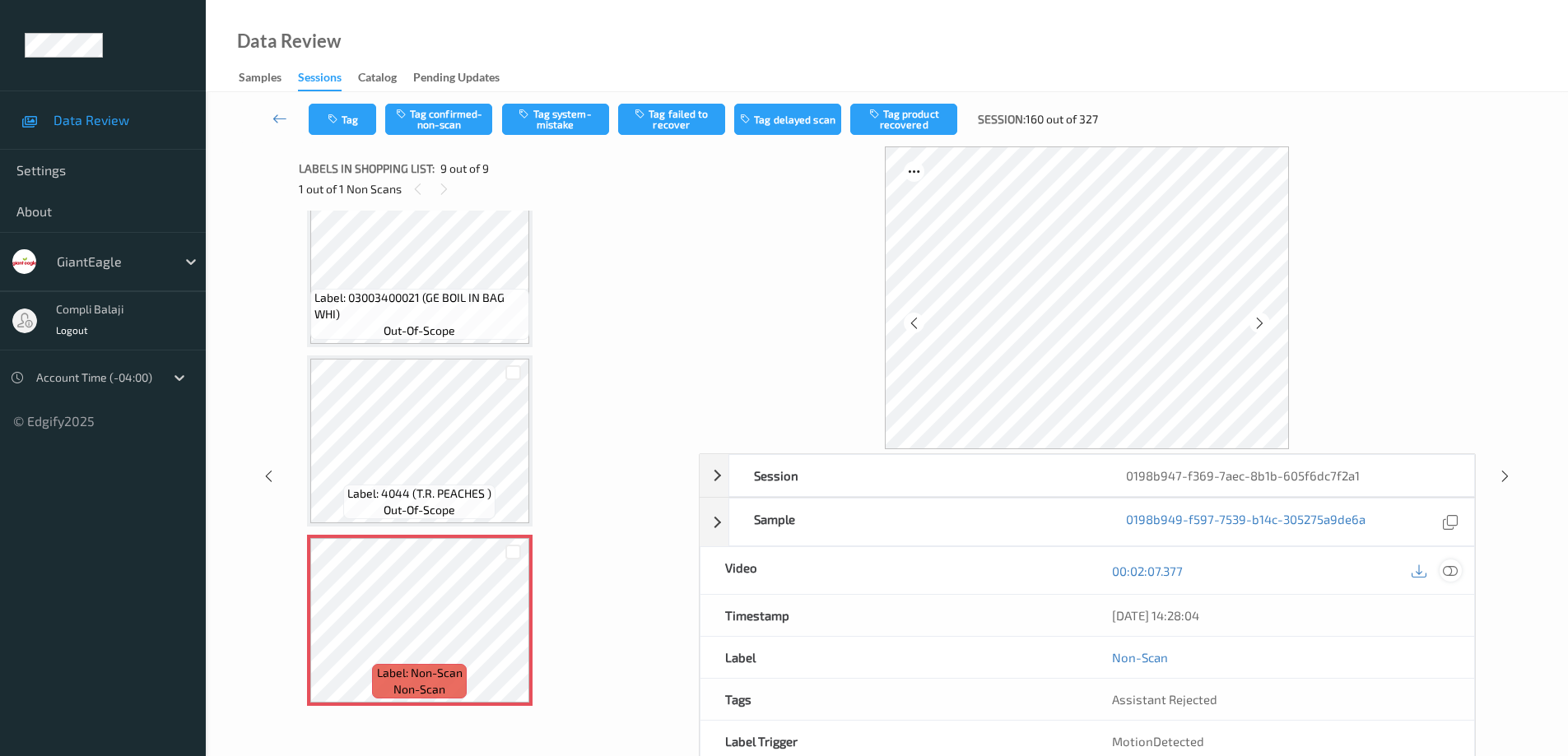
click at [1448, 569] on icon at bounding box center [1449, 570] width 15 height 15
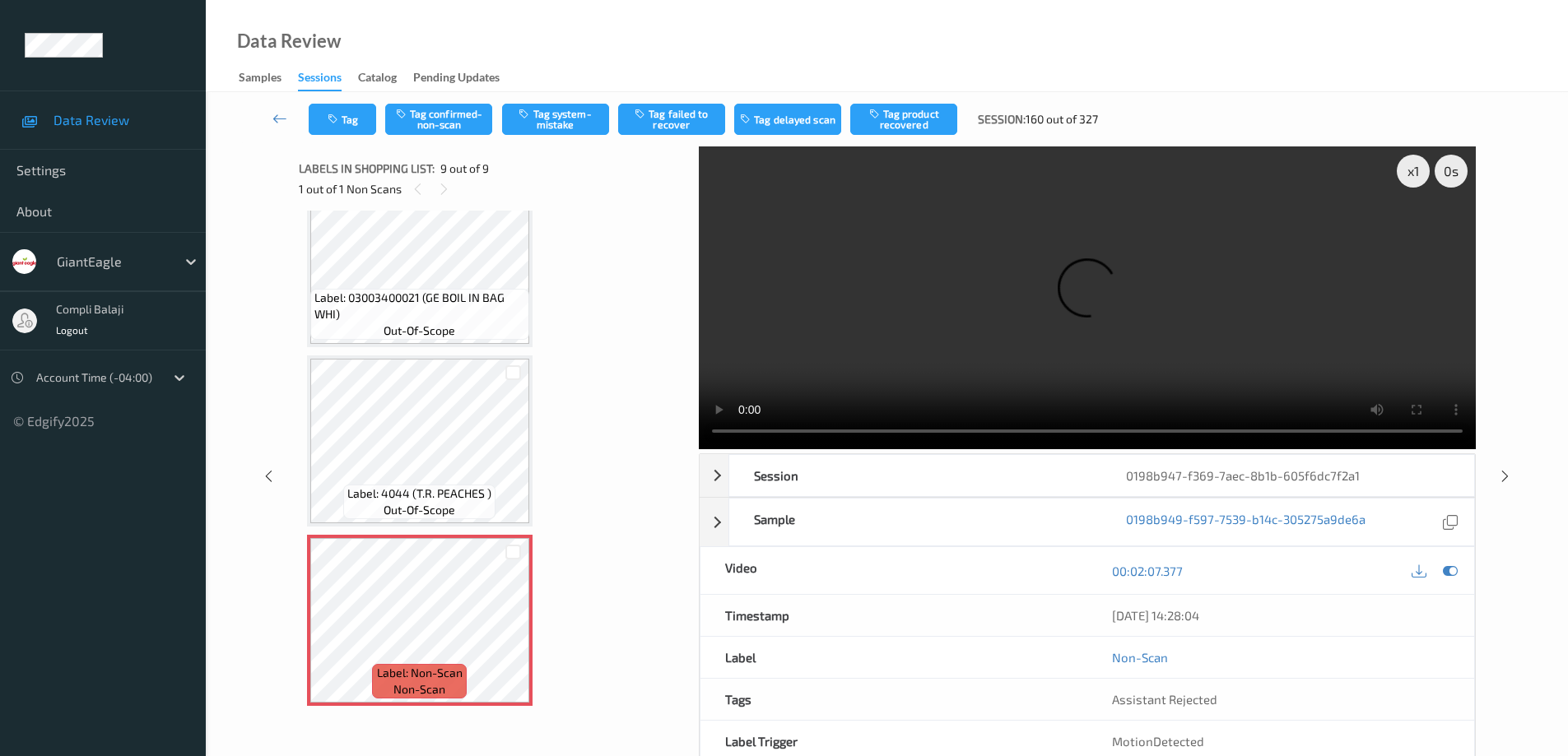
scroll to position [987, 0]
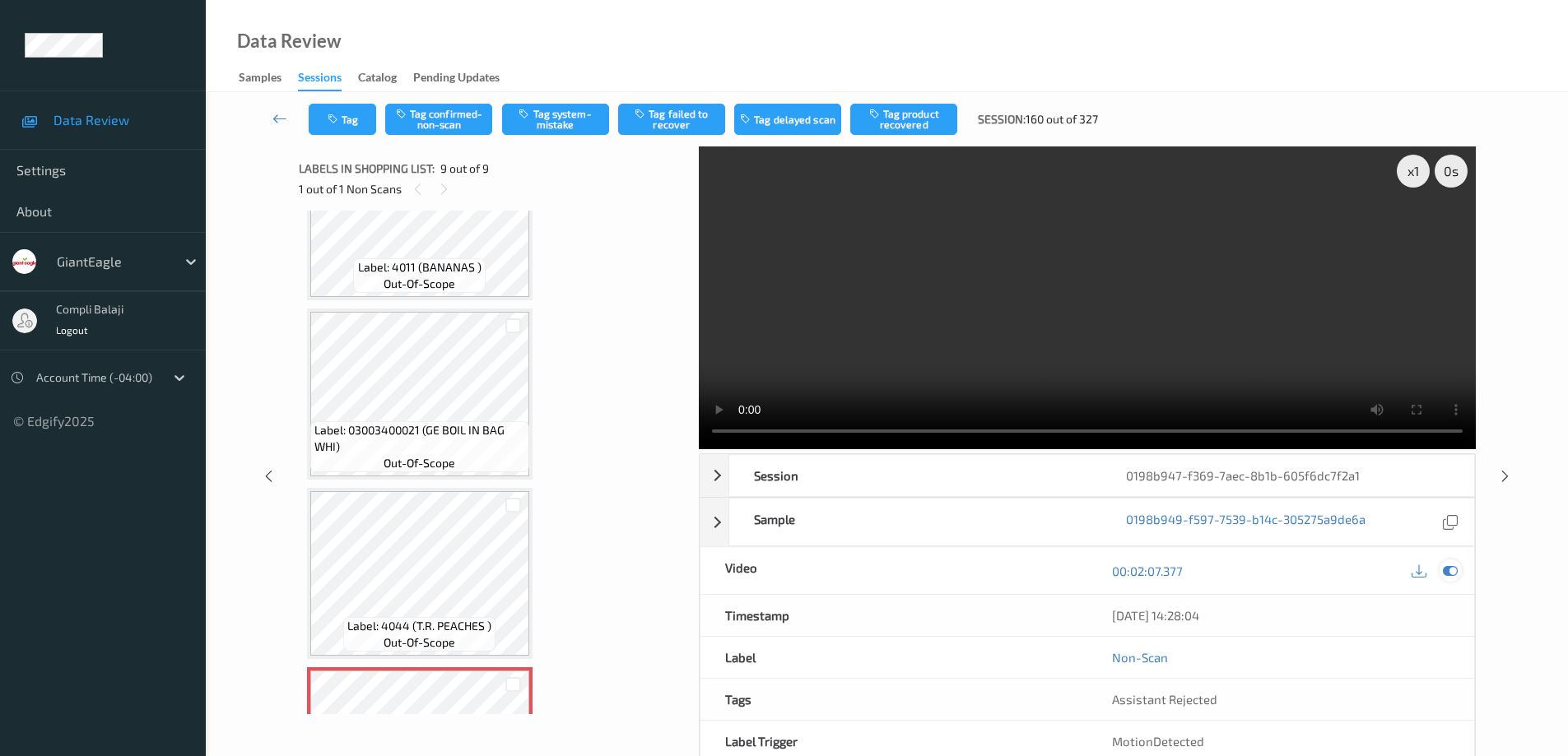
click at [1454, 570] on icon at bounding box center [1449, 570] width 15 height 15
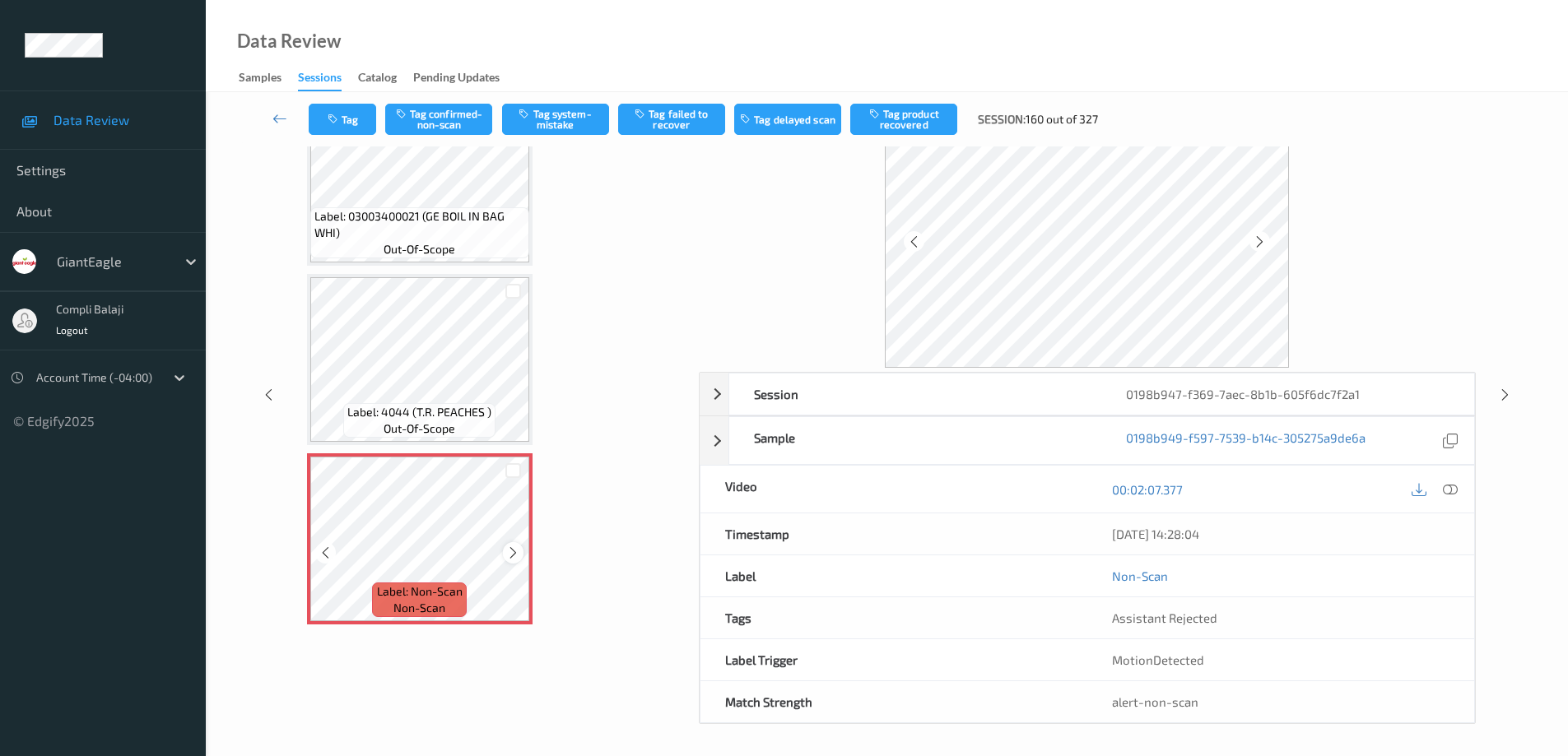
scroll to position [83, 0]
click at [1451, 485] on icon at bounding box center [1449, 487] width 15 height 15
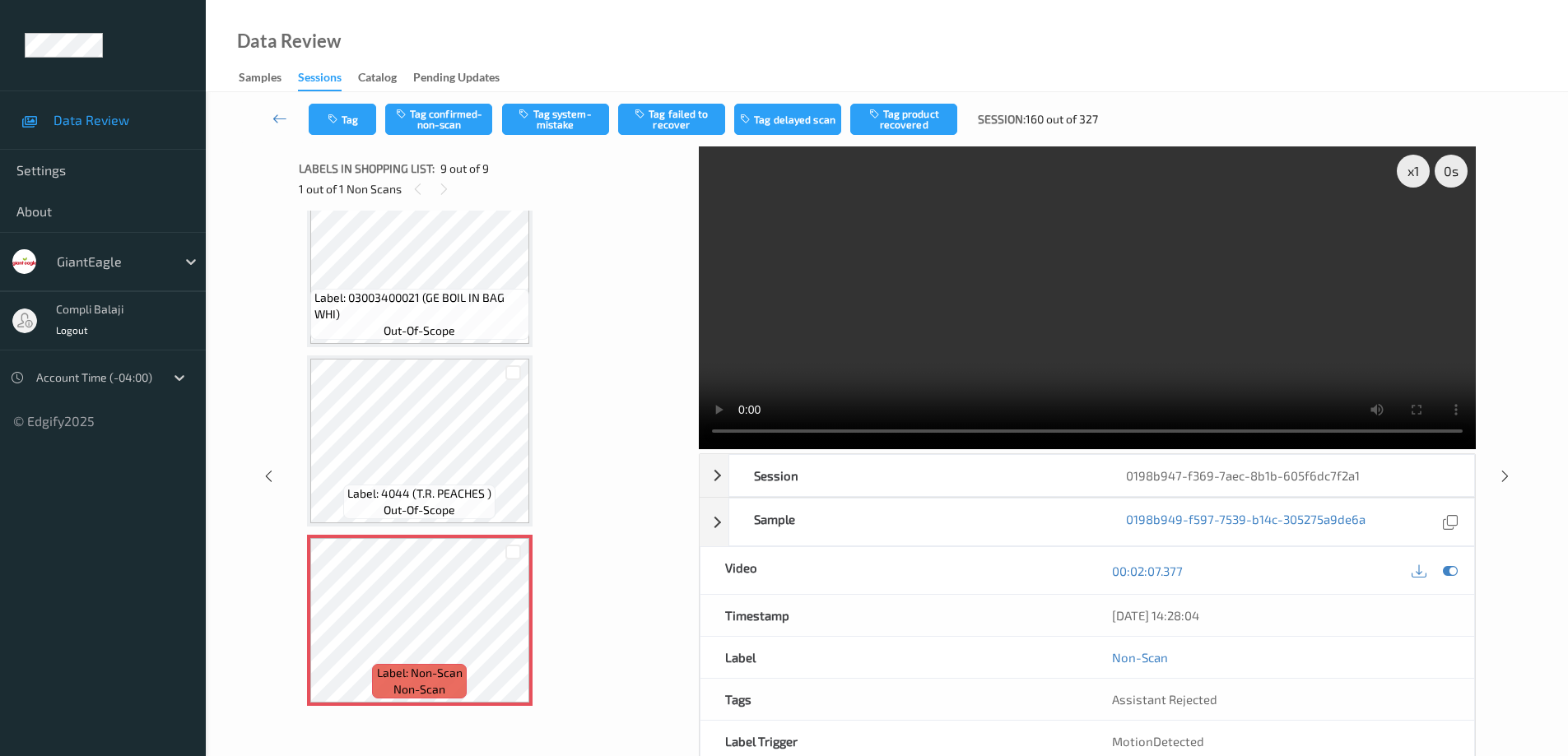
scroll to position [987, 0]
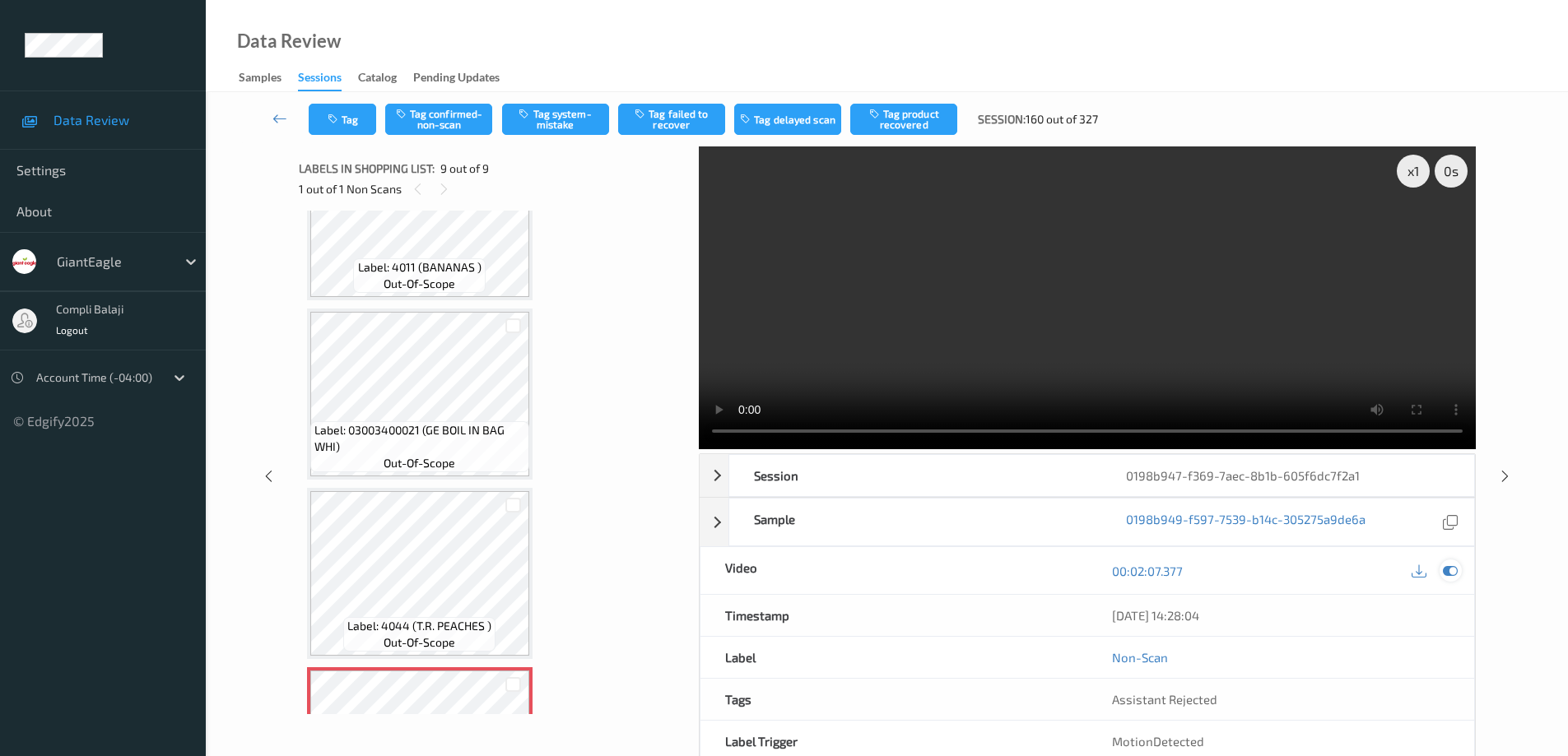
click at [1452, 575] on icon at bounding box center [1449, 570] width 15 height 15
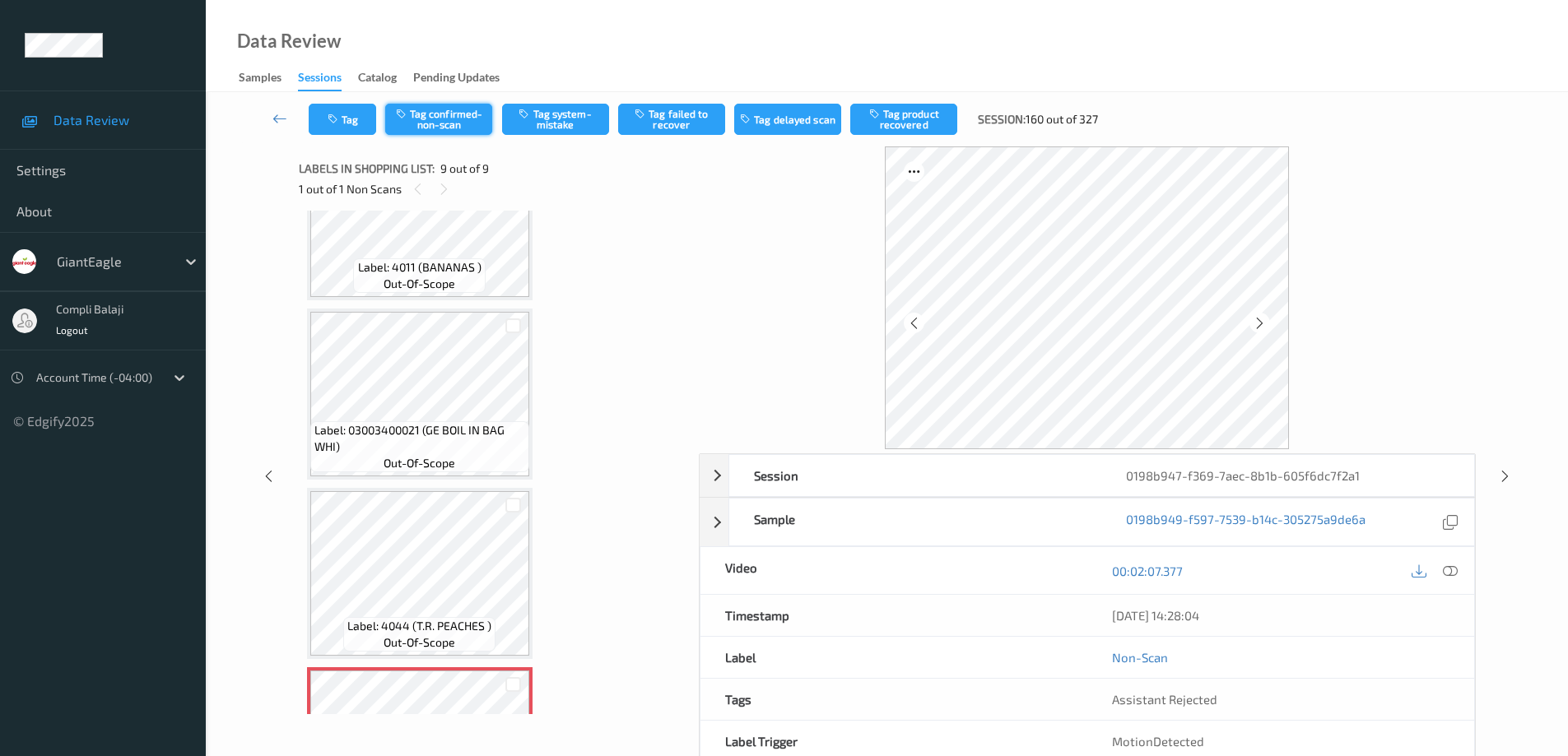
click at [461, 126] on button "Tag confirmed-non-scan" at bounding box center [439, 120] width 107 height 32
click at [277, 121] on icon at bounding box center [280, 119] width 15 height 17
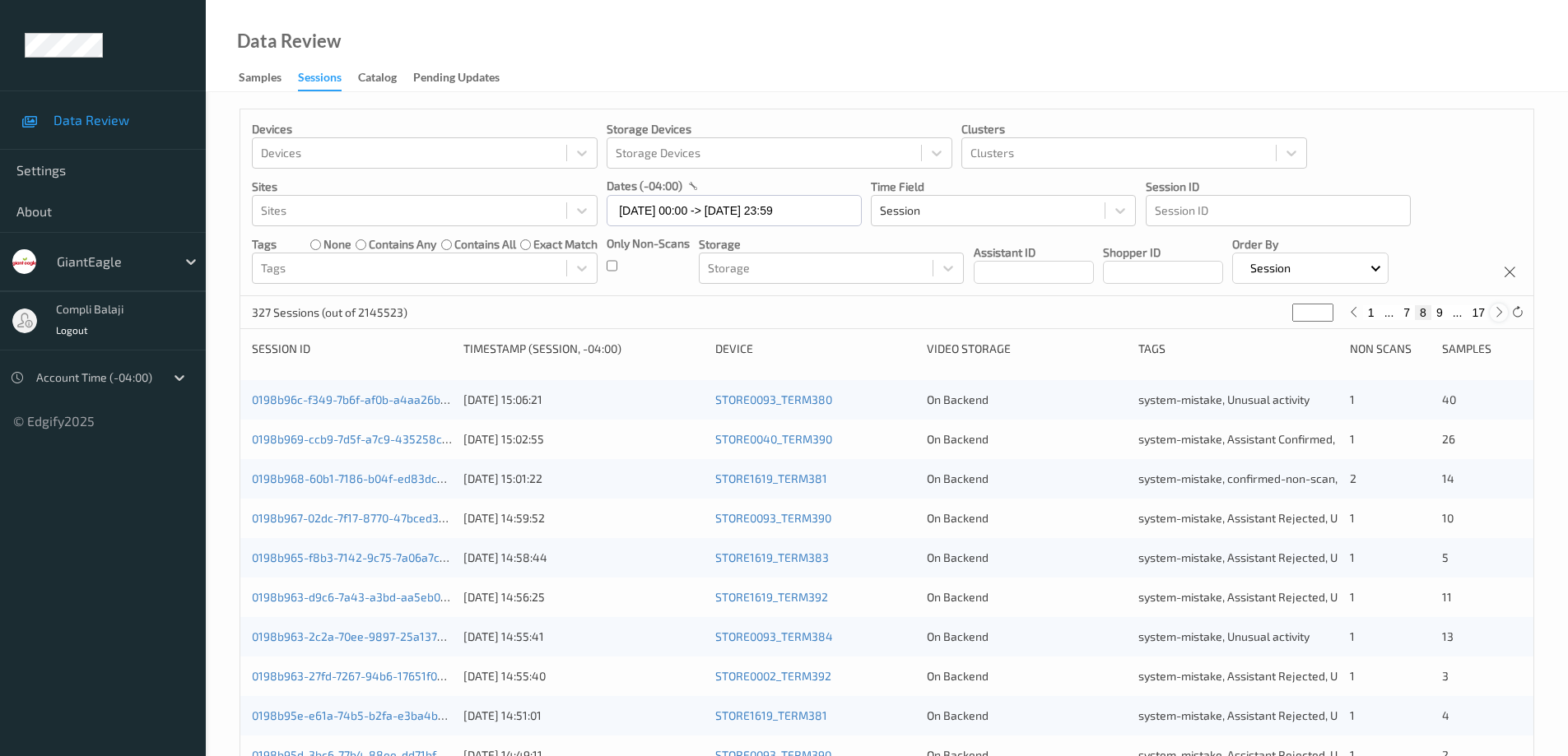
click at [1497, 311] on icon at bounding box center [1499, 312] width 12 height 12
type input "*"
click at [1497, 311] on icon at bounding box center [1499, 312] width 12 height 12
type input "**"
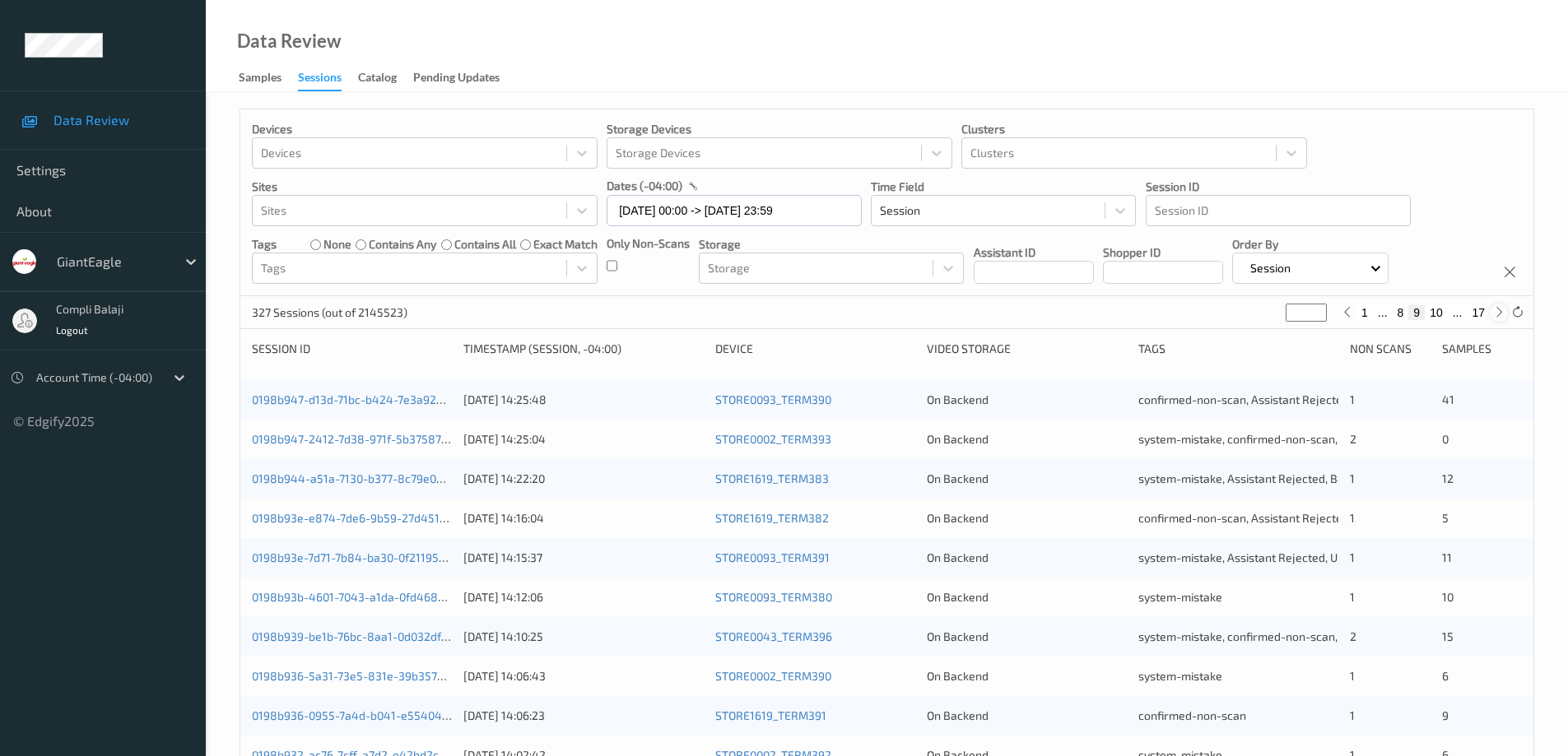
type input "**"
click at [1497, 310] on icon at bounding box center [1499, 312] width 12 height 12
type input "**"
click at [1497, 310] on icon at bounding box center [1499, 312] width 12 height 12
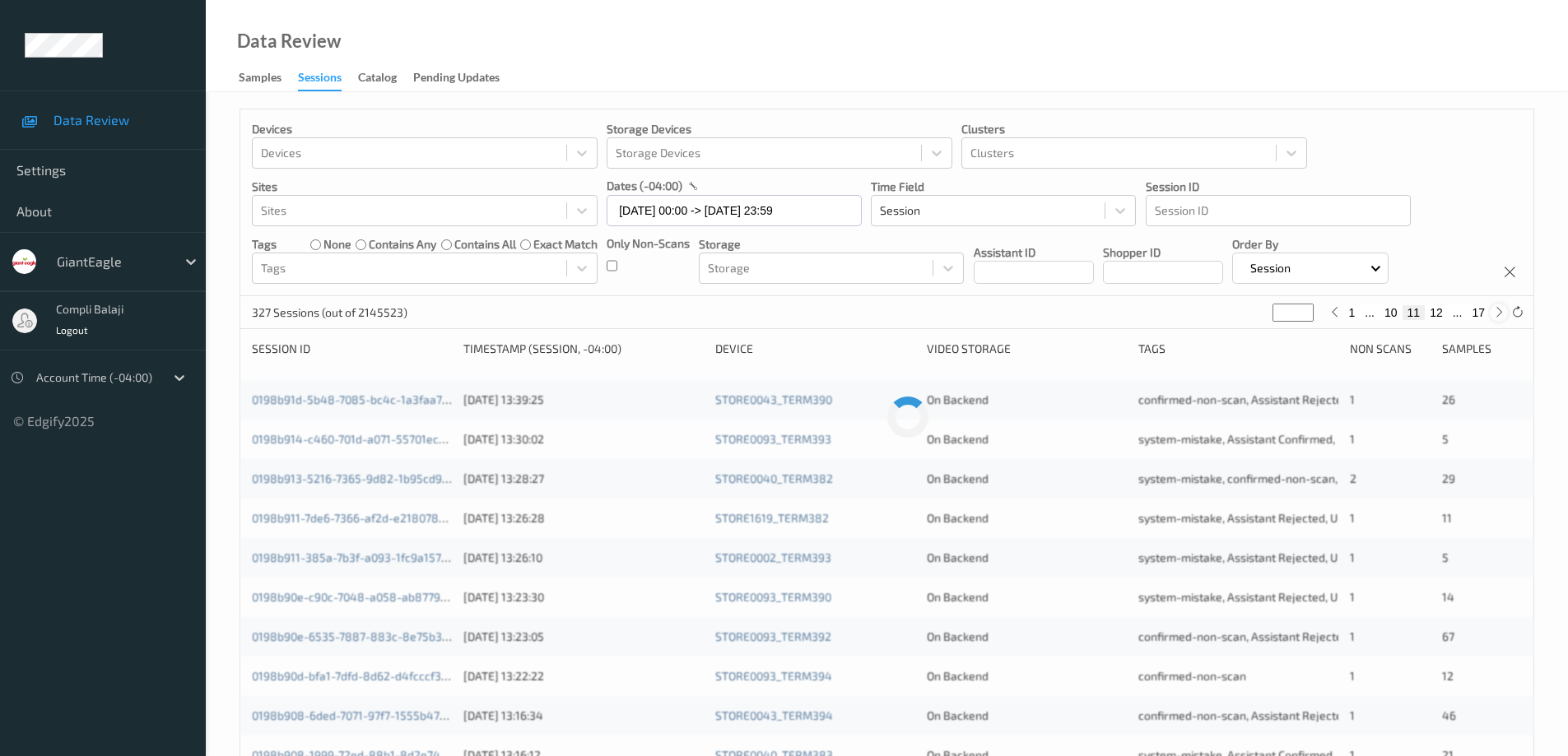
type input "**"
click at [1497, 310] on icon at bounding box center [1499, 312] width 12 height 12
type input "**"
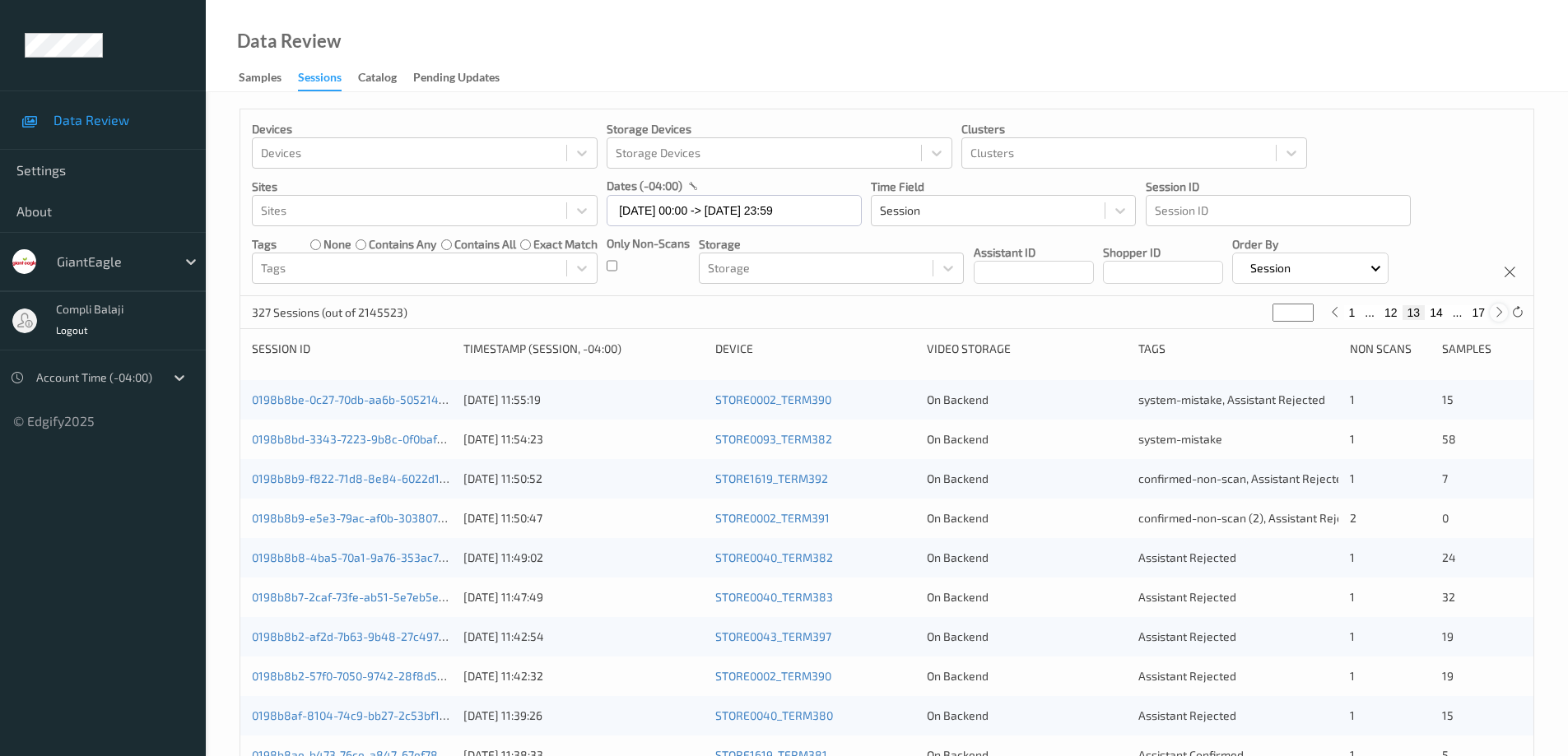
click at [1497, 310] on icon at bounding box center [1499, 312] width 12 height 12
type input "**"
click at [1436, 314] on button "15" at bounding box center [1436, 312] width 23 height 15
type input "**"
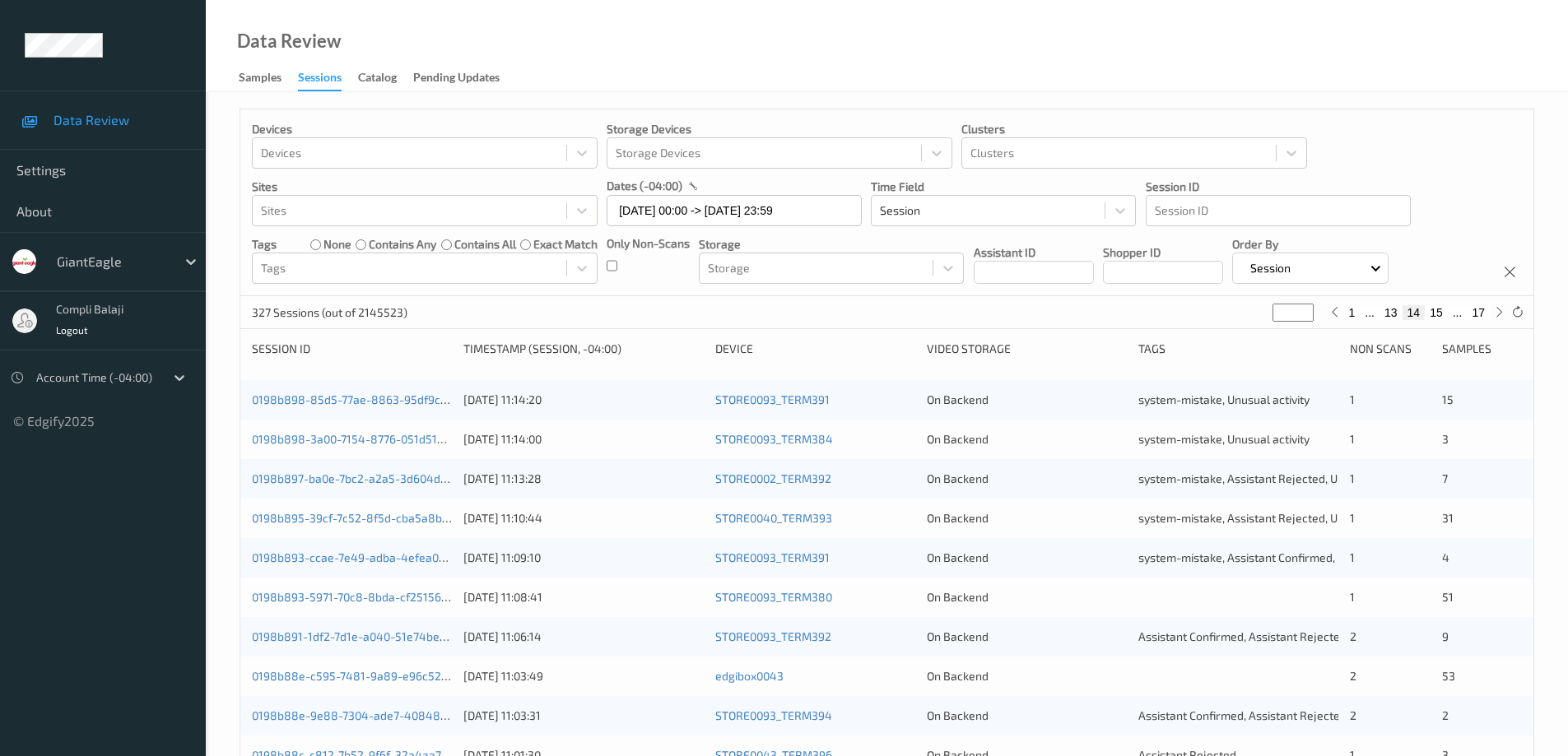
type input "**"
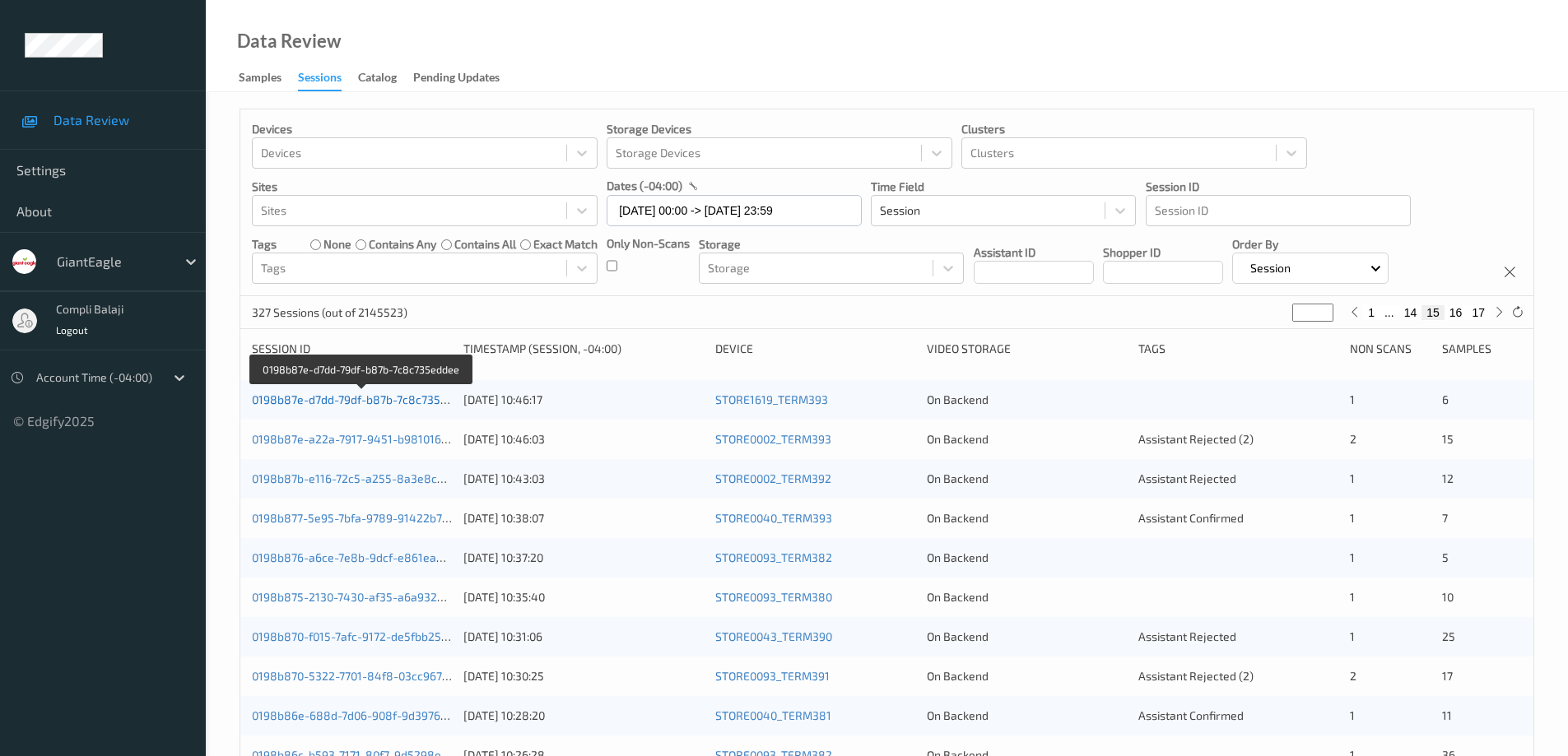
click at [377, 402] on link "0198b87e-d7dd-79df-b87b-7c8c735eddee" at bounding box center [363, 399] width 221 height 14
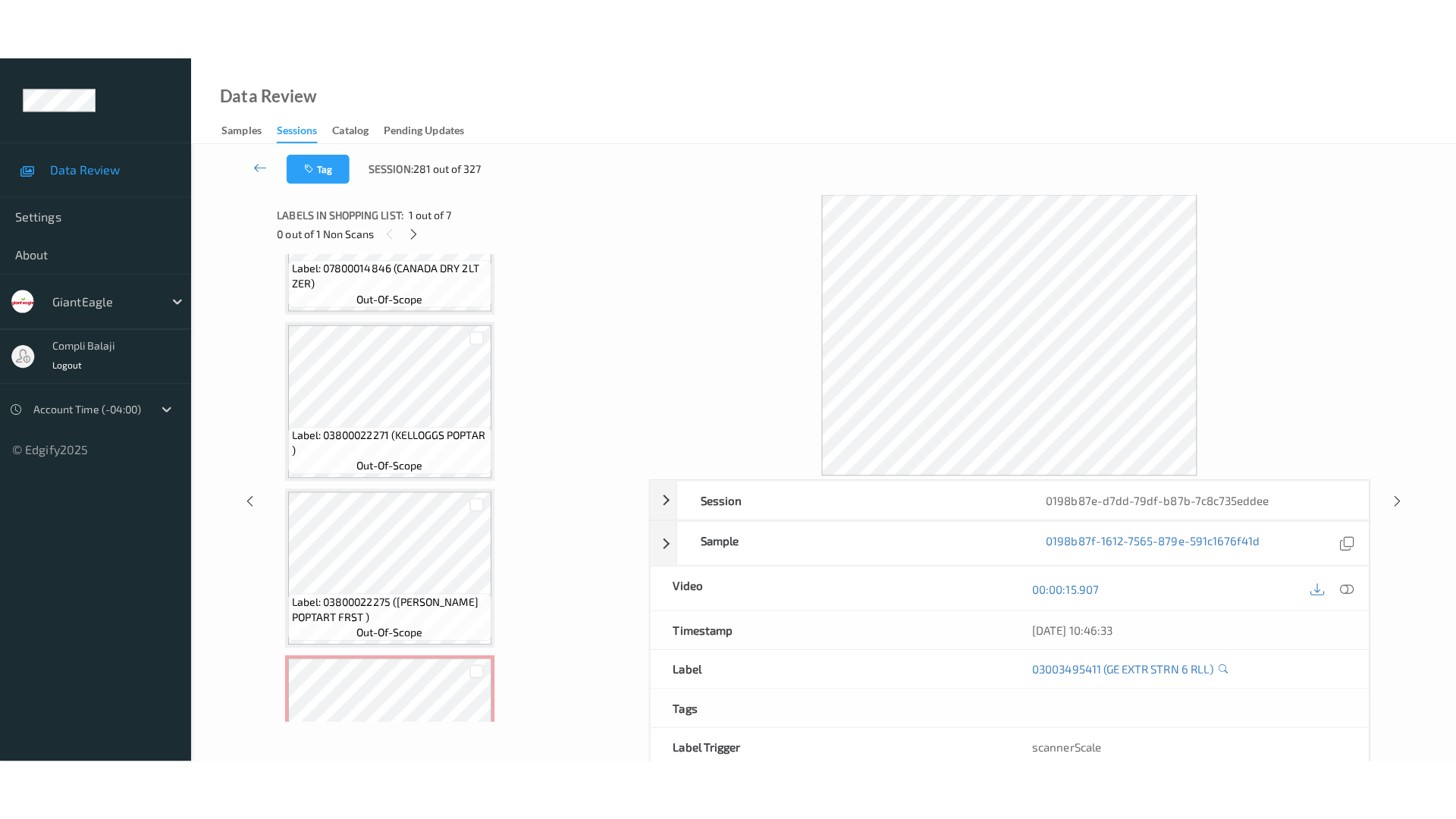
scroll to position [701, 0]
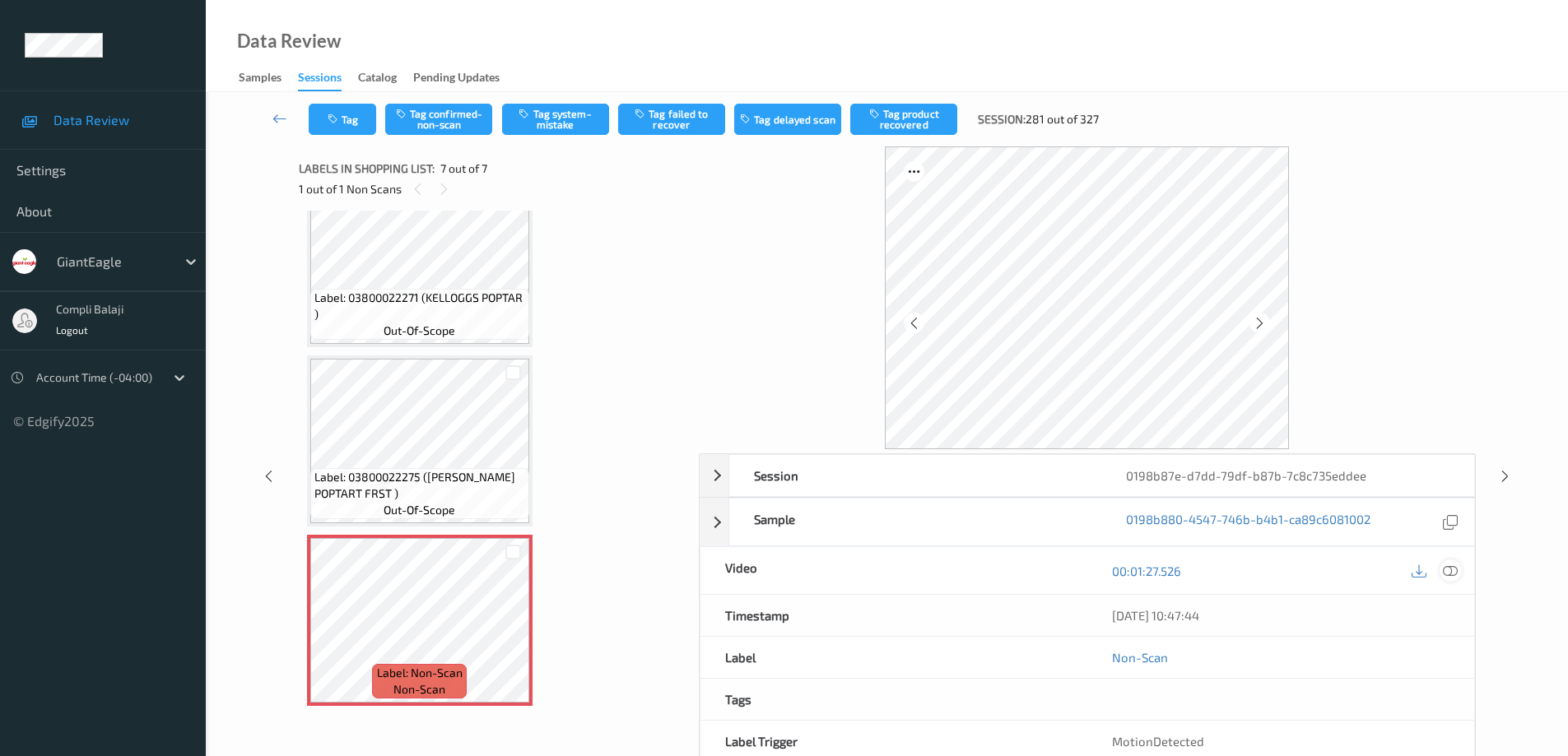
click at [1452, 573] on icon at bounding box center [1449, 570] width 15 height 15
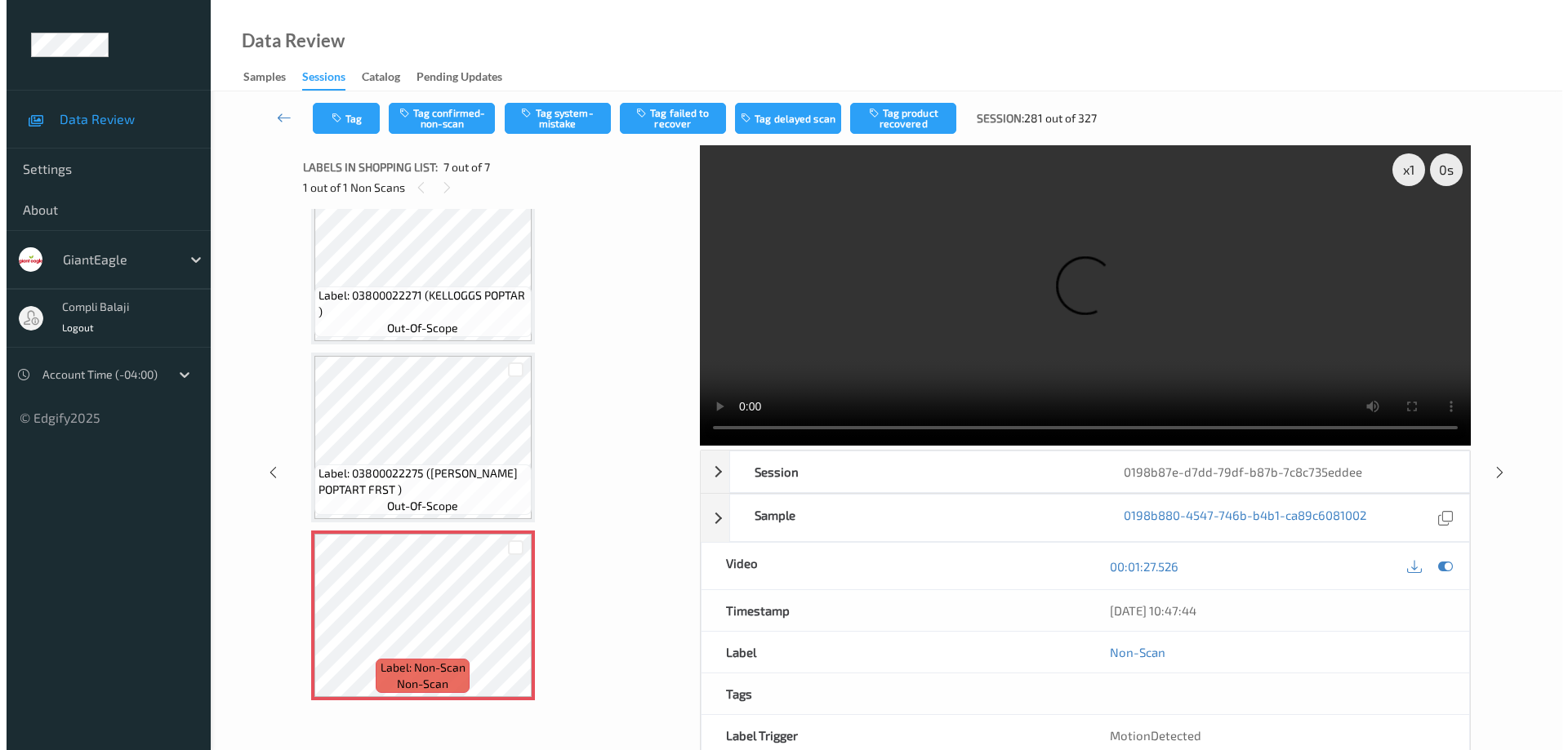
scroll to position [623, 0]
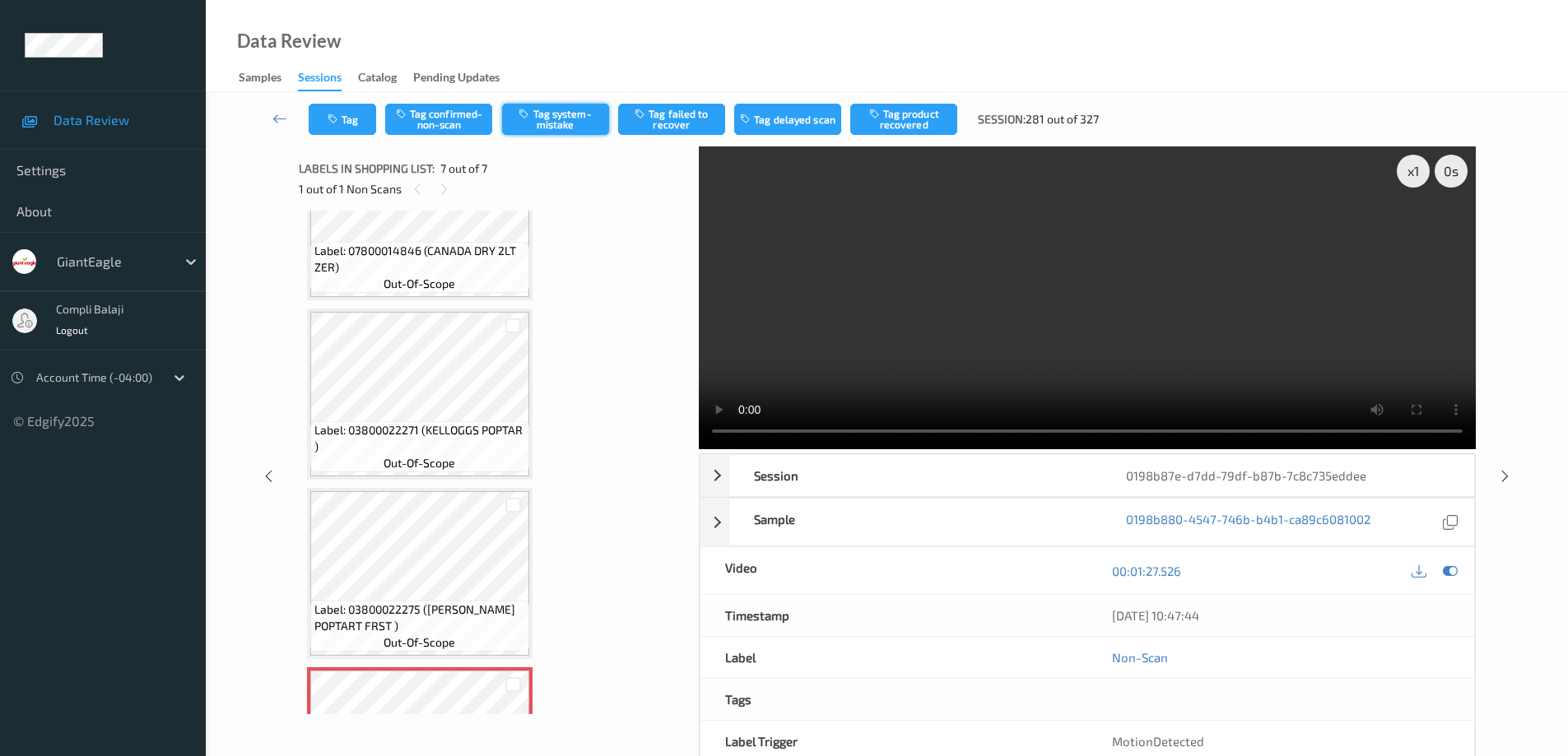
click at [579, 120] on button "Tag system-mistake" at bounding box center [555, 120] width 107 height 32
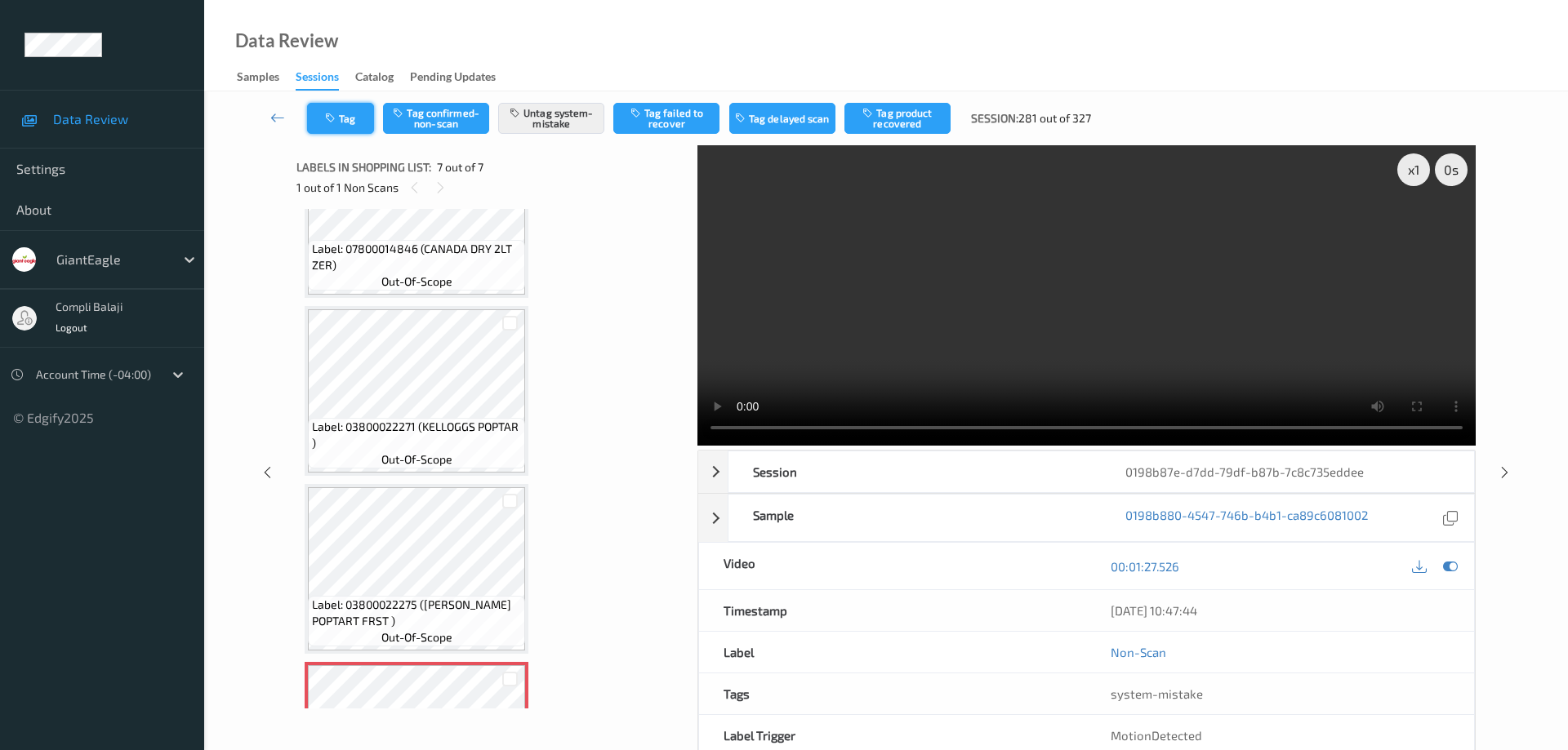
click at [359, 120] on button "Tag" at bounding box center [340, 119] width 67 height 31
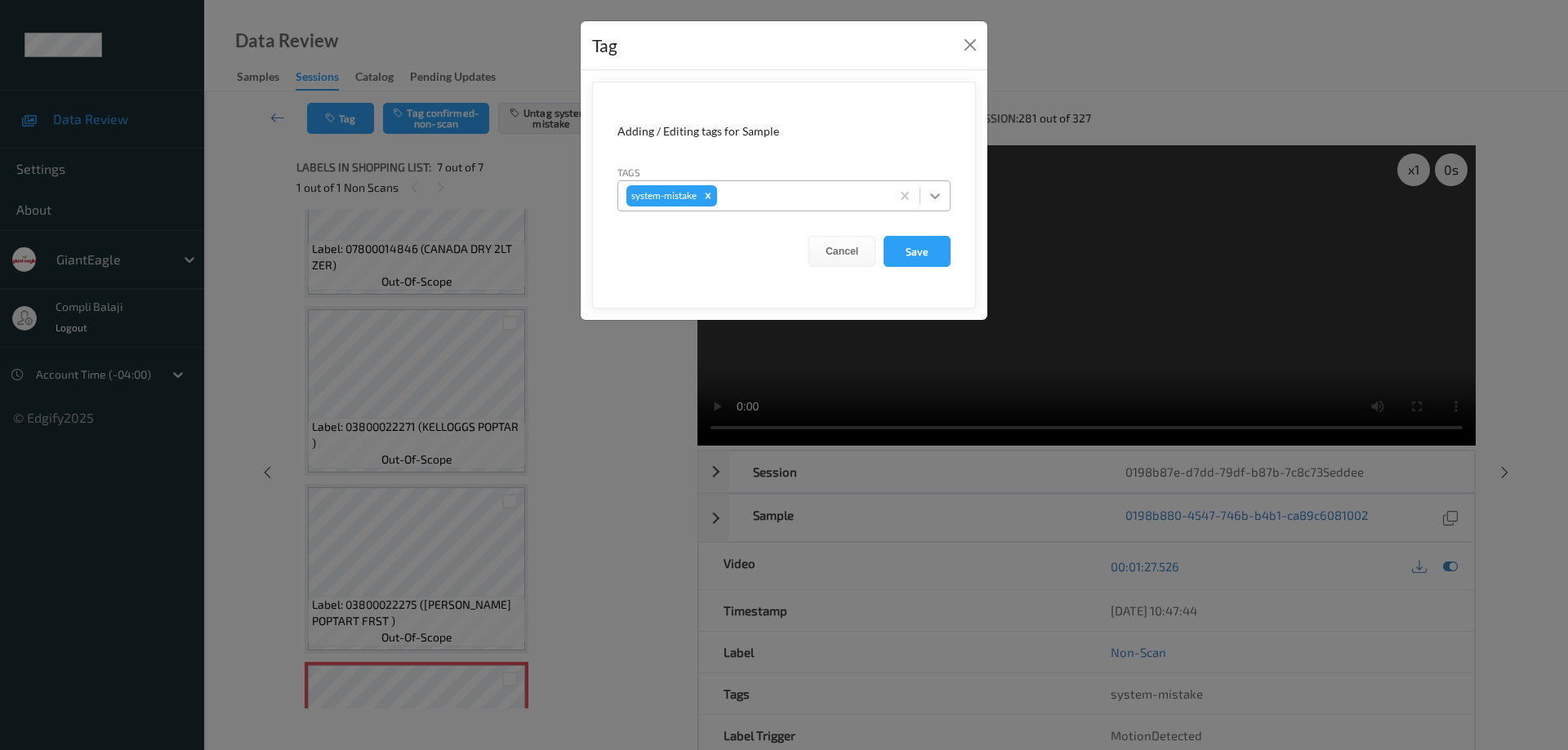
click at [936, 196] on icon at bounding box center [935, 196] width 17 height 17
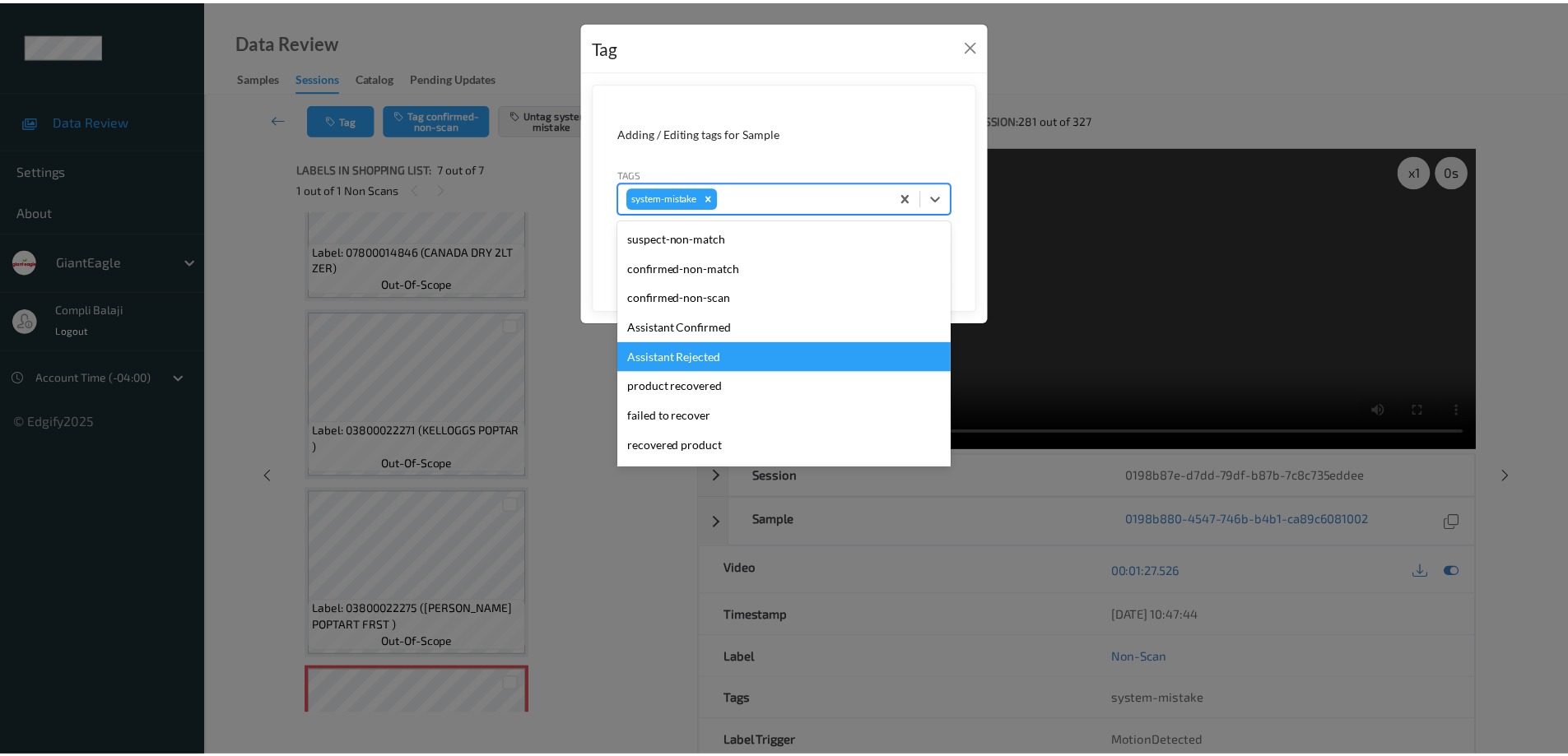
scroll to position [175, 0]
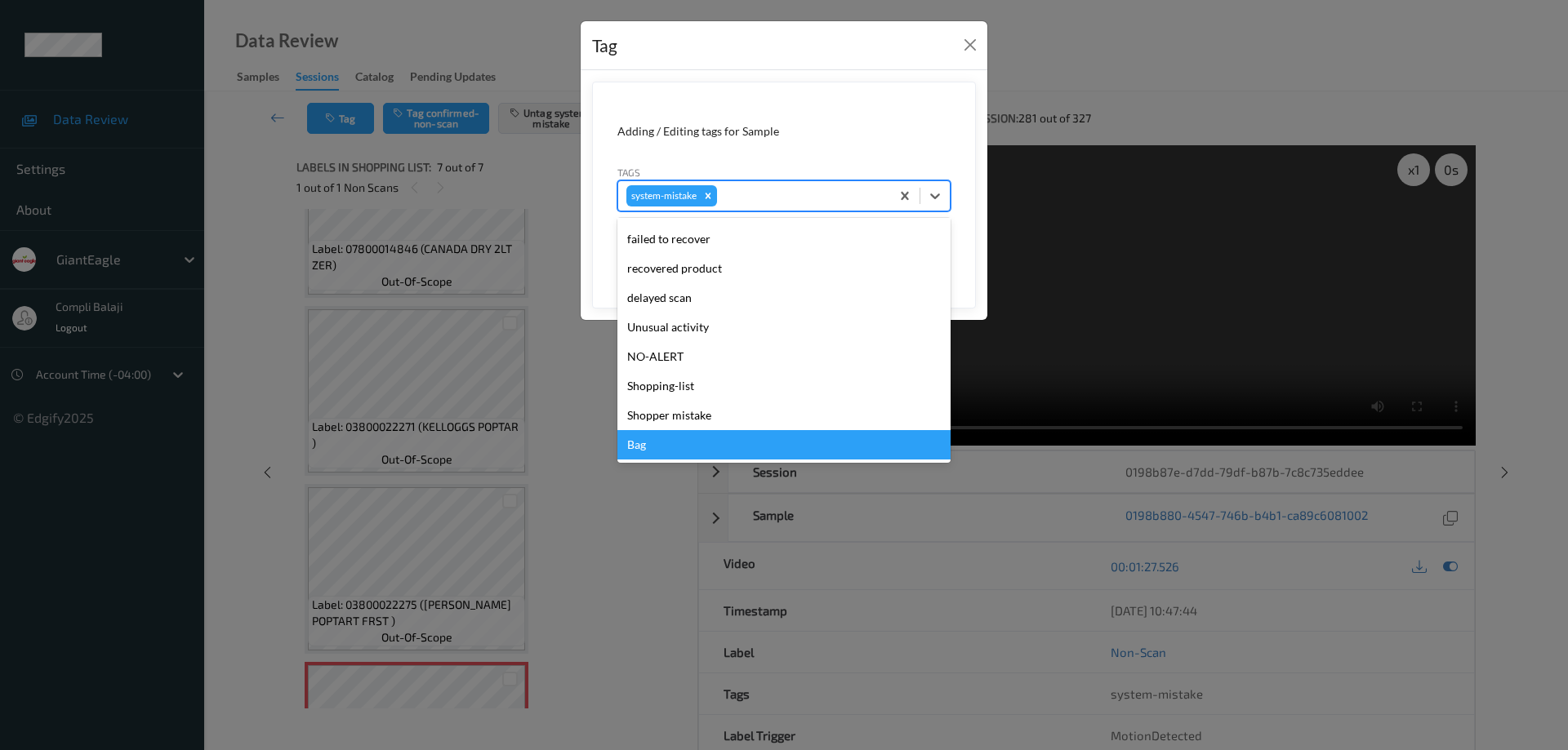
drag, startPoint x: 648, startPoint y: 449, endPoint x: 771, endPoint y: 392, distance: 135.6
click at [648, 448] on div "Bag" at bounding box center [784, 445] width 333 height 29
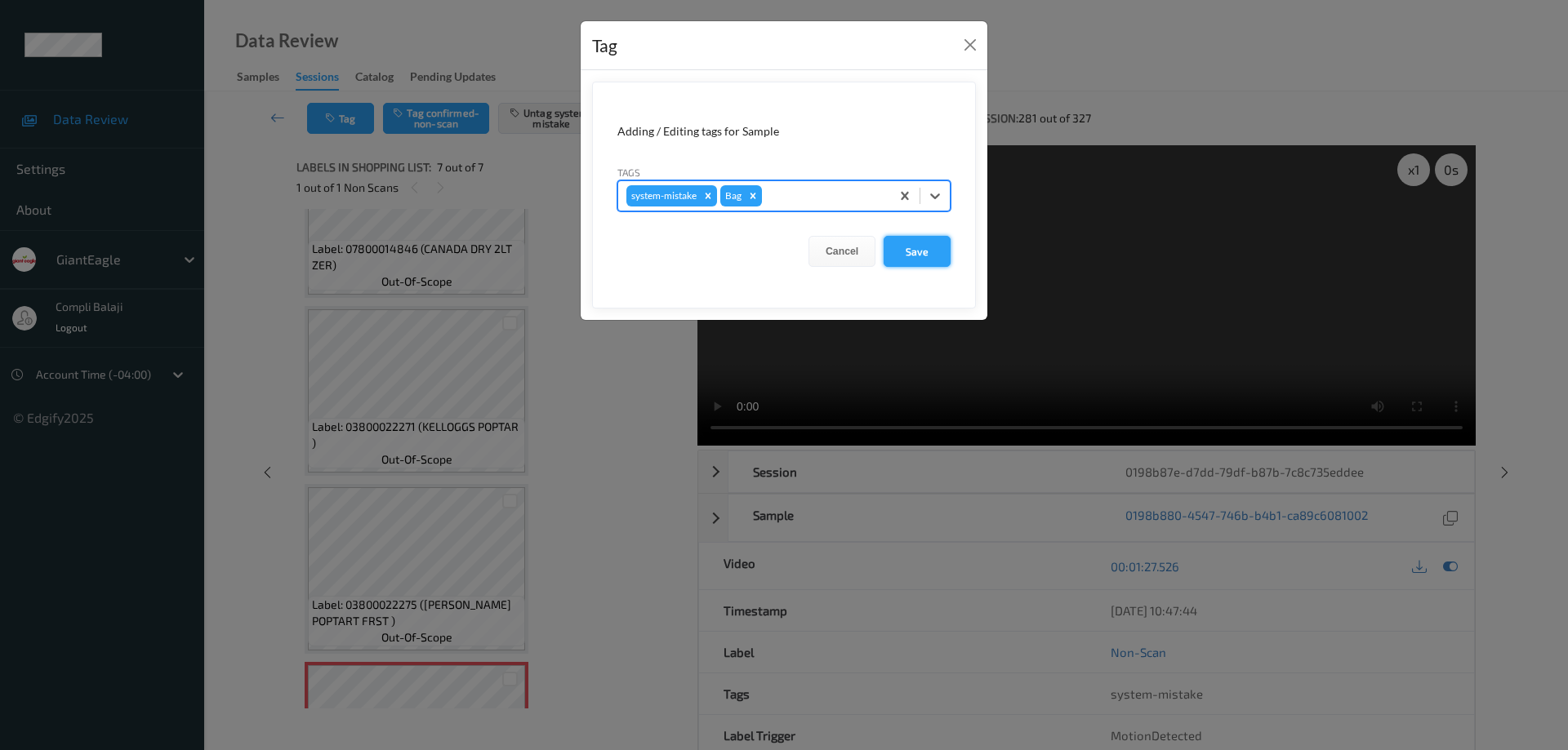
click at [930, 251] on button "Save" at bounding box center [917, 252] width 67 height 31
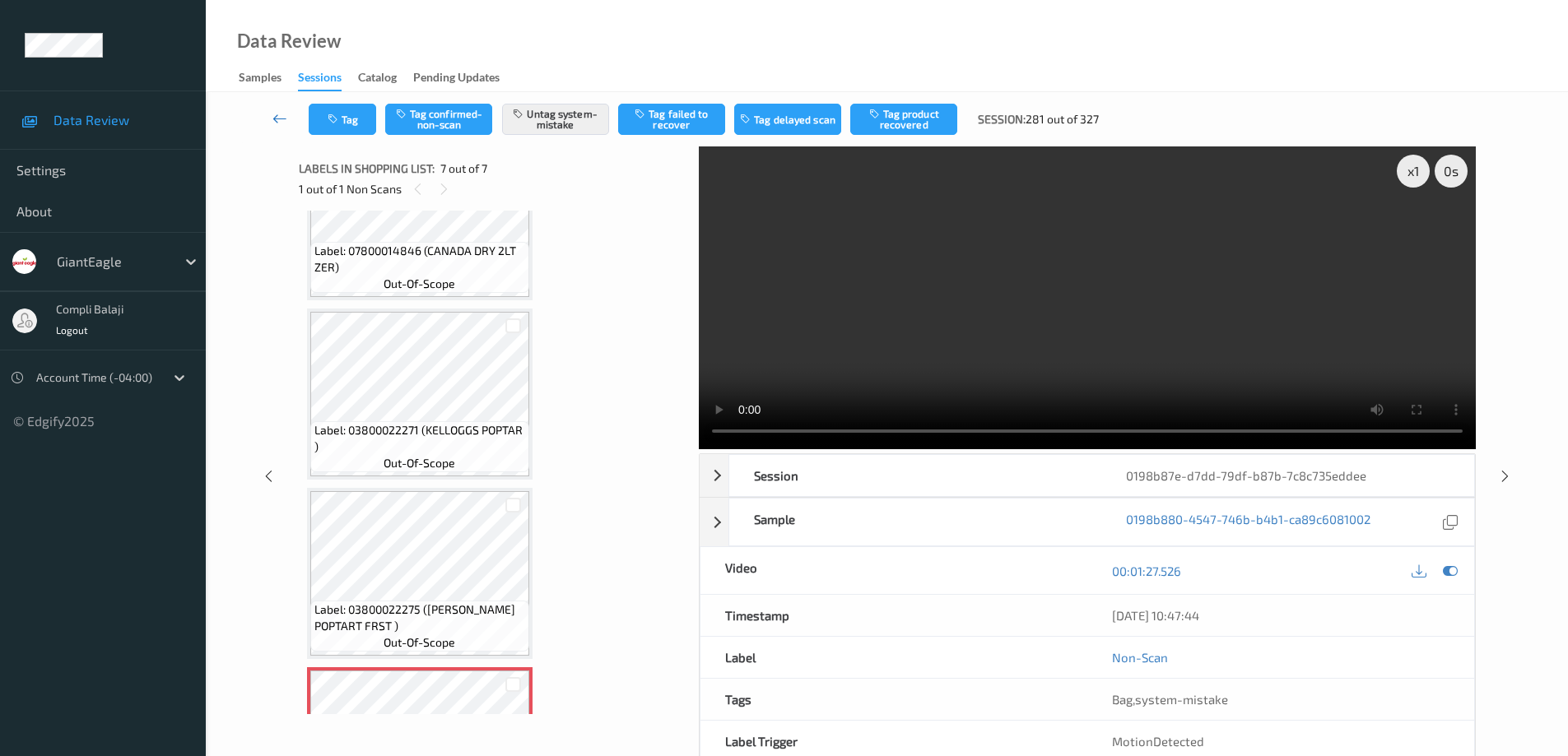
click at [276, 117] on icon at bounding box center [280, 119] width 15 height 17
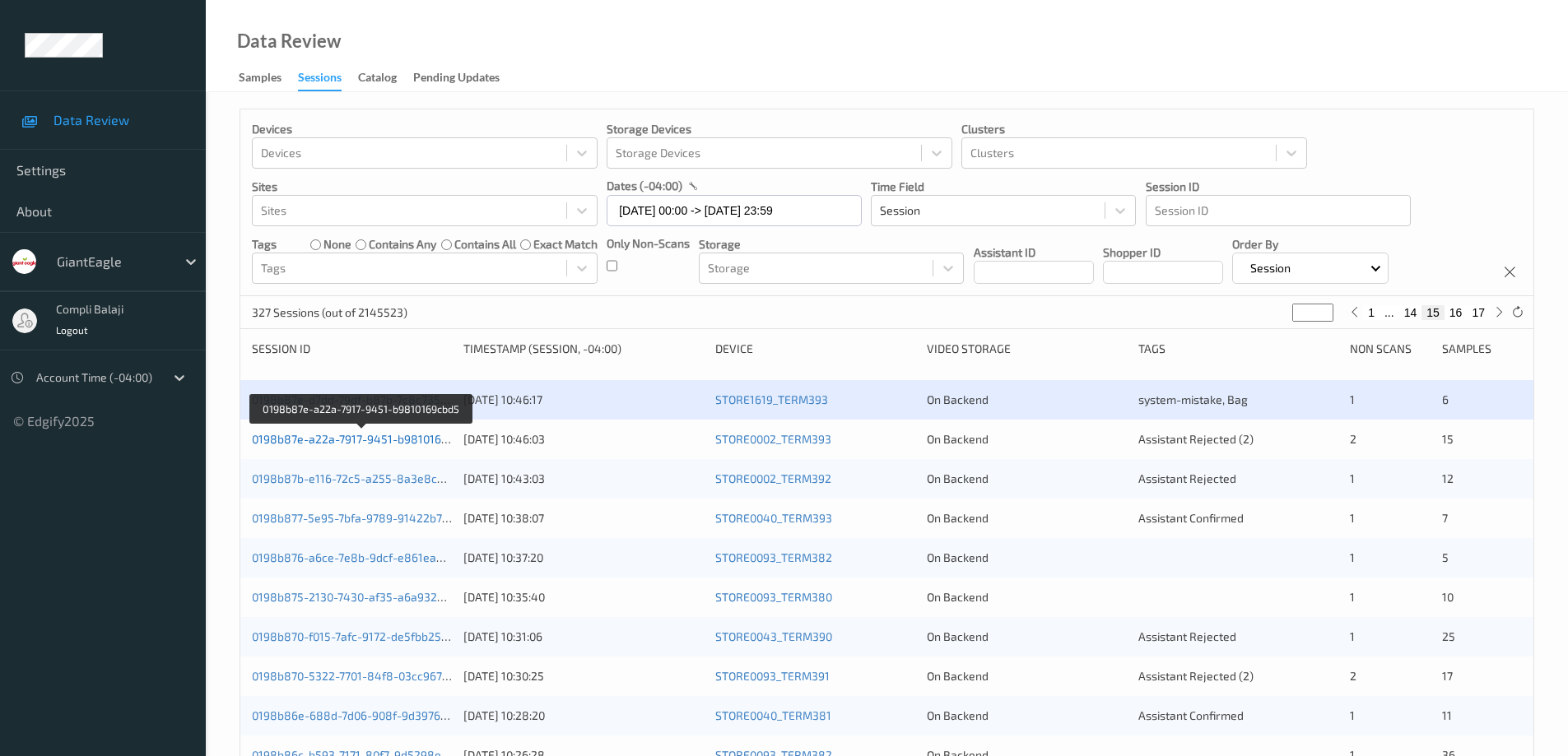
click at [355, 441] on link "0198b87e-a22a-7917-9451-b9810169cbd5" at bounding box center [363, 439] width 221 height 14
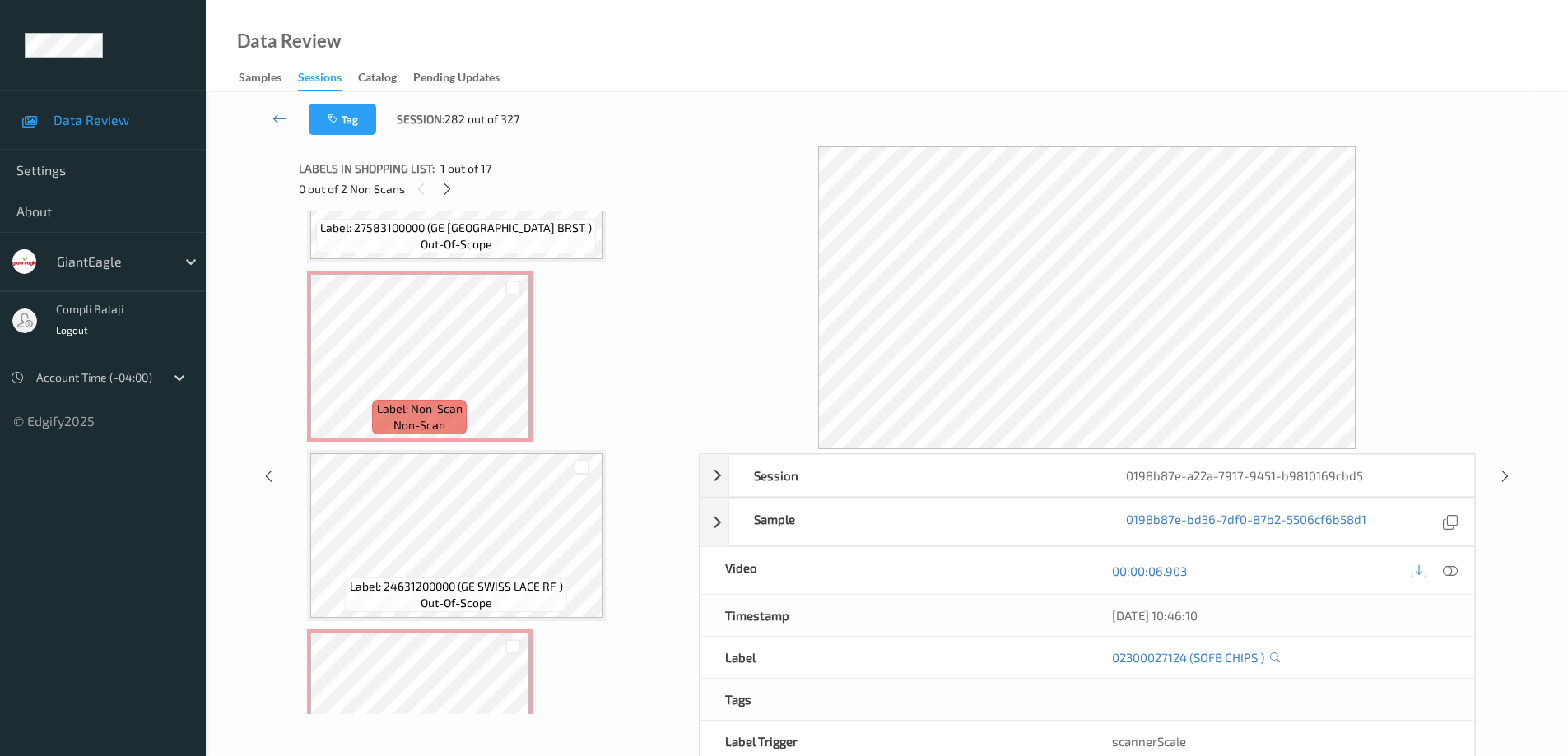
scroll to position [1015, 0]
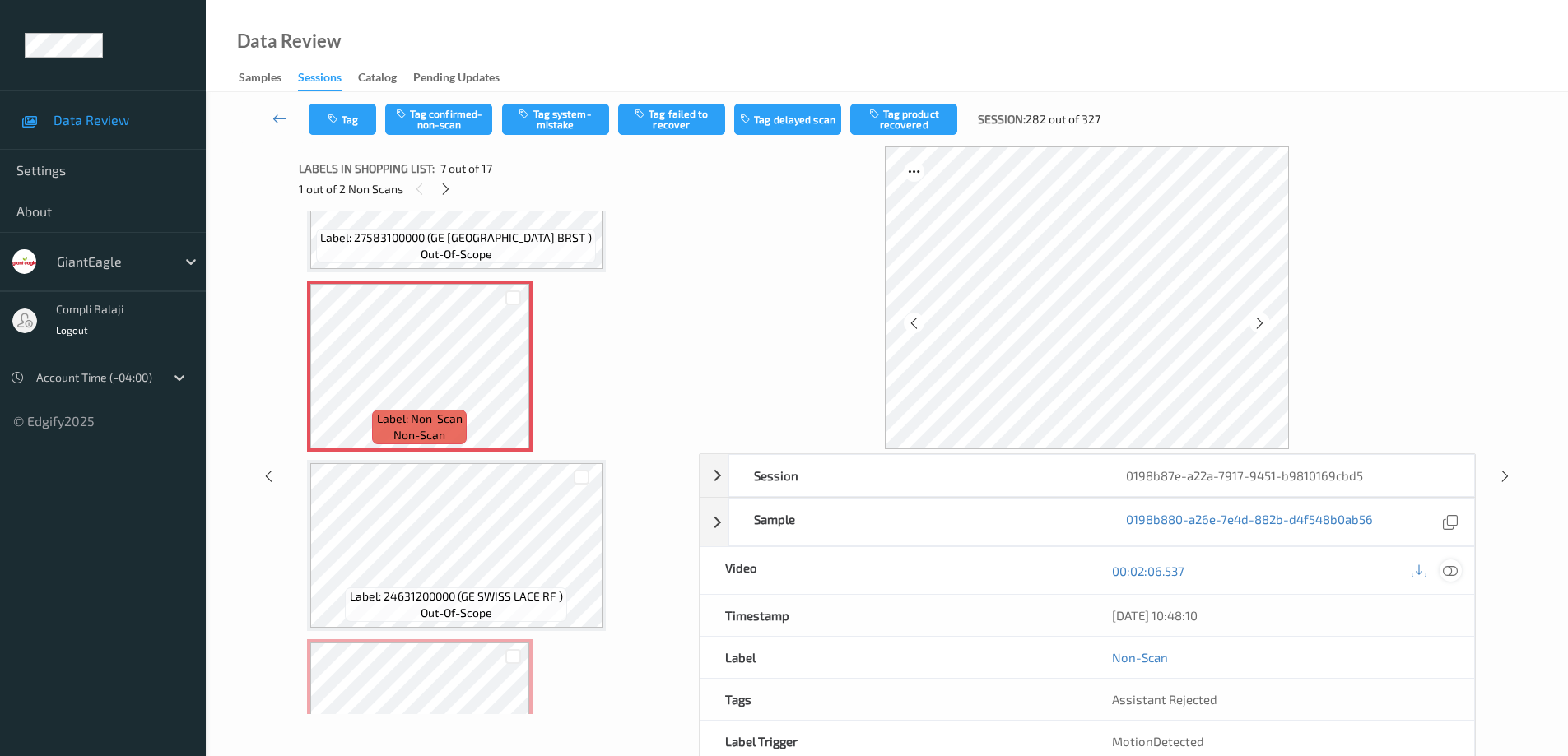
drag, startPoint x: 1452, startPoint y: 569, endPoint x: 1222, endPoint y: 557, distance: 230.3
click at [1451, 569] on icon at bounding box center [1449, 570] width 15 height 15
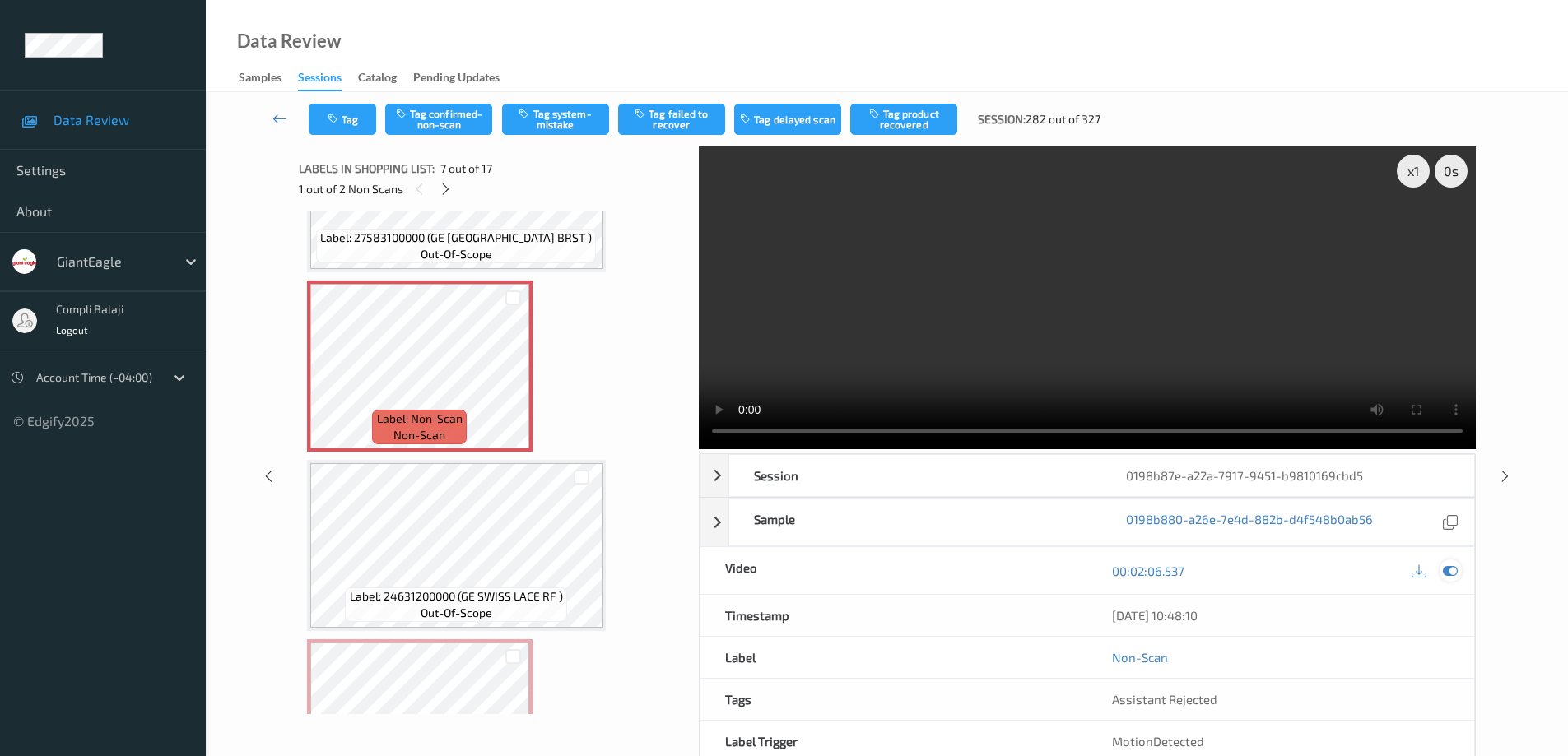
click at [1453, 572] on icon at bounding box center [1449, 570] width 15 height 15
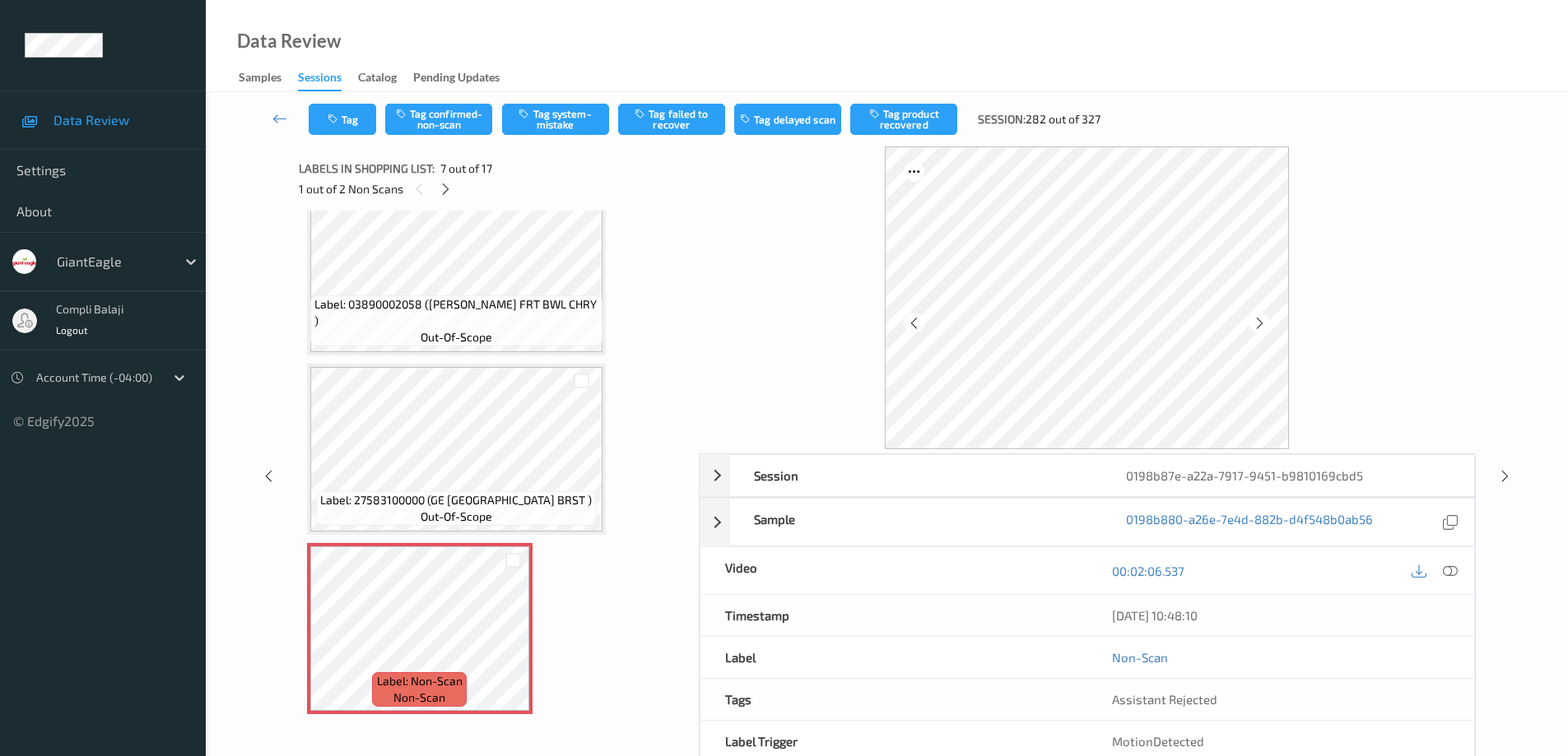
scroll to position [768, 0]
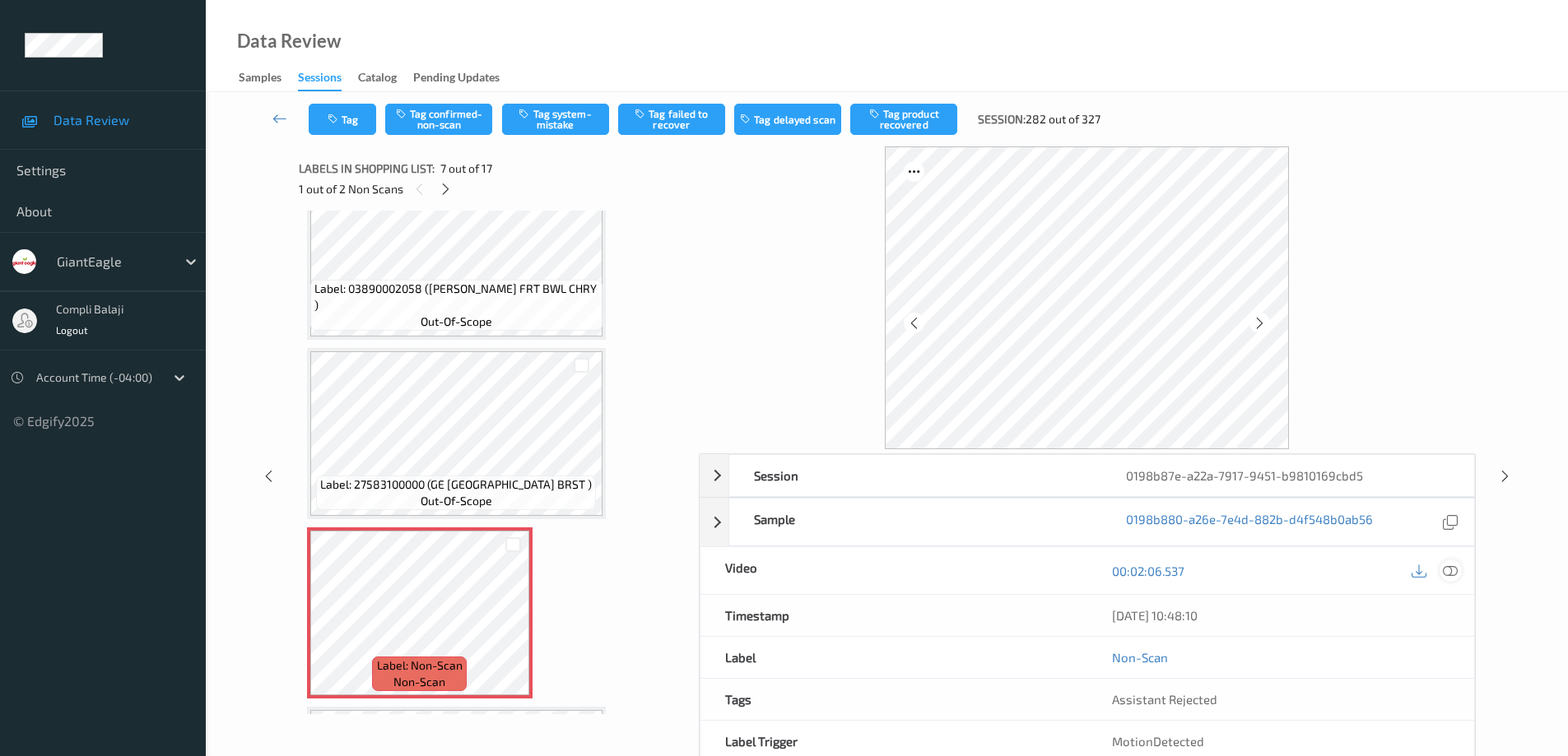
click at [1450, 573] on icon at bounding box center [1449, 570] width 15 height 15
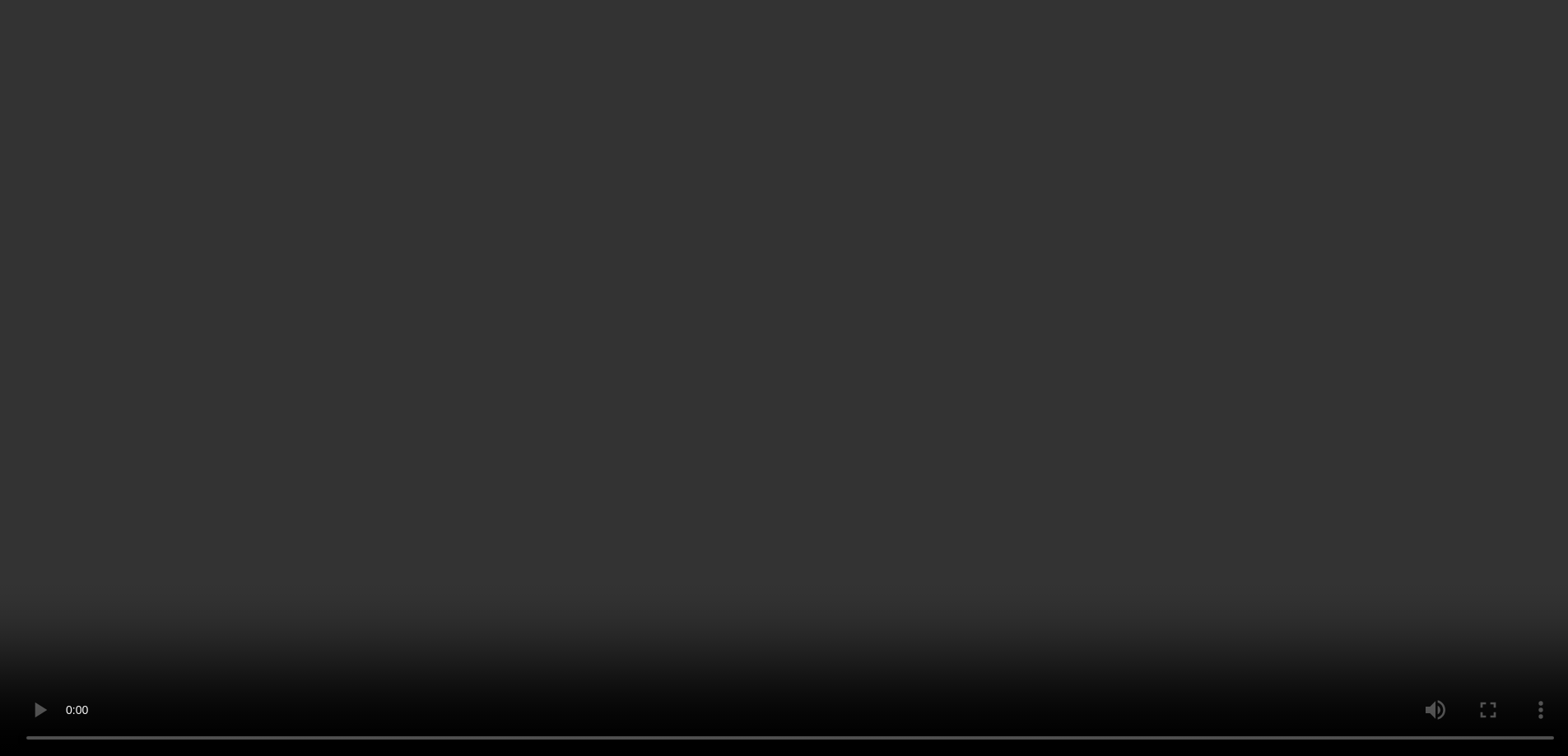
scroll to position [933, 0]
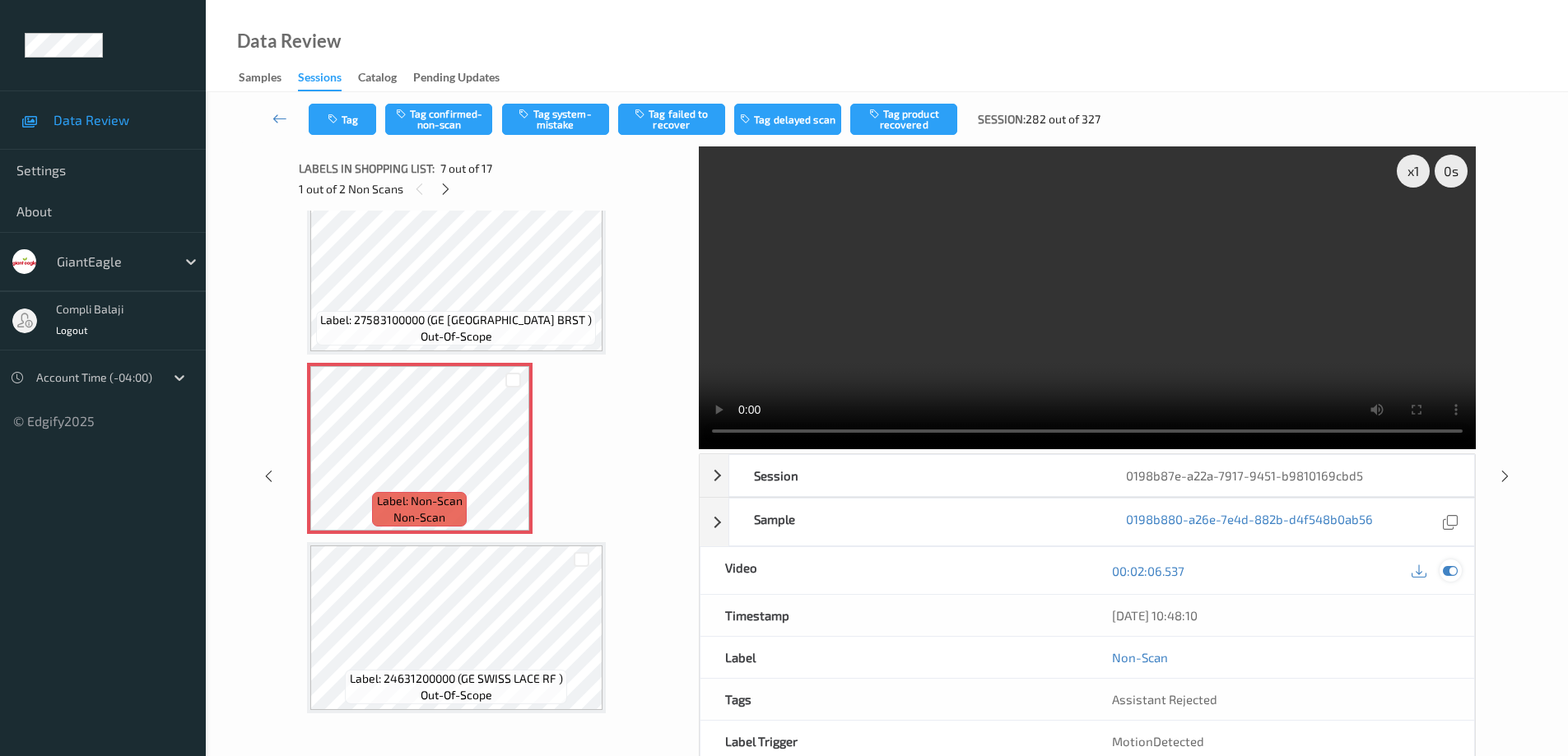
click at [1451, 574] on icon at bounding box center [1449, 570] width 15 height 15
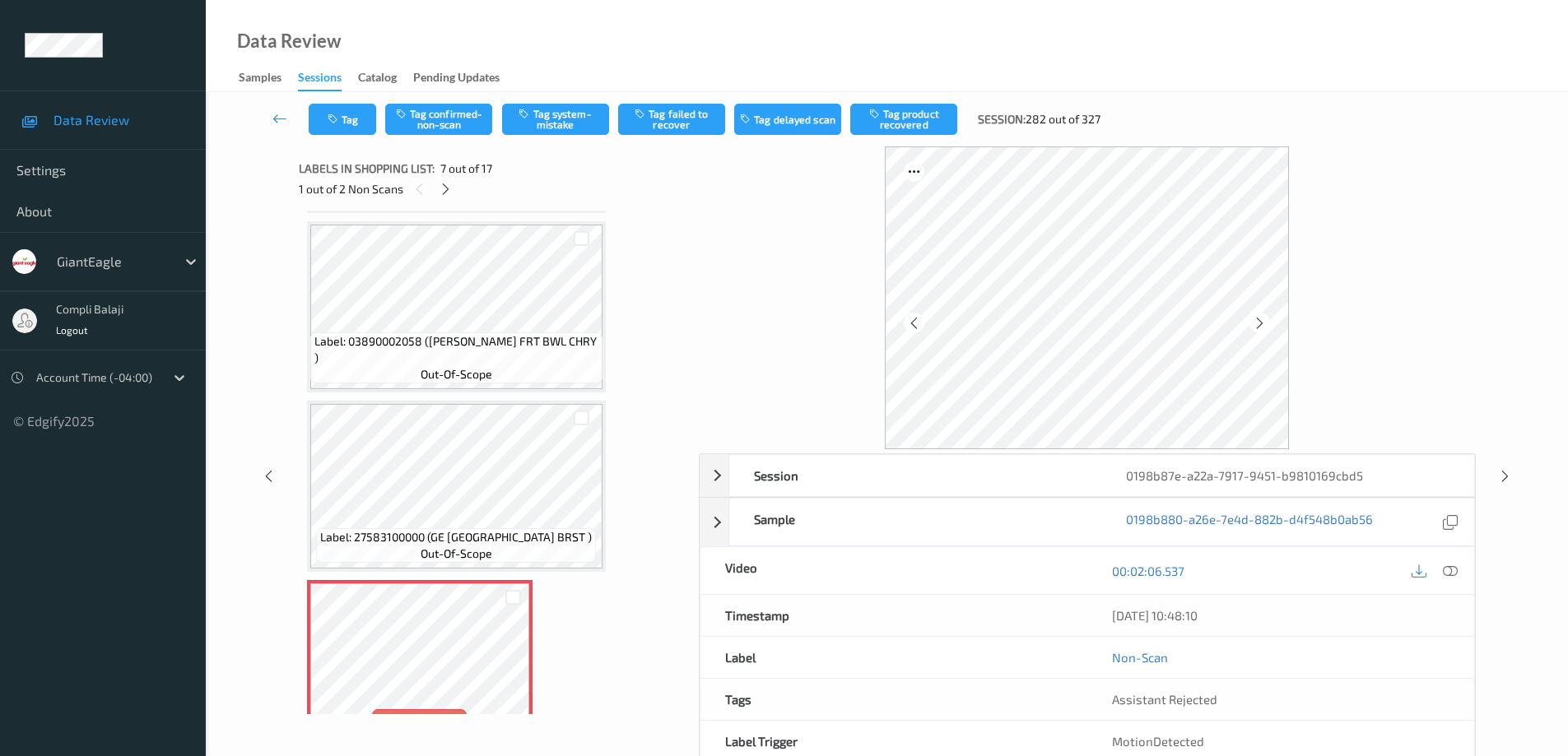
scroll to position [686, 0]
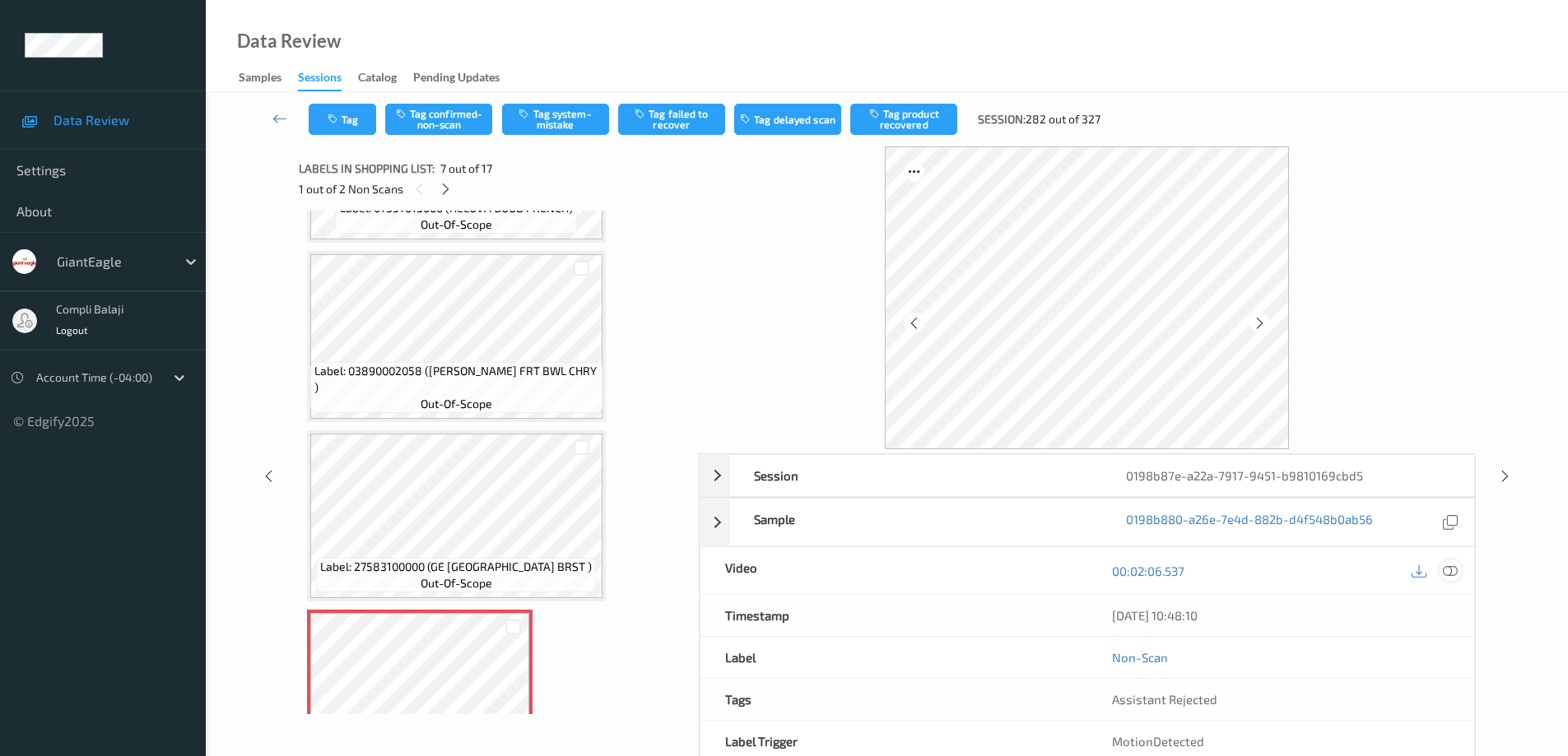
click at [1450, 566] on icon at bounding box center [1449, 570] width 15 height 15
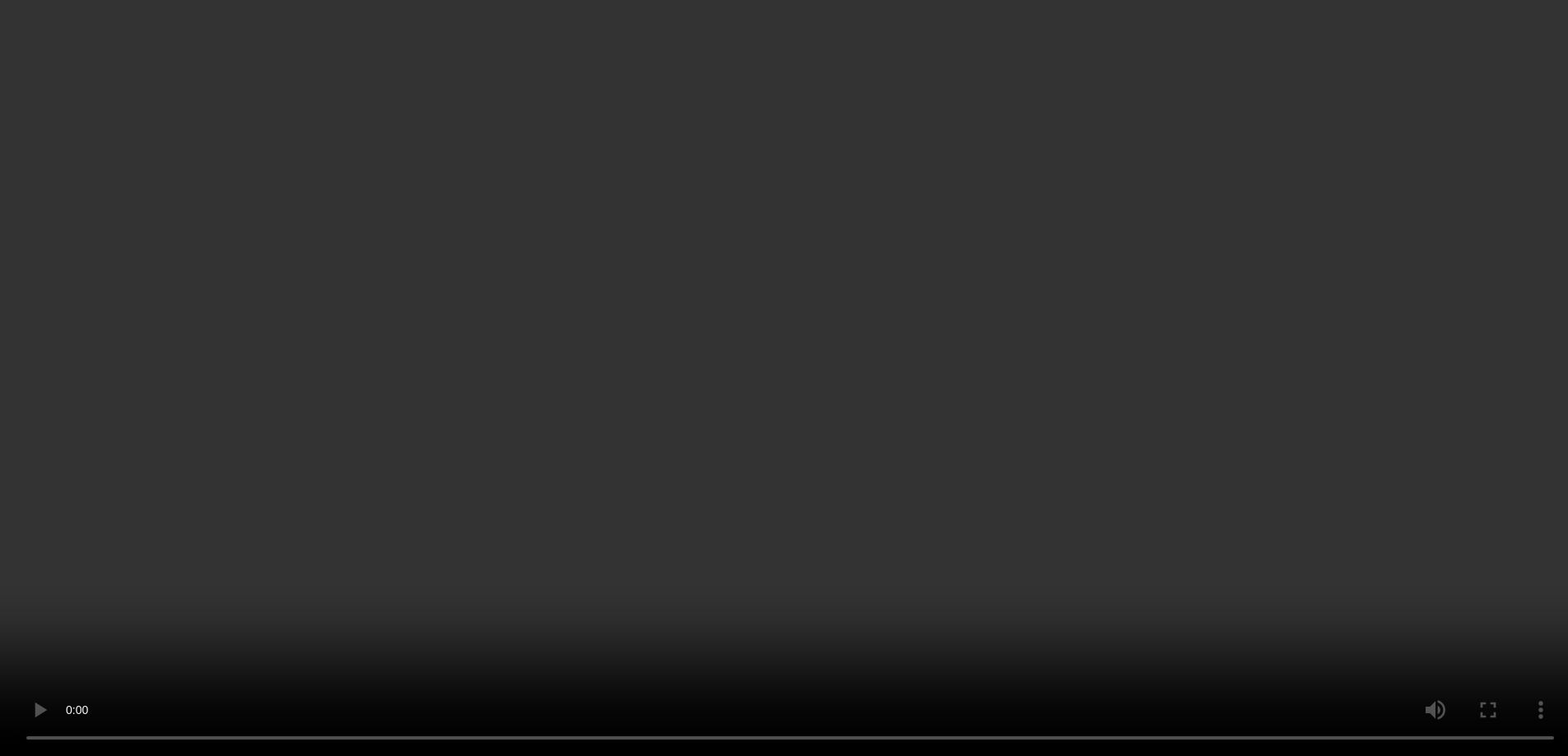
scroll to position [850, 0]
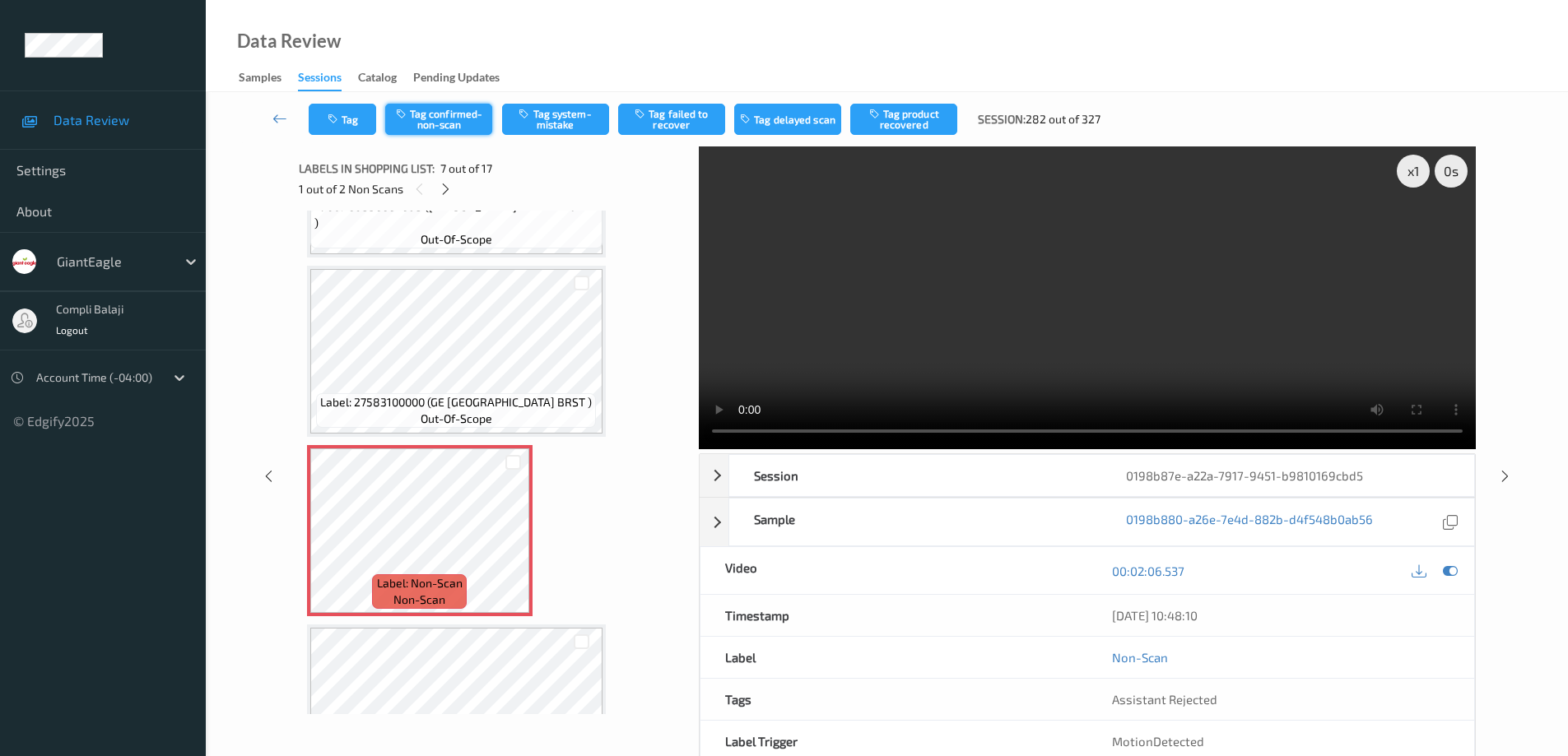
click at [455, 127] on button "Tag confirmed-non-scan" at bounding box center [439, 120] width 107 height 32
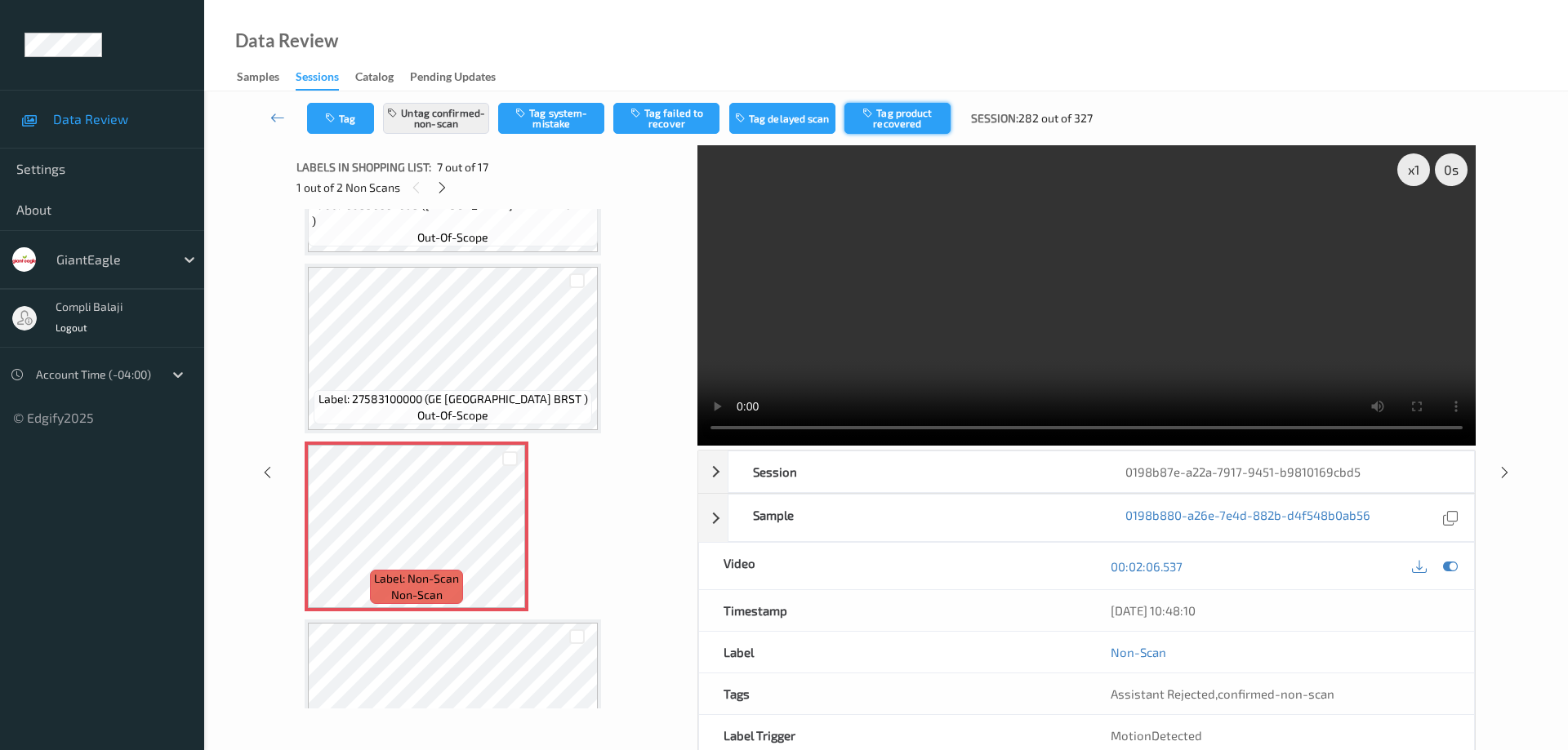
click at [905, 123] on button "Tag product recovered" at bounding box center [897, 119] width 106 height 31
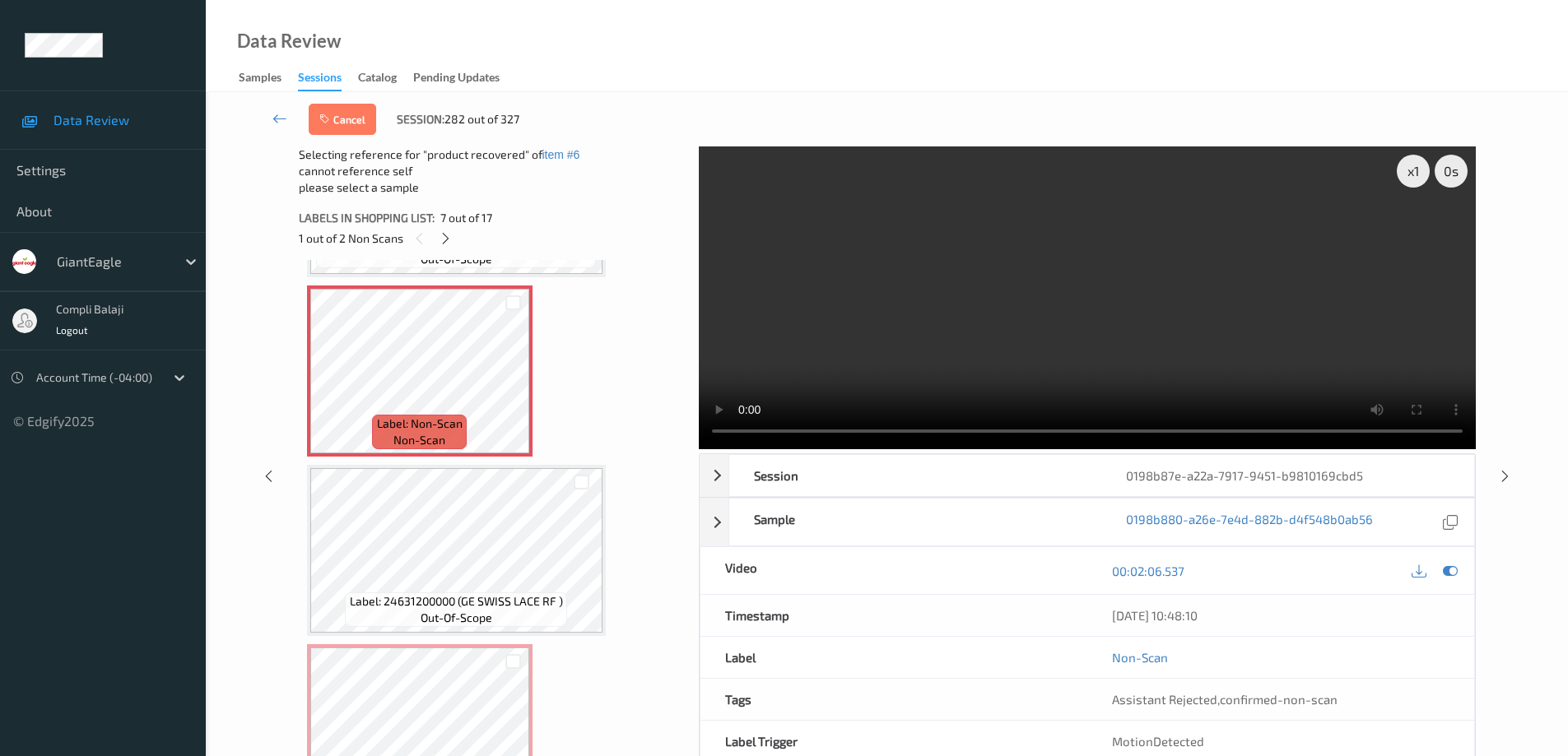
scroll to position [1097, 0]
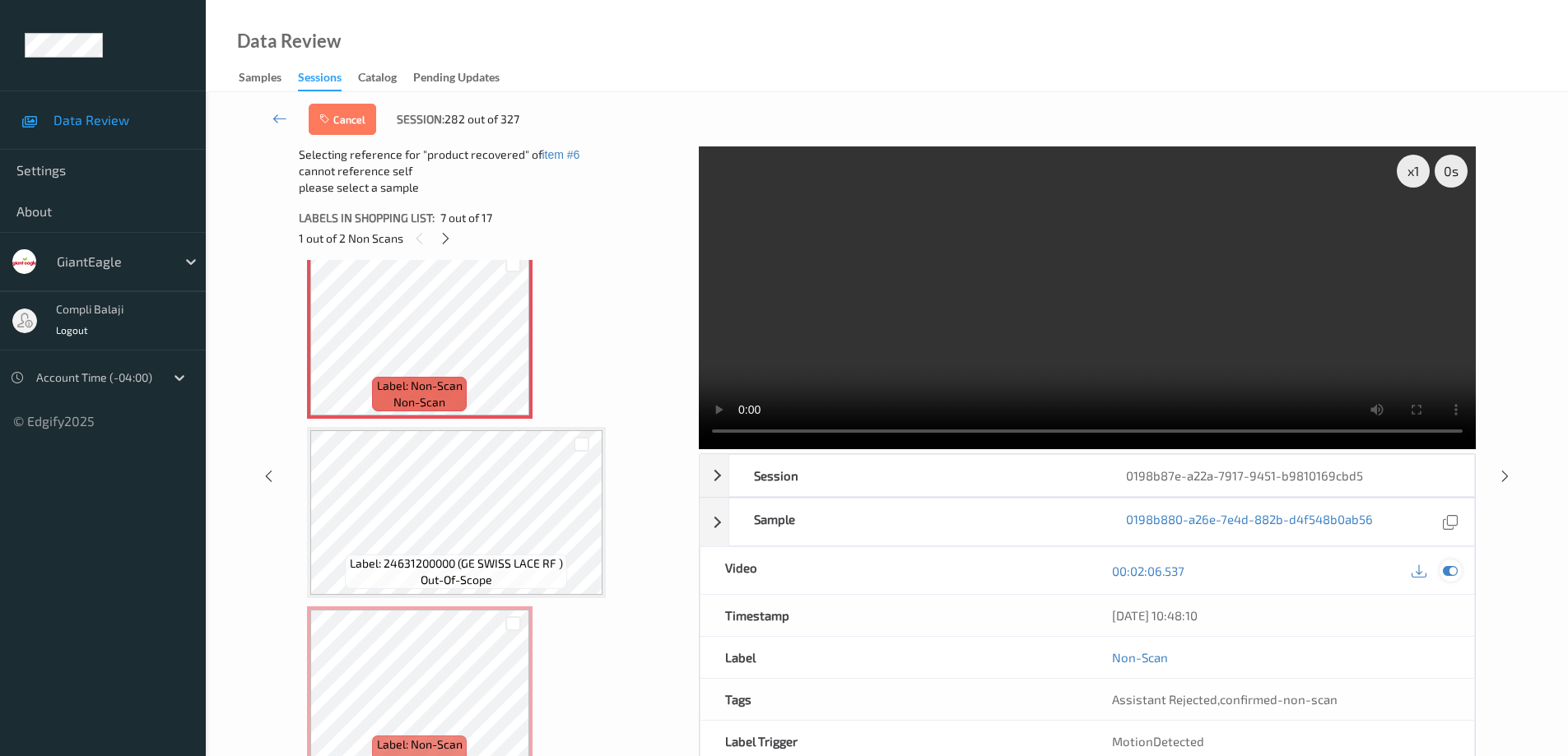
click at [1453, 572] on icon at bounding box center [1449, 570] width 15 height 15
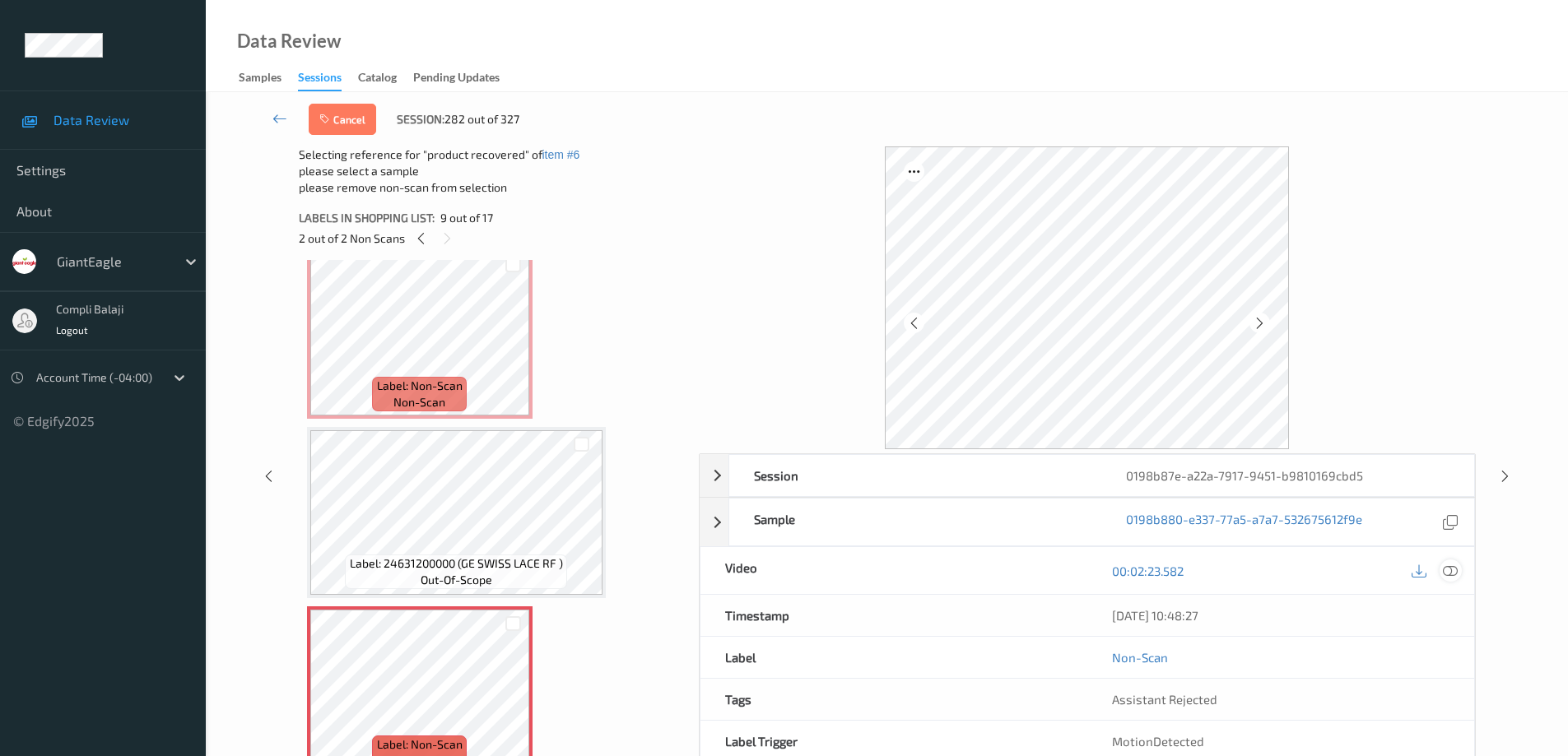
click at [1452, 567] on icon at bounding box center [1449, 570] width 15 height 15
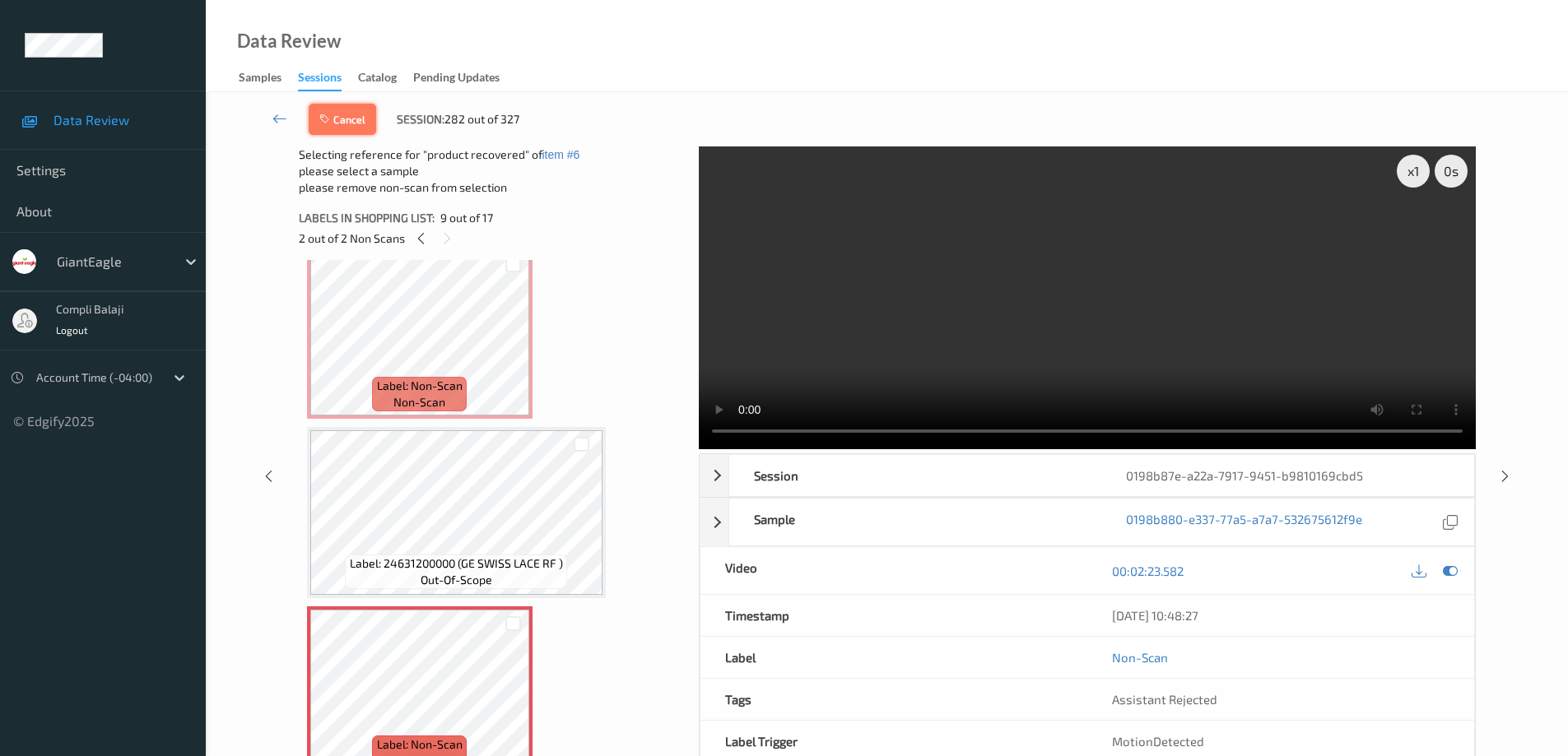
click at [352, 126] on button "Cancel" at bounding box center [342, 120] width 67 height 32
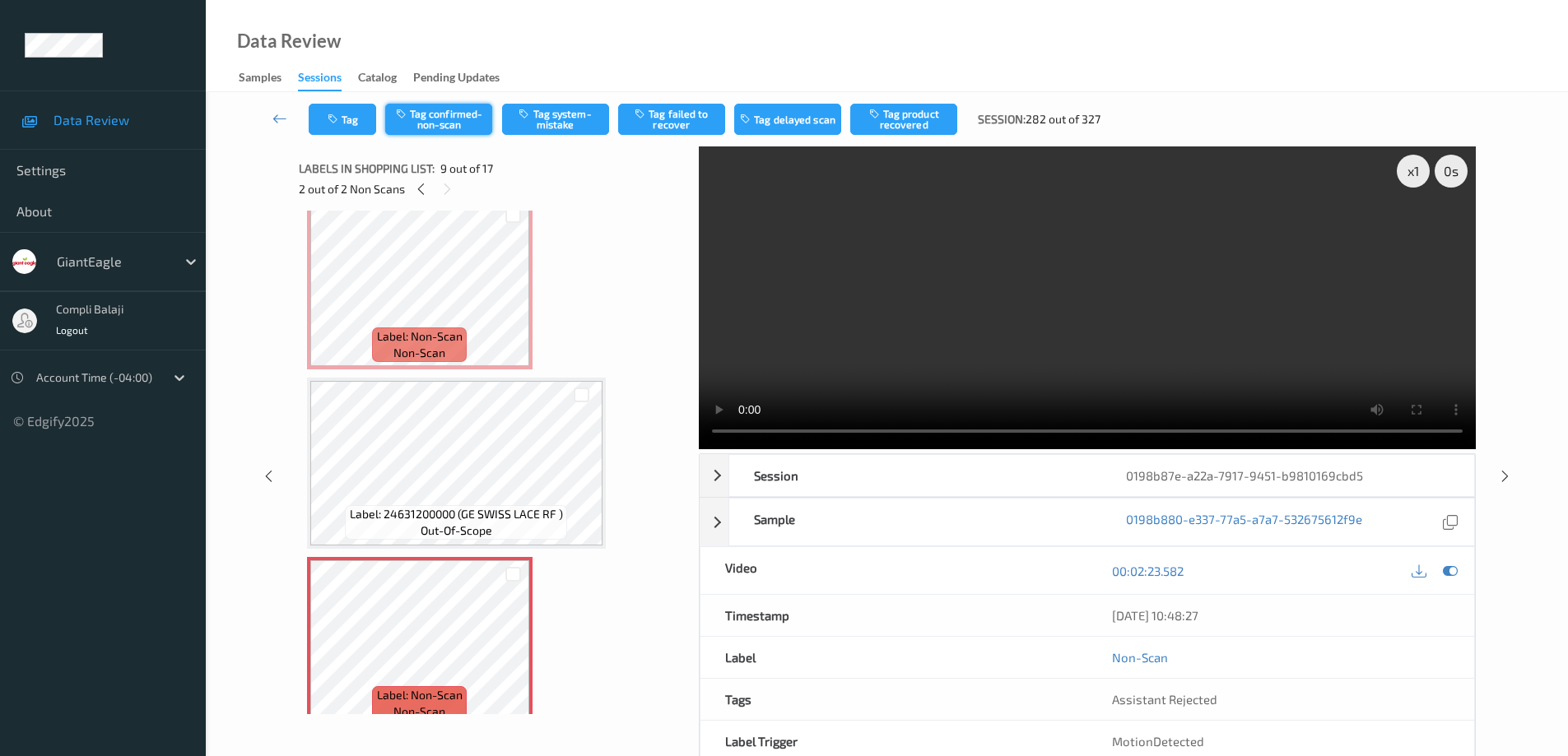
click at [454, 121] on button "Tag confirmed-non-scan" at bounding box center [439, 120] width 107 height 32
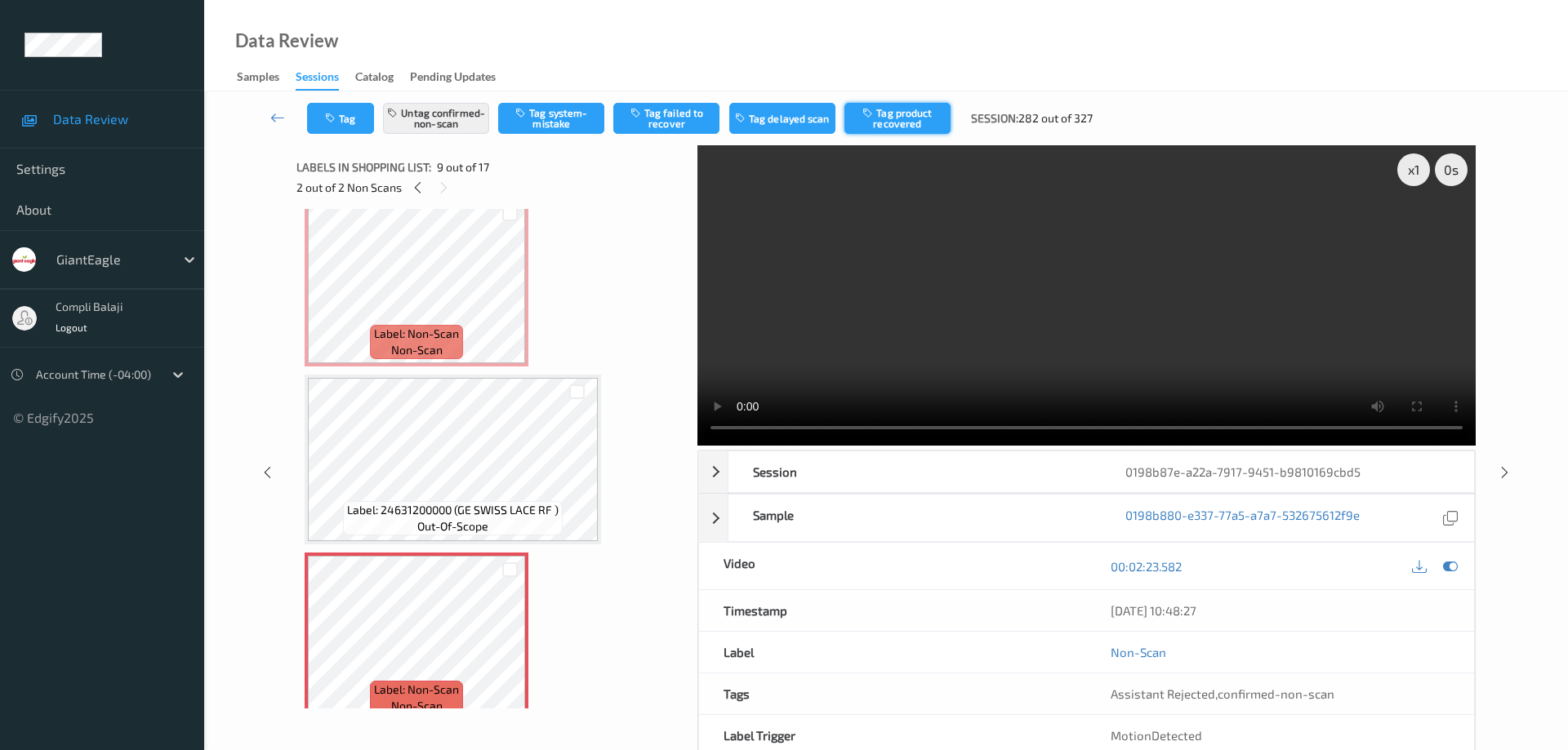
drag, startPoint x: 900, startPoint y: 123, endPoint x: 982, endPoint y: 125, distance: 82.0
click at [901, 123] on button "Tag product recovered" at bounding box center [897, 119] width 106 height 31
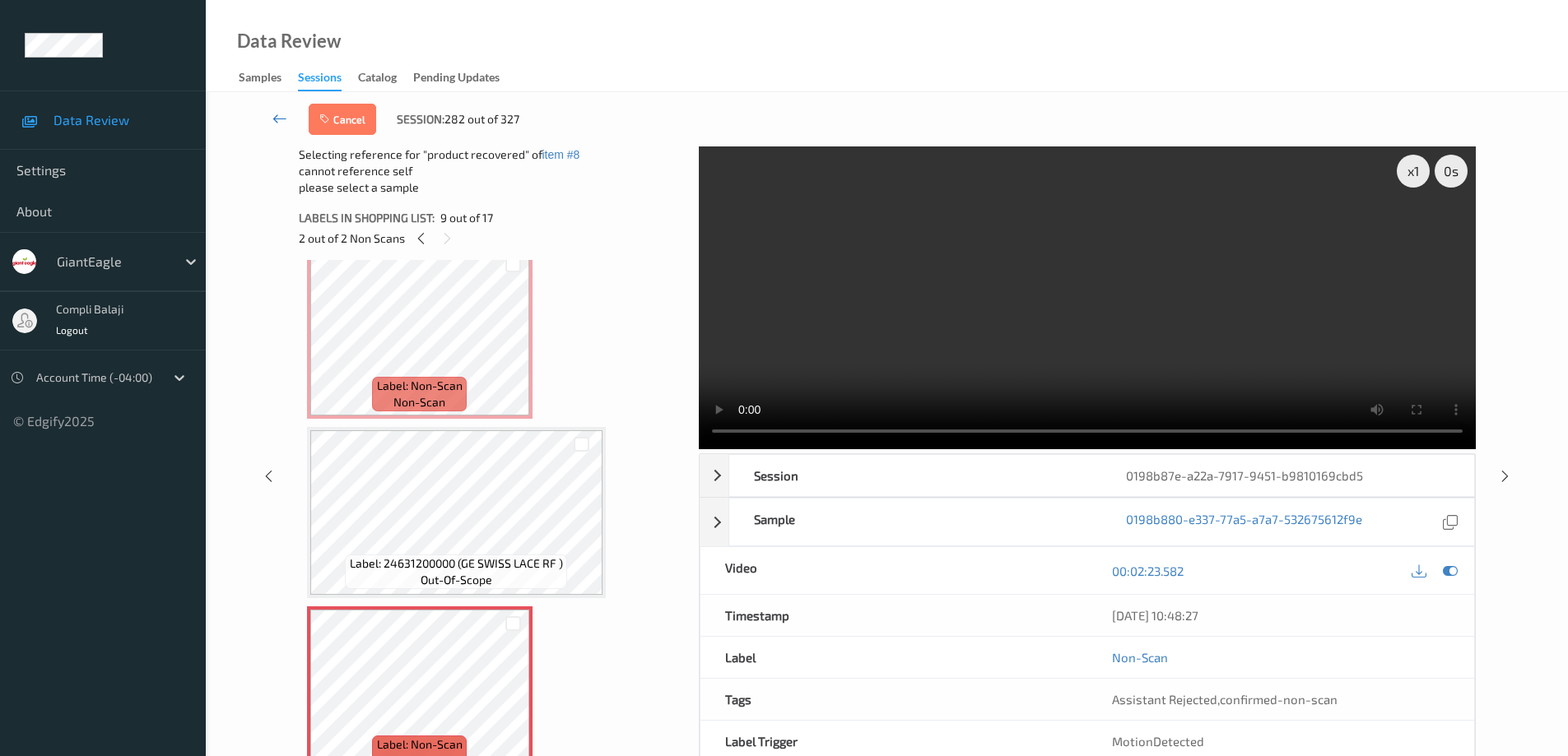
click at [274, 118] on icon at bounding box center [280, 119] width 15 height 17
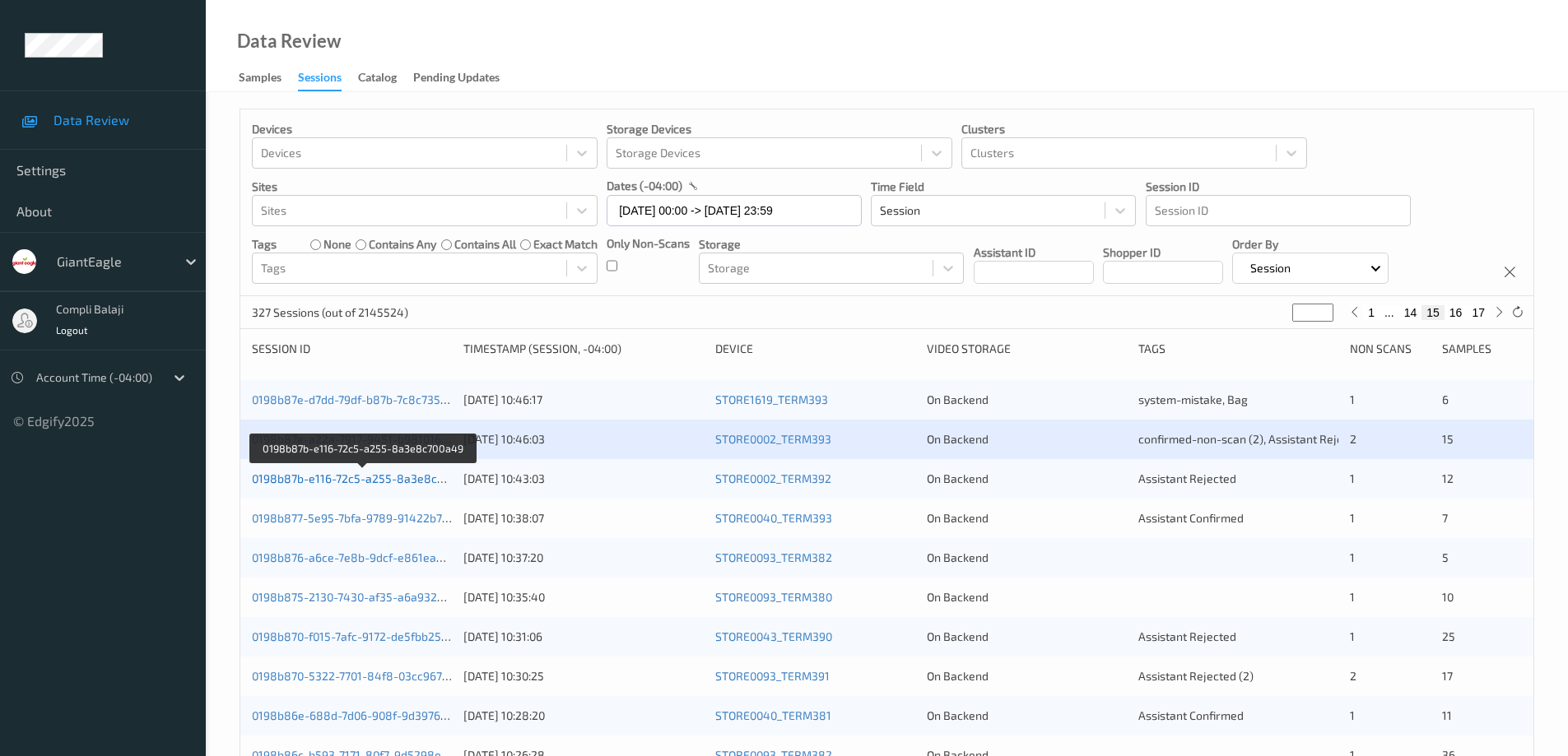
click at [355, 485] on link "0198b87b-e116-72c5-a255-8a3e8c700a49" at bounding box center [364, 478] width 224 height 14
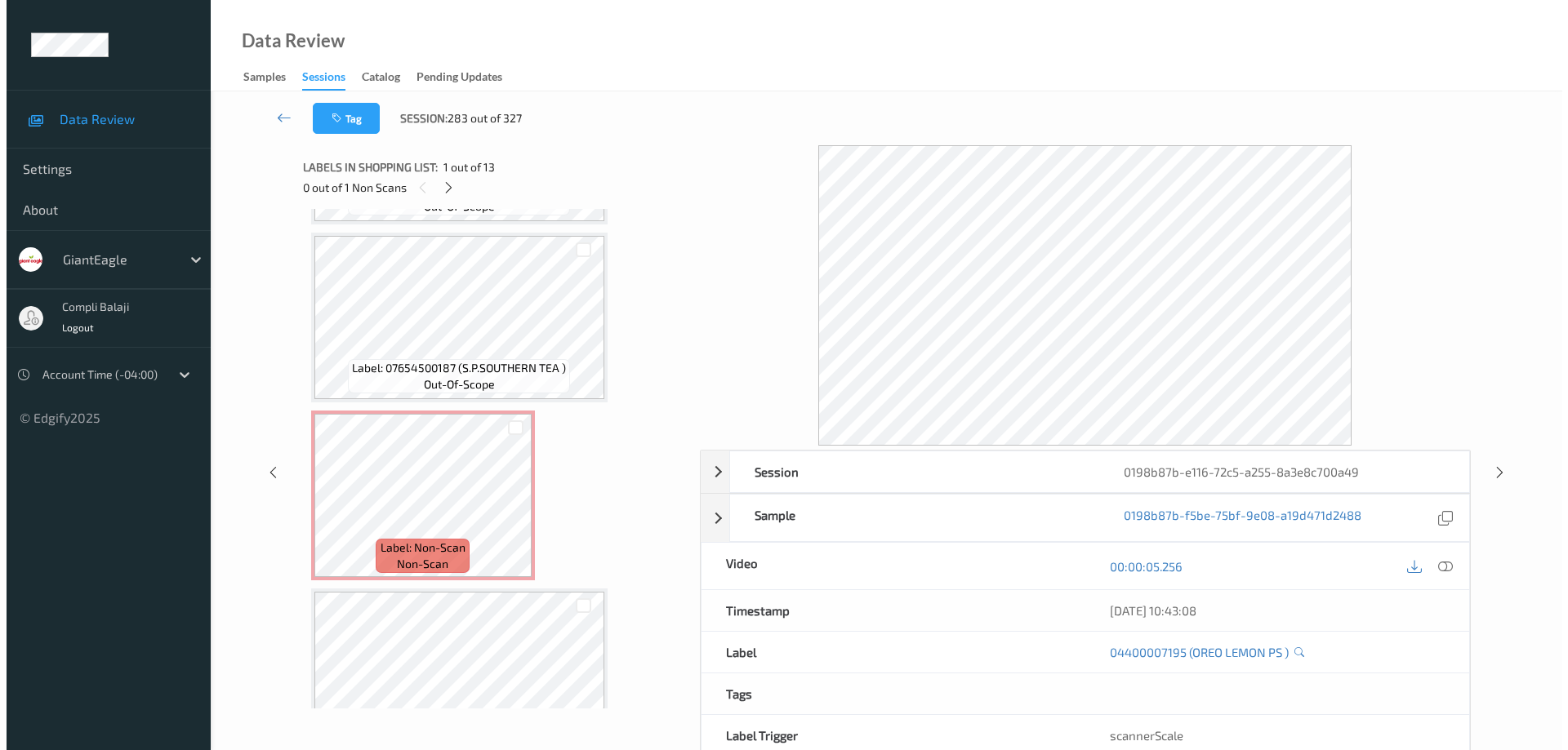
scroll to position [1648, 0]
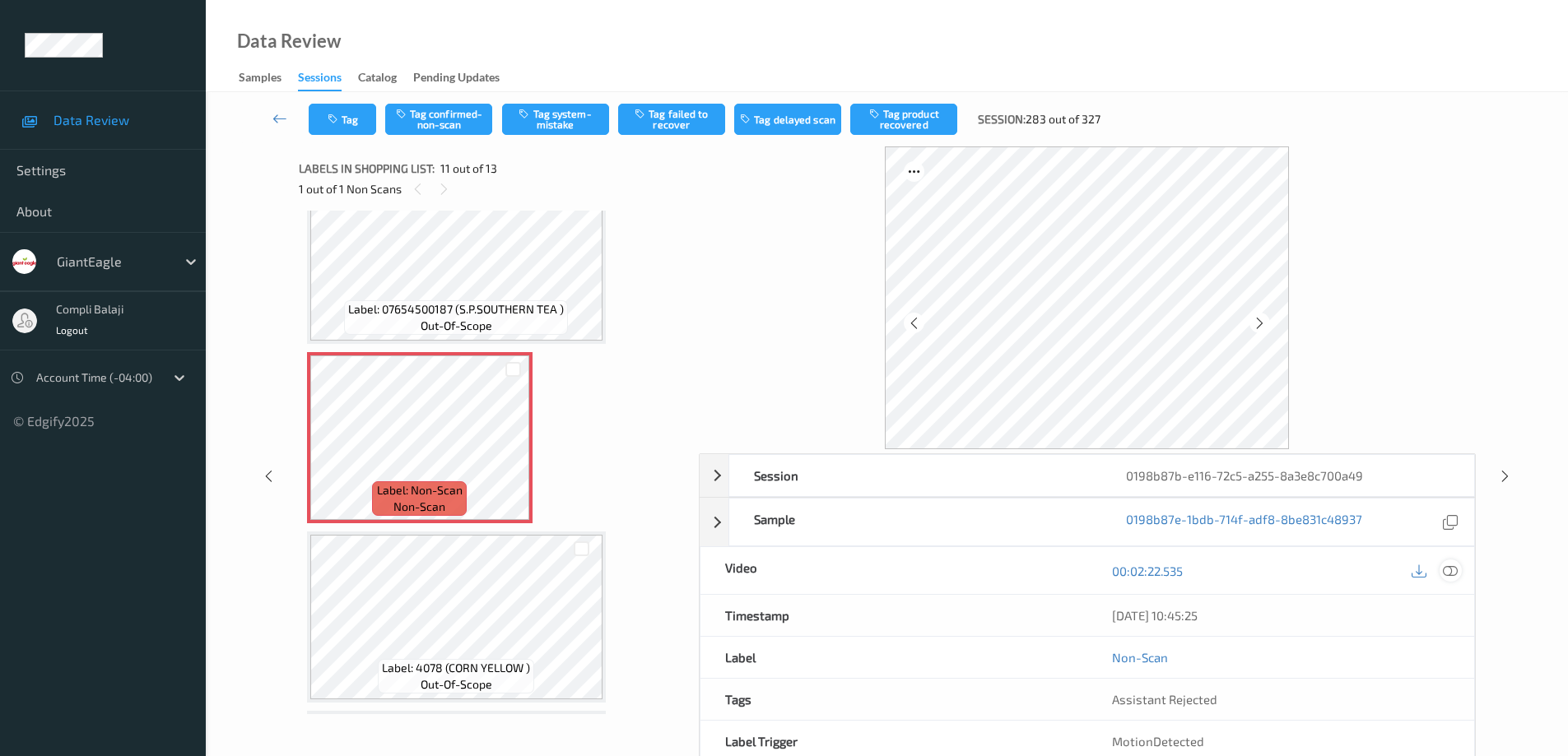
click at [1449, 573] on icon at bounding box center [1449, 570] width 15 height 15
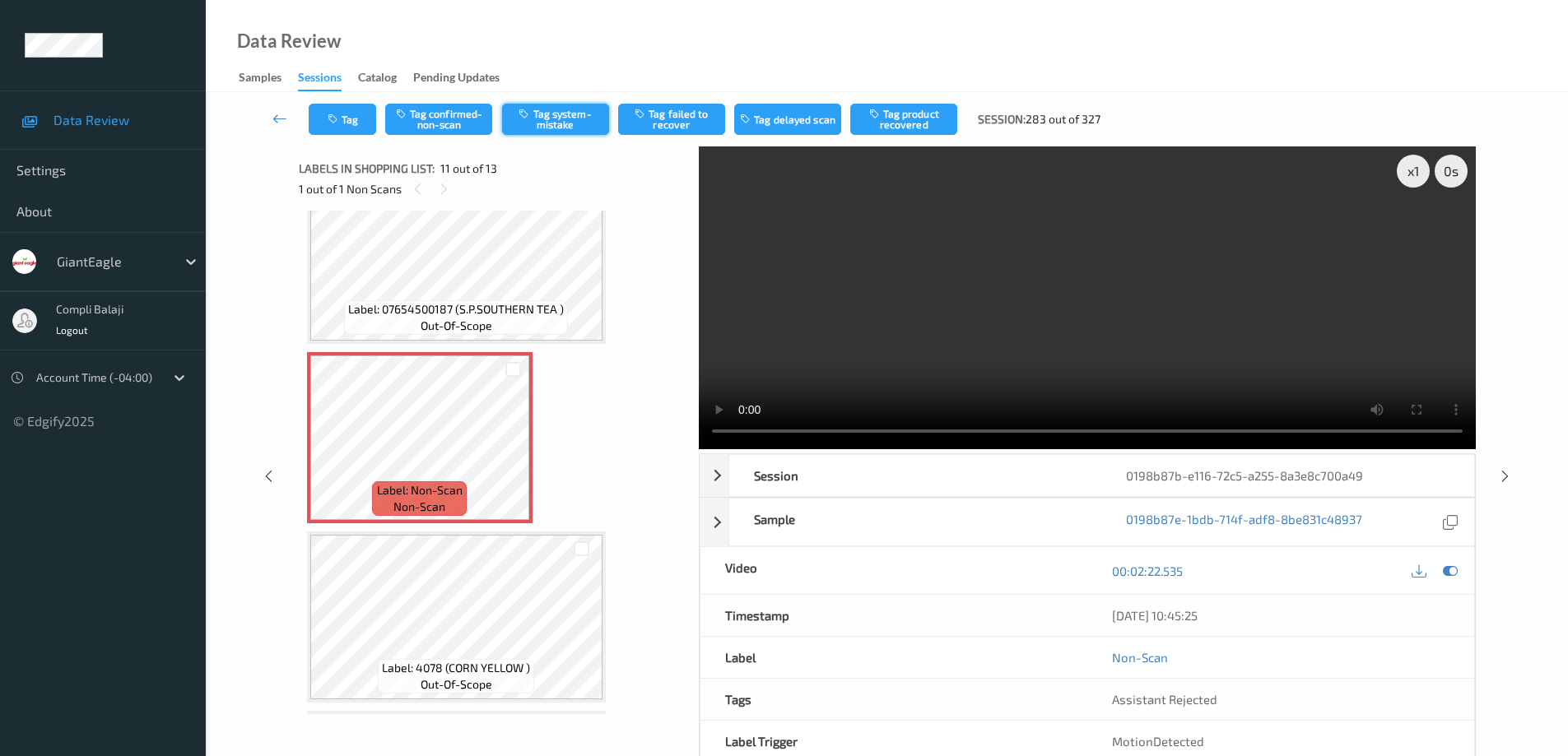
click at [581, 126] on button "Tag system-mistake" at bounding box center [555, 120] width 107 height 32
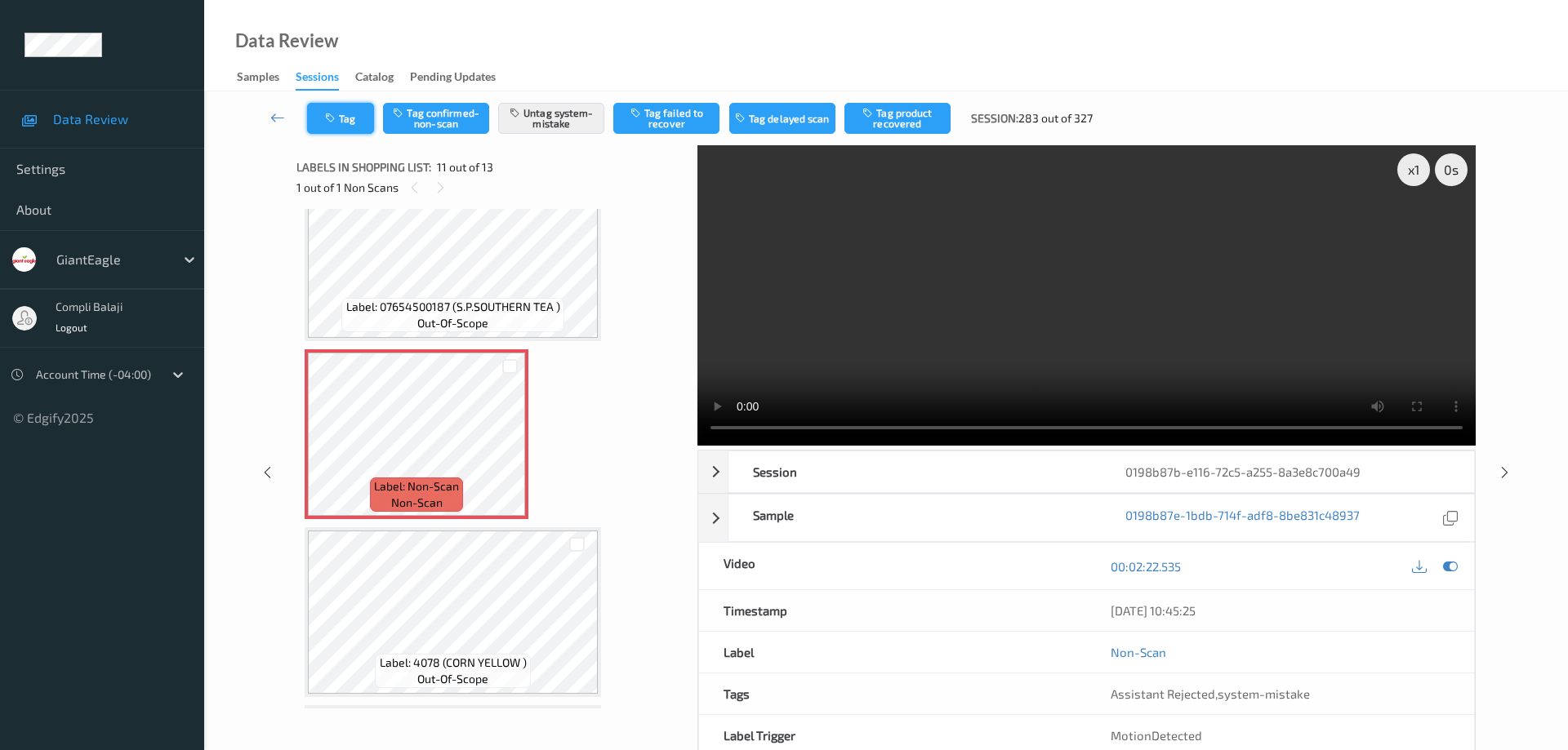
click at [356, 125] on button "Tag" at bounding box center [340, 119] width 67 height 31
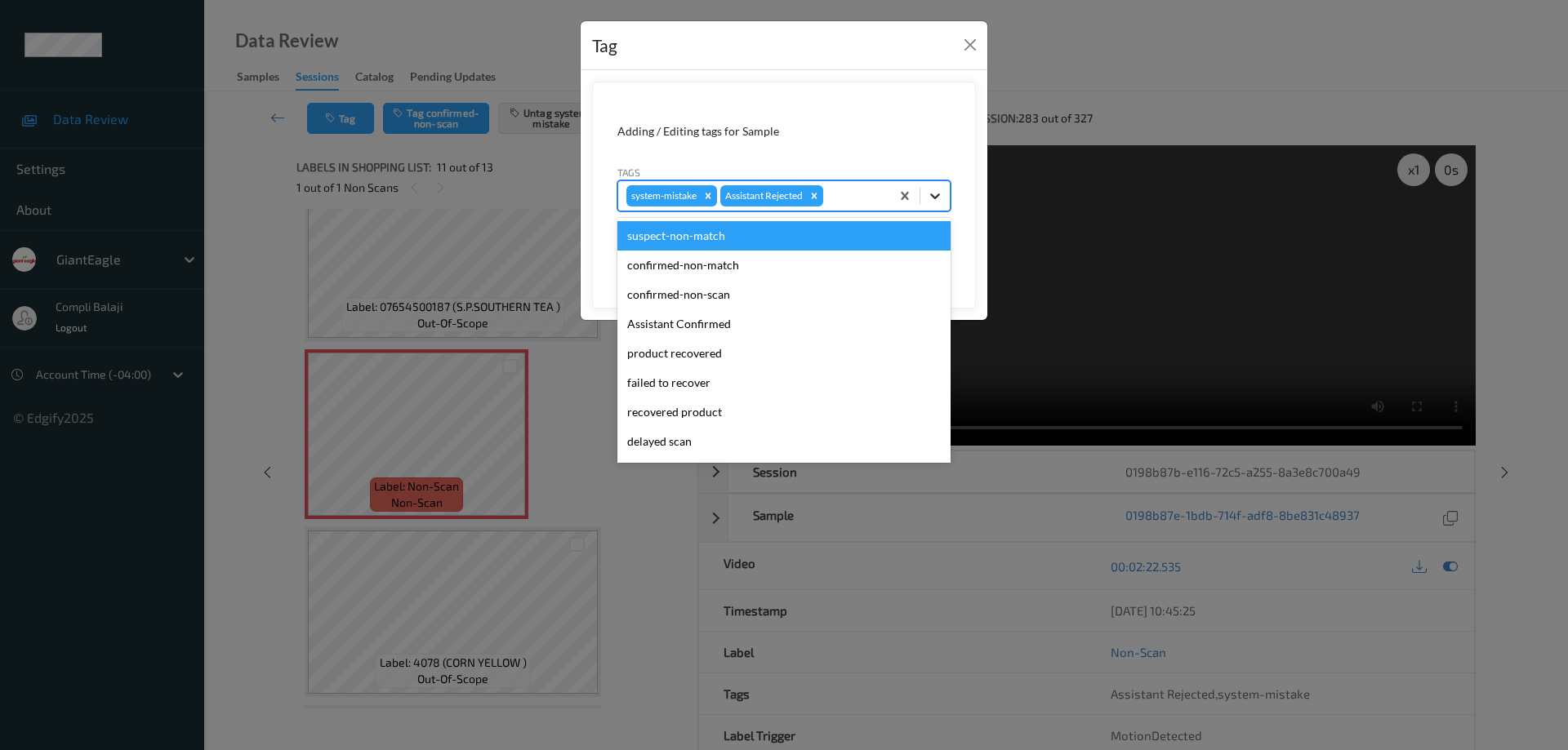
click at [934, 197] on icon at bounding box center [936, 196] width 10 height 6
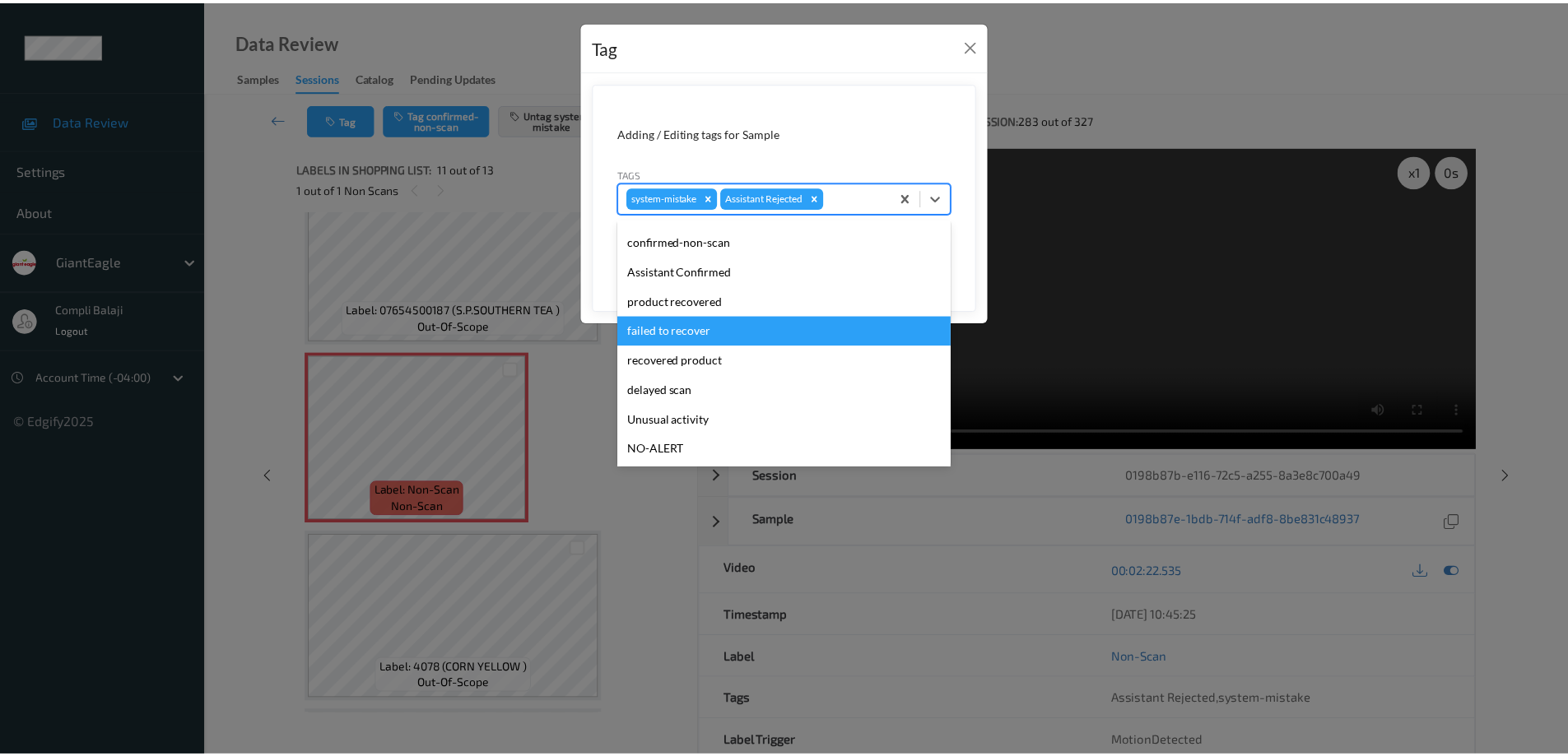
scroll to position [63, 0]
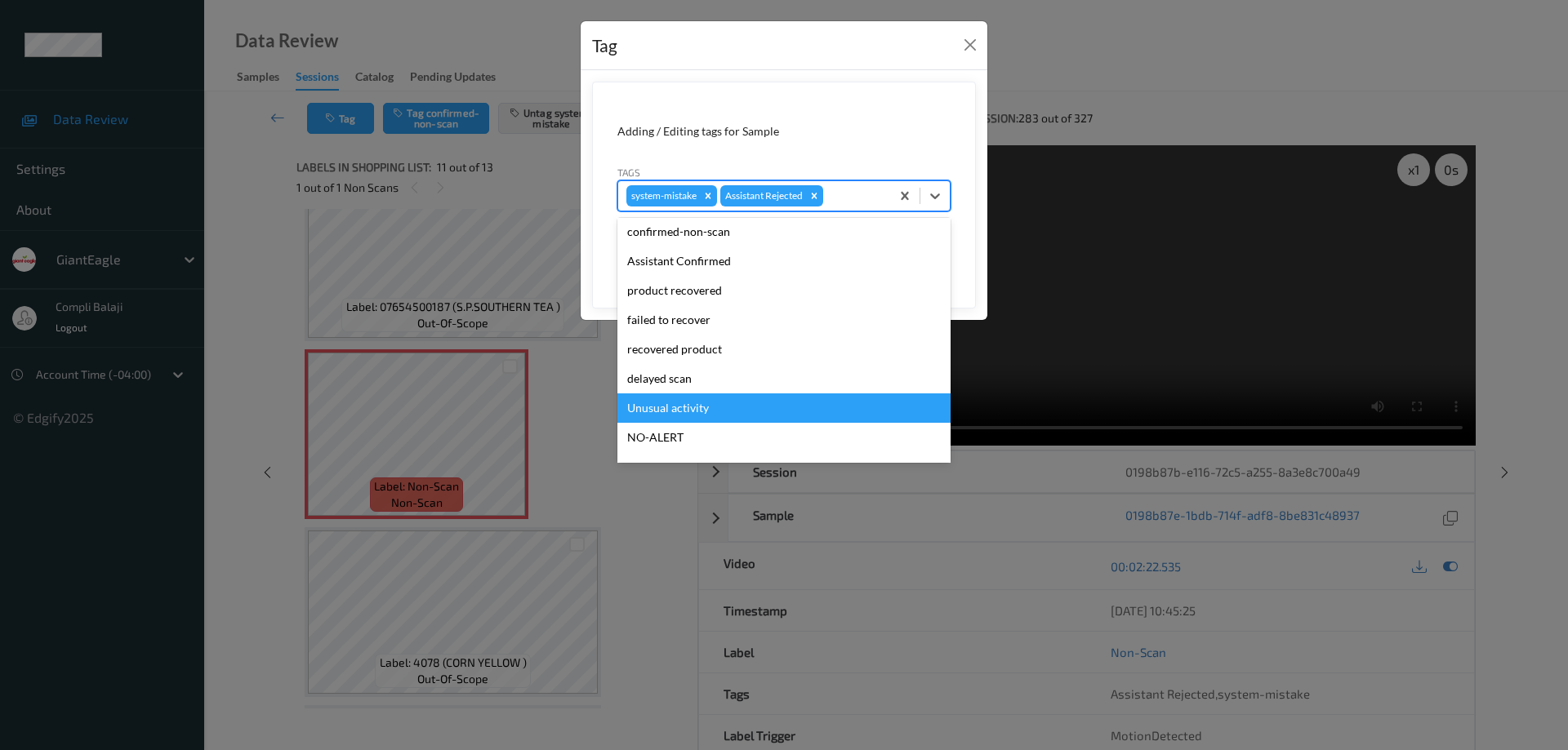
click at [698, 411] on div "Unusual activity" at bounding box center [784, 408] width 333 height 29
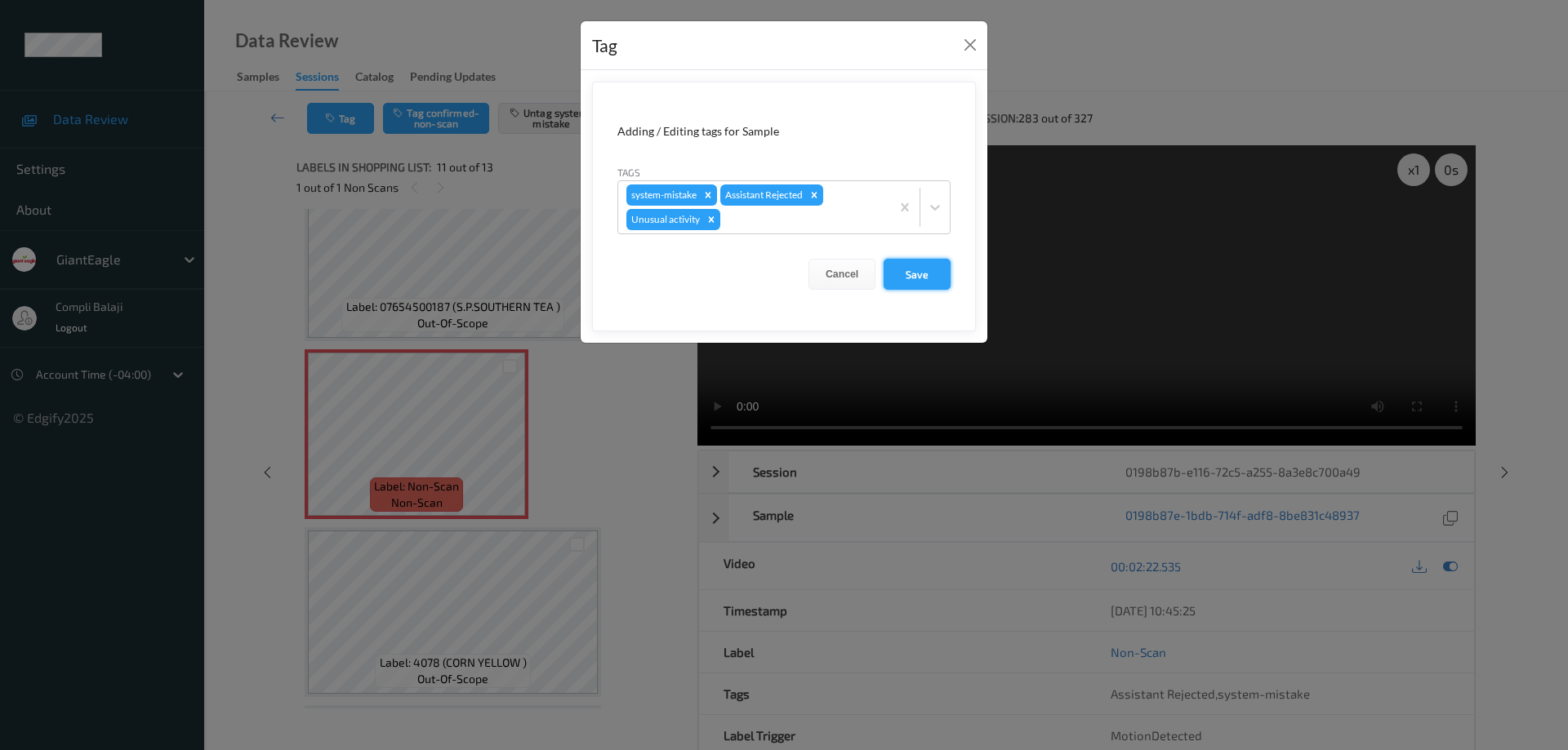
click at [915, 273] on button "Save" at bounding box center [917, 275] width 67 height 31
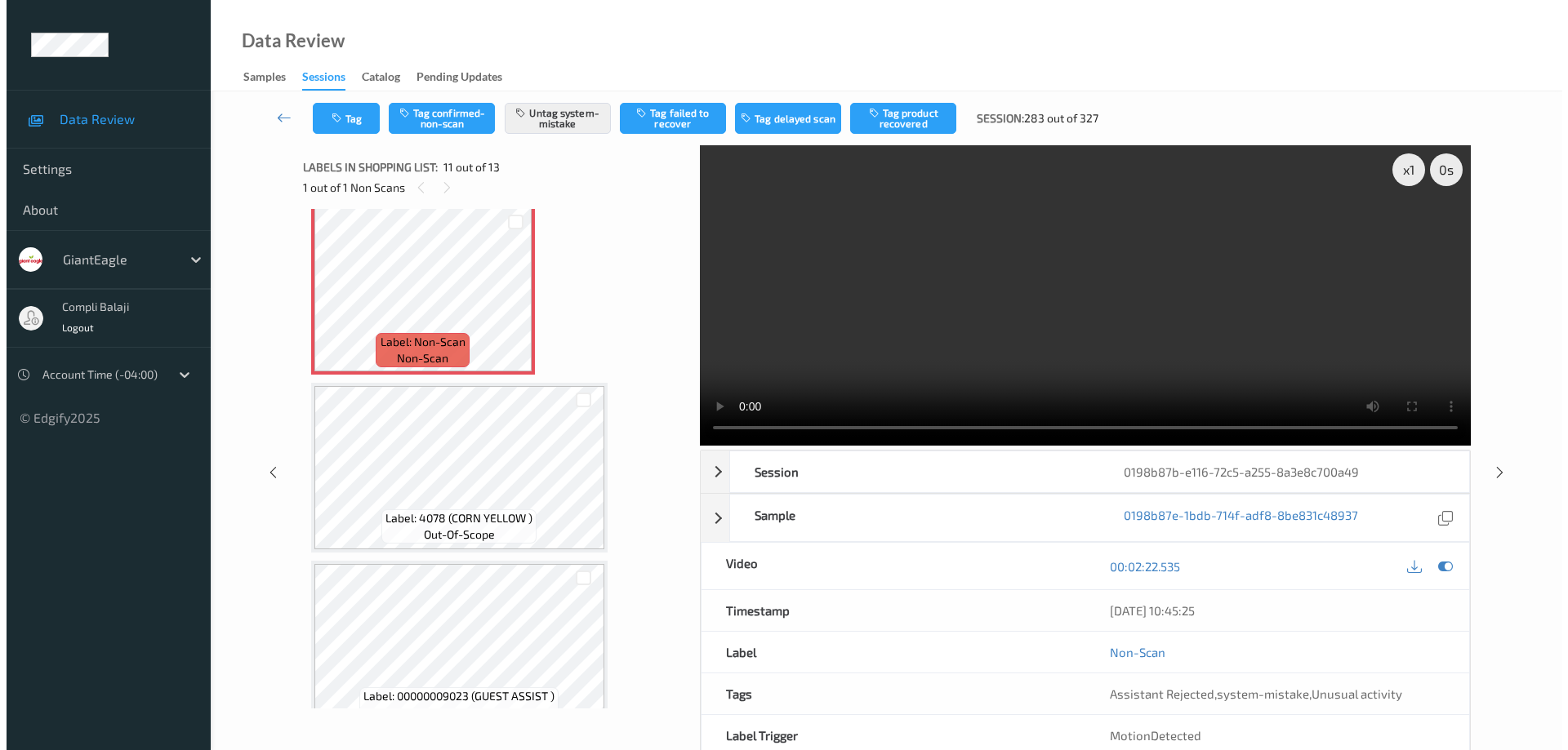
scroll to position [0, 0]
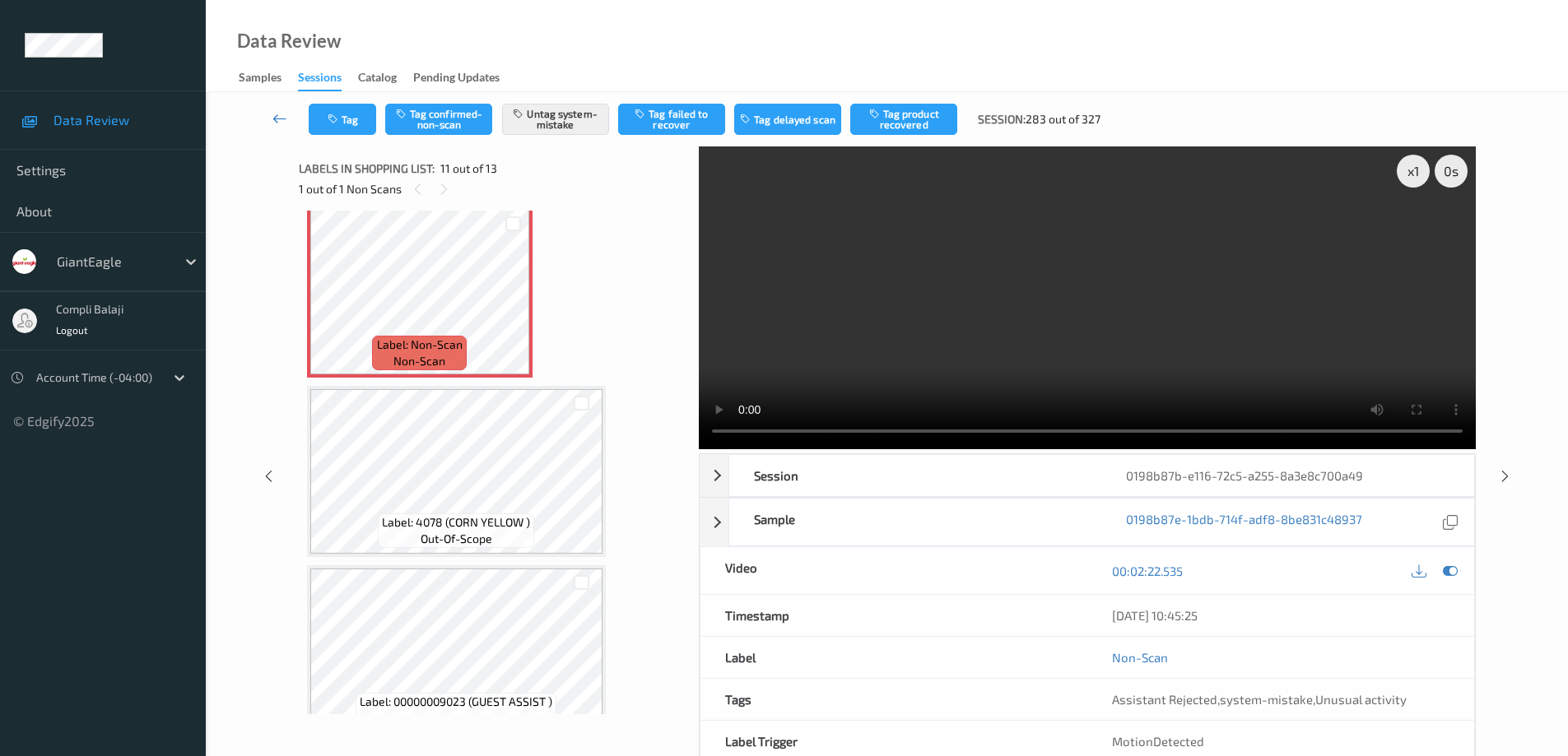
click at [275, 117] on icon at bounding box center [280, 119] width 15 height 17
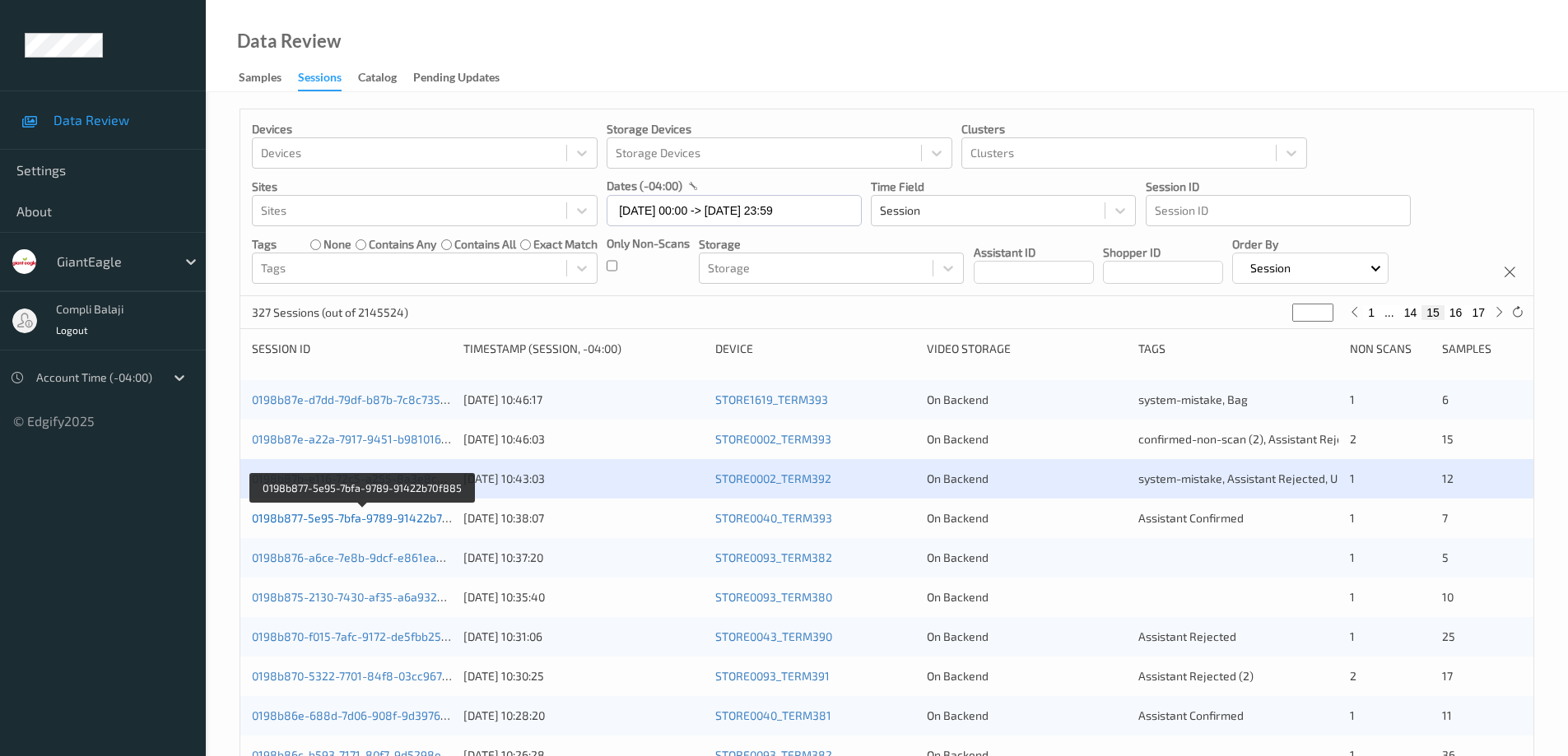
click at [421, 520] on link "0198b877-5e95-7bfa-9789-91422b70f885" at bounding box center [363, 518] width 222 height 14
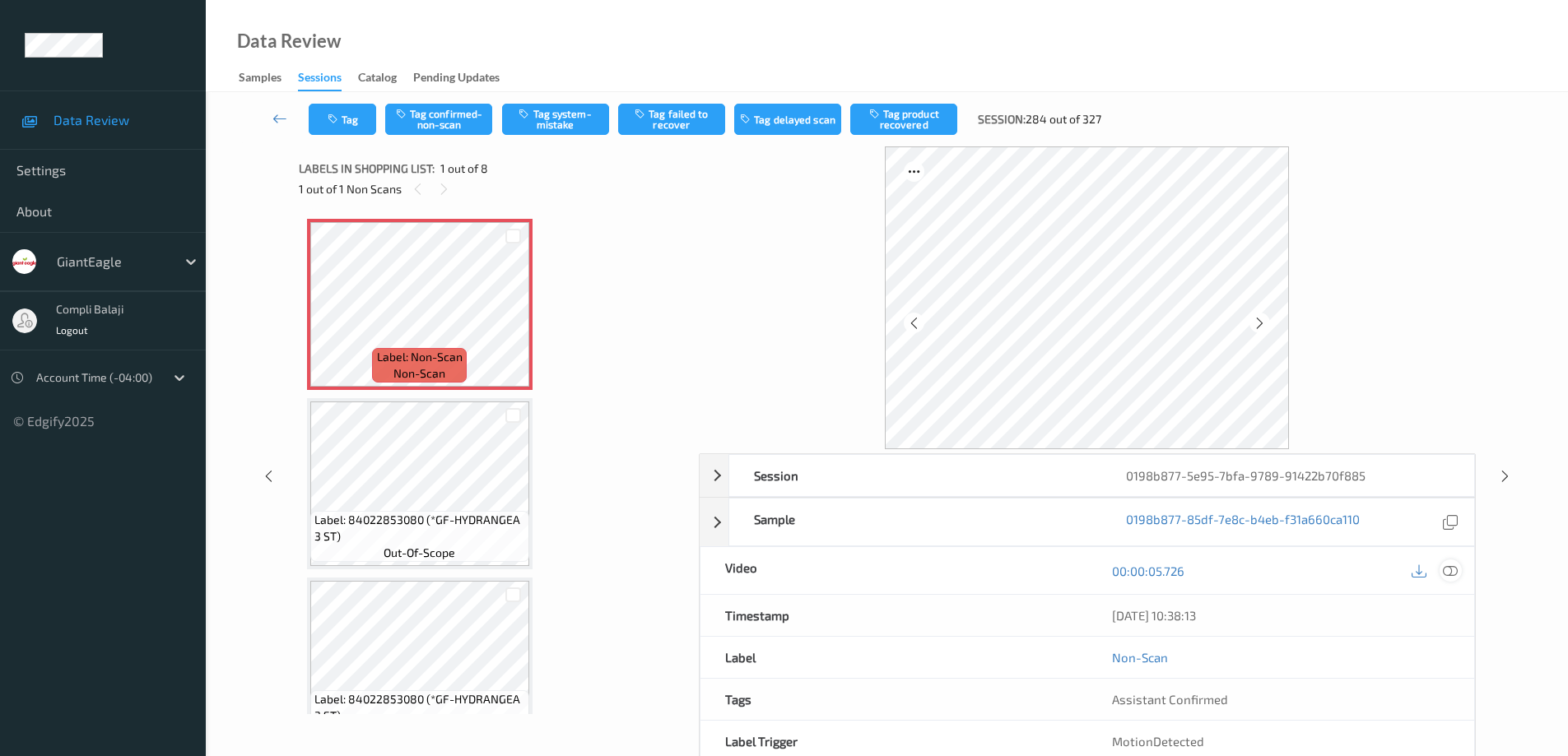
click at [1449, 563] on icon at bounding box center [1449, 570] width 15 height 15
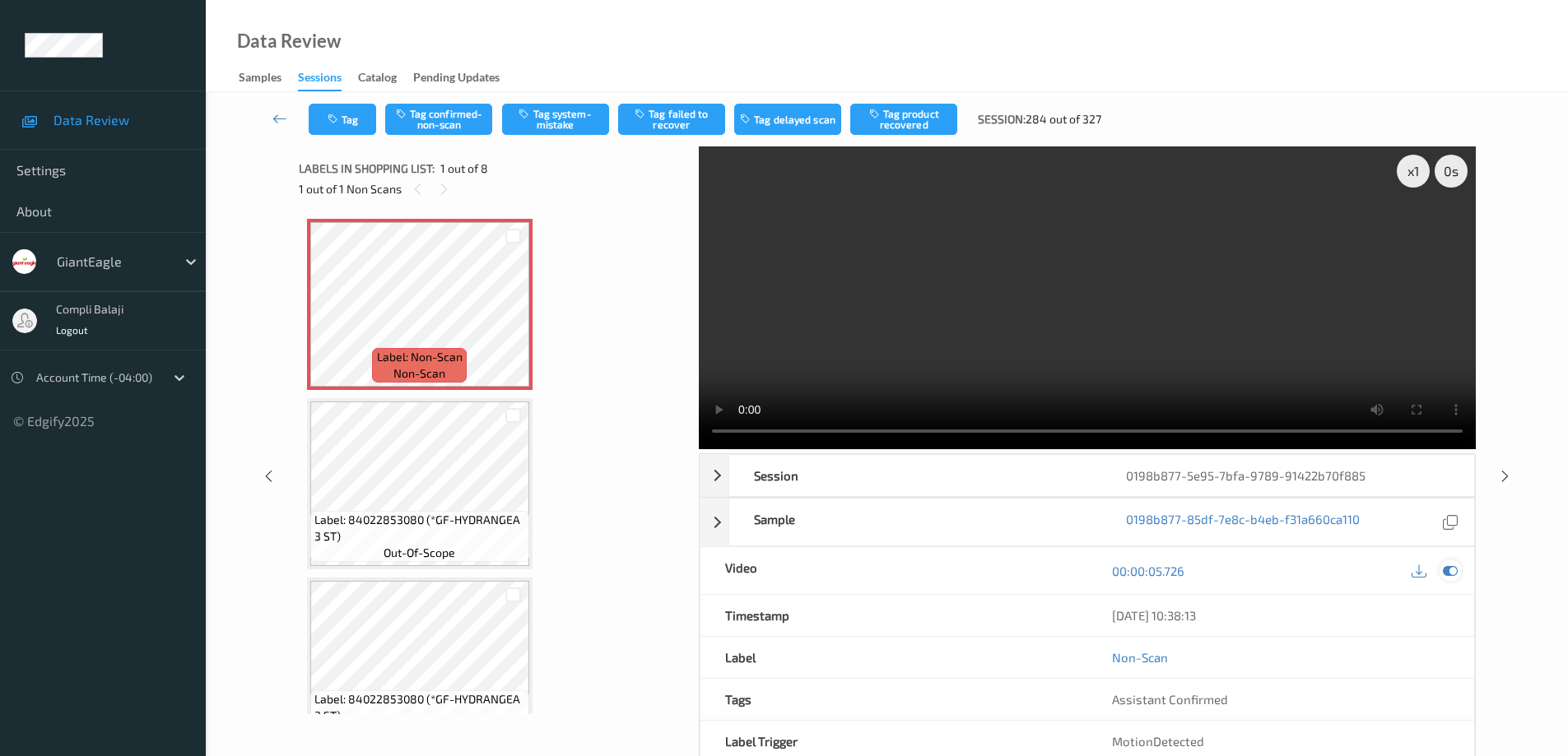
click at [1451, 569] on icon at bounding box center [1449, 570] width 15 height 15
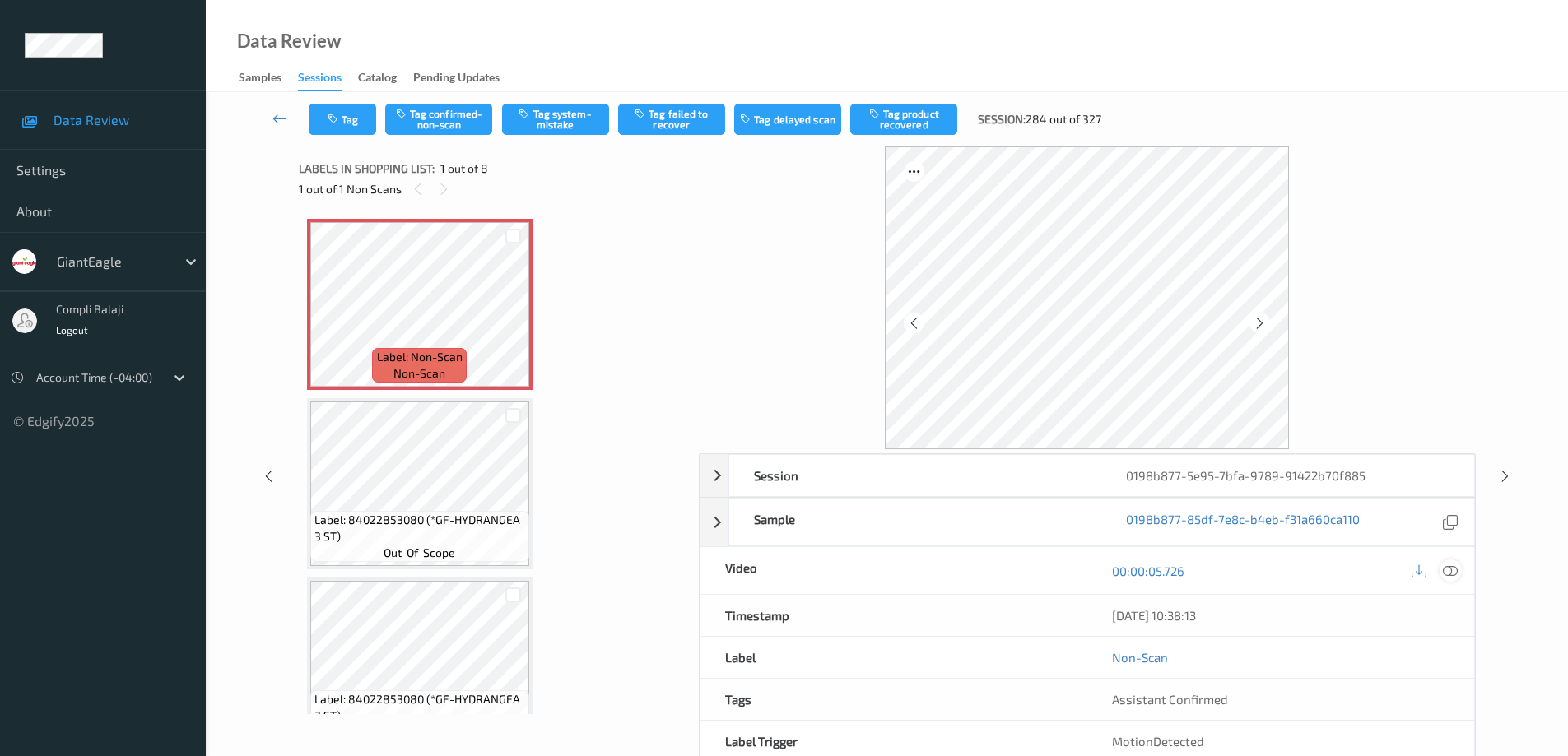
click at [1453, 569] on icon at bounding box center [1449, 570] width 15 height 15
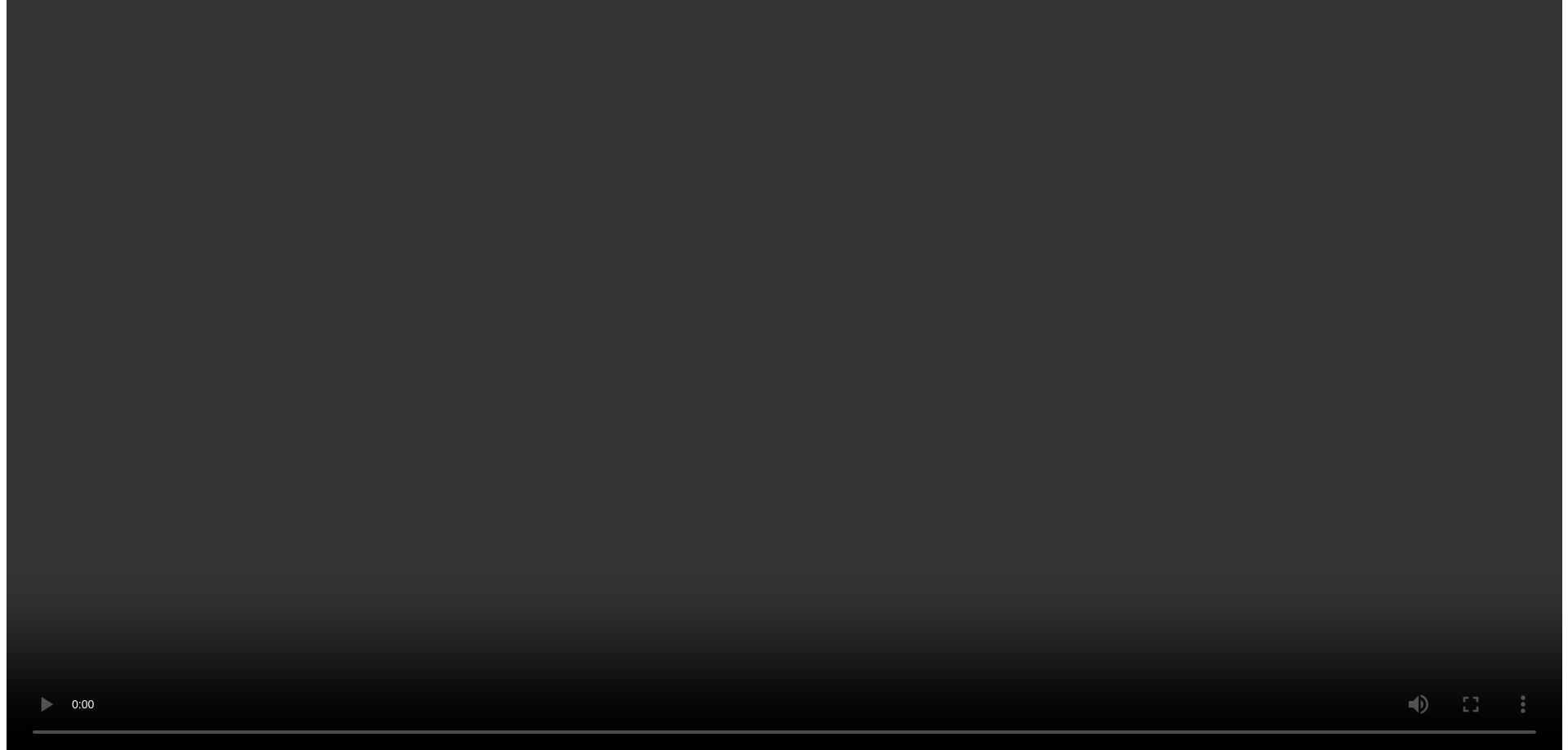
scroll to position [801, 0]
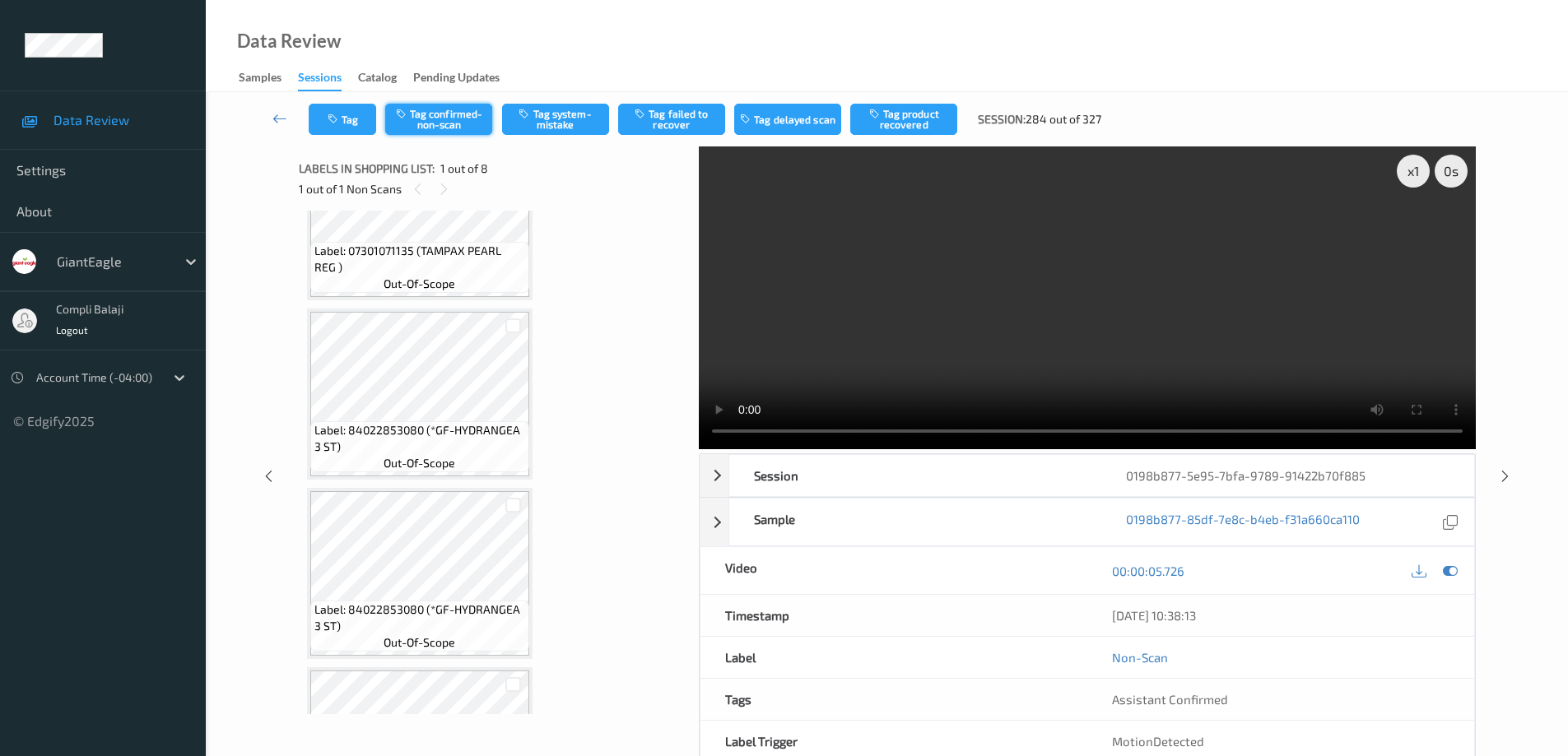
click at [463, 121] on button "Tag confirmed-non-scan" at bounding box center [439, 120] width 107 height 32
click at [275, 118] on icon at bounding box center [280, 119] width 15 height 17
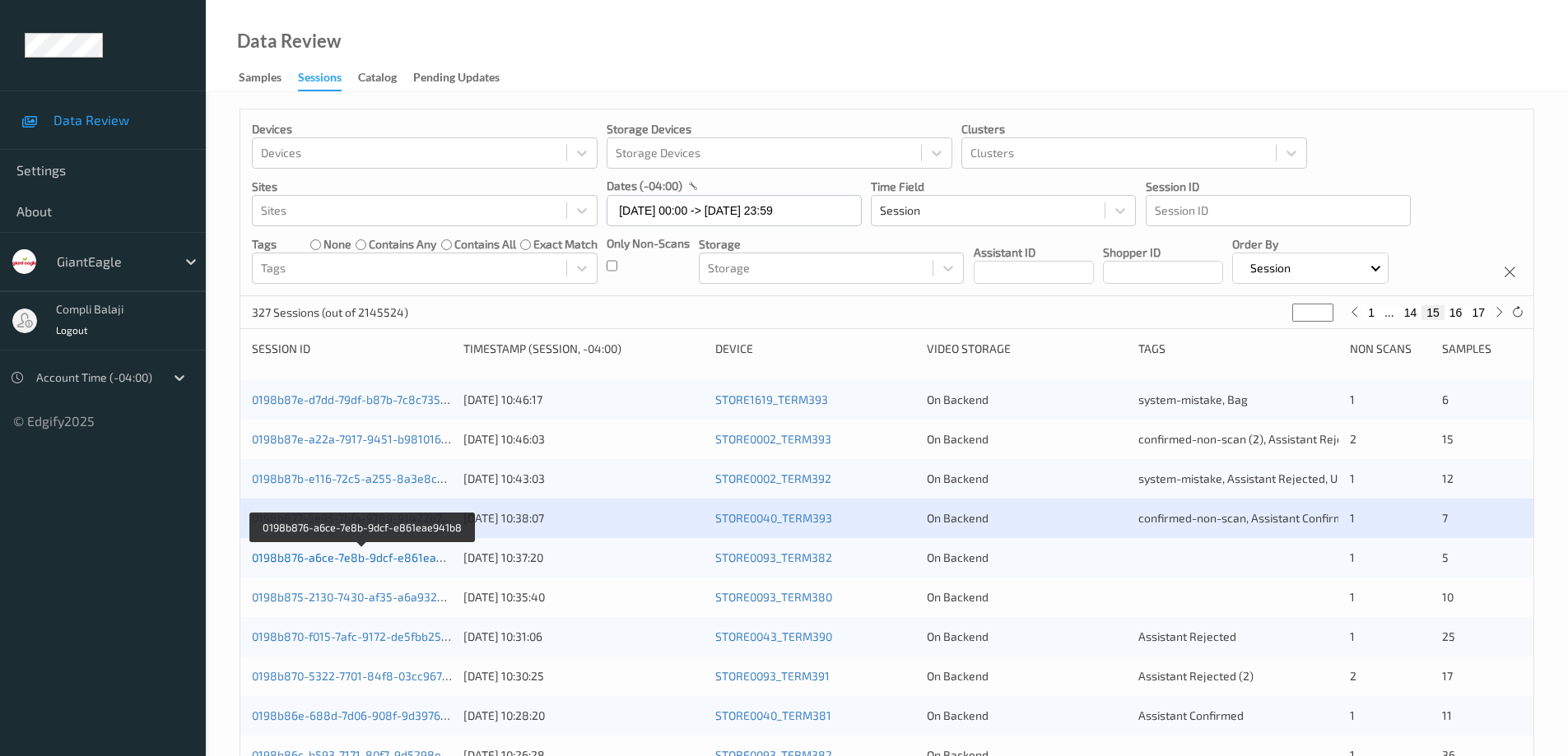
click at [380, 559] on link "0198b876-a6ce-7e8b-9dcf-e861eae941b8" at bounding box center [364, 557] width 224 height 14
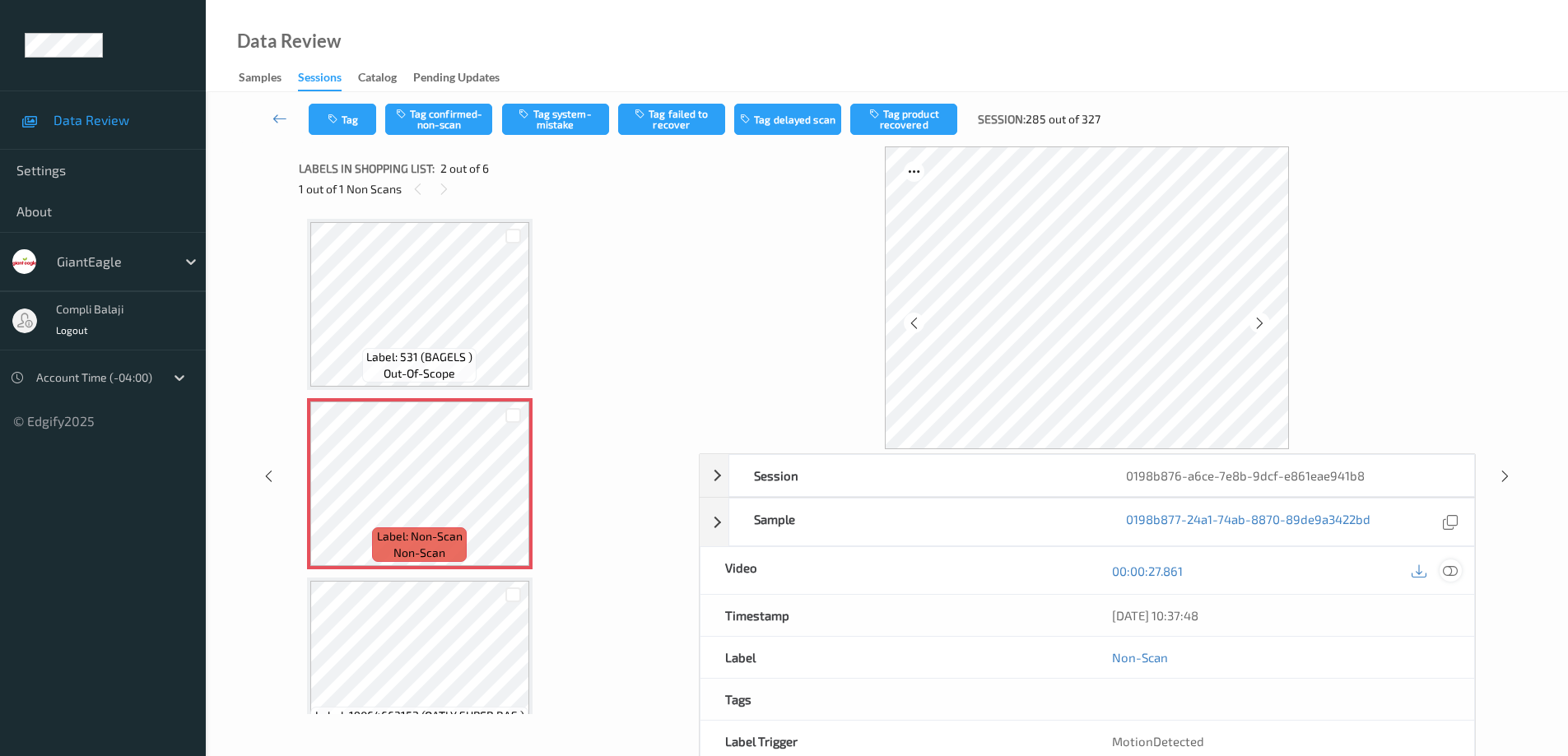
click at [1451, 573] on icon at bounding box center [1449, 570] width 15 height 15
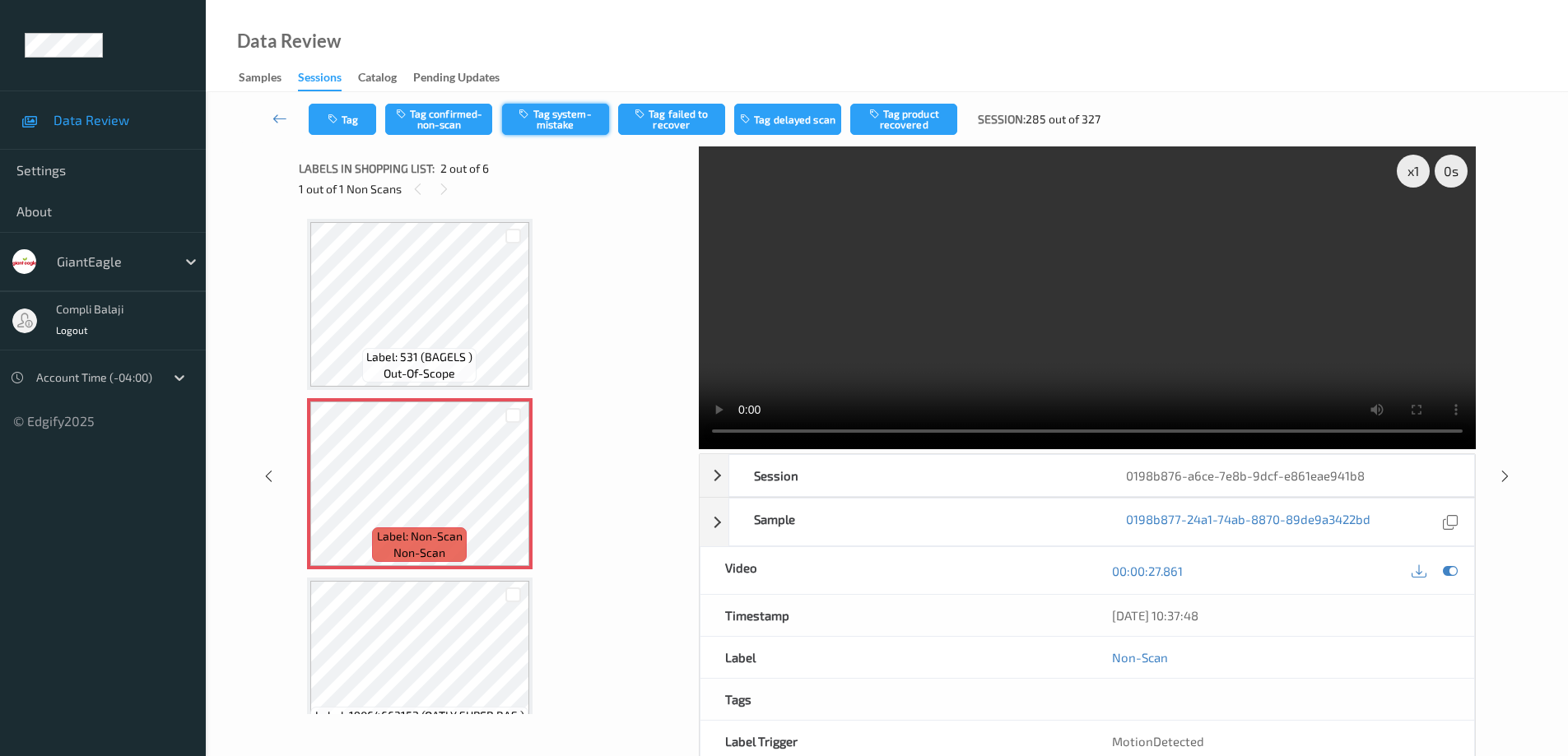
click at [574, 115] on button "Tag system-mistake" at bounding box center [555, 120] width 107 height 32
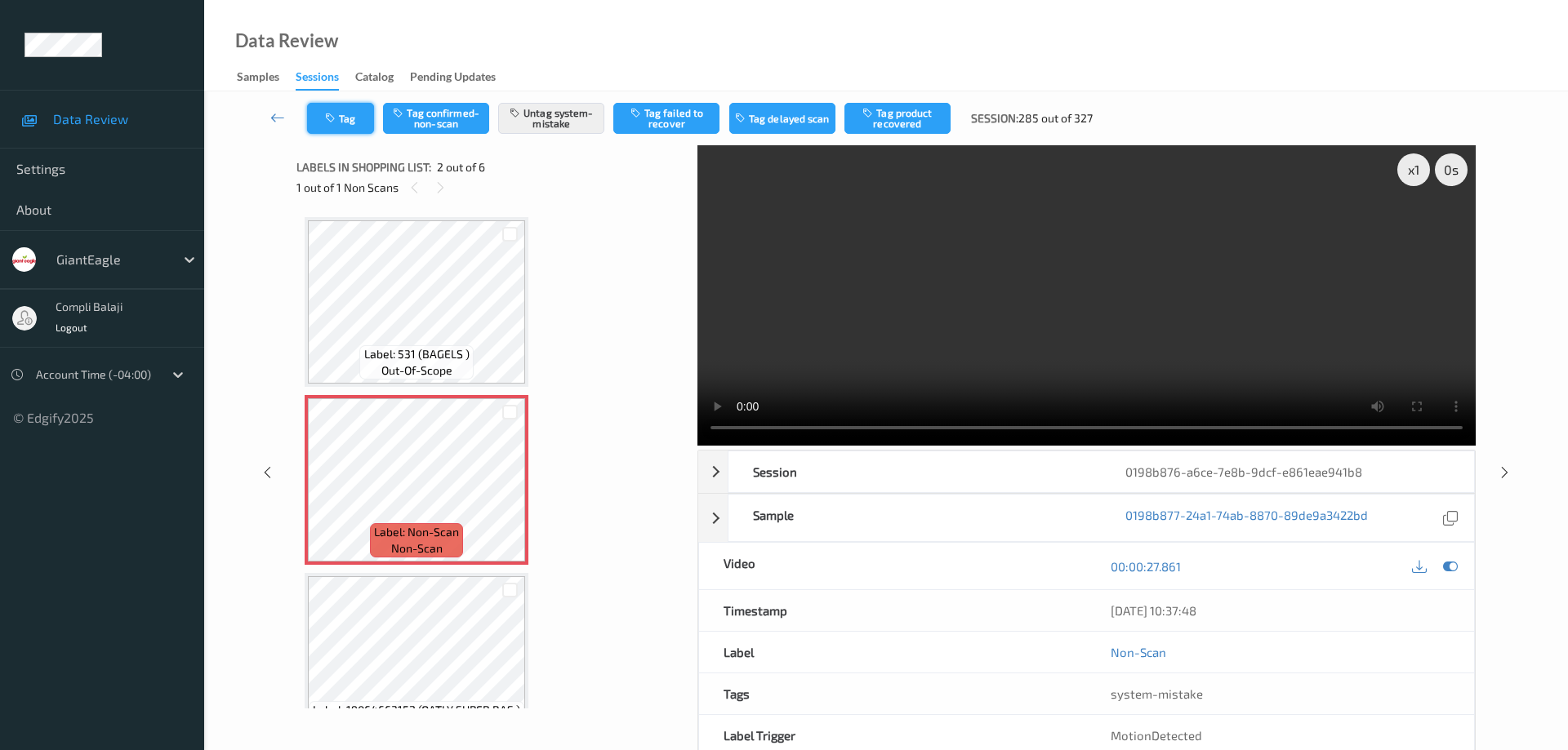
click at [363, 119] on button "Tag" at bounding box center [340, 119] width 67 height 31
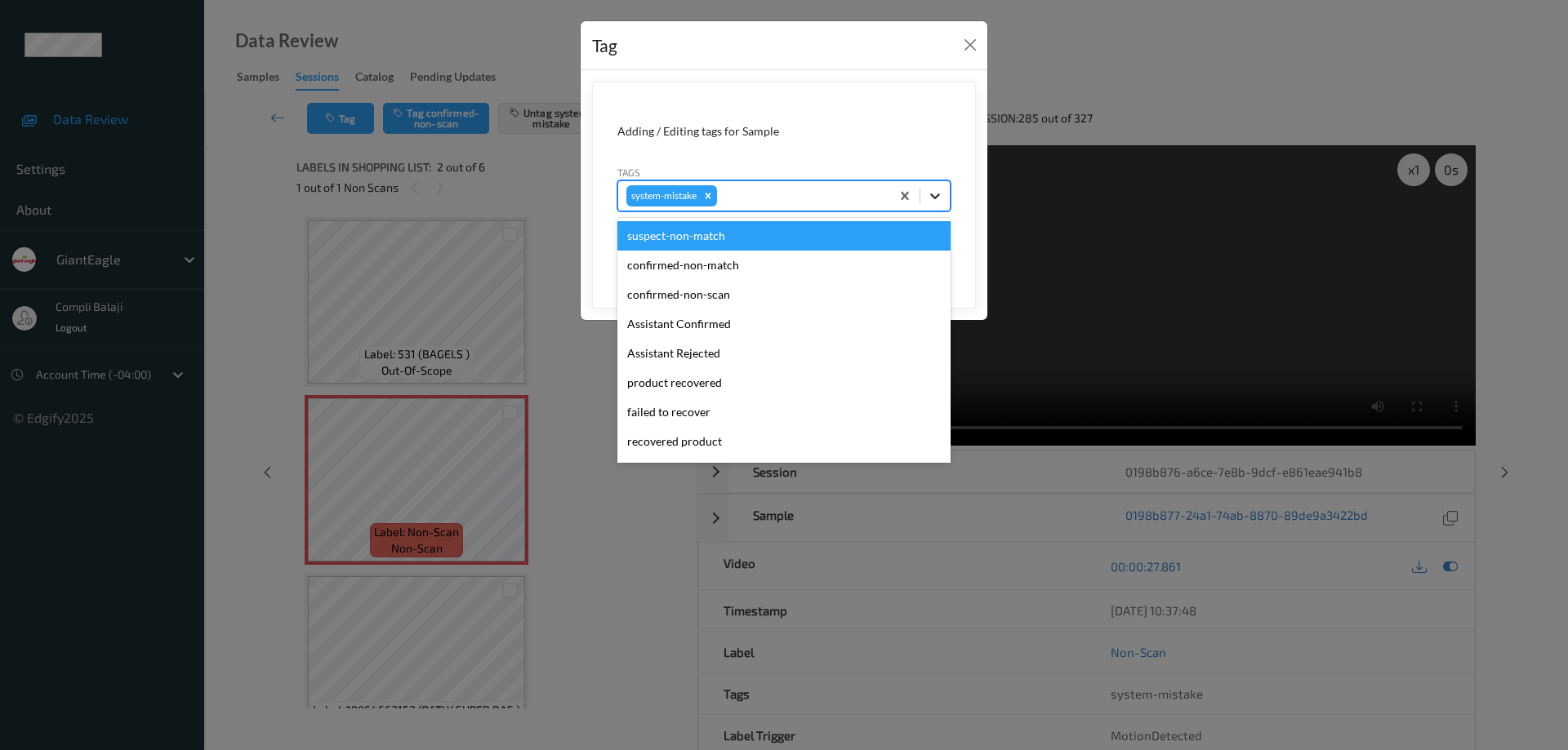
click at [937, 200] on icon at bounding box center [935, 196] width 17 height 17
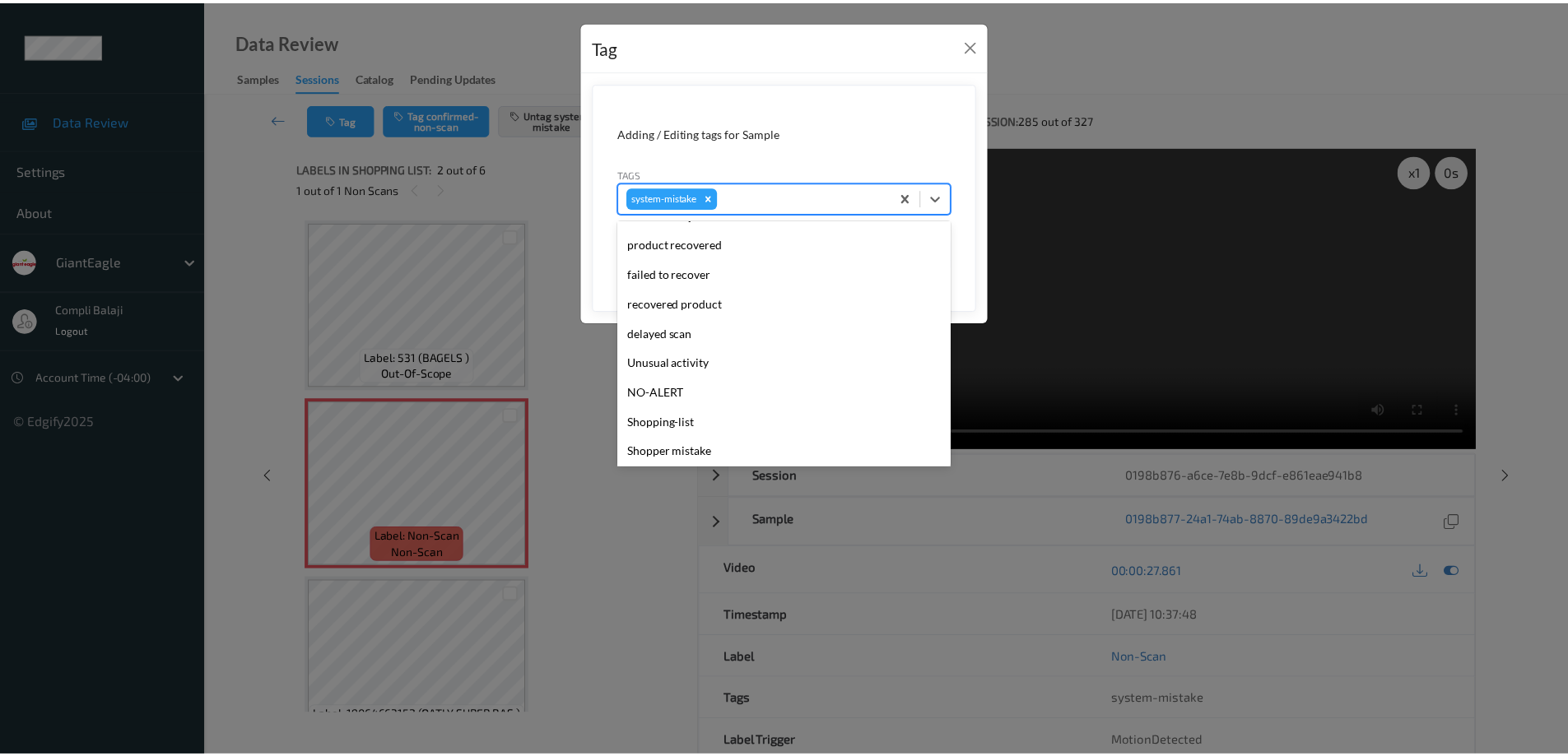
scroll to position [165, 0]
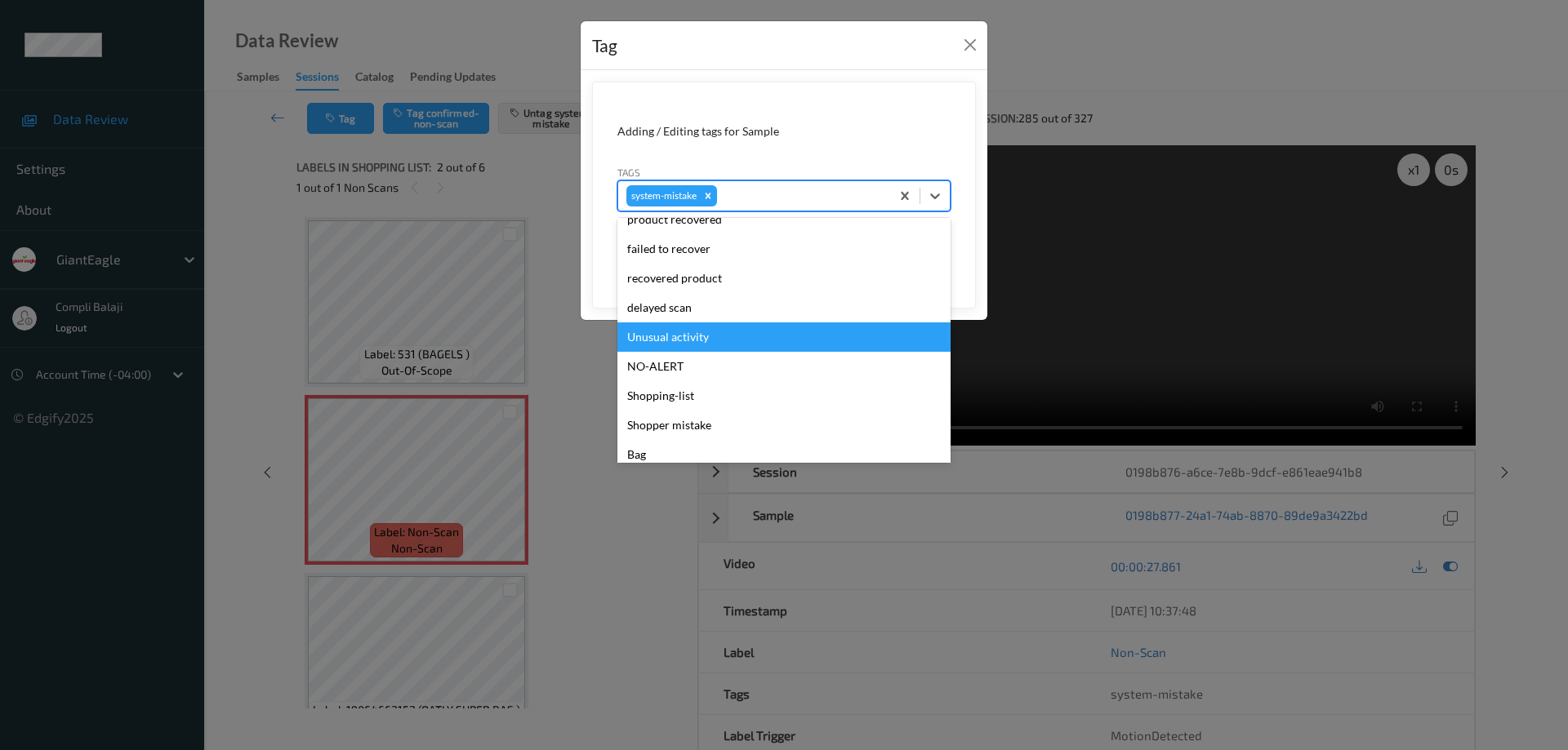
click at [690, 333] on div "Unusual activity" at bounding box center [784, 337] width 333 height 29
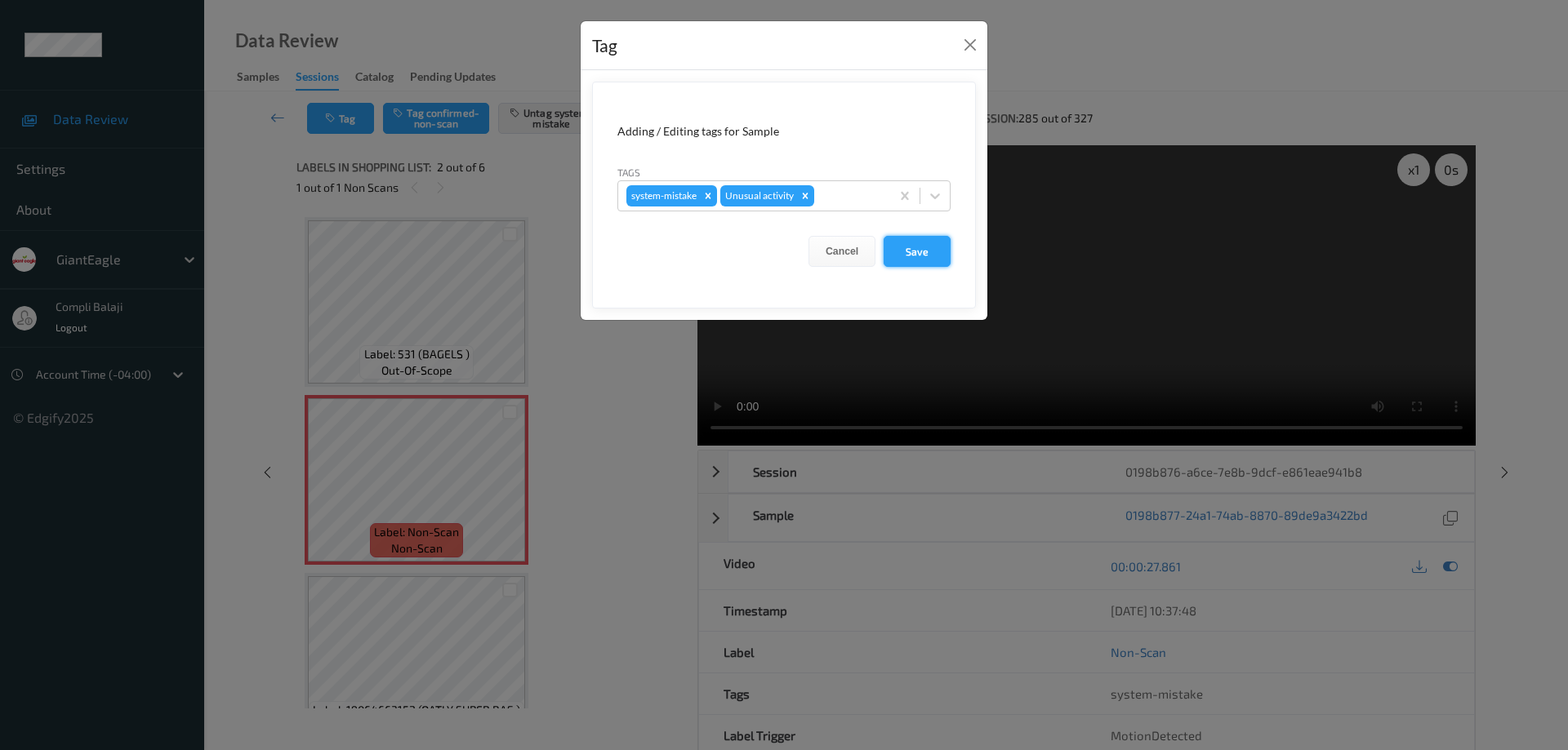
click at [926, 251] on button "Save" at bounding box center [917, 252] width 67 height 31
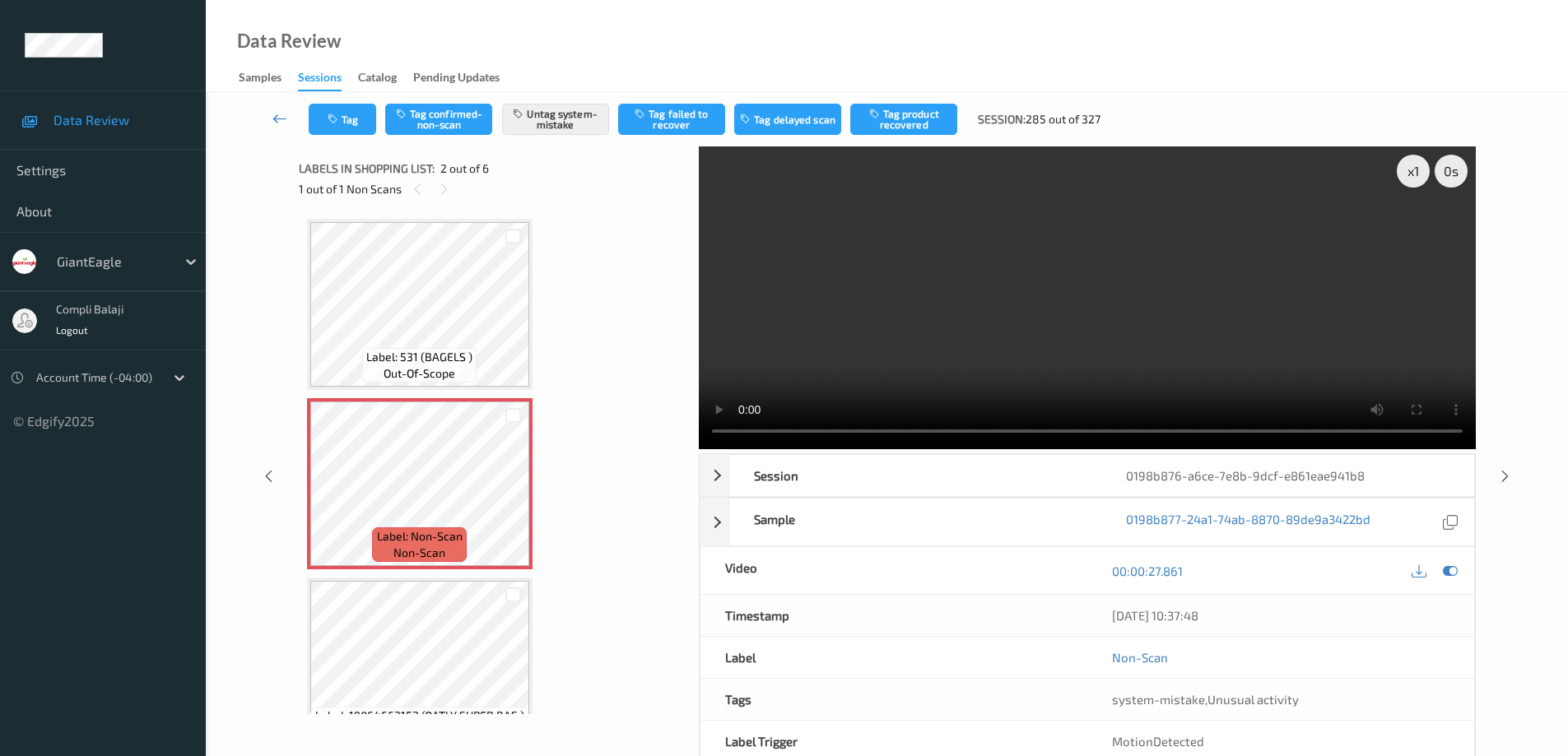
click at [273, 121] on icon at bounding box center [280, 119] width 15 height 17
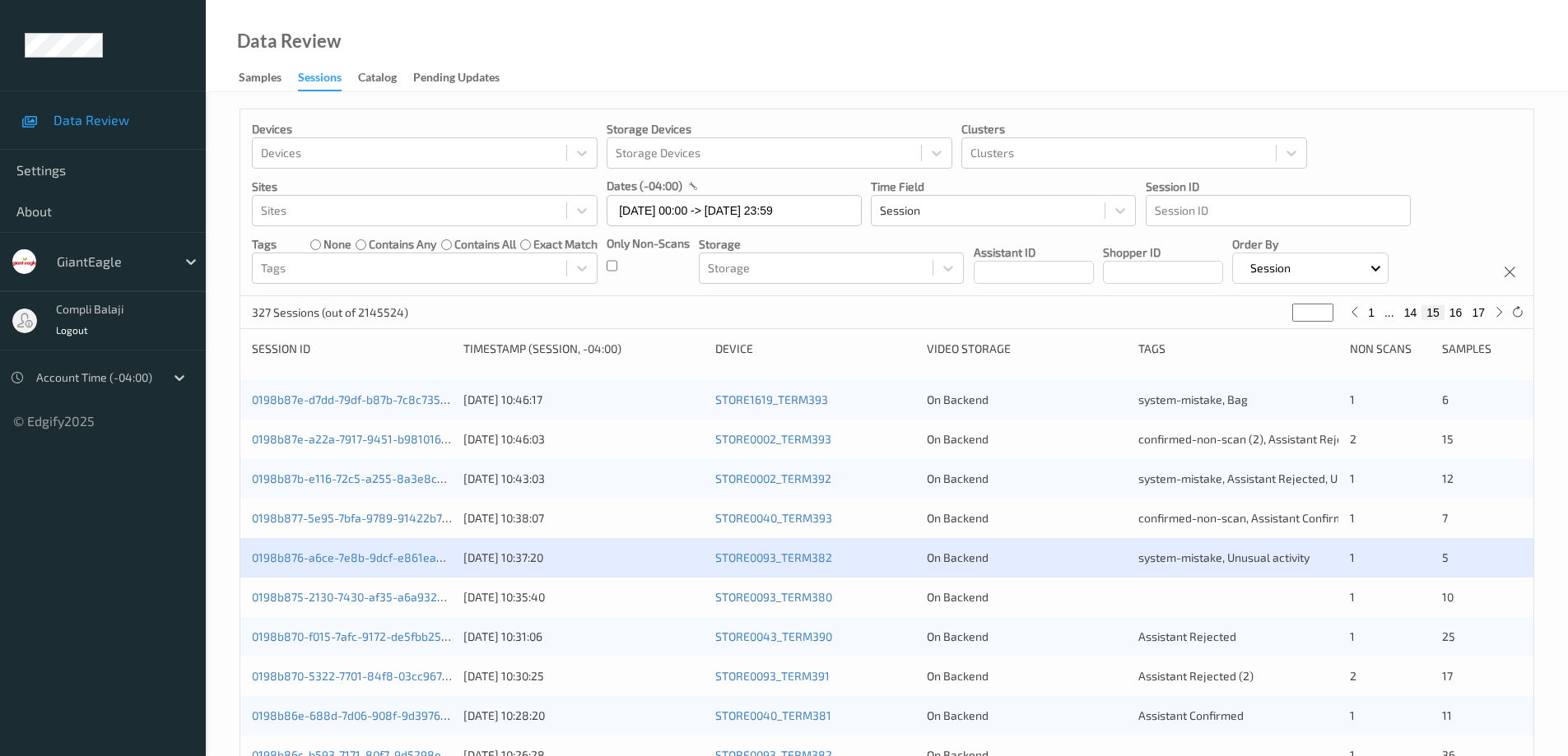
scroll to position [82, 0]
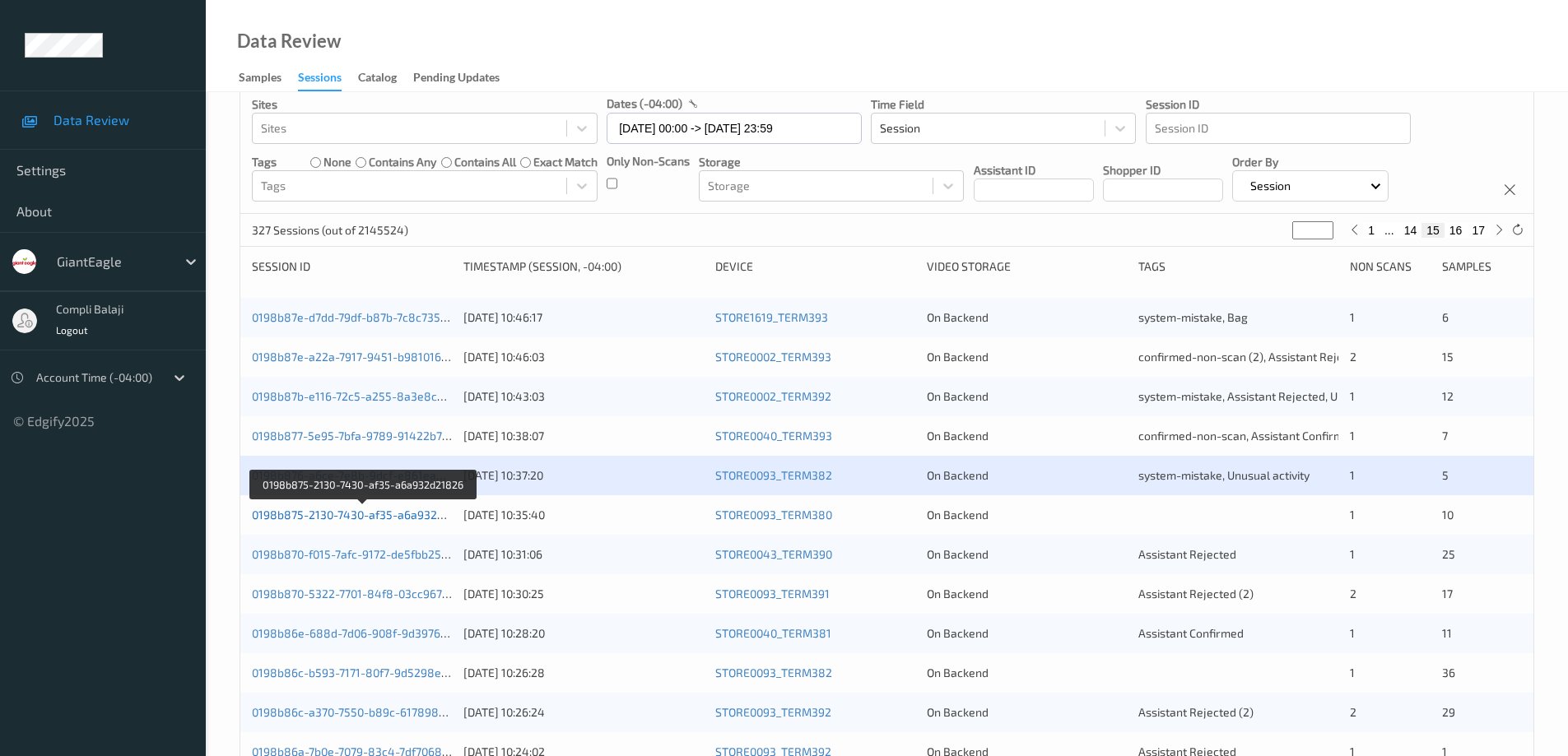
click at [421, 520] on link "0198b875-2130-7430-af35-a6a932d21826" at bounding box center [364, 515] width 224 height 14
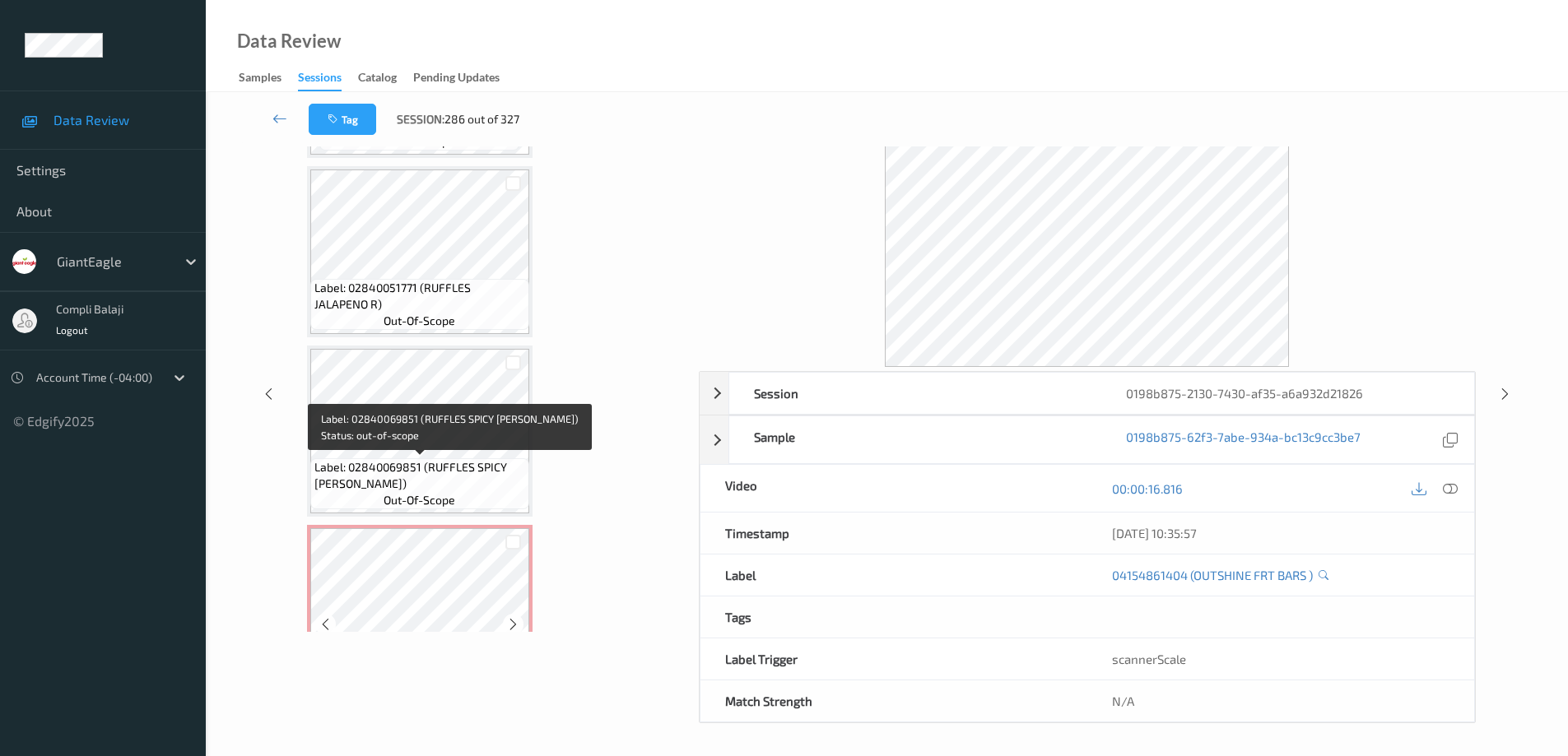
scroll to position [1478, 0]
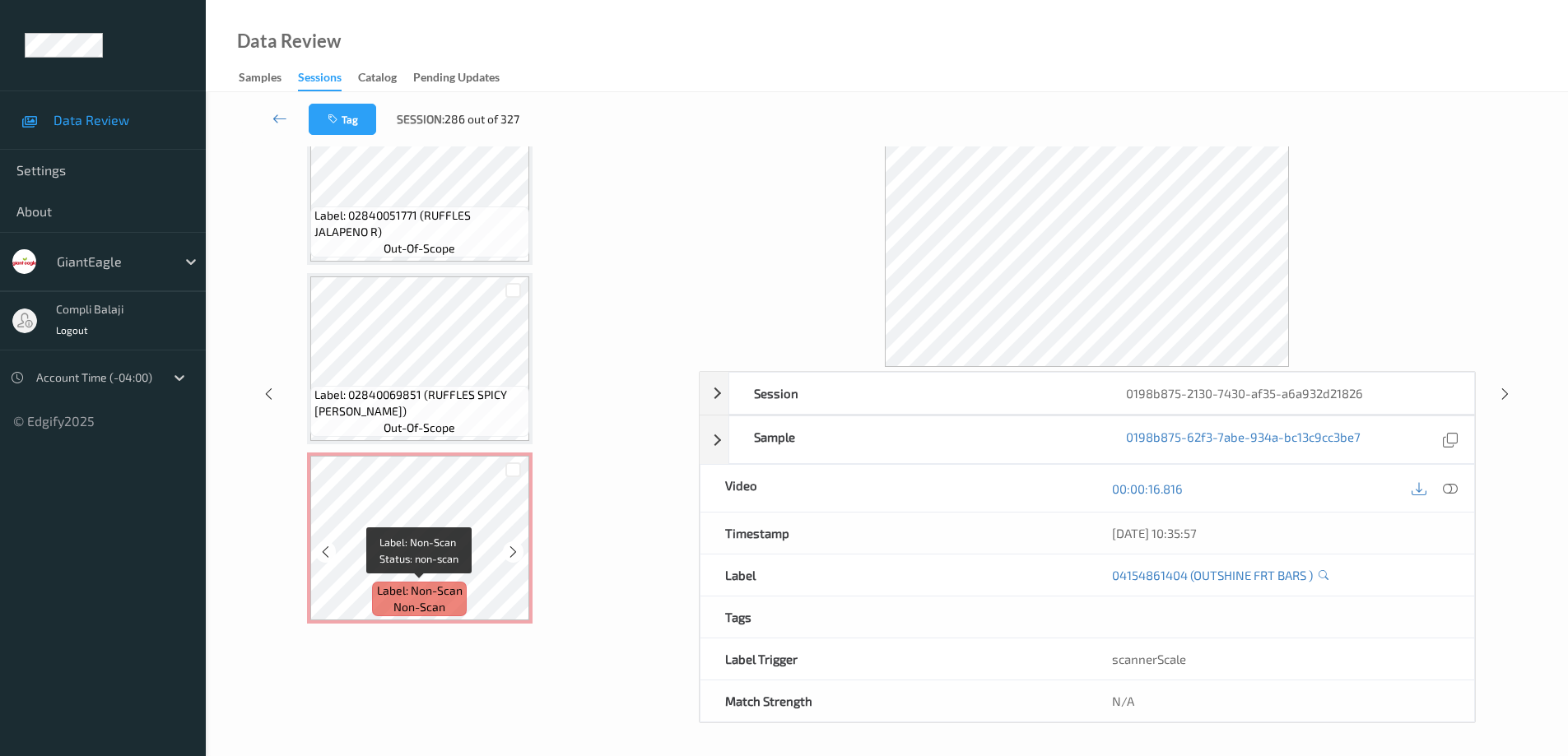
click at [432, 582] on div "Label: Non-Scan non-scan" at bounding box center [418, 599] width 94 height 35
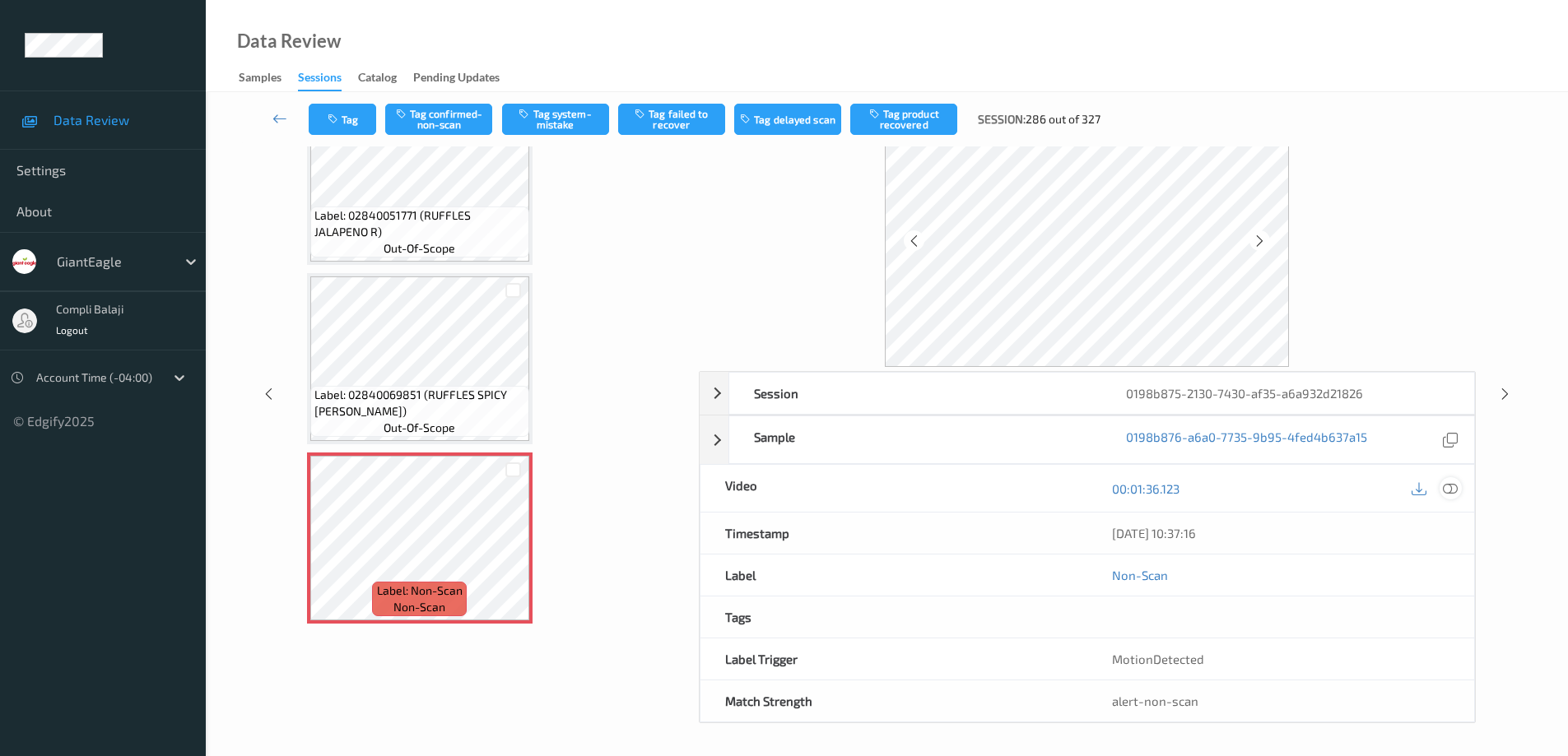
click at [1450, 488] on icon at bounding box center [1449, 488] width 15 height 15
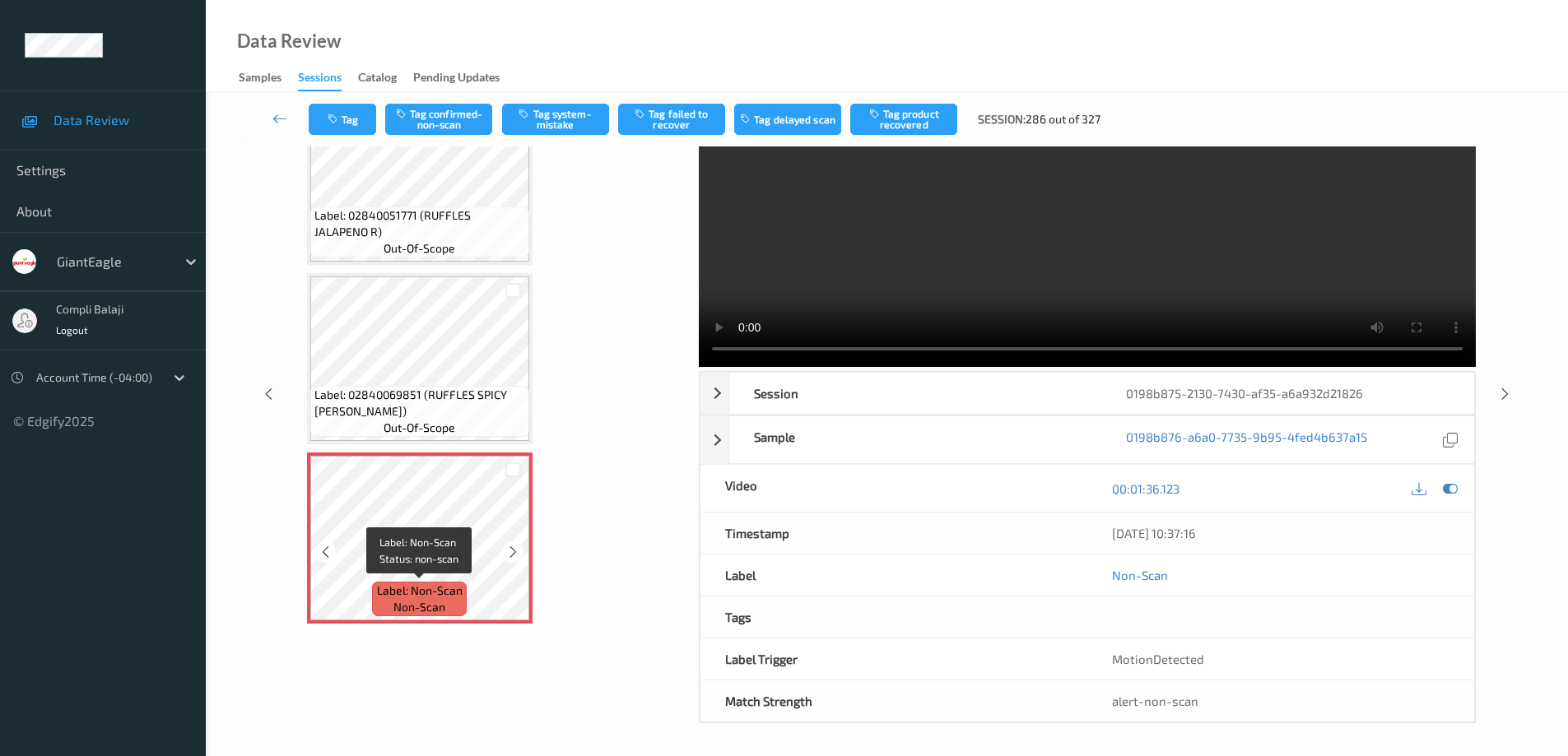
scroll to position [83, 0]
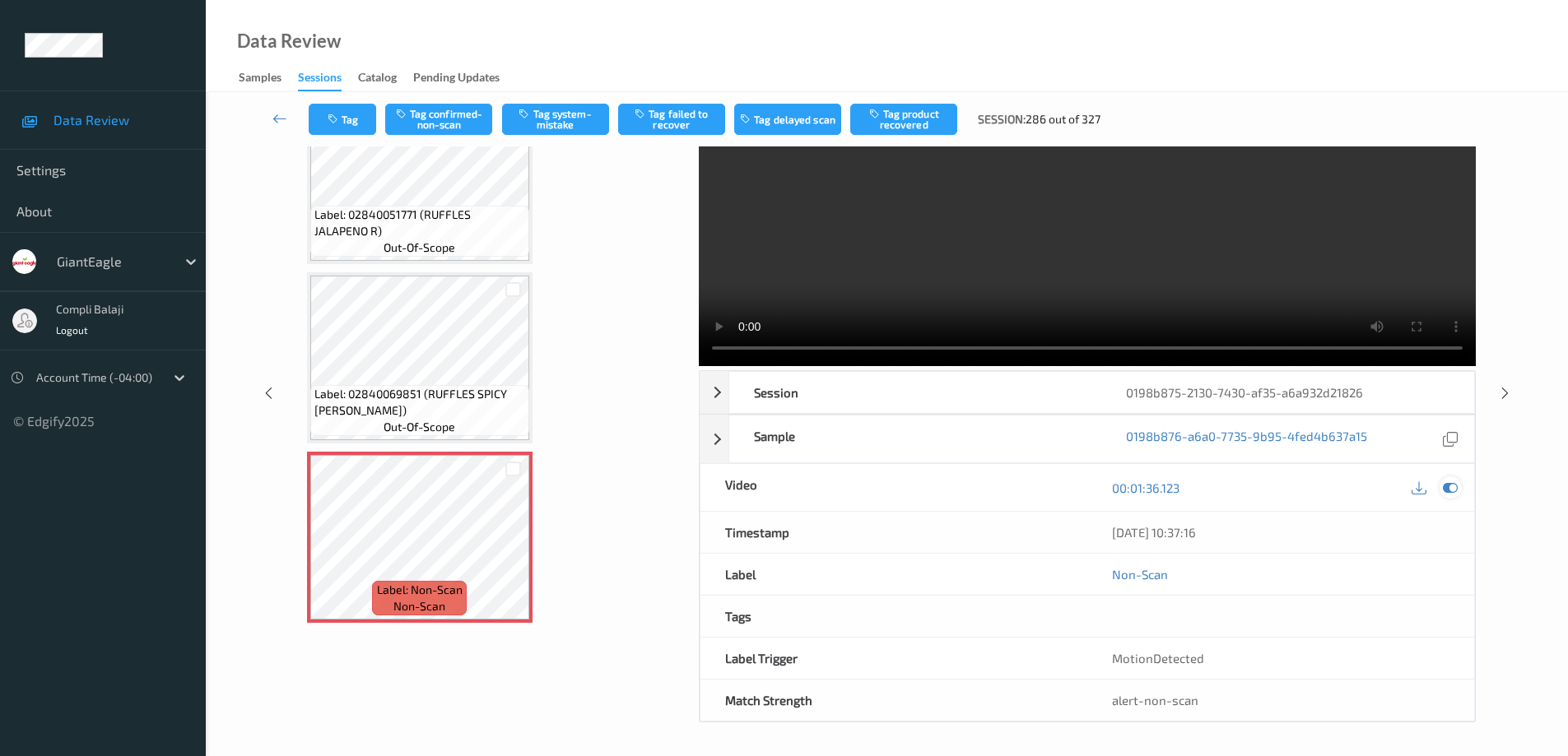
click at [1447, 488] on icon at bounding box center [1449, 487] width 15 height 15
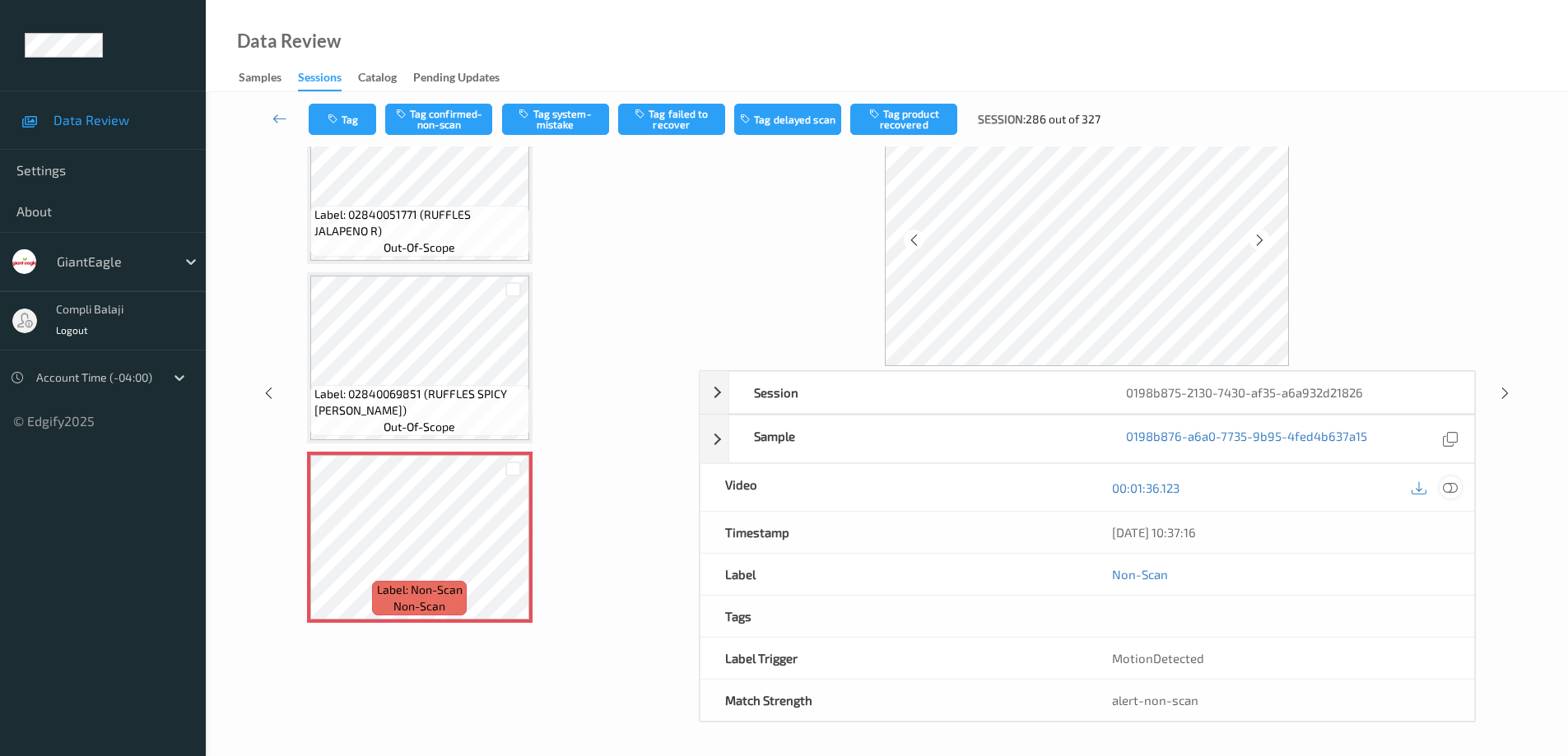
click at [1447, 488] on icon at bounding box center [1449, 487] width 15 height 15
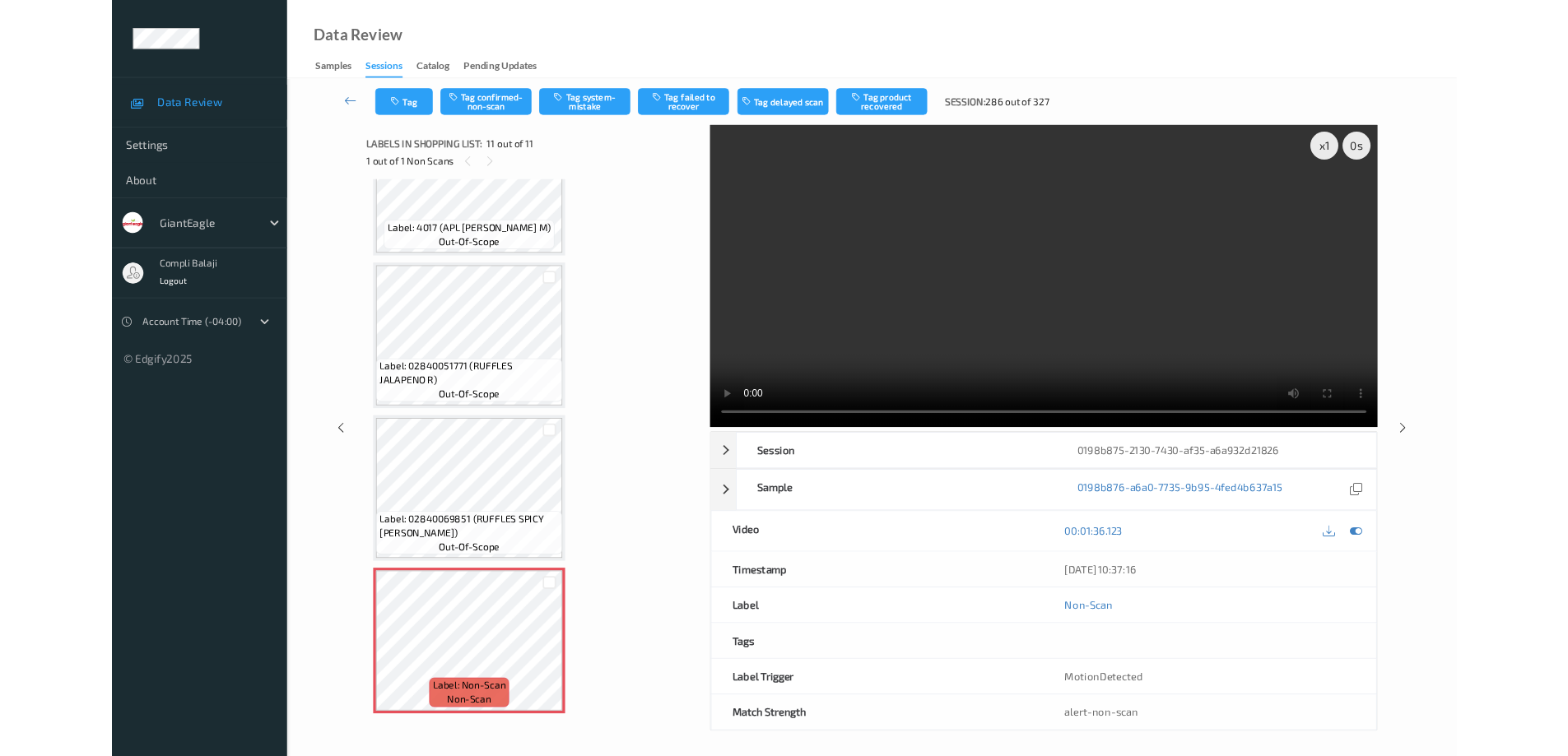
scroll to position [1346, 0]
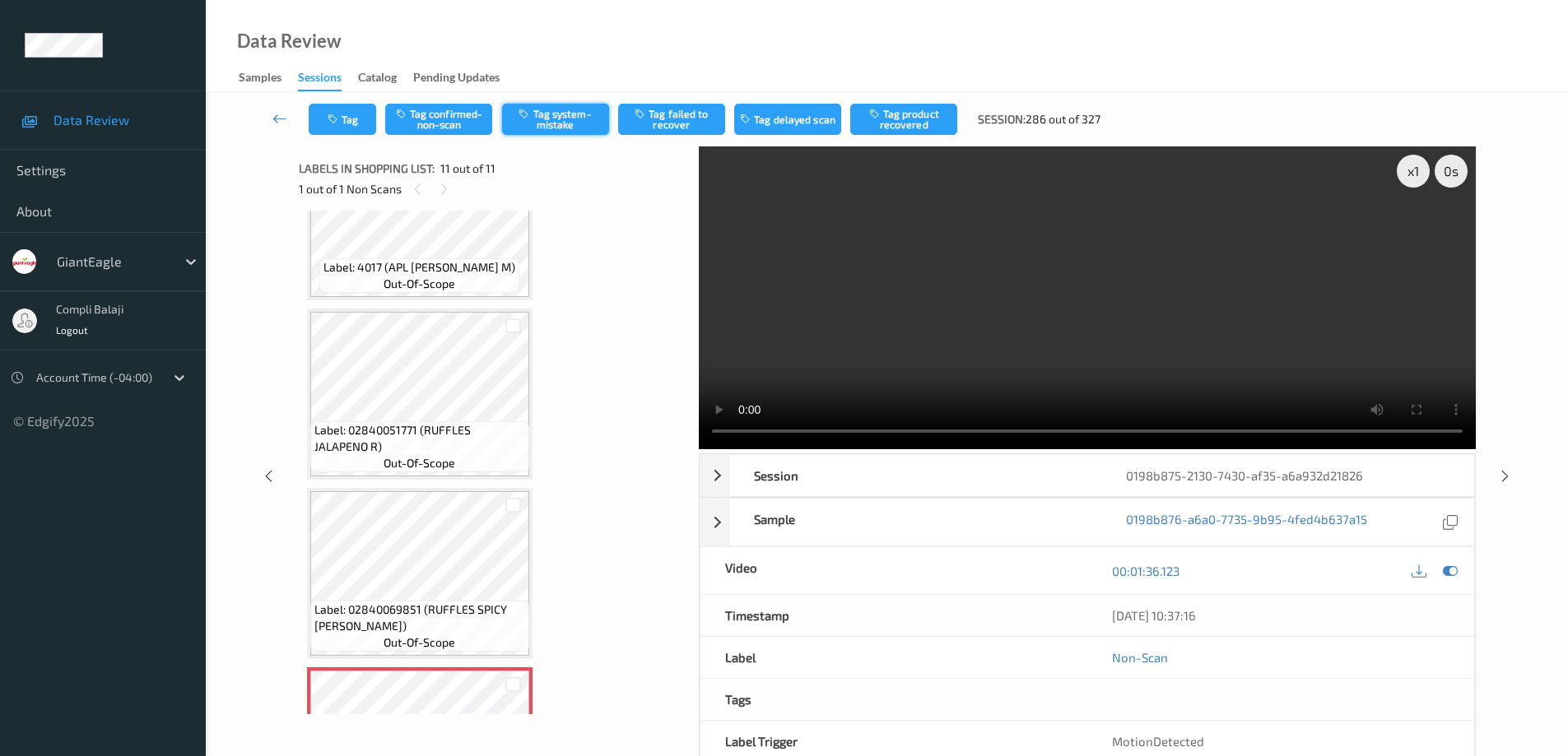
click at [563, 117] on button "Tag system-mistake" at bounding box center [555, 120] width 107 height 32
click at [278, 121] on icon at bounding box center [280, 119] width 15 height 17
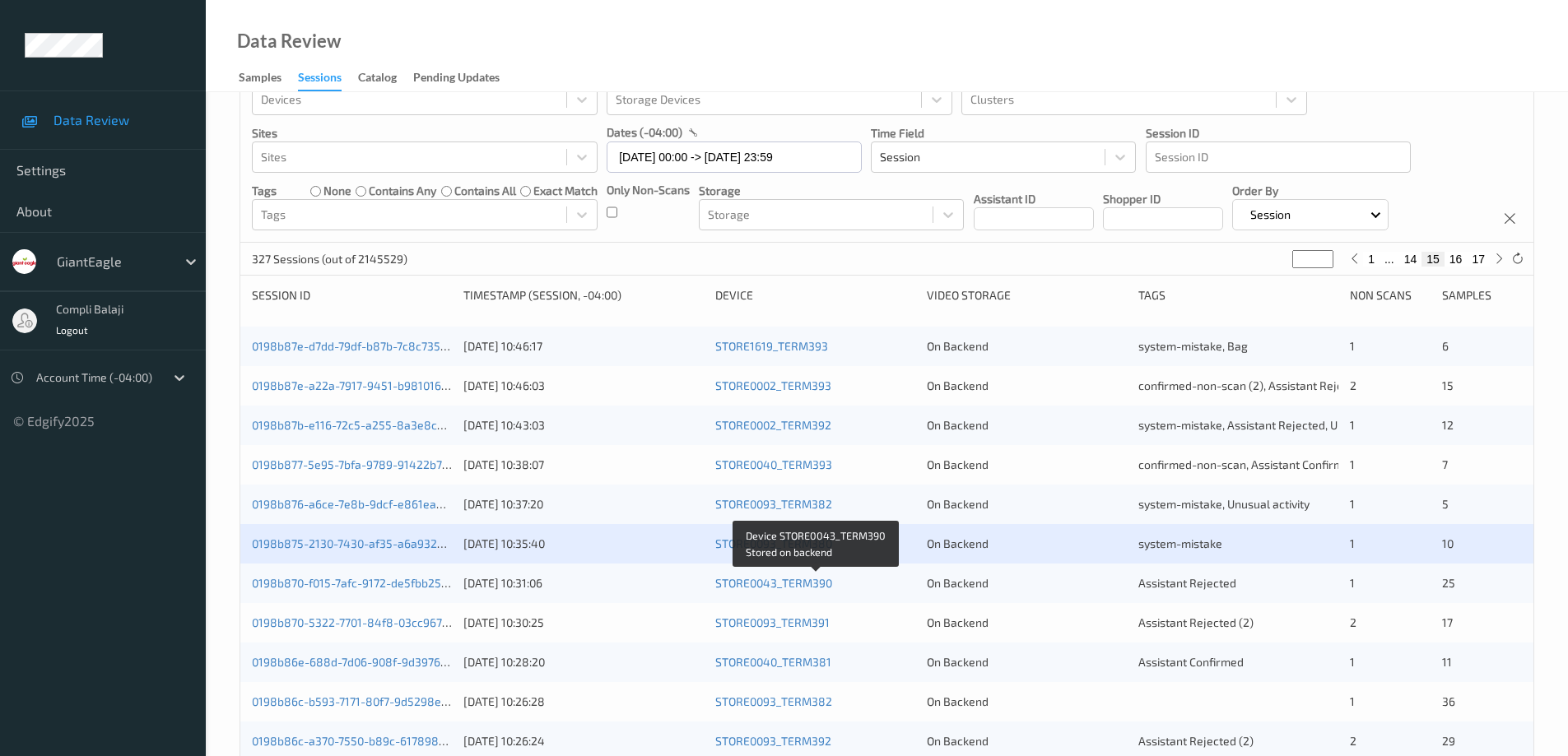
scroll to position [82, 0]
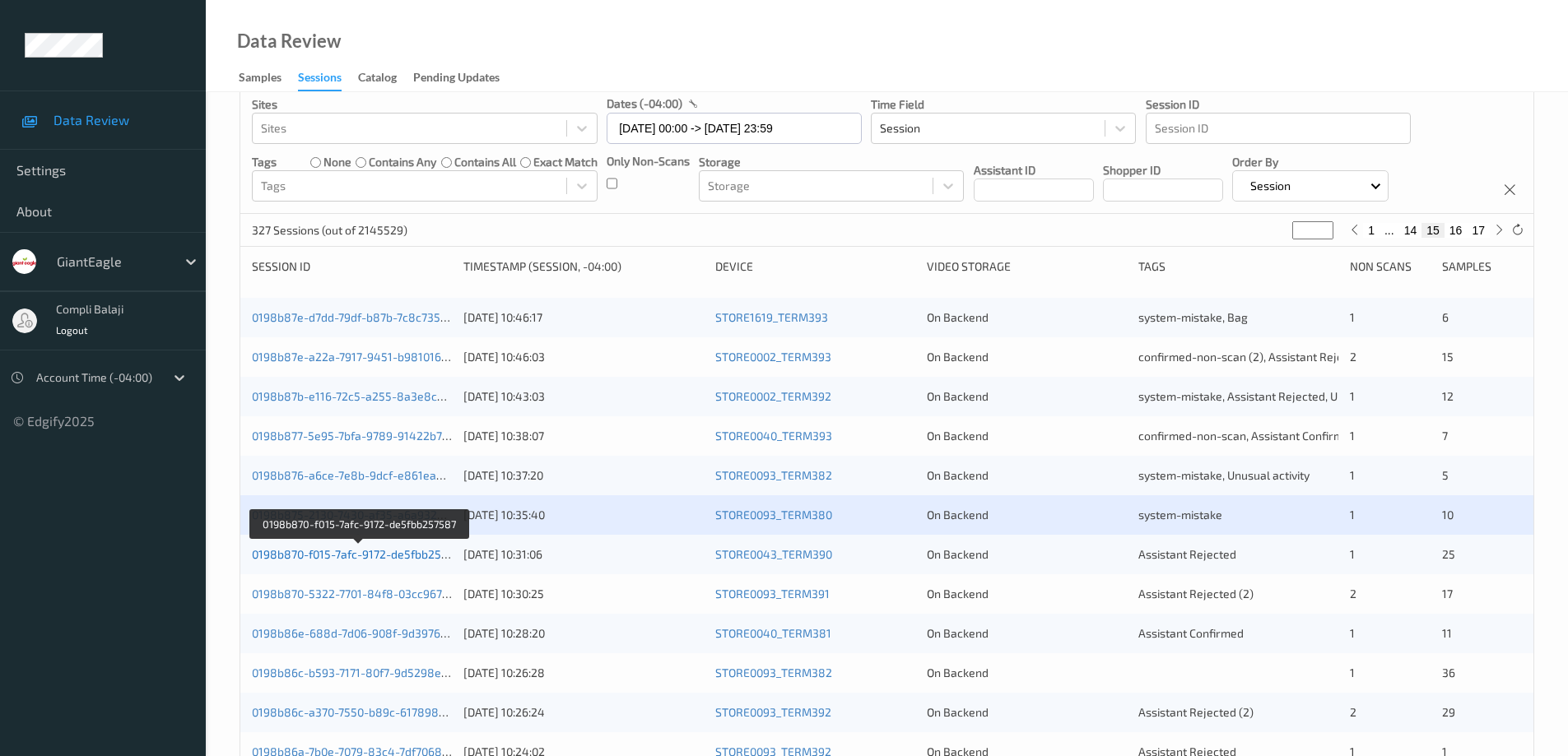
click at [404, 559] on link "0198b870-f015-7afc-9172-de5fbb257587" at bounding box center [359, 554] width 214 height 14
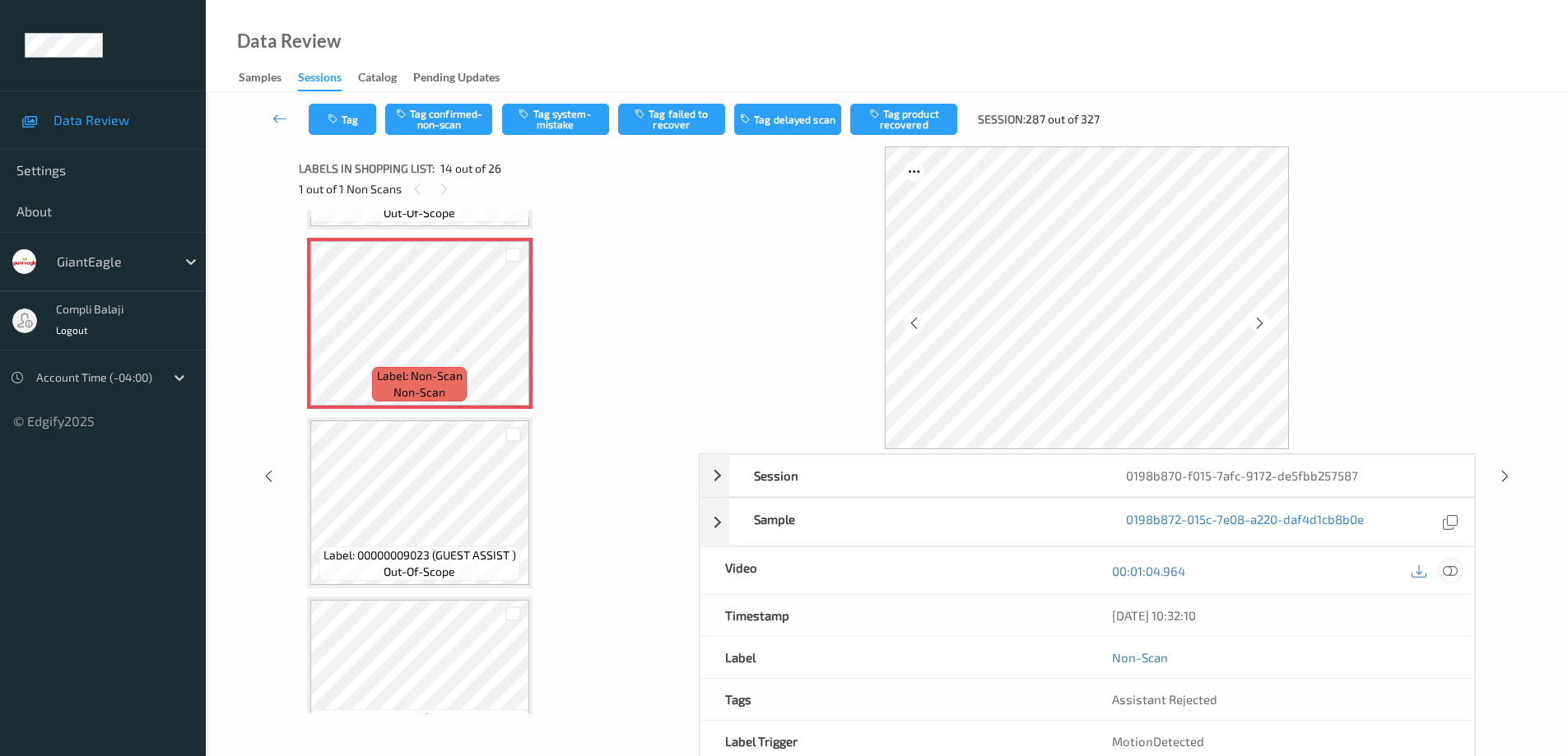
click at [1450, 569] on icon at bounding box center [1449, 570] width 15 height 15
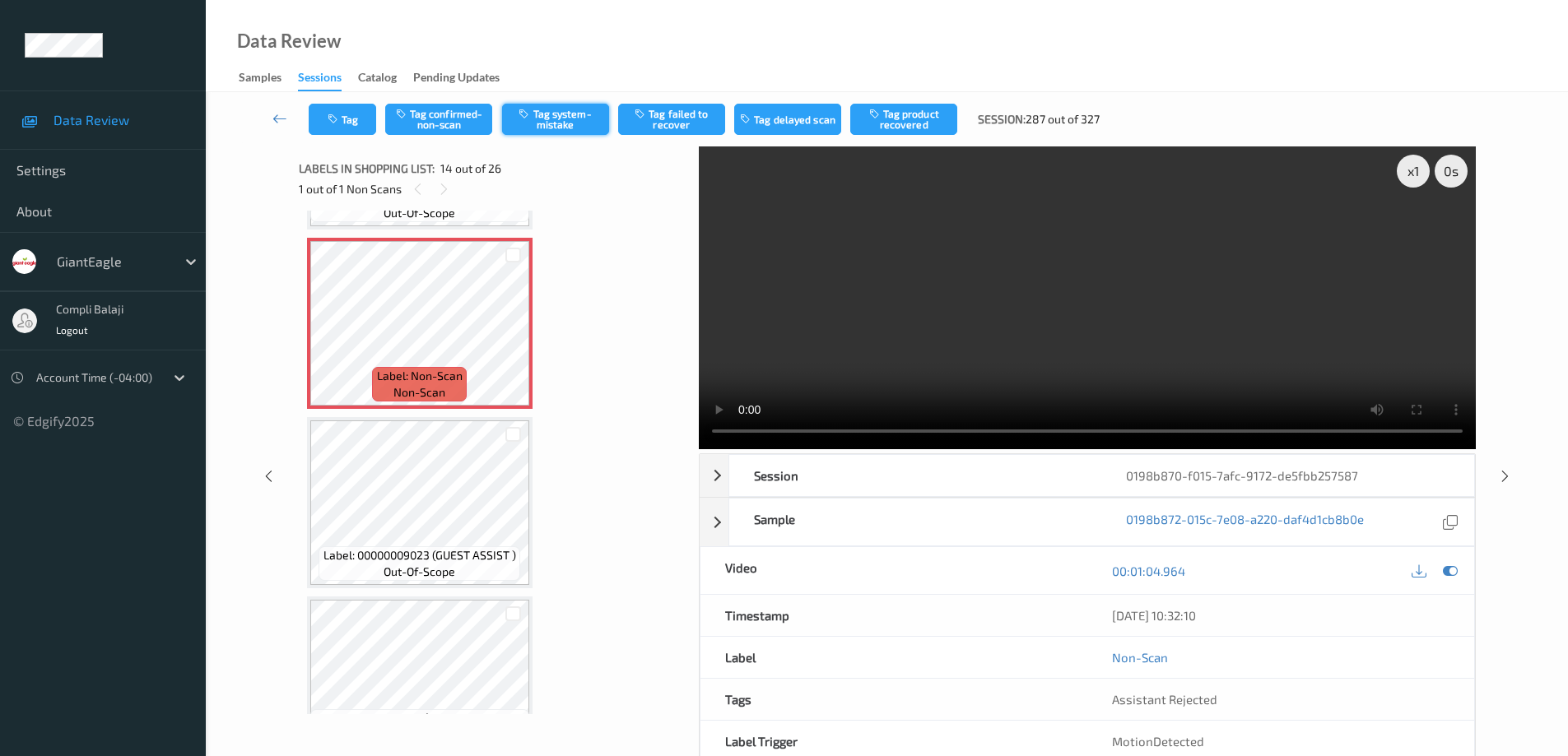
click at [582, 124] on button "Tag system-mistake" at bounding box center [555, 120] width 107 height 32
click at [273, 118] on link at bounding box center [280, 120] width 57 height 32
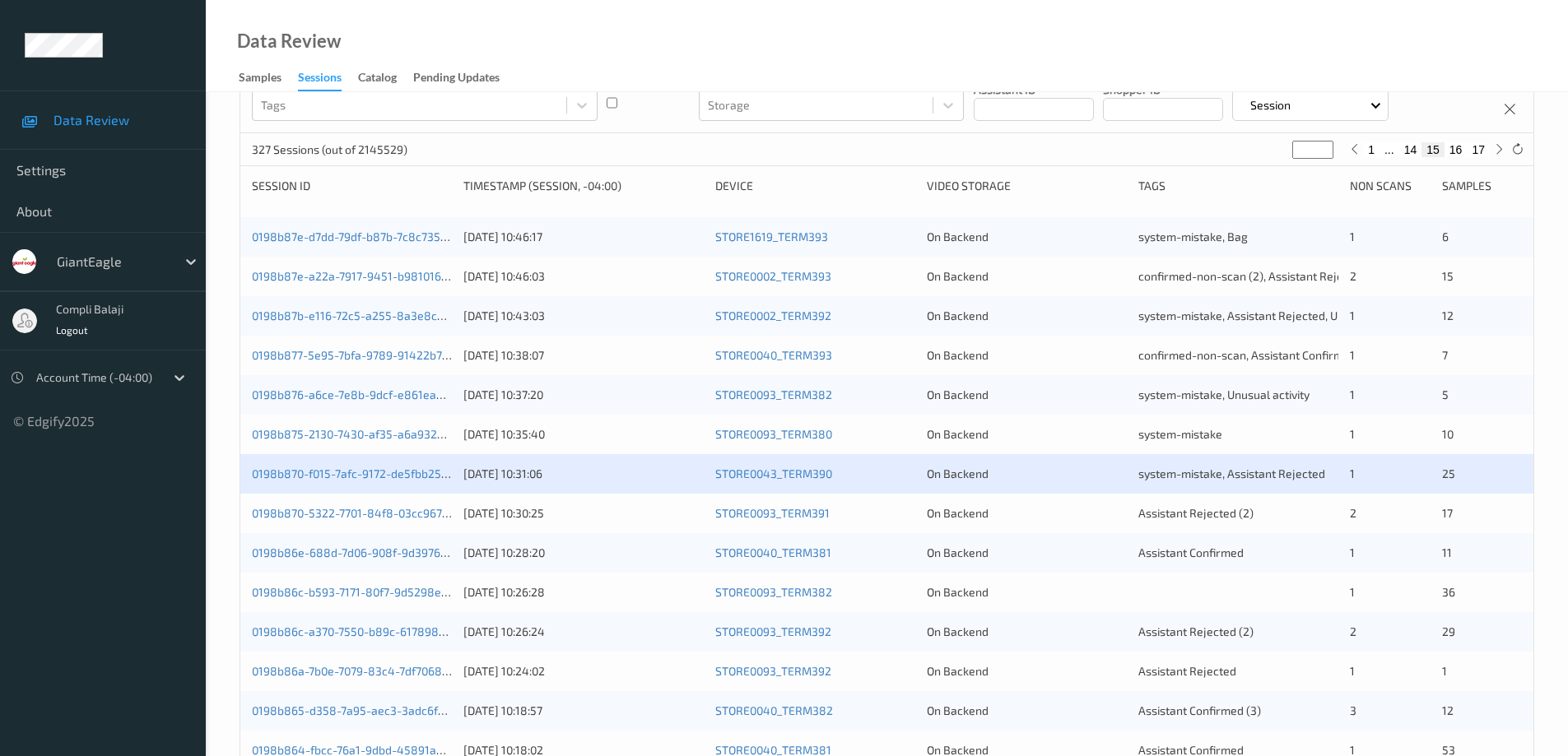
scroll to position [165, 0]
click at [417, 509] on link "0198b870-5322-7701-84f8-03cc967584c0" at bounding box center [364, 512] width 224 height 14
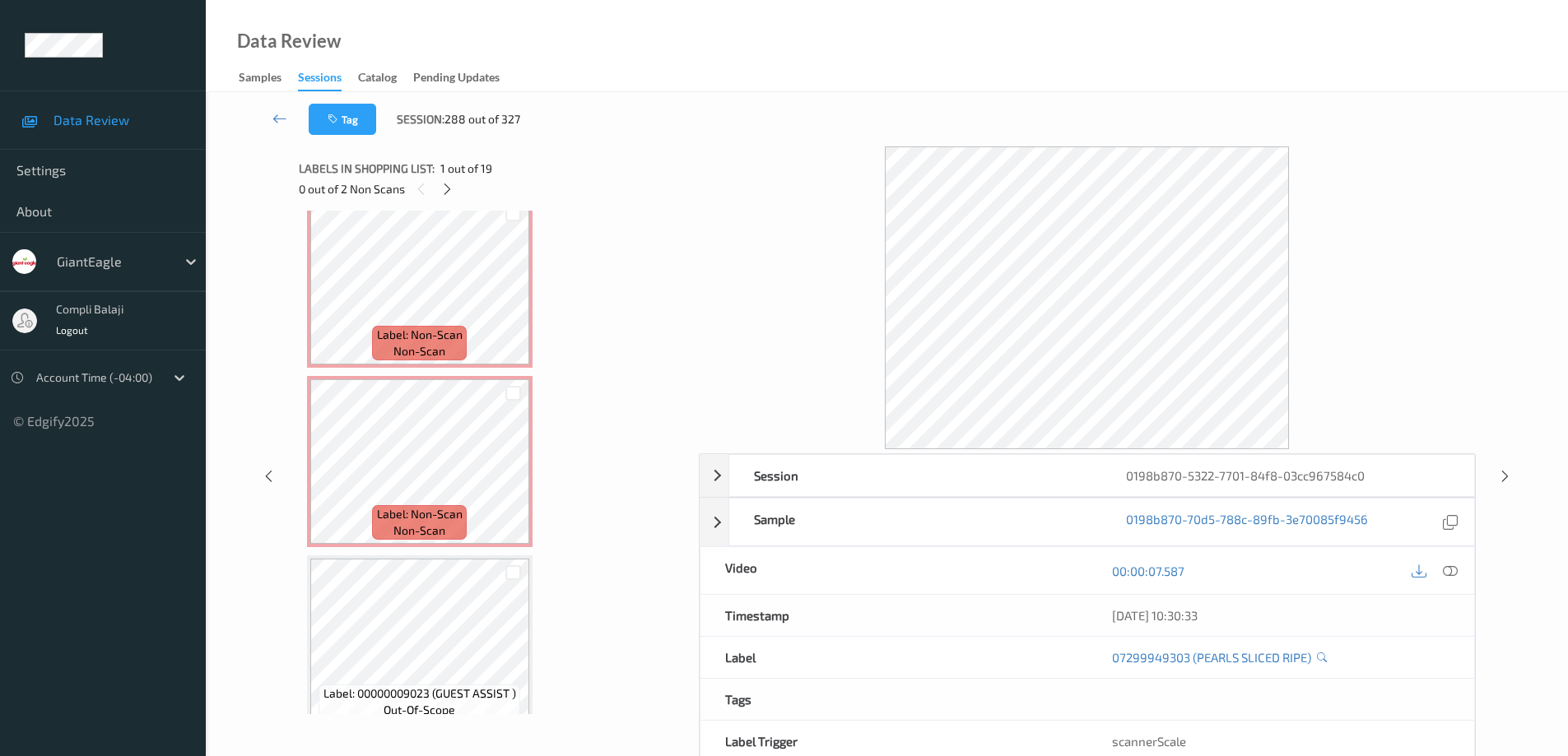
scroll to position [1323, 0]
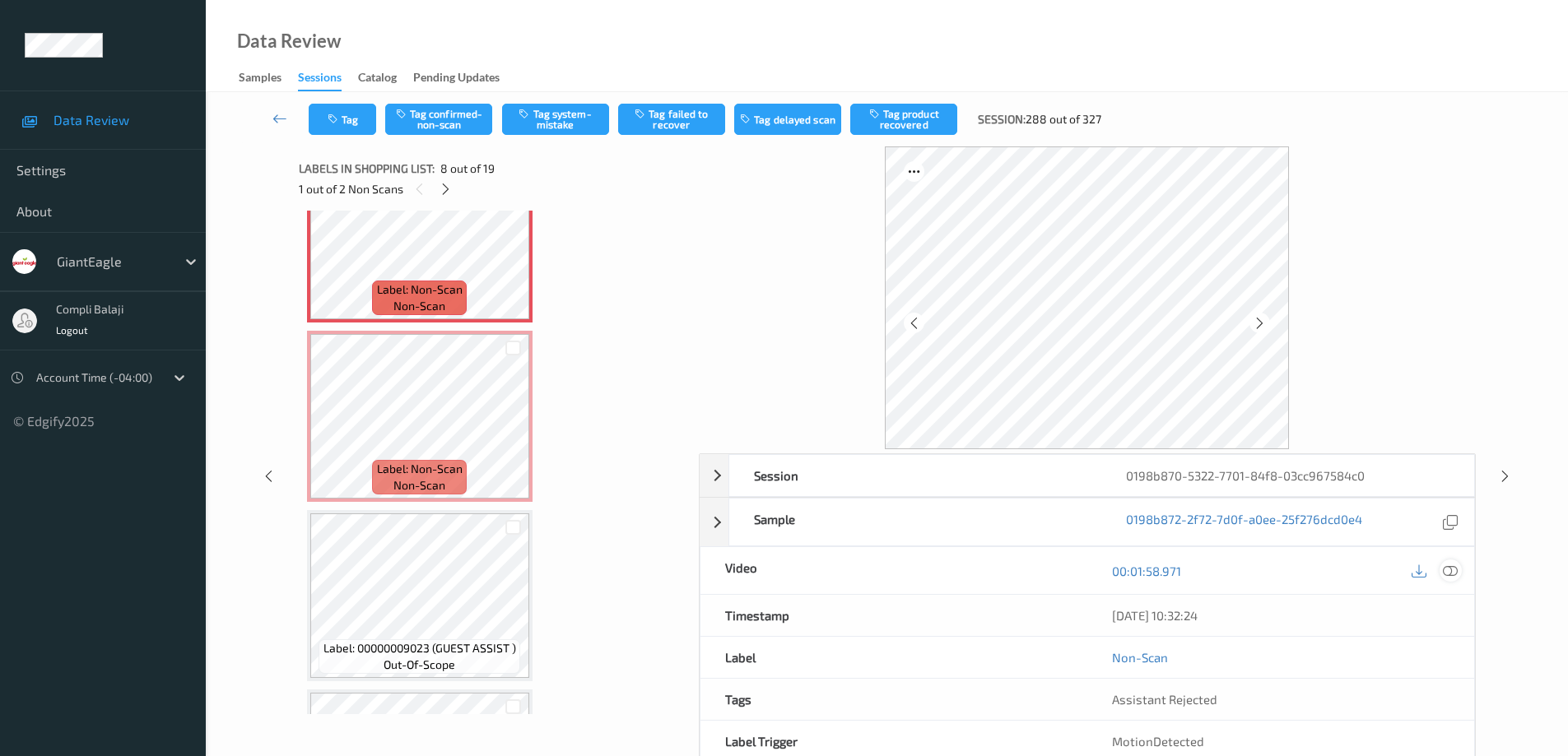
click at [1452, 573] on icon at bounding box center [1449, 570] width 15 height 15
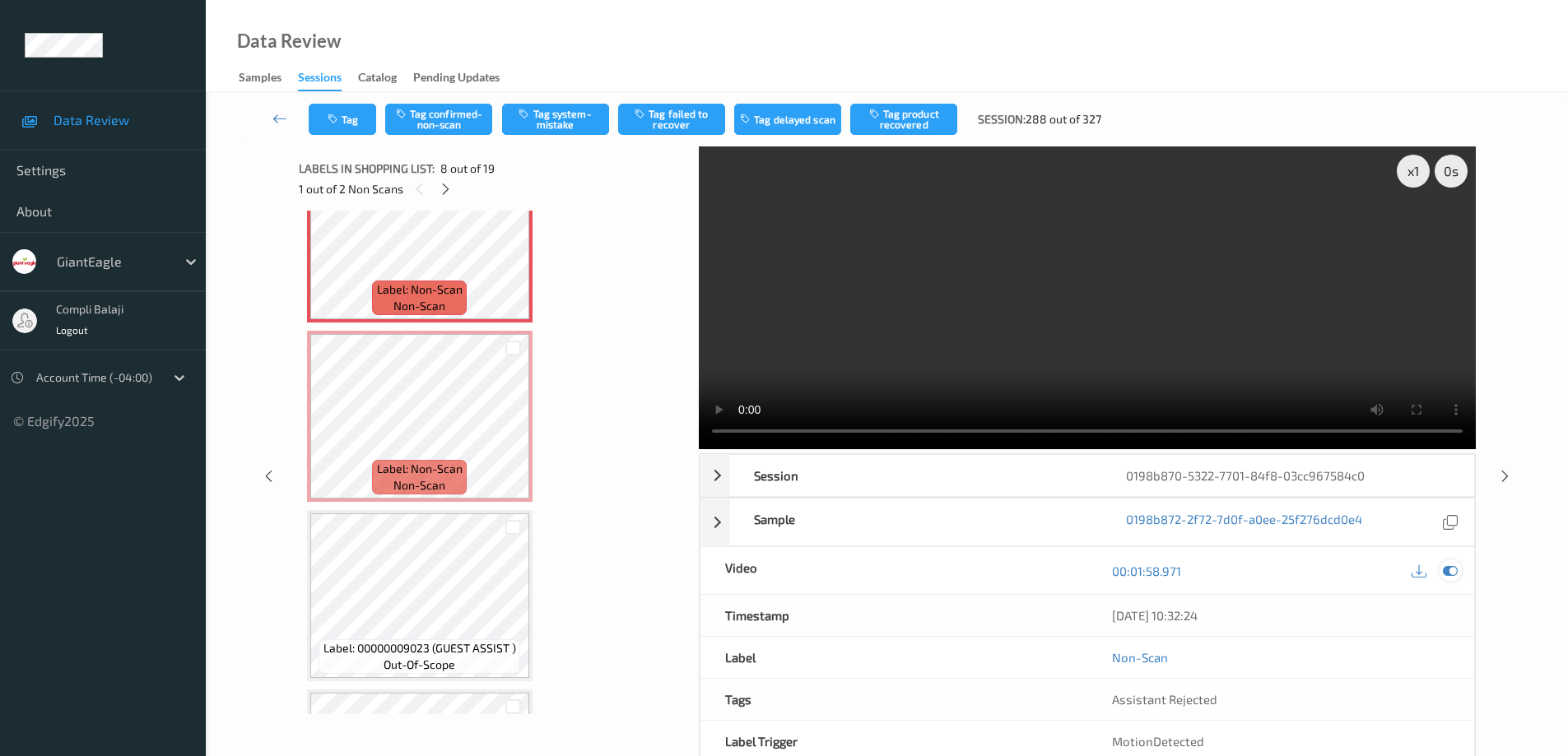
click at [1452, 574] on icon at bounding box center [1449, 570] width 15 height 15
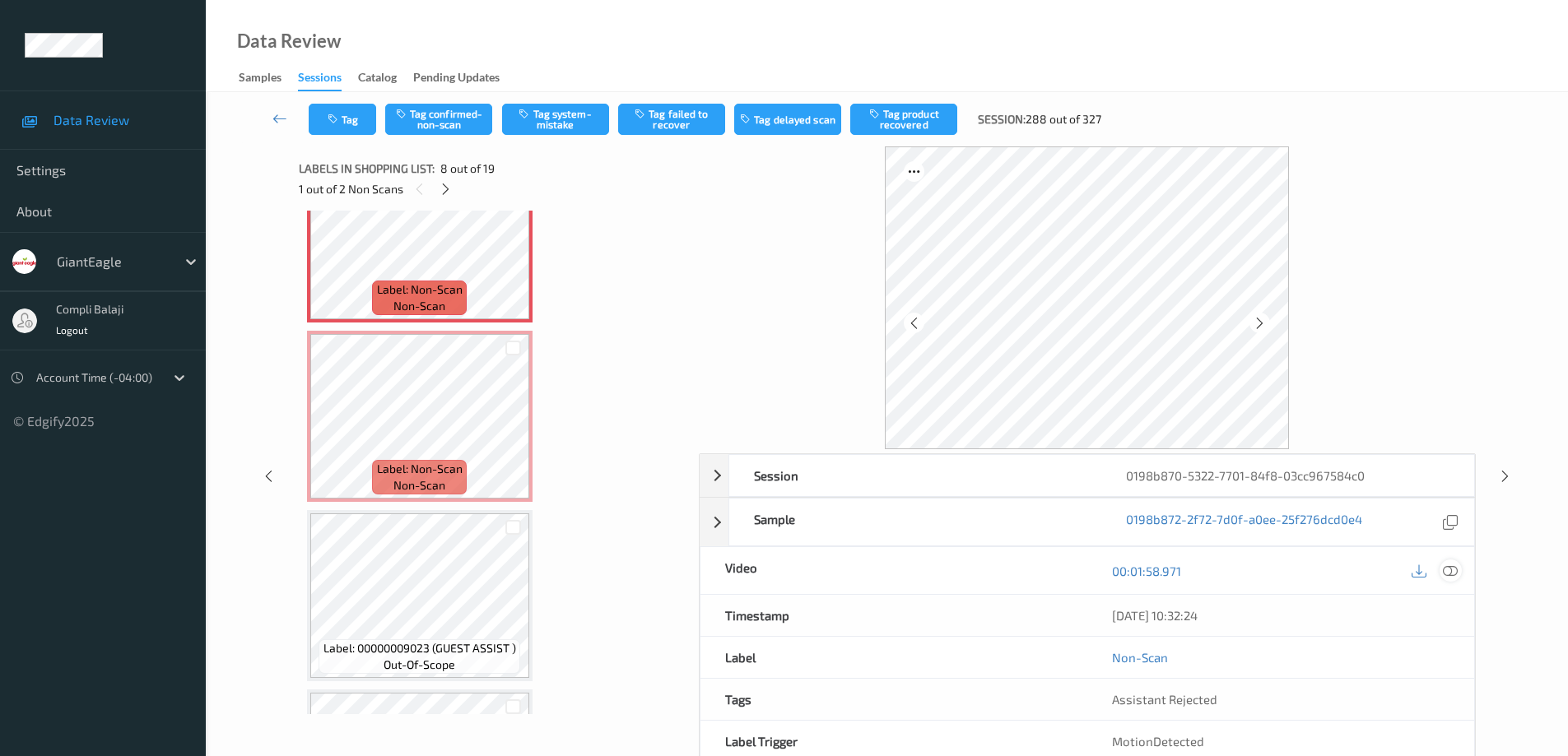
click at [1445, 567] on icon at bounding box center [1449, 570] width 15 height 15
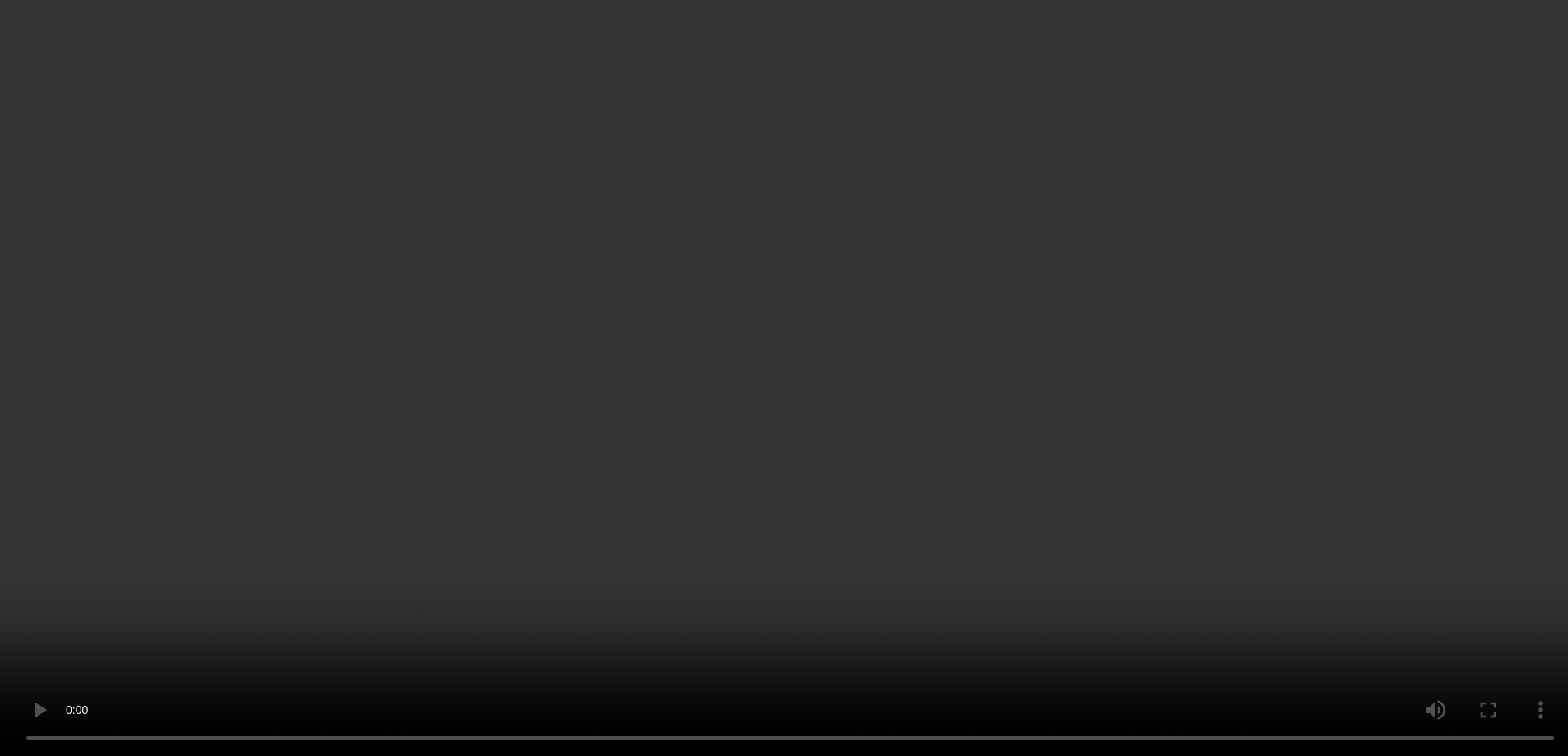
scroll to position [1076, 0]
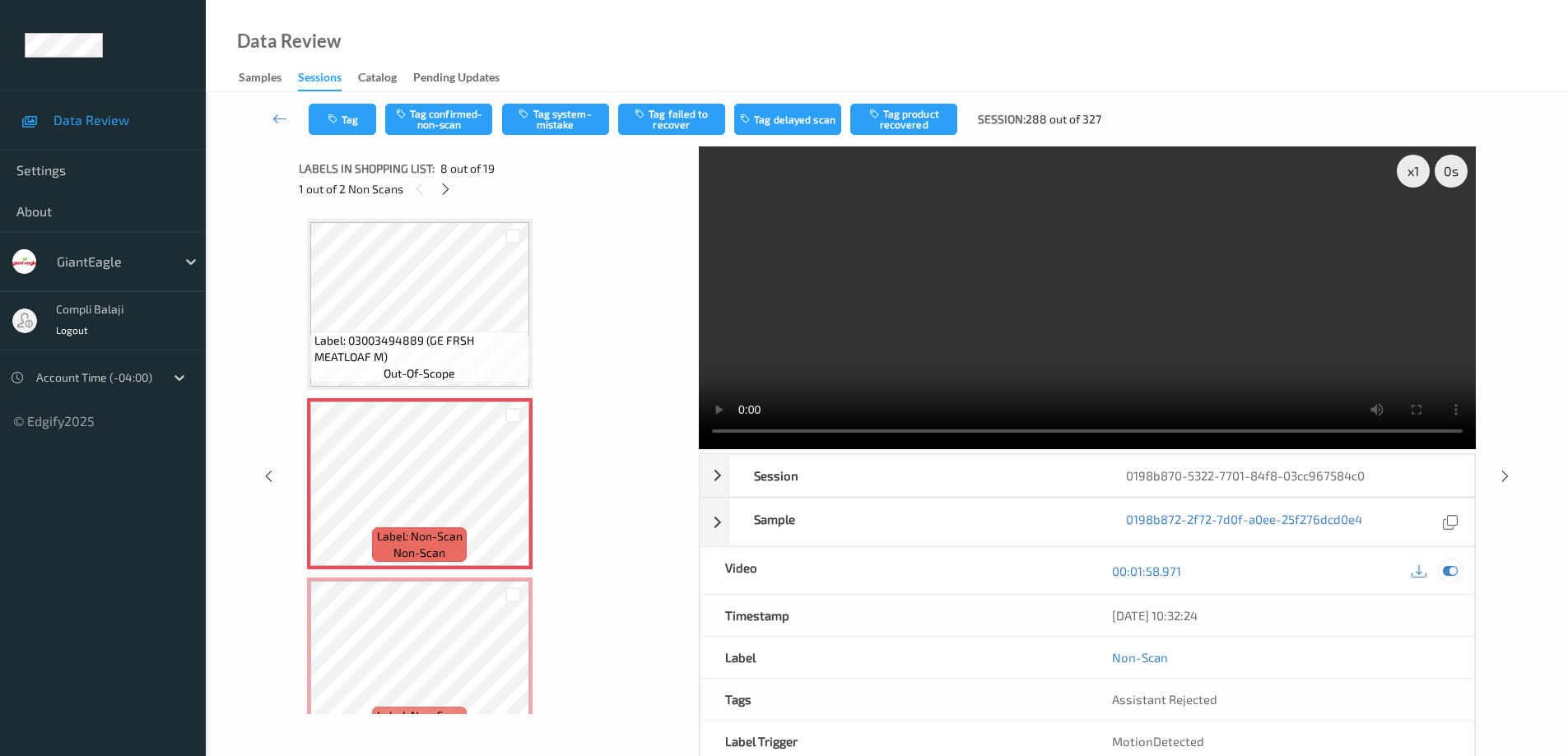
click at [1451, 564] on icon at bounding box center [1449, 570] width 15 height 15
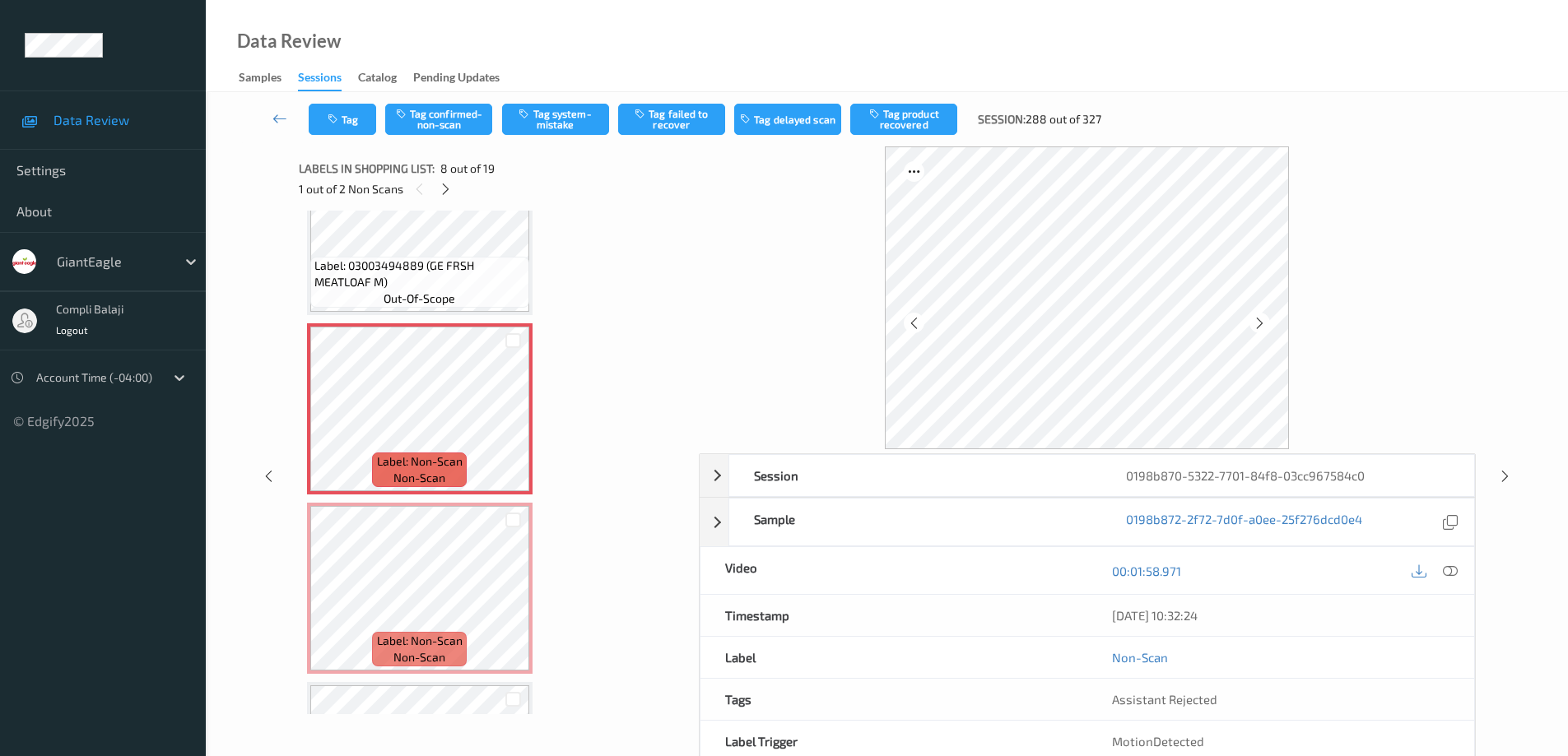
scroll to position [1159, 0]
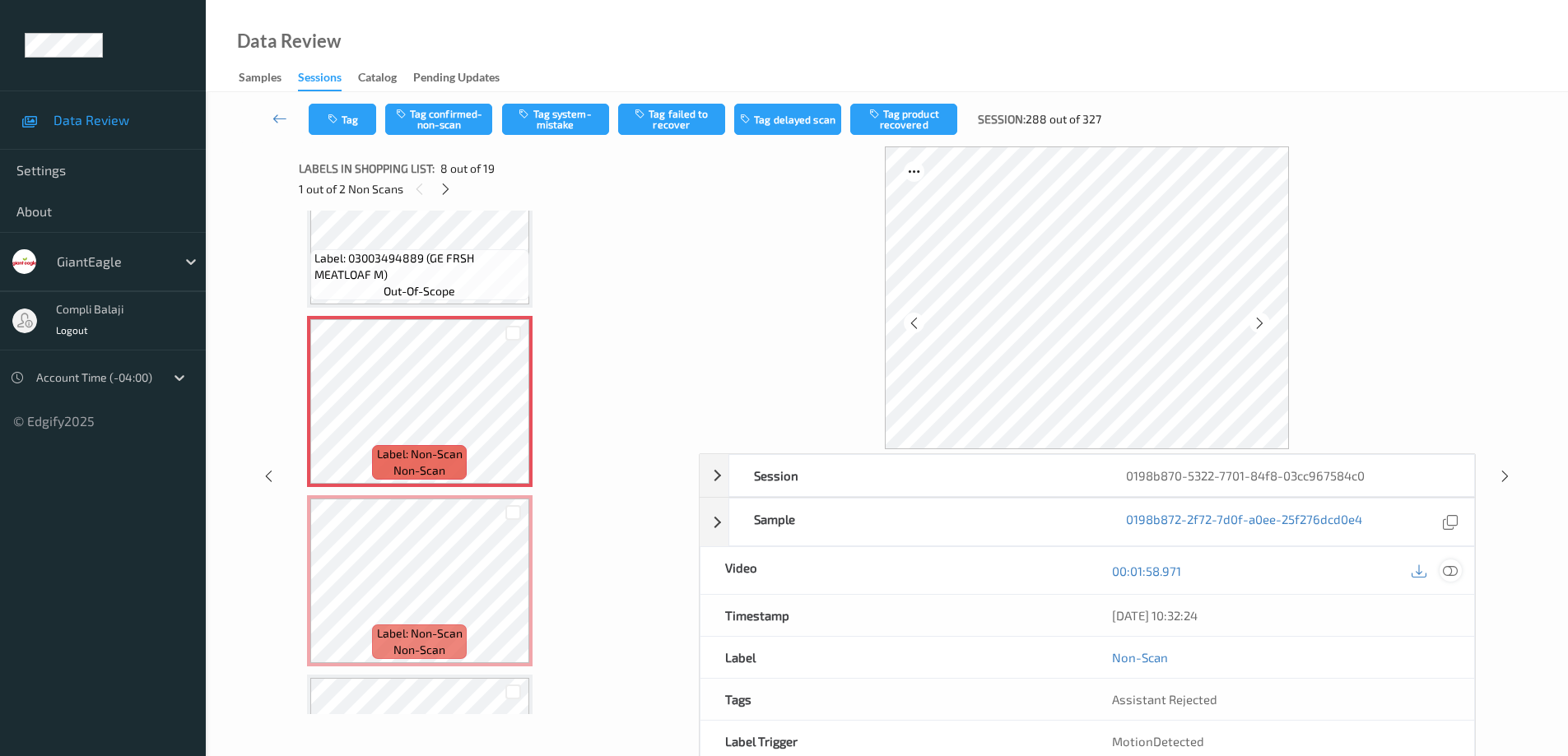
click at [1449, 568] on icon at bounding box center [1449, 570] width 15 height 15
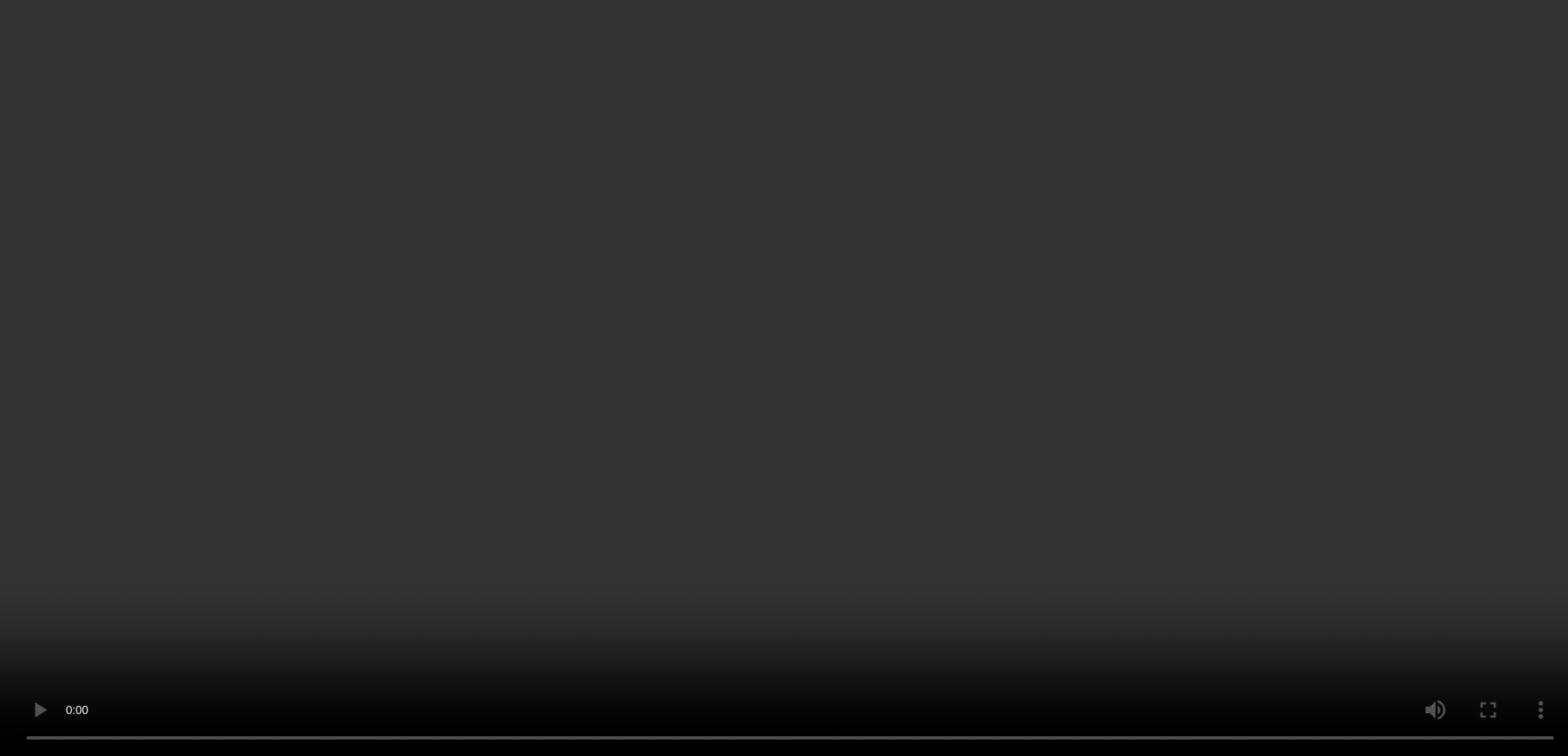
scroll to position [1021, 0]
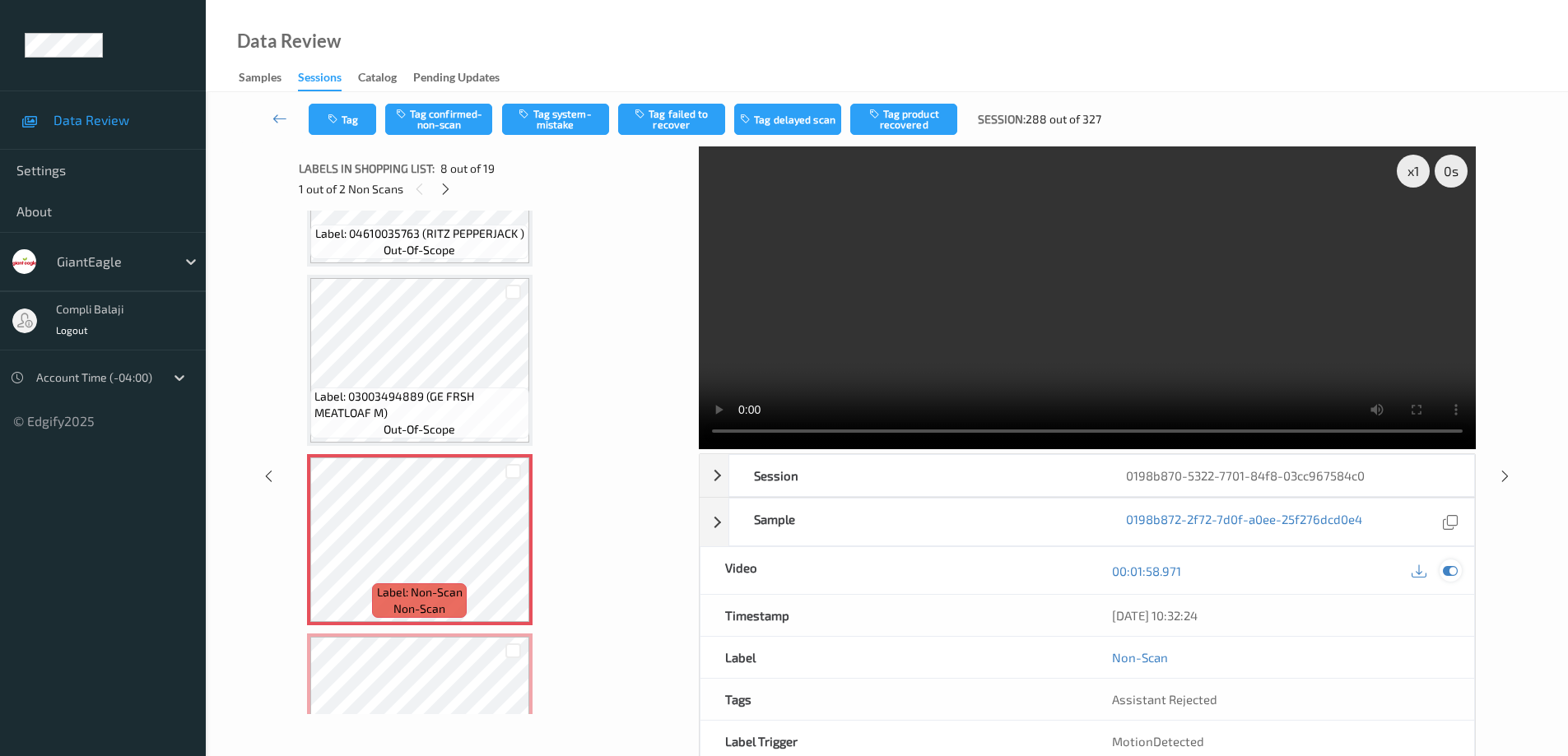
click at [1457, 572] on div at bounding box center [1450, 570] width 22 height 22
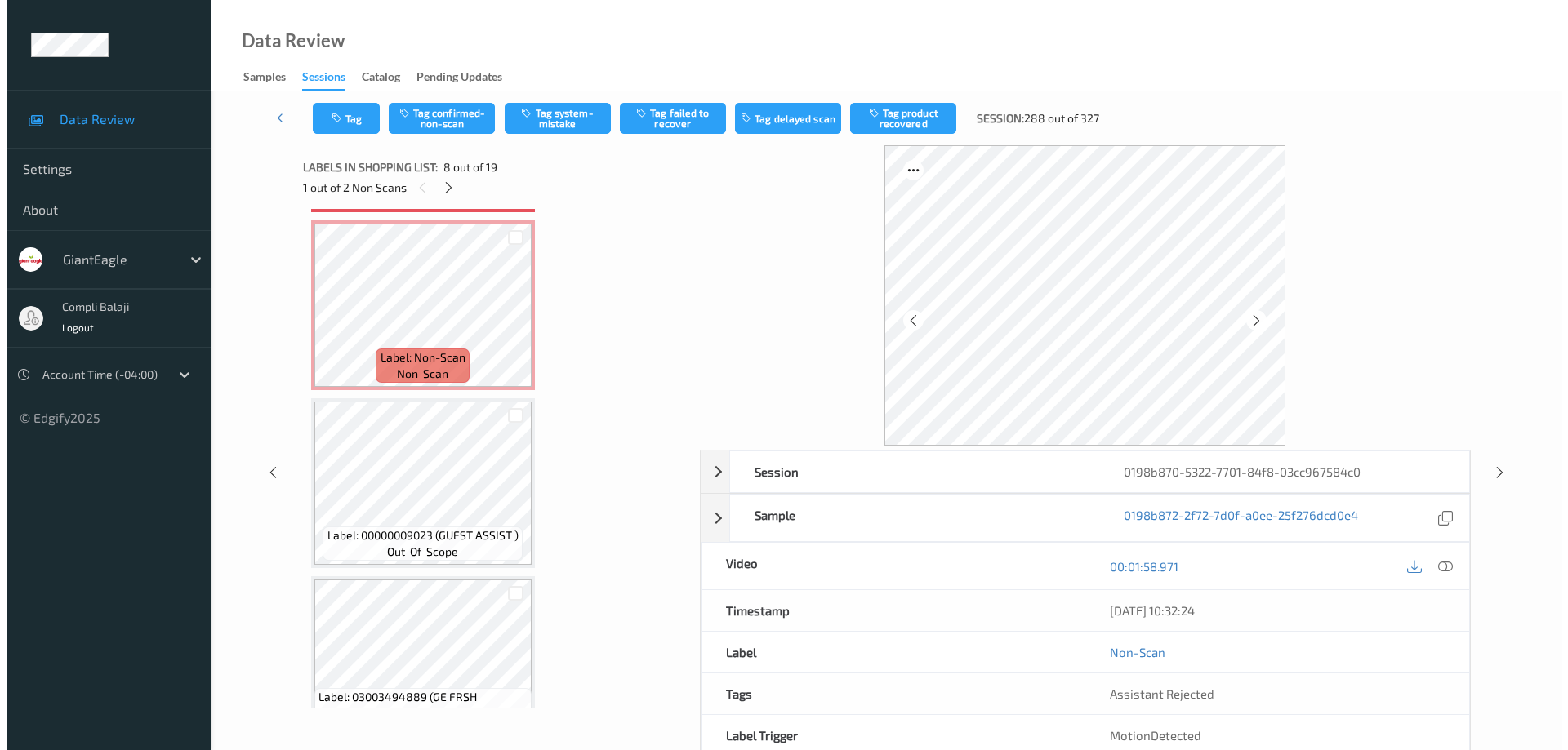
scroll to position [1175, 0]
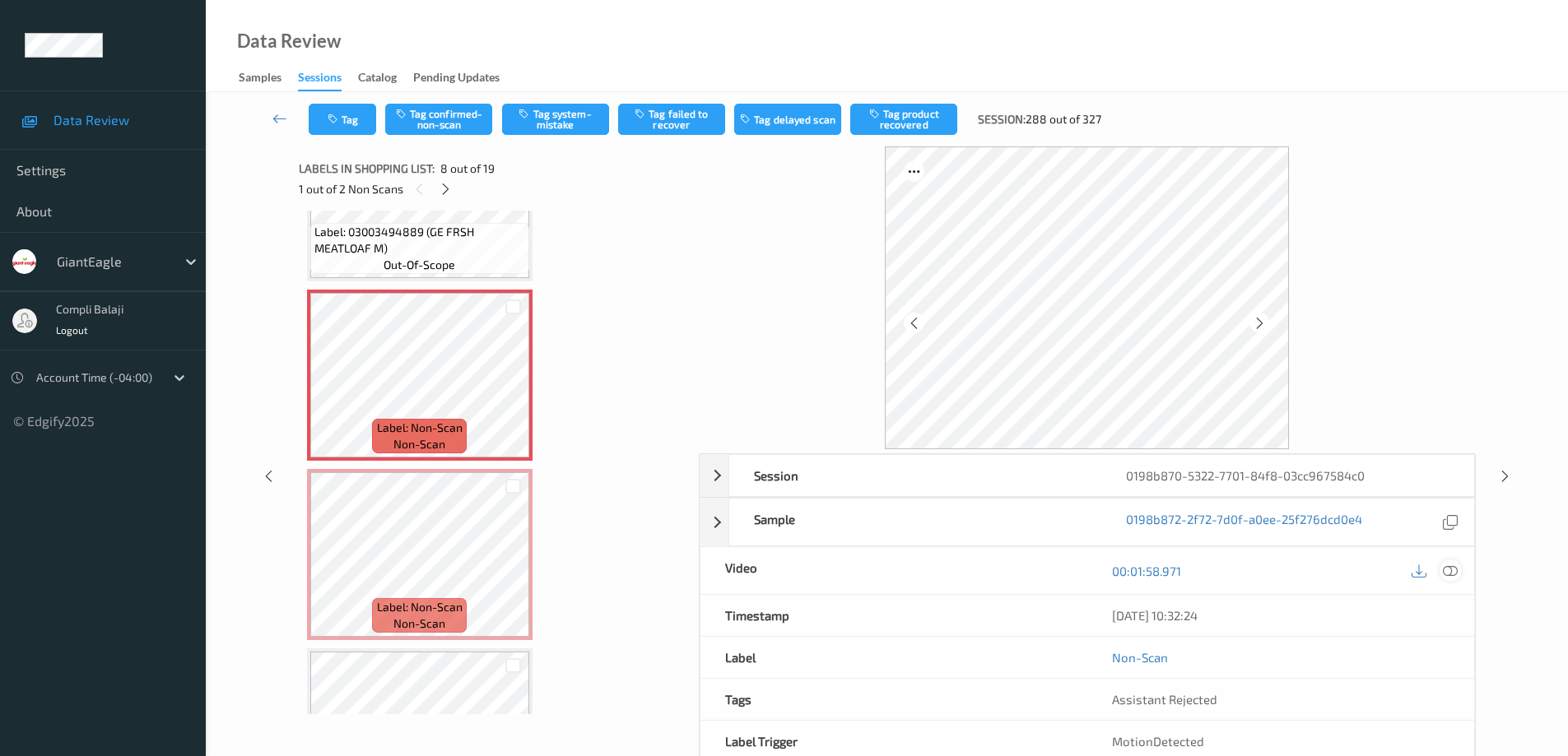
click at [1453, 573] on icon at bounding box center [1449, 570] width 15 height 15
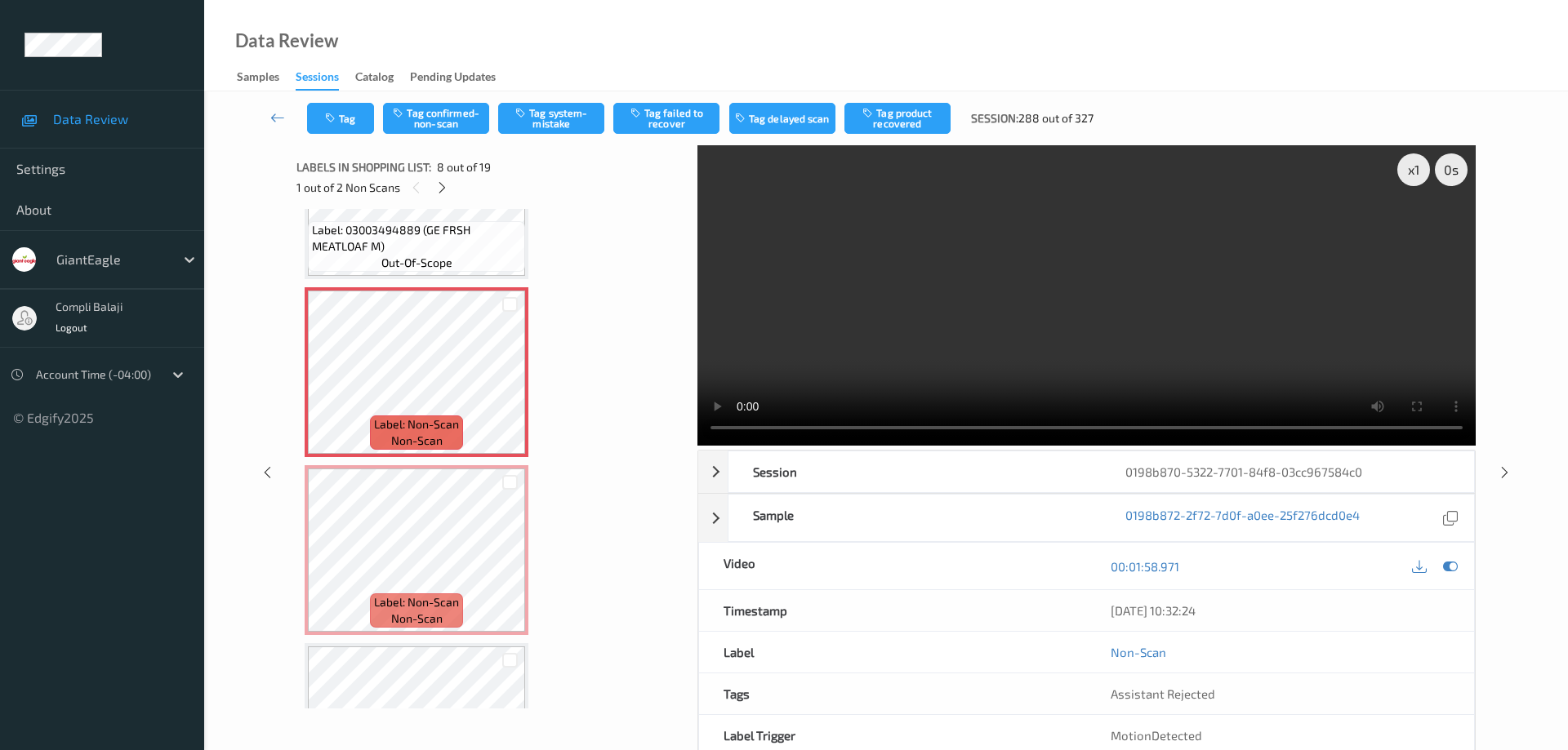
click at [1442, 716] on div "MotionDetected" at bounding box center [1281, 736] width 388 height 41
click at [1452, 559] on icon at bounding box center [1450, 566] width 15 height 15
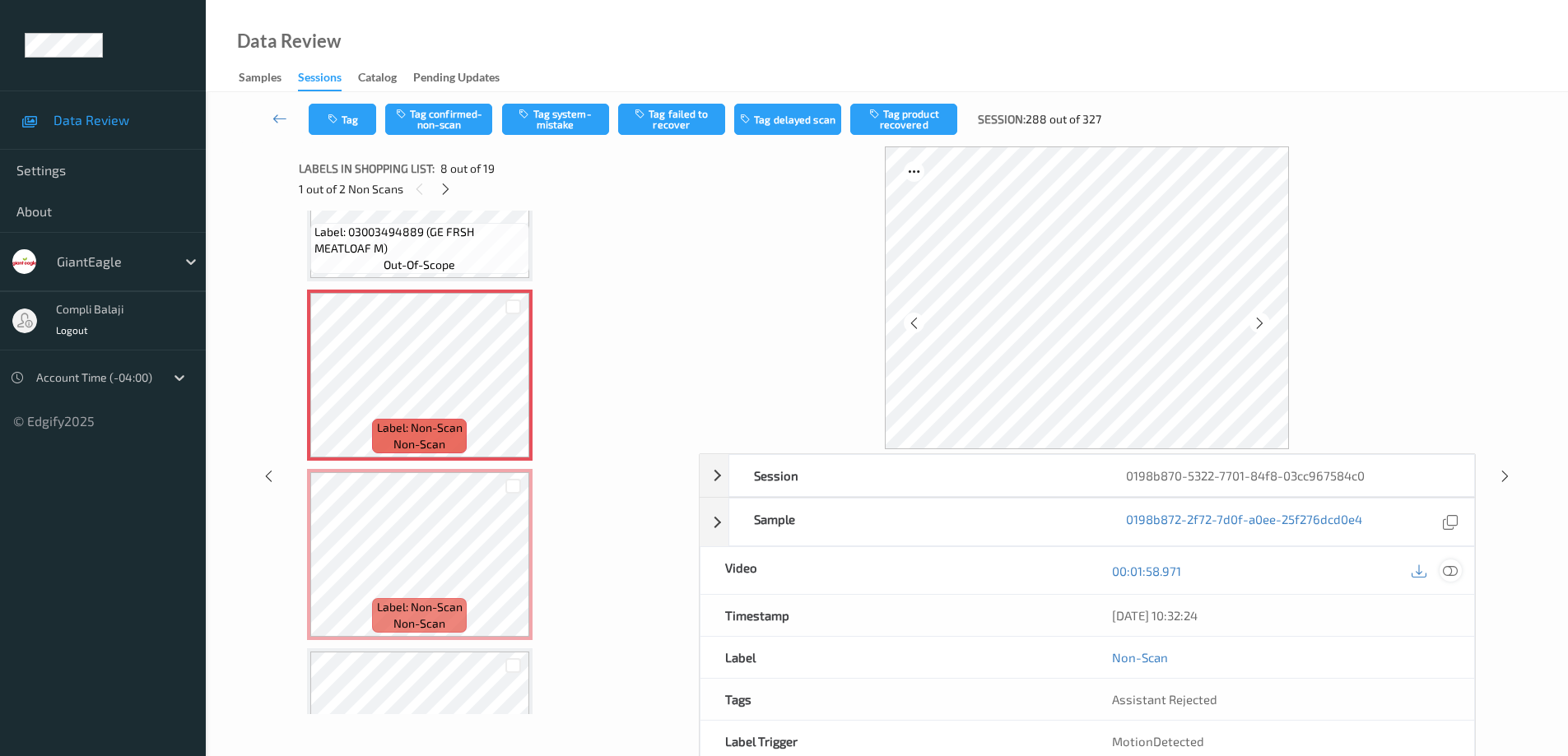
click at [1448, 572] on icon at bounding box center [1449, 570] width 15 height 15
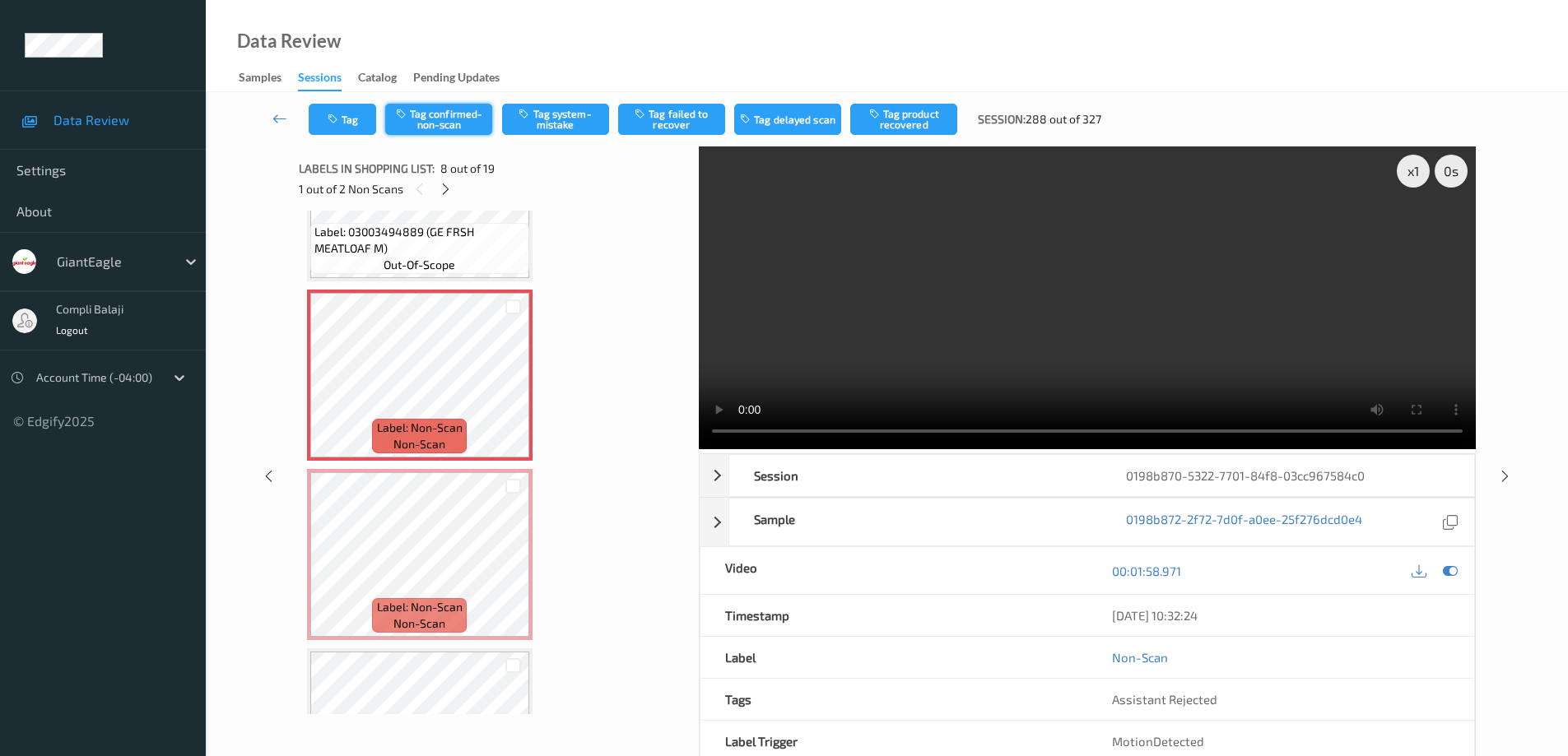
click at [461, 126] on button "Tag confirmed-non-scan" at bounding box center [439, 120] width 107 height 32
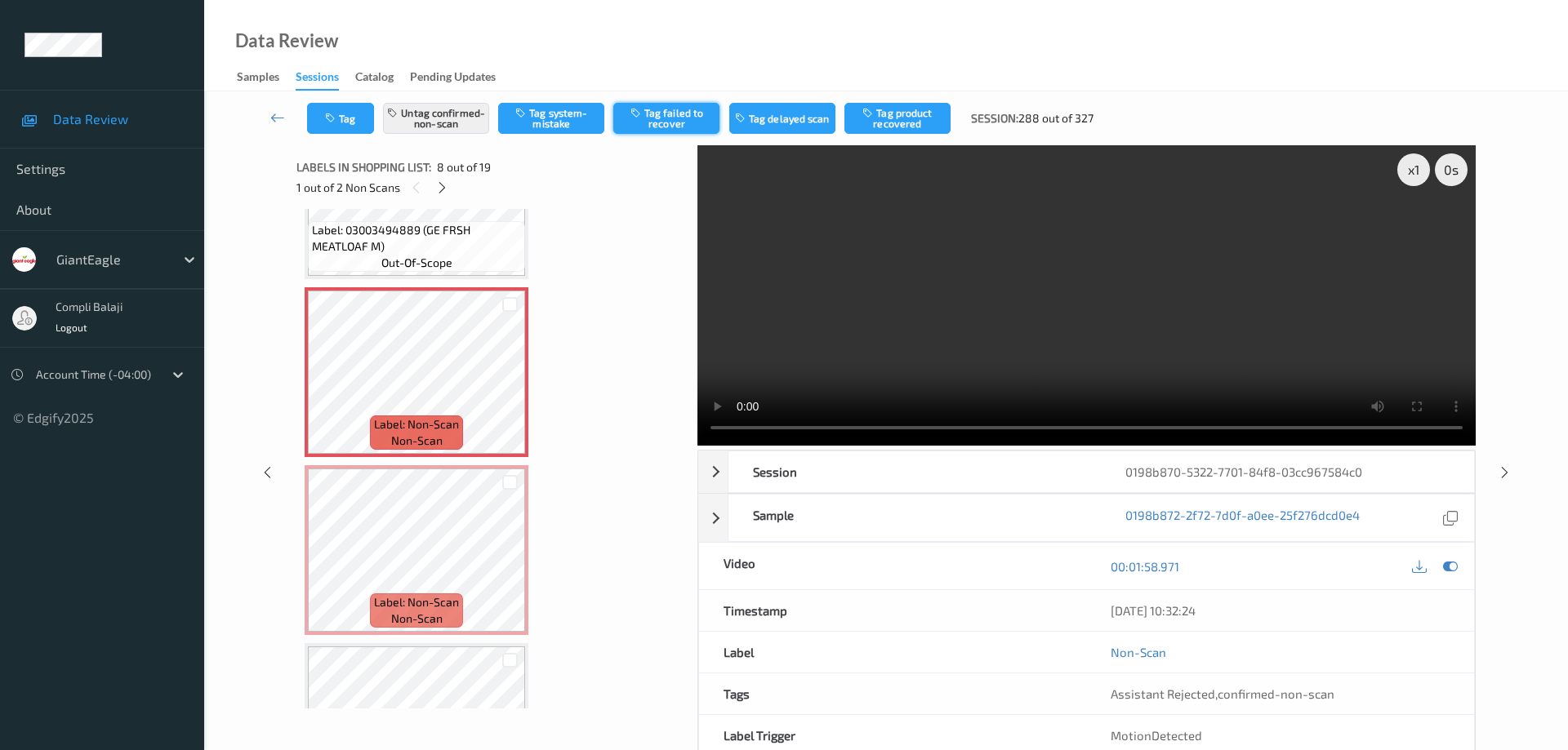
click at [667, 115] on button "Tag failed to recover" at bounding box center [666, 119] width 106 height 31
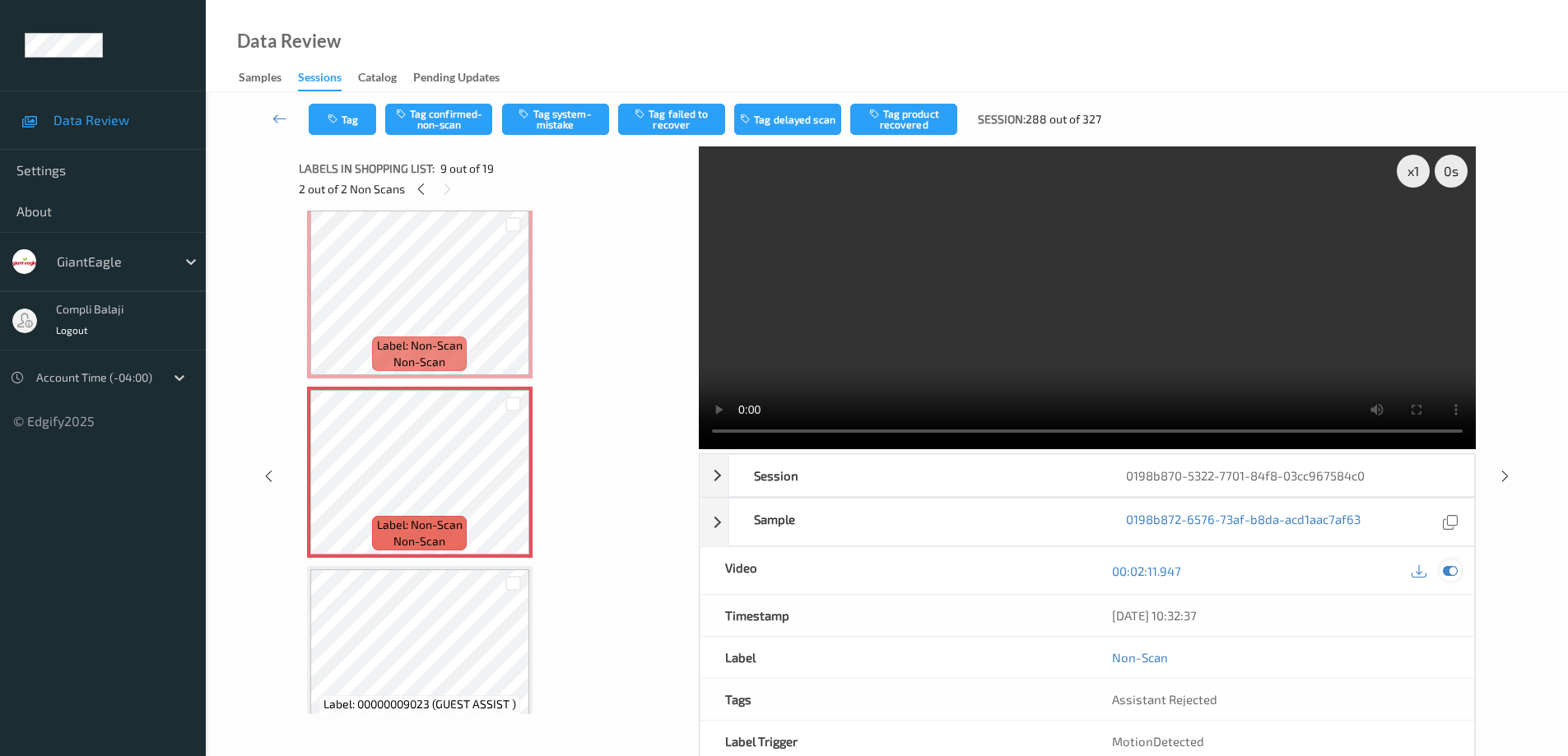
click at [1454, 568] on icon at bounding box center [1449, 570] width 15 height 15
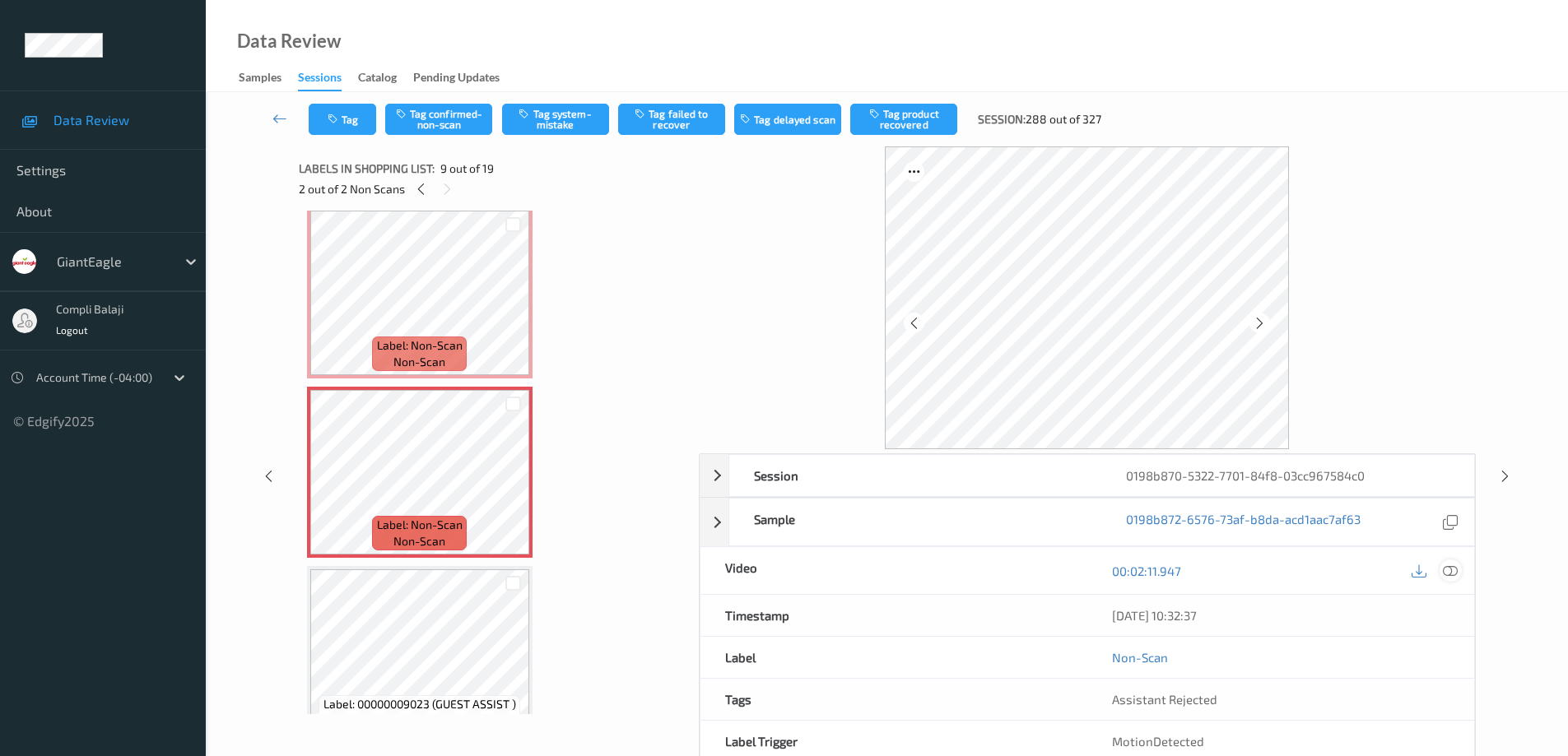
click at [1444, 570] on icon at bounding box center [1449, 570] width 15 height 15
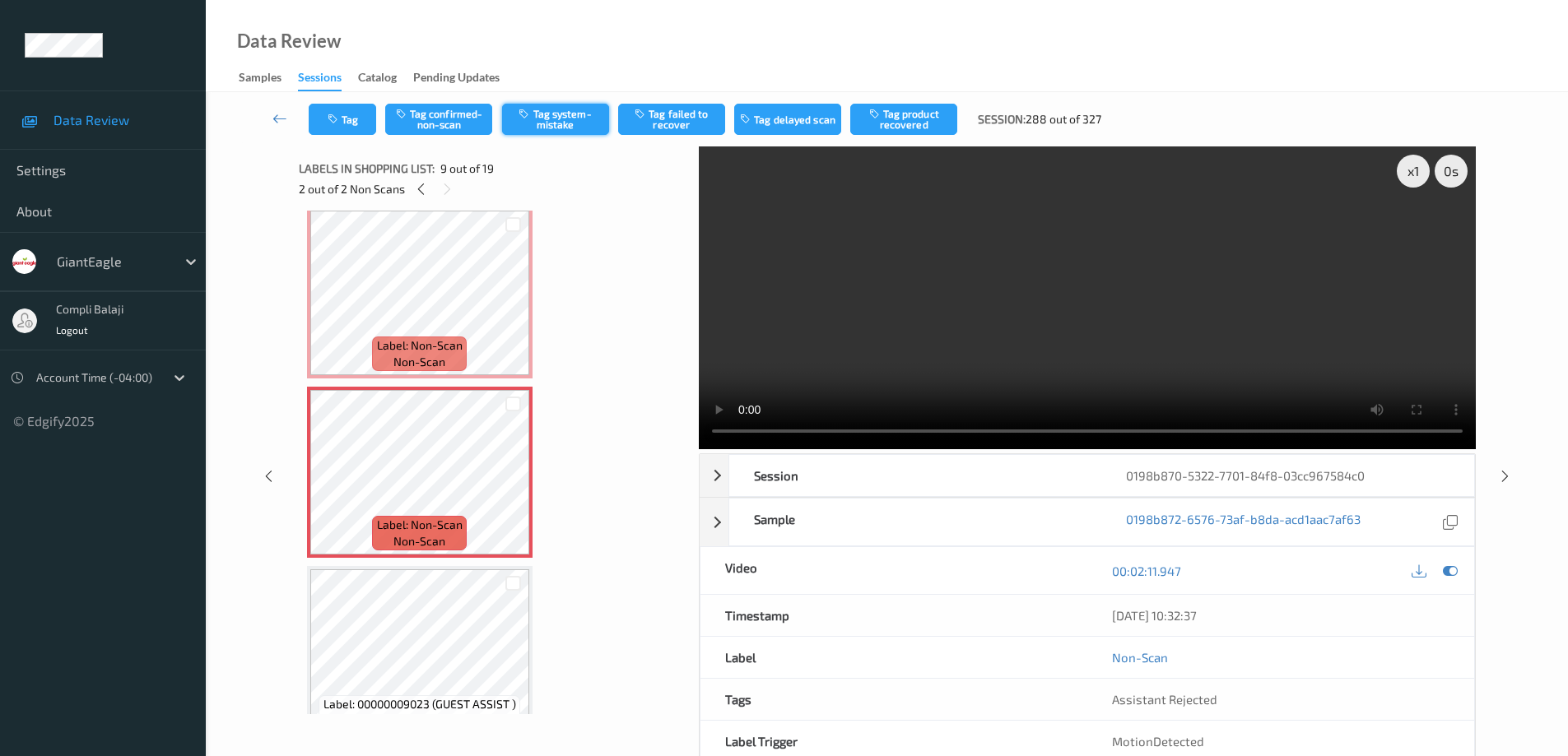
click at [573, 113] on button "Tag system-mistake" at bounding box center [555, 120] width 107 height 32
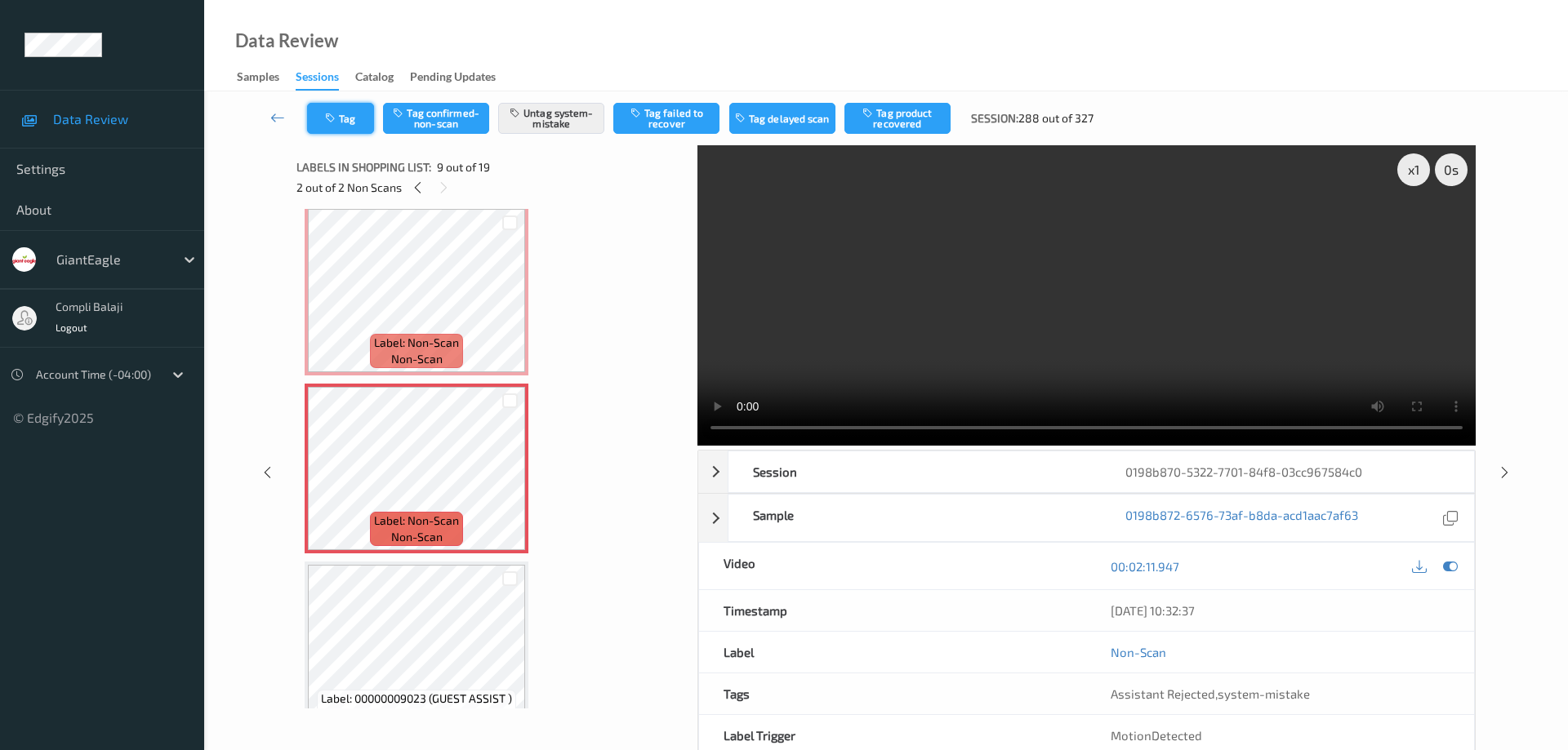
click at [349, 116] on button "Tag" at bounding box center [340, 119] width 67 height 31
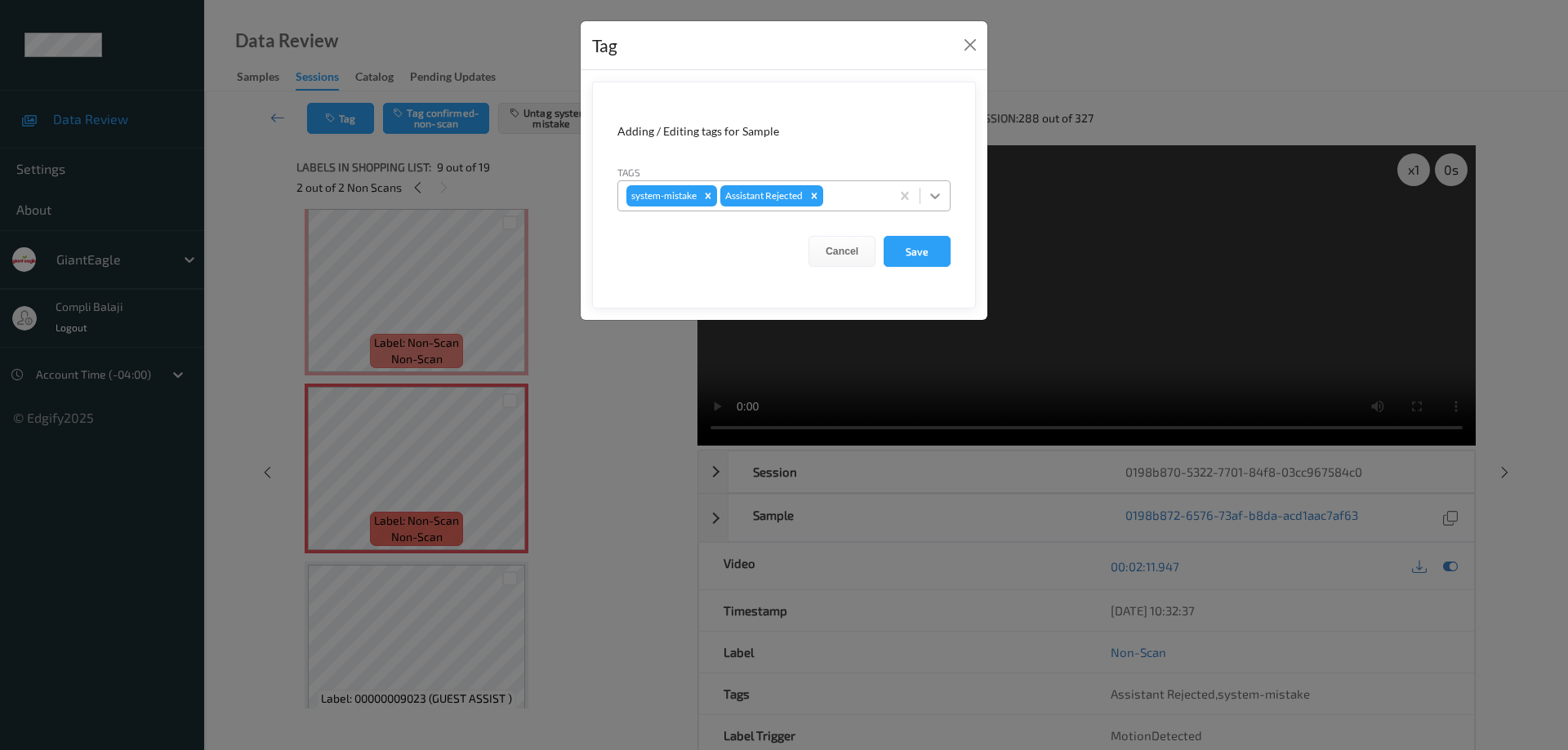
click at [931, 198] on icon at bounding box center [935, 196] width 17 height 17
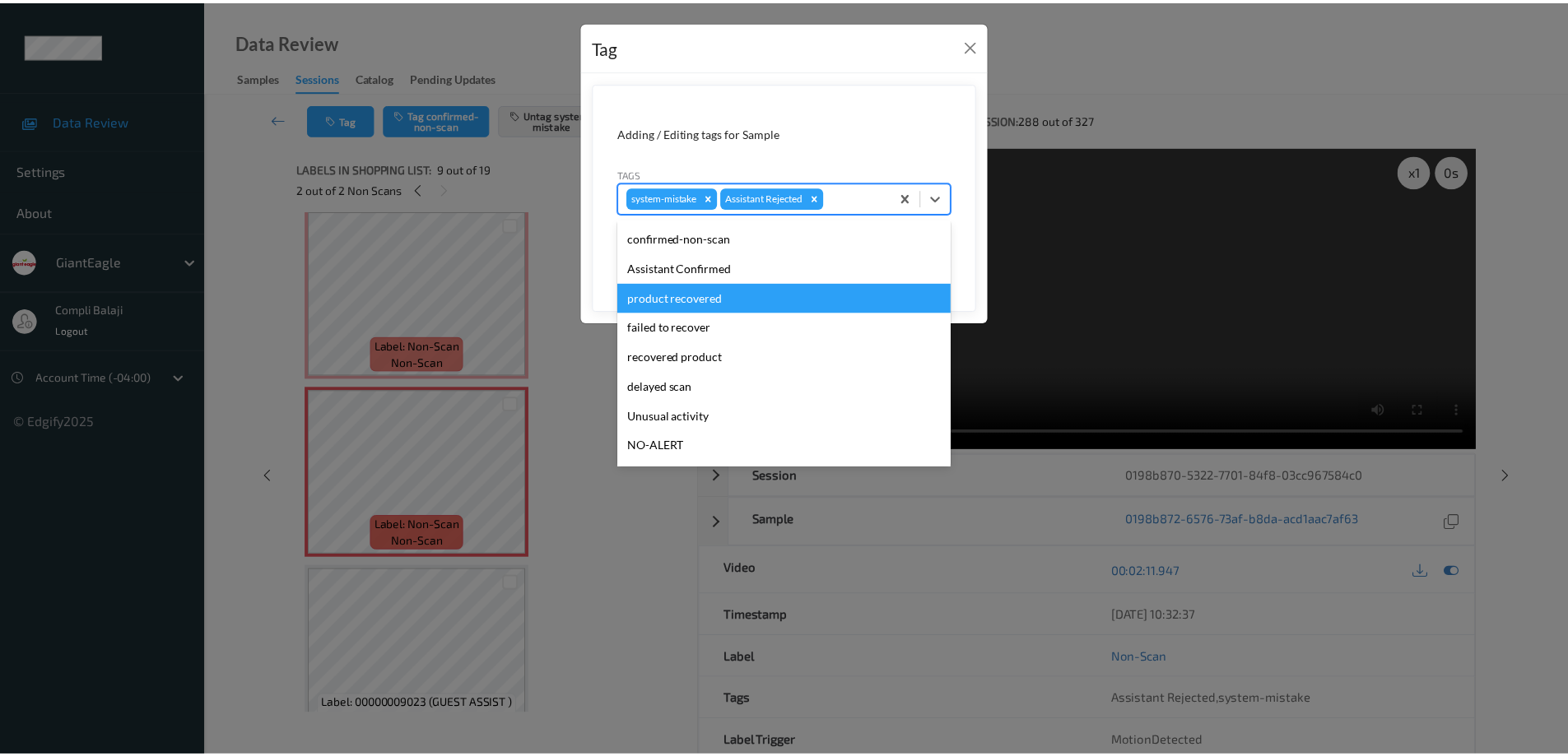
scroll to position [82, 0]
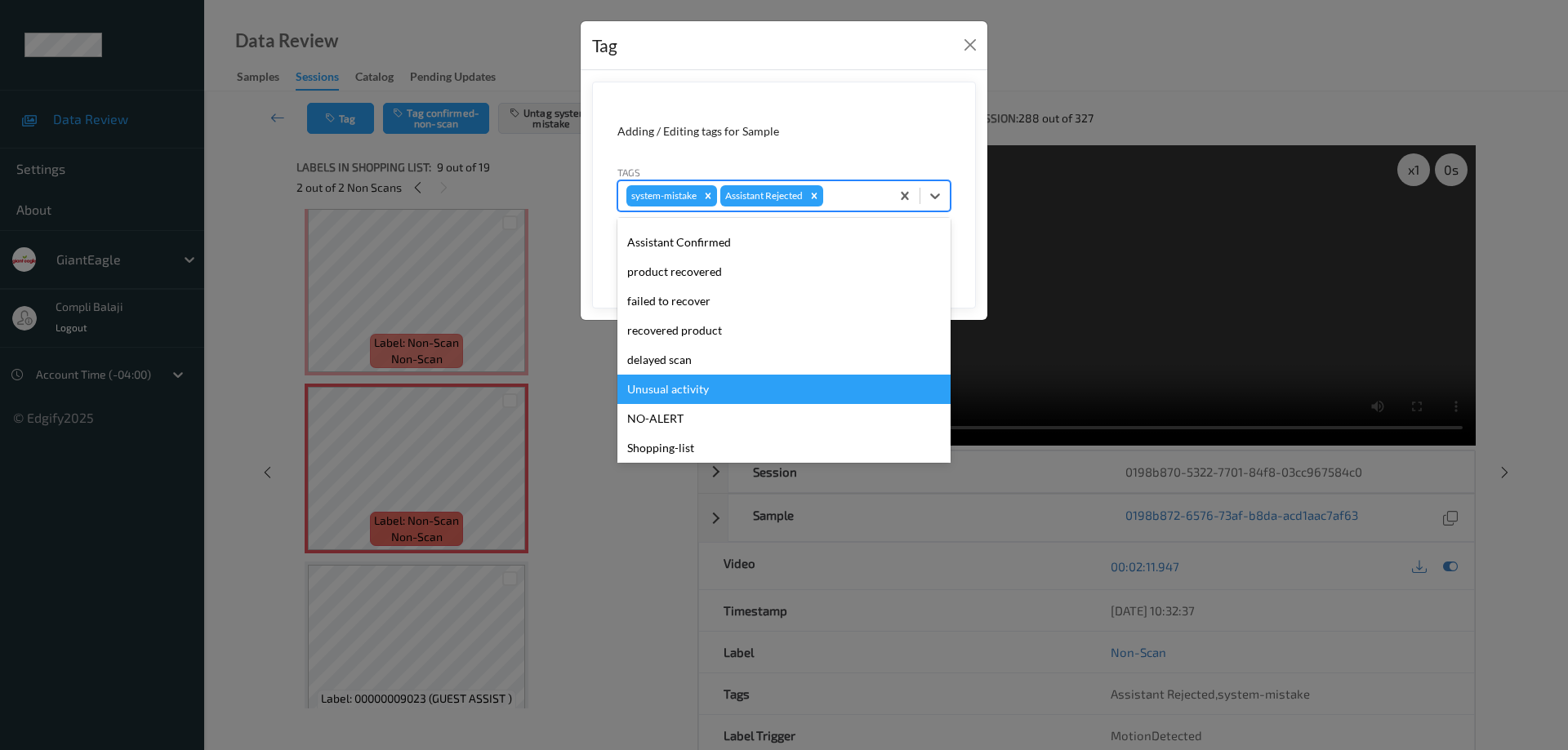
drag, startPoint x: 682, startPoint y: 391, endPoint x: 867, endPoint y: 357, distance: 188.1
click at [683, 391] on div "Unusual activity" at bounding box center [784, 389] width 333 height 29
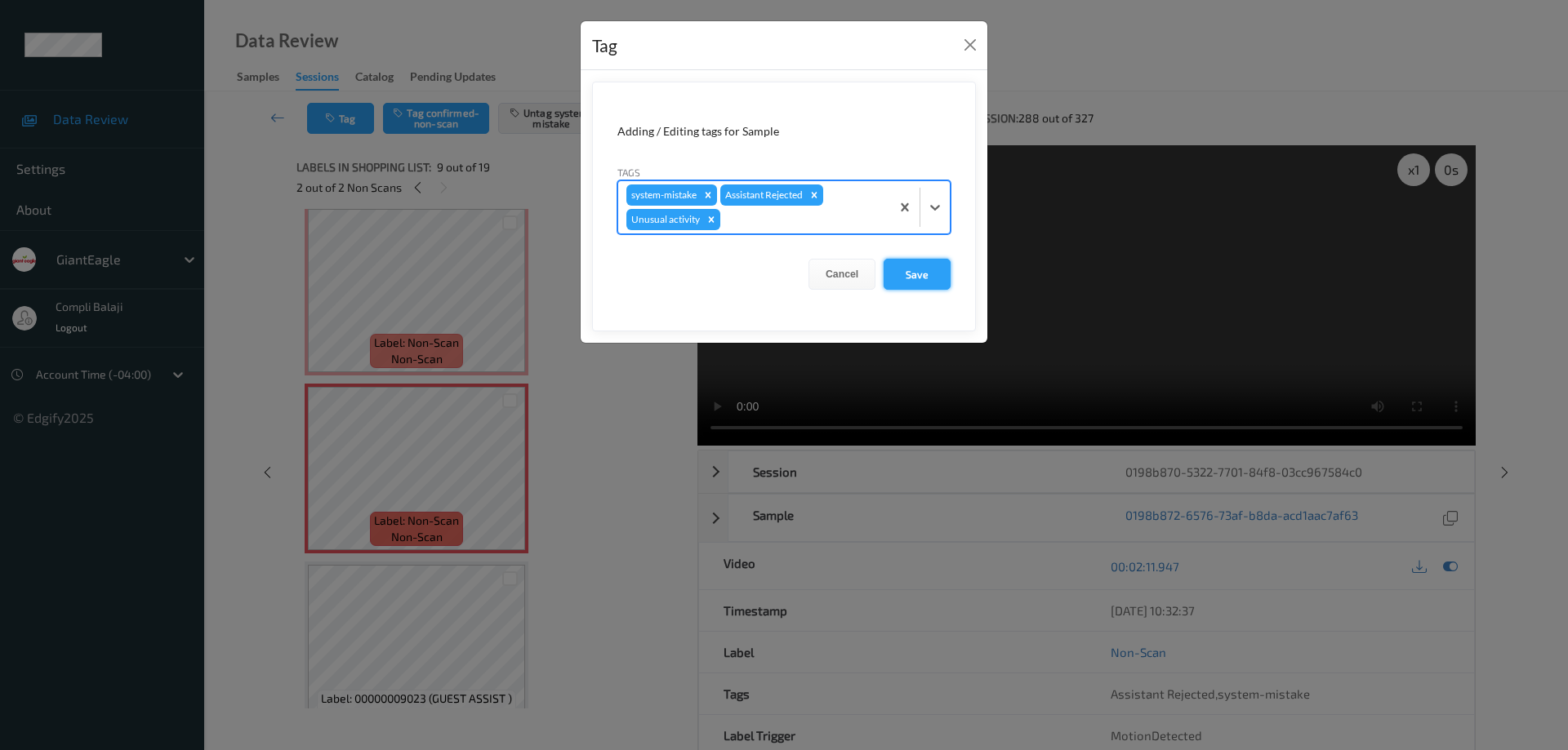
click at [930, 277] on button "Save" at bounding box center [917, 275] width 67 height 31
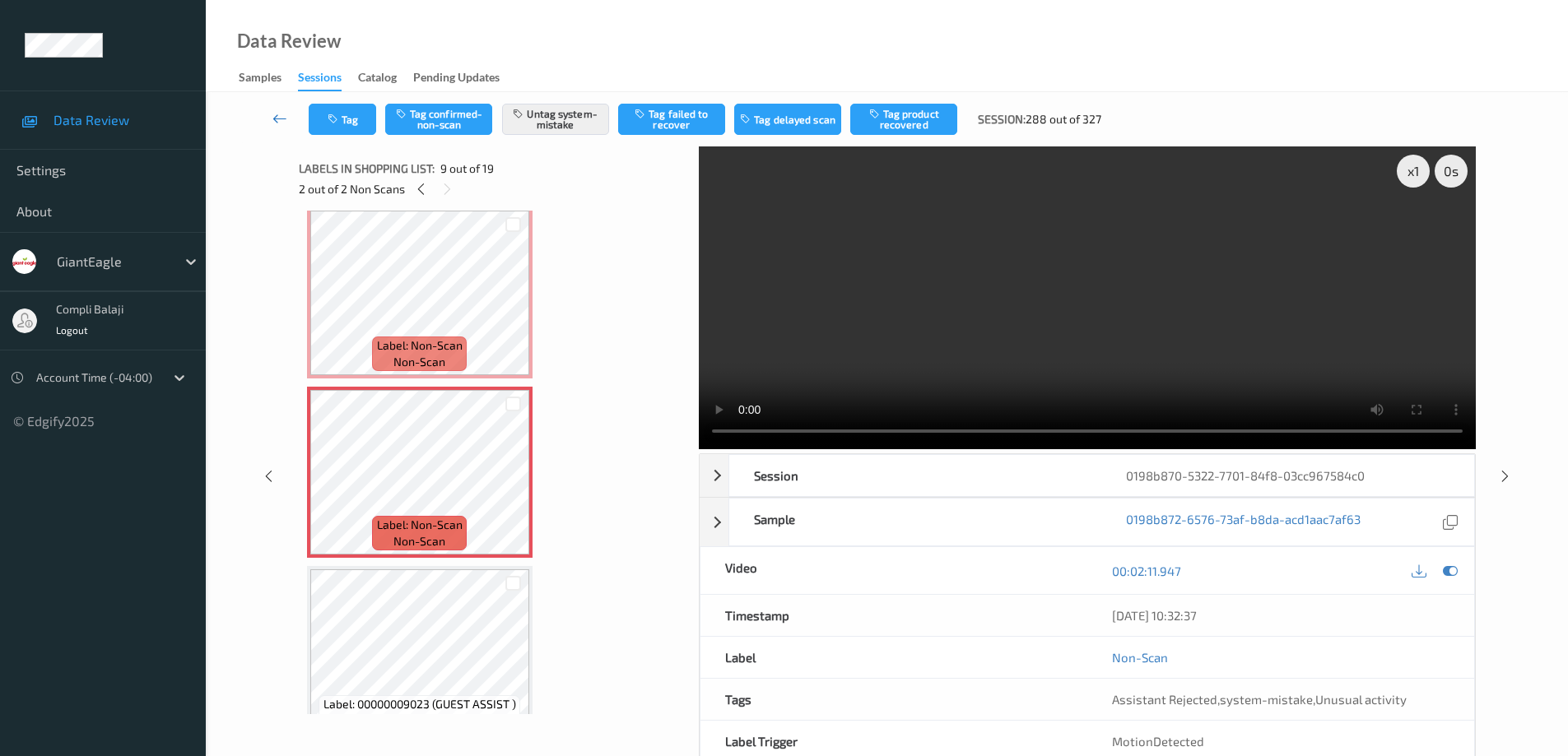
click at [274, 119] on icon at bounding box center [280, 119] width 15 height 17
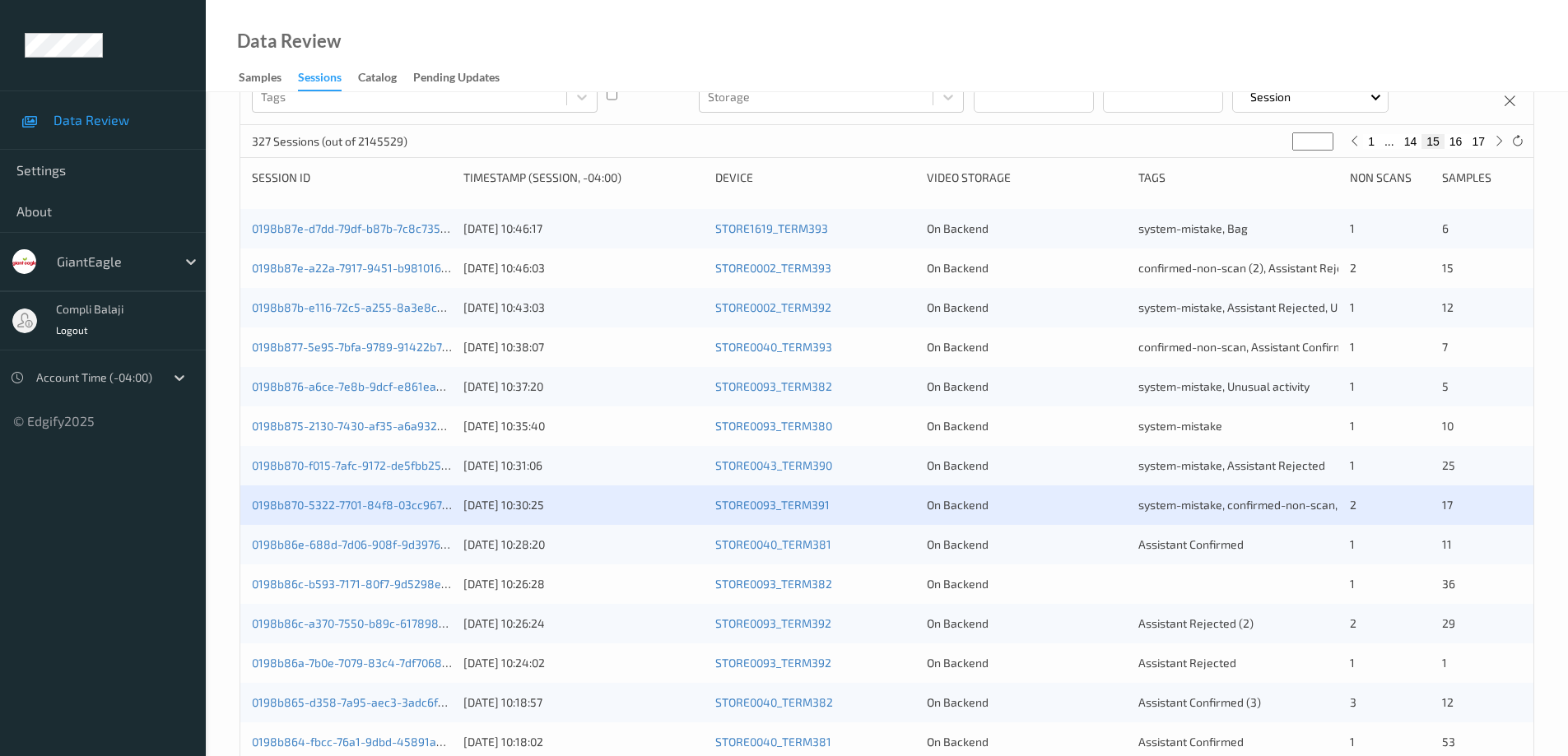
scroll to position [247, 0]
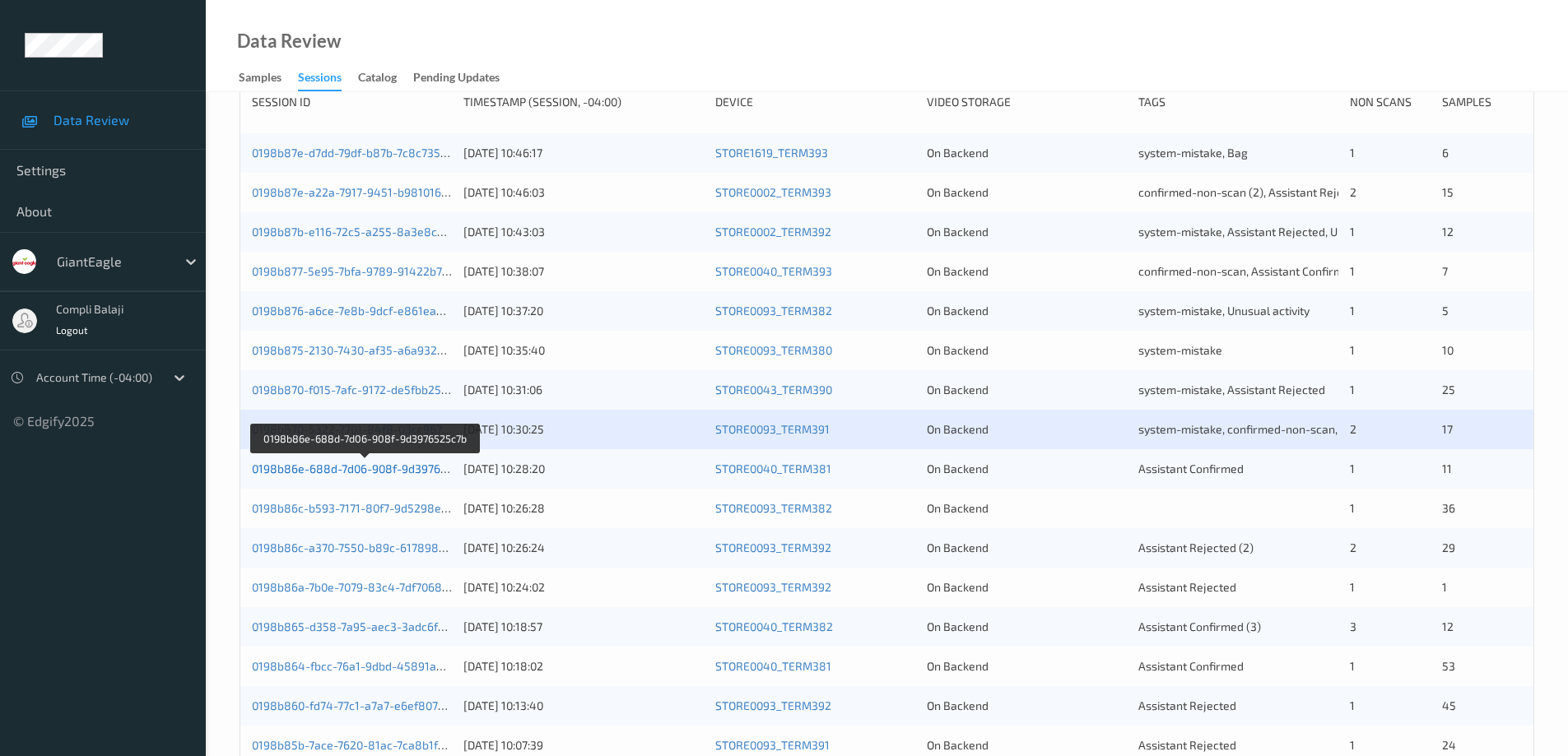
click at [394, 470] on link "0198b86e-688d-7d06-908f-9d3976525c7b" at bounding box center [365, 468] width 226 height 14
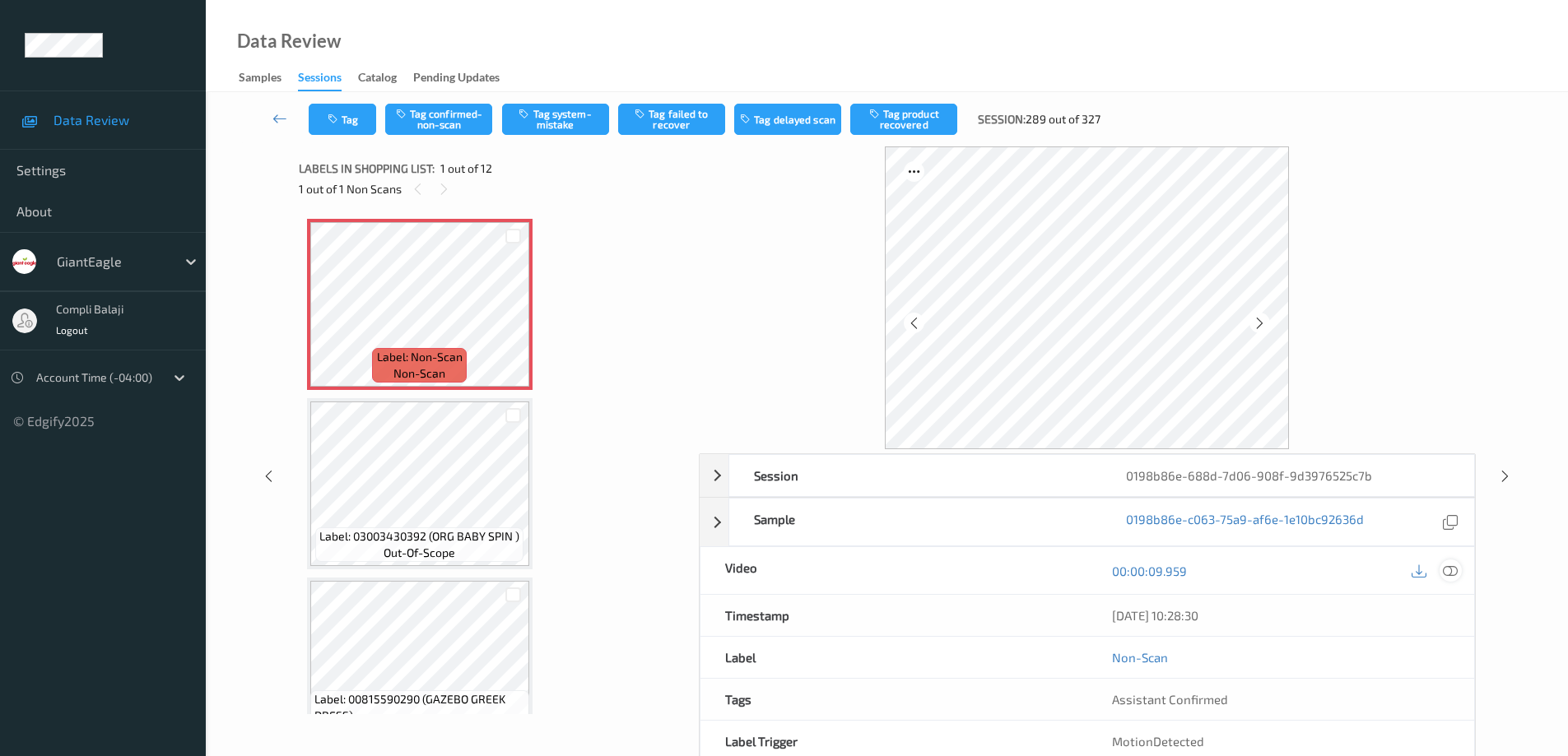
click at [1452, 573] on icon at bounding box center [1449, 570] width 15 height 15
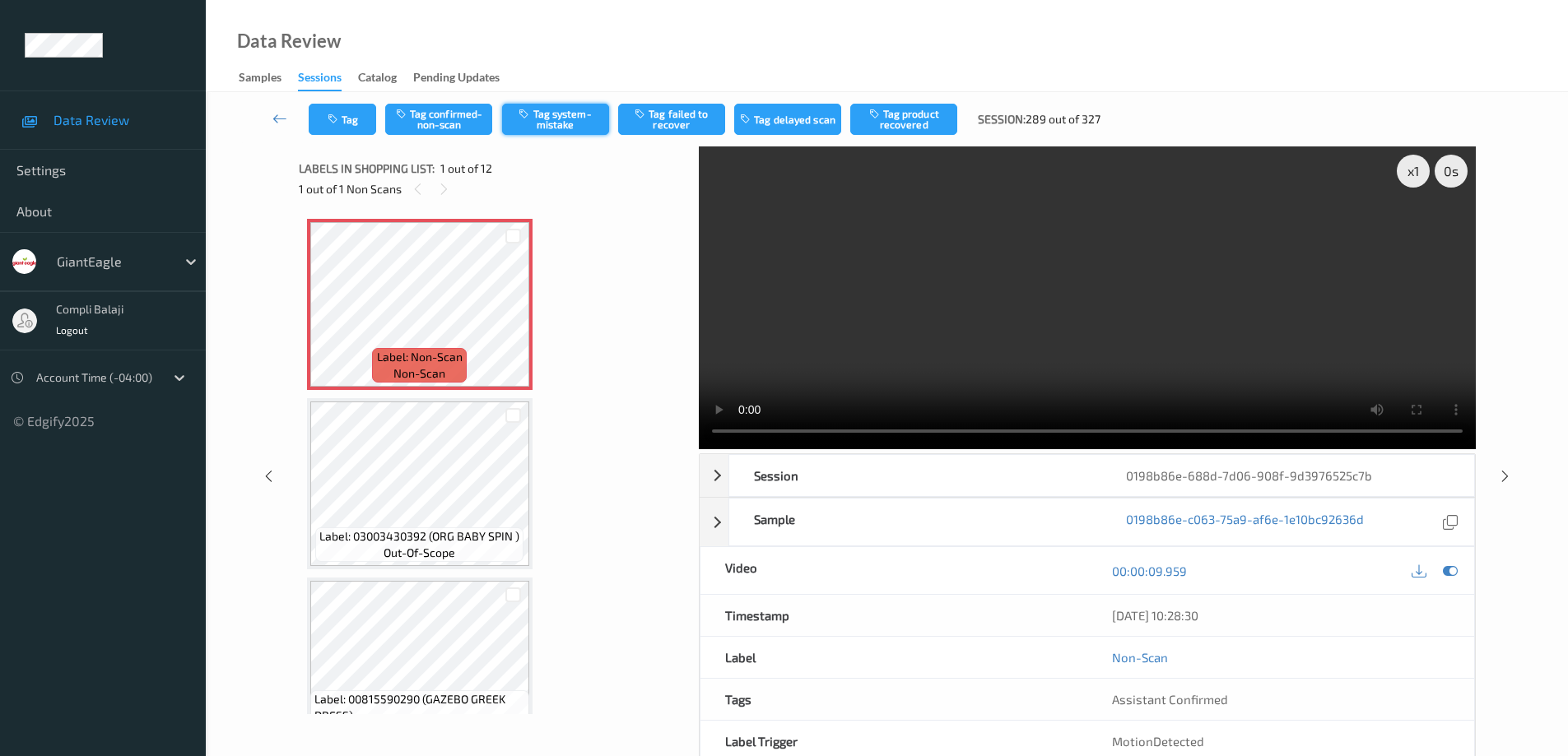
click at [569, 115] on button "Tag system-mistake" at bounding box center [555, 120] width 107 height 32
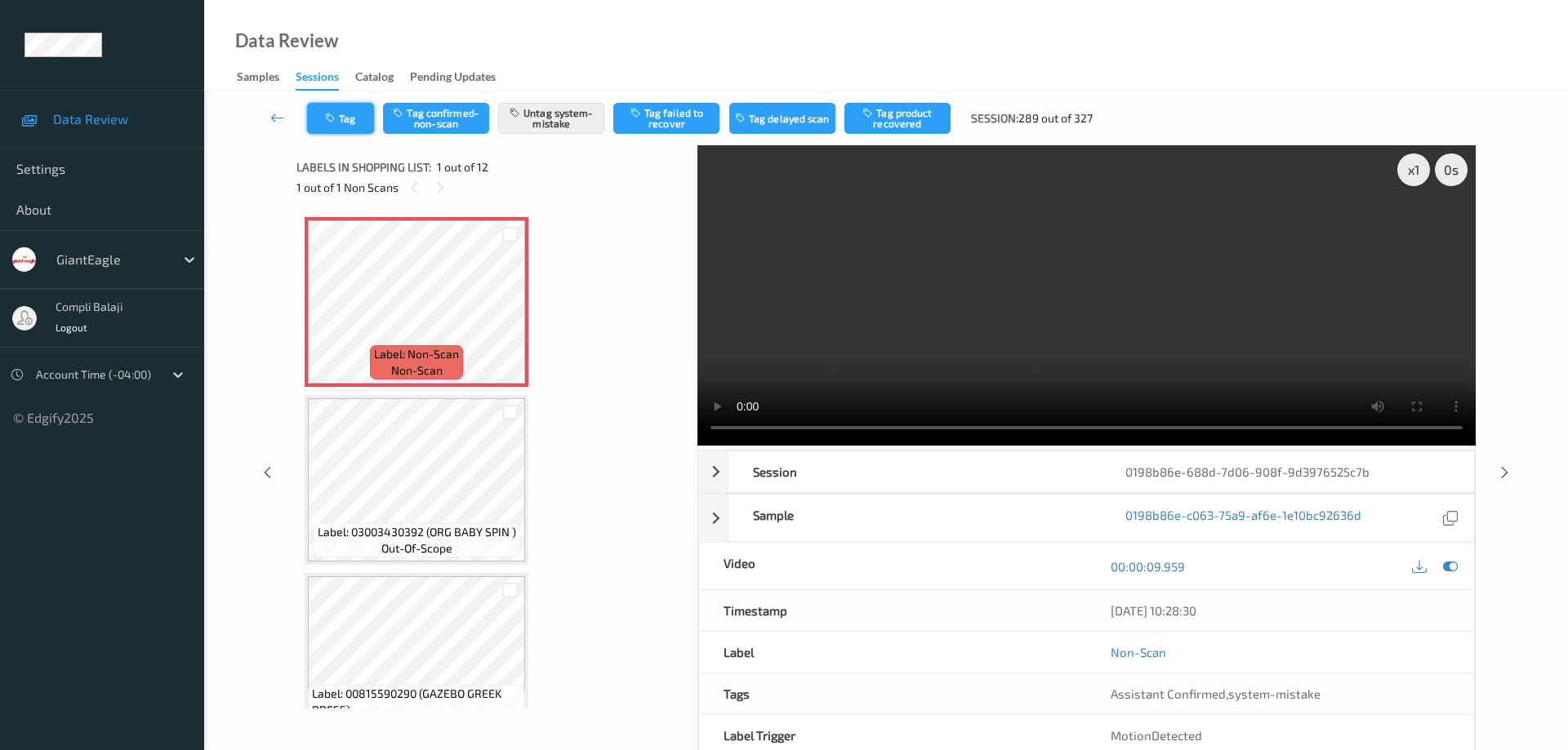
click at [358, 117] on button "Tag" at bounding box center [340, 119] width 67 height 31
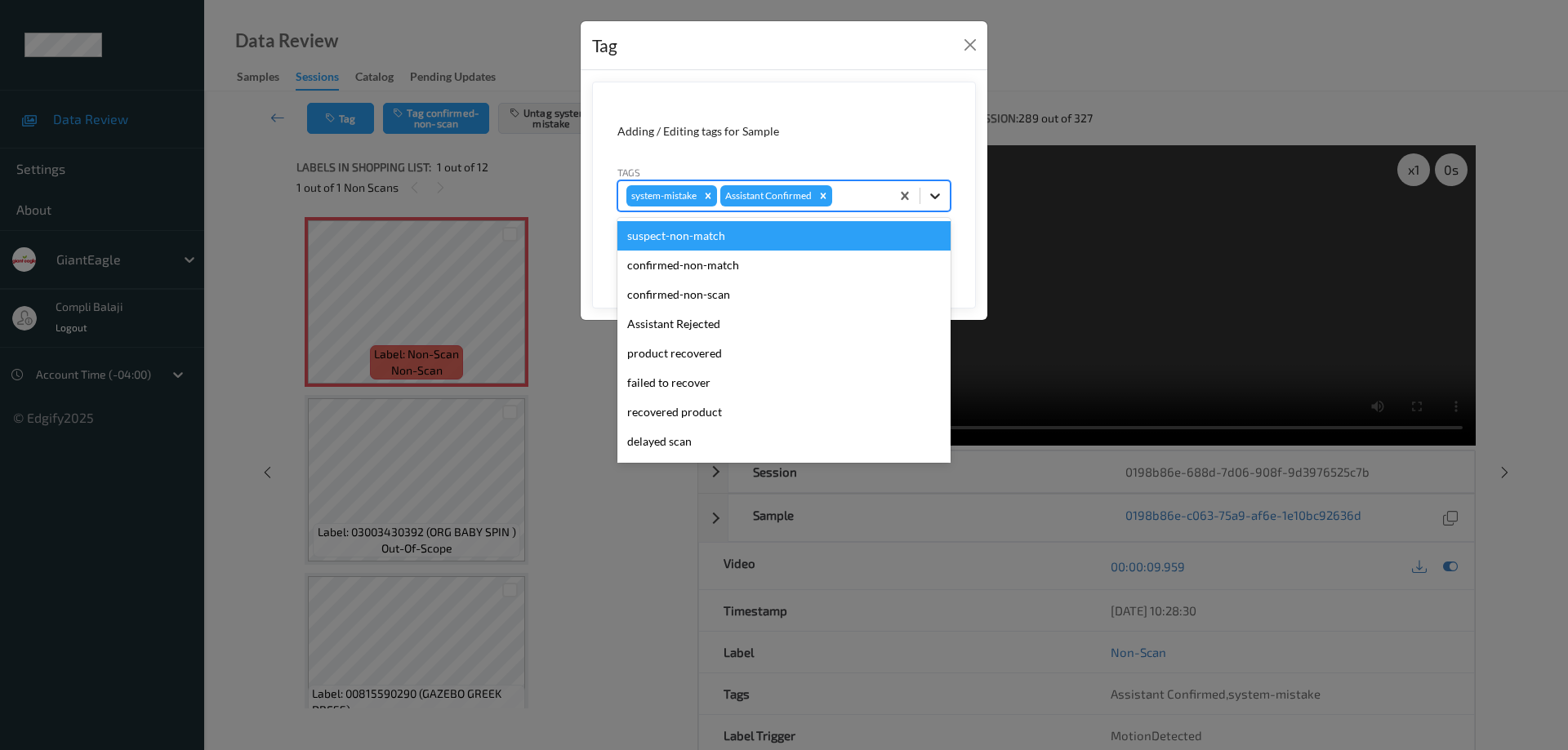
click at [934, 195] on icon at bounding box center [935, 196] width 17 height 17
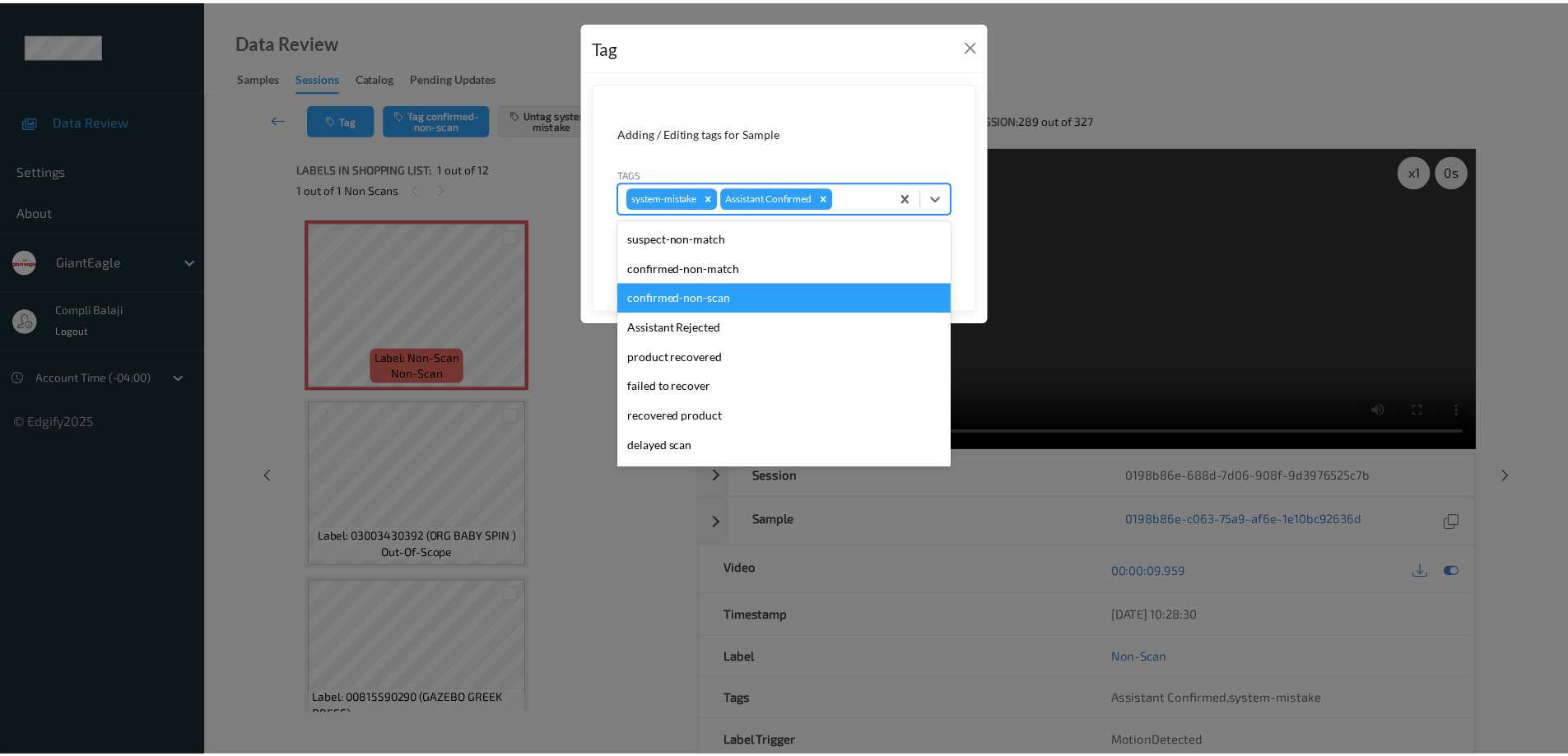
scroll to position [145, 0]
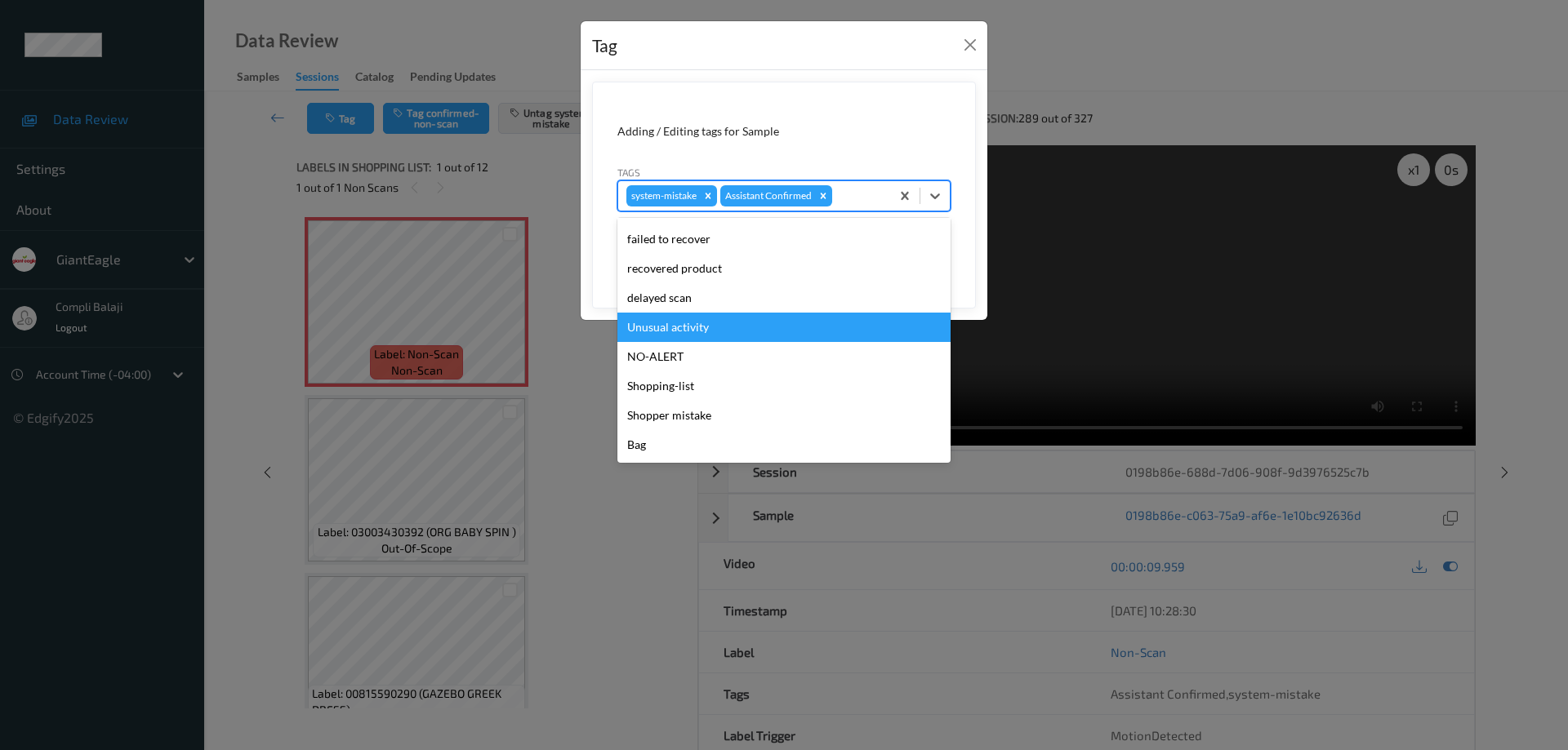
drag, startPoint x: 686, startPoint y: 331, endPoint x: 721, endPoint y: 333, distance: 35.1
click at [687, 331] on div "Unusual activity" at bounding box center [784, 327] width 333 height 29
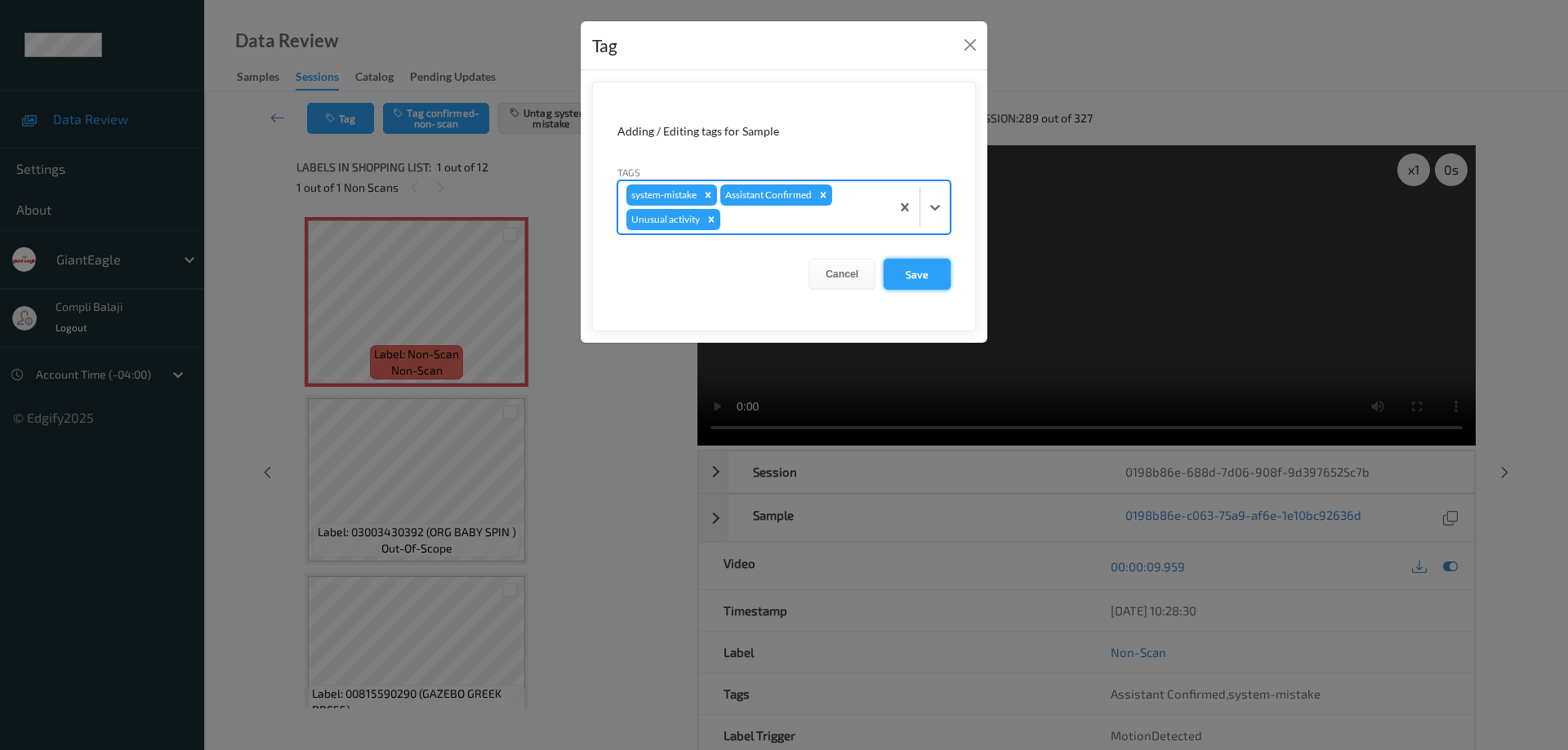
click at [912, 282] on button "Save" at bounding box center [917, 275] width 67 height 31
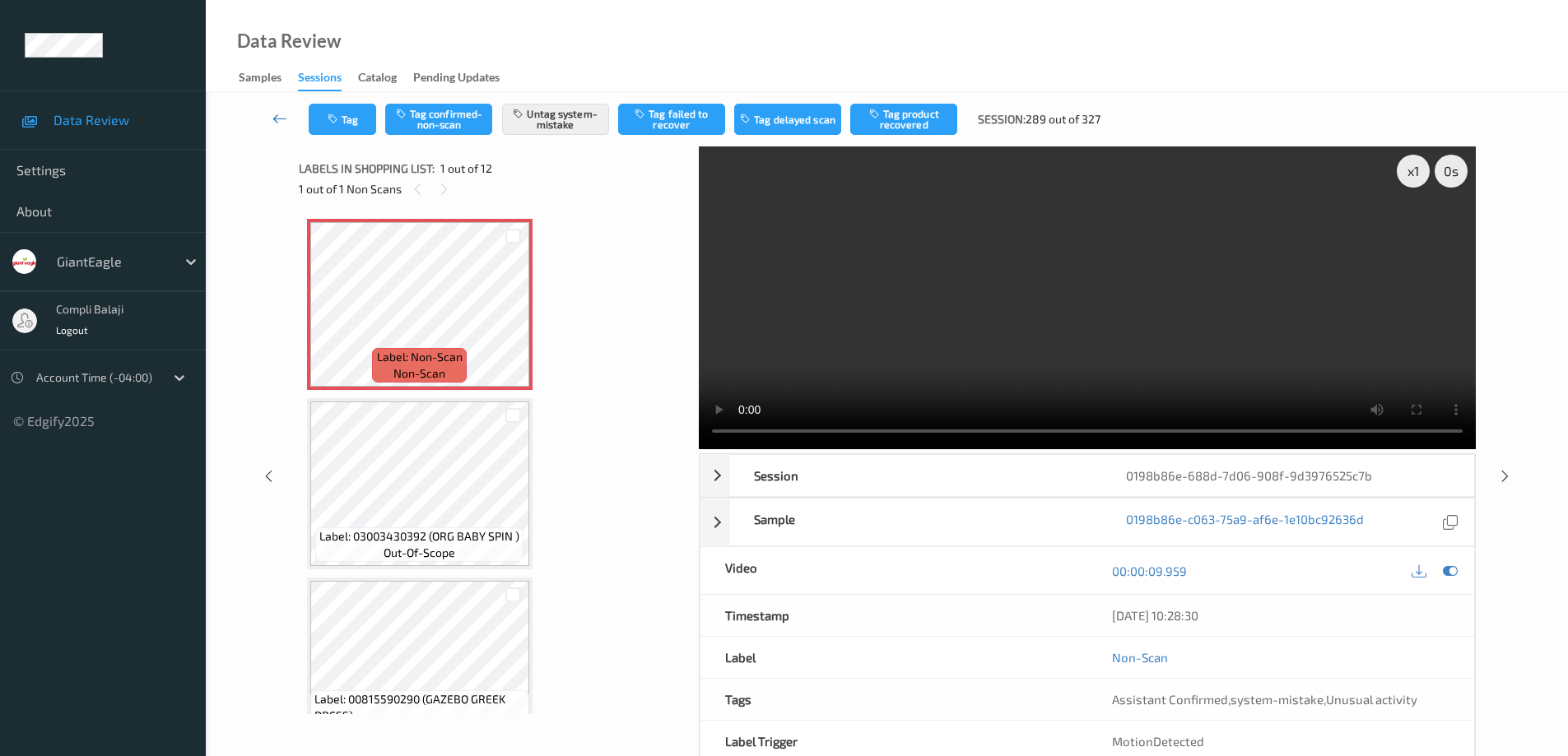
click at [278, 119] on icon at bounding box center [280, 119] width 15 height 17
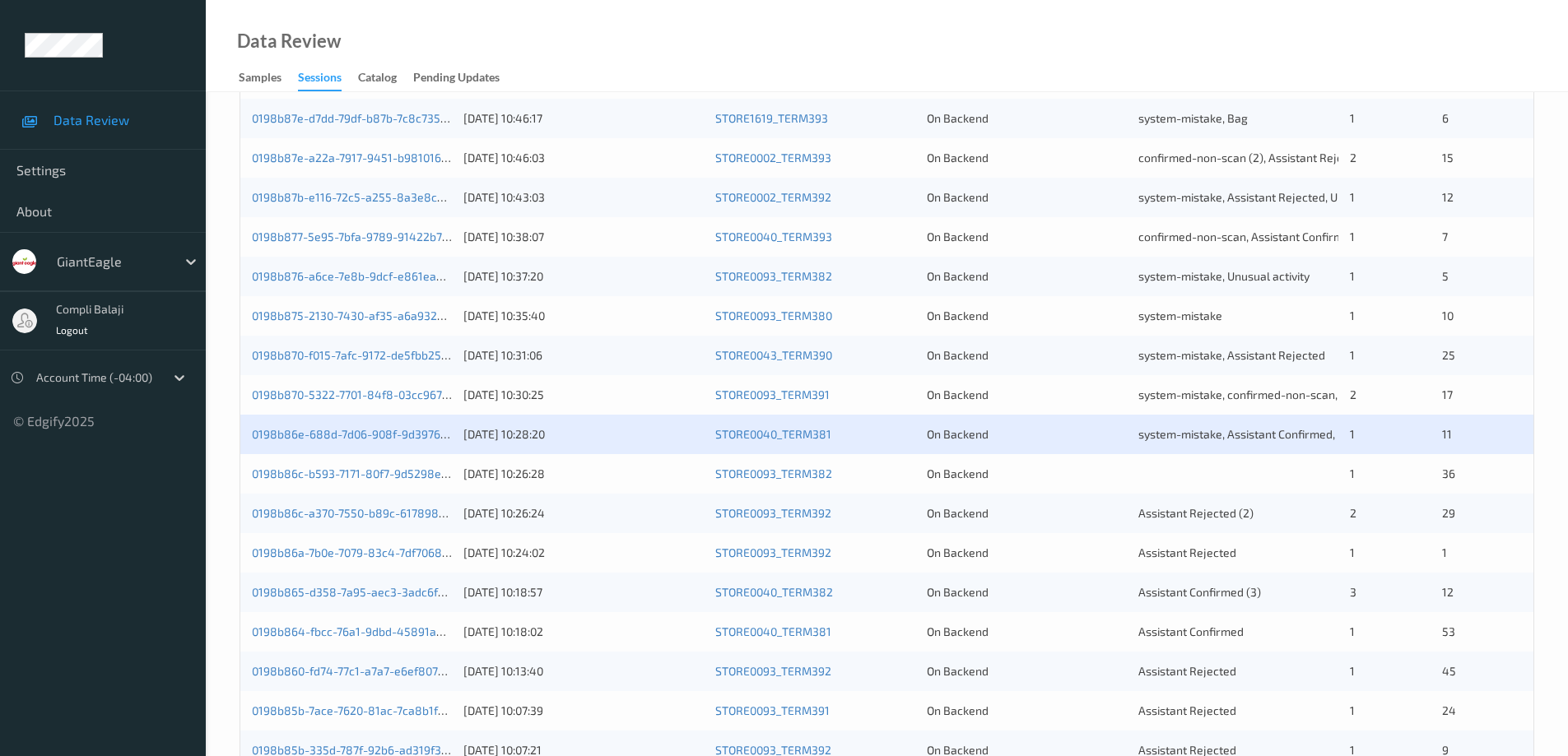
scroll to position [329, 0]
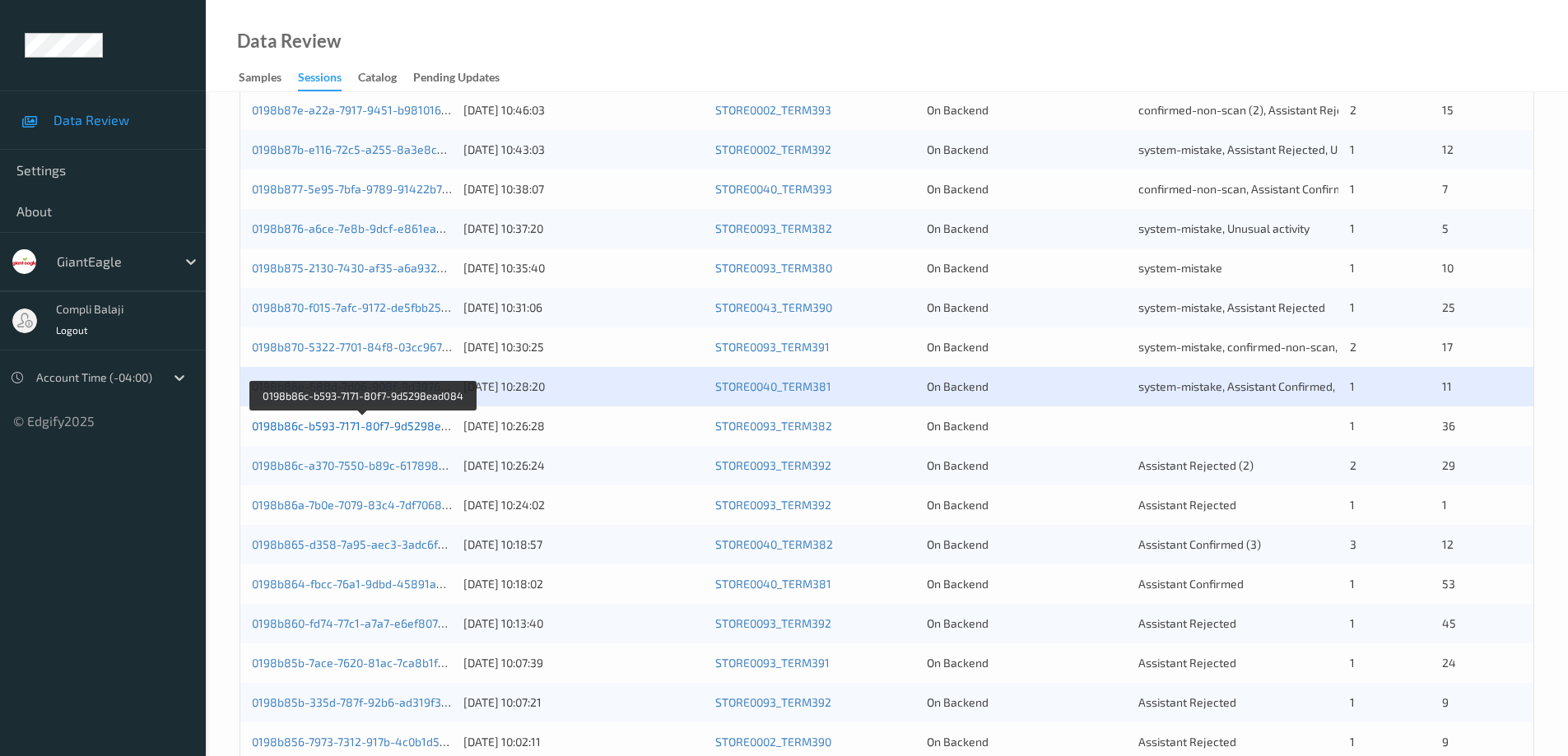
click at [406, 427] on link "0198b86c-b593-7171-80f7-9d5298ead084" at bounding box center [364, 426] width 224 height 14
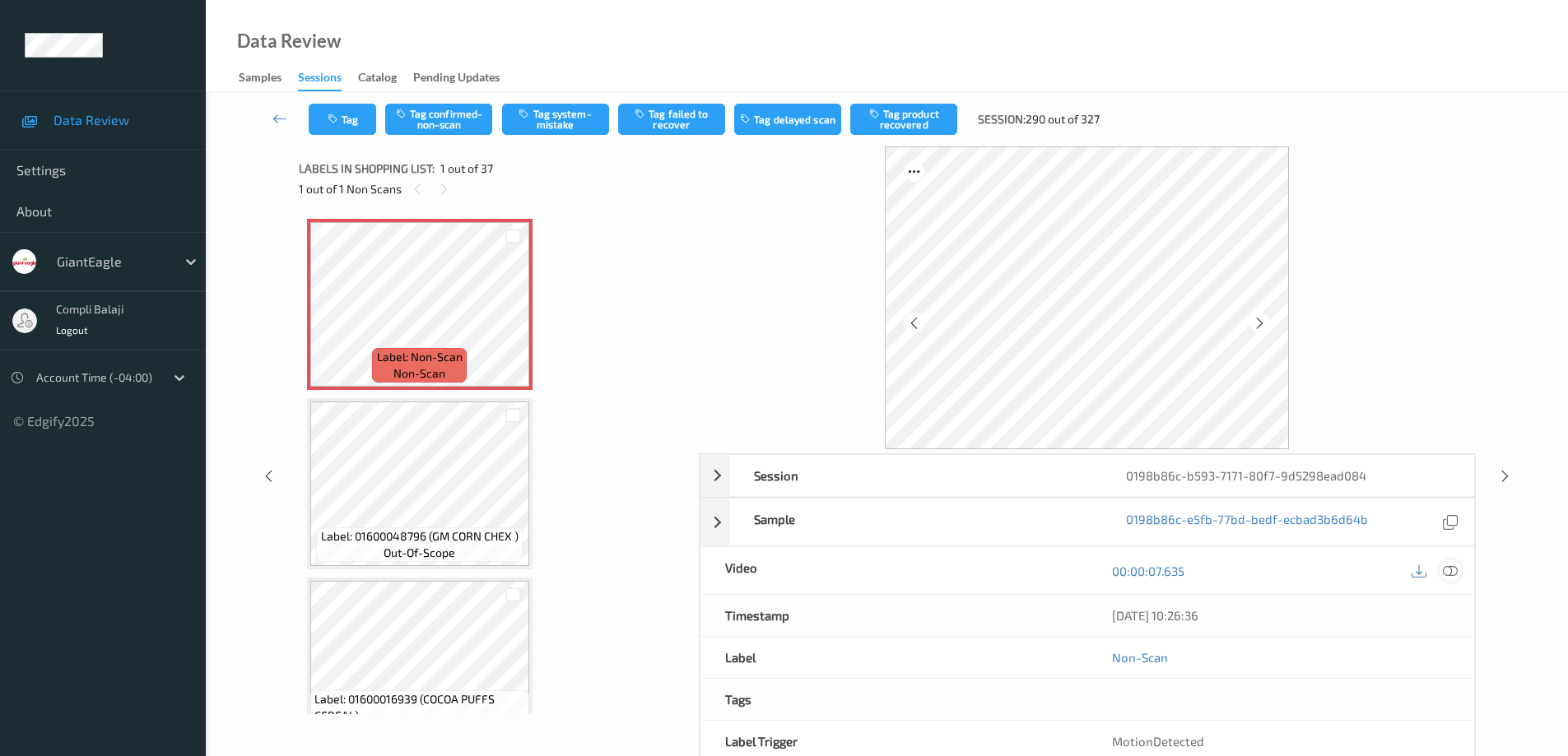
click at [1452, 571] on icon at bounding box center [1449, 570] width 15 height 15
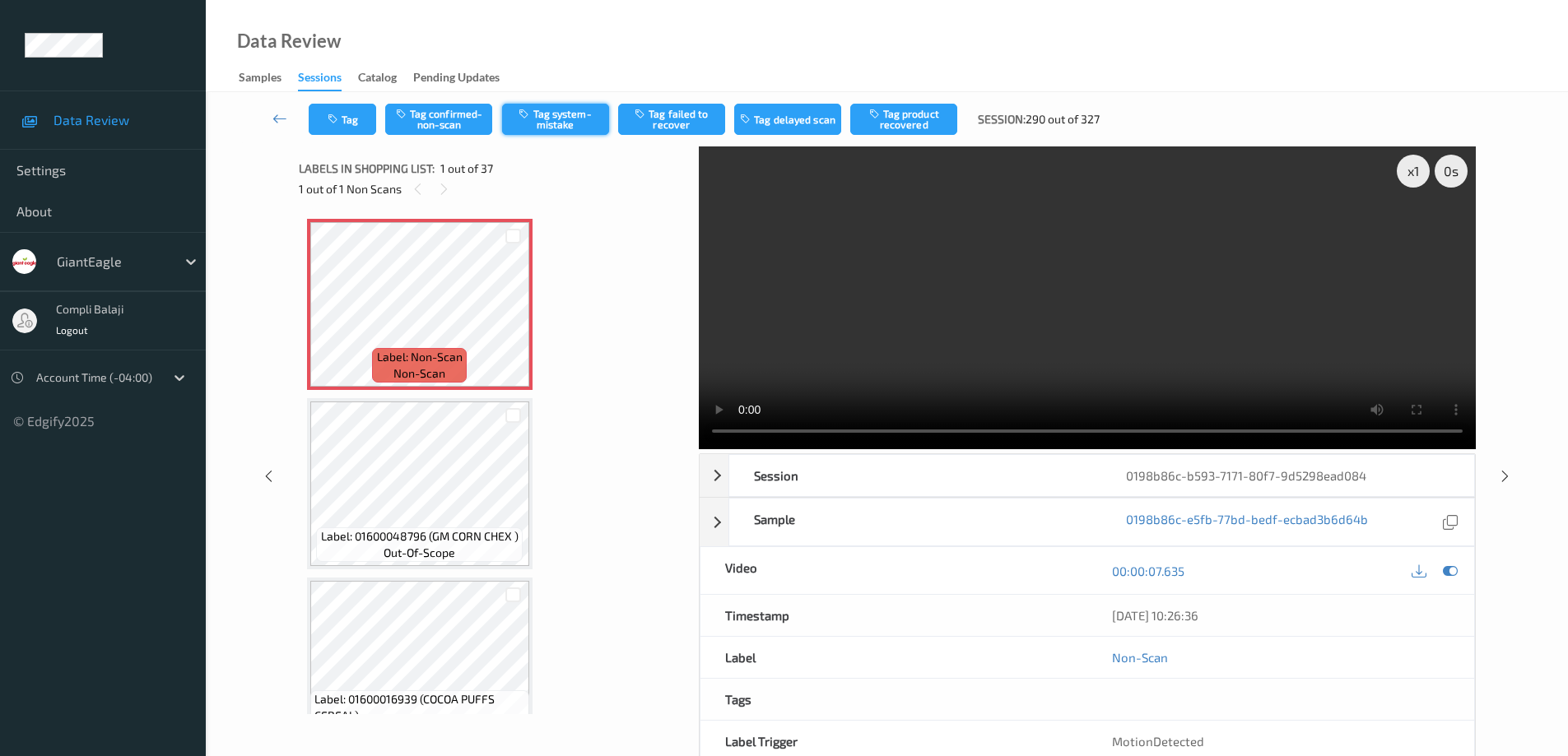
click at [563, 128] on button "Tag system-mistake" at bounding box center [555, 120] width 107 height 32
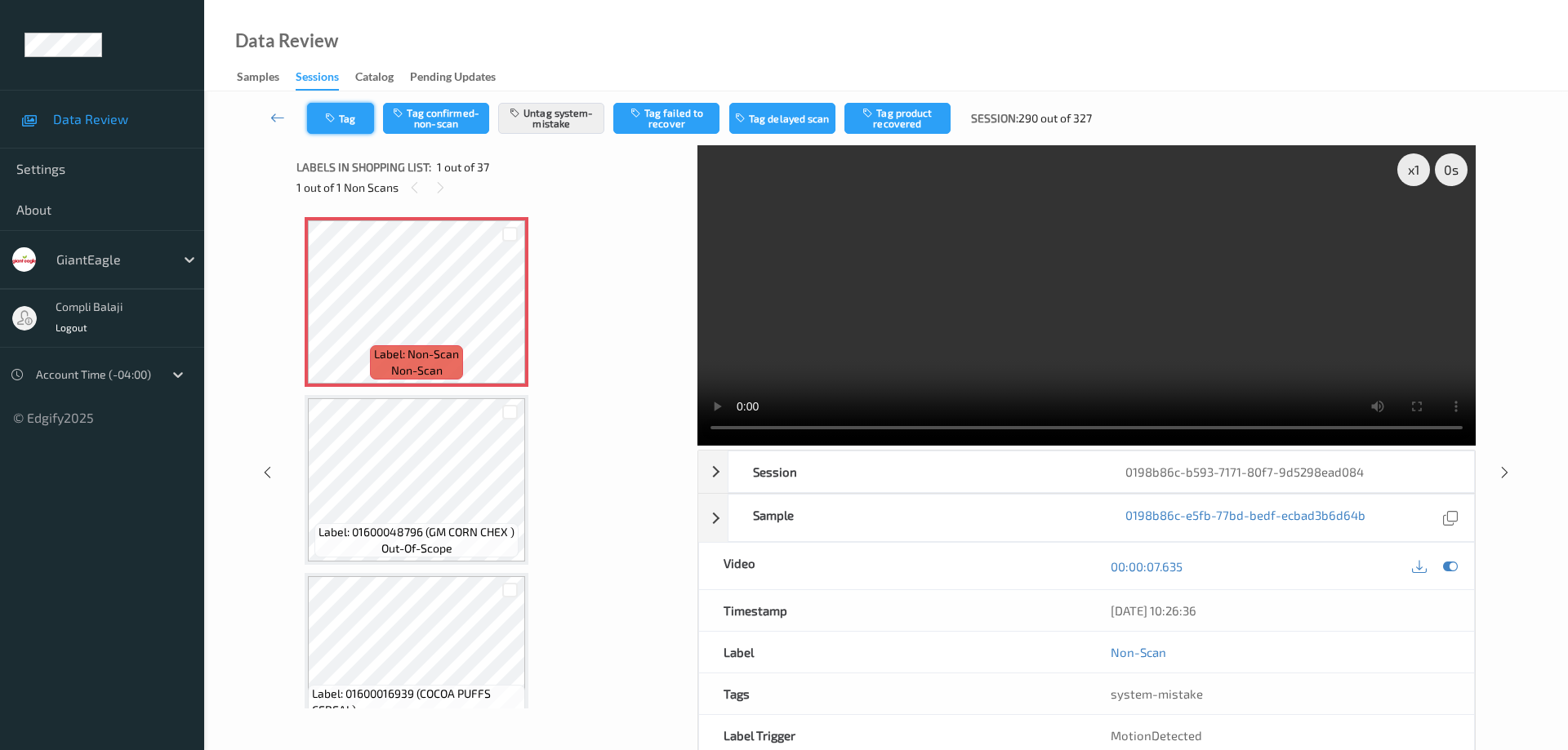
click at [345, 121] on button "Tag" at bounding box center [340, 119] width 67 height 31
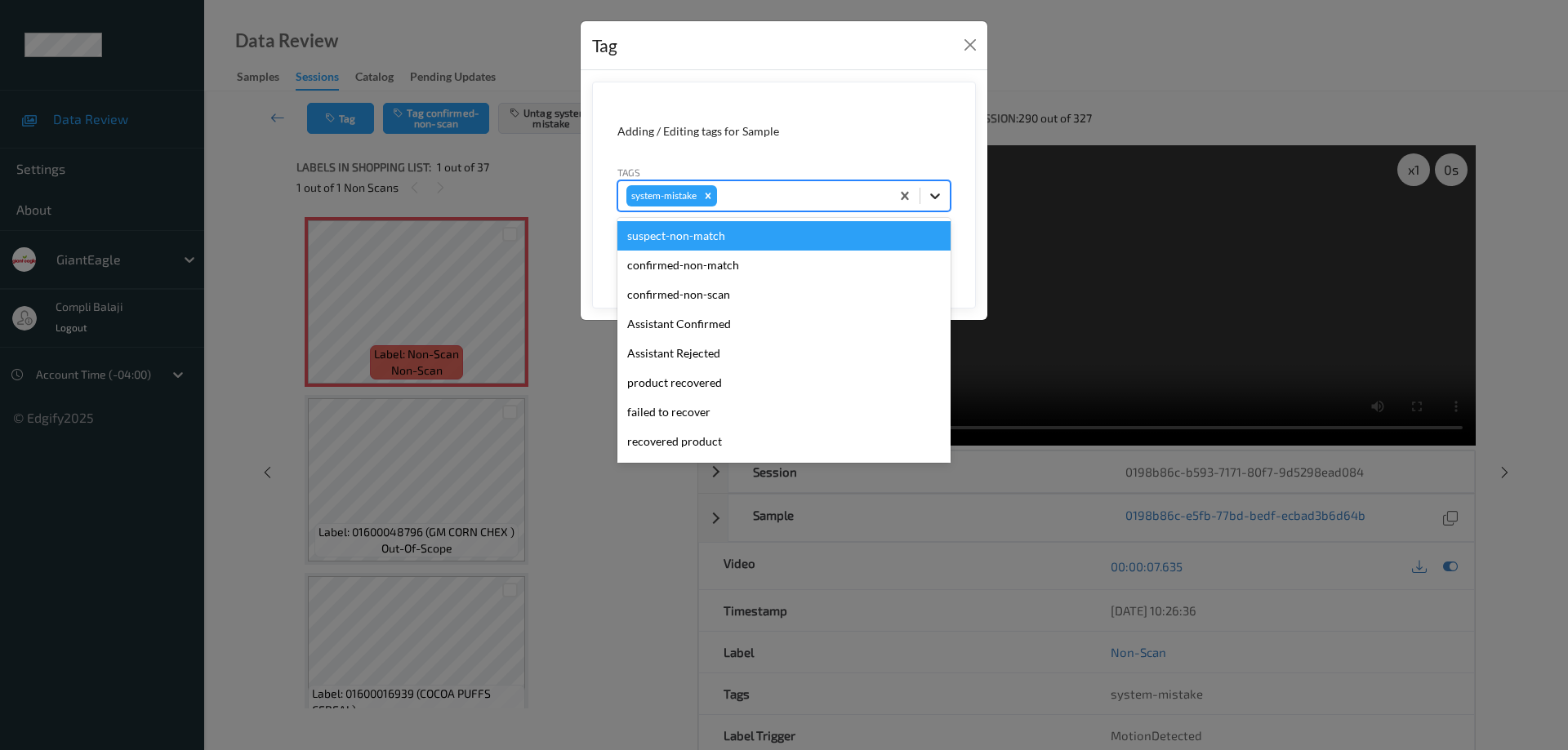
click at [936, 192] on icon at bounding box center [935, 196] width 17 height 17
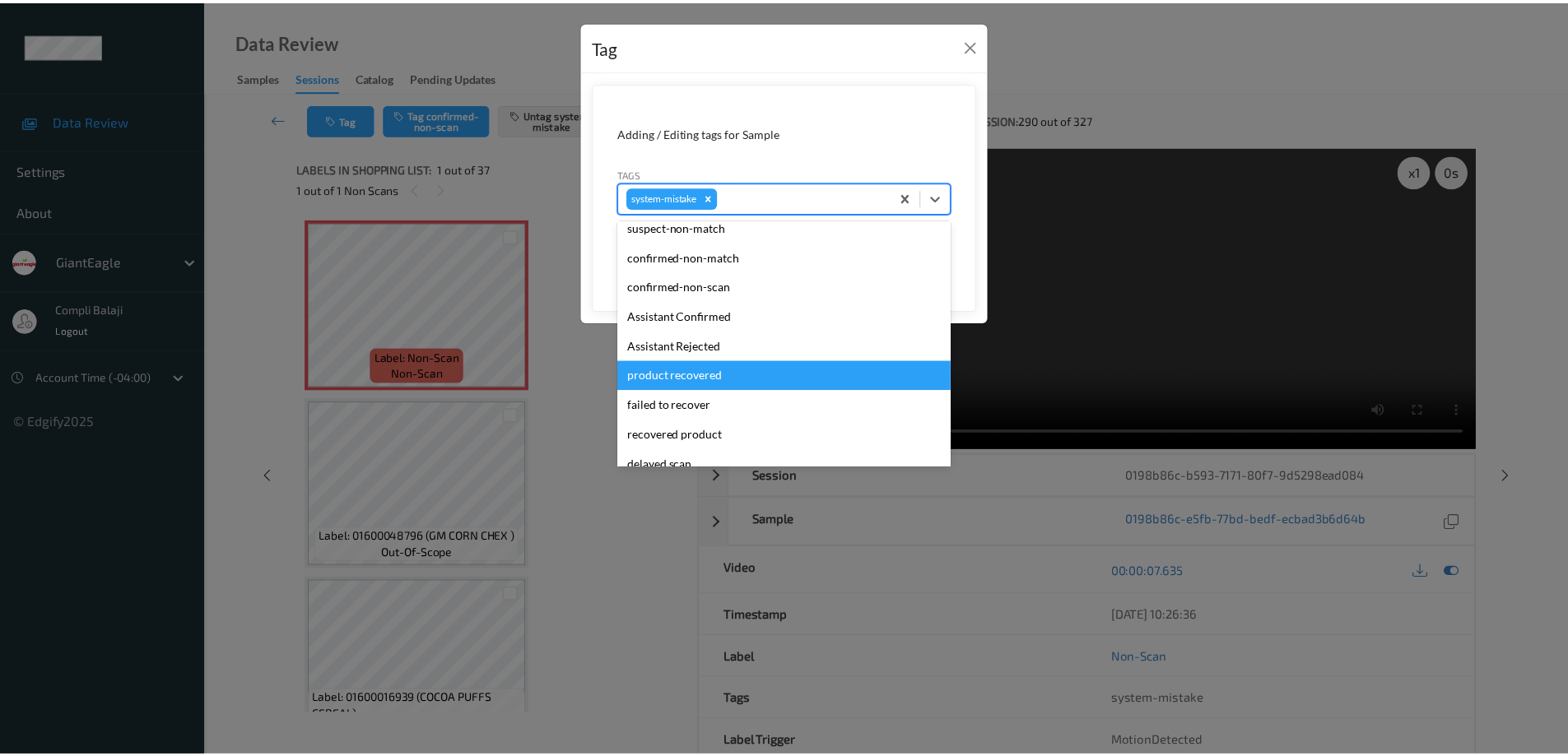
scroll to position [175, 0]
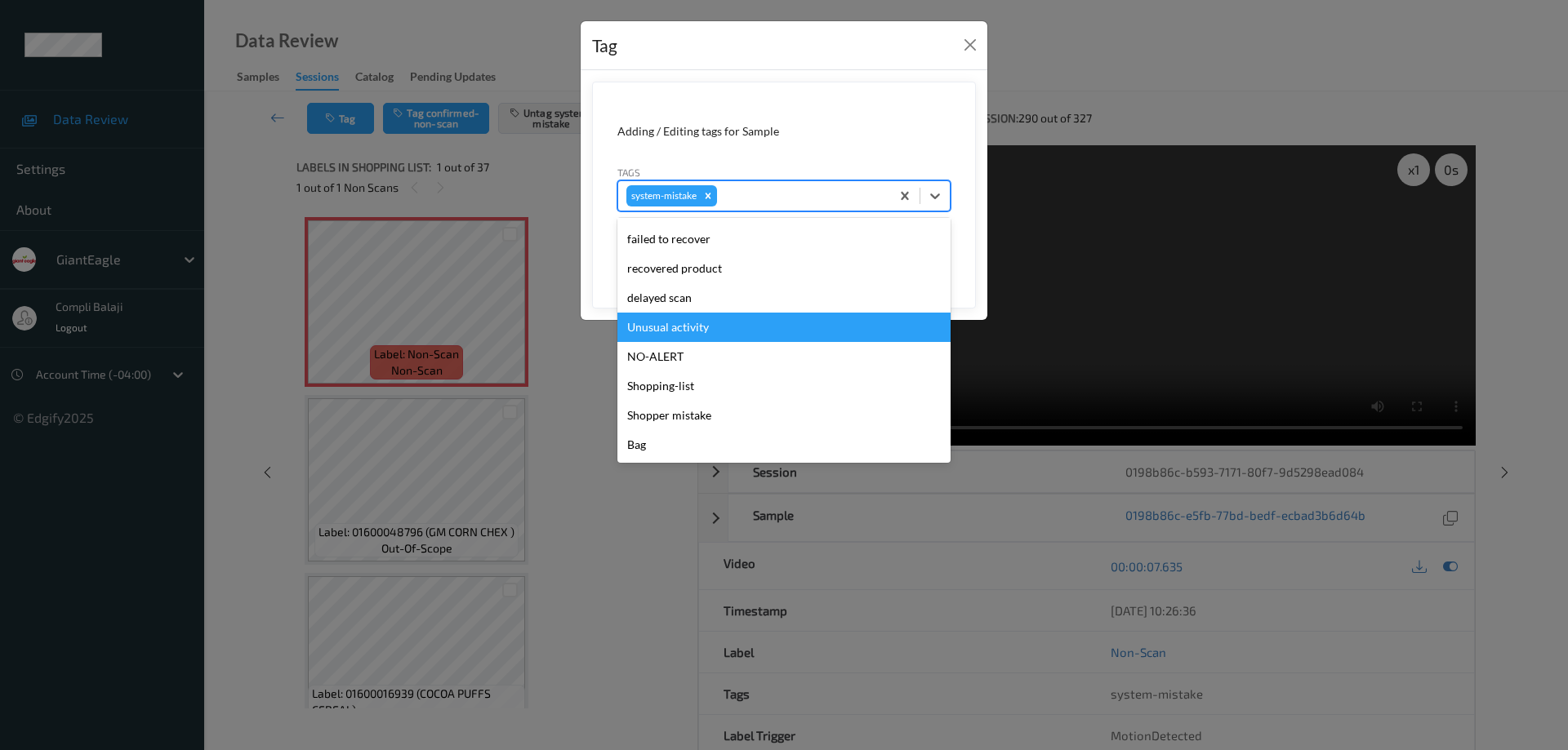
click at [717, 332] on div "Unusual activity" at bounding box center [784, 327] width 333 height 29
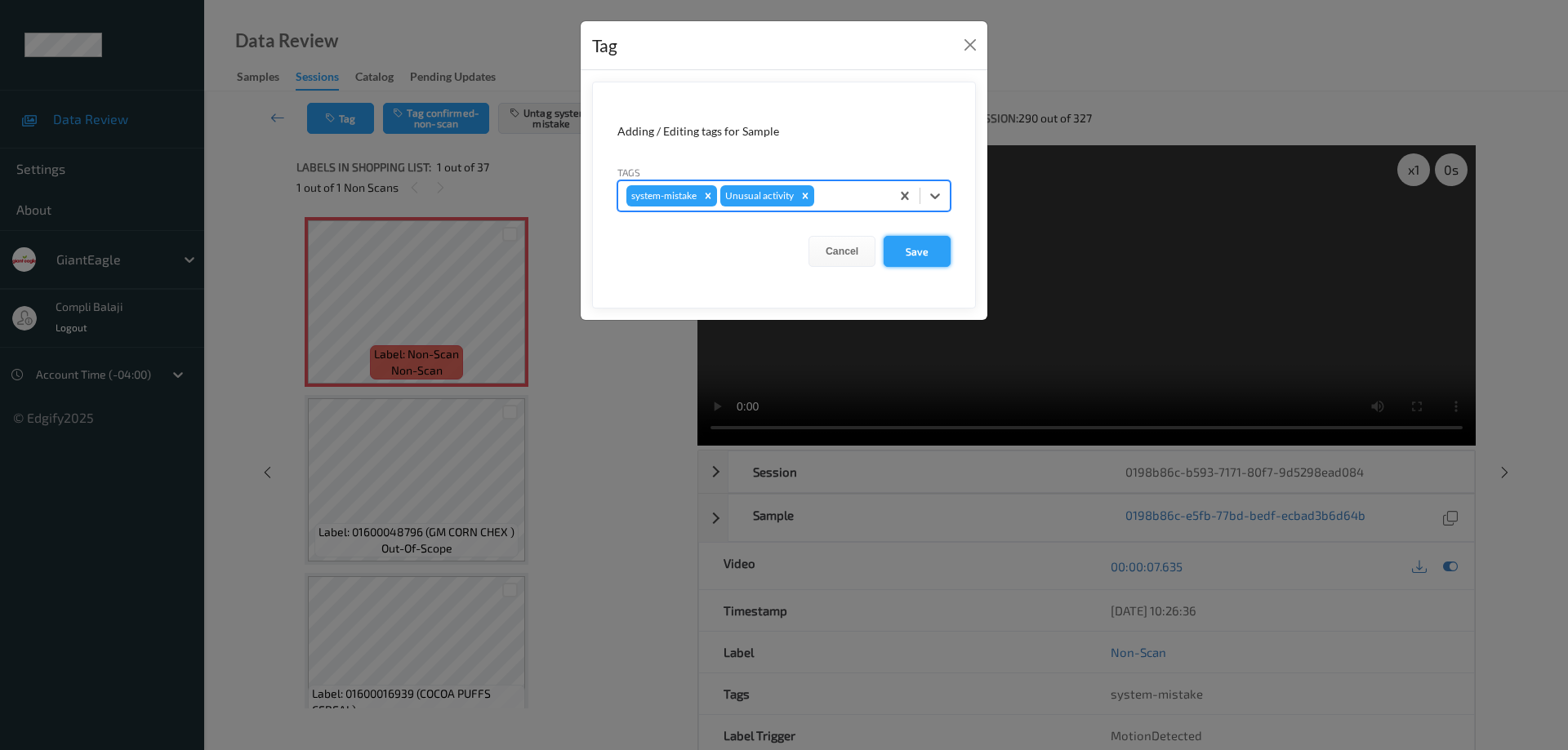
click at [921, 258] on button "Save" at bounding box center [917, 252] width 67 height 31
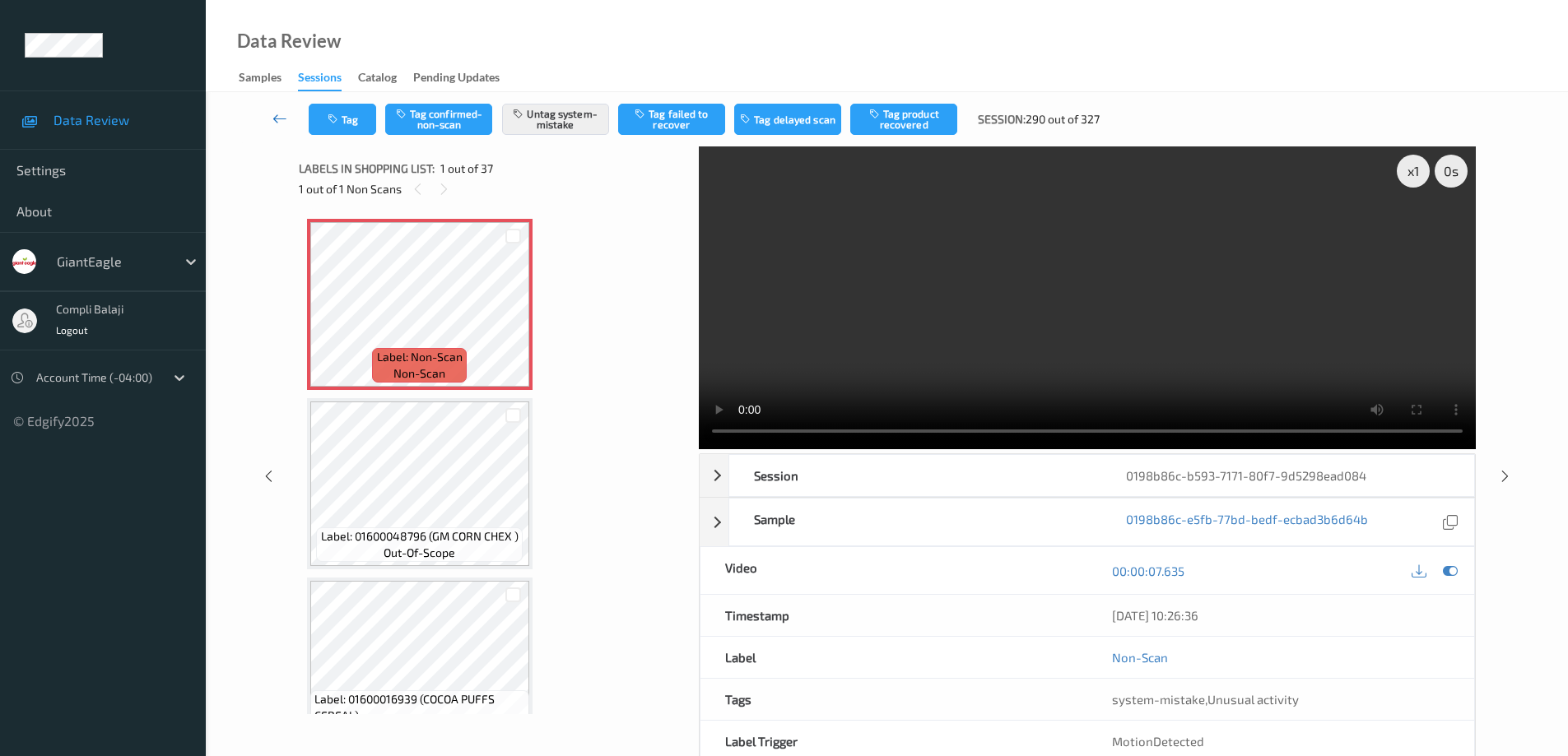
click at [279, 118] on icon at bounding box center [280, 119] width 15 height 17
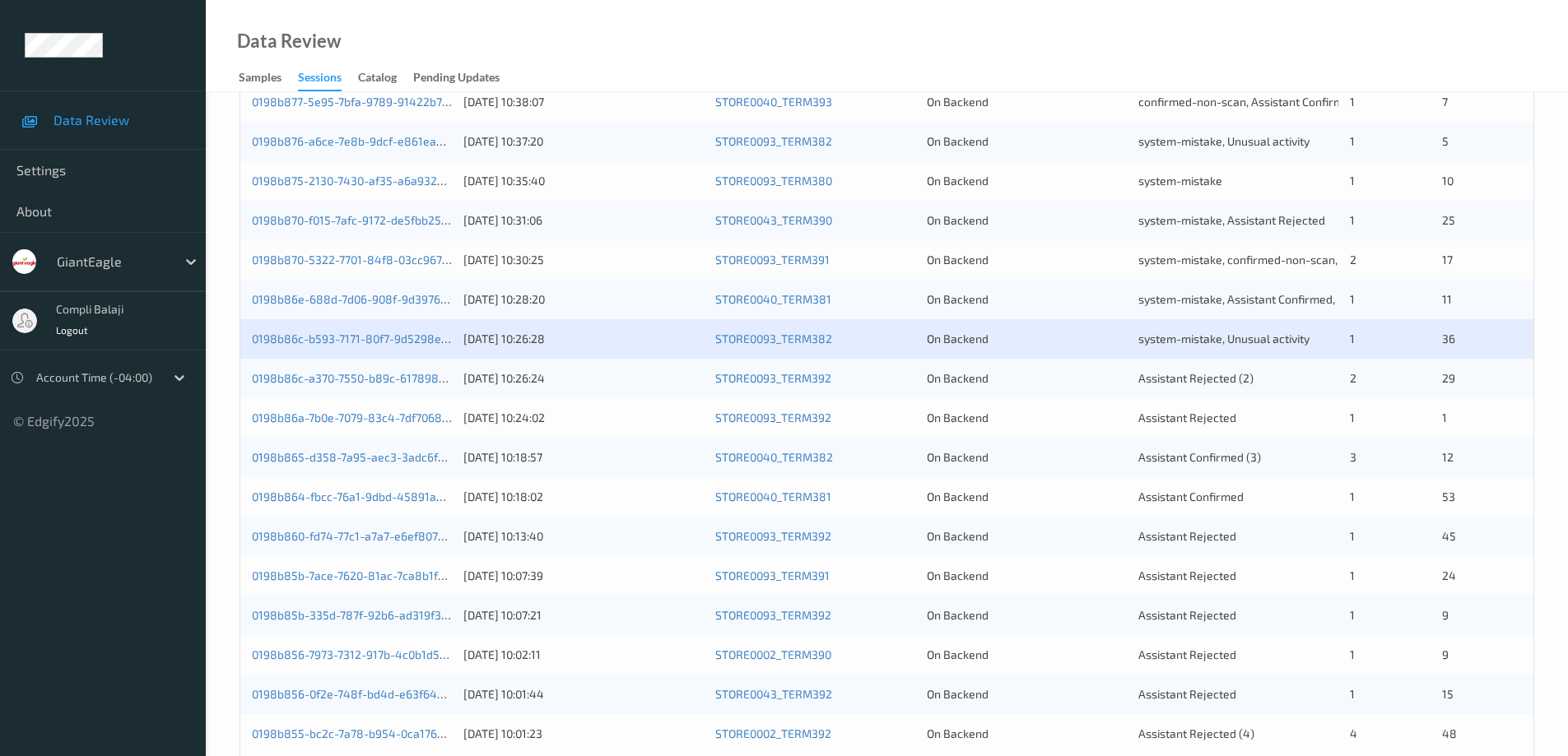
scroll to position [482, 0]
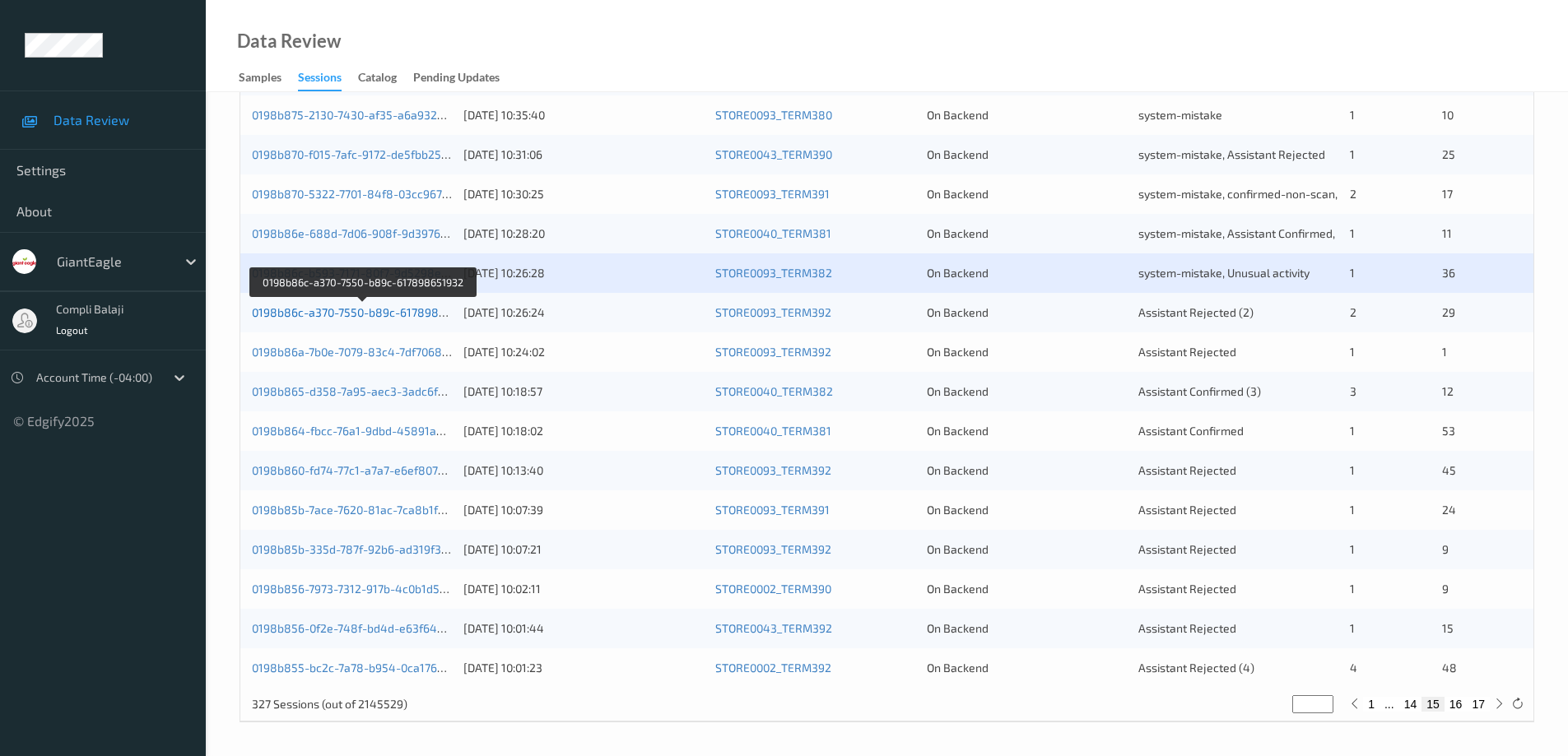
click at [423, 313] on link "0198b86c-a370-7550-b89c-617898651932" at bounding box center [364, 312] width 224 height 14
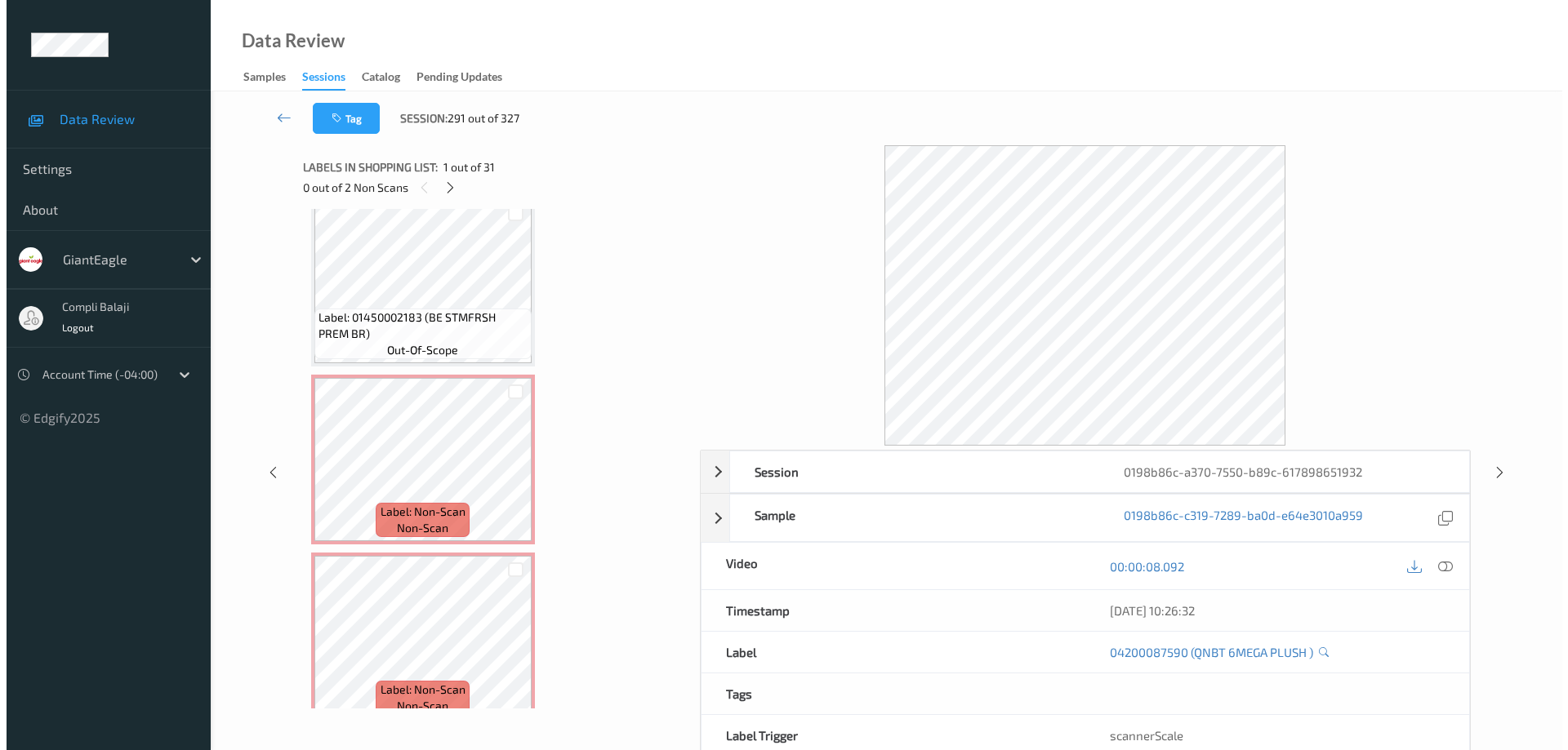
scroll to position [4052, 0]
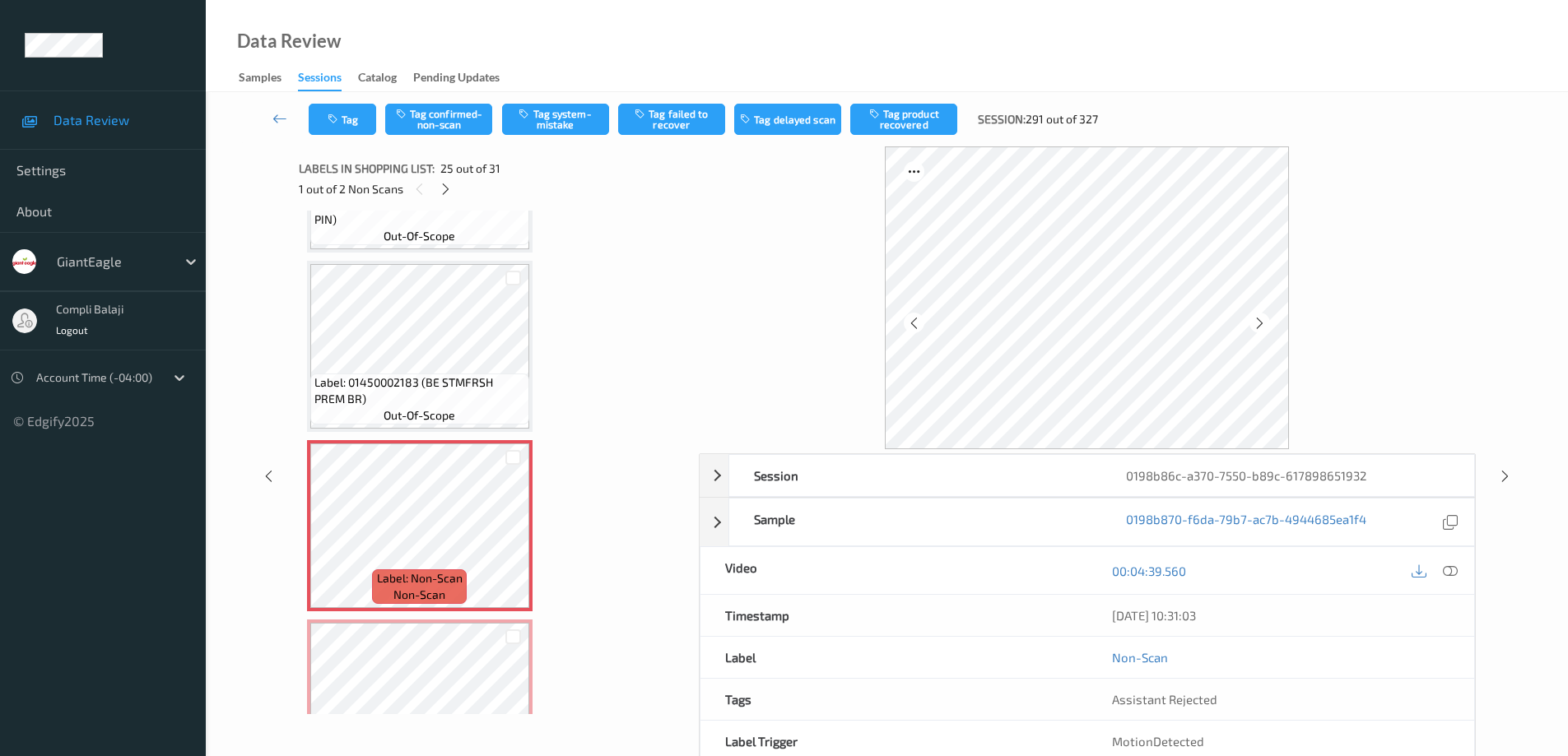
drag, startPoint x: 1456, startPoint y: 575, endPoint x: 1135, endPoint y: 581, distance: 321.1
click at [1455, 575] on icon at bounding box center [1449, 570] width 15 height 15
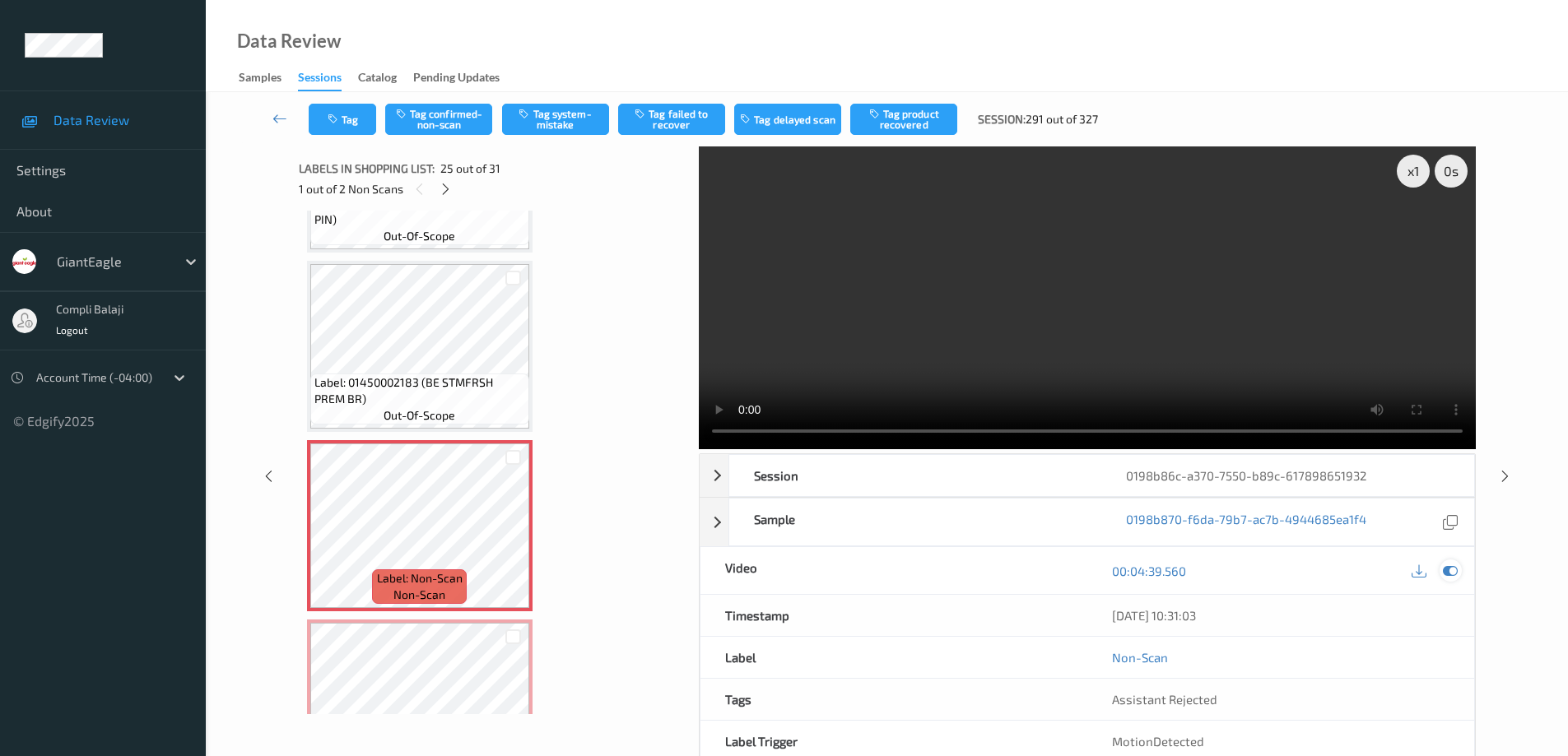
click at [1454, 569] on icon at bounding box center [1449, 570] width 15 height 15
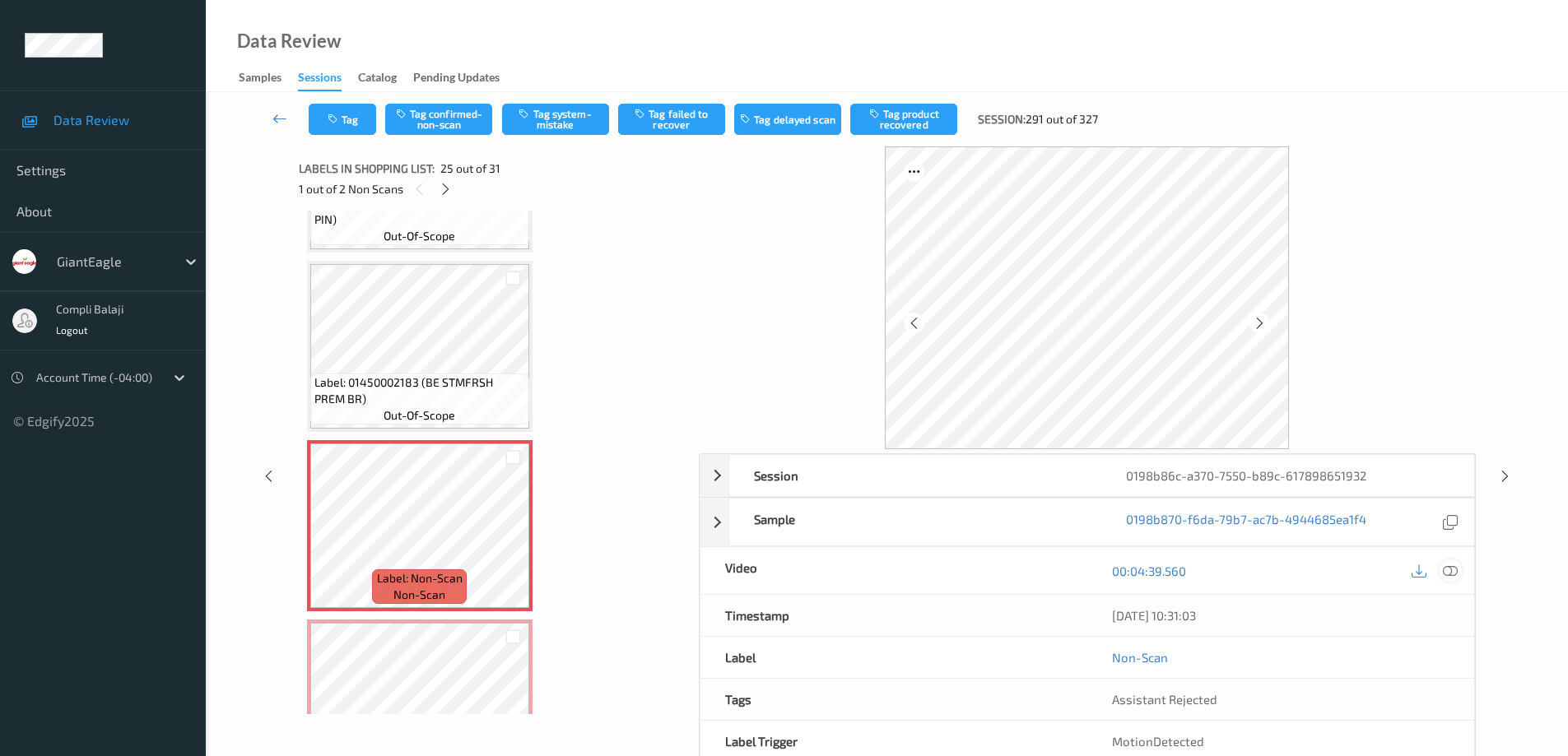
click at [1445, 568] on icon at bounding box center [1449, 570] width 15 height 15
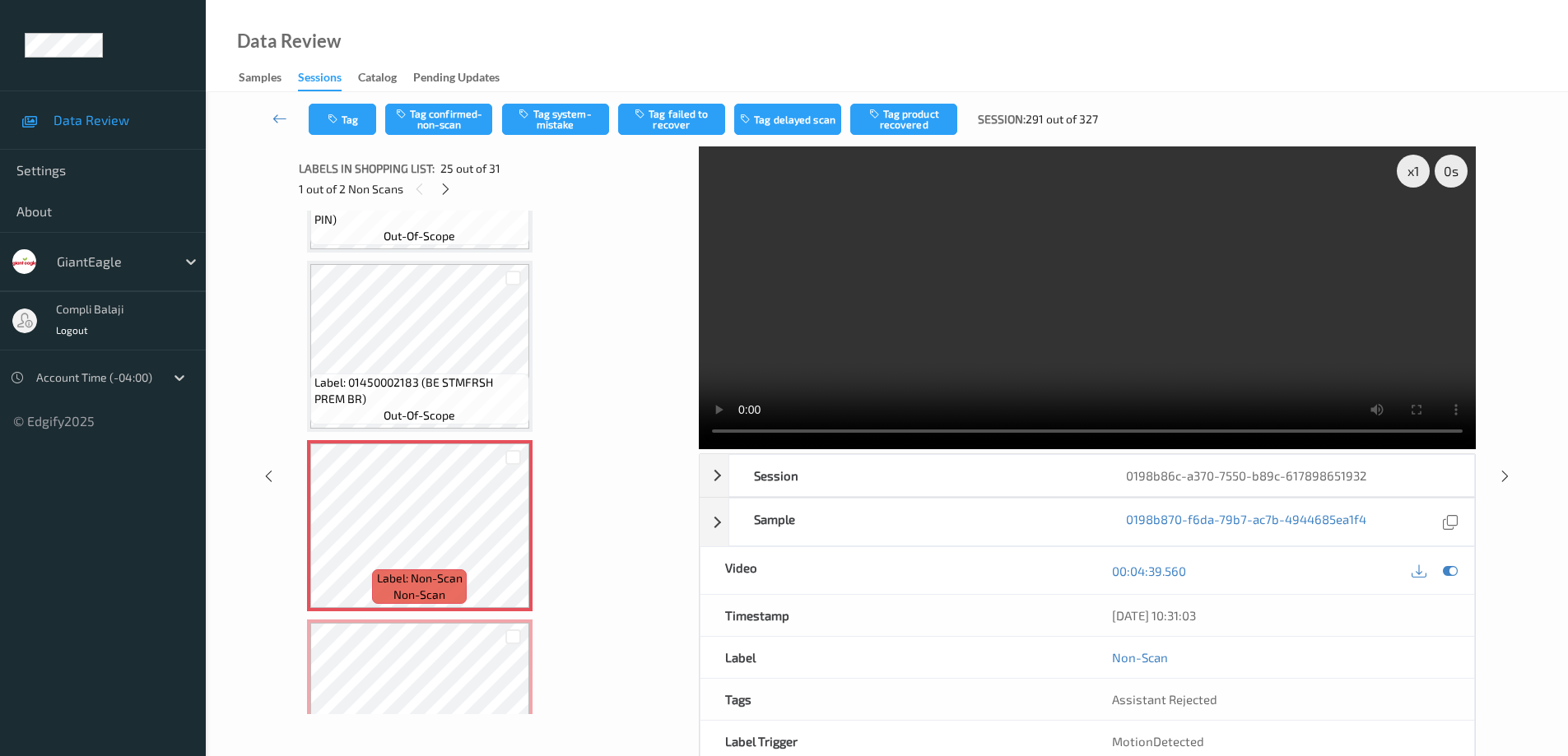
click at [1430, 229] on video at bounding box center [1087, 297] width 777 height 302
click at [571, 128] on button "Tag system-mistake" at bounding box center [555, 120] width 107 height 32
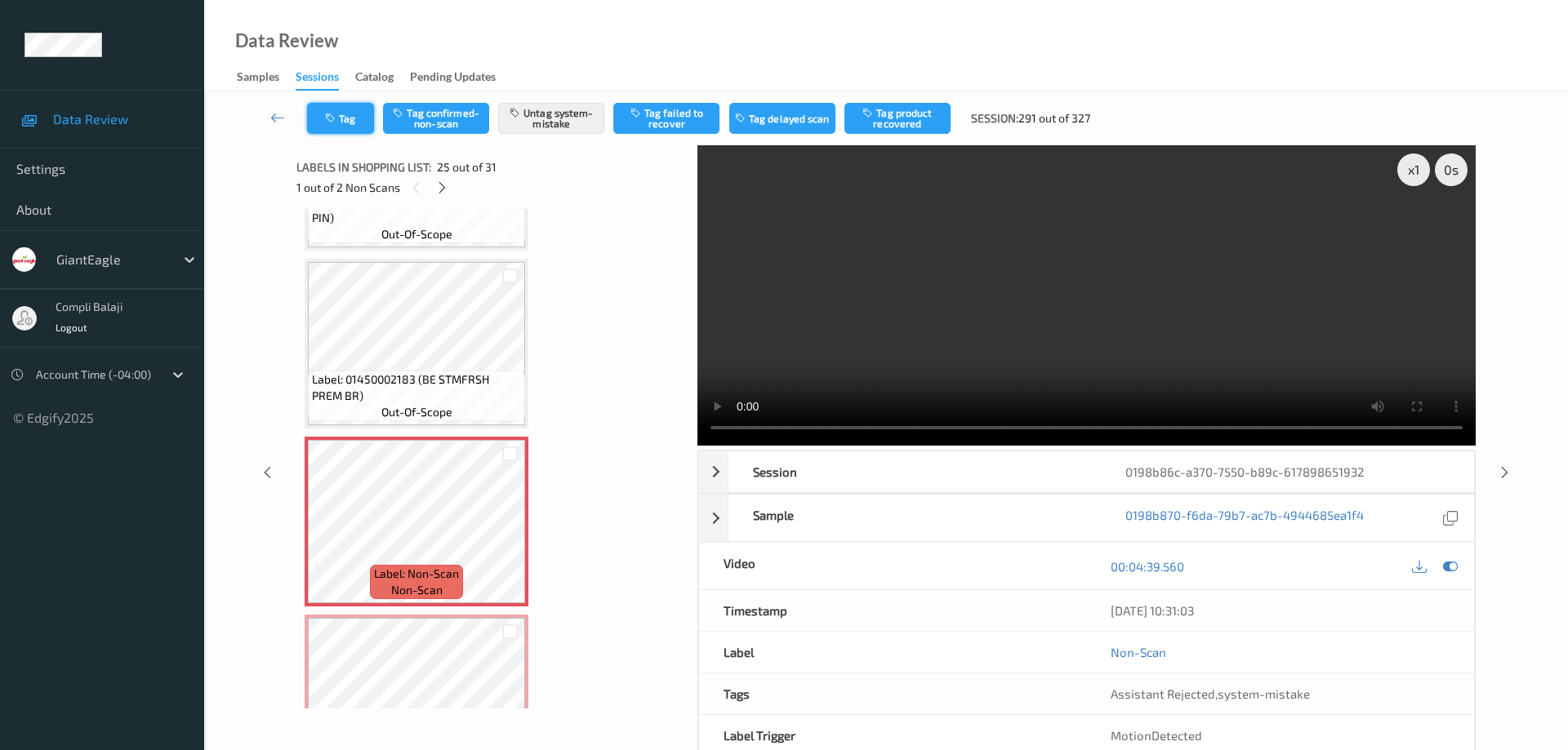
click at [343, 118] on button "Tag" at bounding box center [340, 119] width 67 height 31
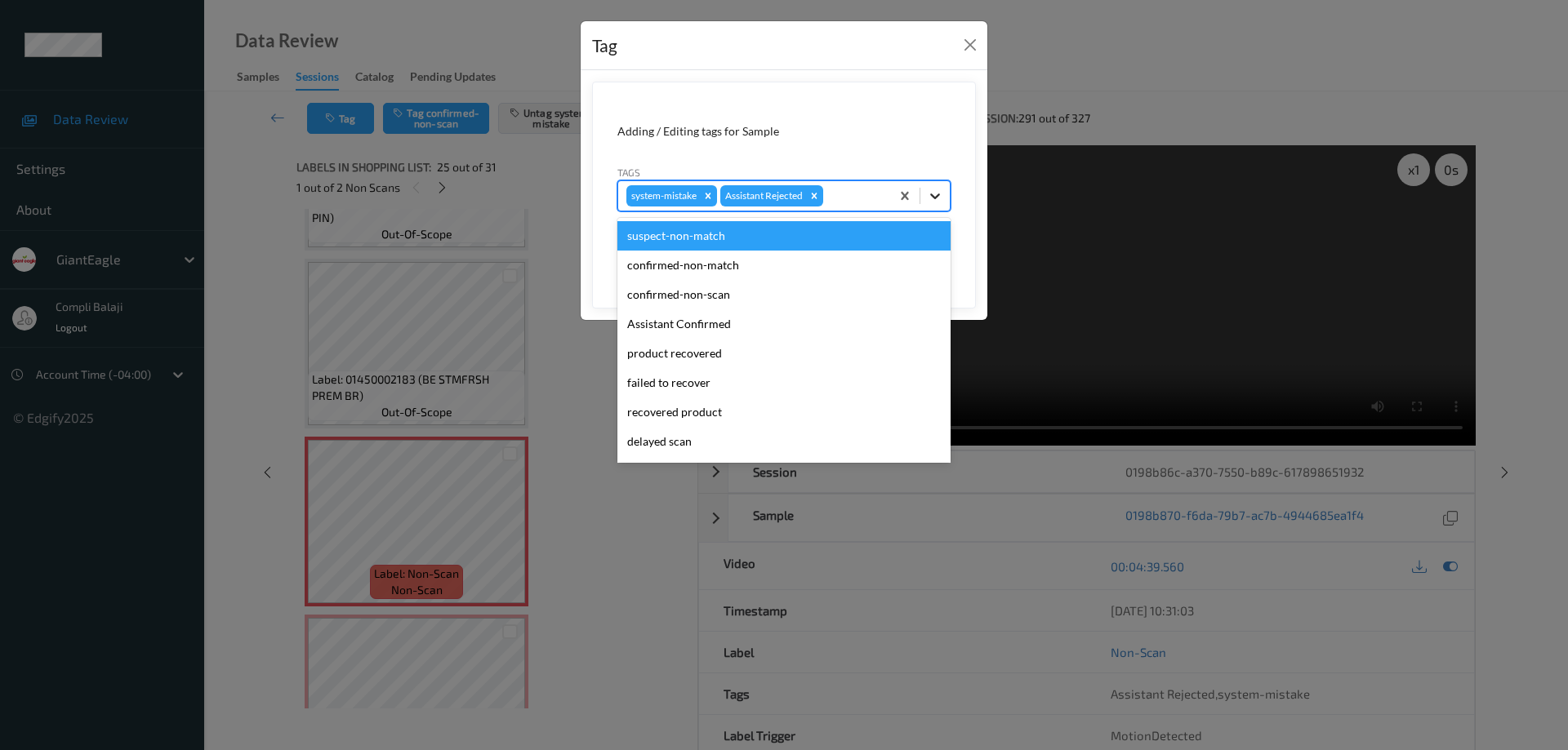
click at [937, 193] on icon at bounding box center [935, 196] width 17 height 17
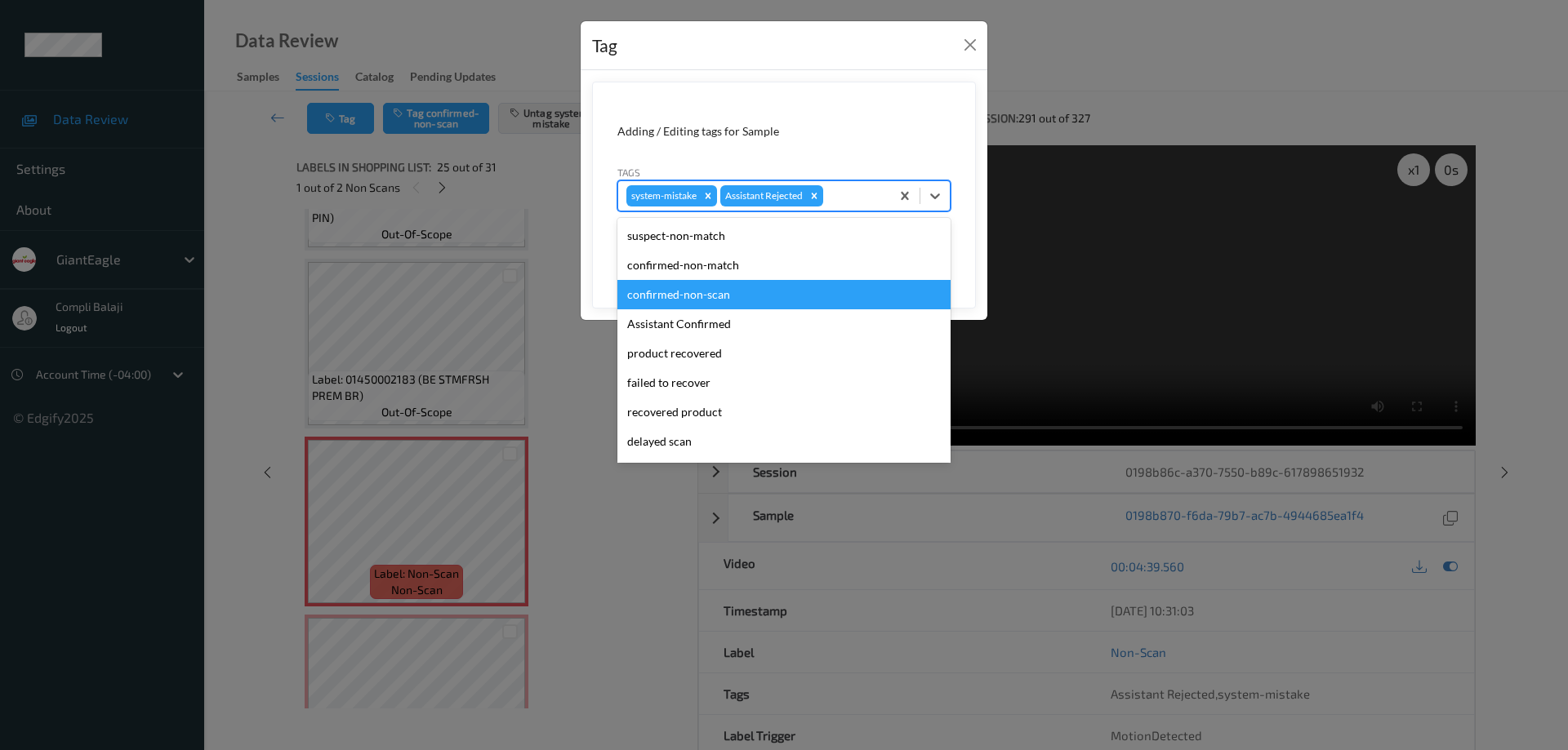
scroll to position [81, 0]
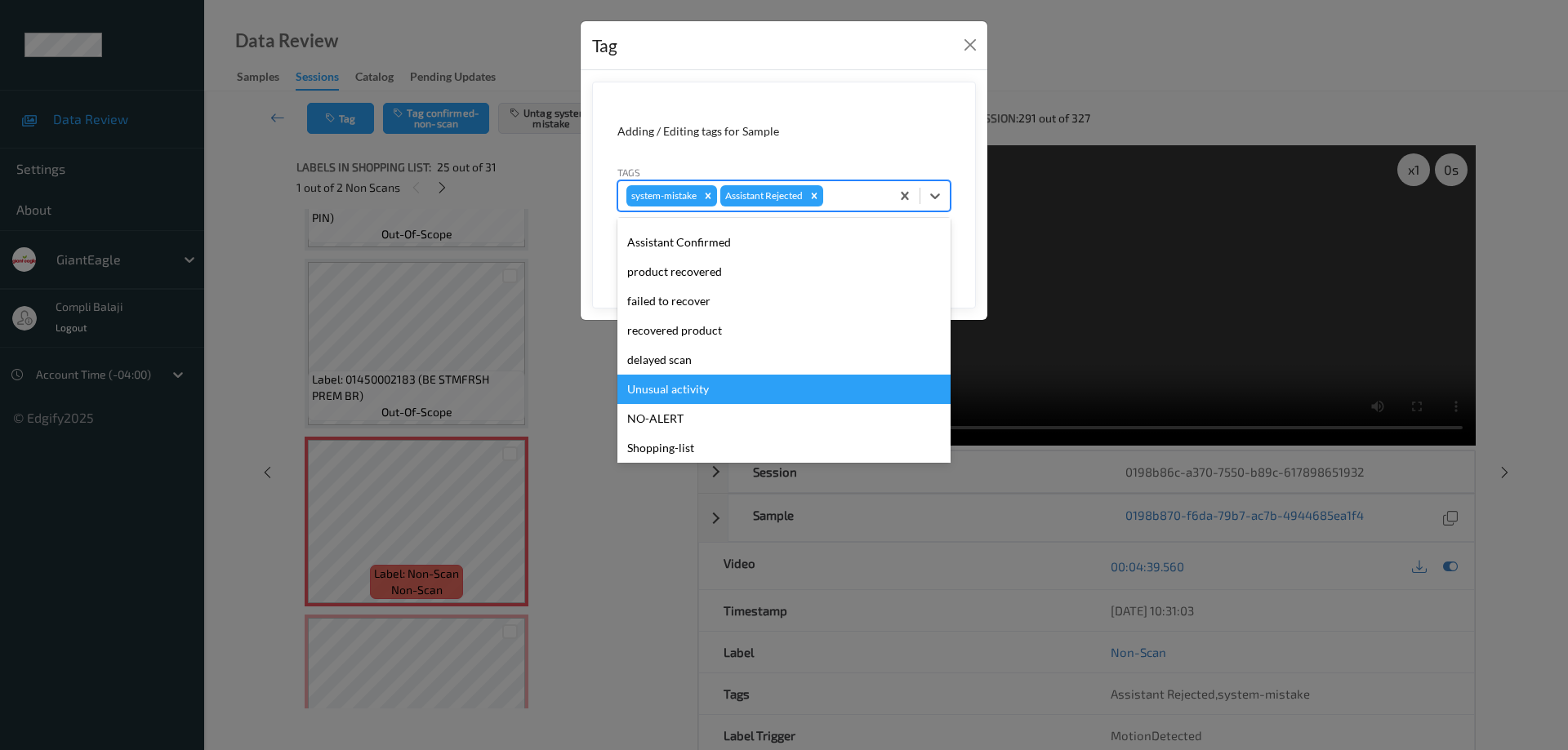
drag, startPoint x: 700, startPoint y: 390, endPoint x: 716, endPoint y: 393, distance: 16.3
click at [701, 390] on div "Unusual activity" at bounding box center [784, 389] width 333 height 29
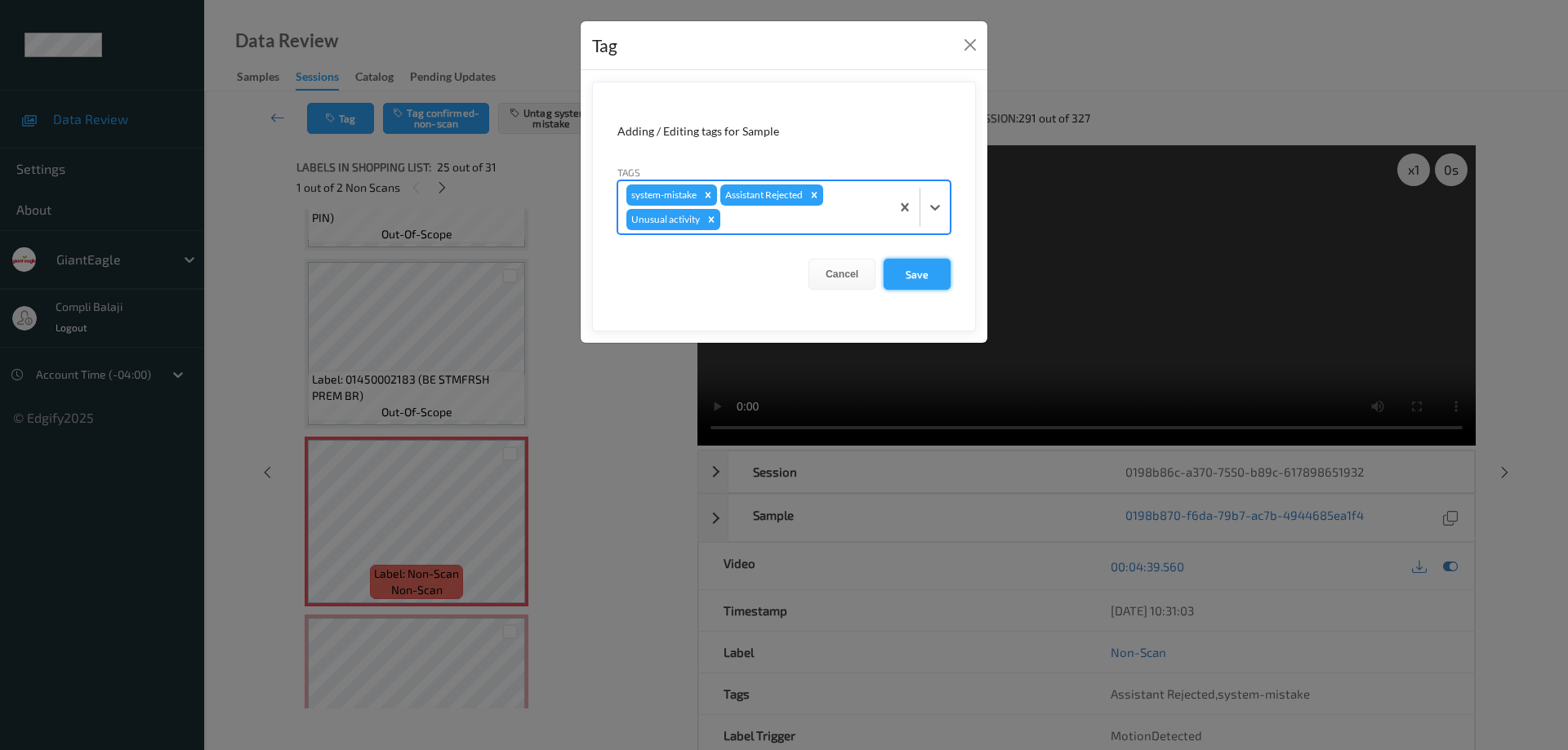
click at [933, 273] on button "Save" at bounding box center [917, 275] width 67 height 31
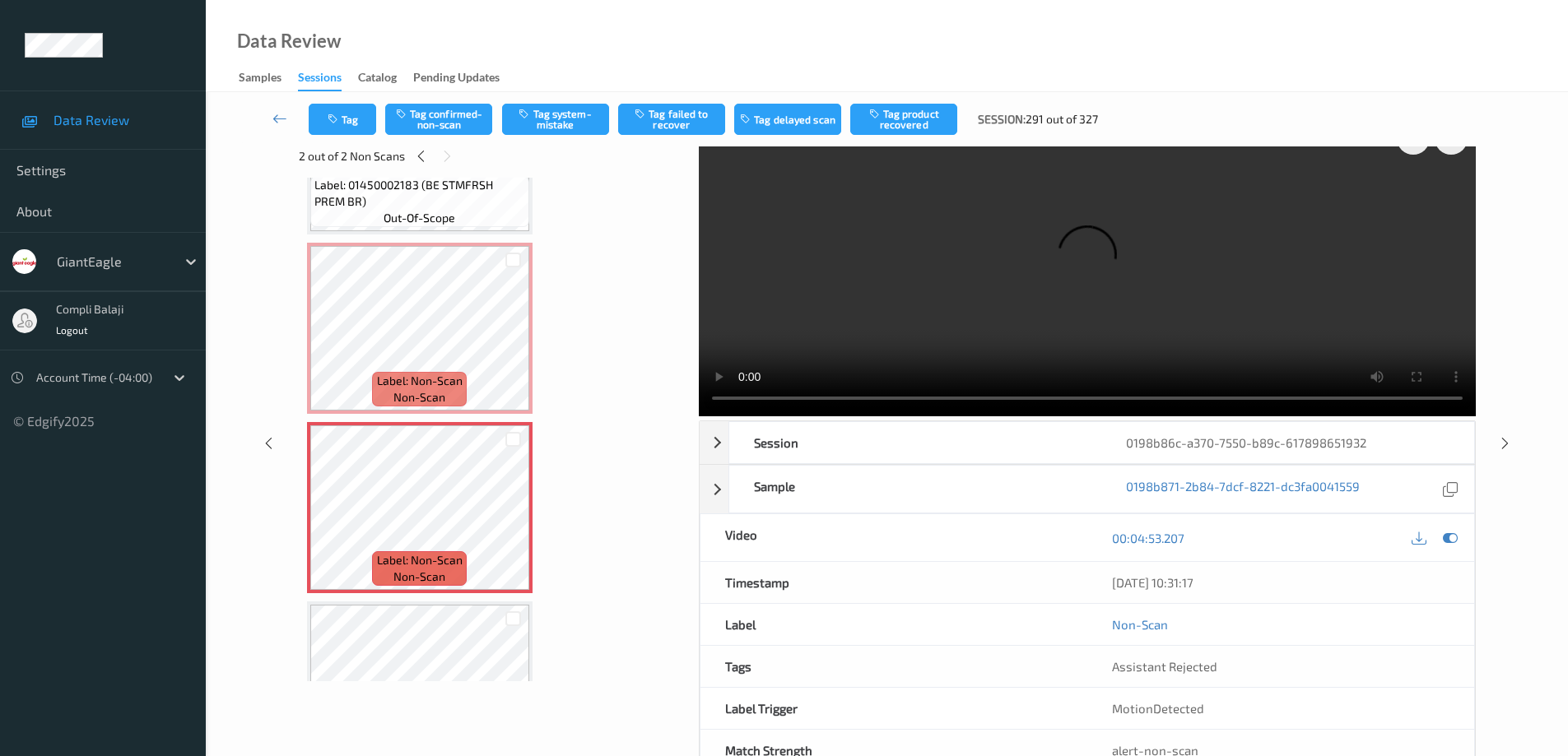
scroll to position [0, 0]
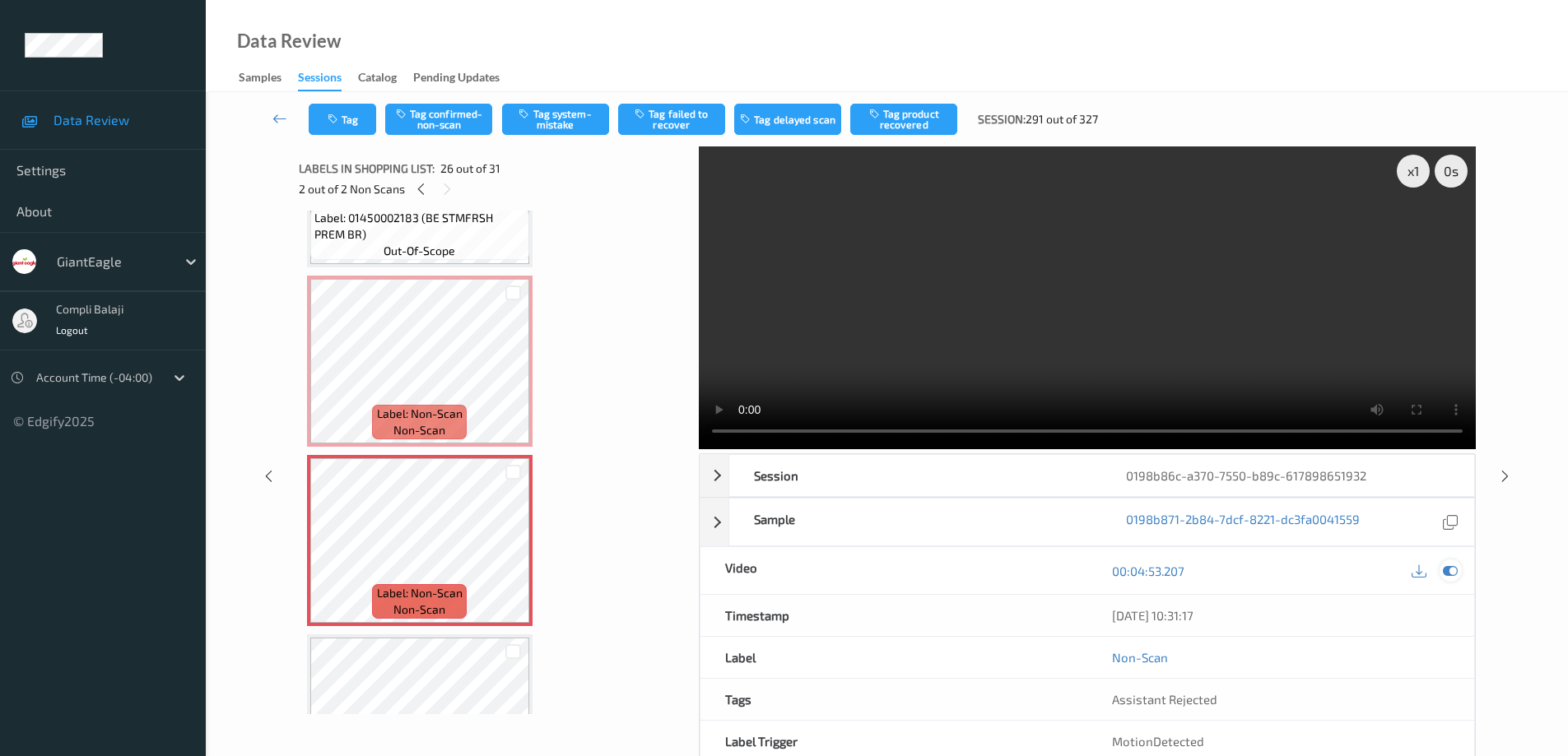
click at [1453, 568] on icon at bounding box center [1449, 570] width 15 height 15
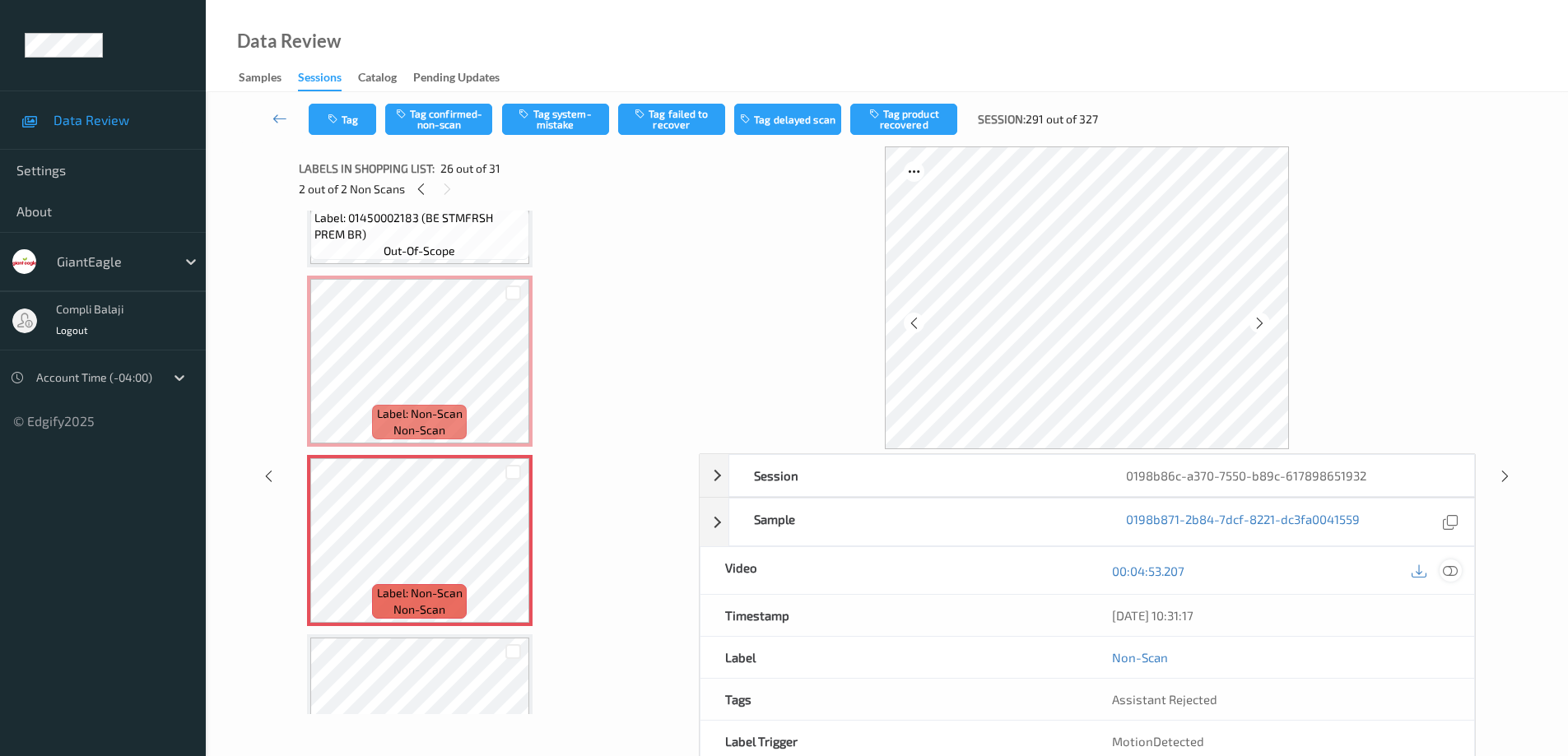
click at [1448, 574] on icon at bounding box center [1449, 570] width 15 height 15
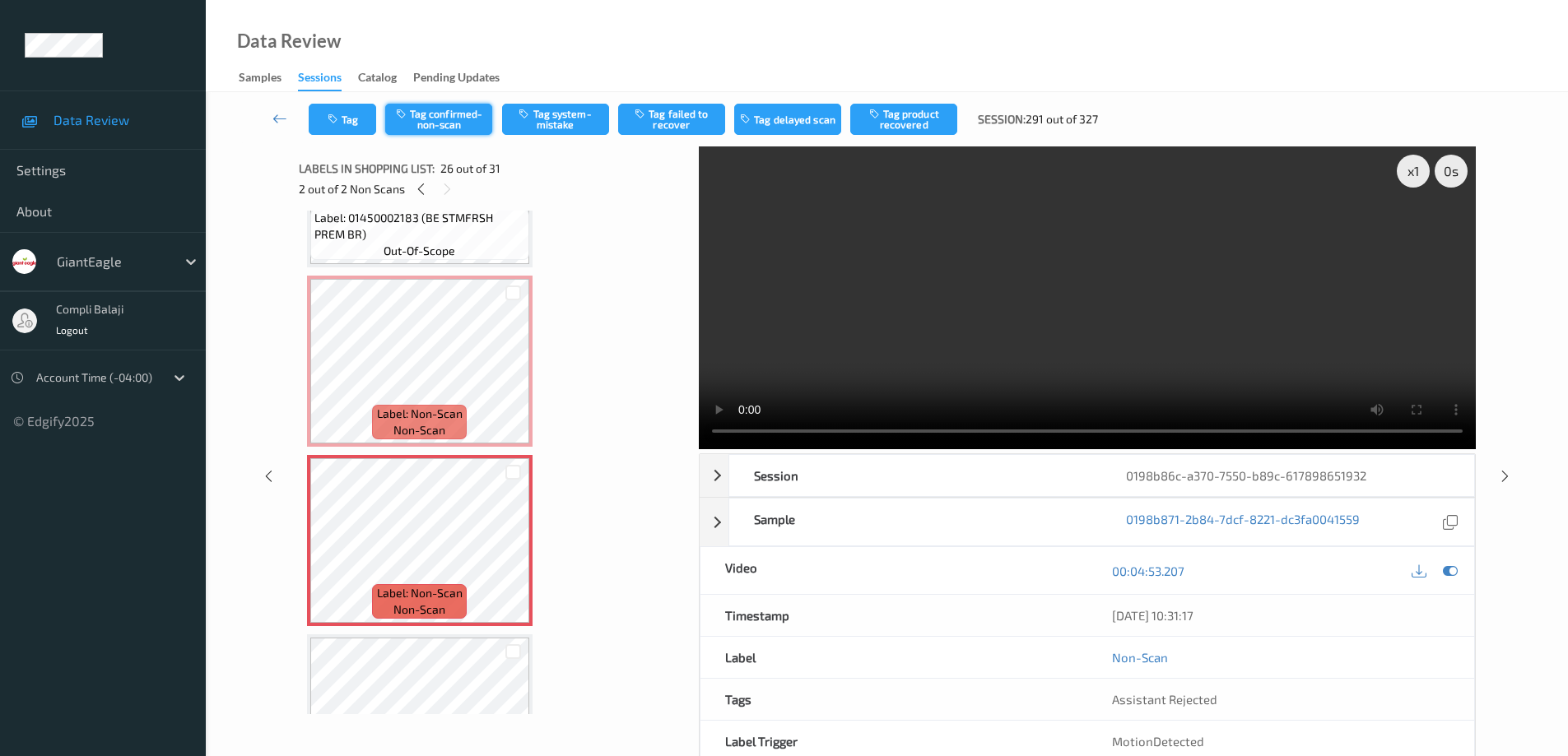
click at [456, 126] on button "Tag confirmed-non-scan" at bounding box center [439, 120] width 107 height 32
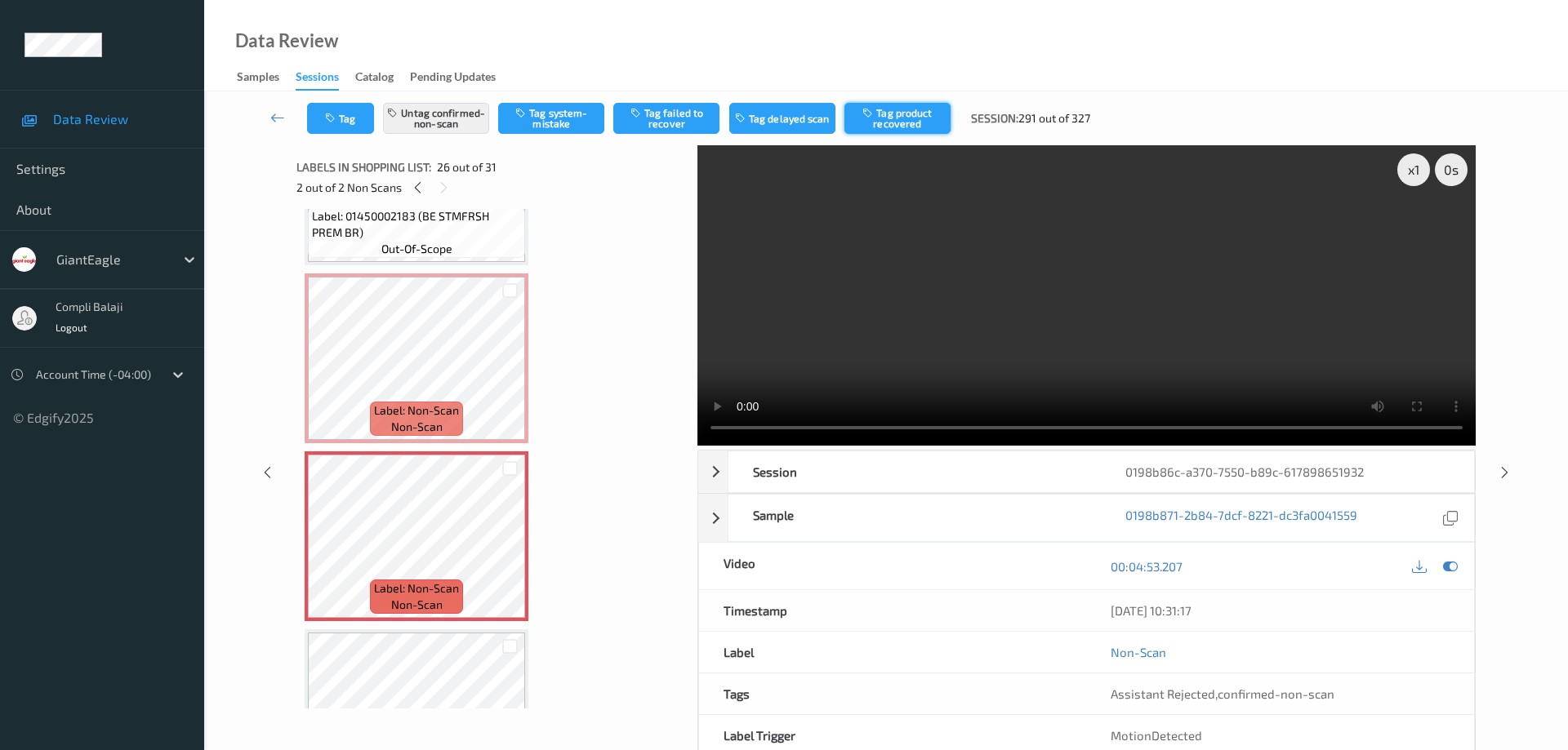
click at [909, 118] on button "Tag product recovered" at bounding box center [897, 119] width 106 height 31
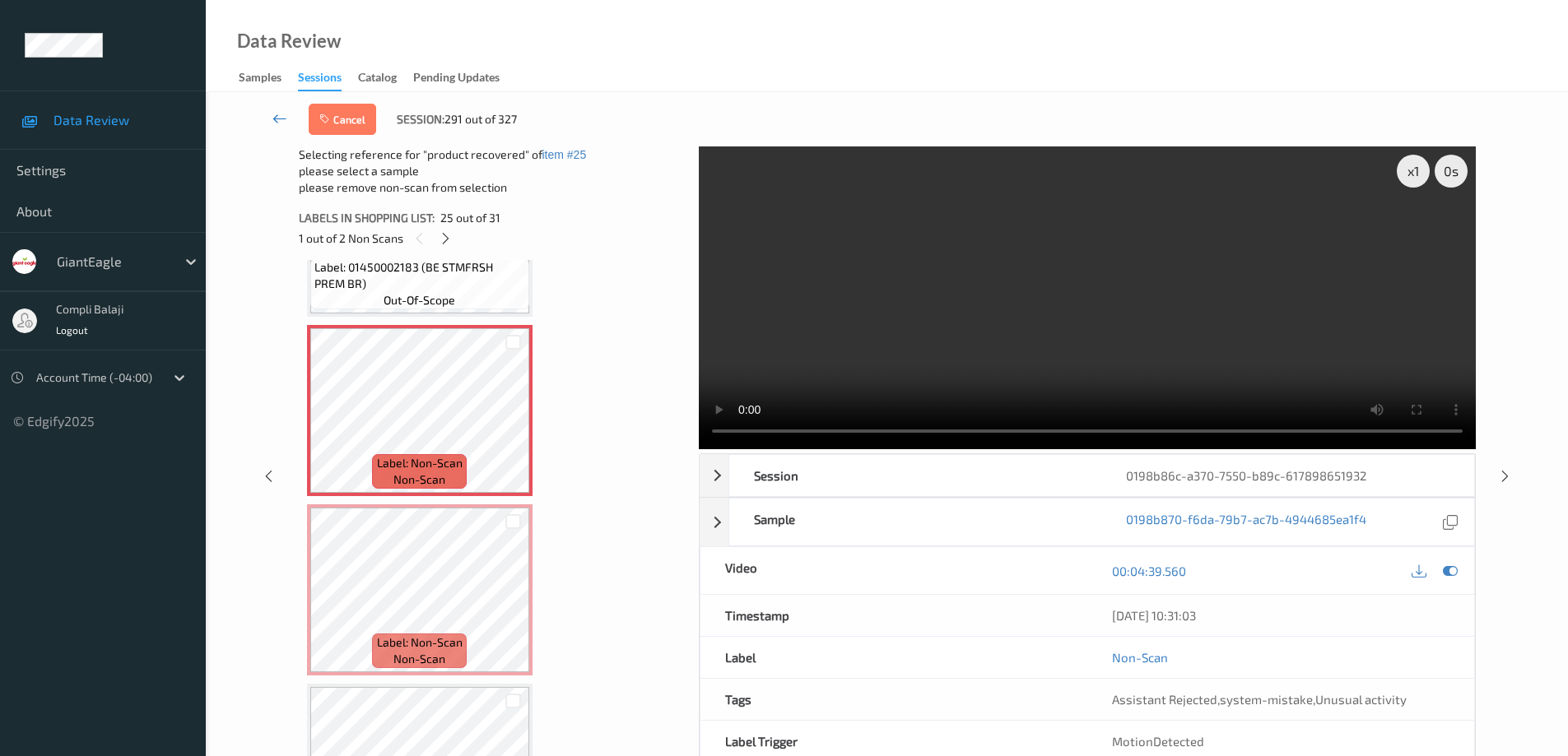
click at [278, 121] on icon at bounding box center [280, 119] width 15 height 17
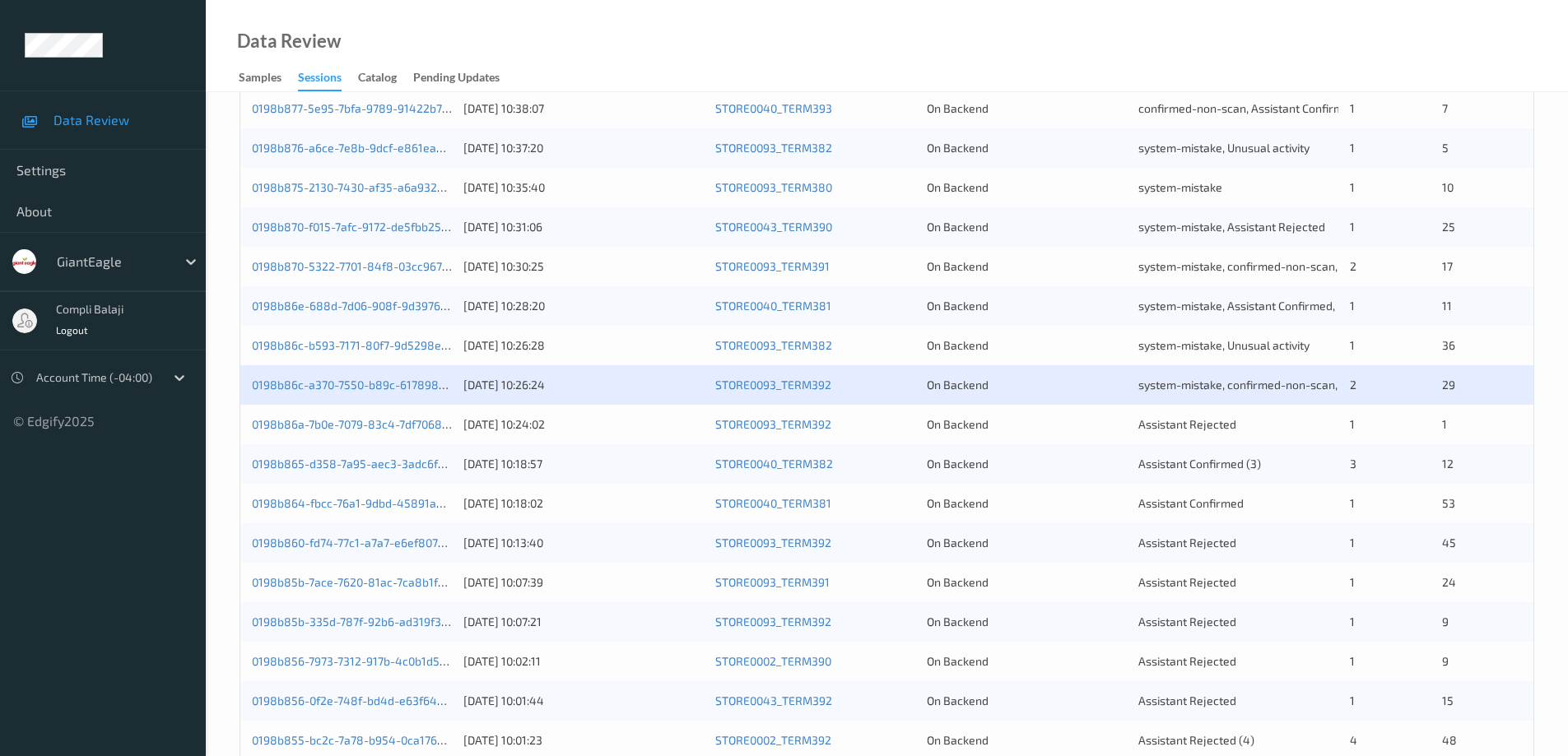
scroll to position [411, 0]
click at [417, 425] on link "0198b86a-7b0e-7079-83c4-7df7068a9d34" at bounding box center [364, 423] width 224 height 14
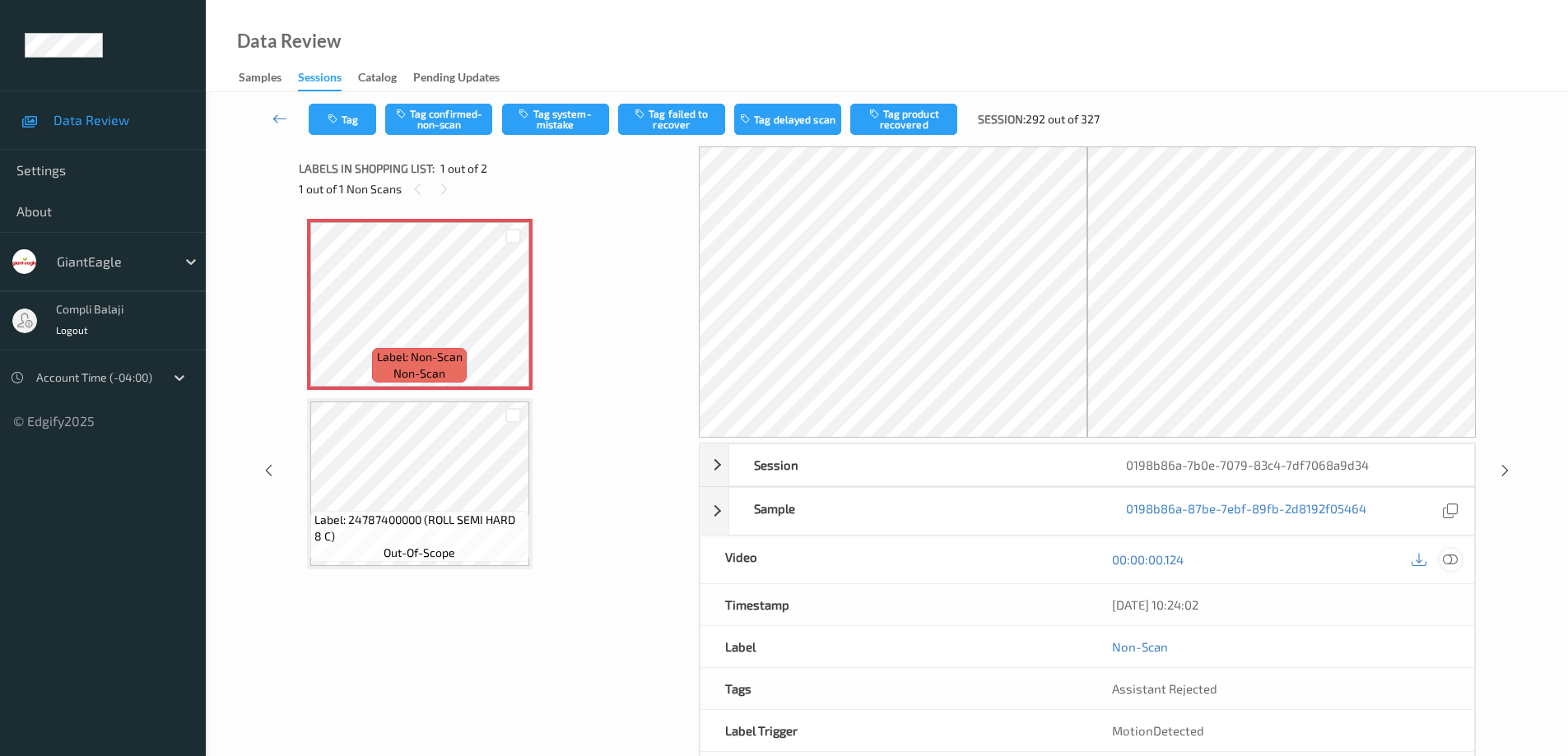
click at [1454, 559] on icon at bounding box center [1449, 559] width 15 height 15
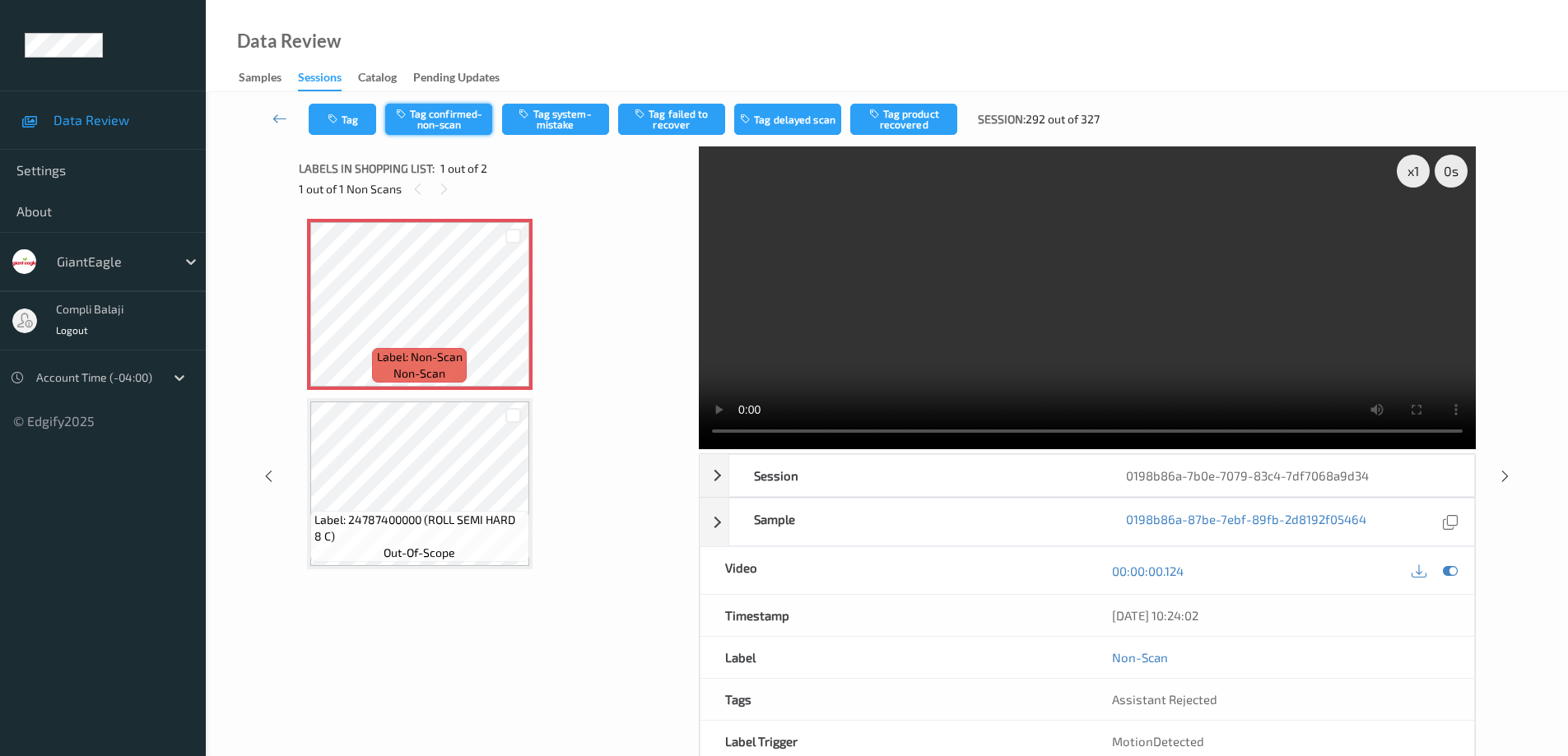
click at [457, 121] on button "Tag confirmed-non-scan" at bounding box center [439, 120] width 107 height 32
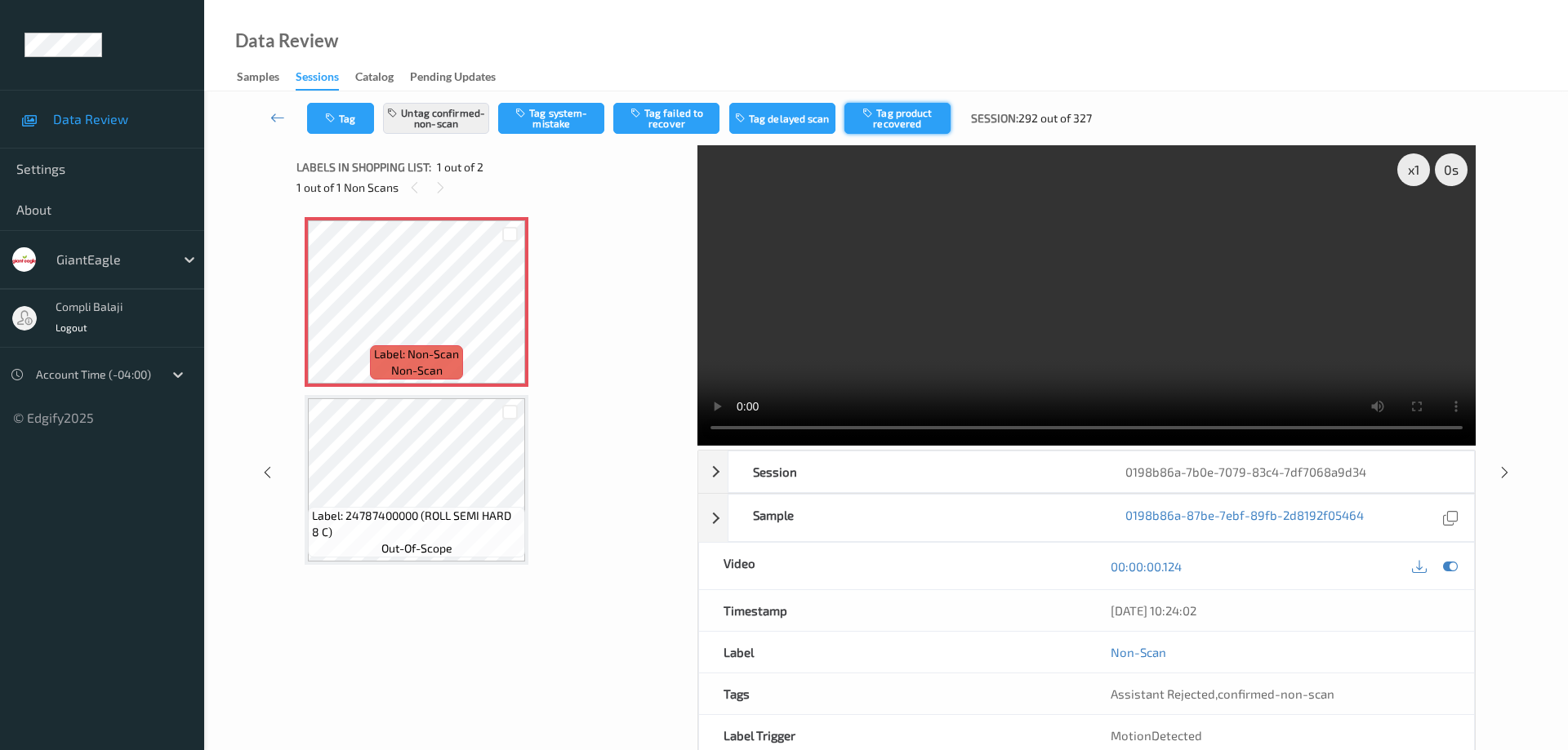
click at [901, 122] on button "Tag product recovered" at bounding box center [897, 119] width 106 height 31
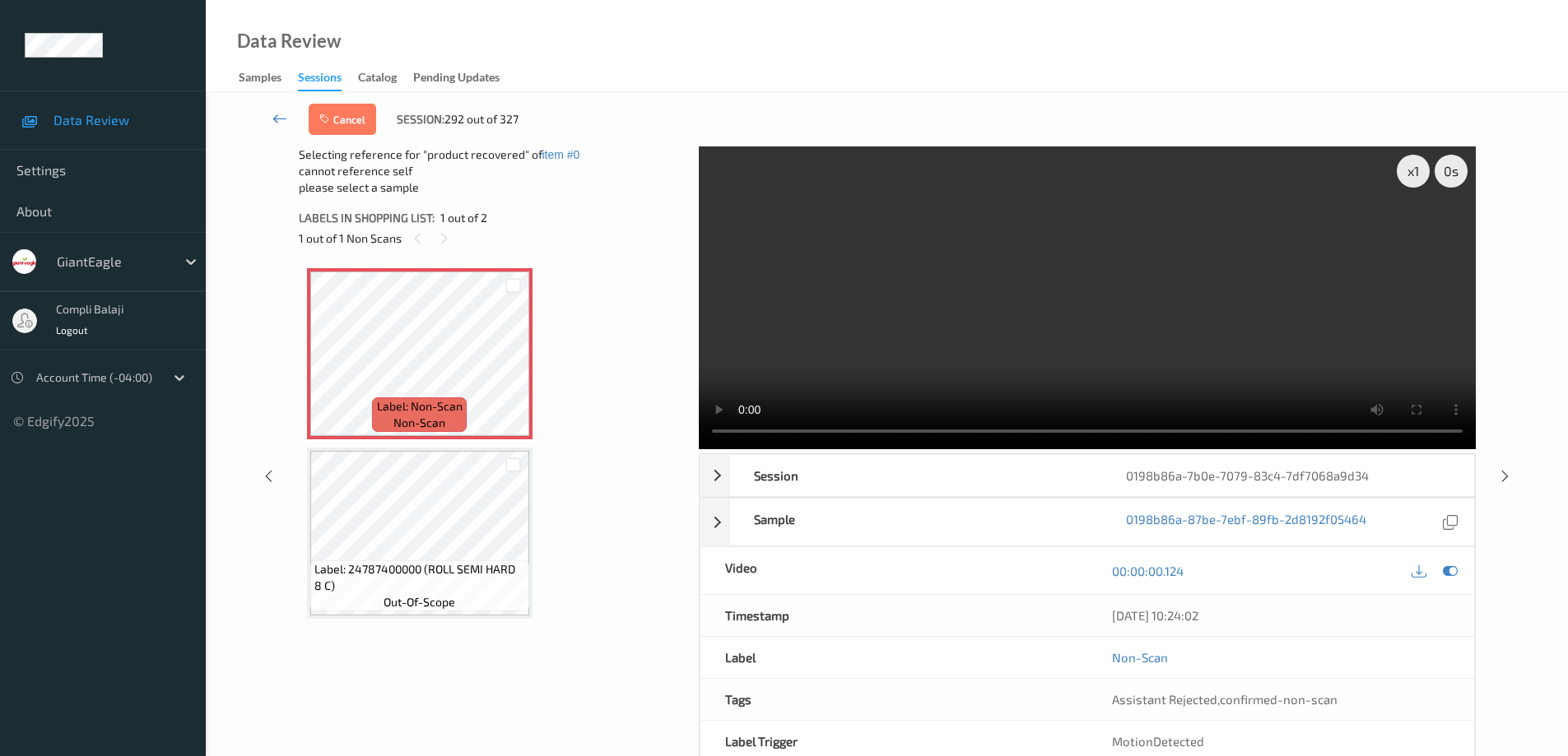
click at [276, 122] on icon at bounding box center [280, 119] width 15 height 17
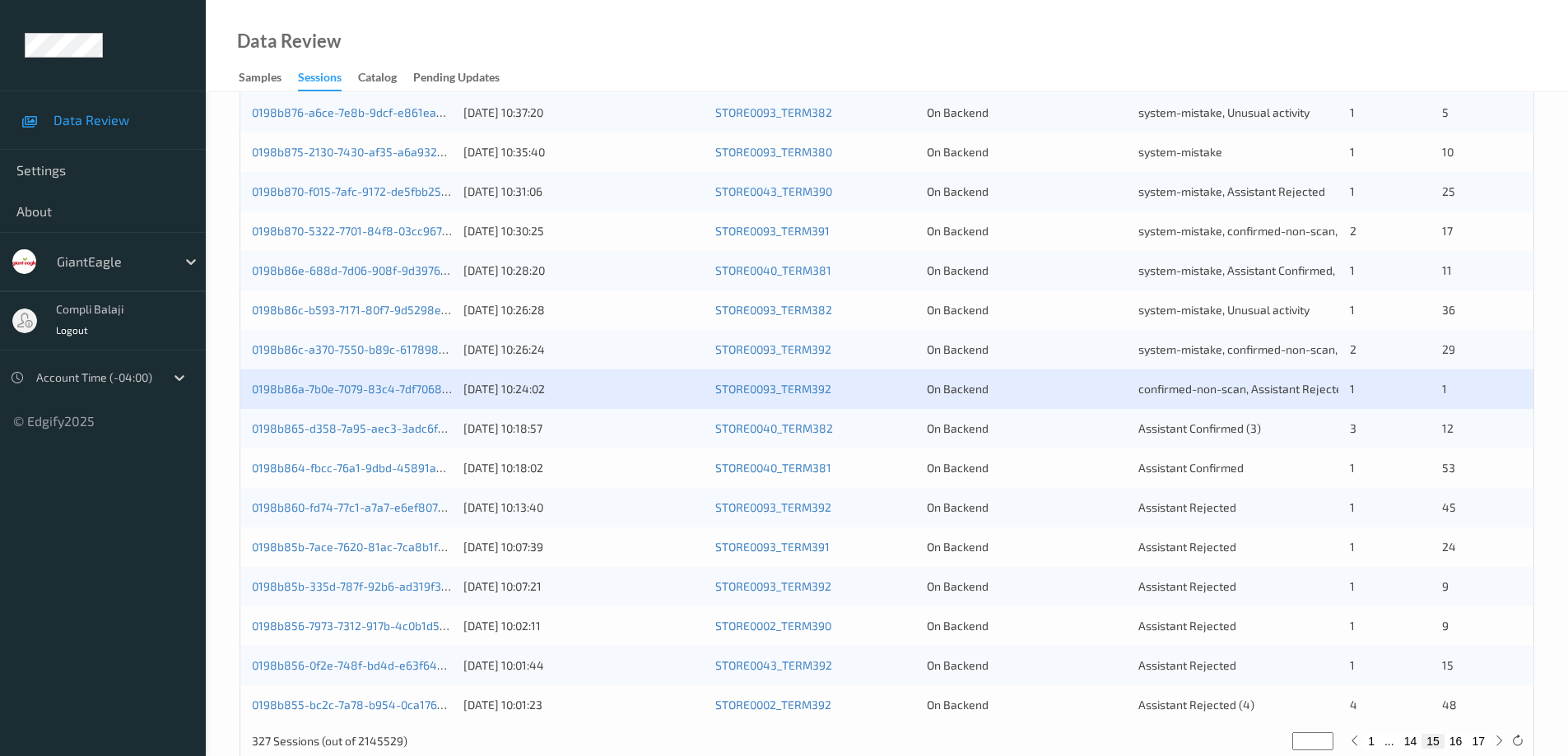
scroll to position [482, 0]
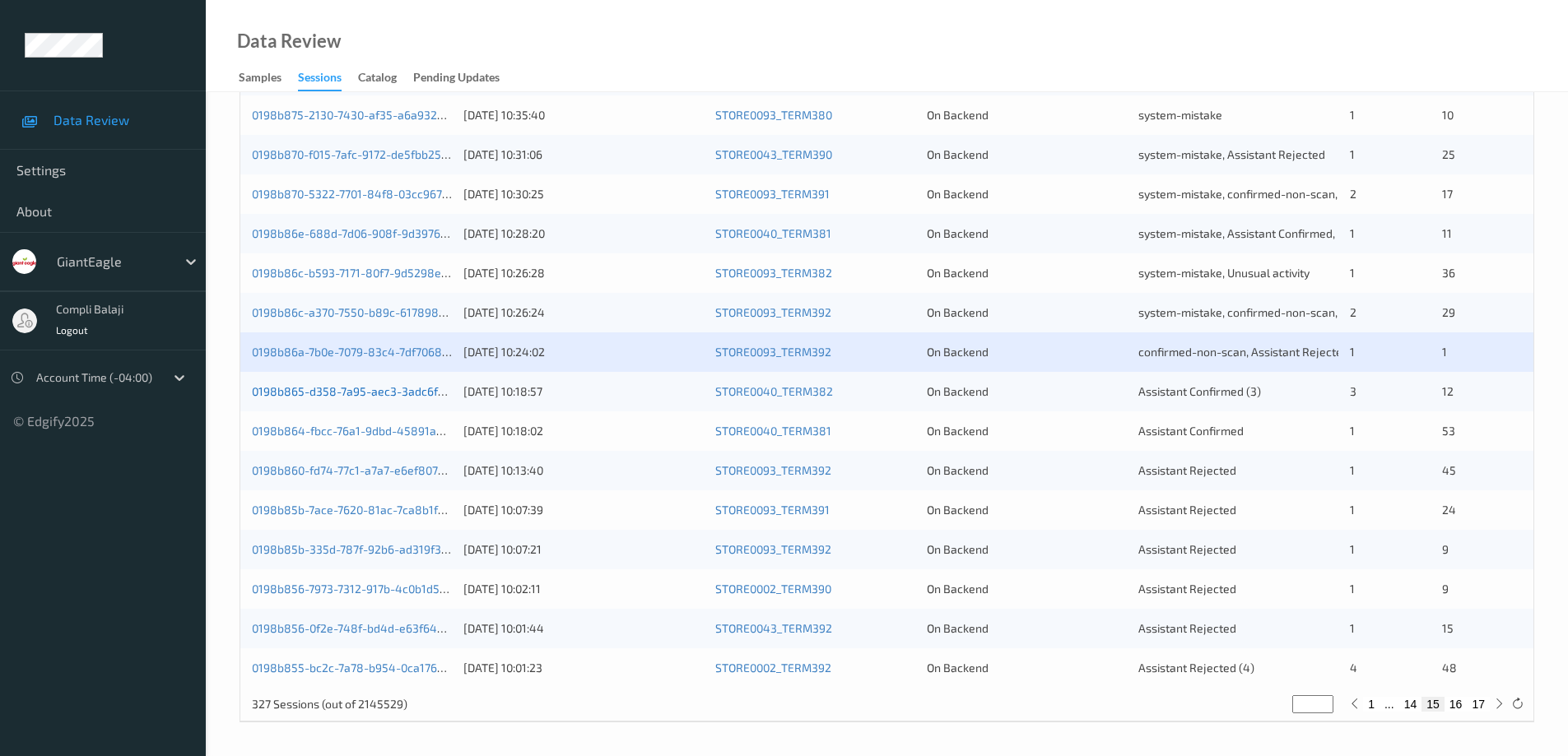
click at [390, 398] on link "0198b865-d358-7a95-aec3-3adc6fa7ebd3" at bounding box center [364, 391] width 224 height 14
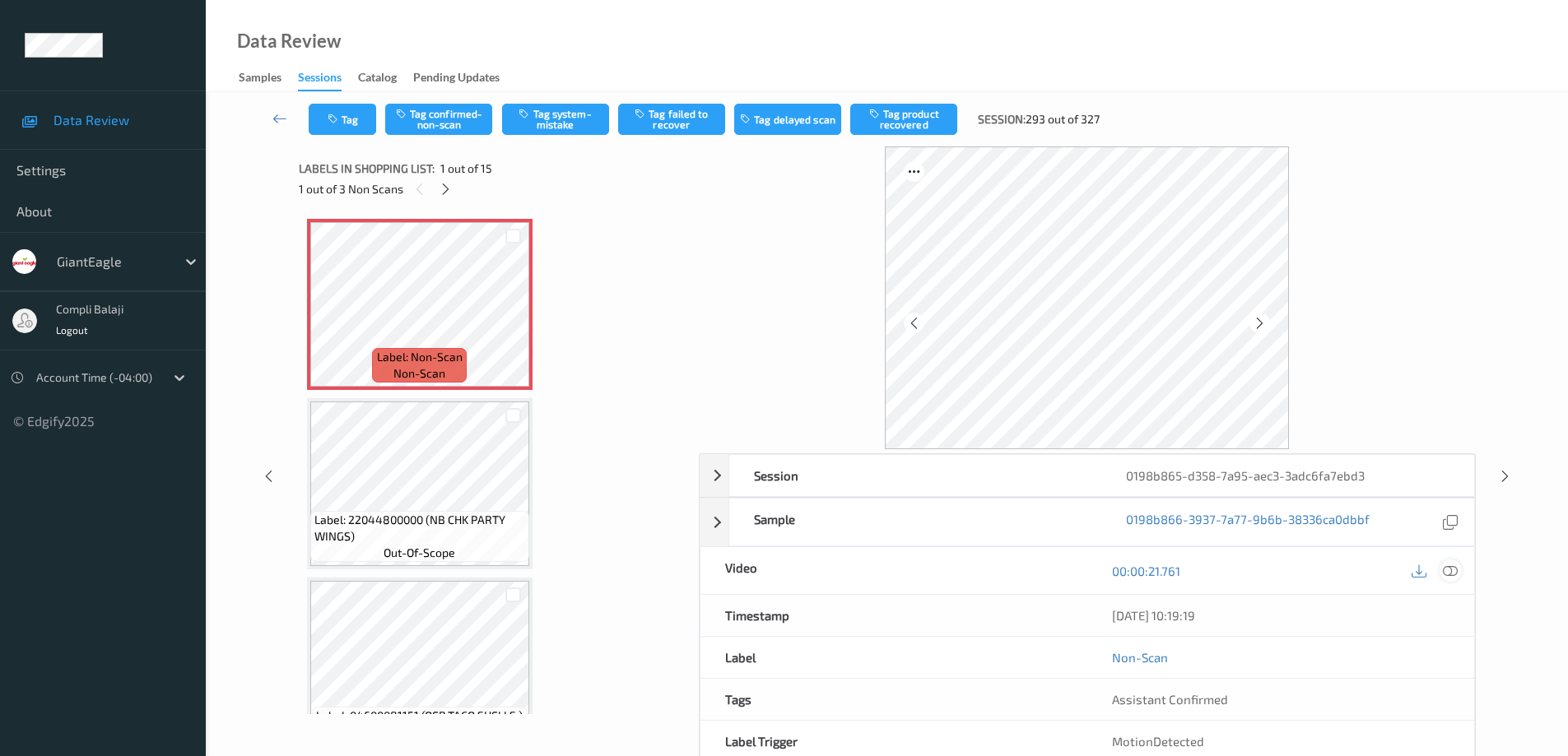
click at [1452, 572] on icon at bounding box center [1449, 570] width 15 height 15
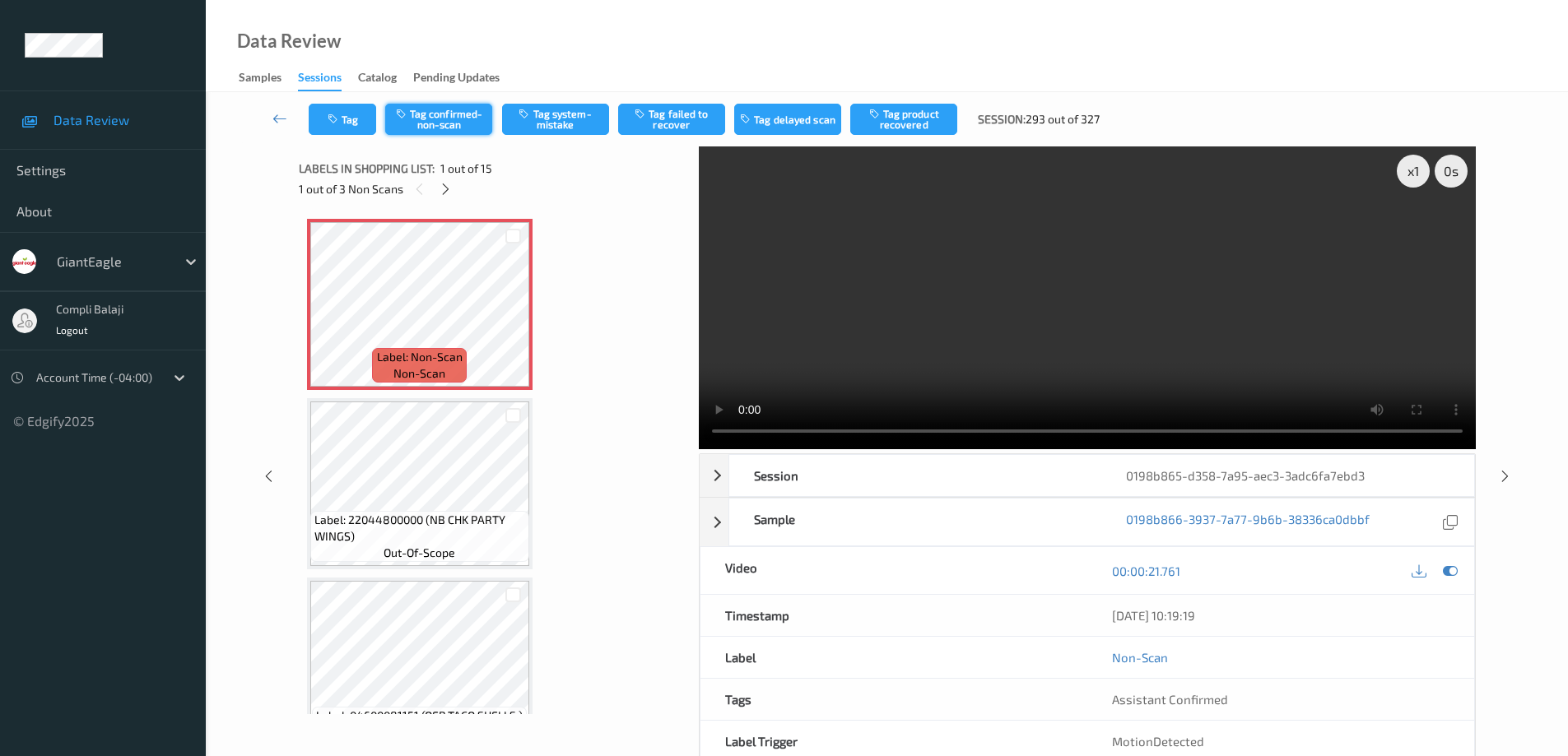
click at [440, 122] on button "Tag confirmed-non-scan" at bounding box center [439, 120] width 107 height 32
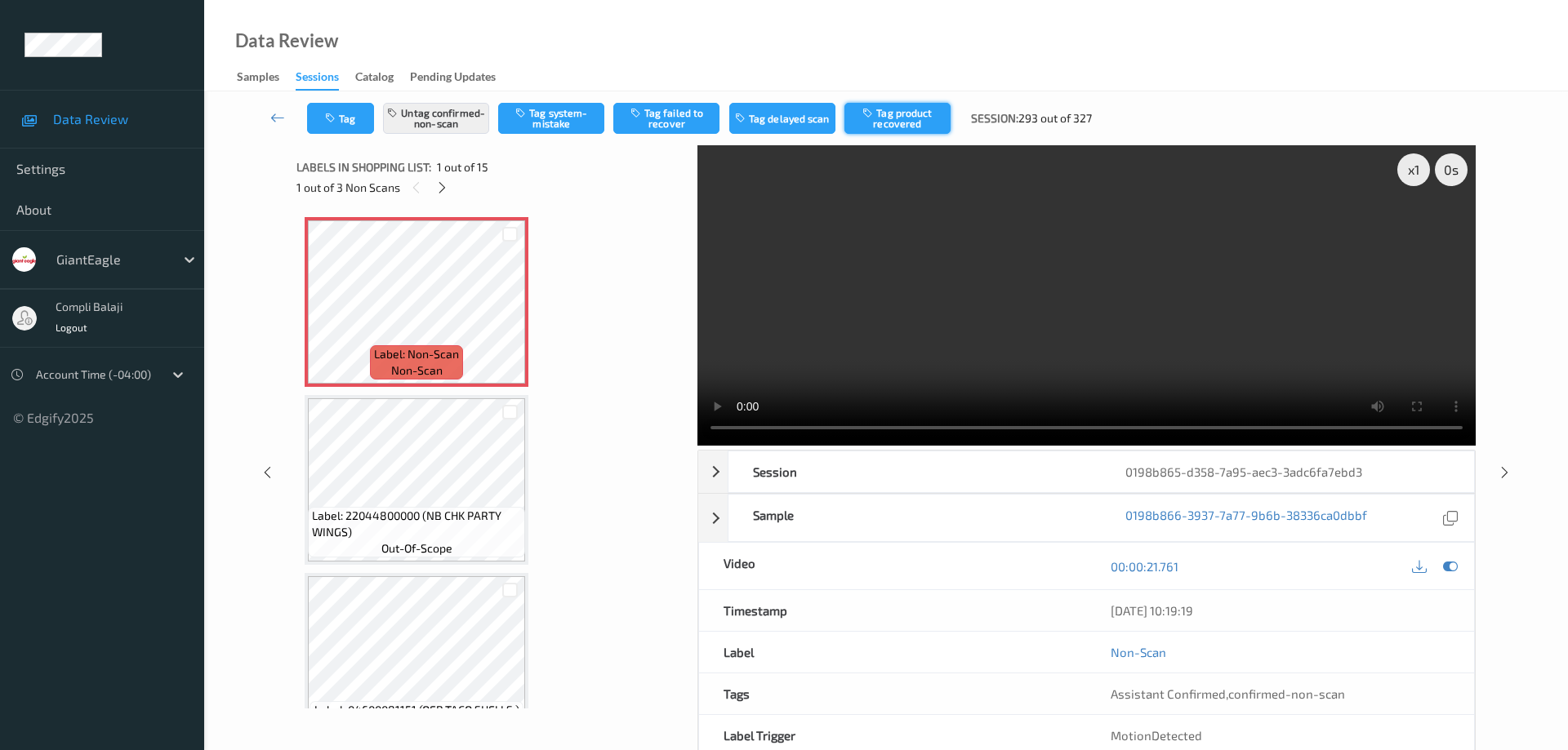
click at [901, 120] on button "Tag product recovered" at bounding box center [897, 119] width 106 height 31
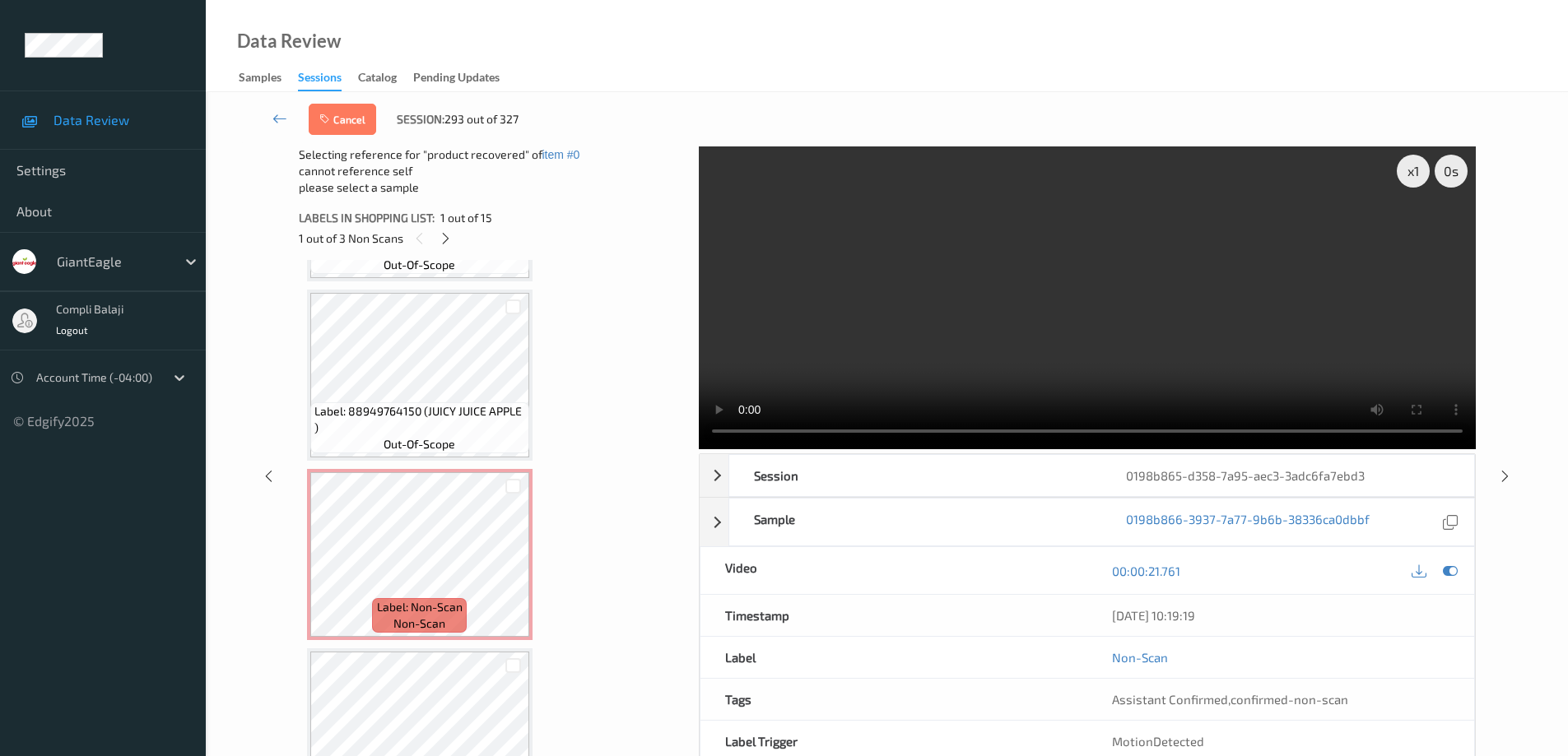
scroll to position [1317, 0]
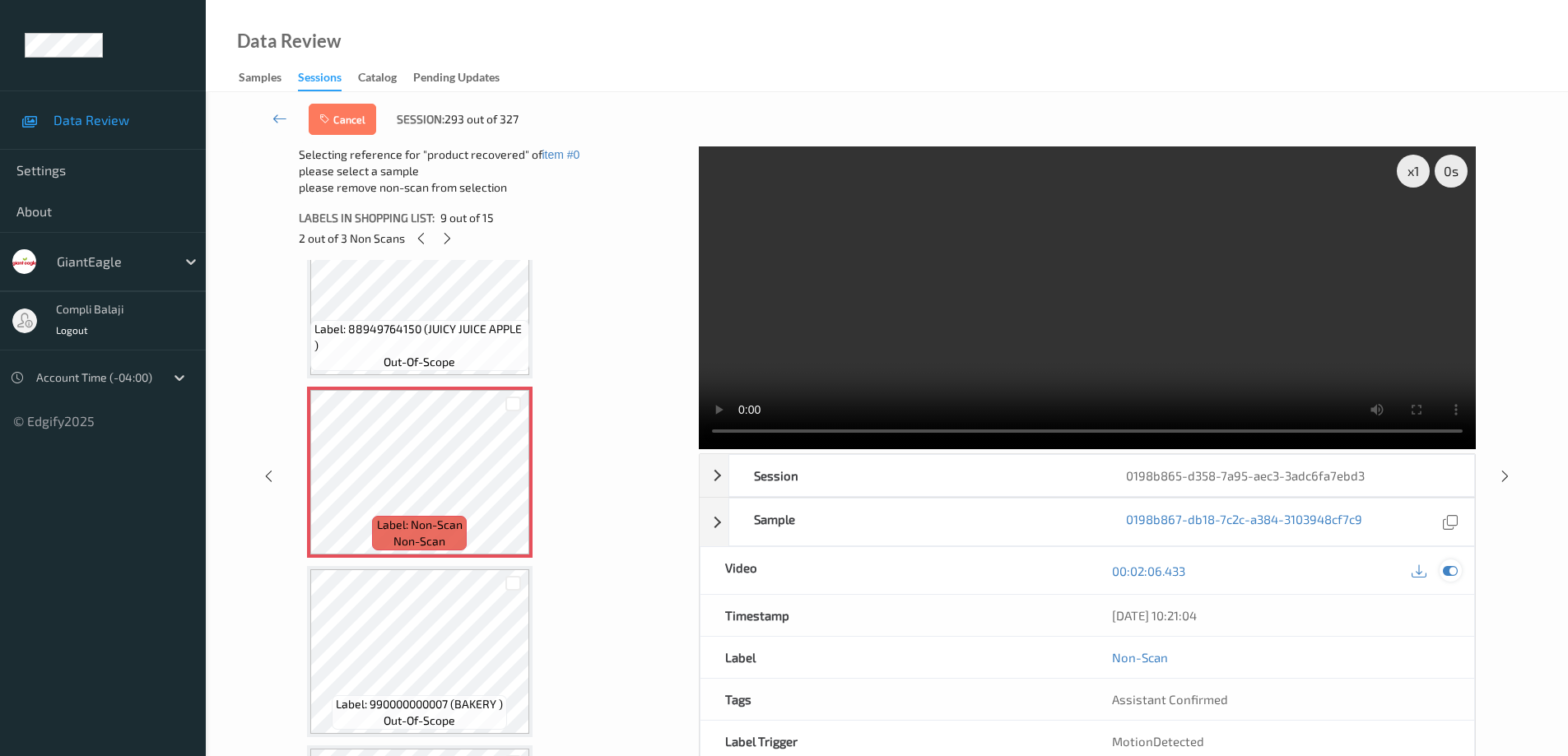
click at [1450, 568] on icon at bounding box center [1449, 570] width 15 height 15
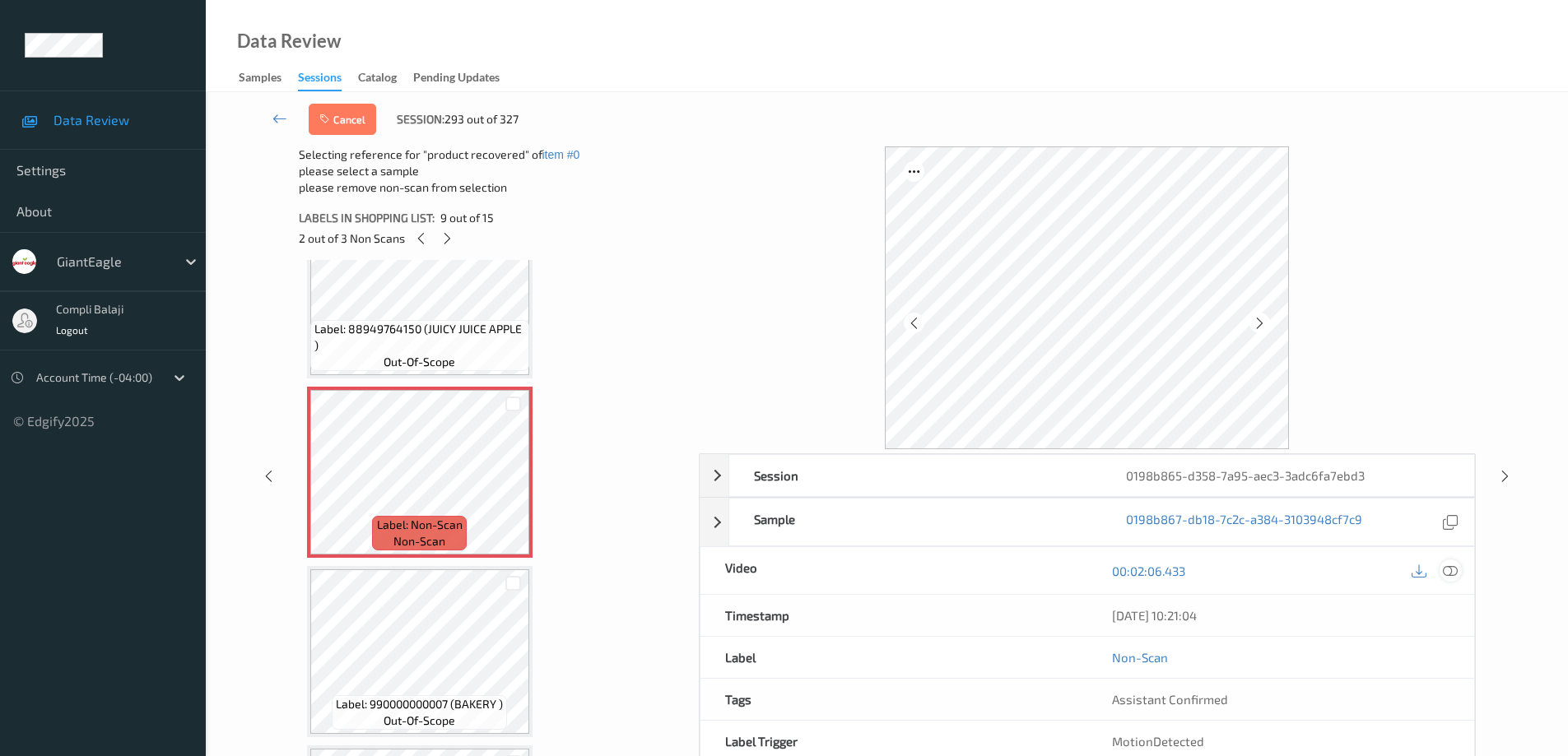
click at [1449, 571] on icon at bounding box center [1449, 570] width 15 height 15
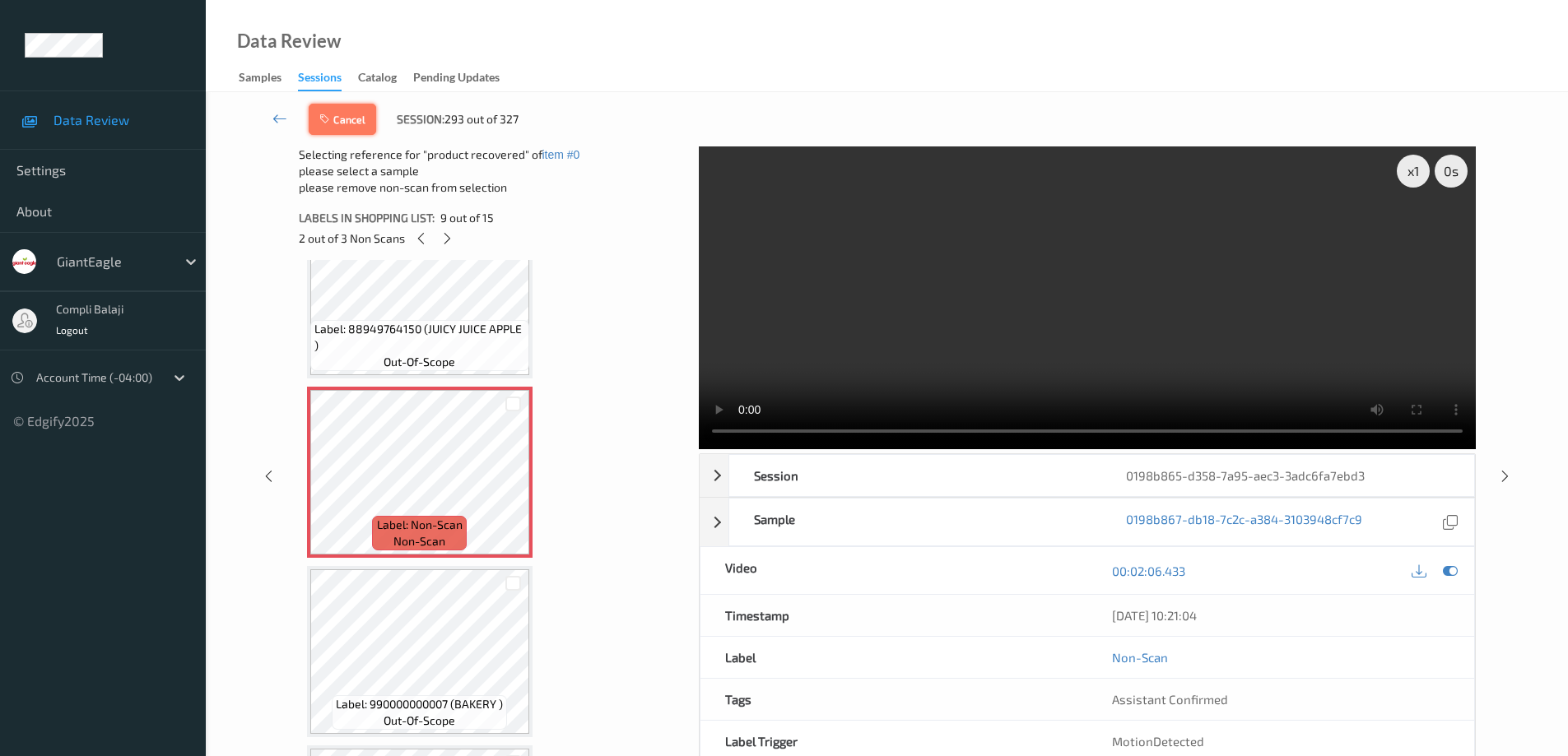
click at [357, 126] on button "Cancel" at bounding box center [342, 120] width 67 height 32
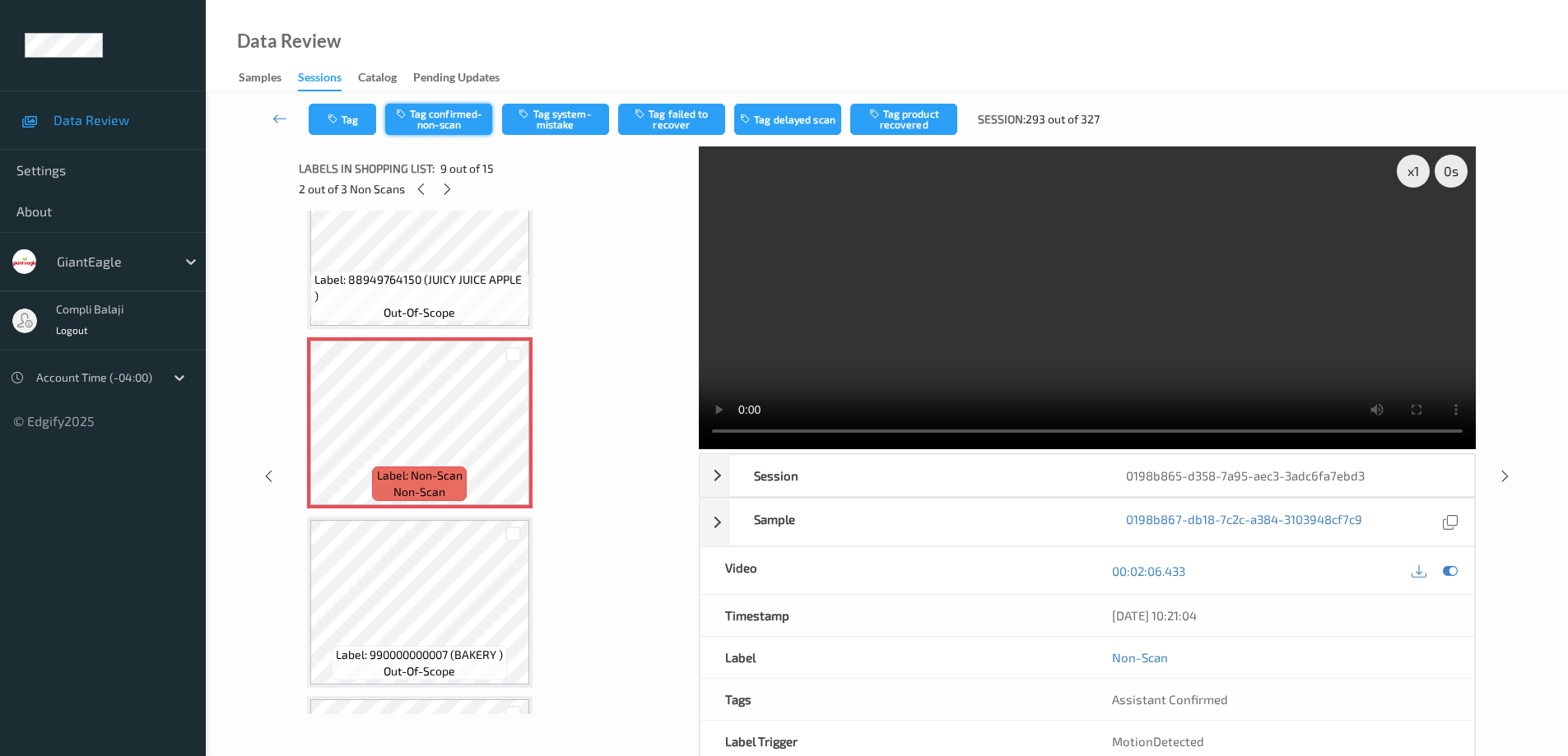
click at [441, 124] on button "Tag confirmed-non-scan" at bounding box center [439, 120] width 107 height 32
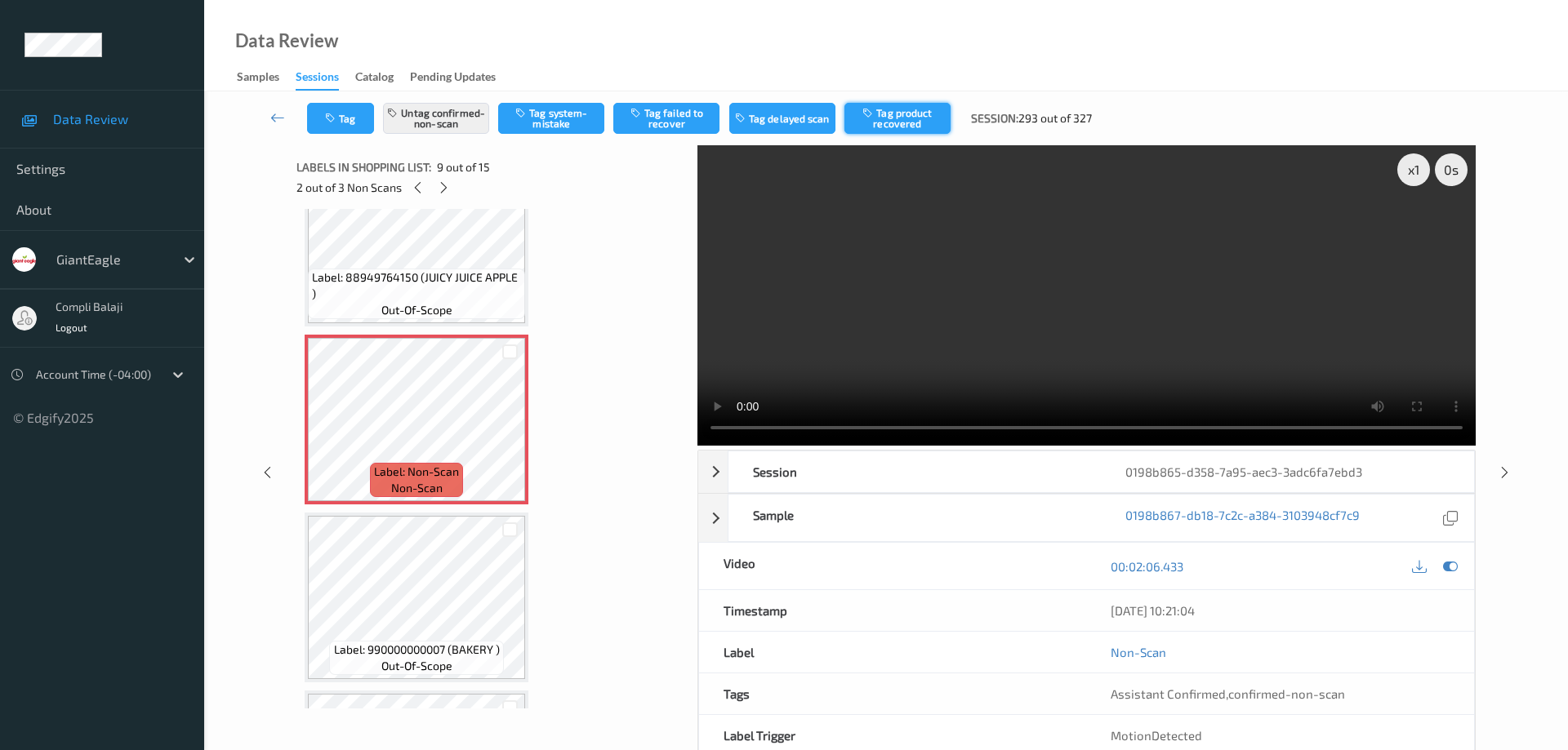
click at [900, 115] on button "Tag product recovered" at bounding box center [897, 119] width 106 height 31
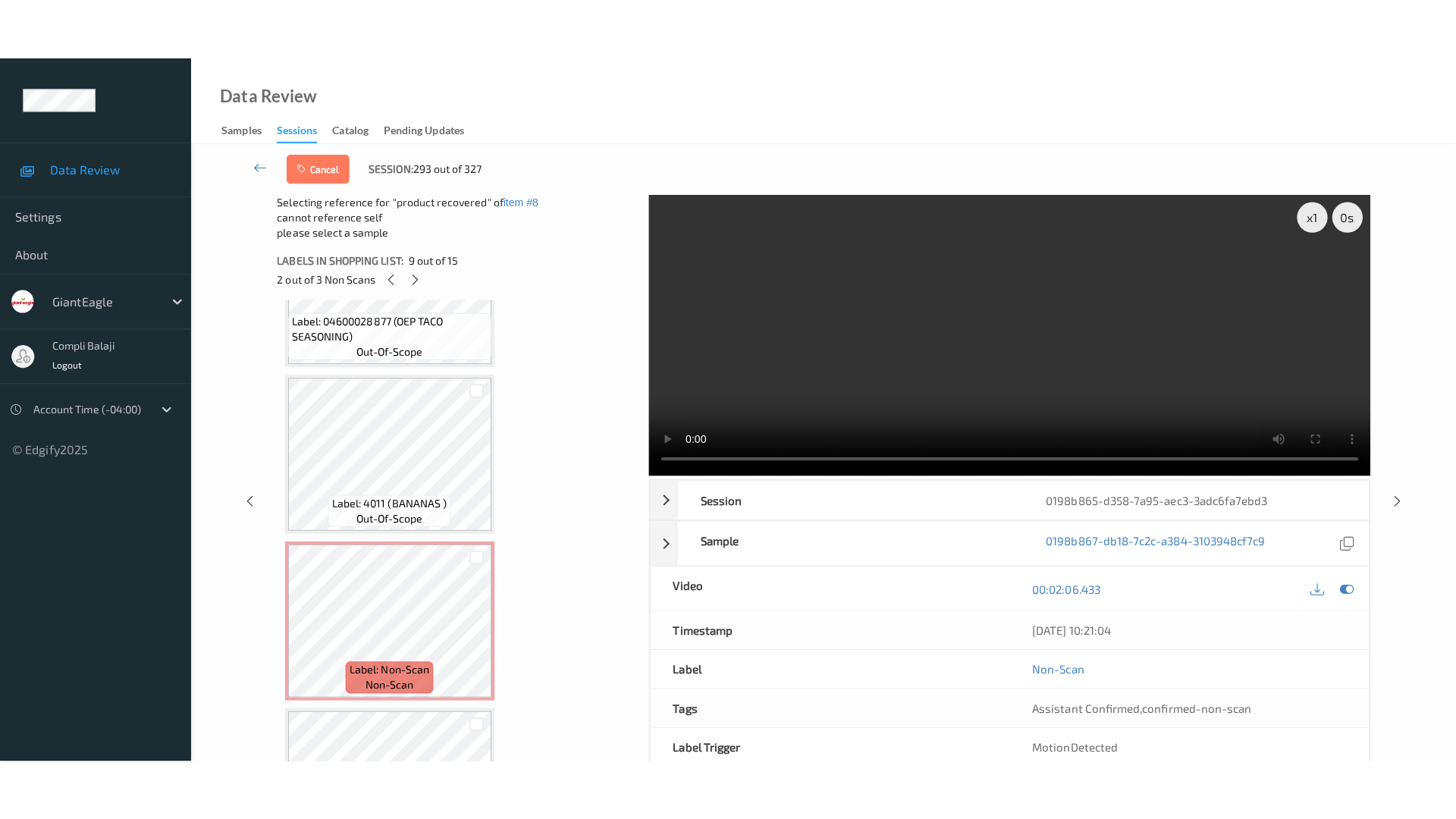
scroll to position [1988, 0]
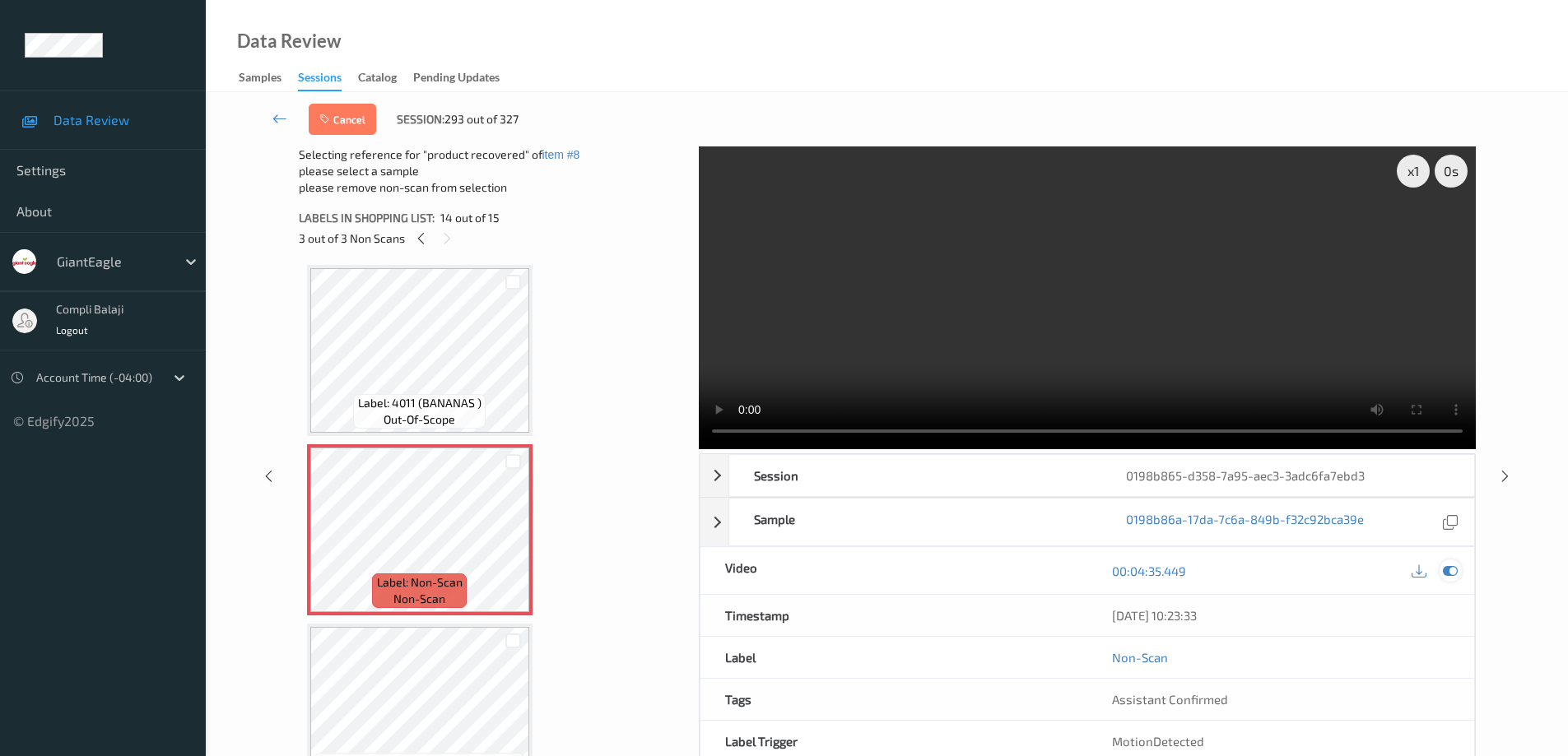
click at [1446, 569] on icon at bounding box center [1449, 570] width 15 height 15
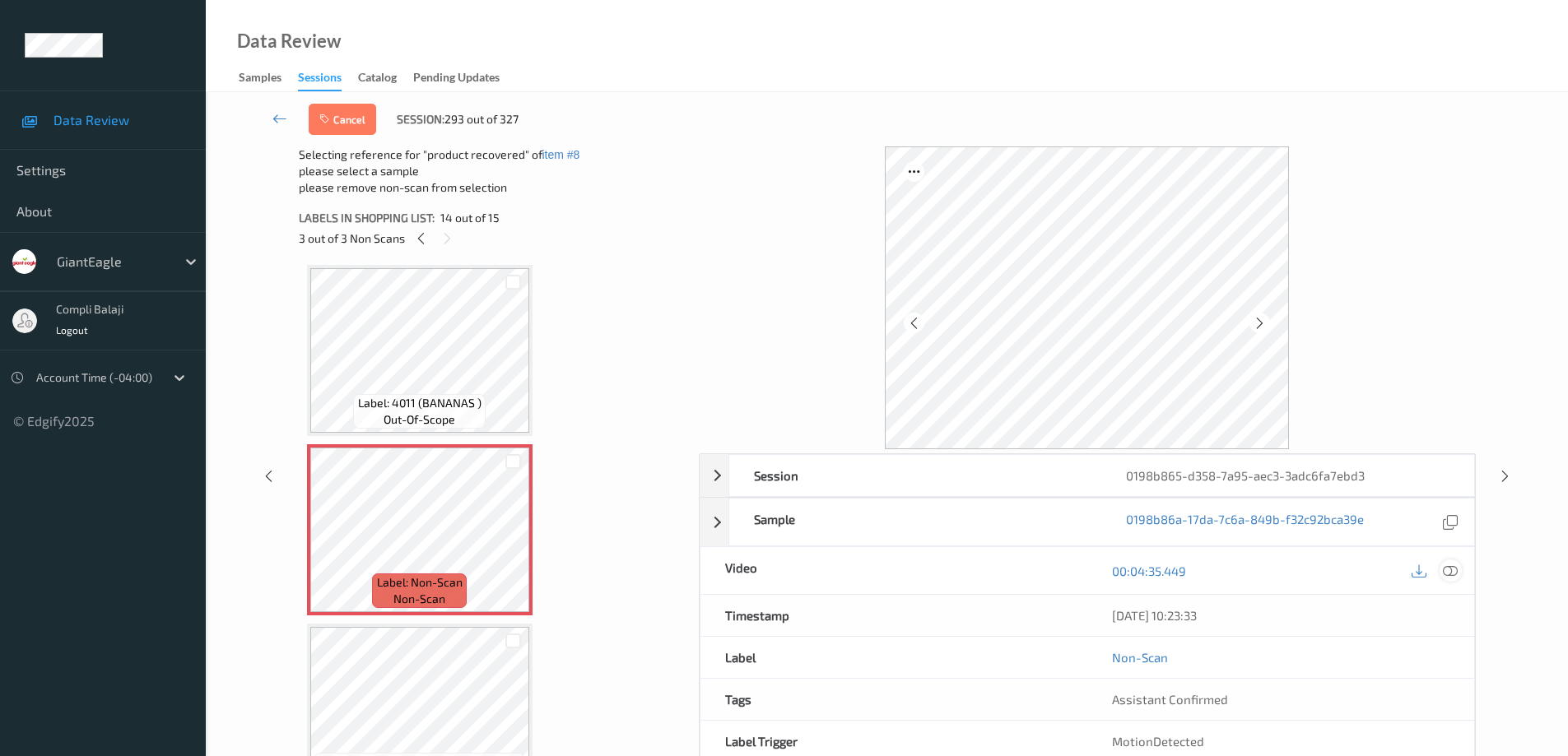
click at [1454, 573] on icon at bounding box center [1449, 570] width 15 height 15
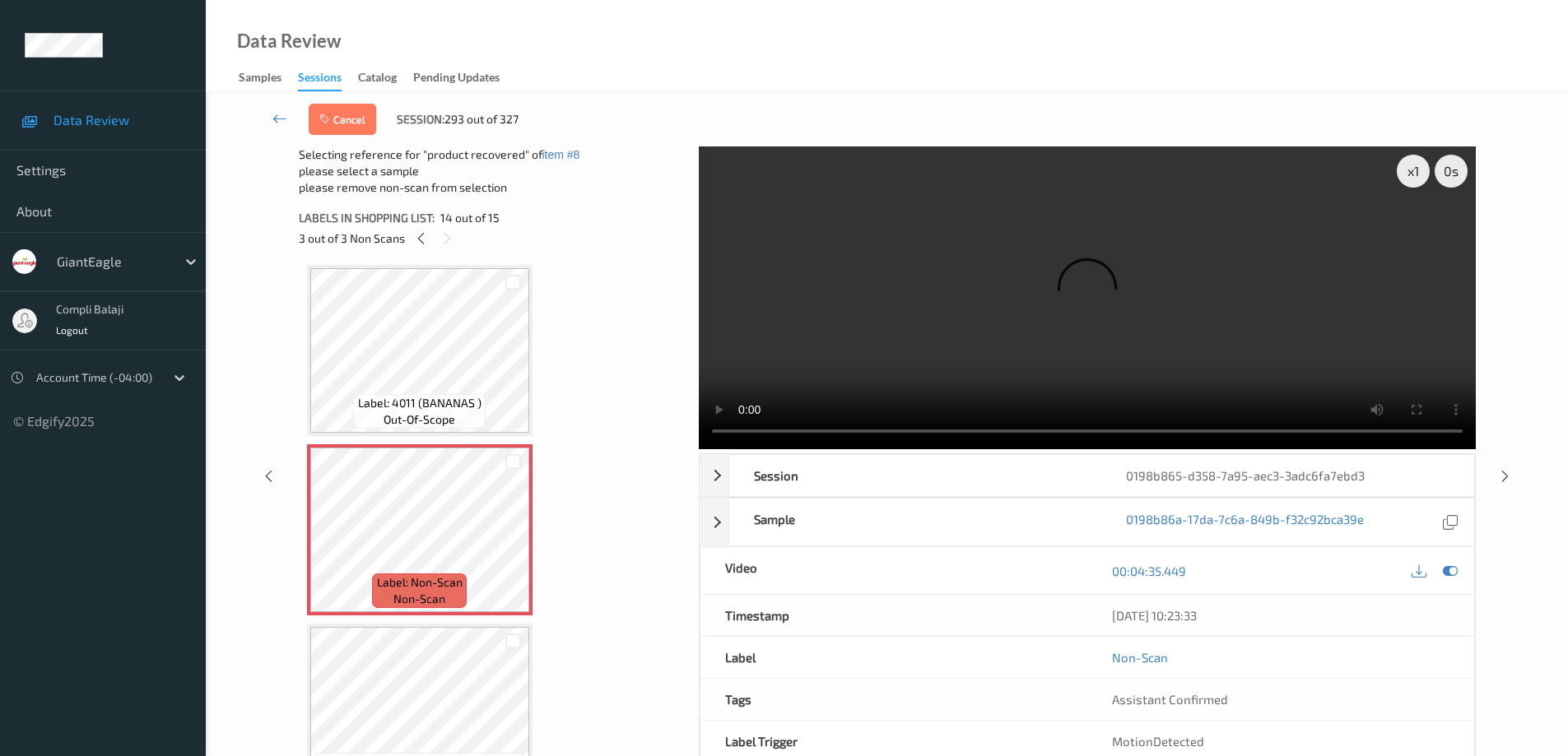
scroll to position [2063, 0]
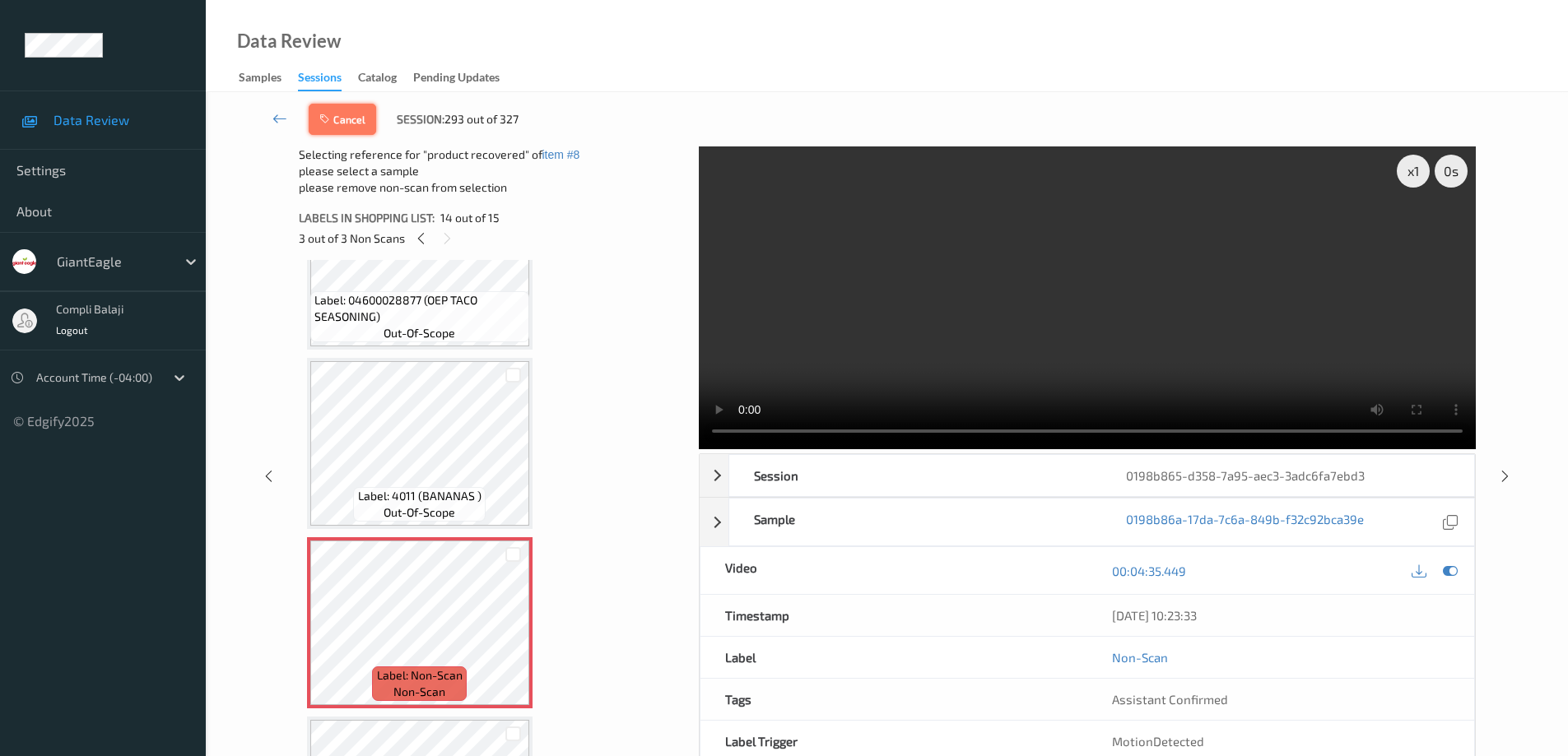
click at [355, 126] on button "Cancel" at bounding box center [342, 120] width 67 height 32
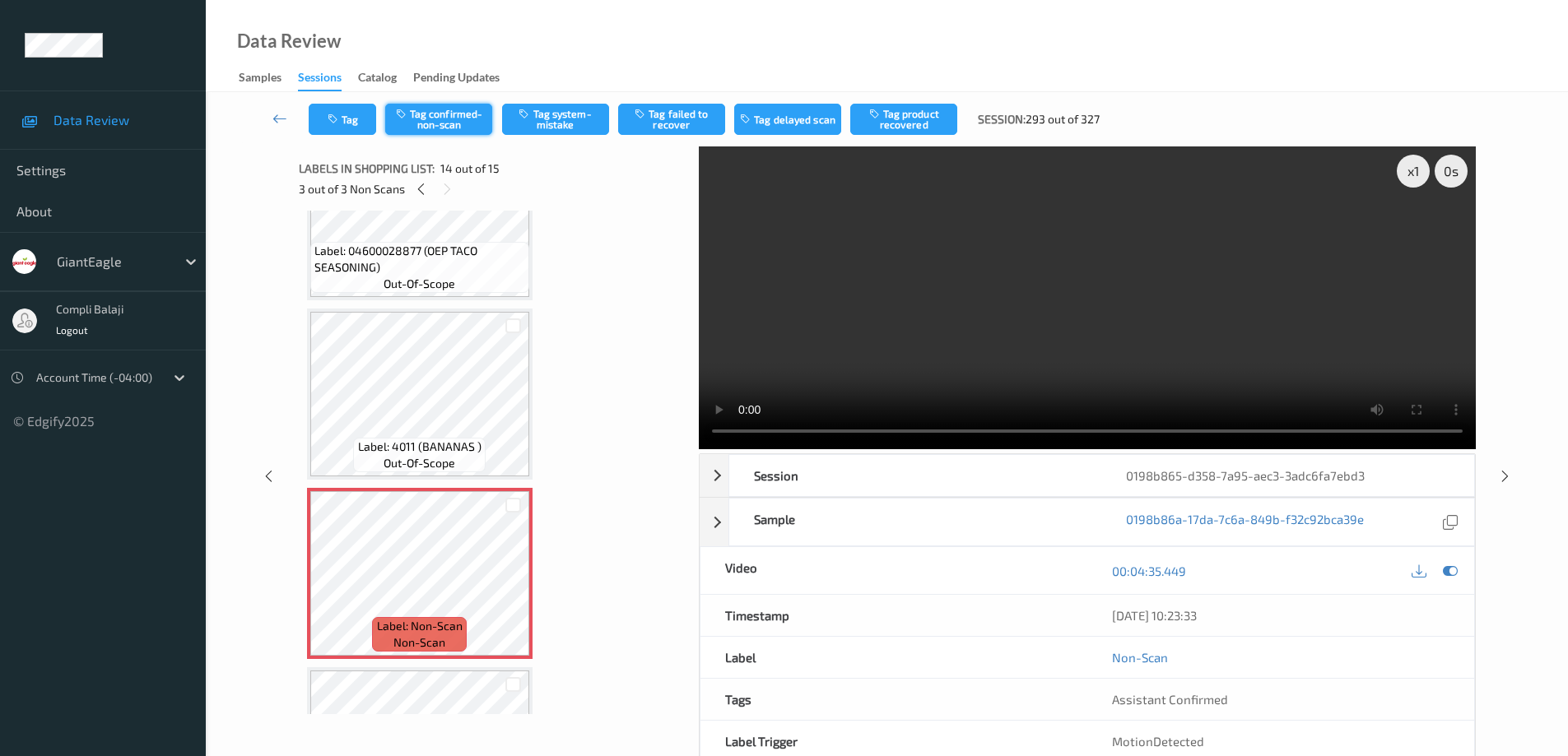
click at [449, 125] on button "Tag confirmed-non-scan" at bounding box center [439, 120] width 107 height 32
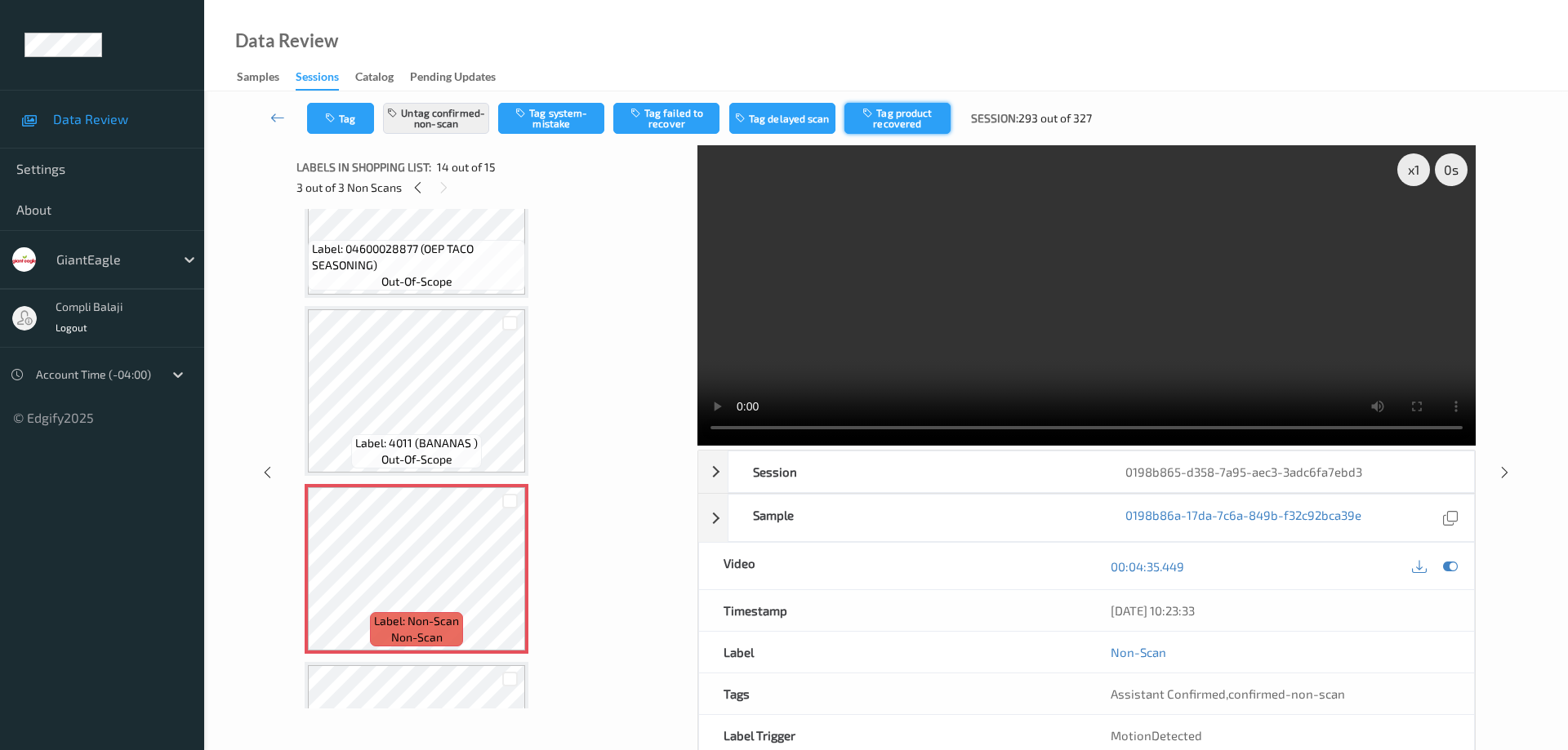
click at [914, 112] on button "Tag product recovered" at bounding box center [897, 119] width 106 height 31
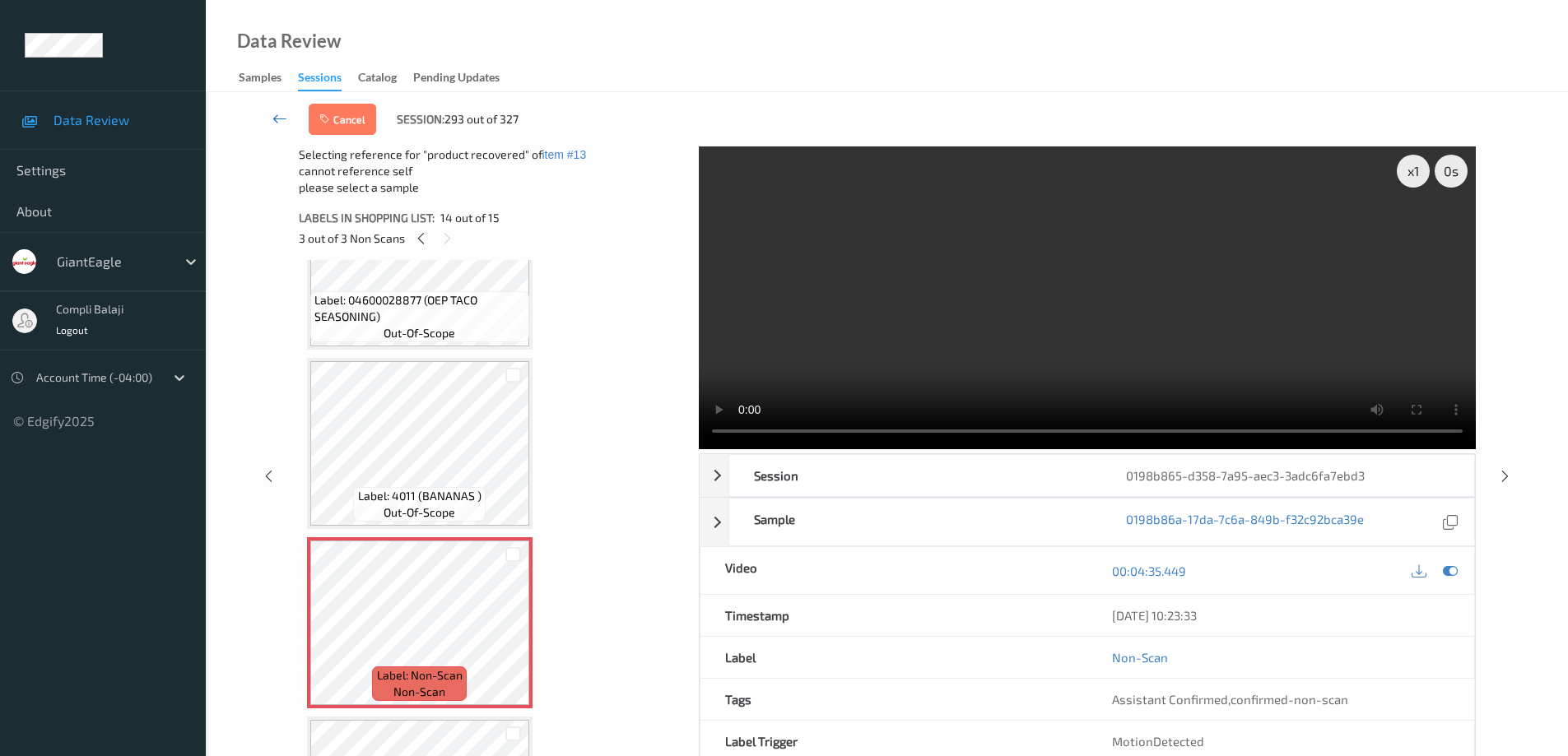
click at [274, 121] on icon at bounding box center [280, 119] width 15 height 17
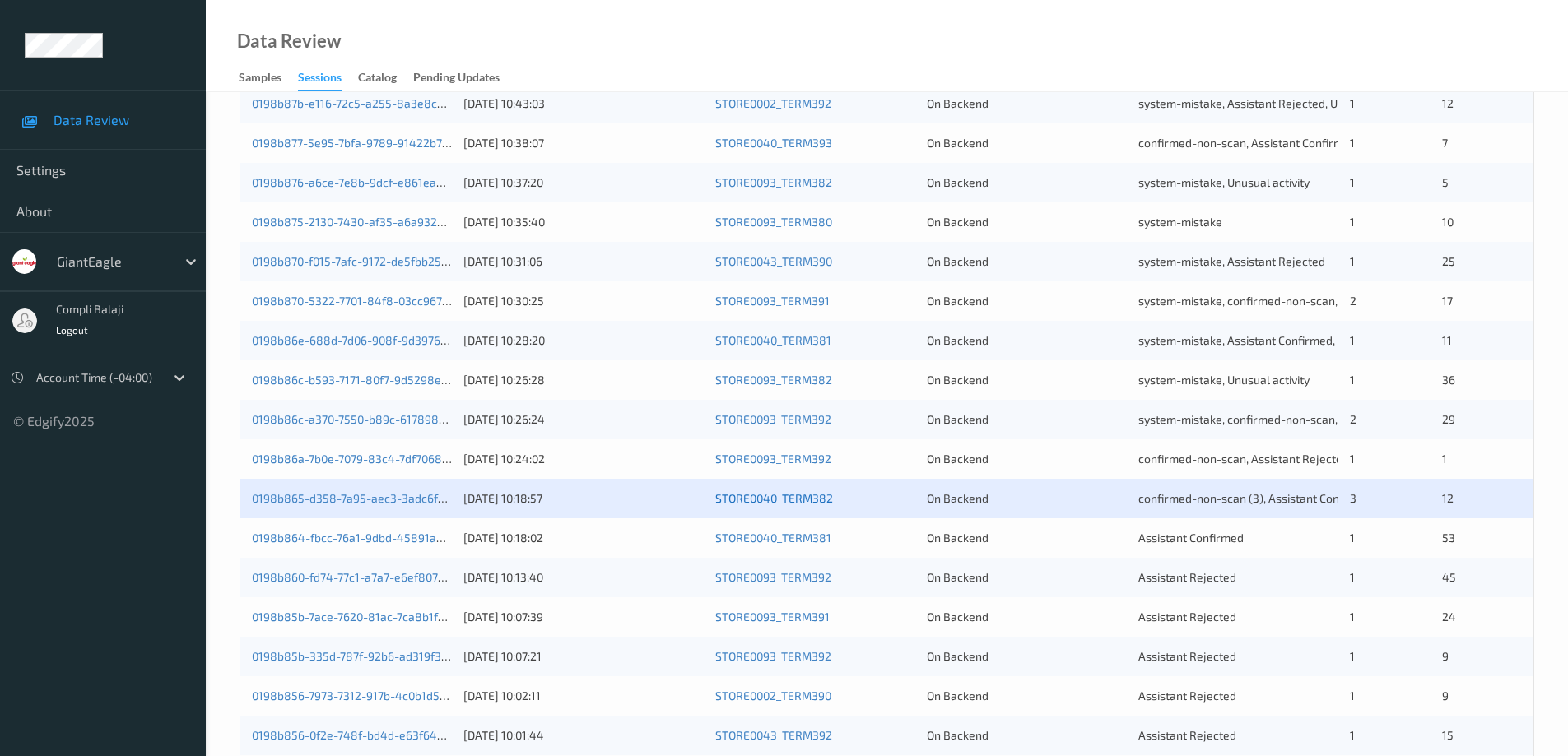
scroll to position [411, 0]
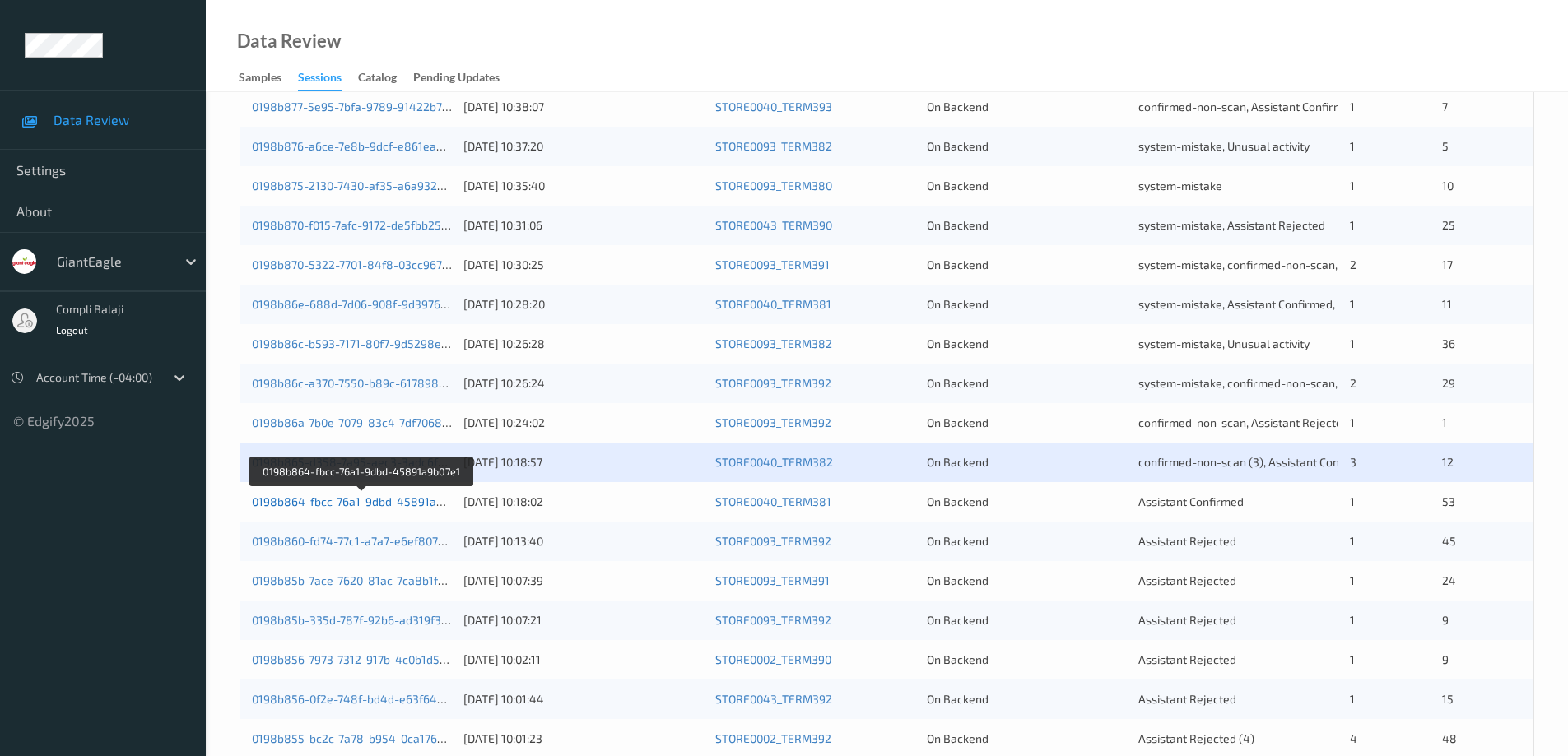
click at [412, 507] on link "0198b864-fbcc-76a1-9dbd-45891a9b07e1" at bounding box center [363, 502] width 221 height 14
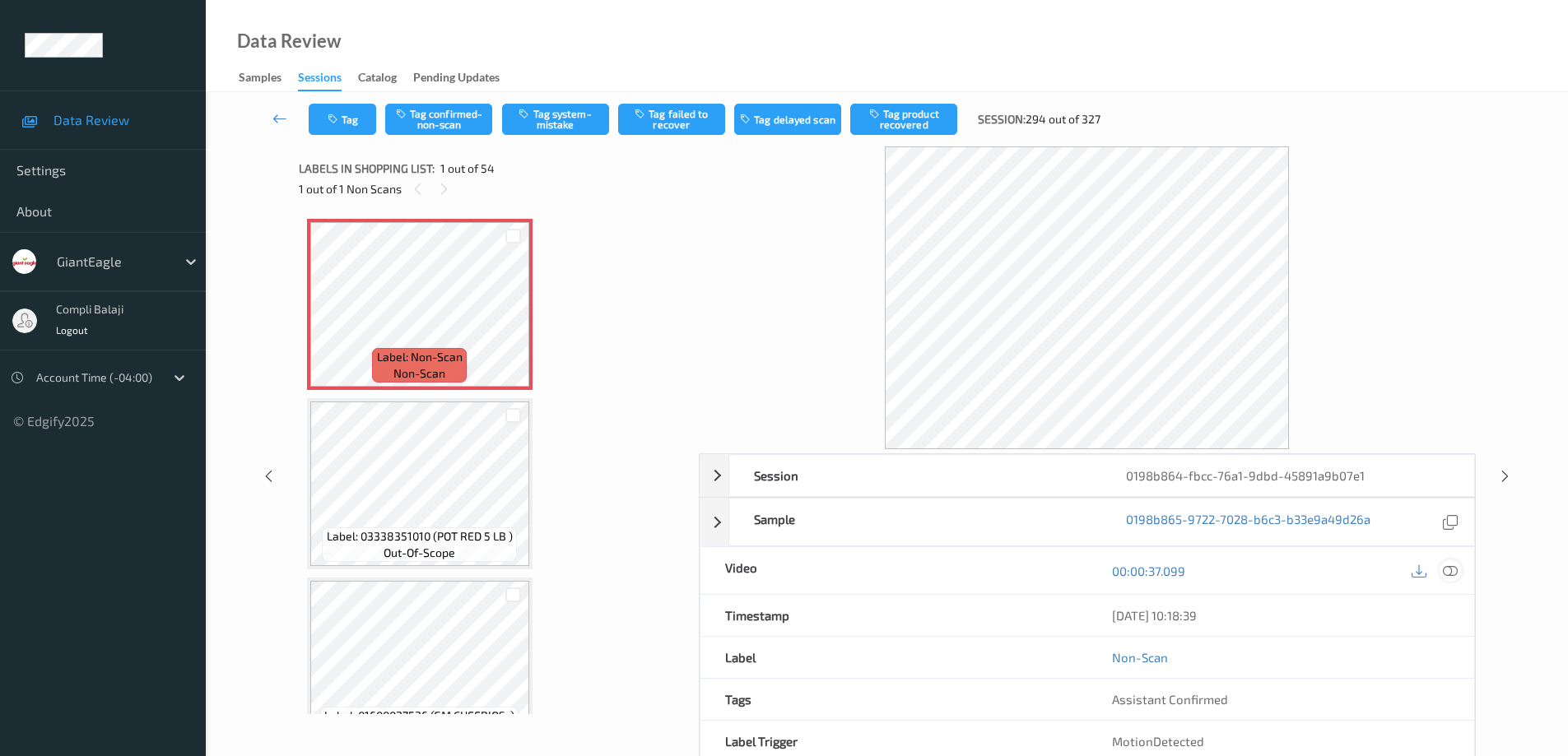
click at [1449, 572] on icon at bounding box center [1449, 570] width 15 height 15
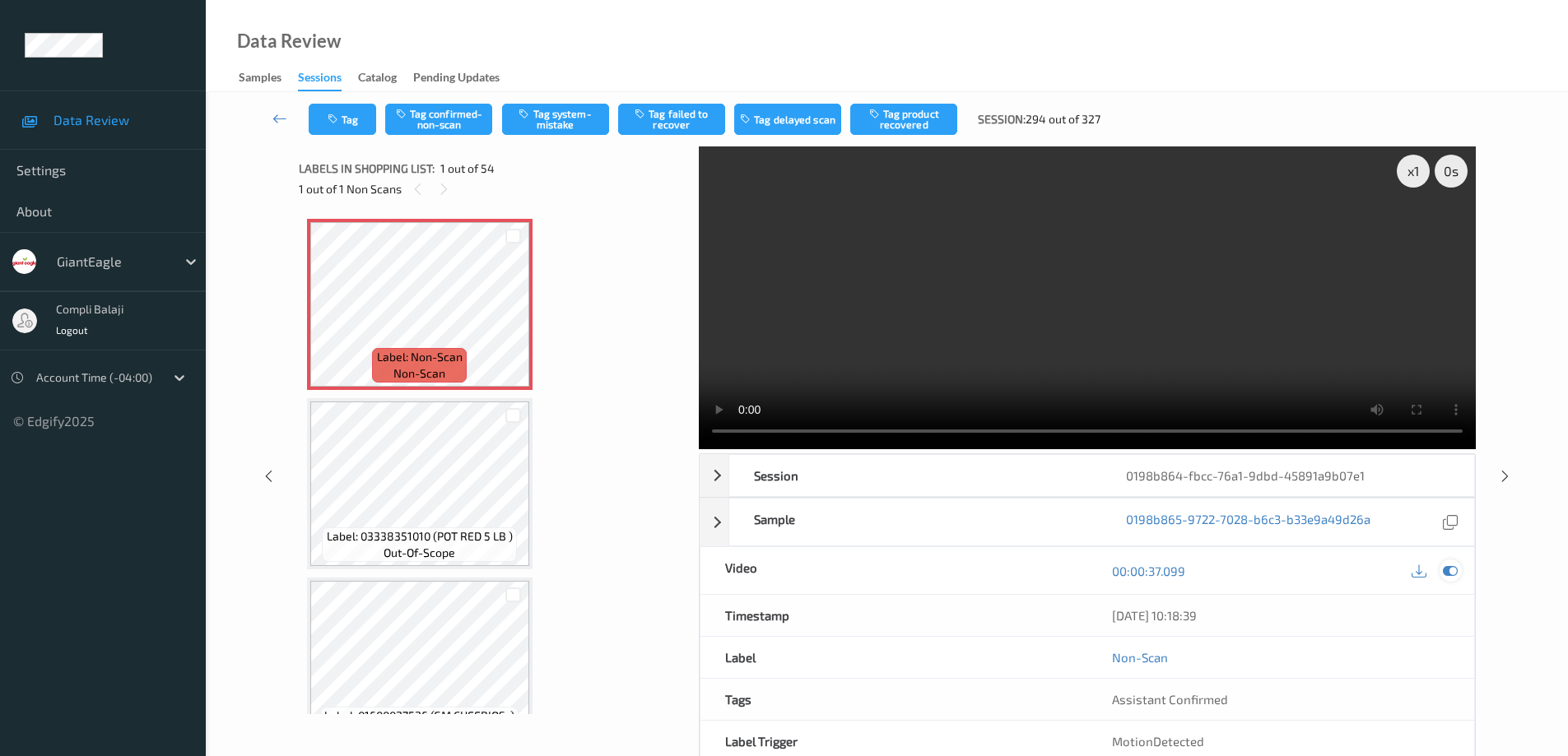
click at [1454, 564] on icon at bounding box center [1449, 570] width 15 height 15
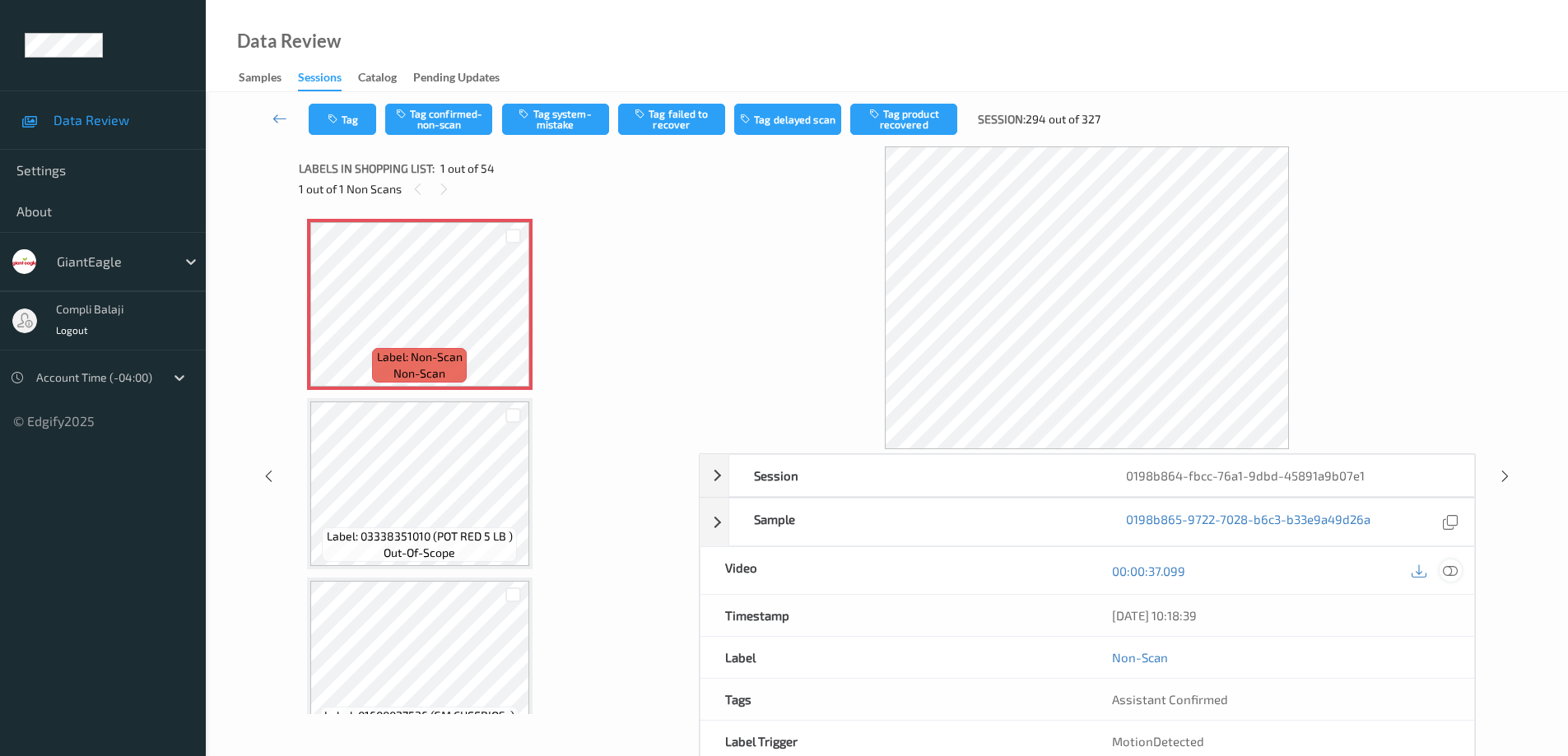
click at [1446, 573] on icon at bounding box center [1449, 570] width 15 height 15
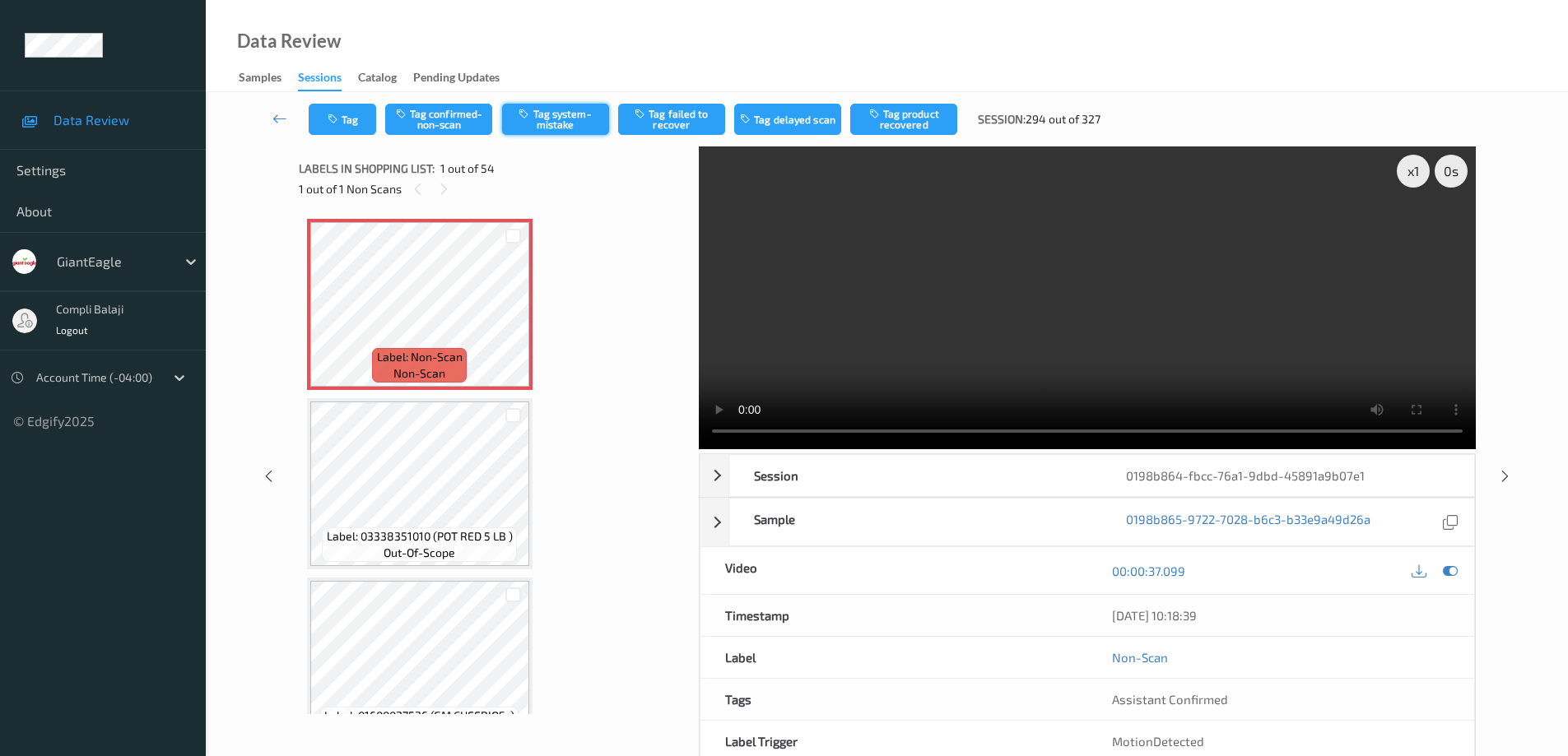
click at [559, 124] on button "Tag system-mistake" at bounding box center [555, 120] width 107 height 32
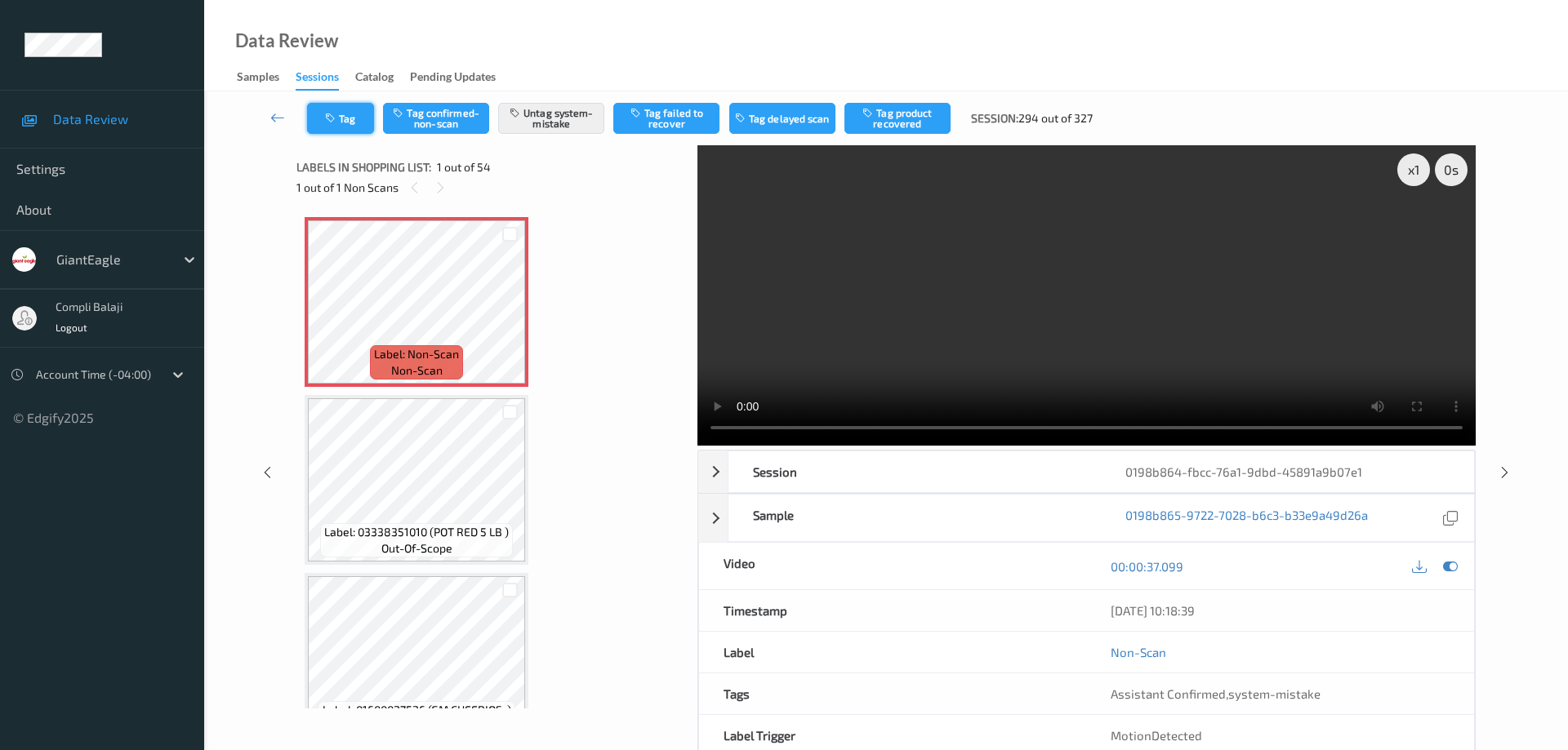
click at [346, 115] on button "Tag" at bounding box center [340, 119] width 67 height 31
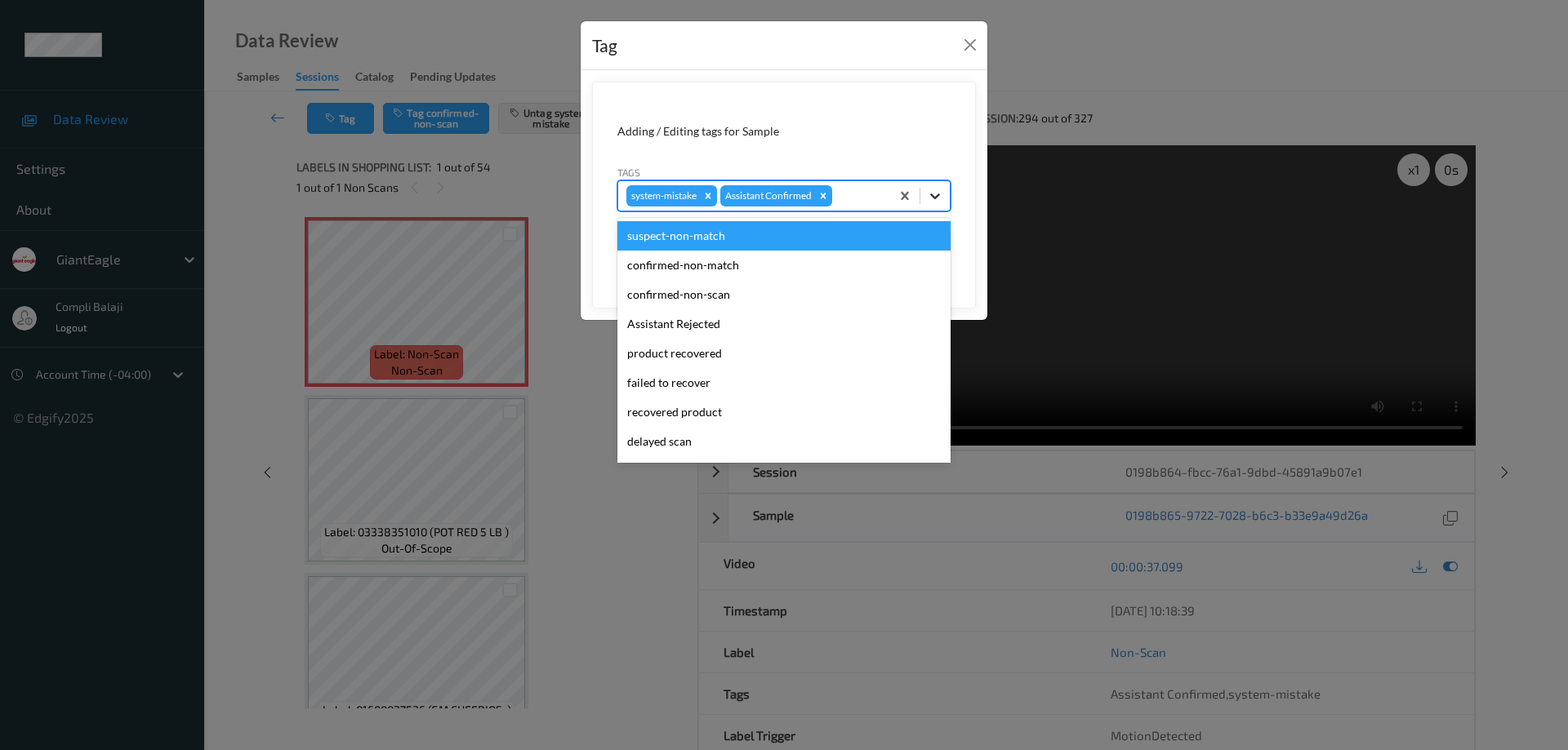
click at [931, 196] on icon at bounding box center [935, 196] width 17 height 17
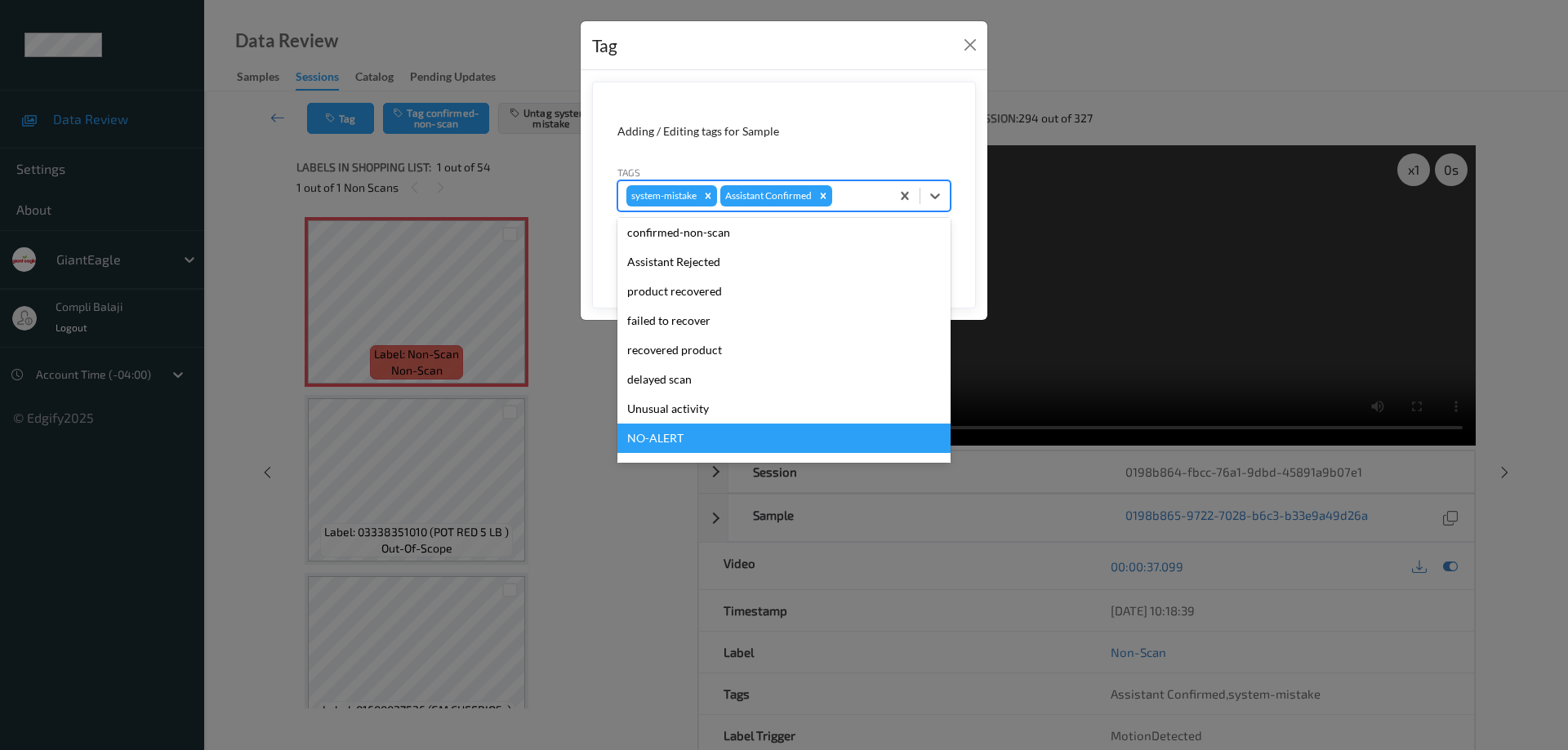
scroll to position [144, 0]
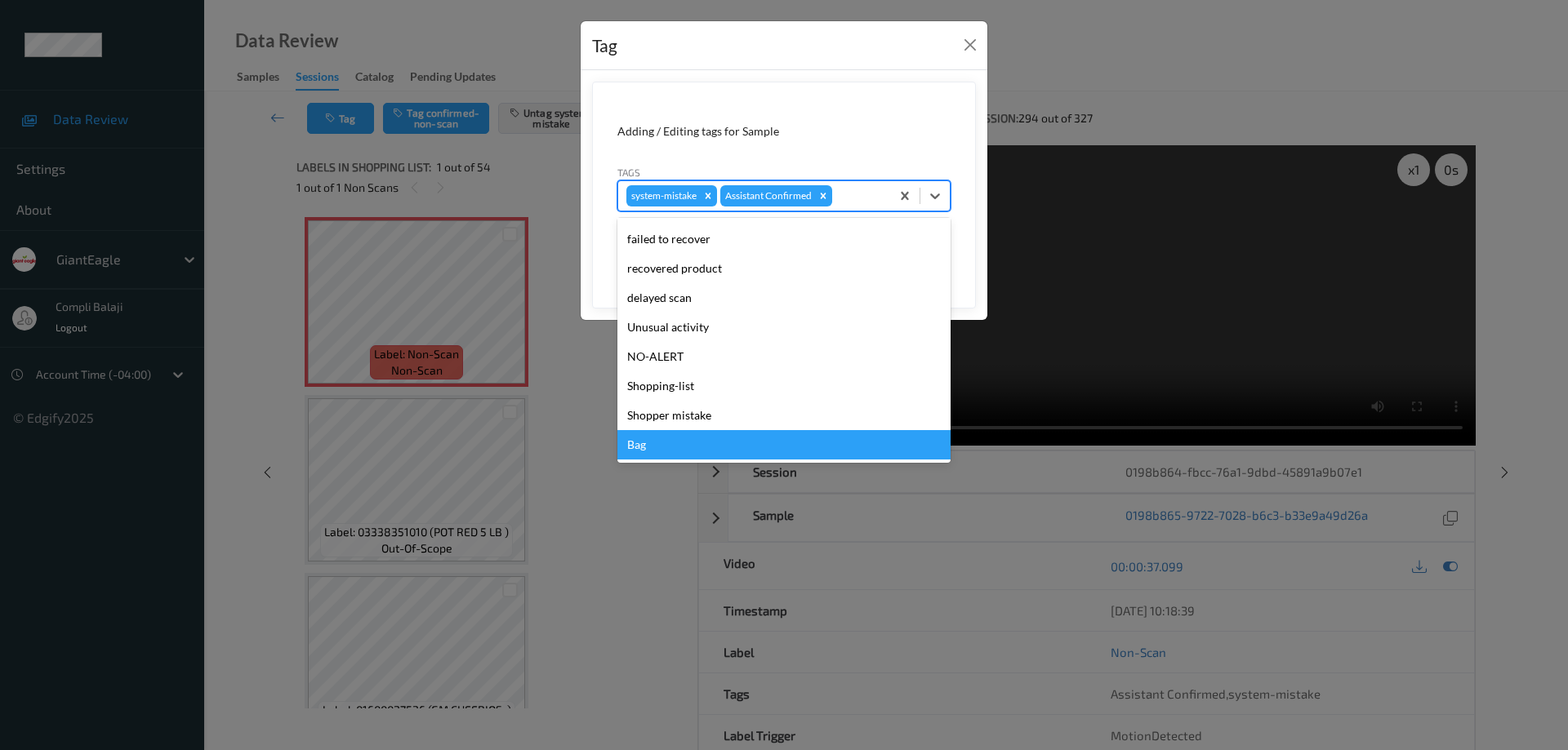
click at [647, 447] on div "Bag" at bounding box center [784, 445] width 333 height 29
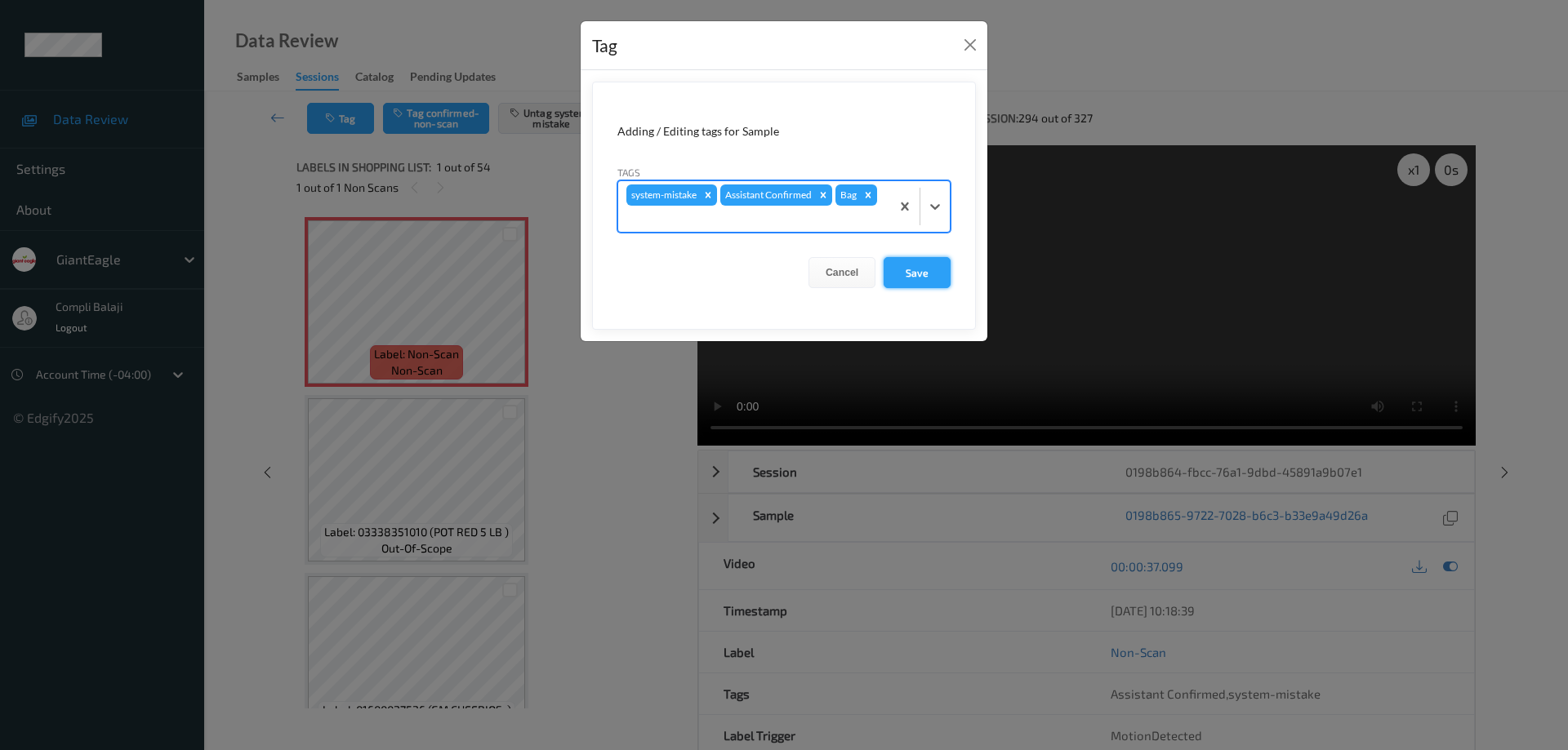
click at [921, 277] on button "Save" at bounding box center [917, 273] width 67 height 31
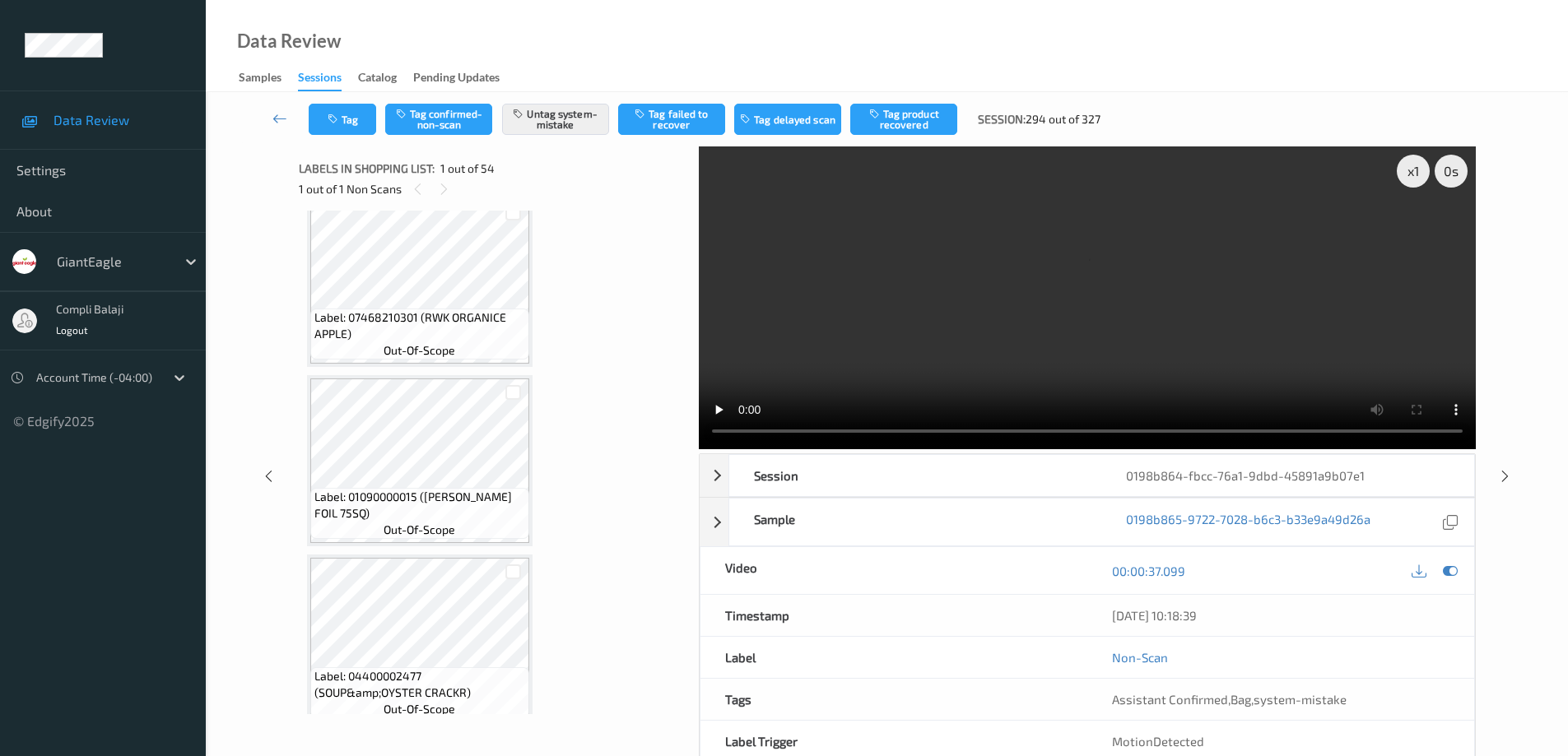
scroll to position [658, 0]
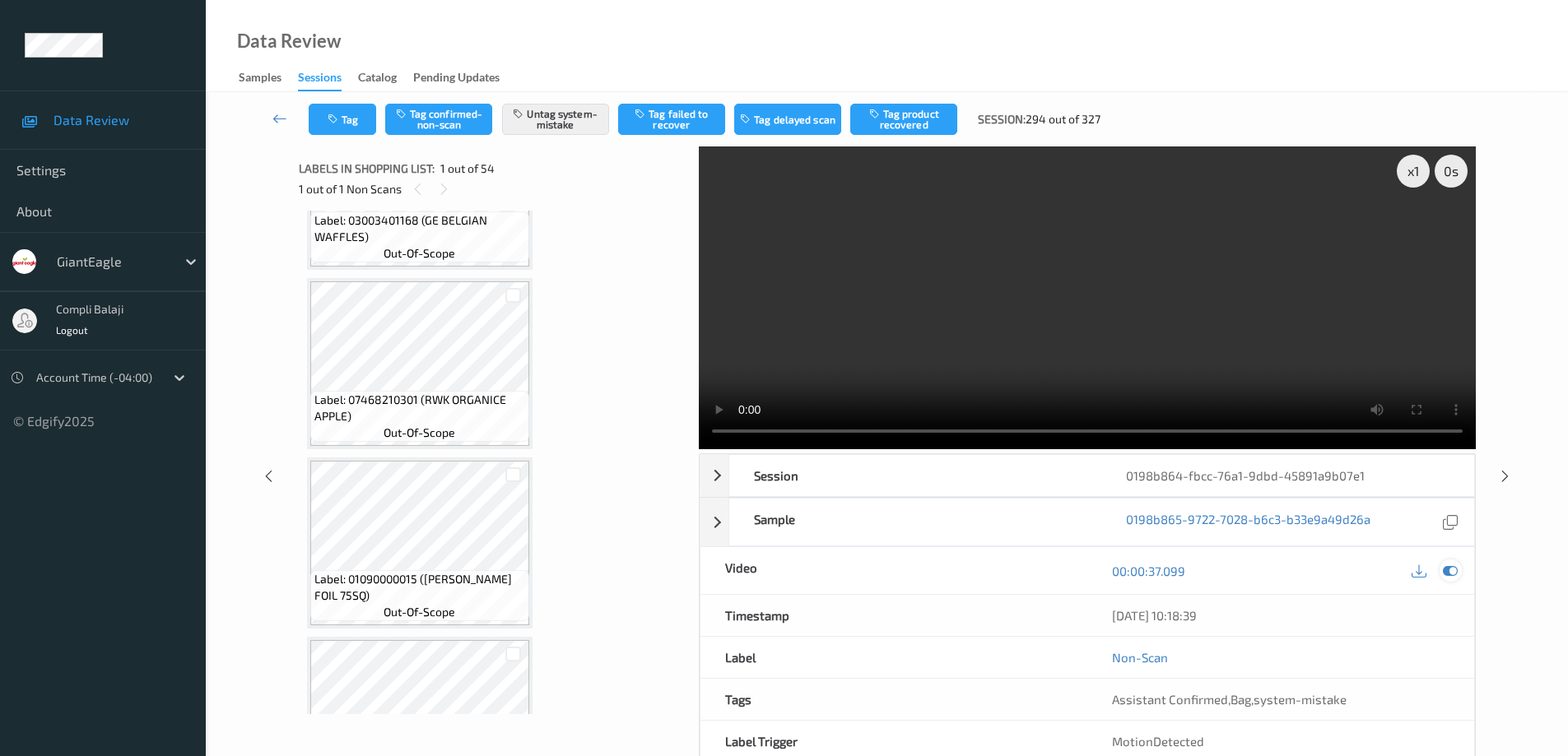
click at [1453, 572] on icon at bounding box center [1449, 570] width 15 height 15
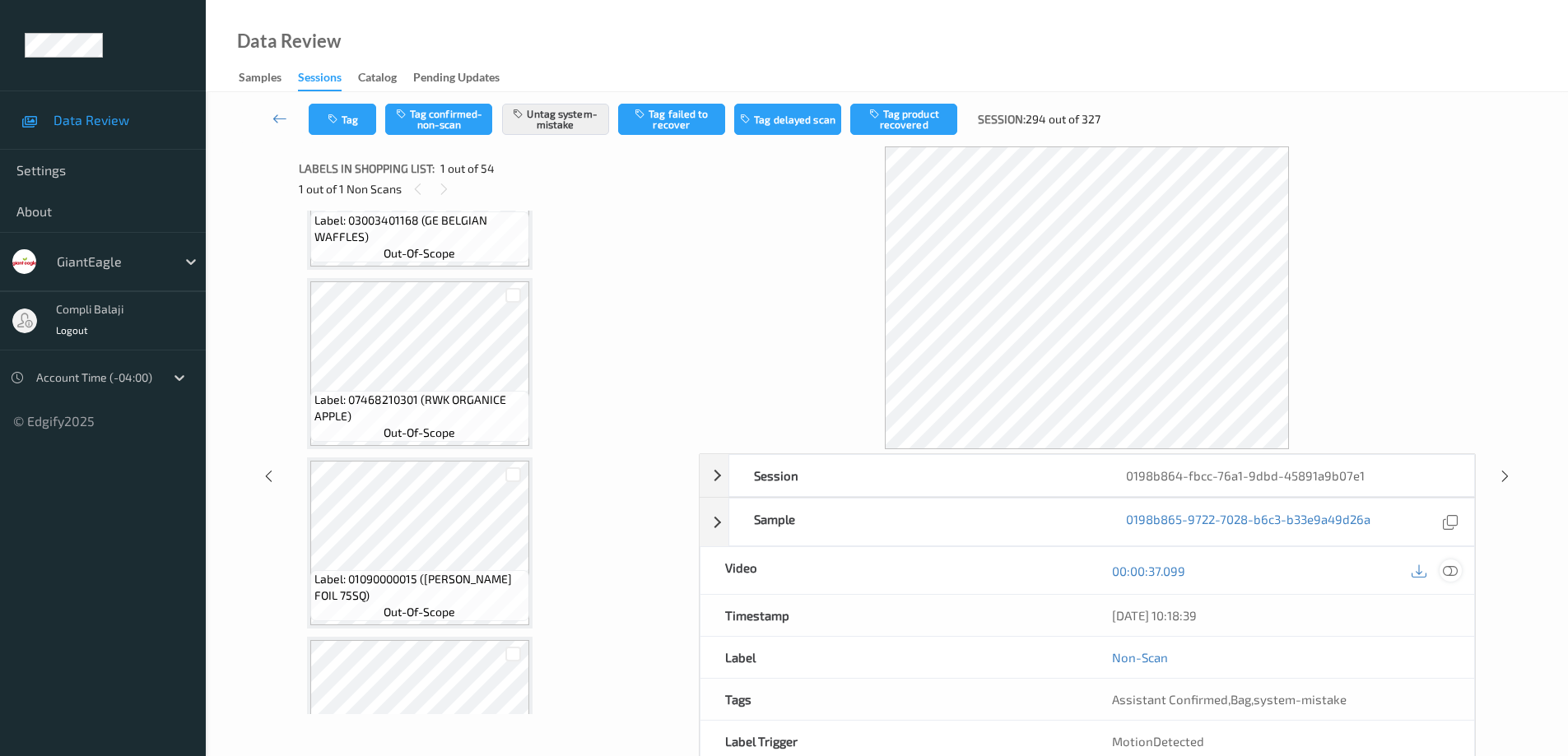
click at [1444, 568] on icon at bounding box center [1449, 570] width 15 height 15
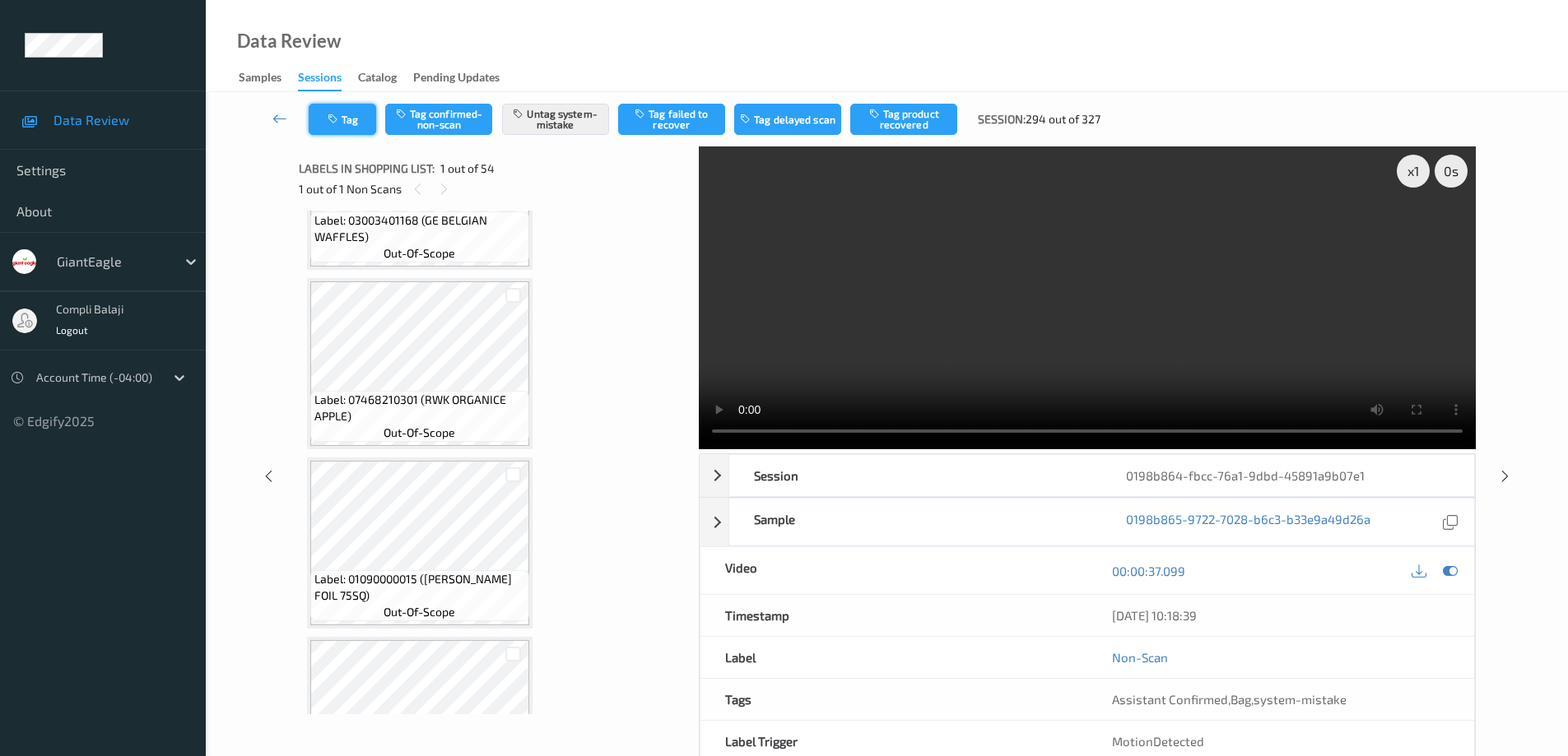
click at [353, 128] on button "Tag" at bounding box center [342, 120] width 67 height 32
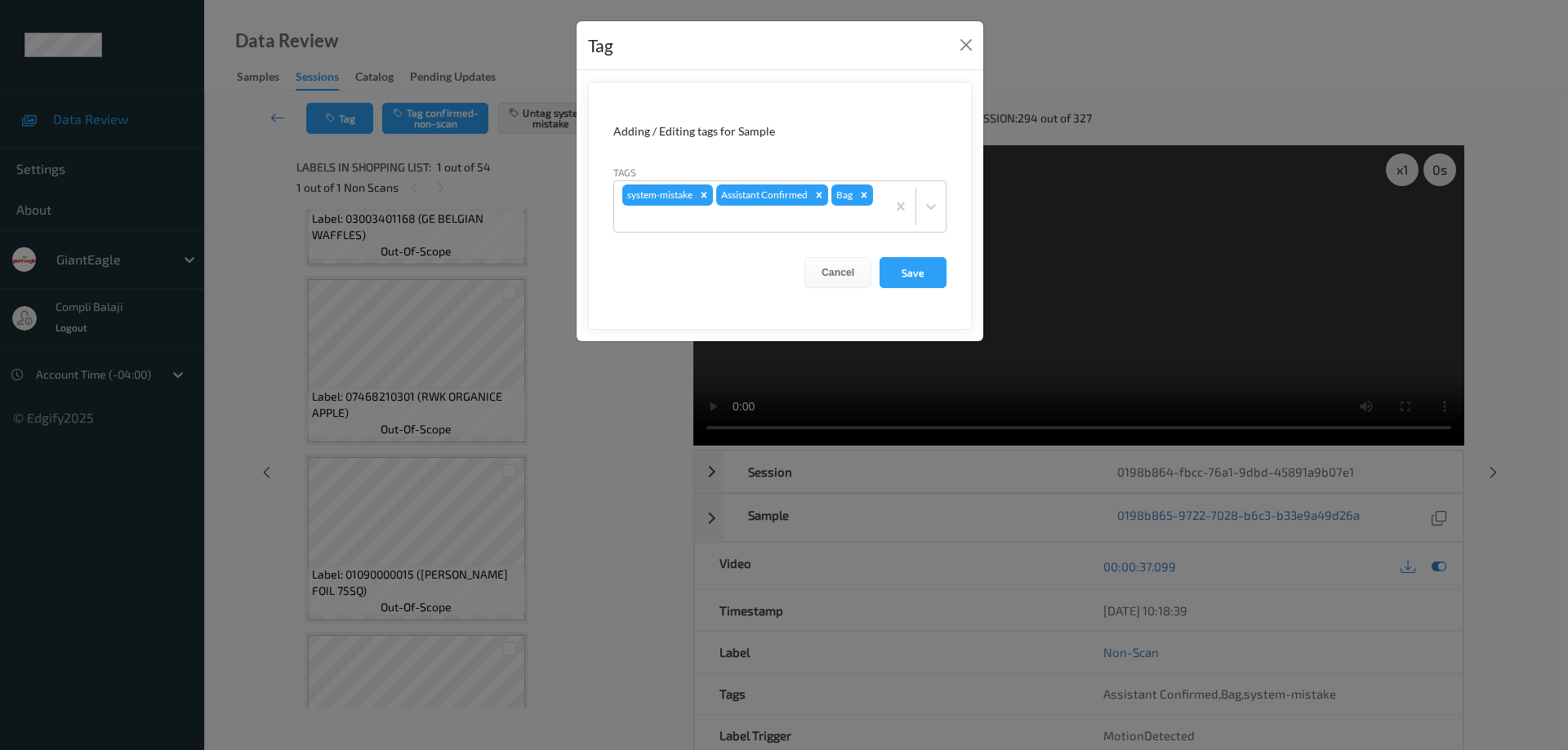
drag, startPoint x: 901, startPoint y: 276, endPoint x: 672, endPoint y: 260, distance: 229.6
click at [902, 276] on button "Save" at bounding box center [913, 273] width 67 height 31
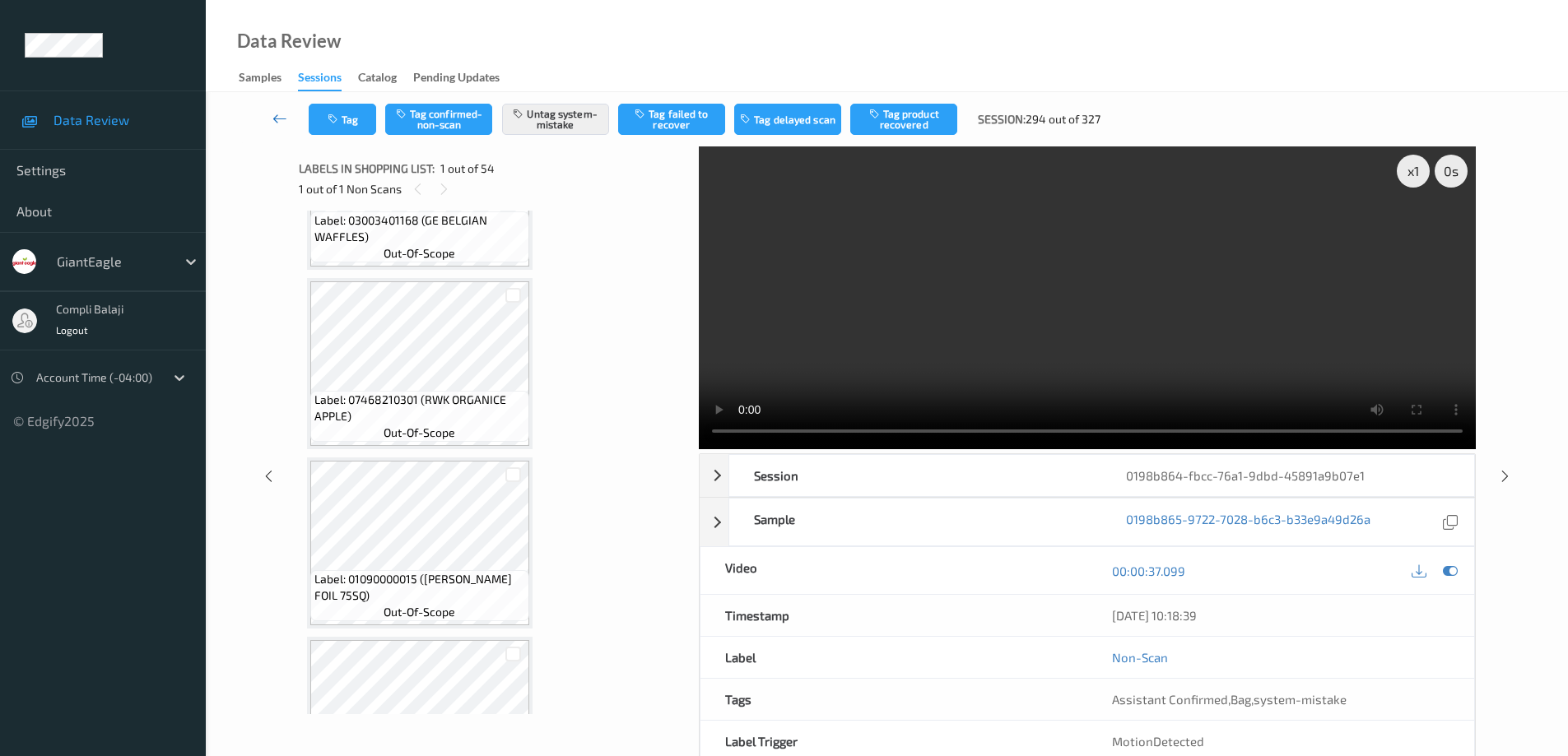
click at [275, 119] on icon at bounding box center [280, 119] width 15 height 17
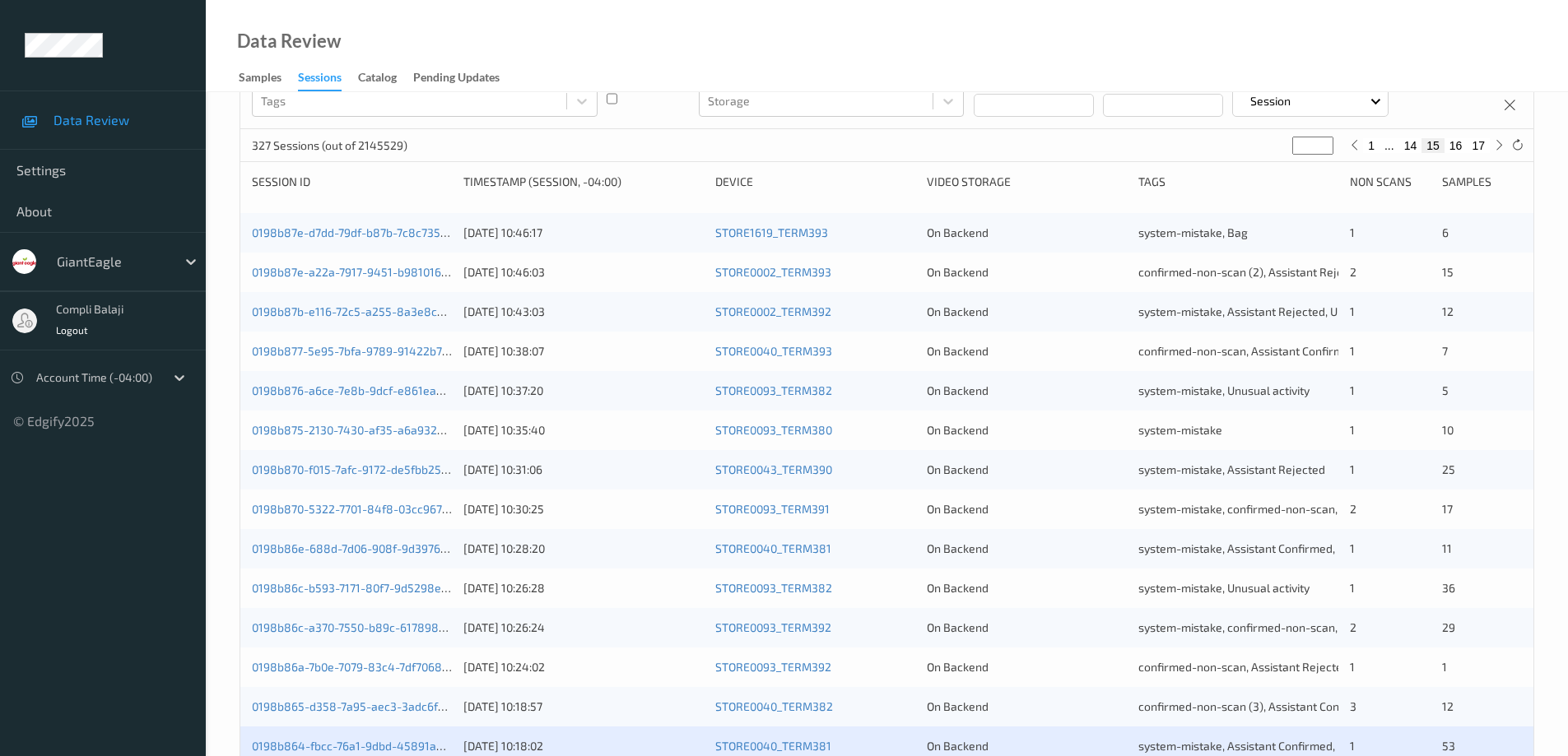
scroll to position [411, 0]
